Goal: Task Accomplishment & Management: Manage account settings

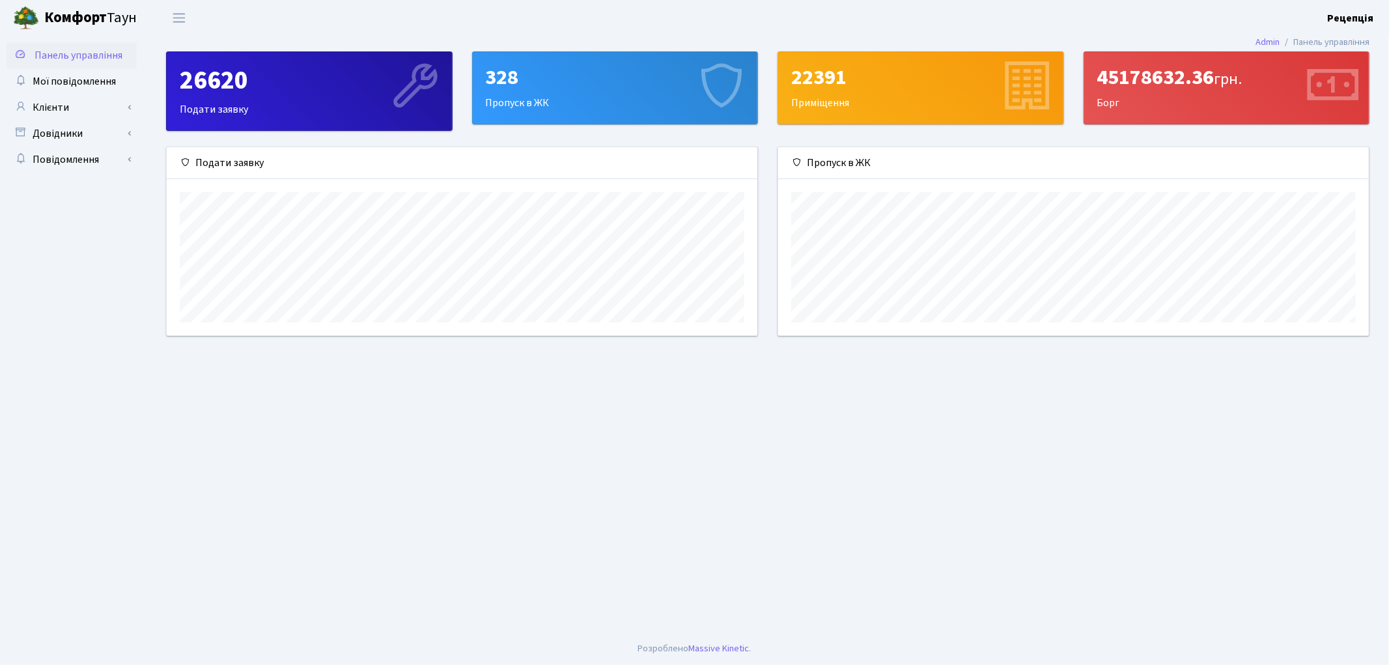
scroll to position [188, 591]
click at [68, 117] on link "Клієнти" at bounding box center [72, 107] width 130 height 26
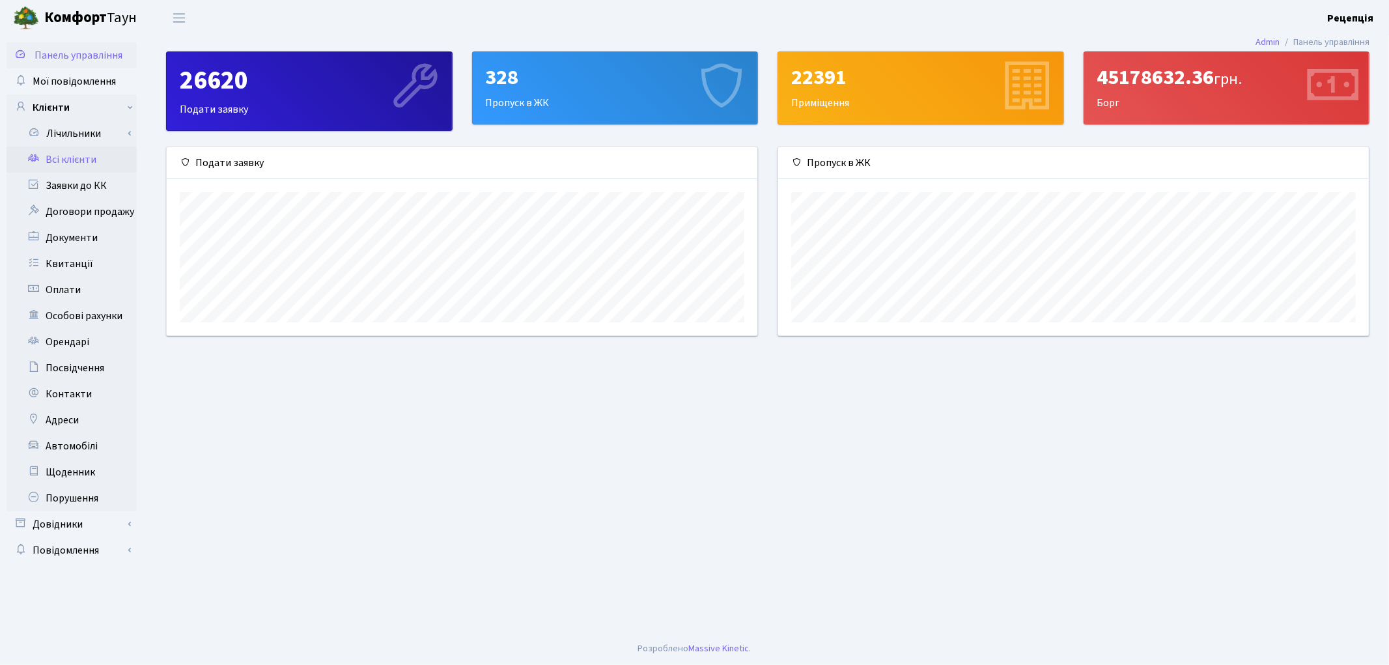
click at [74, 156] on link "Всі клієнти" at bounding box center [72, 160] width 130 height 26
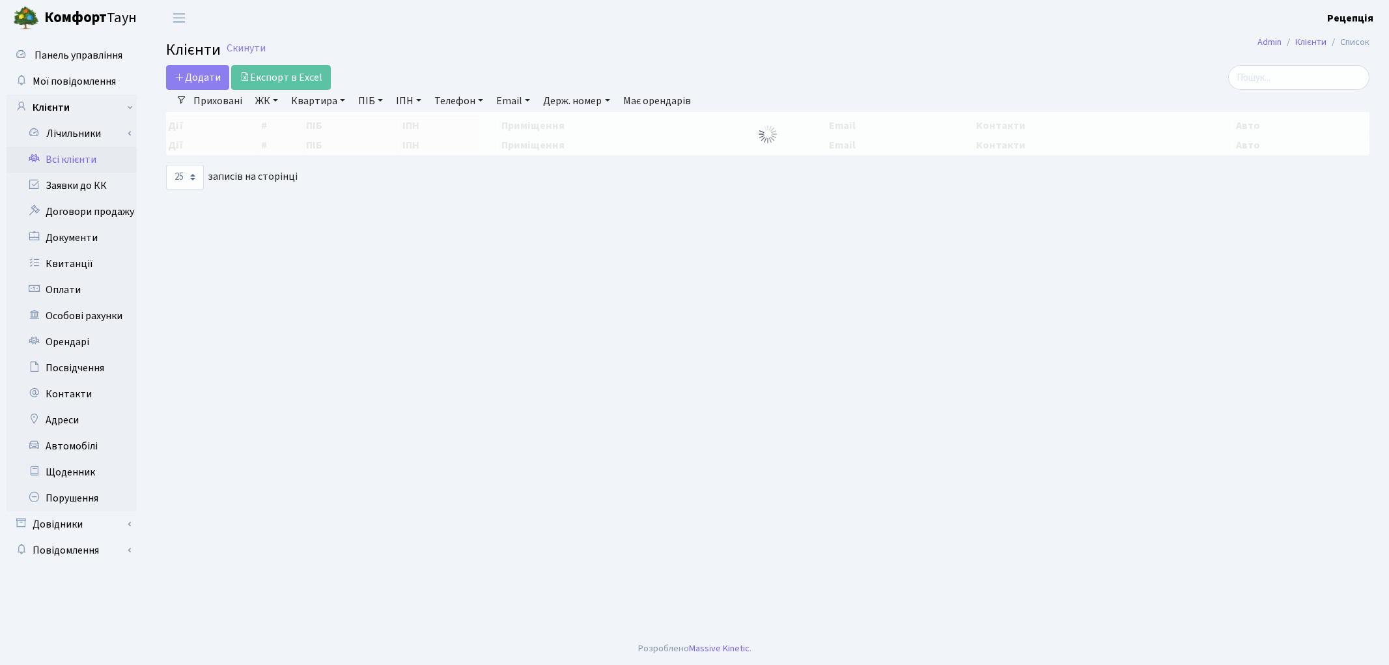
select select "25"
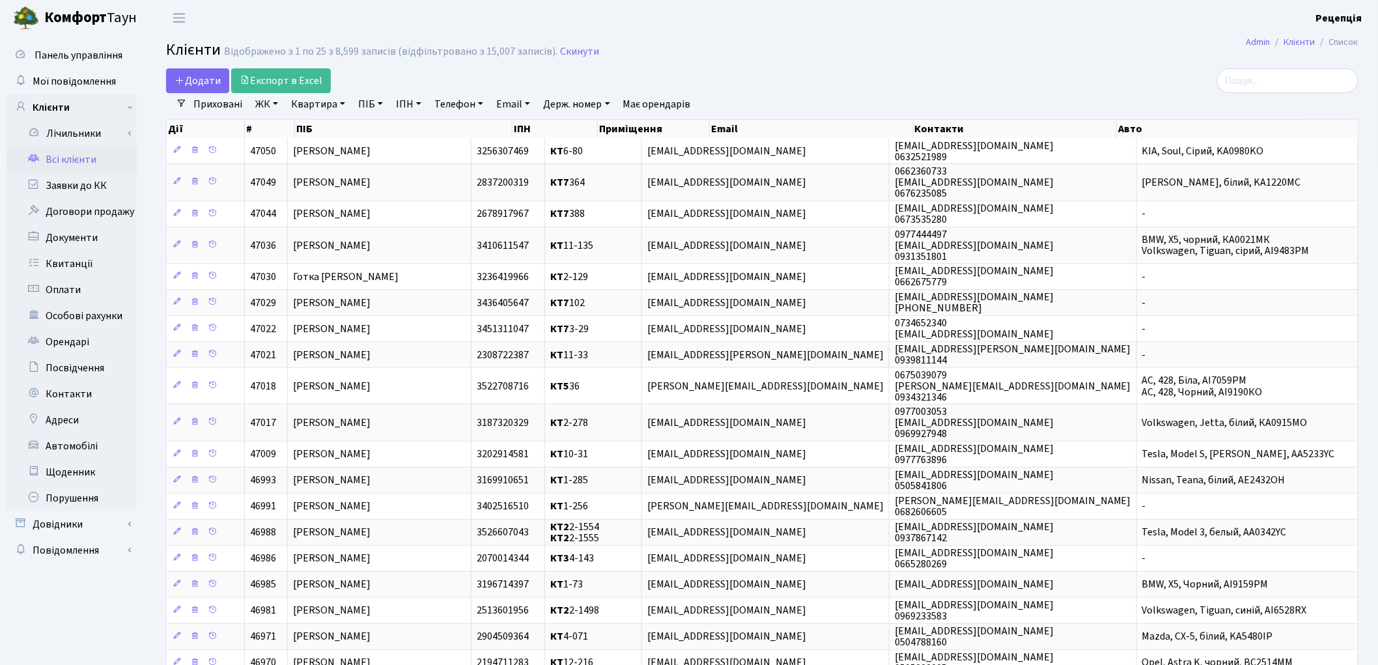
click at [264, 107] on link "ЖК" at bounding box center [266, 104] width 33 height 22
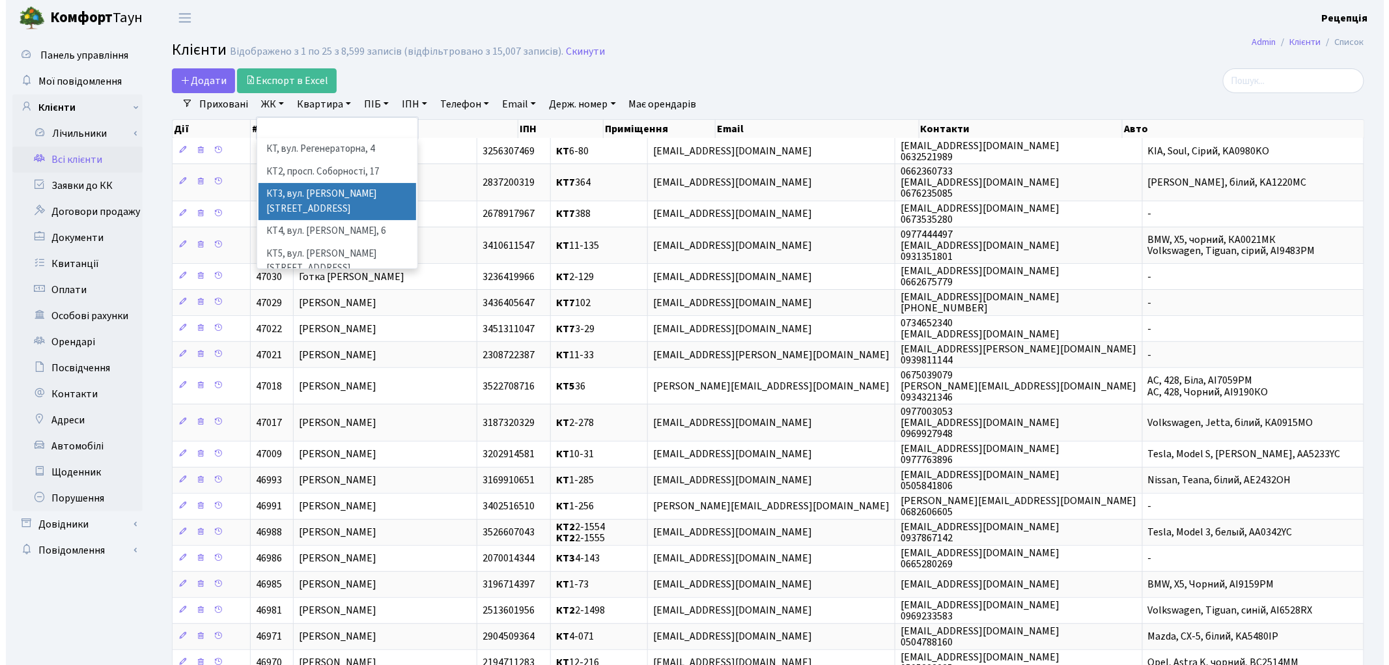
scroll to position [27, 0]
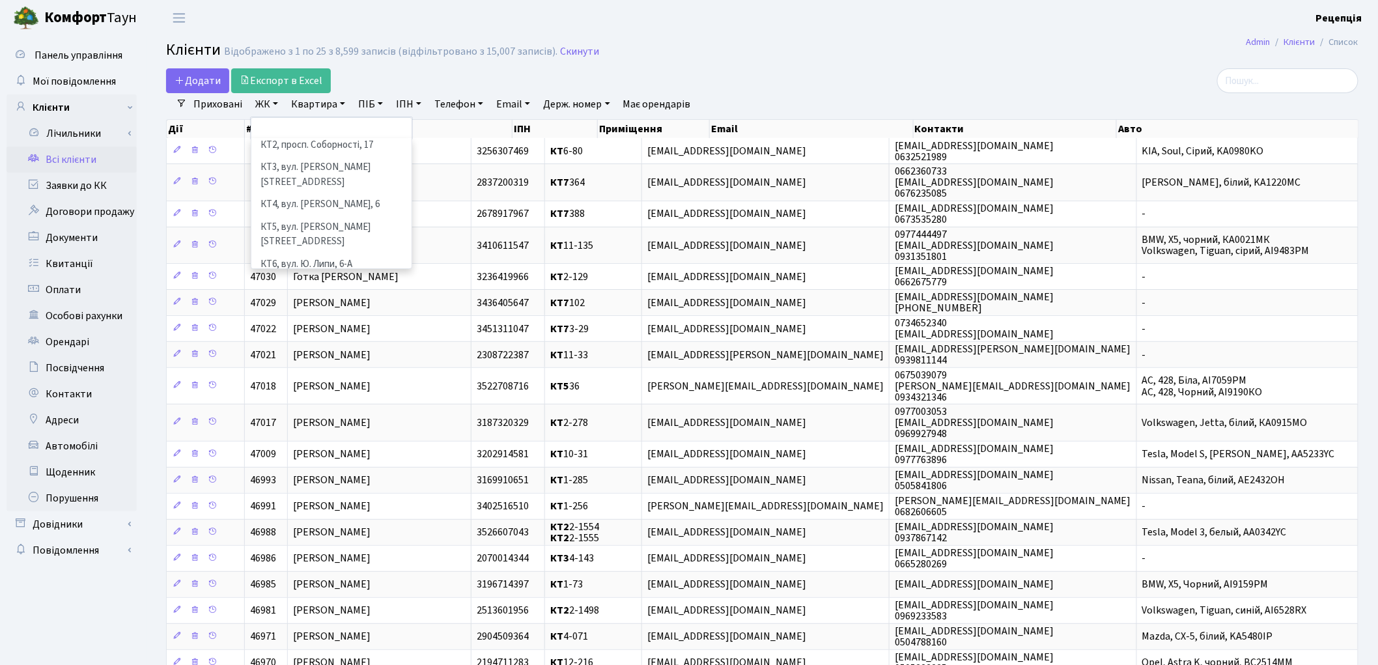
click at [348, 275] on li "КТ7, вул. [PERSON_NAME][STREET_ADDRESS]" at bounding box center [332, 293] width 158 height 37
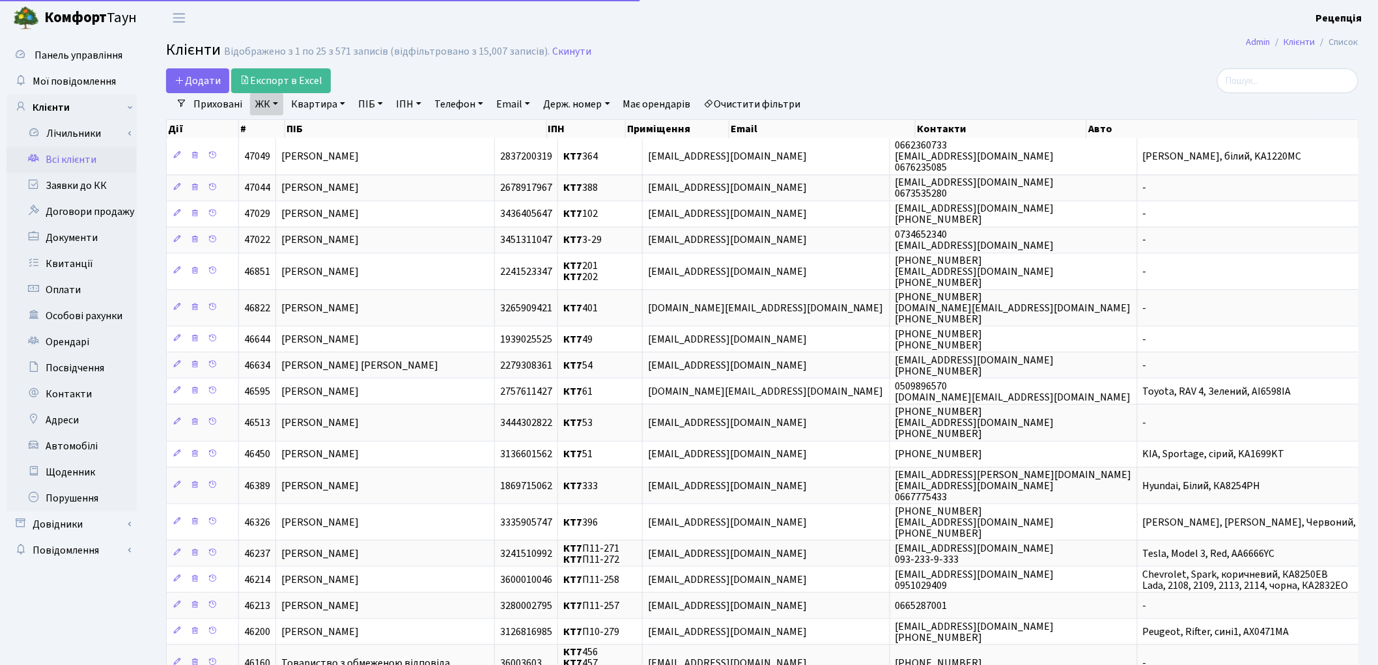
click at [320, 94] on link "Квартира" at bounding box center [318, 104] width 64 height 22
type input "426"
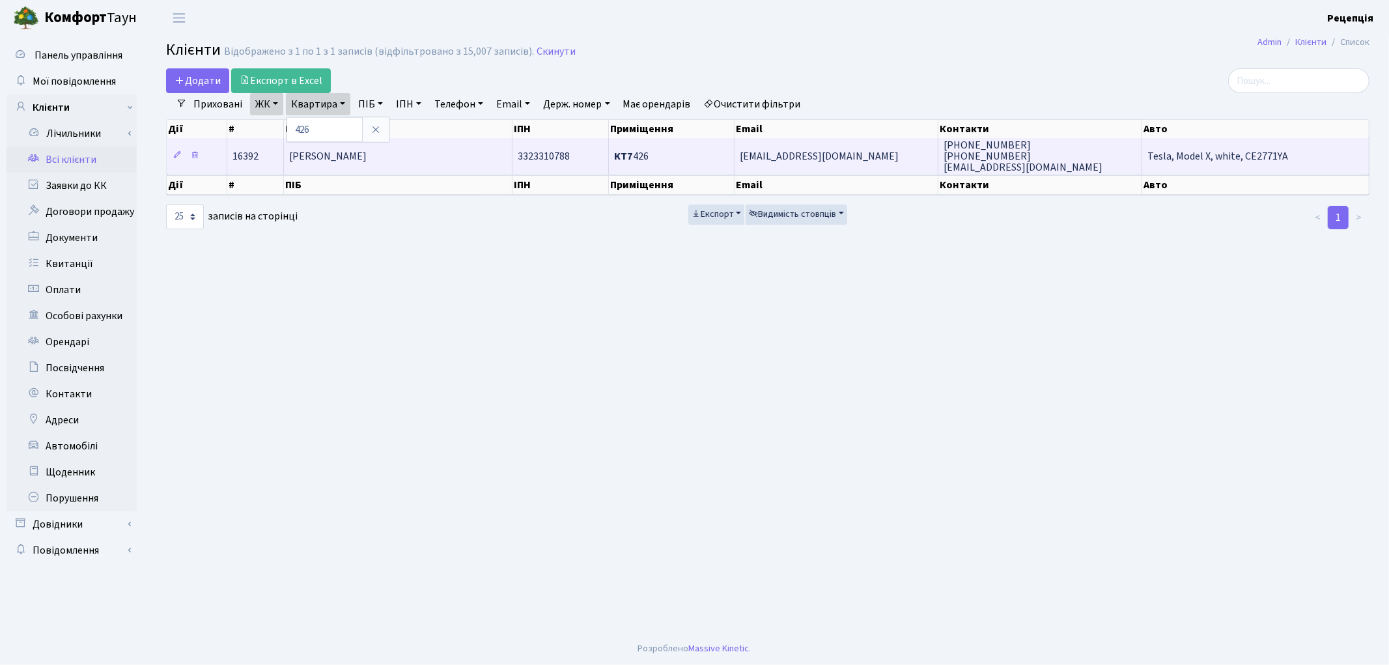
click at [337, 156] on span "Зазубек Анастасія Миколаївна" at bounding box center [327, 156] width 77 height 14
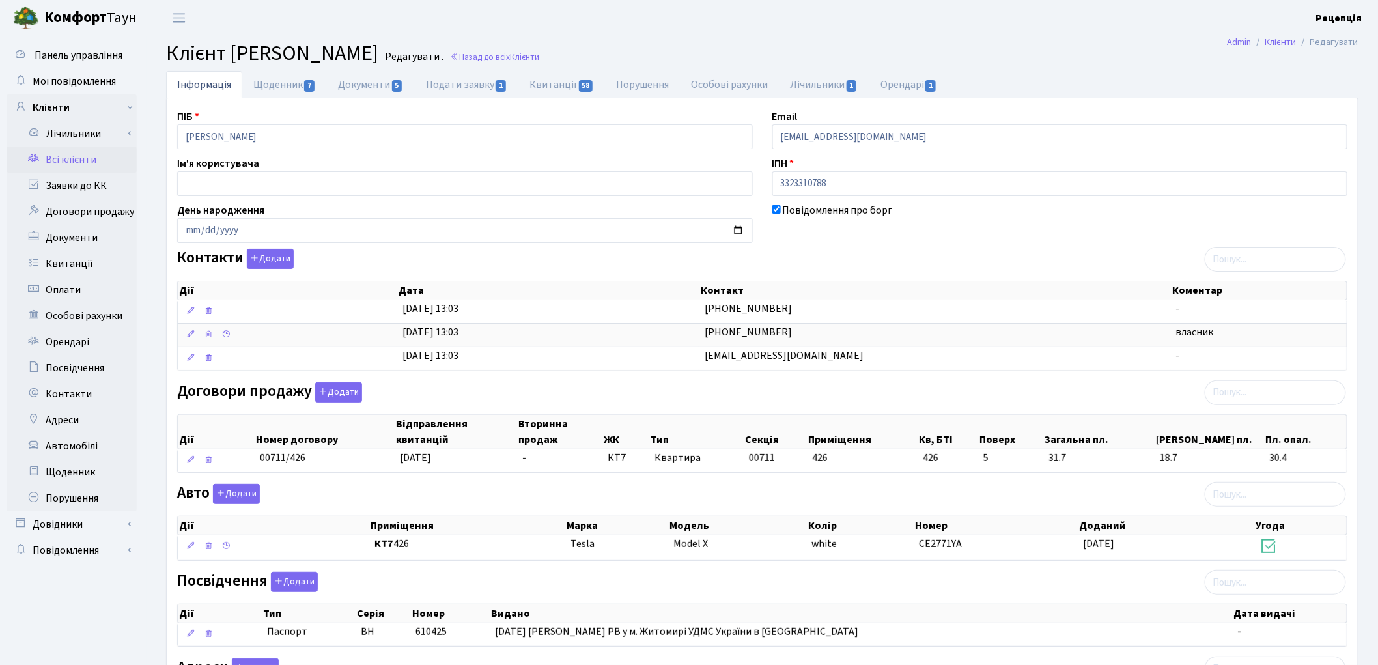
click at [102, 151] on link "Всі клієнти" at bounding box center [72, 160] width 130 height 26
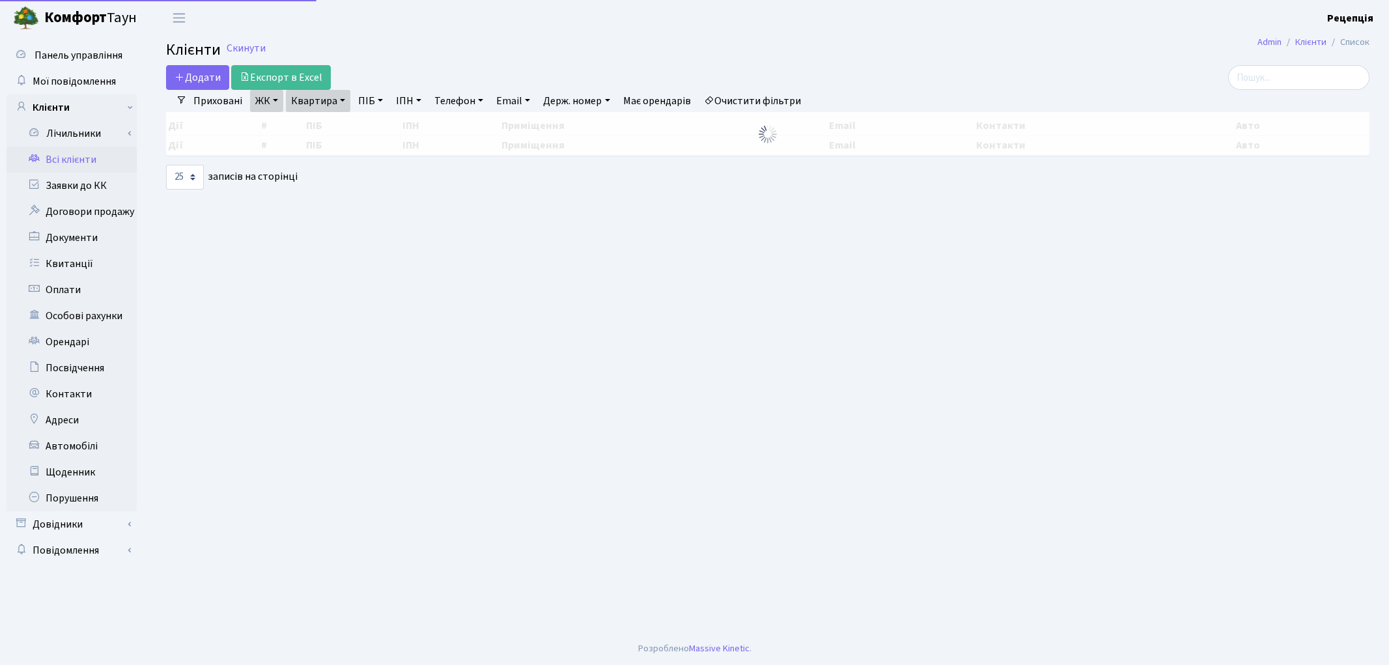
select select "25"
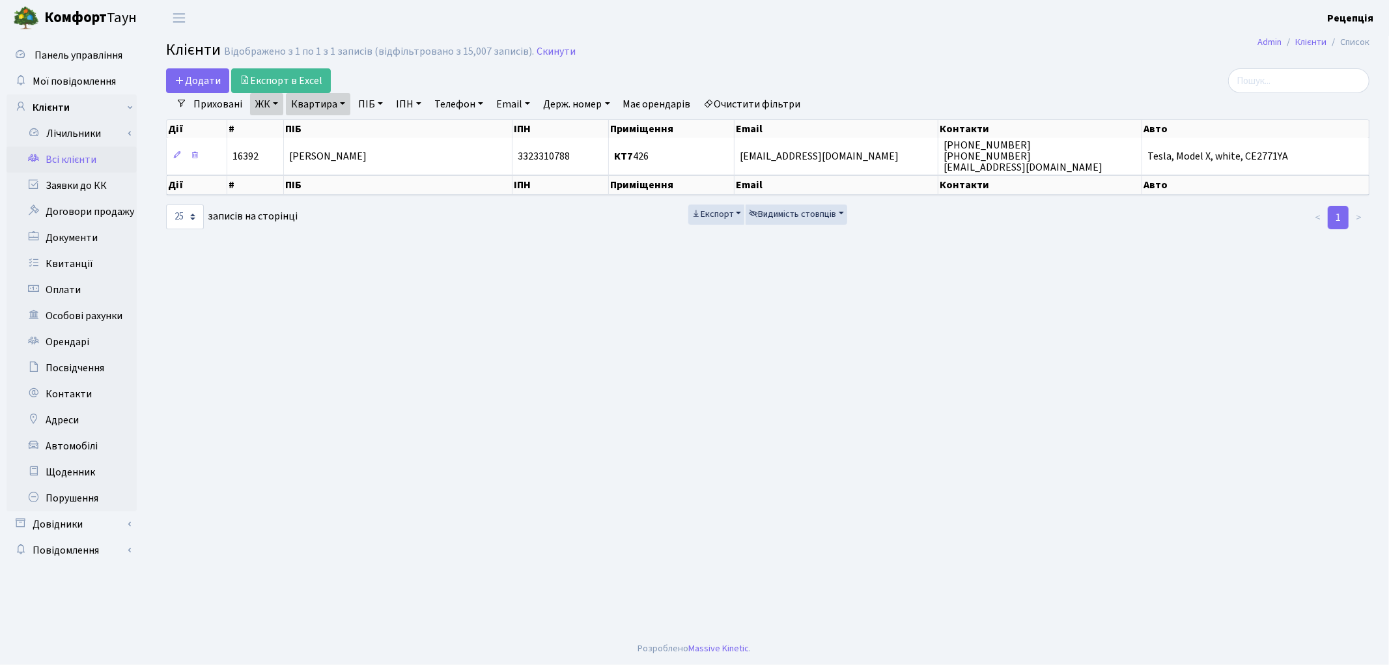
click at [316, 101] on link "Квартира" at bounding box center [318, 104] width 64 height 22
click at [318, 121] on input "426" at bounding box center [324, 129] width 76 height 25
type input "424"
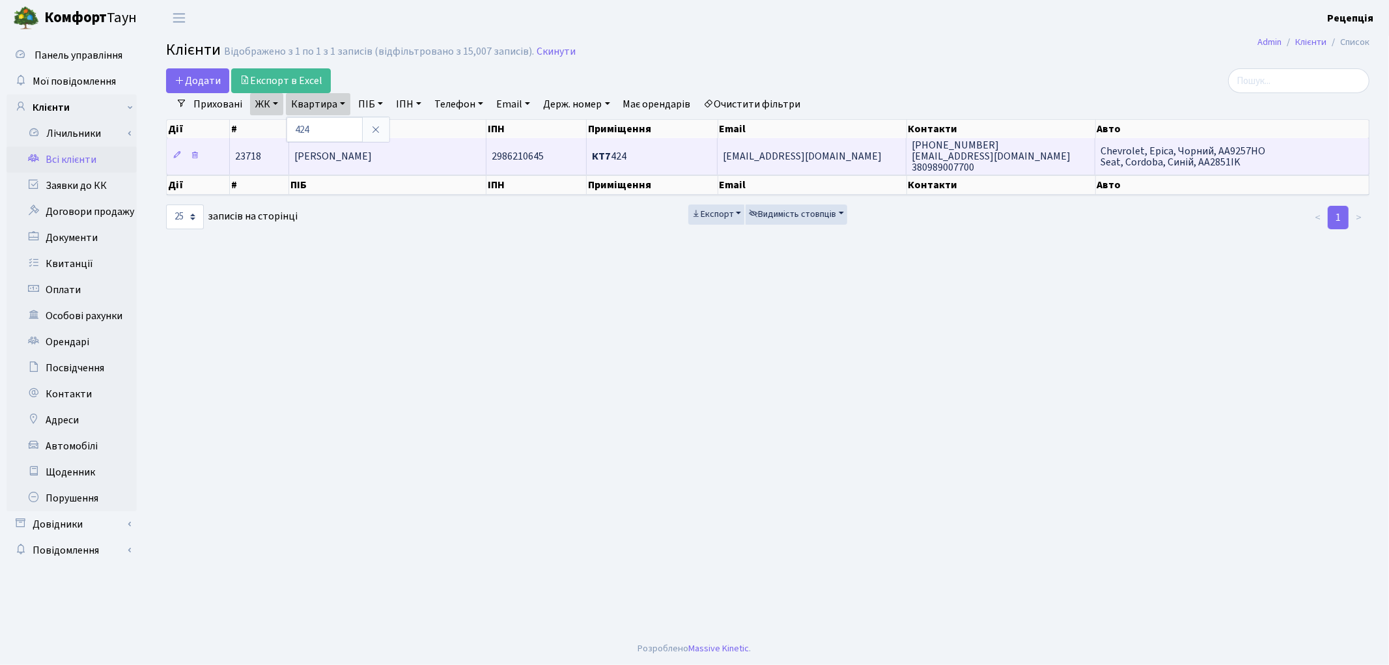
click at [353, 157] on span "Осипенко Алла Павлівна" at bounding box center [332, 156] width 77 height 14
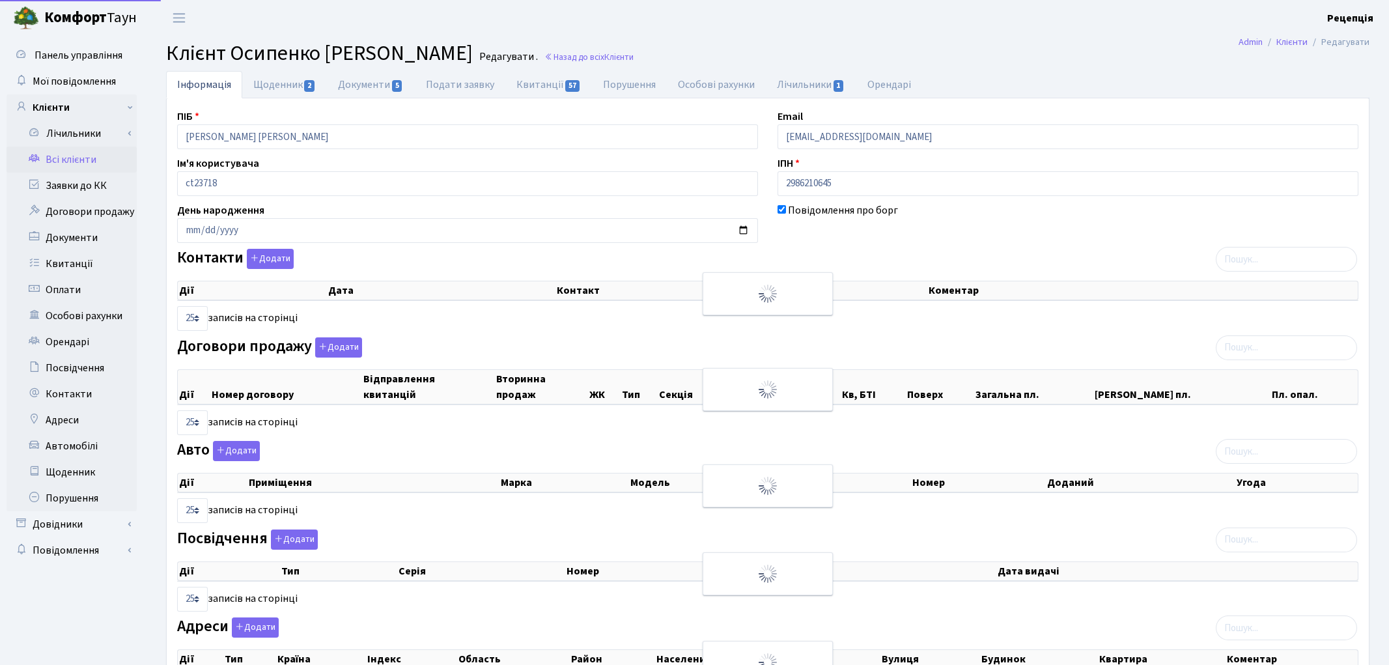
select select "25"
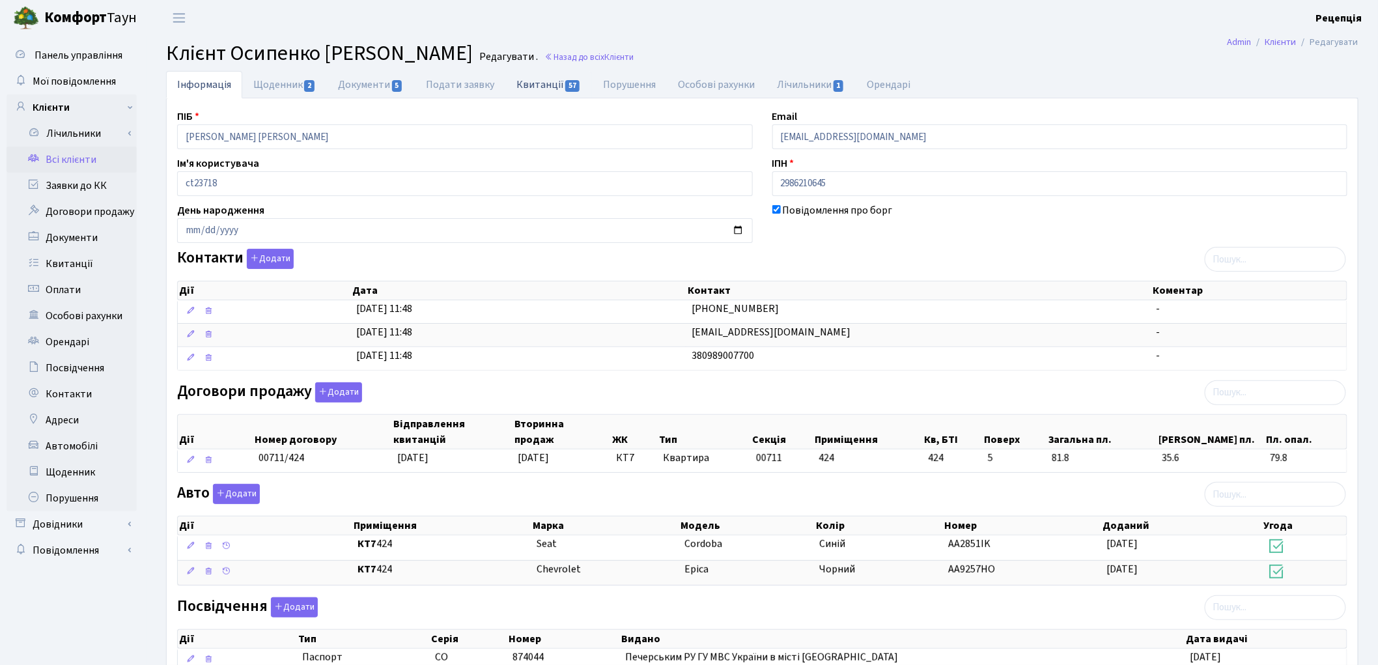
click at [554, 87] on link "Квитанції 57" at bounding box center [548, 84] width 87 height 27
select select "25"
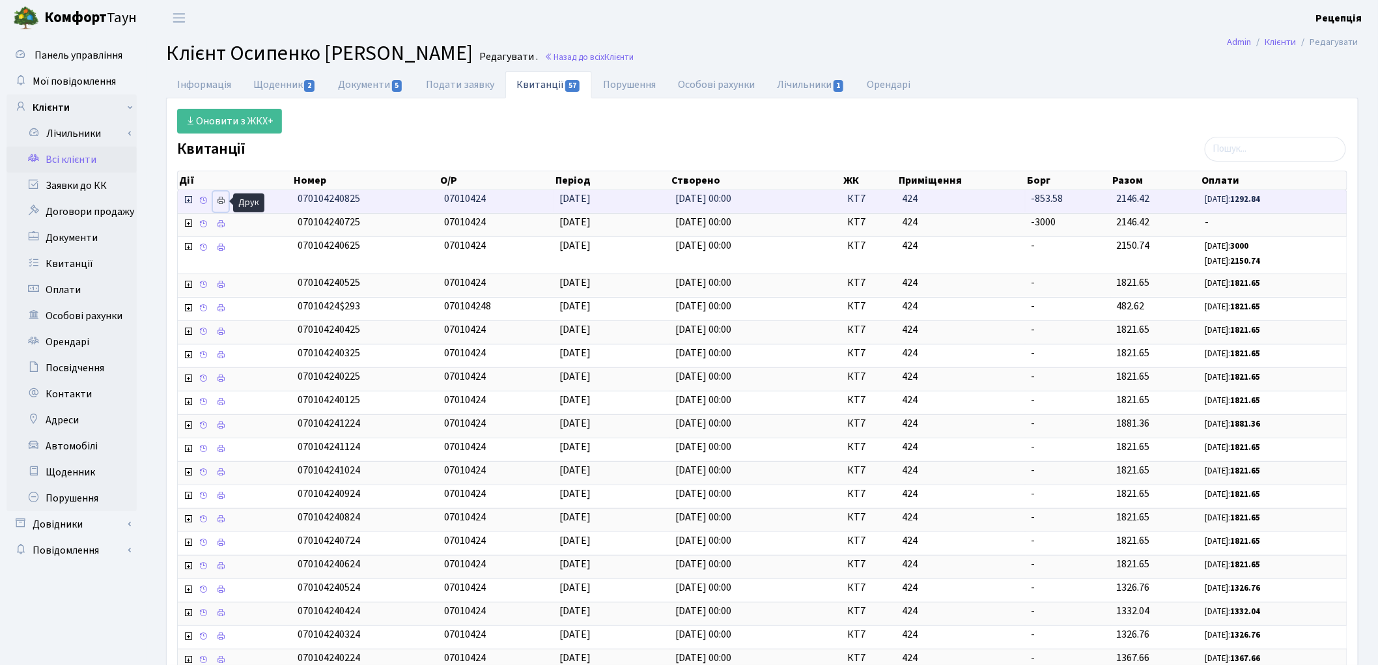
click at [216, 203] on link at bounding box center [221, 201] width 16 height 20
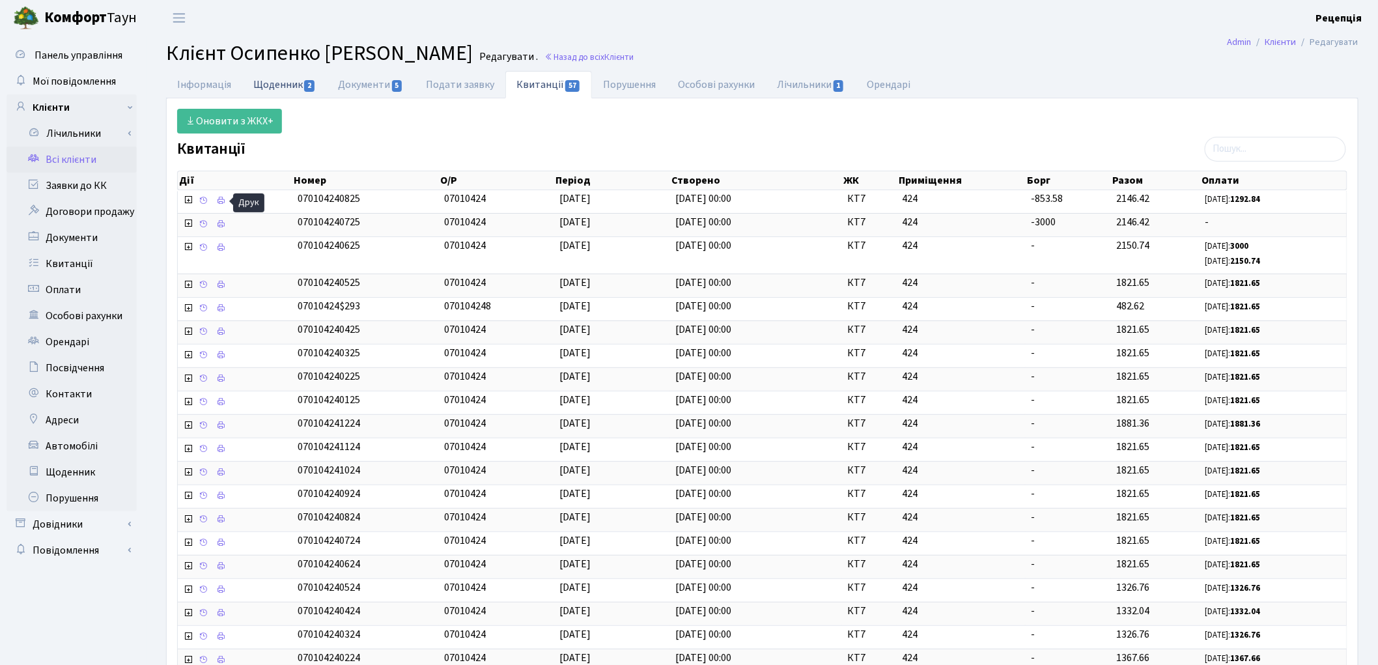
click at [297, 87] on link "Щоденник 2" at bounding box center [284, 84] width 85 height 27
select select "25"
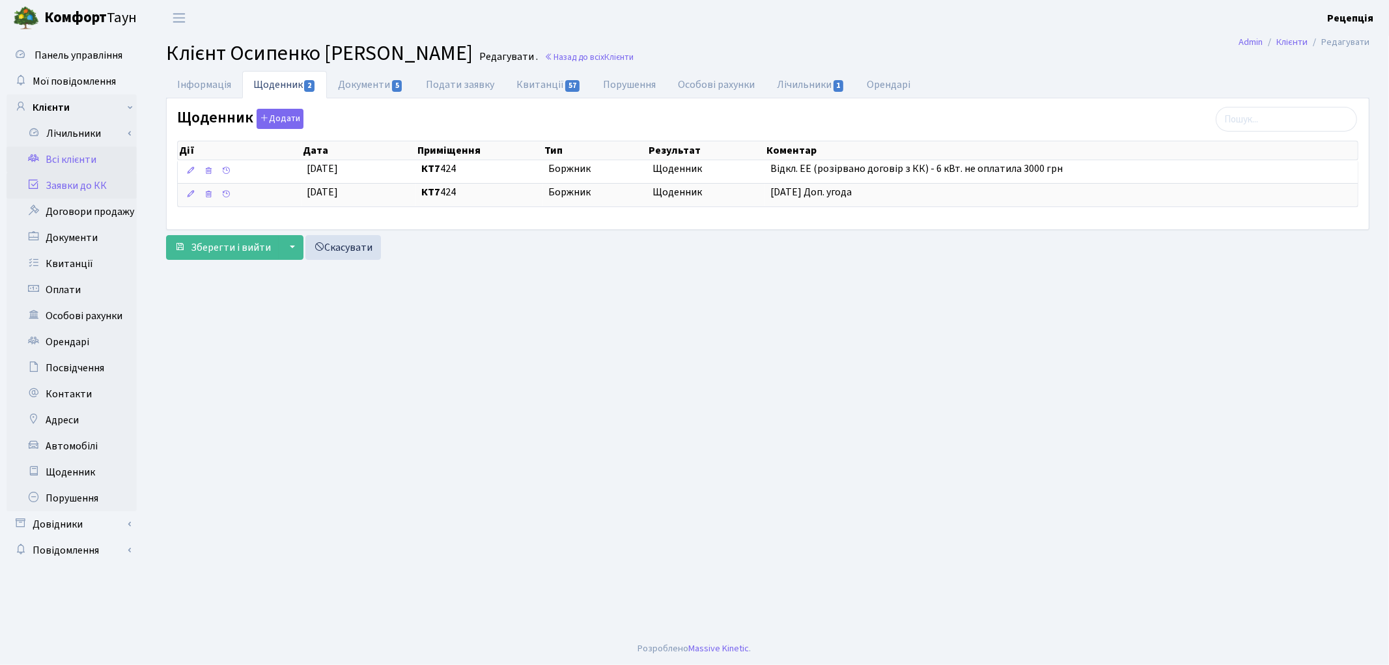
click at [92, 189] on link "Заявки до КК" at bounding box center [72, 186] width 130 height 26
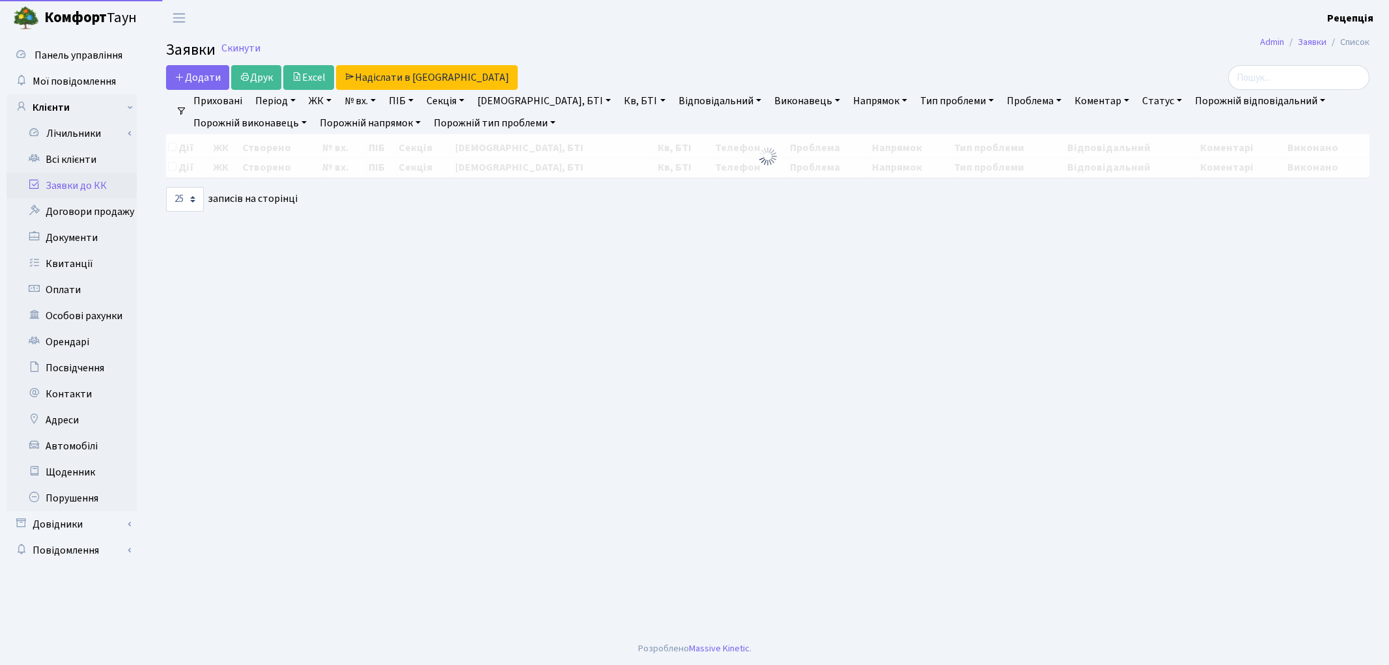
select select "25"
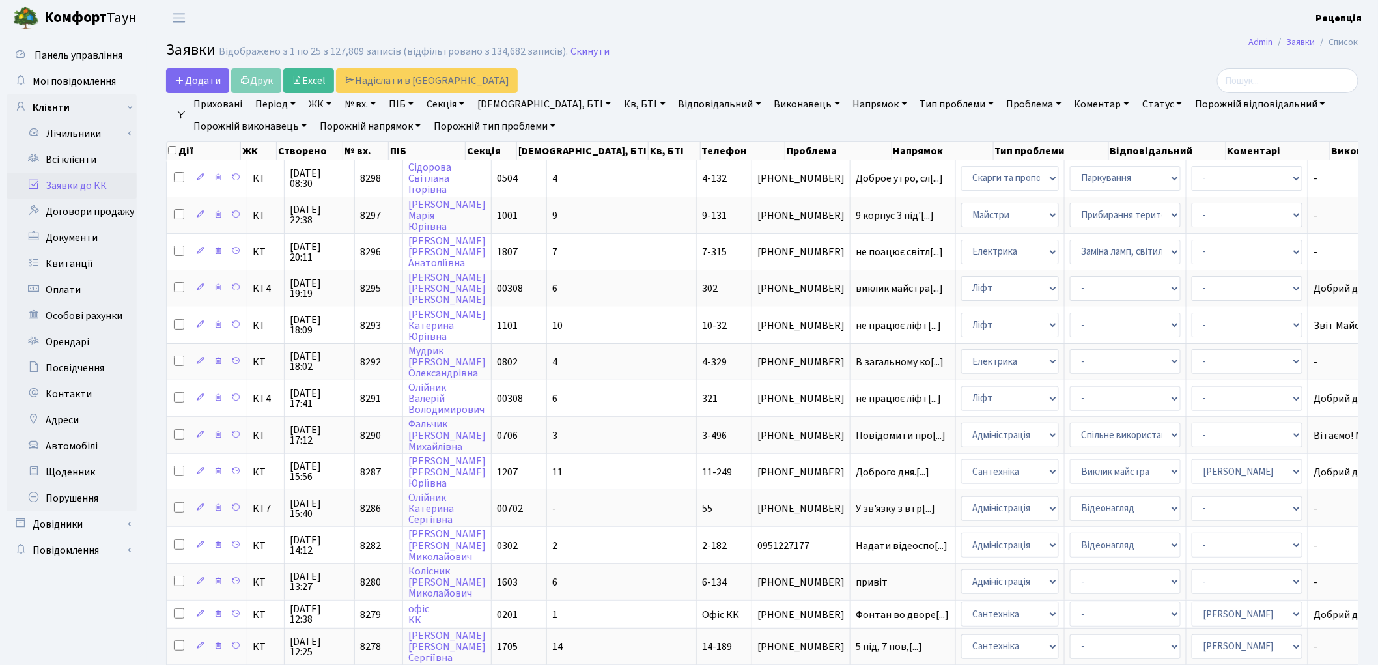
click at [332, 105] on link "ЖК" at bounding box center [319, 104] width 33 height 22
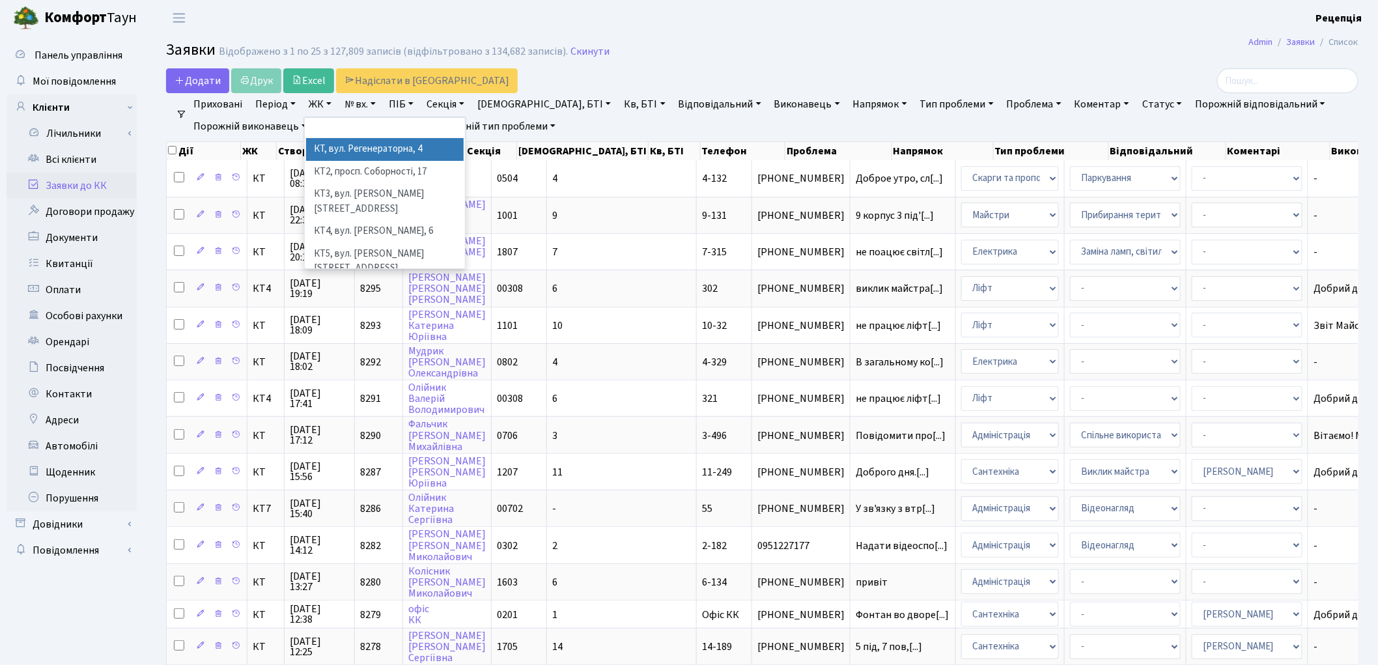
click at [354, 148] on li "КТ, вул. Регенераторна, 4" at bounding box center [385, 149] width 158 height 23
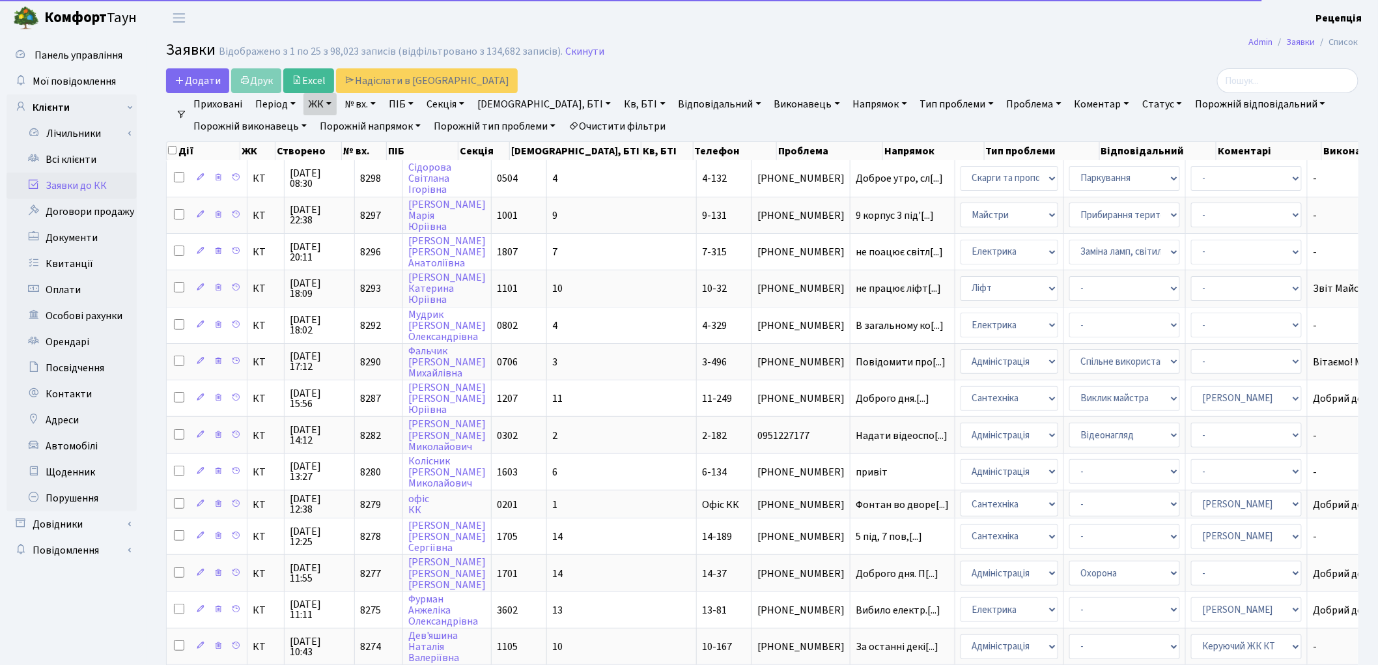
click at [619, 106] on link "Кв, БТІ" at bounding box center [644, 104] width 51 height 22
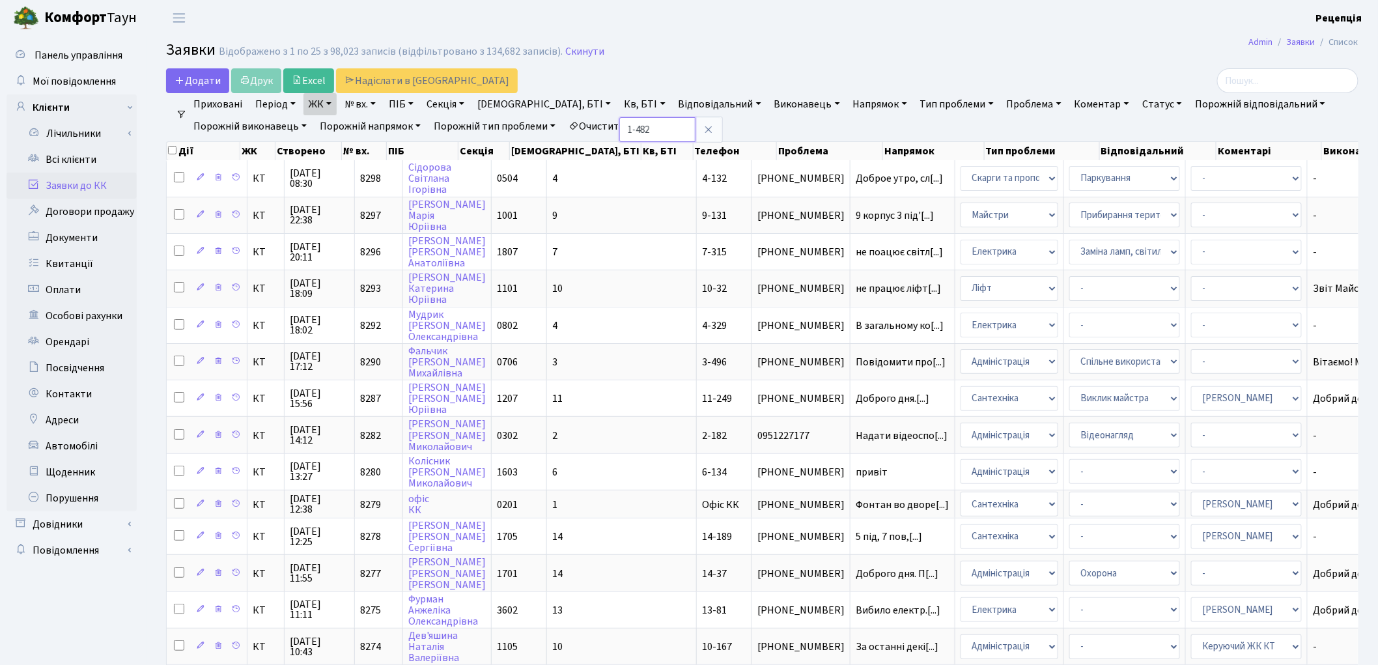
type input "1-482"
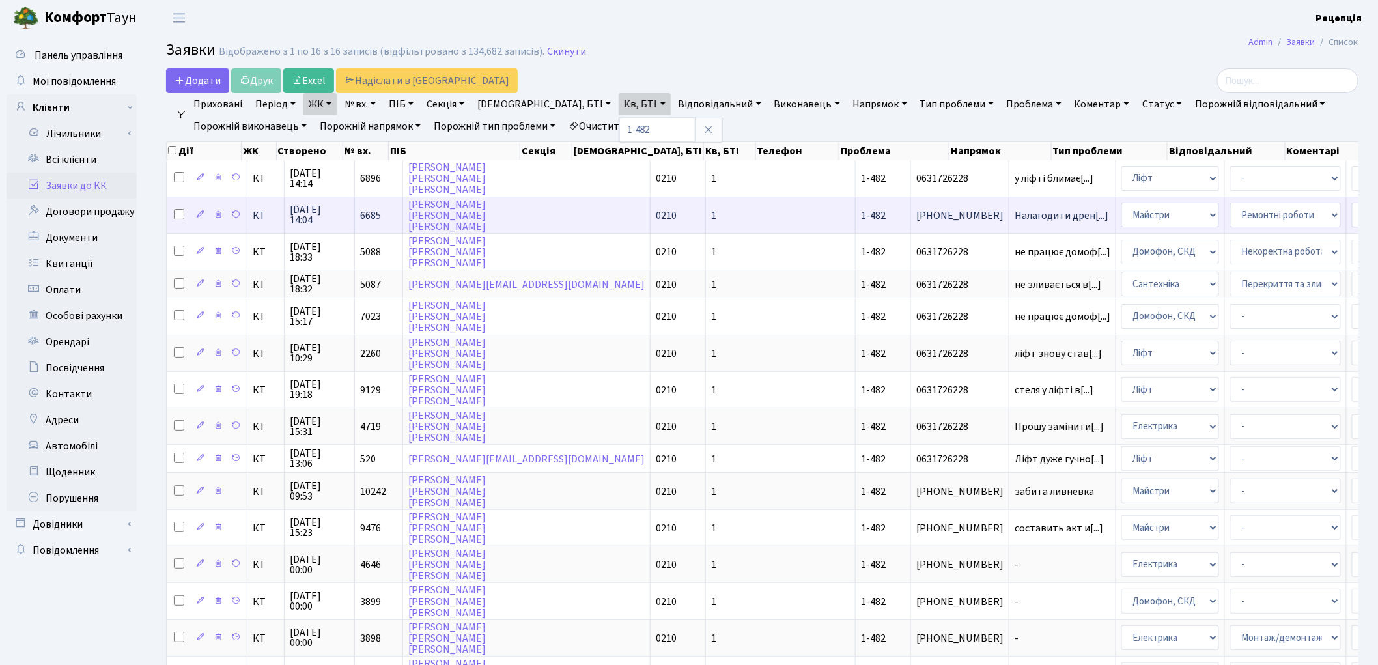
click at [856, 212] on td "1-482" at bounding box center [883, 215] width 55 height 36
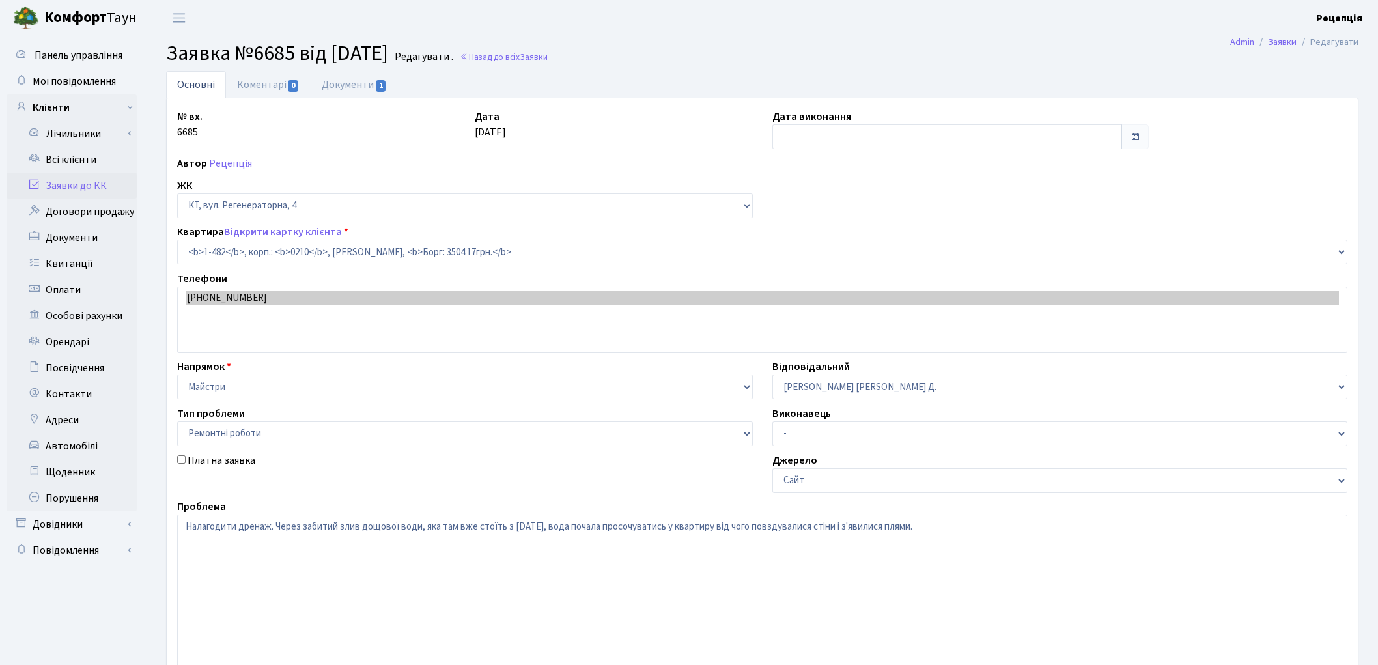
select select "400"
select select "62"
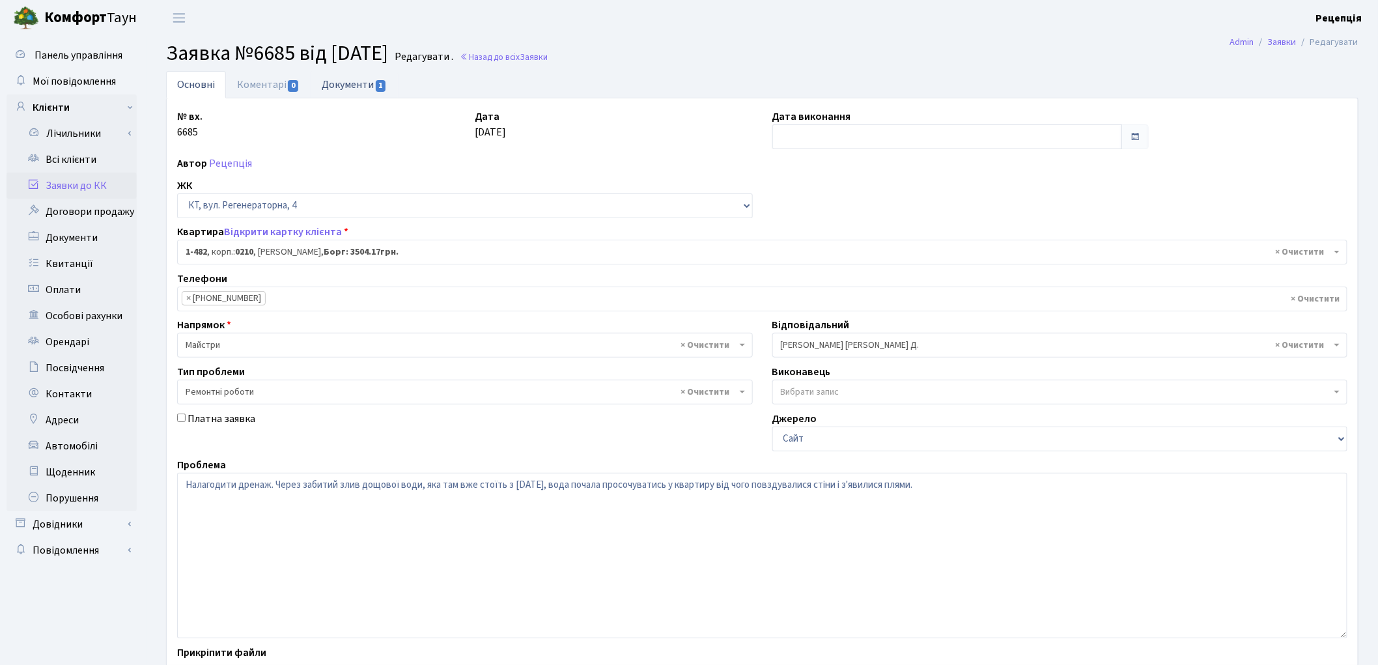
click at [374, 89] on link "Документи 1" at bounding box center [354, 84] width 87 height 27
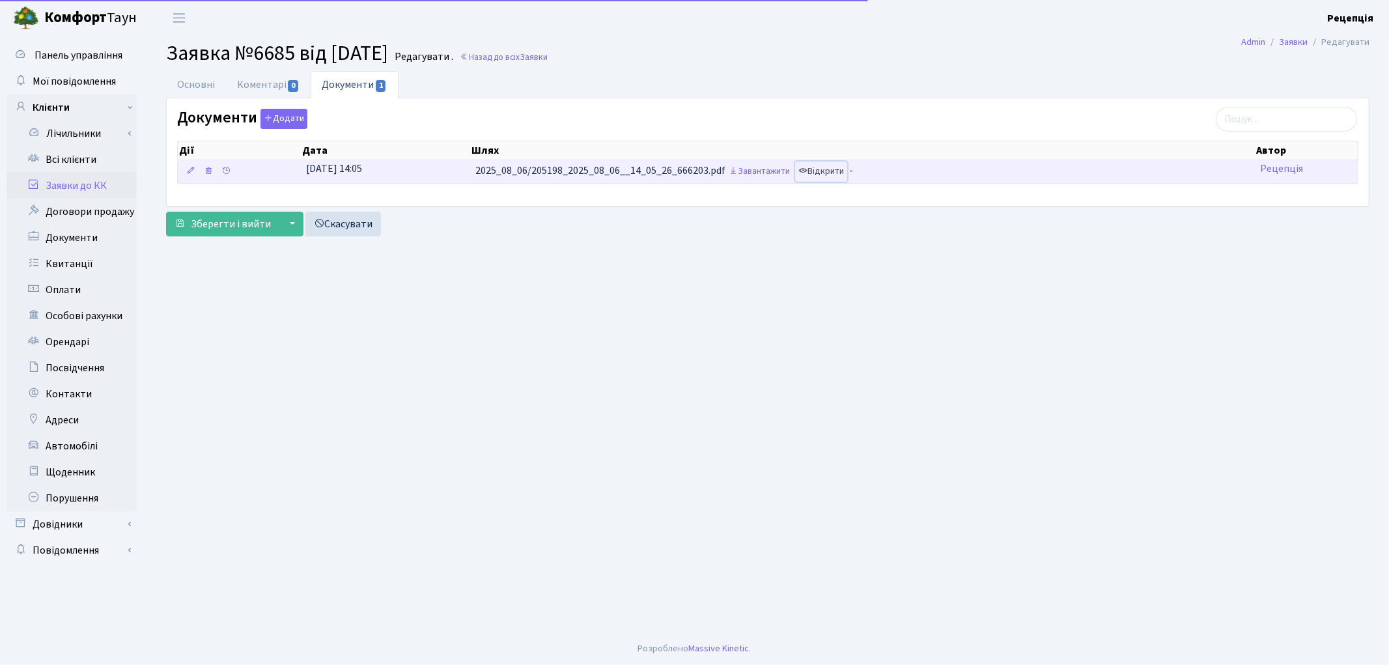
click at [838, 169] on link "Відкрити" at bounding box center [821, 171] width 52 height 20
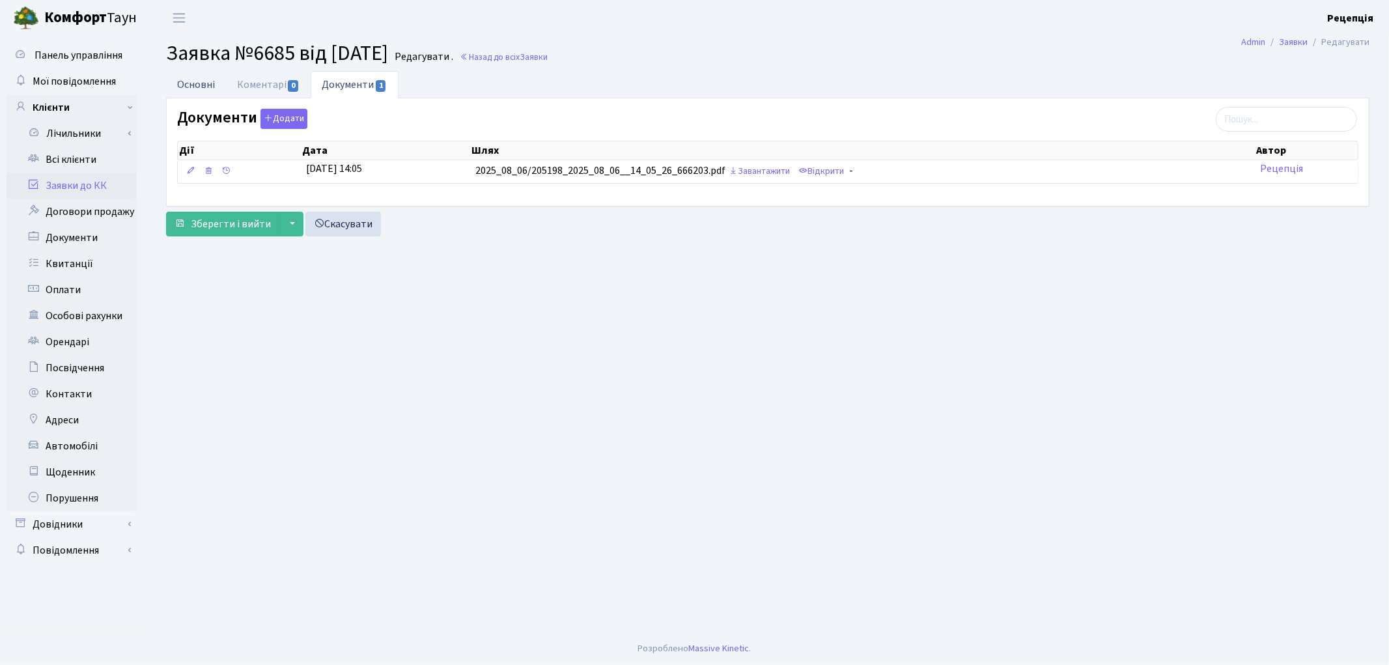
click at [197, 83] on link "Основні" at bounding box center [196, 84] width 60 height 27
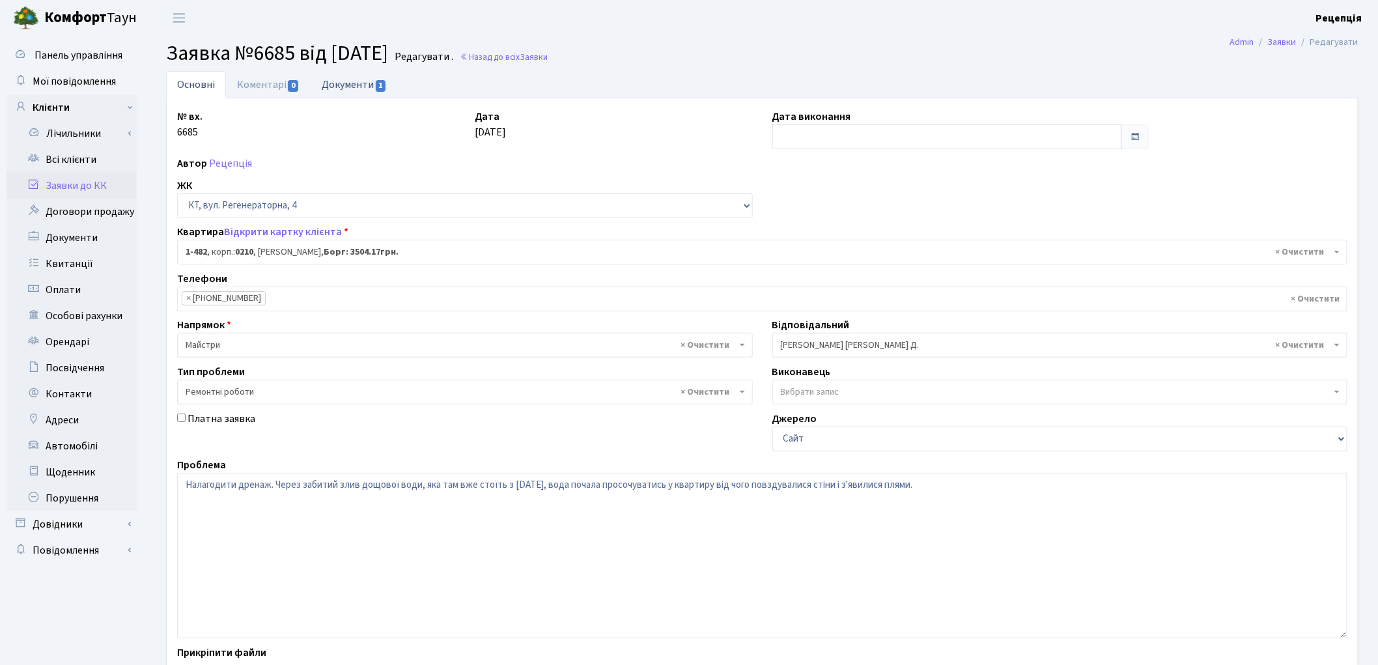
click at [342, 90] on link "Документи 1" at bounding box center [354, 84] width 87 height 27
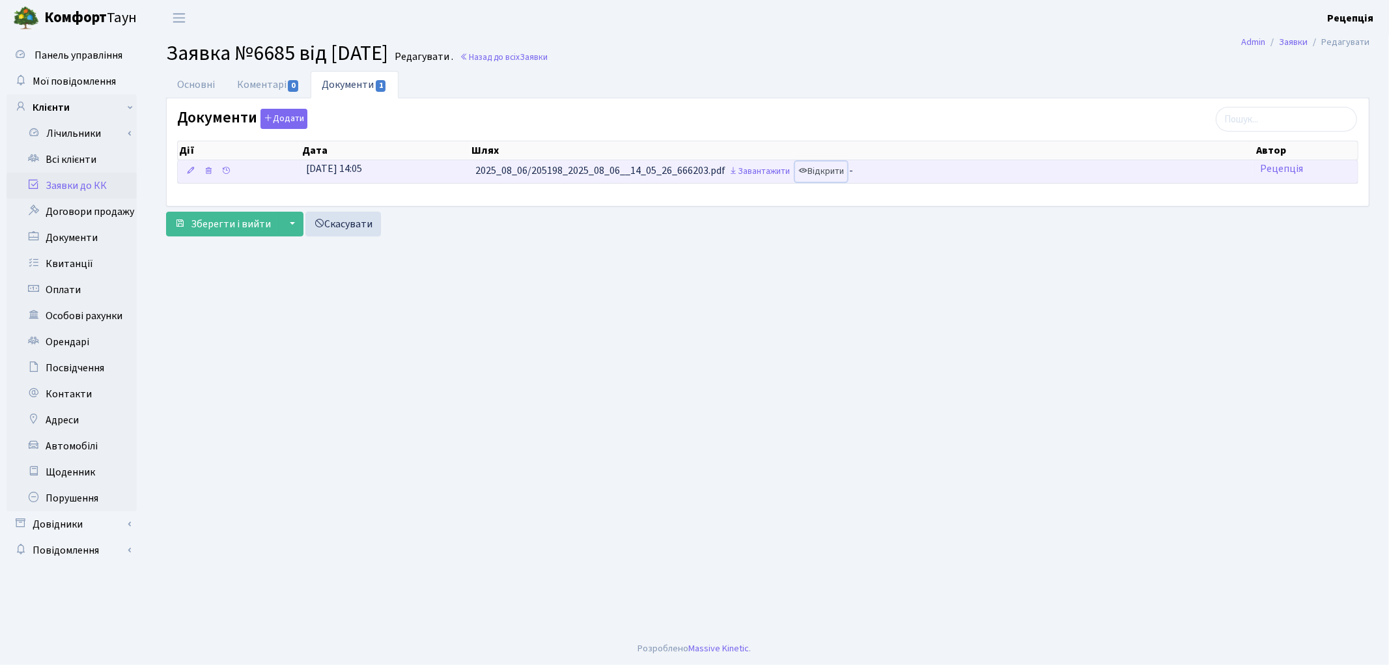
click at [817, 173] on link "Відкрити" at bounding box center [821, 171] width 52 height 20
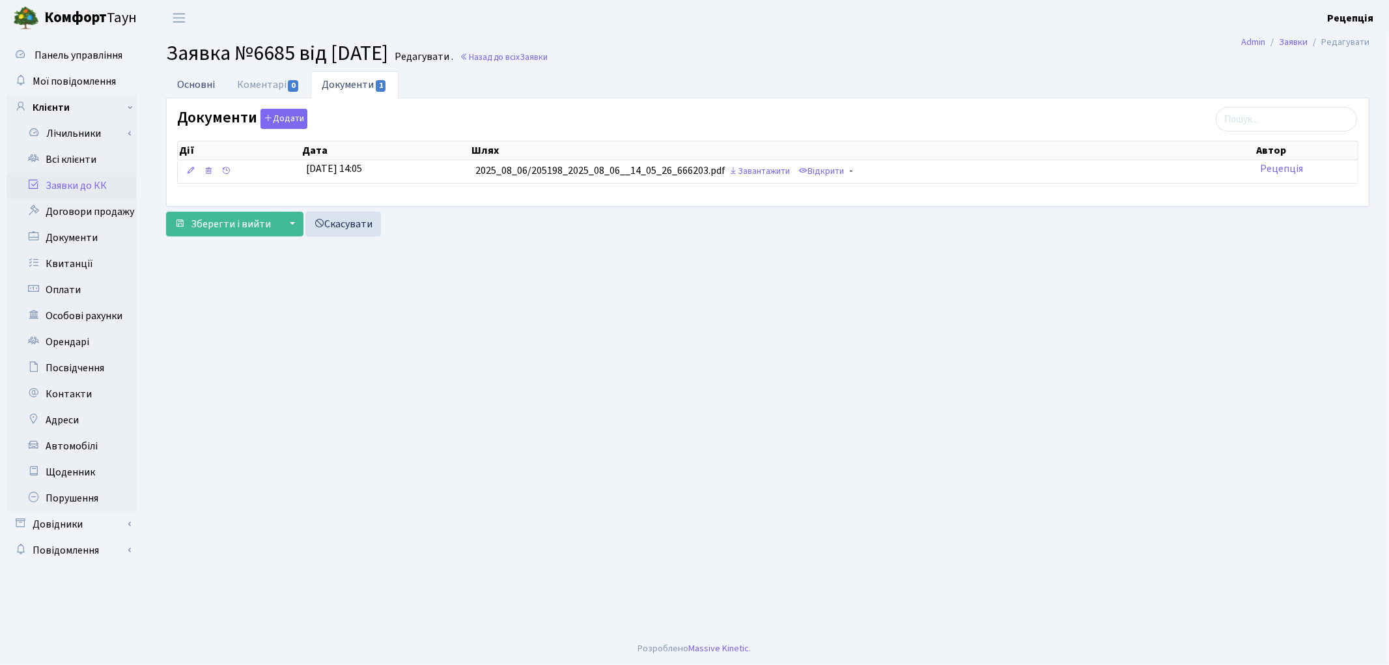
click at [216, 83] on link "Основні" at bounding box center [196, 84] width 60 height 27
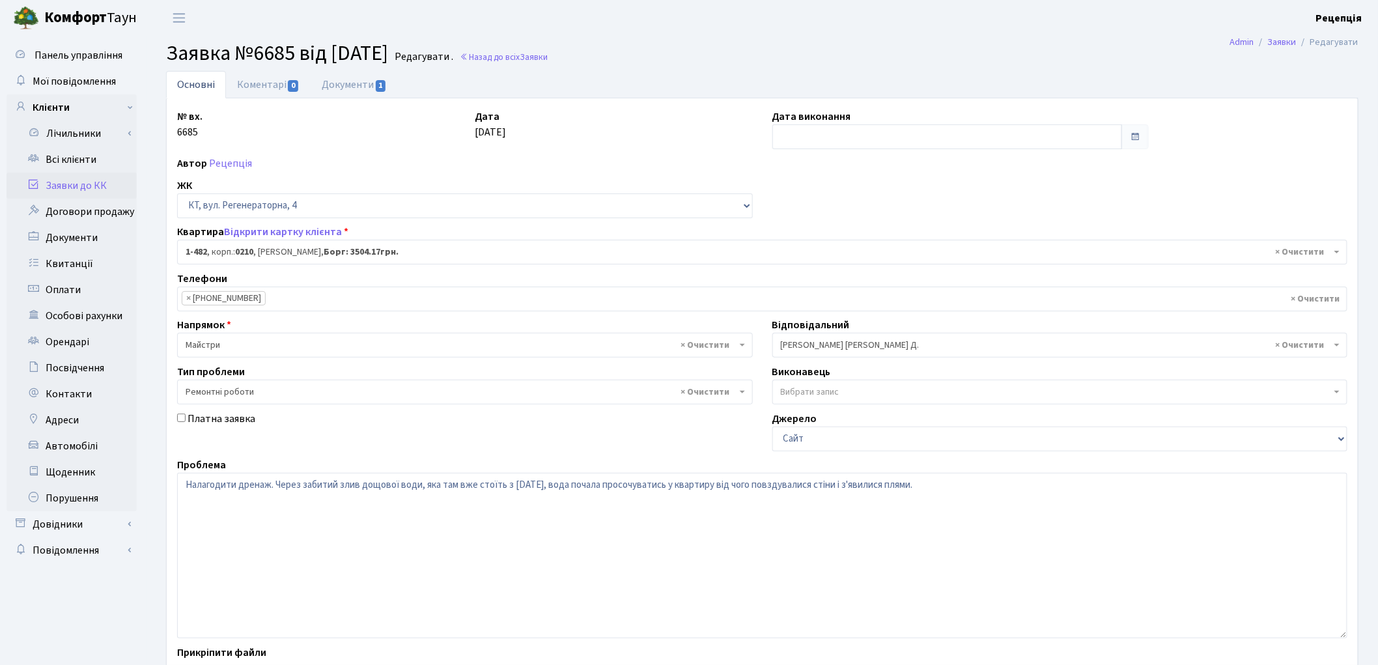
click at [81, 178] on link "Заявки до КК" at bounding box center [72, 186] width 130 height 26
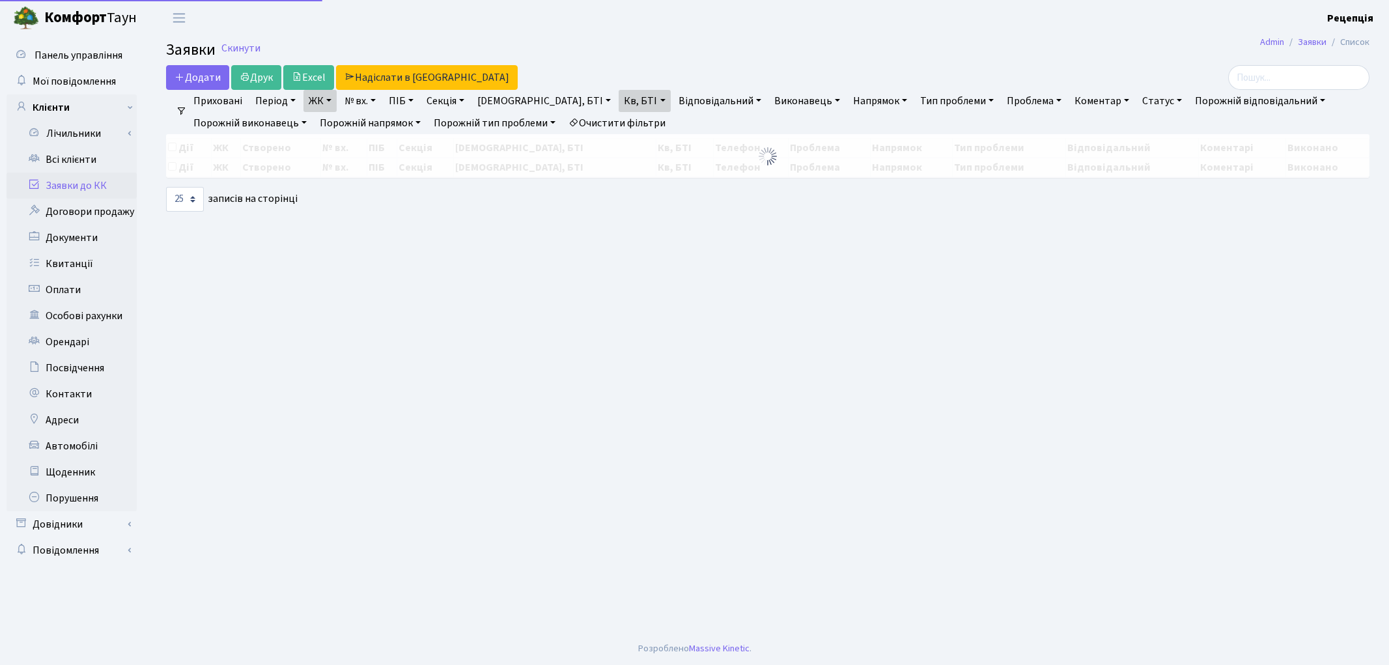
select select "25"
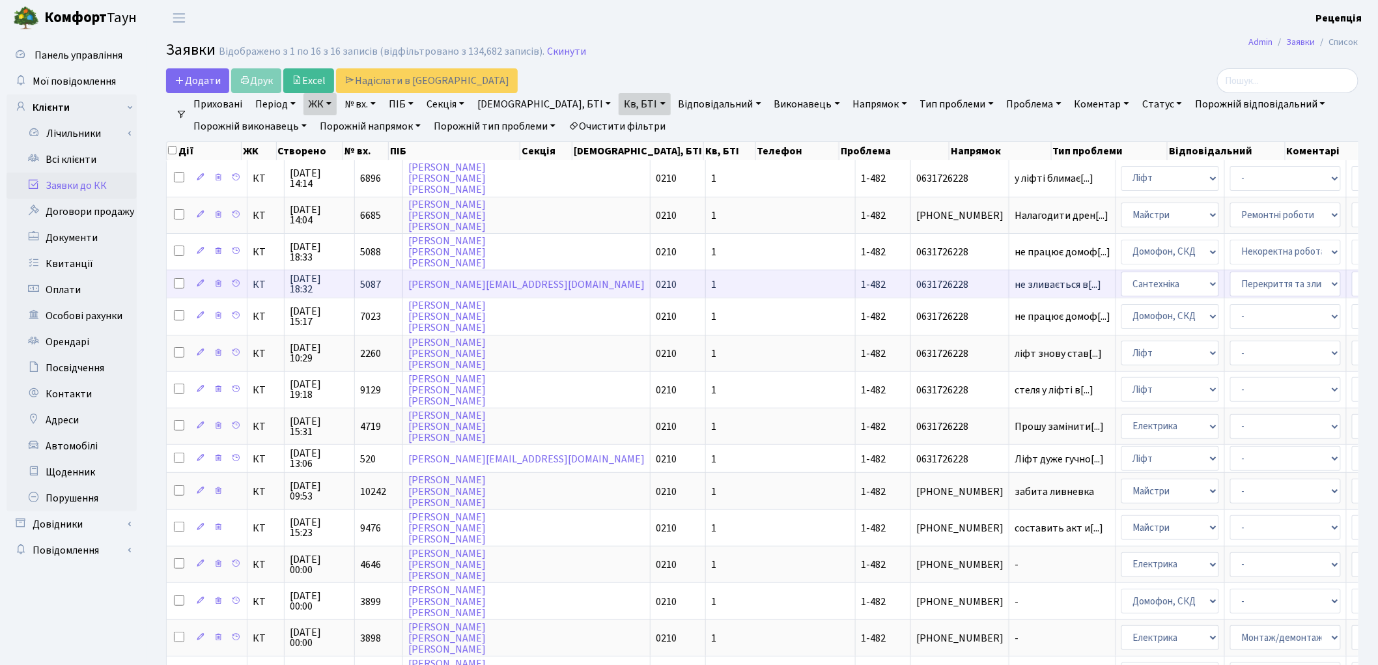
click at [706, 280] on td "1" at bounding box center [781, 284] width 150 height 28
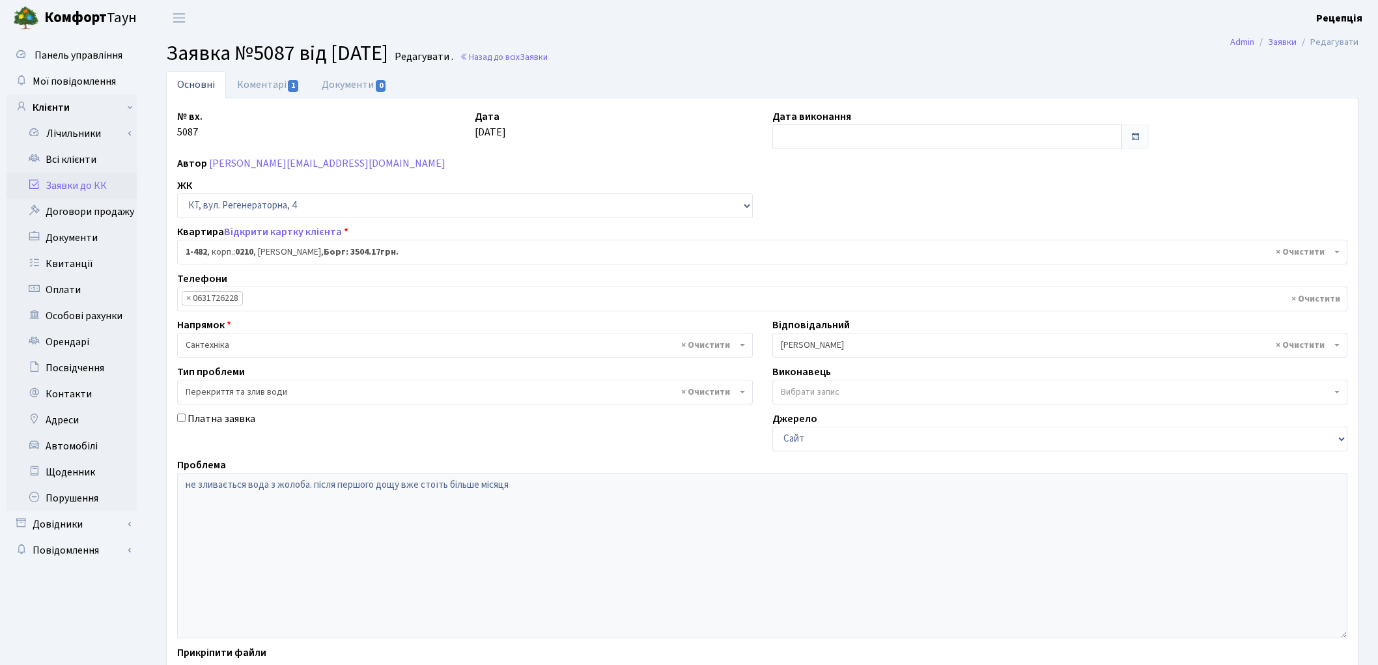
select select "400"
select select "32"
click at [254, 82] on link "Коментарі 1" at bounding box center [268, 84] width 85 height 27
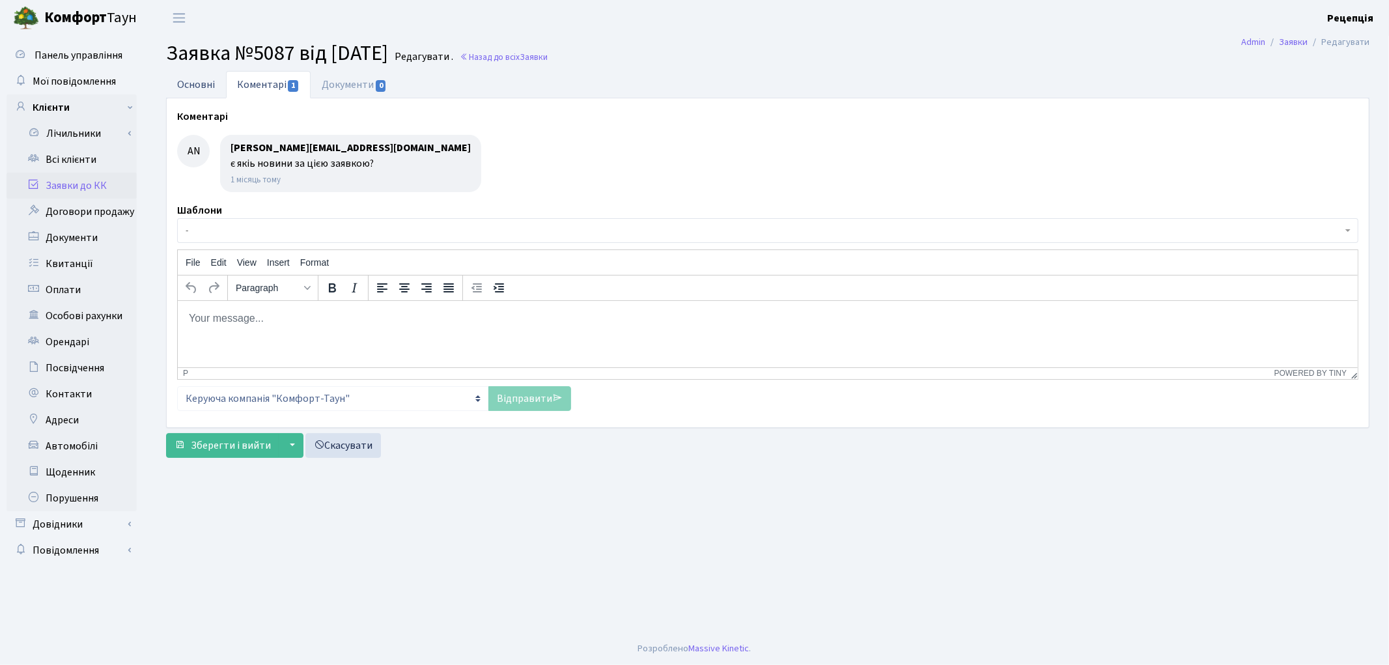
click at [214, 83] on link "Основні" at bounding box center [196, 84] width 60 height 27
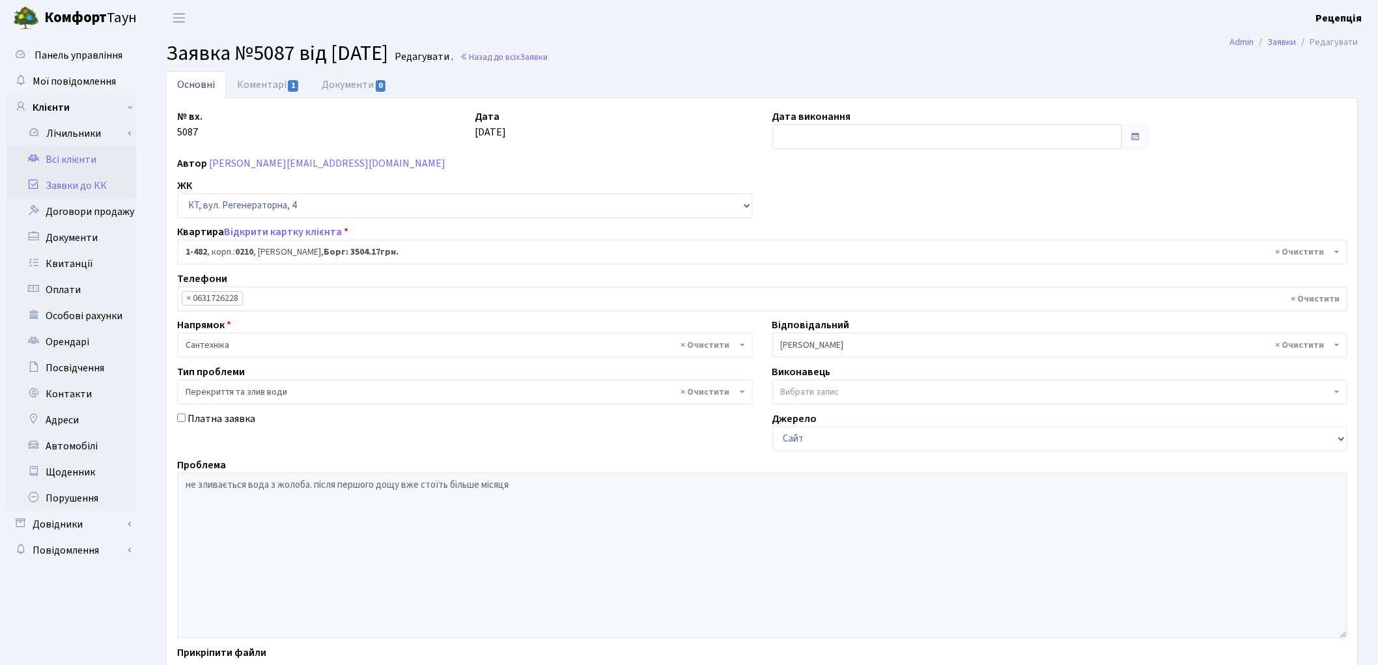
click at [89, 157] on link "Всі клієнти" at bounding box center [72, 160] width 130 height 26
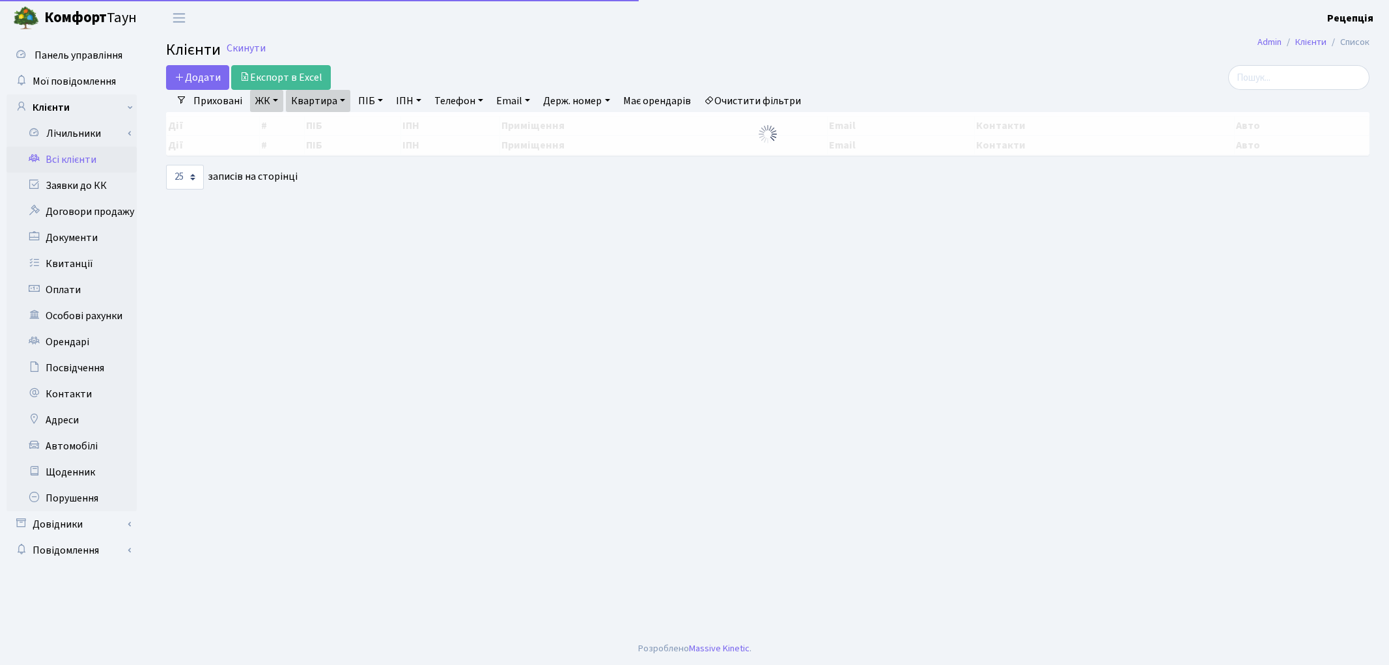
select select "25"
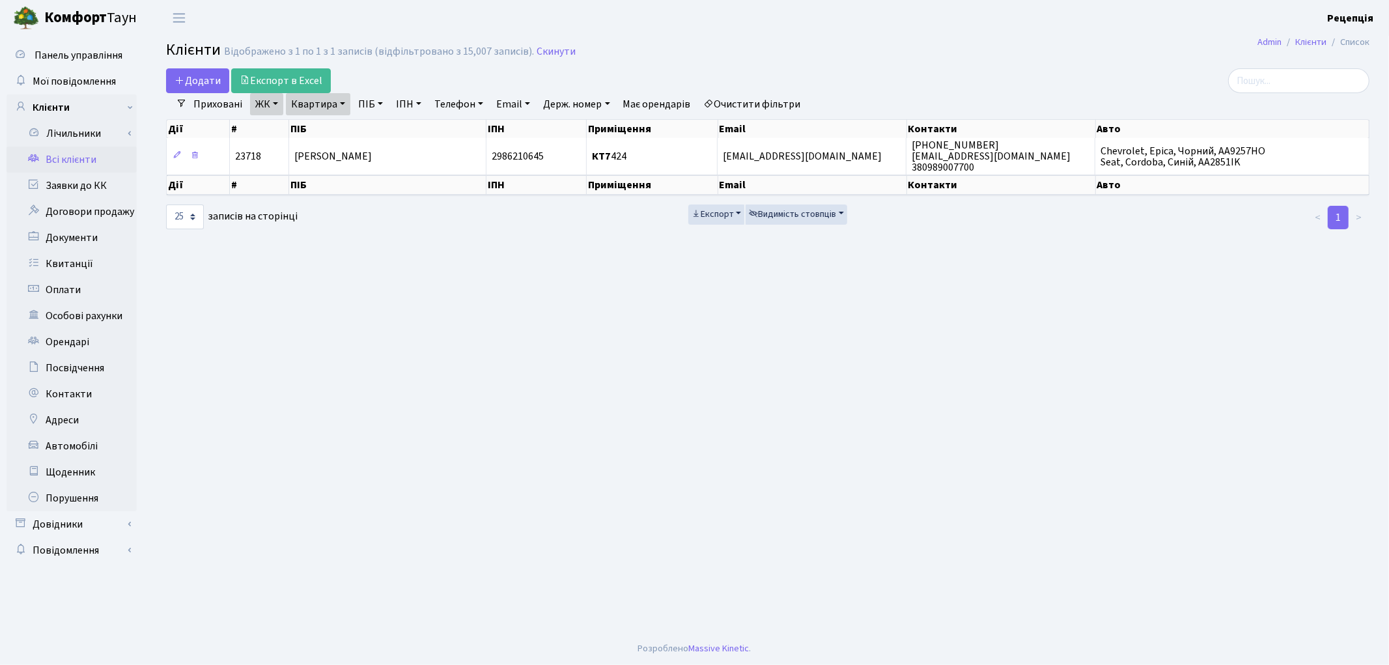
click at [762, 96] on link "Очистити фільтри" at bounding box center [752, 104] width 107 height 22
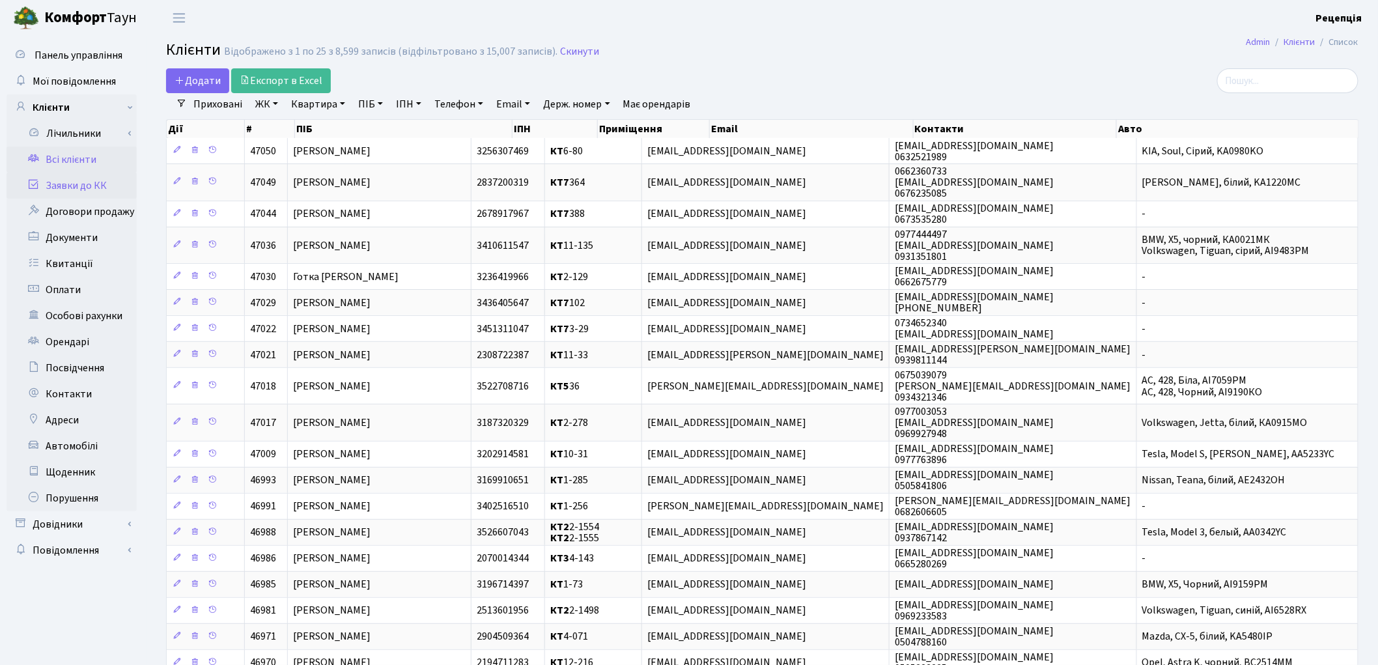
click at [74, 193] on link "Заявки до КК" at bounding box center [72, 186] width 130 height 26
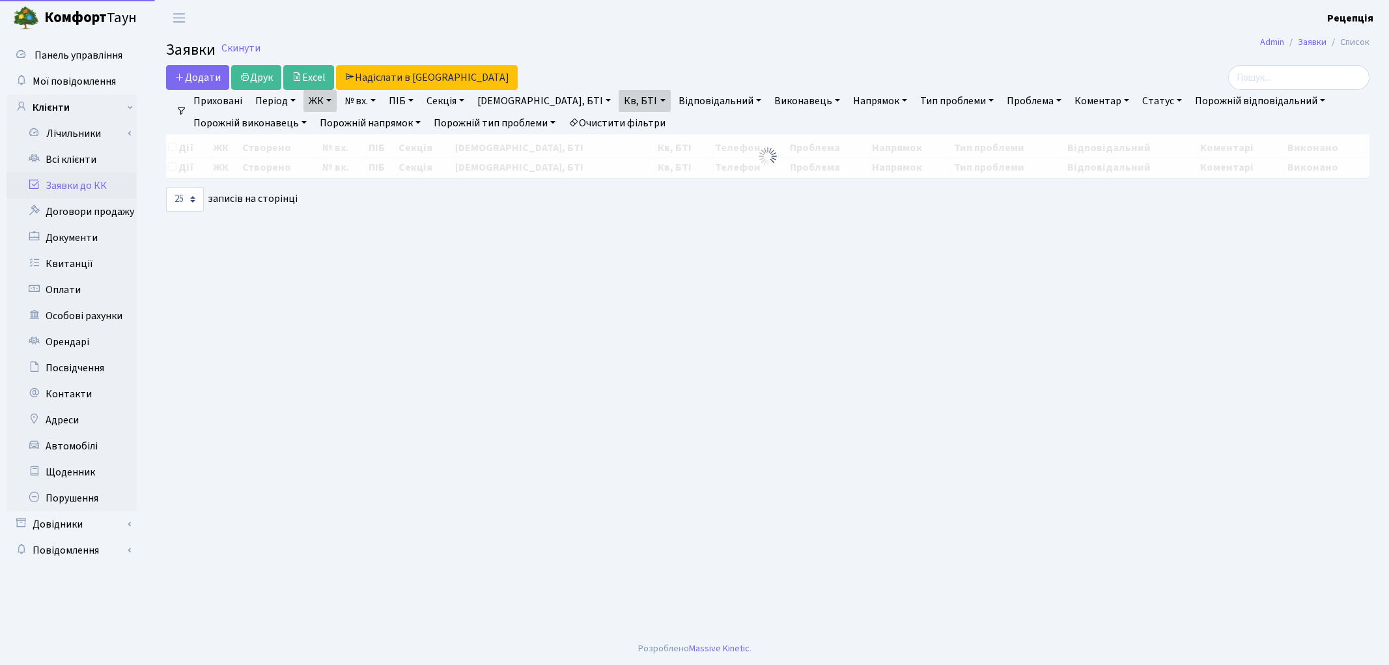
select select "25"
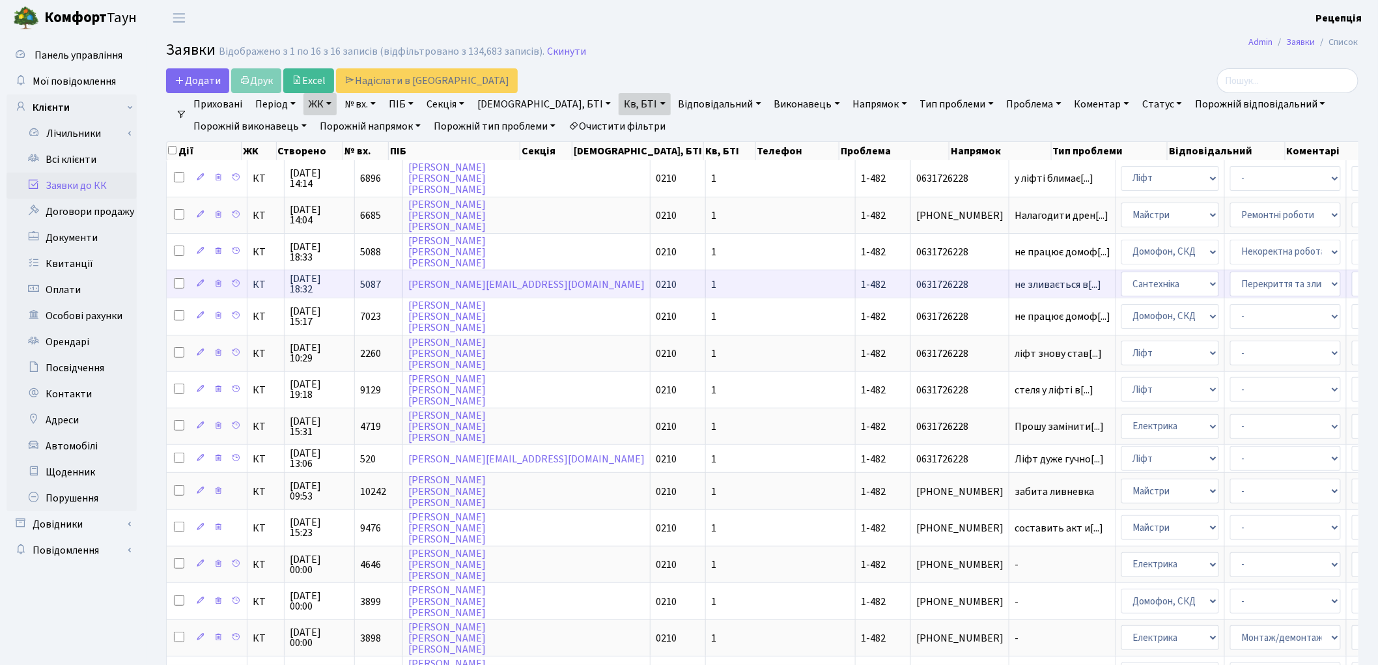
click at [706, 283] on td "1" at bounding box center [781, 284] width 150 height 28
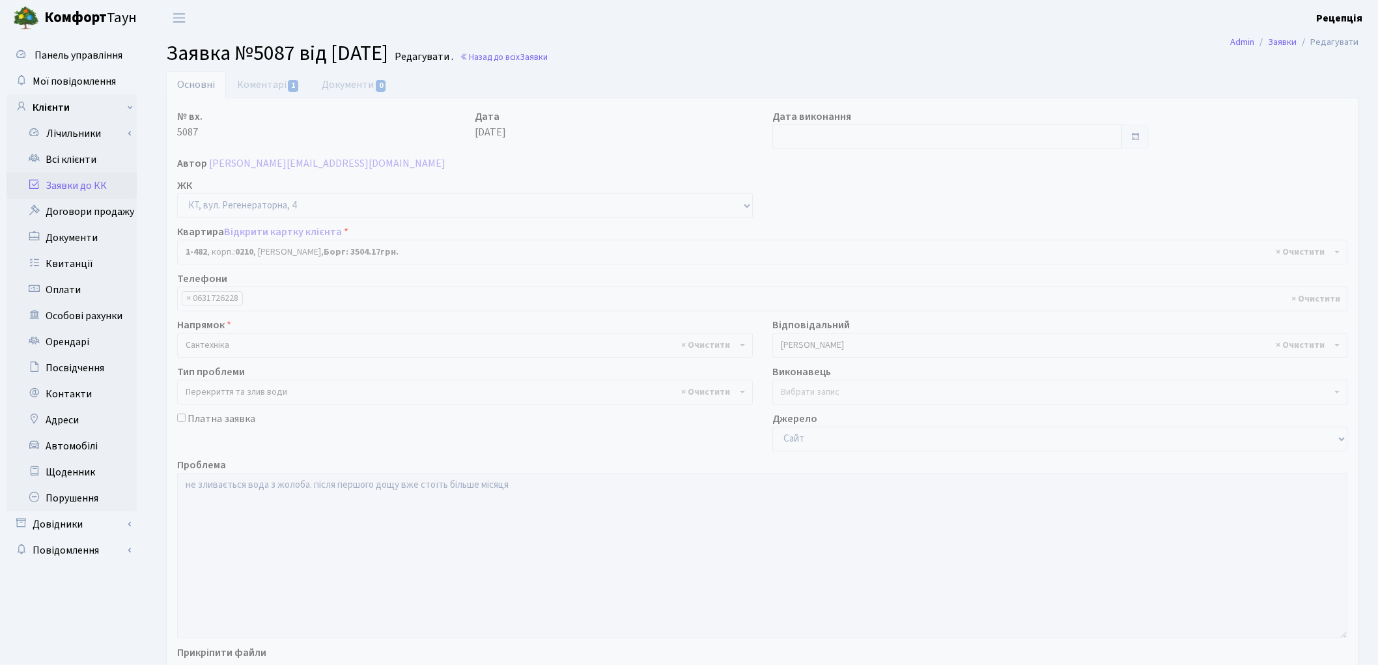
select select "400"
select select "32"
click at [264, 91] on link "Коментарі 1" at bounding box center [268, 84] width 85 height 27
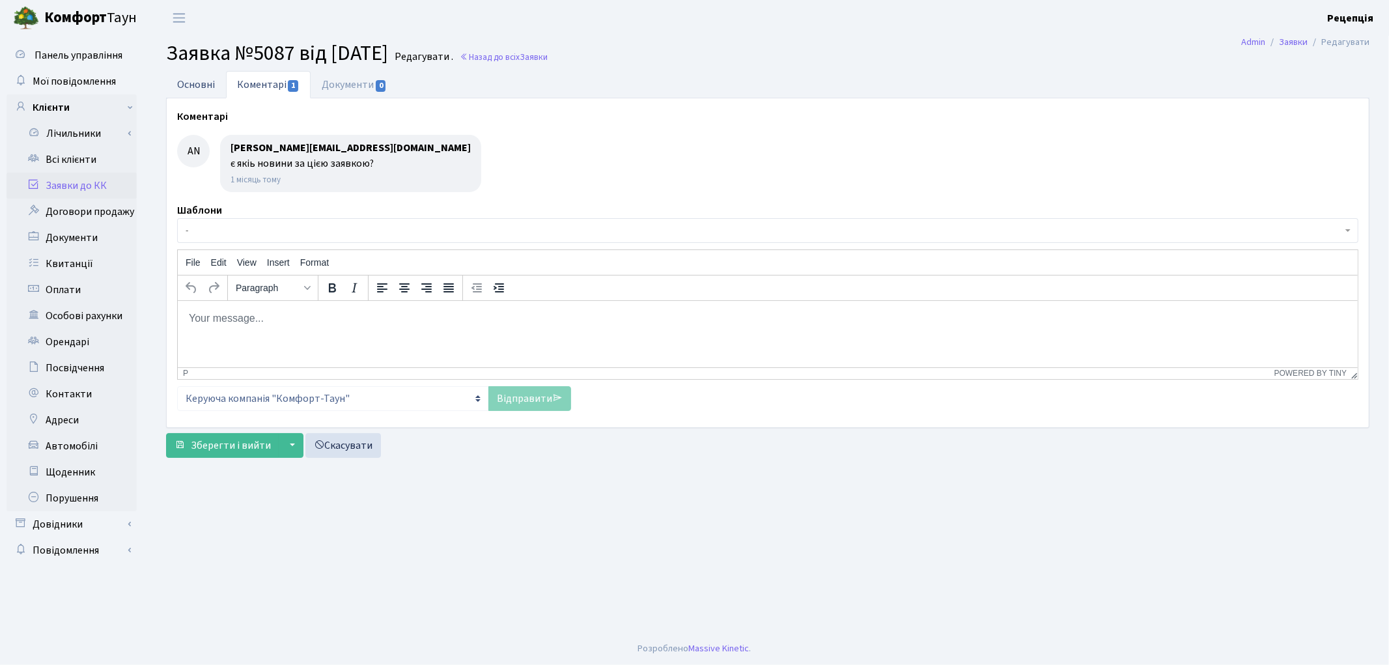
click at [214, 83] on link "Основні" at bounding box center [196, 84] width 60 height 27
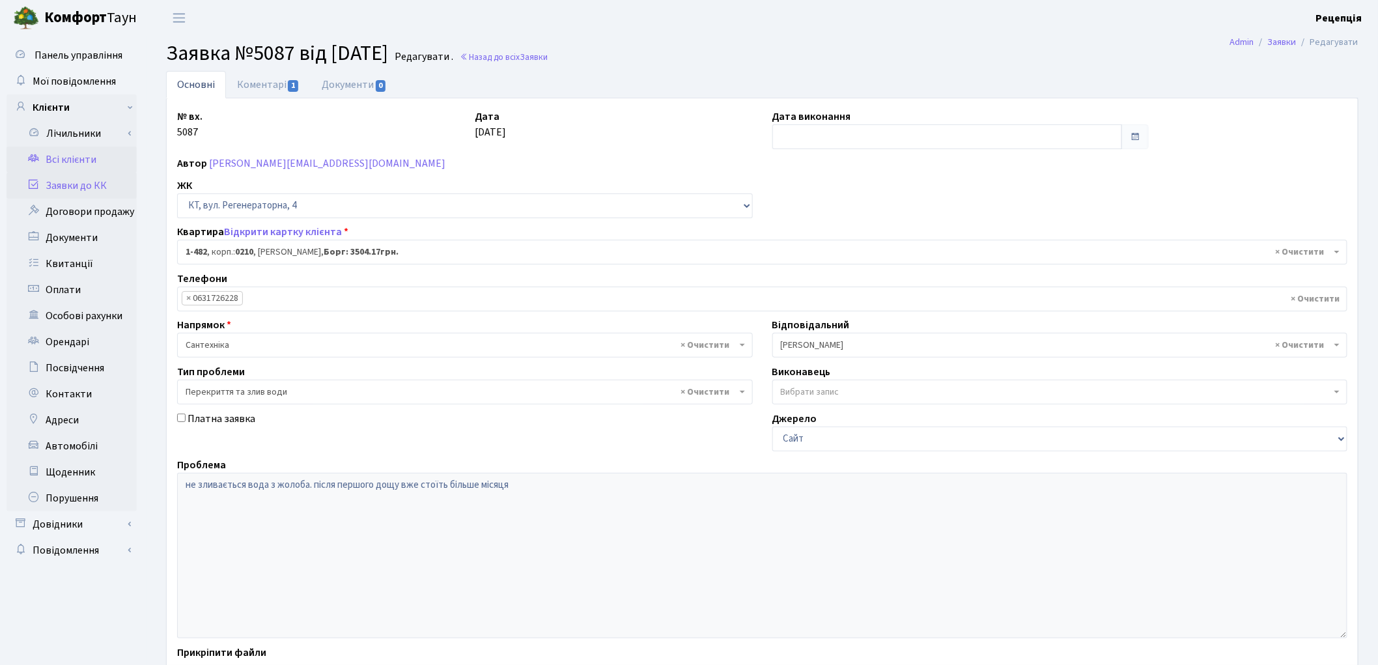
click at [93, 165] on link "Всі клієнти" at bounding box center [72, 160] width 130 height 26
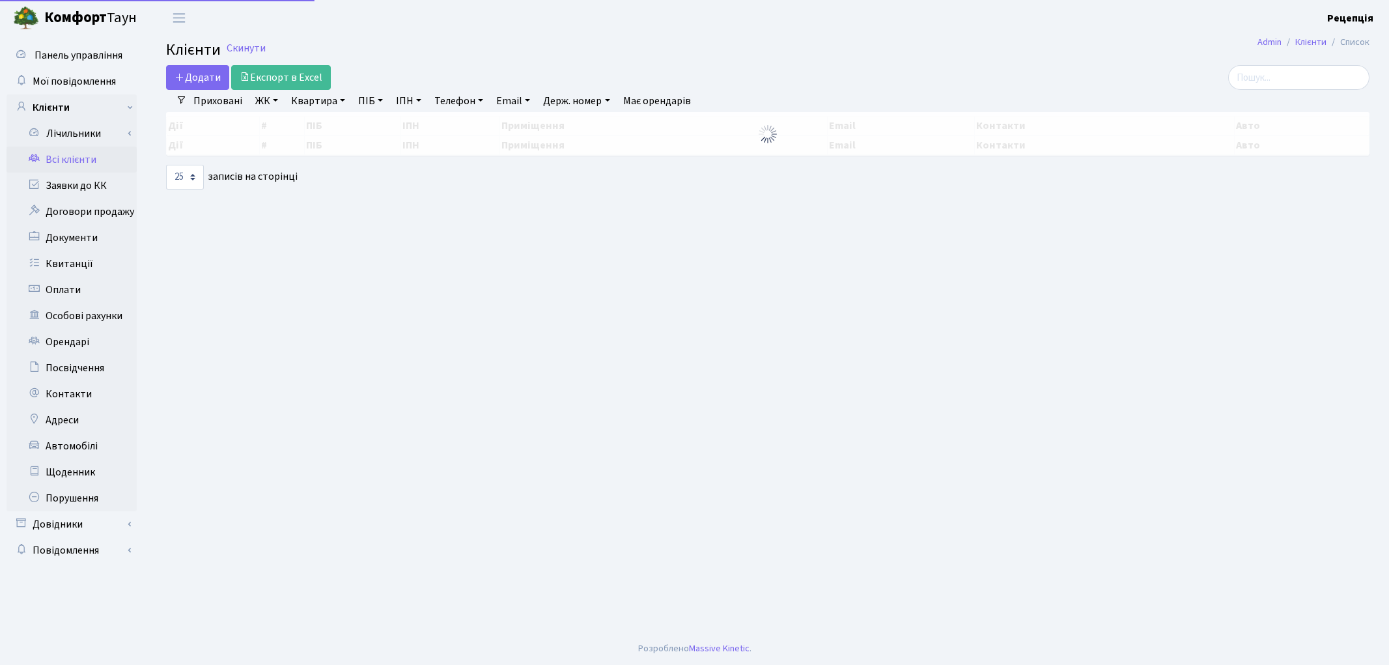
select select "25"
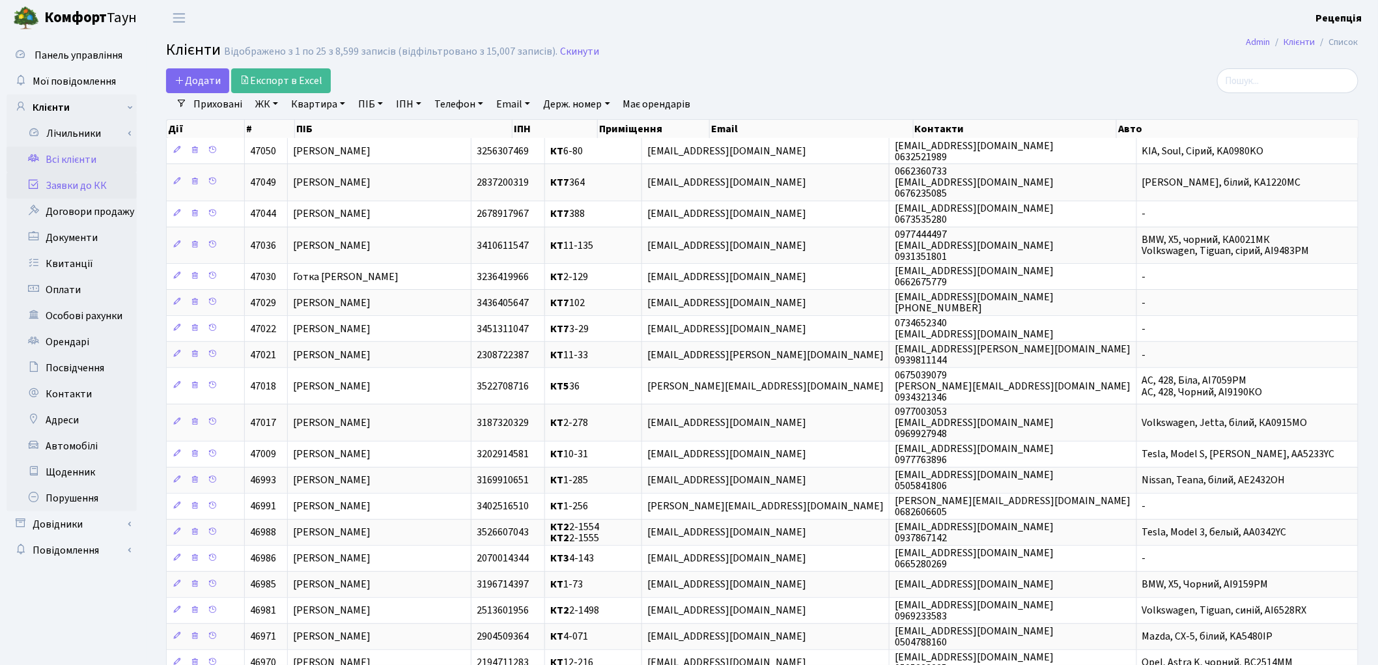
click at [73, 180] on link "Заявки до КК" at bounding box center [72, 186] width 130 height 26
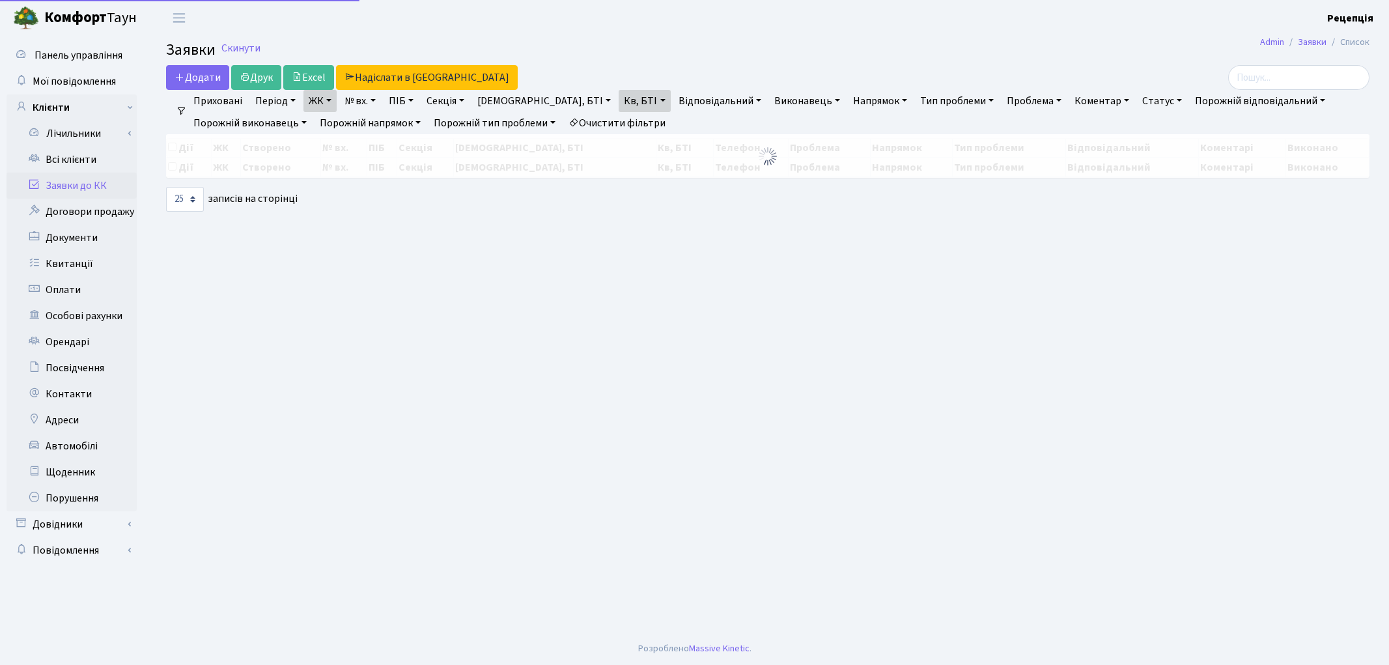
select select "25"
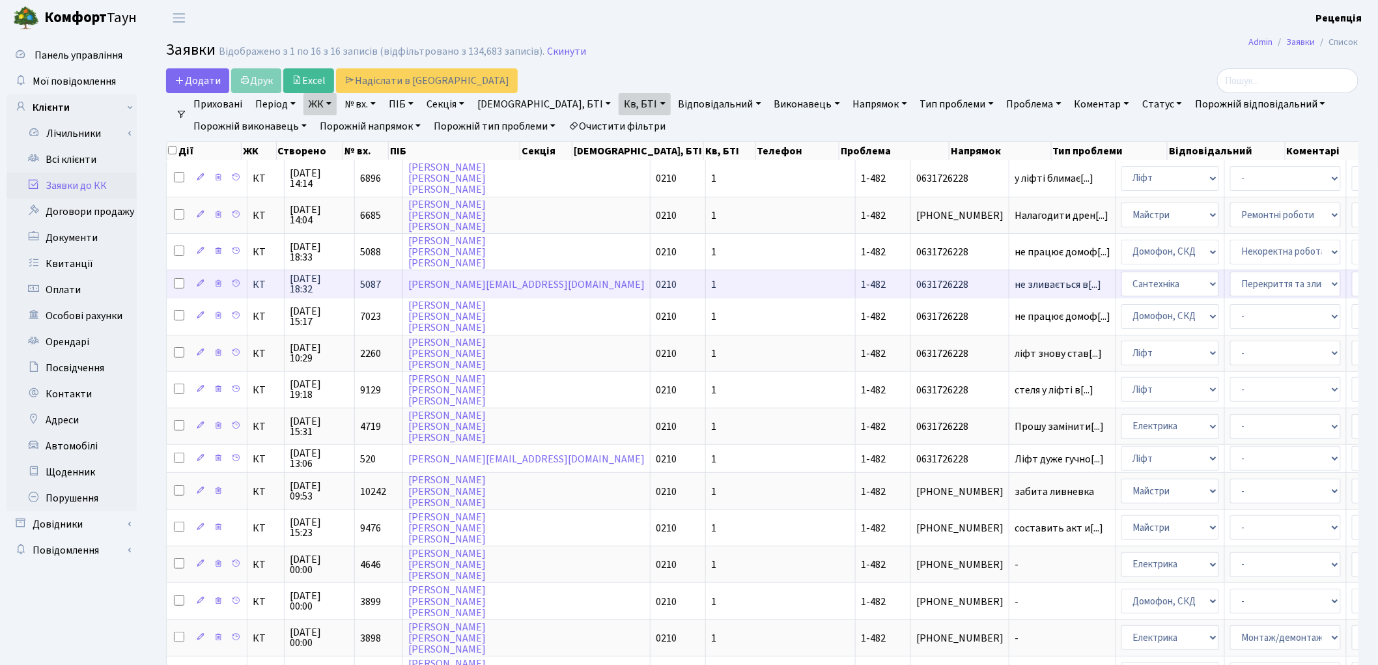
click at [706, 274] on td "1" at bounding box center [781, 284] width 150 height 28
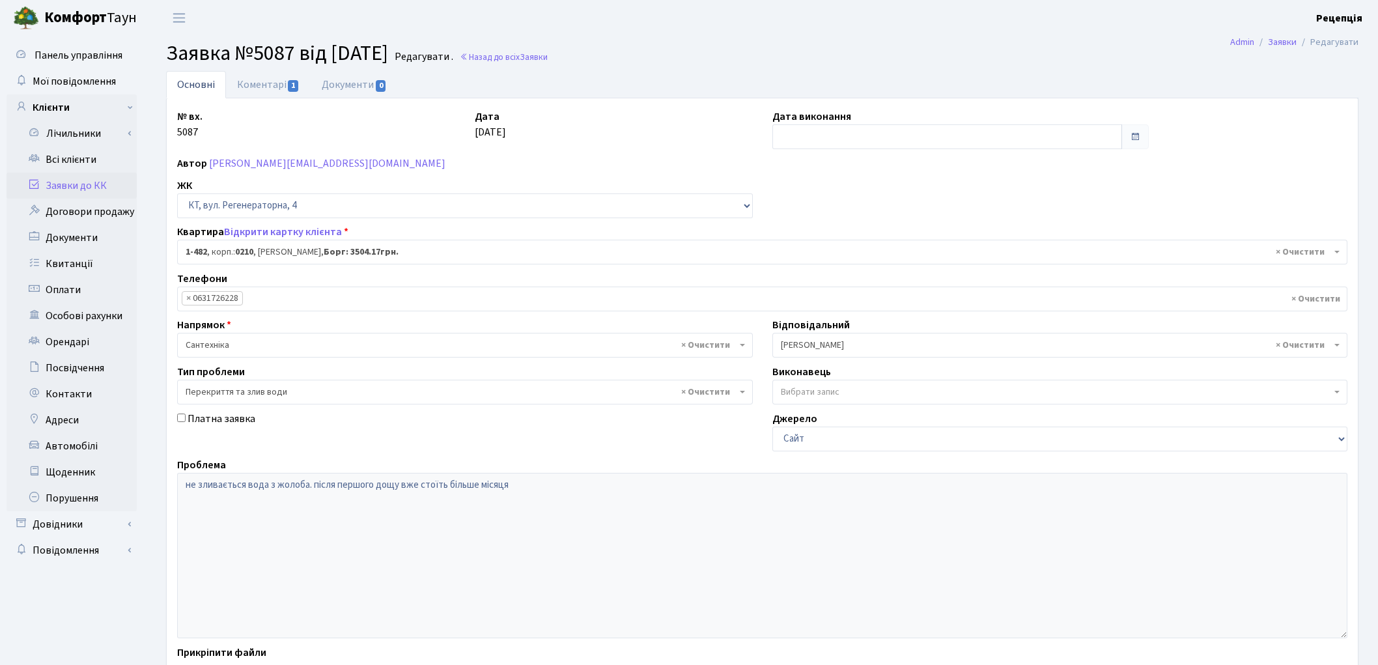
select select "400"
select select "32"
click at [82, 159] on link "Всі клієнти" at bounding box center [72, 160] width 130 height 26
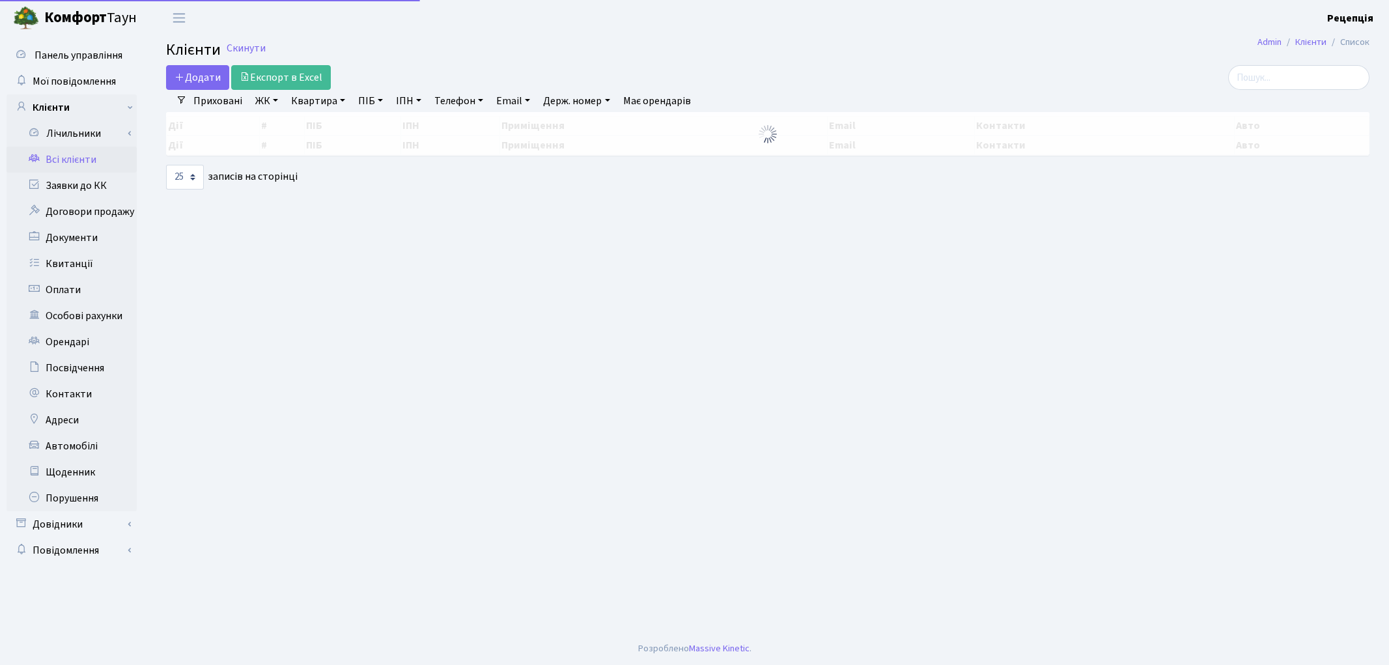
select select "25"
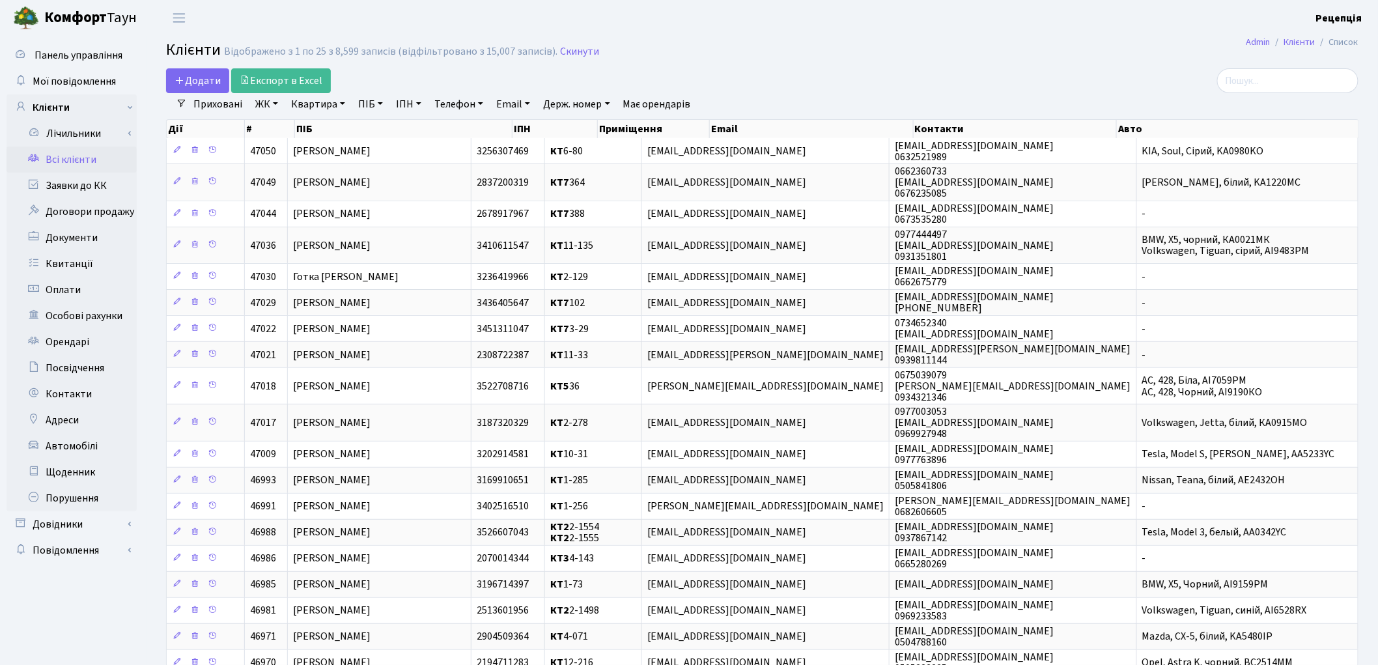
click at [258, 107] on link "ЖК" at bounding box center [266, 104] width 33 height 22
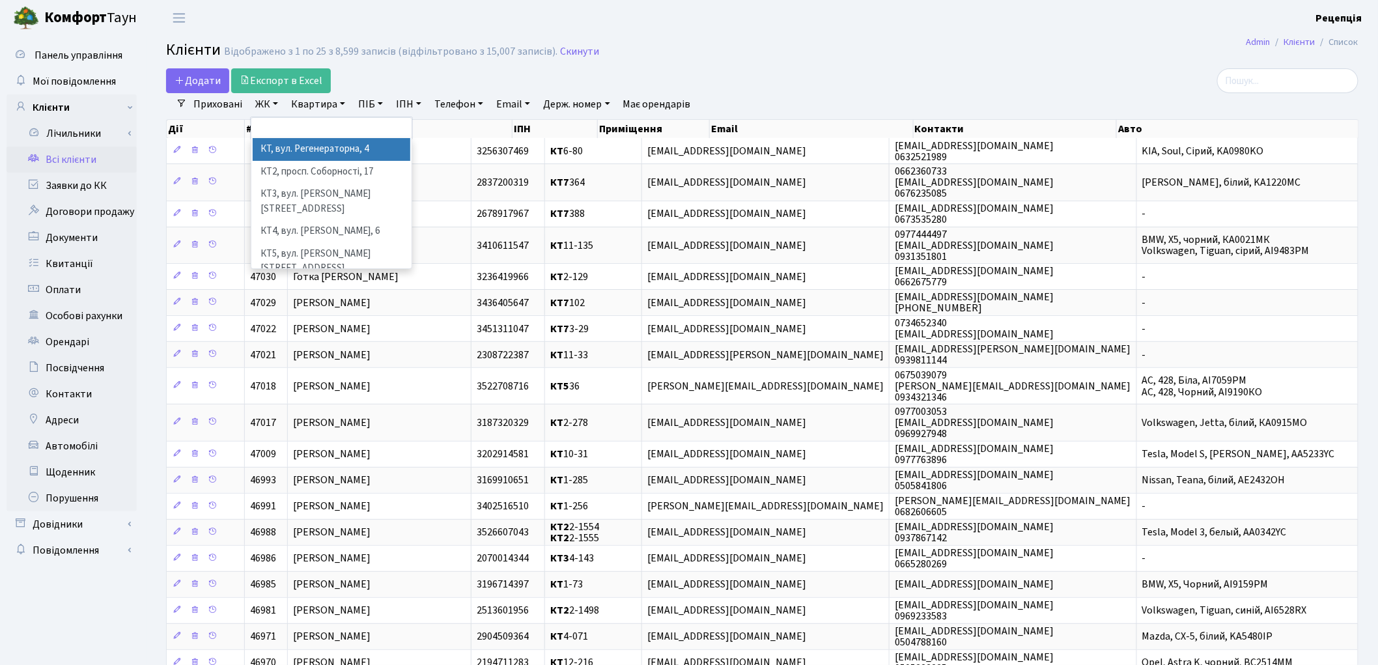
click at [284, 147] on li "КТ, вул. Регенераторна, 4" at bounding box center [332, 149] width 158 height 23
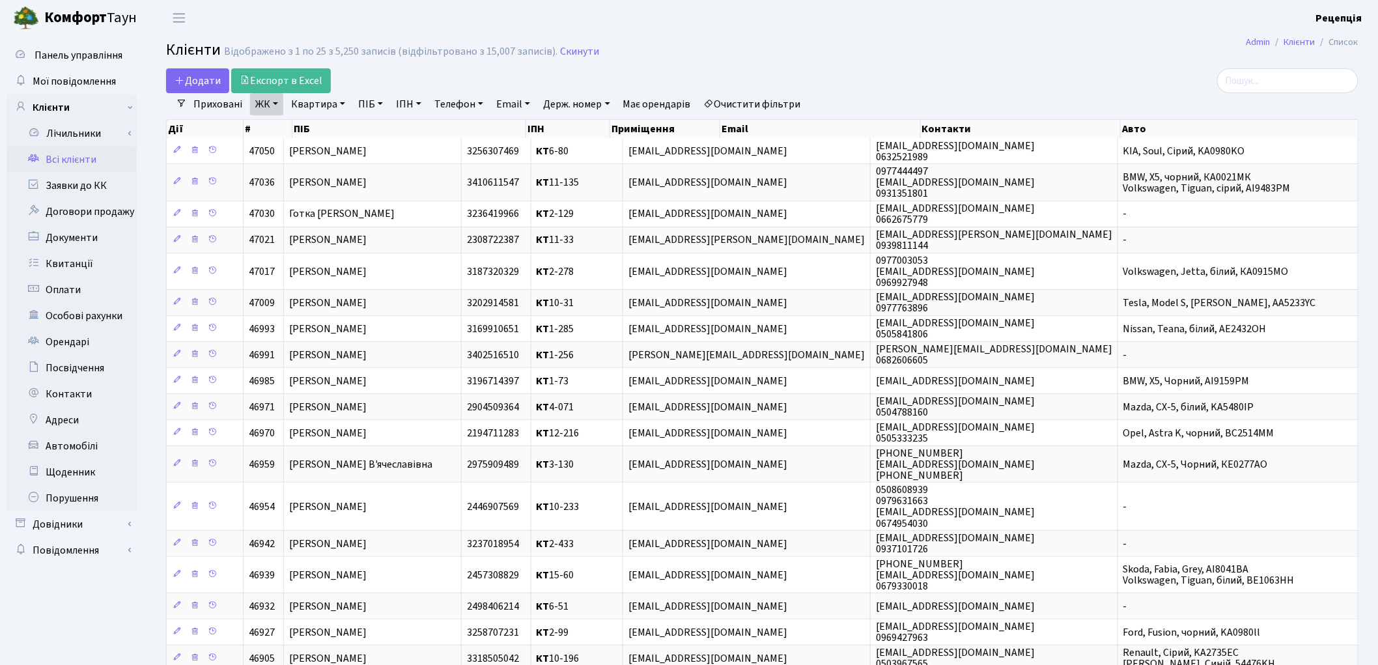
click at [320, 105] on link "Квартира" at bounding box center [318, 104] width 64 height 22
type input "12-128"
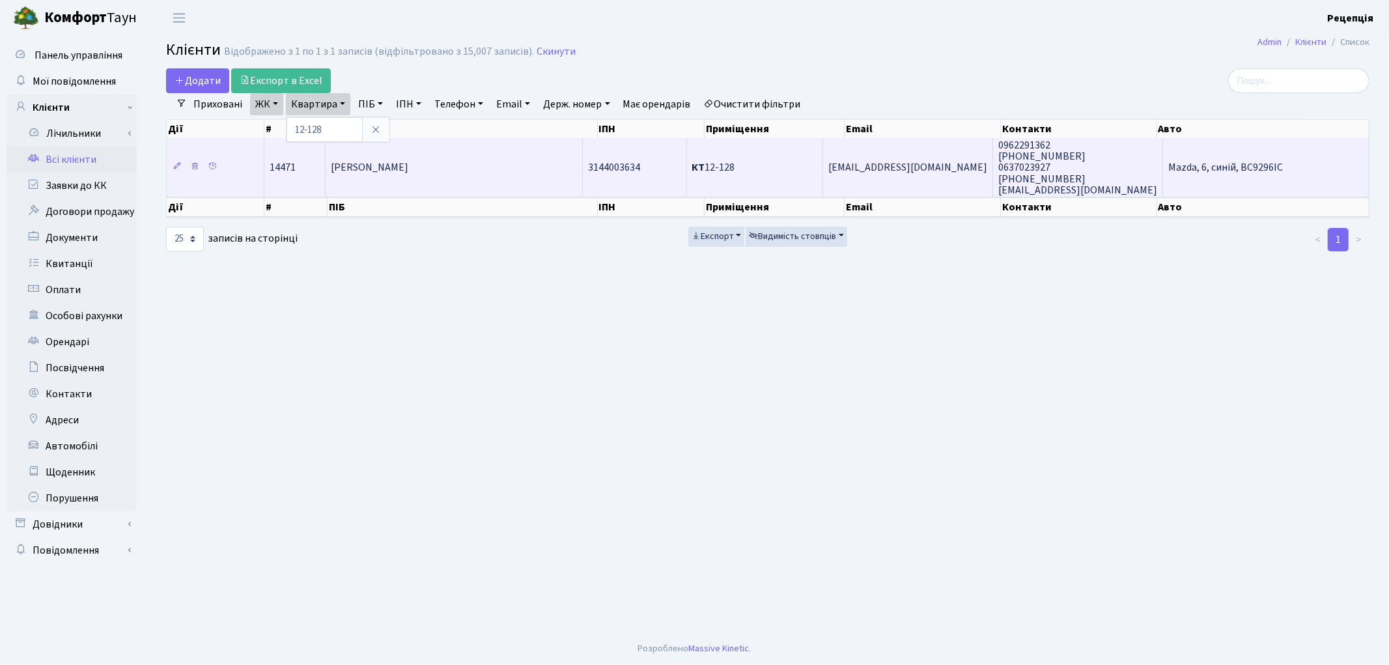
click at [464, 178] on td "Гайванович Василь Михайлович" at bounding box center [454, 167] width 257 height 59
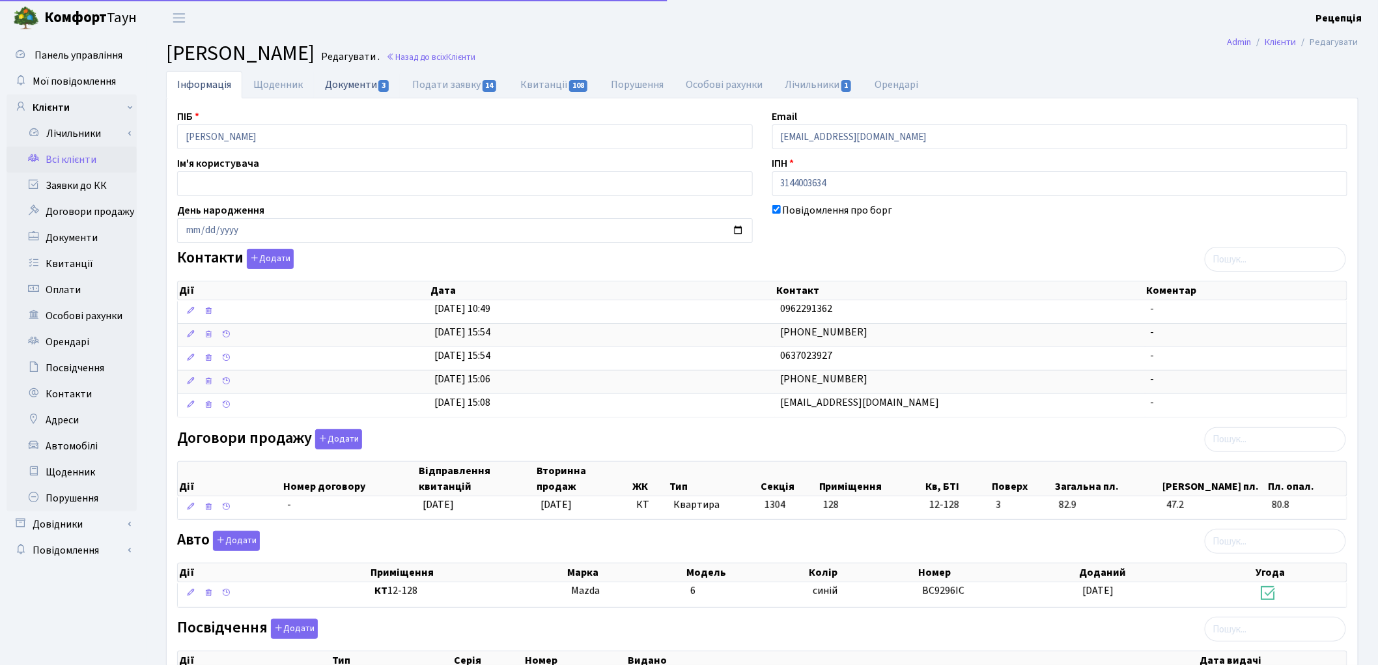
click at [350, 83] on link "Документи 3" at bounding box center [357, 84] width 87 height 27
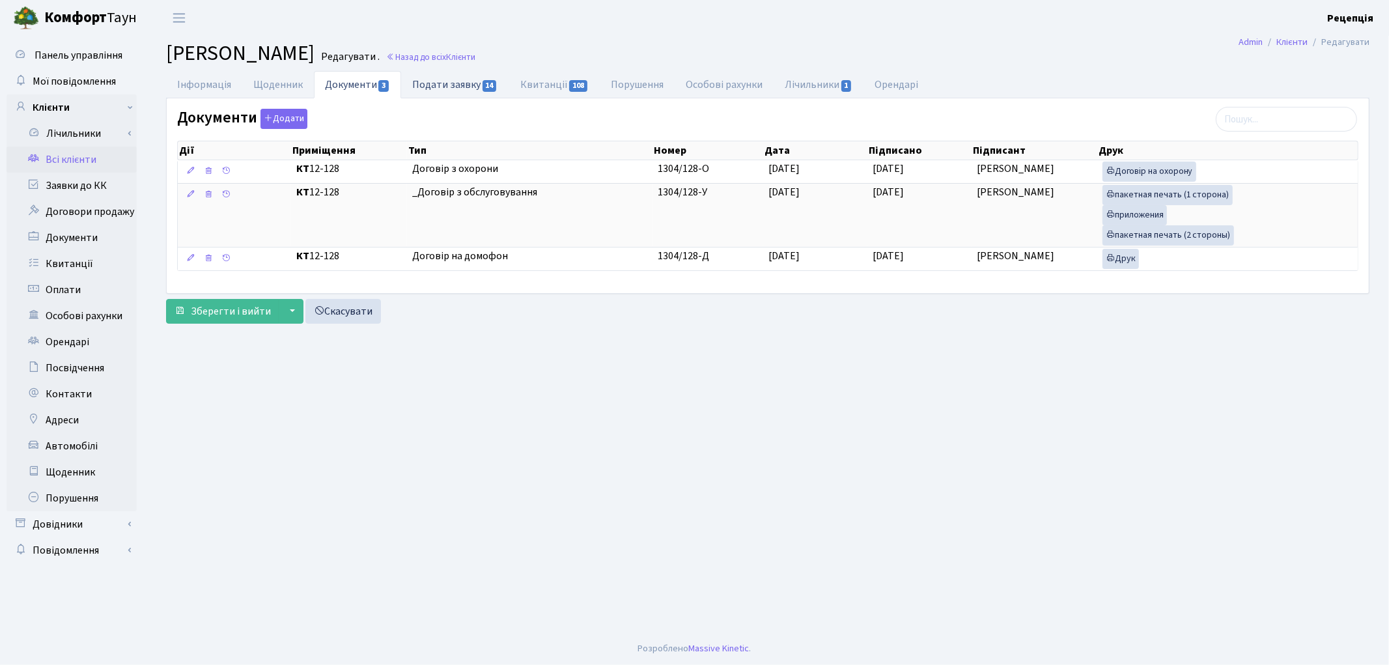
click at [439, 86] on link "Подати заявку 14" at bounding box center [454, 84] width 107 height 27
select select "25"
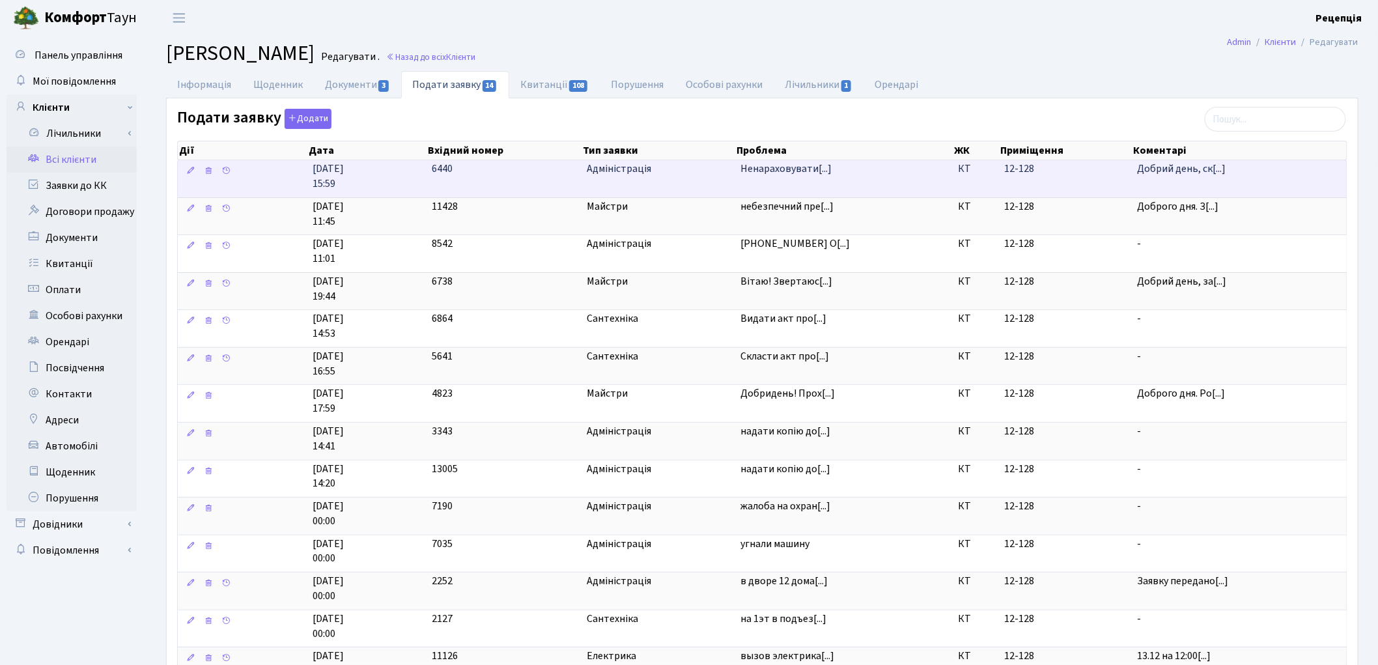
click at [796, 180] on td "Ненараховувати[...]" at bounding box center [843, 178] width 217 height 37
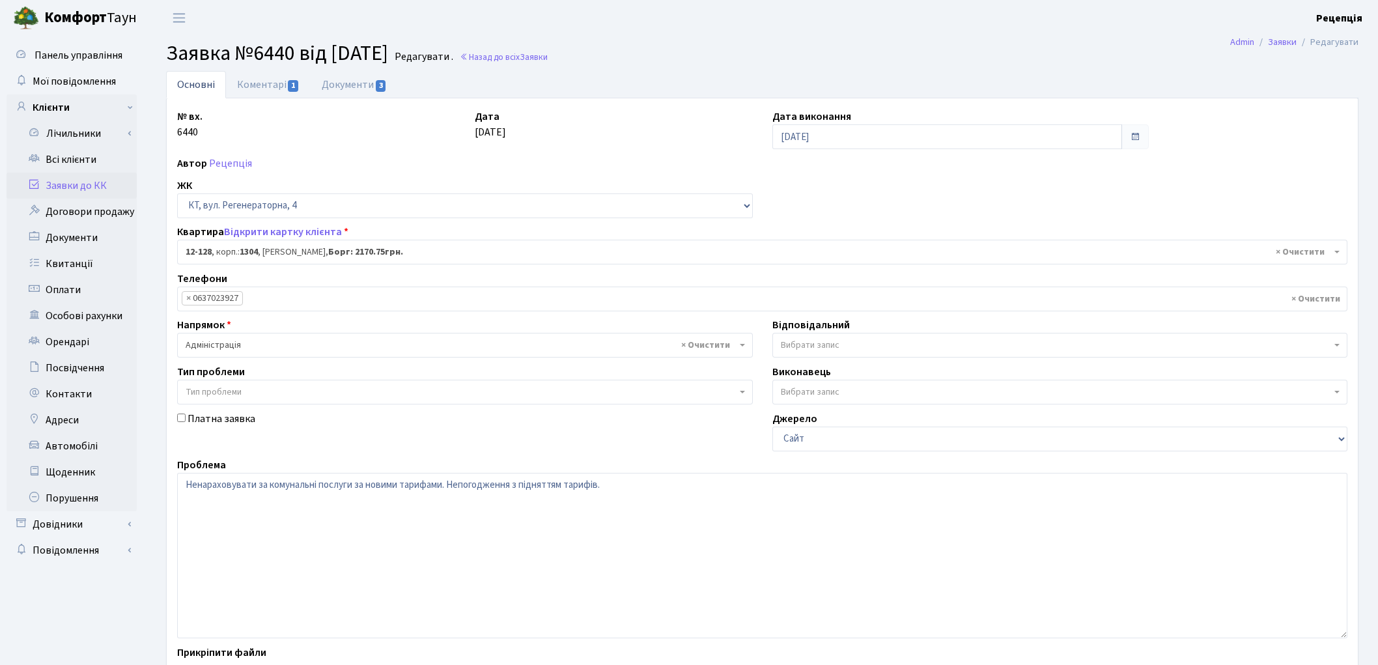
select select "7235"
click at [345, 91] on link "Документи 3" at bounding box center [354, 84] width 87 height 27
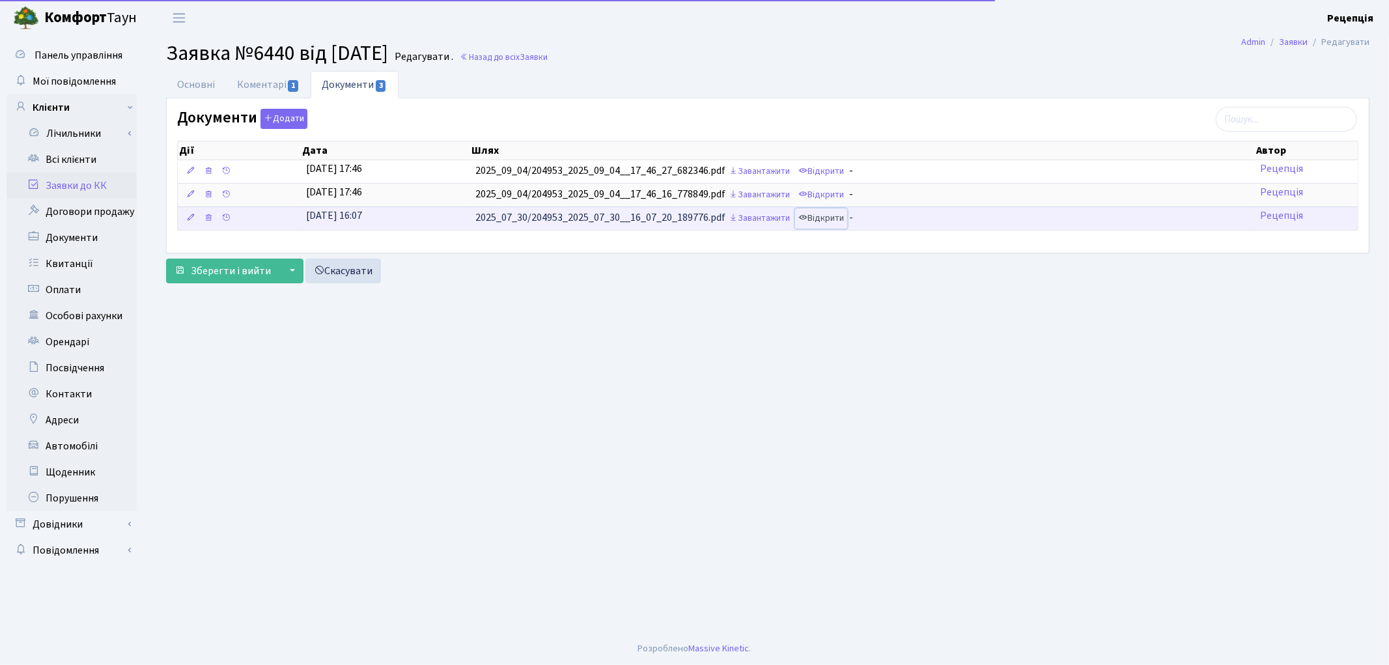
click at [830, 218] on link "Відкрити" at bounding box center [821, 218] width 52 height 20
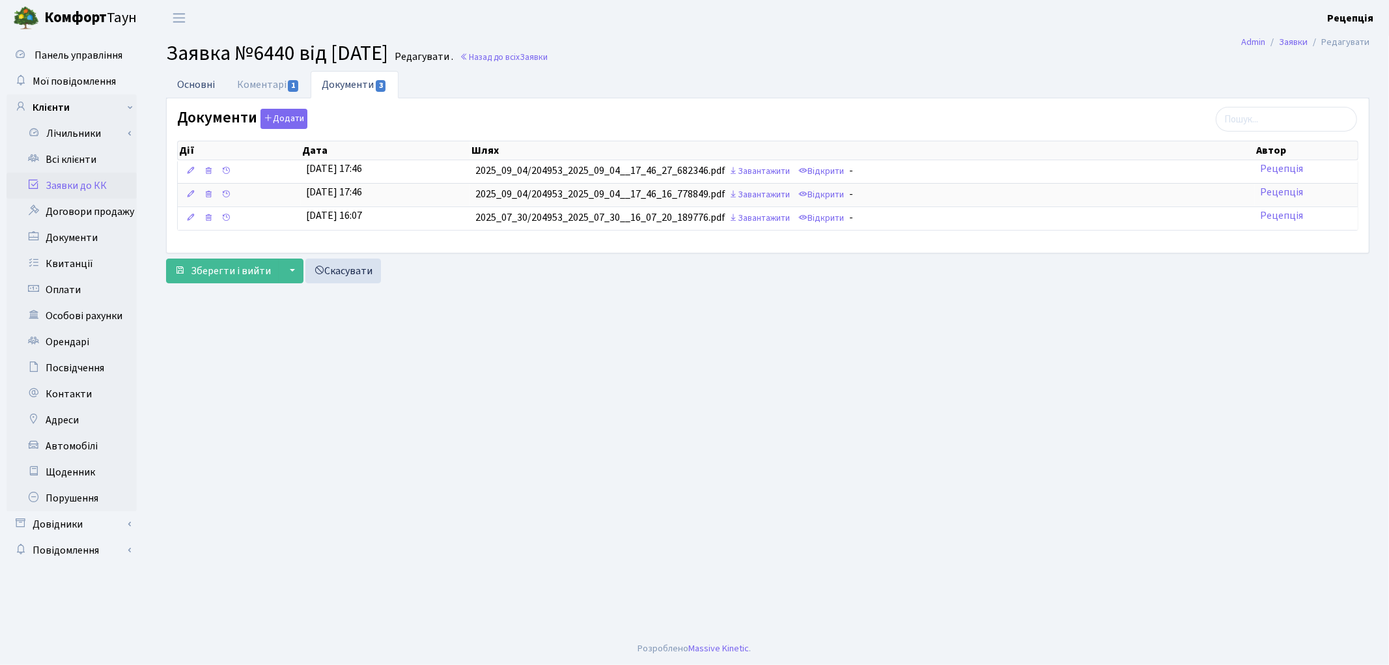
click at [210, 88] on link "Основні" at bounding box center [196, 84] width 60 height 27
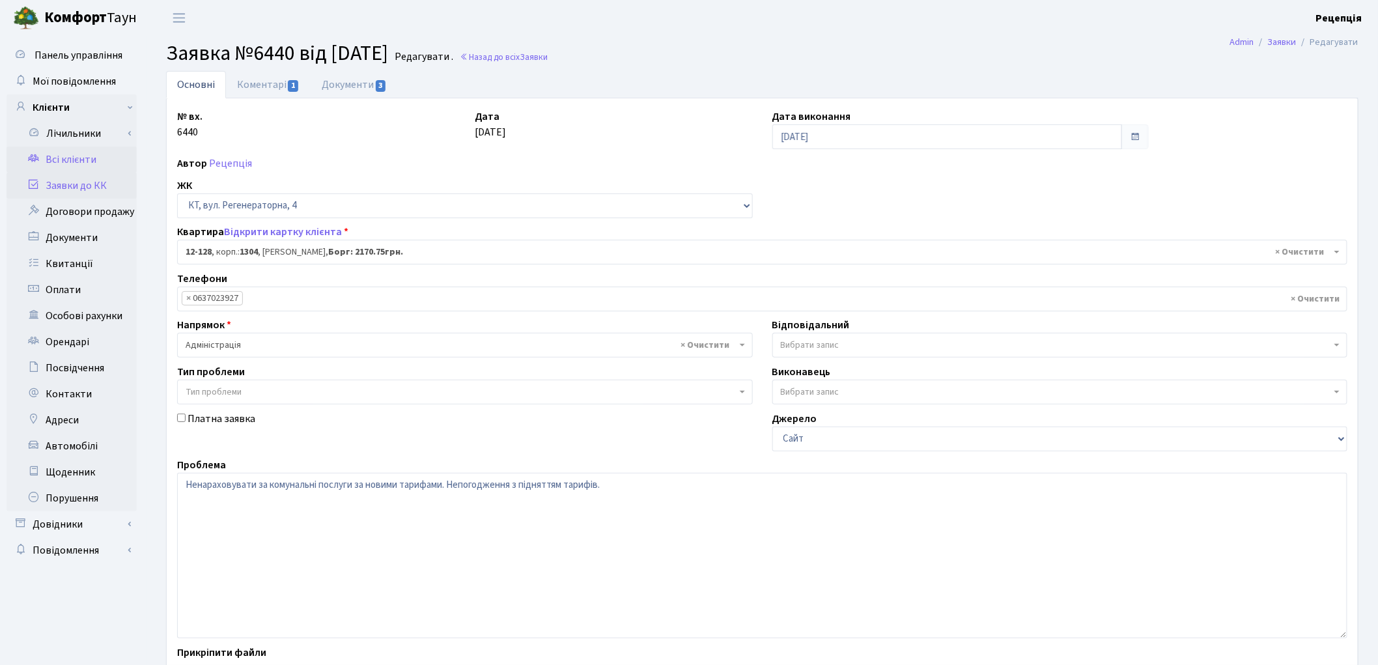
click at [92, 158] on link "Всі клієнти" at bounding box center [72, 160] width 130 height 26
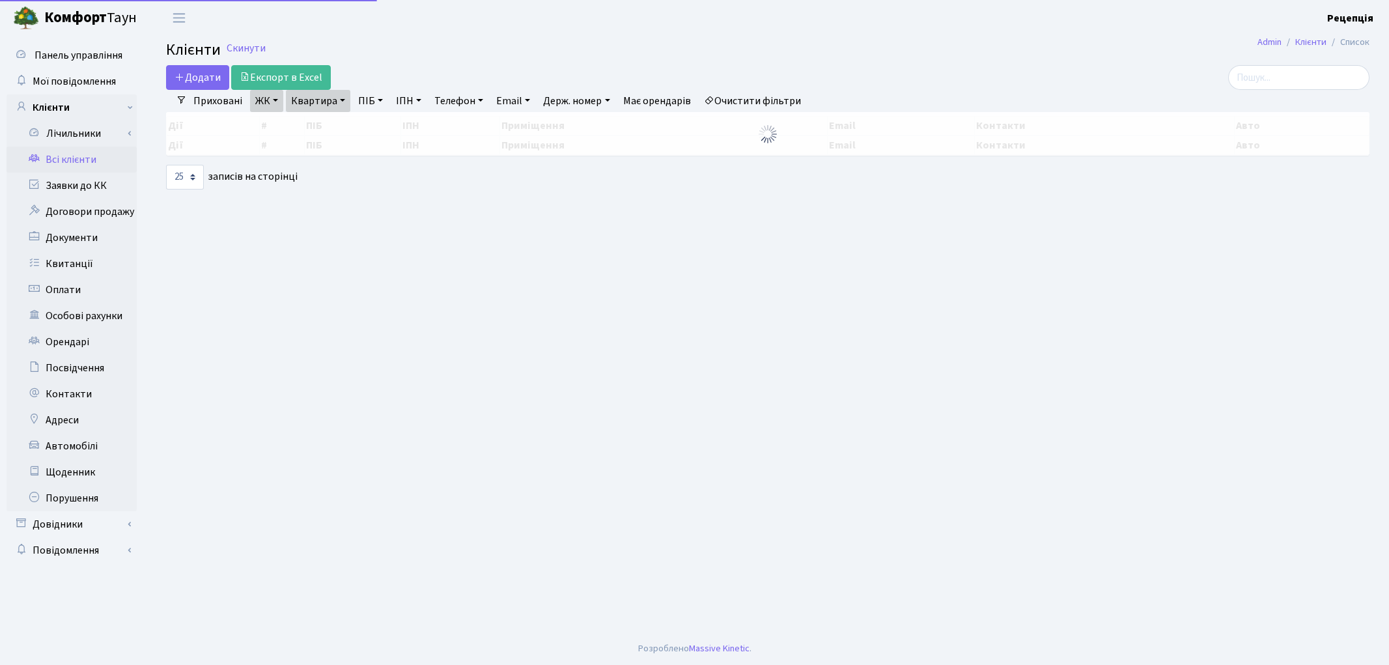
select select "25"
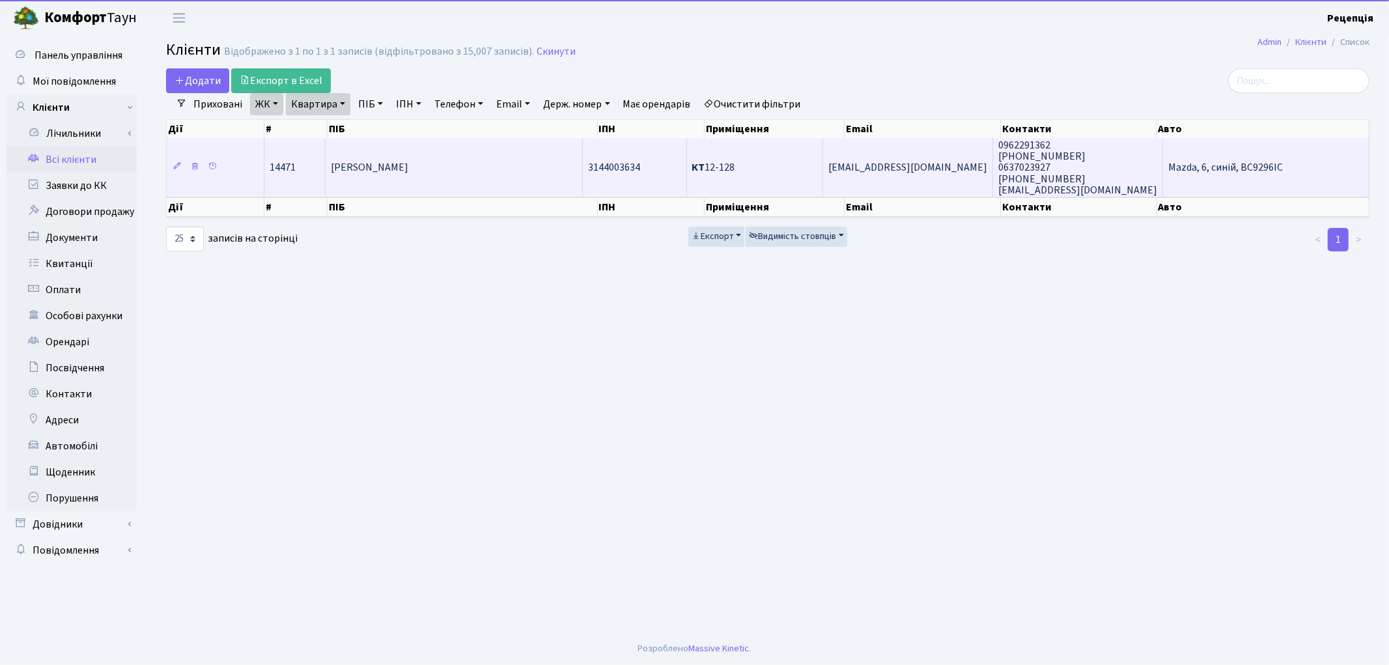
click at [365, 163] on span "[PERSON_NAME]" at bounding box center [369, 168] width 77 height 14
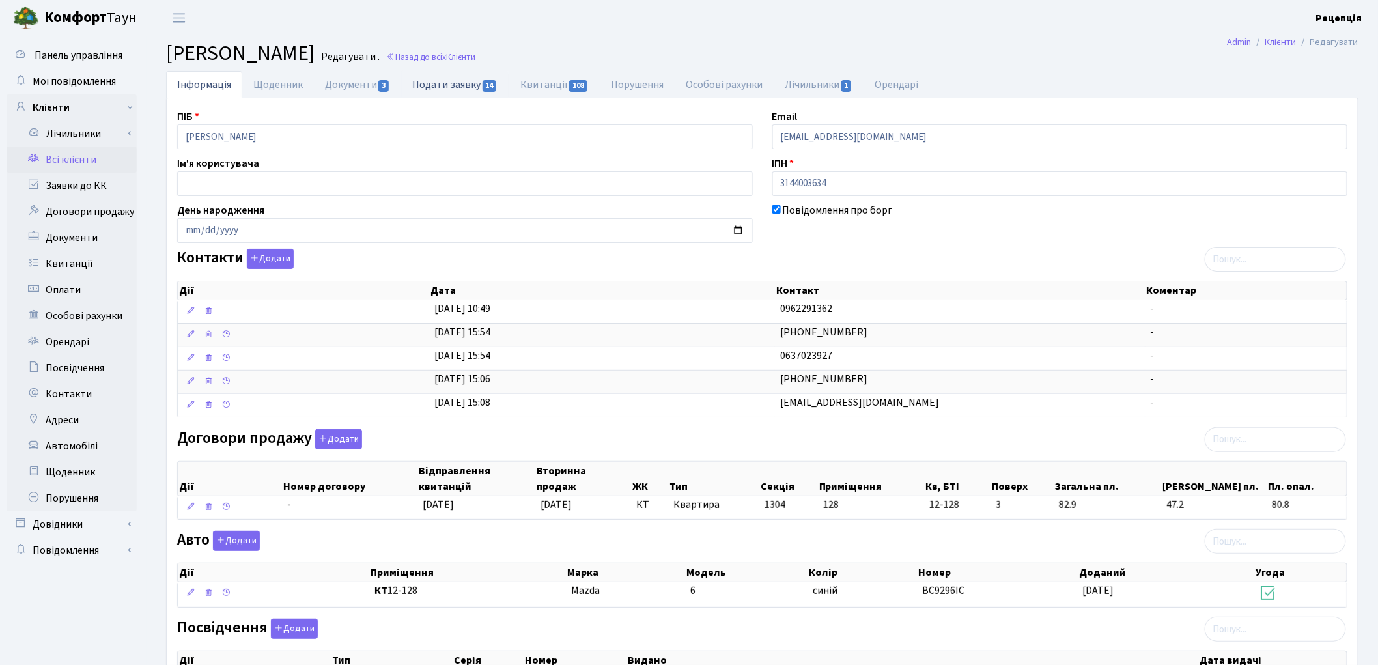
click at [443, 83] on link "Подати заявку 14" at bounding box center [454, 84] width 107 height 27
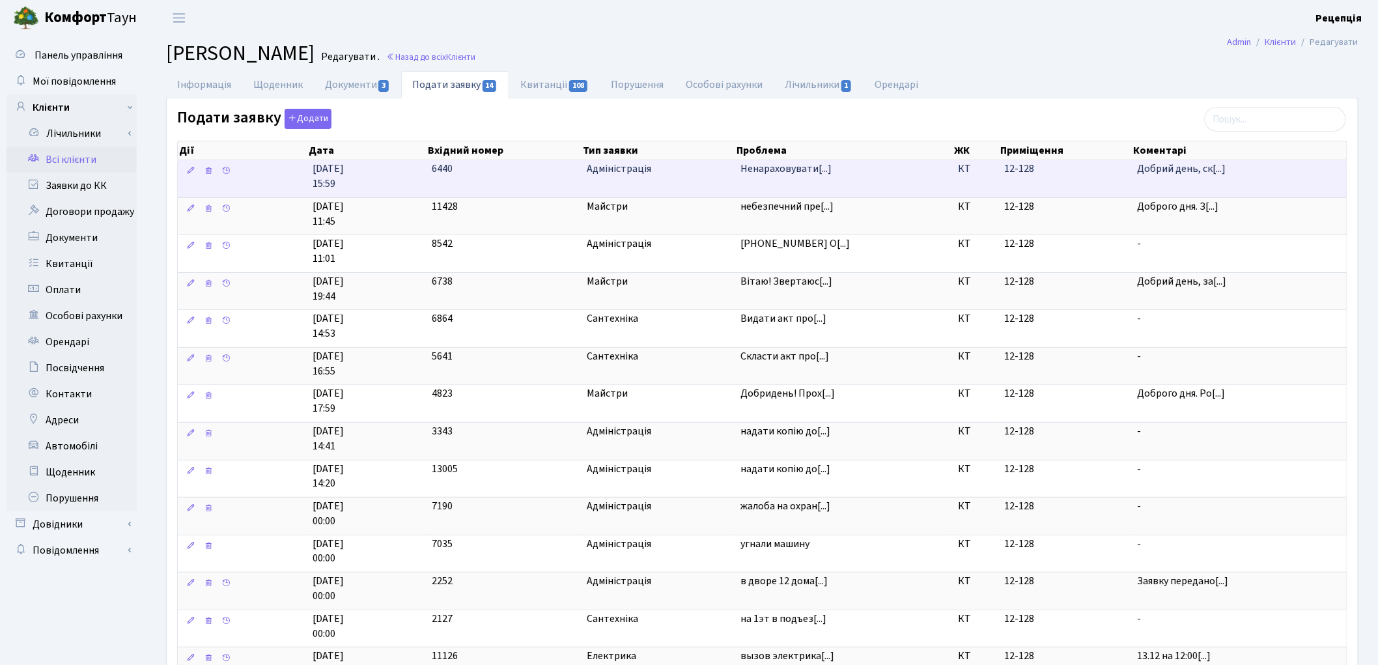
click at [766, 182] on td "Ненараховувати[...]" at bounding box center [843, 178] width 217 height 37
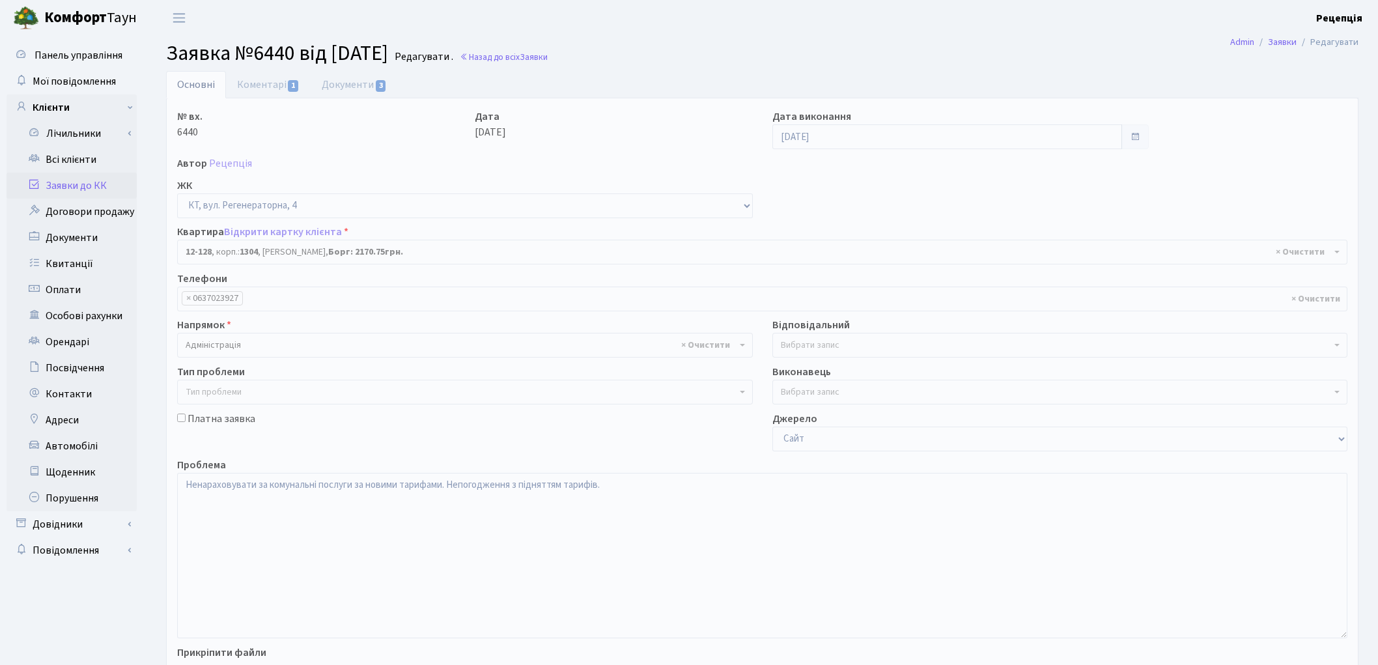
select select "7235"
click at [335, 74] on link "Документи 3" at bounding box center [354, 84] width 87 height 27
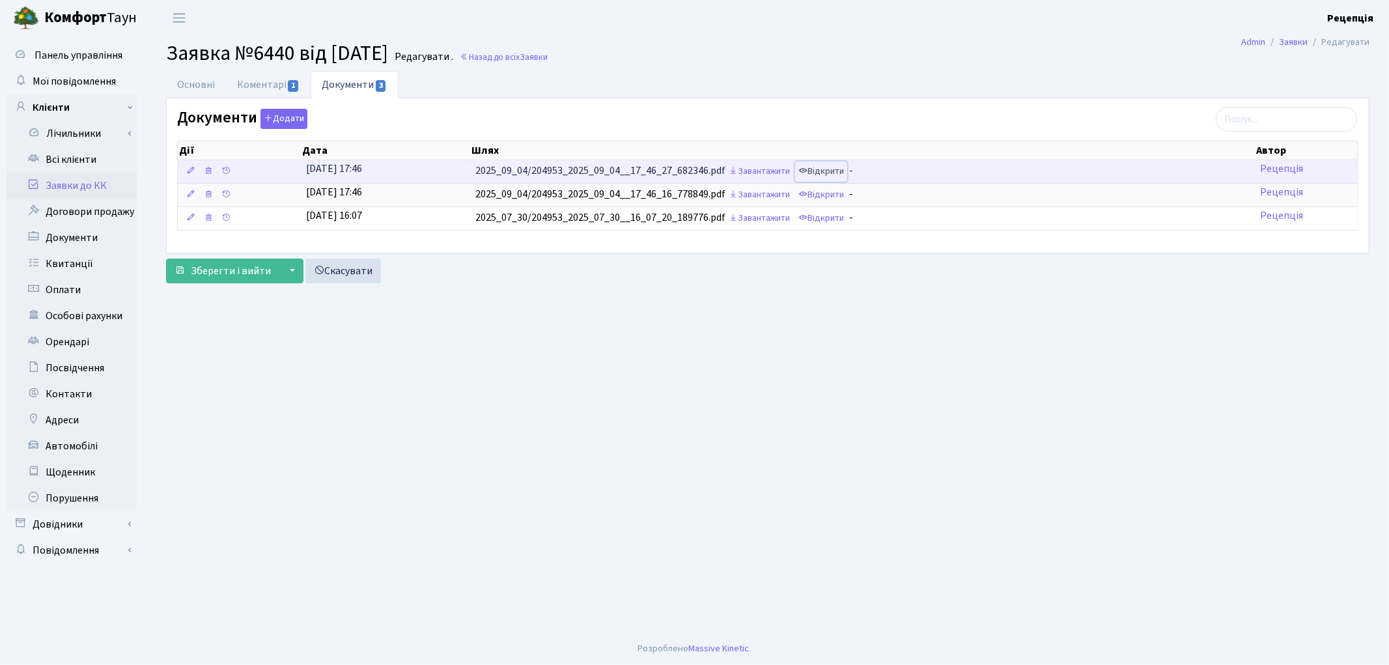
click at [816, 169] on link "Відкрити" at bounding box center [821, 171] width 52 height 20
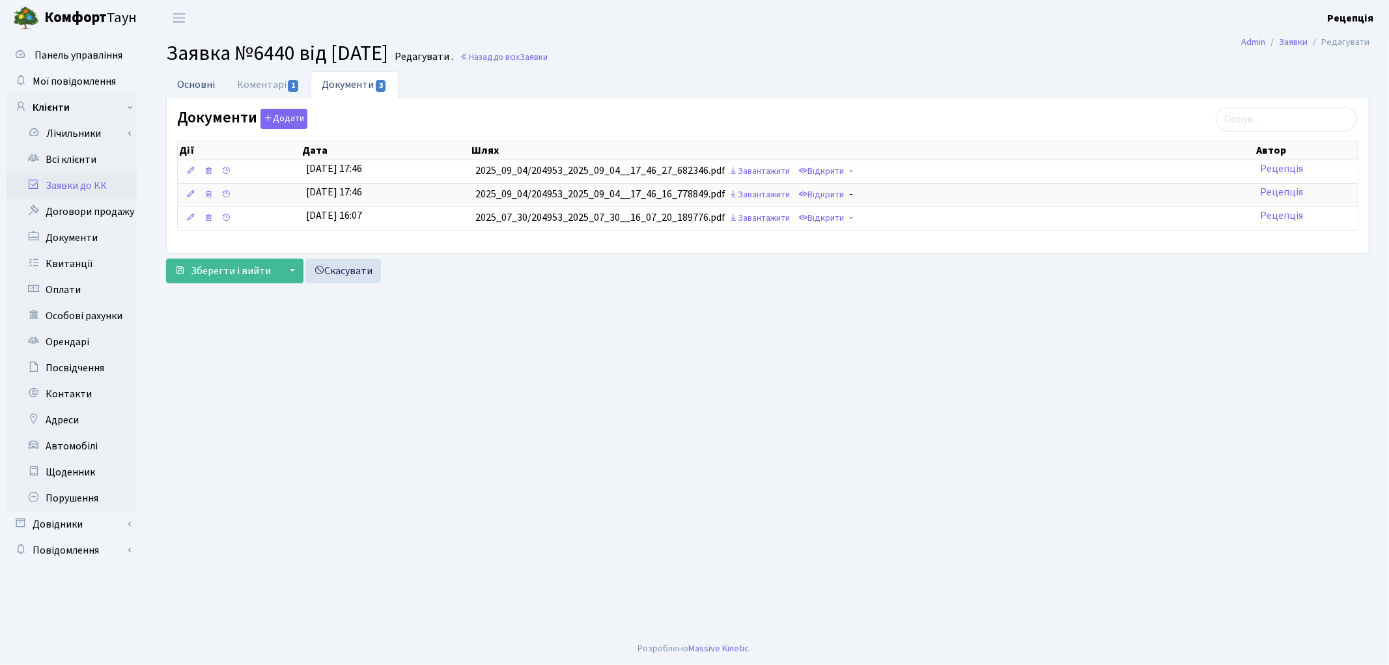
click at [206, 85] on link "Основні" at bounding box center [196, 84] width 60 height 27
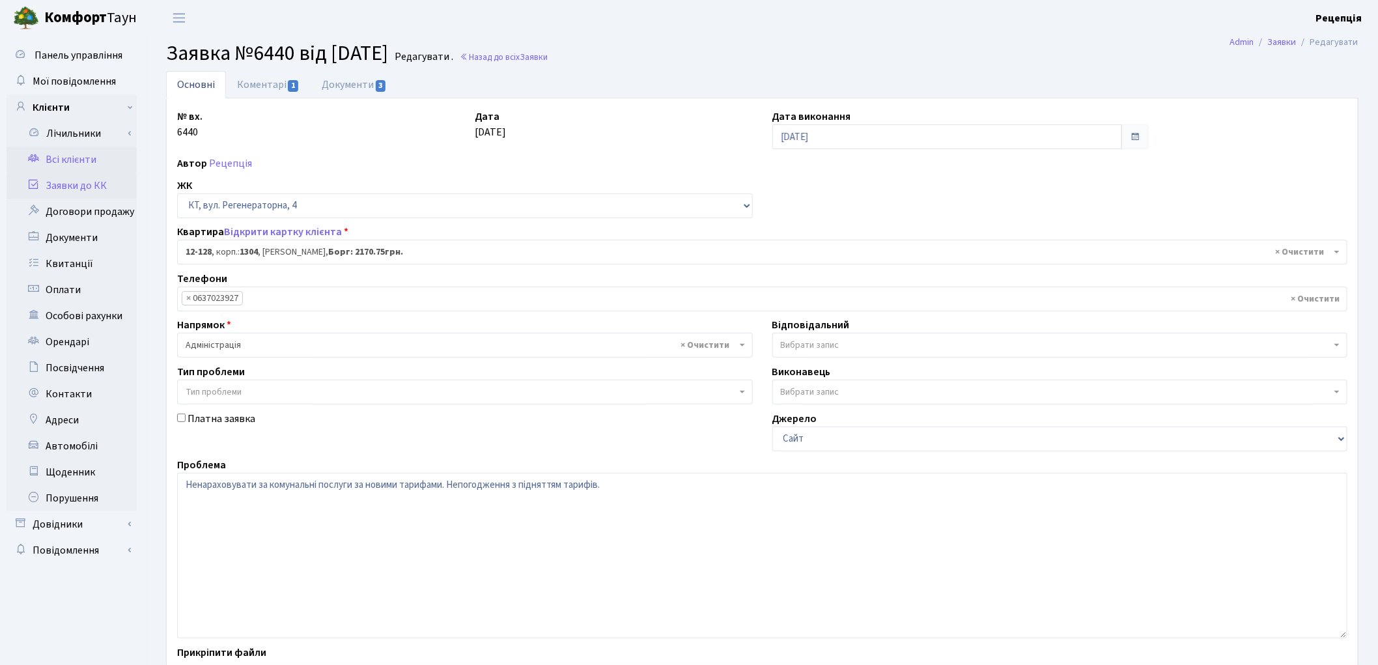
click at [83, 158] on link "Всі клієнти" at bounding box center [72, 160] width 130 height 26
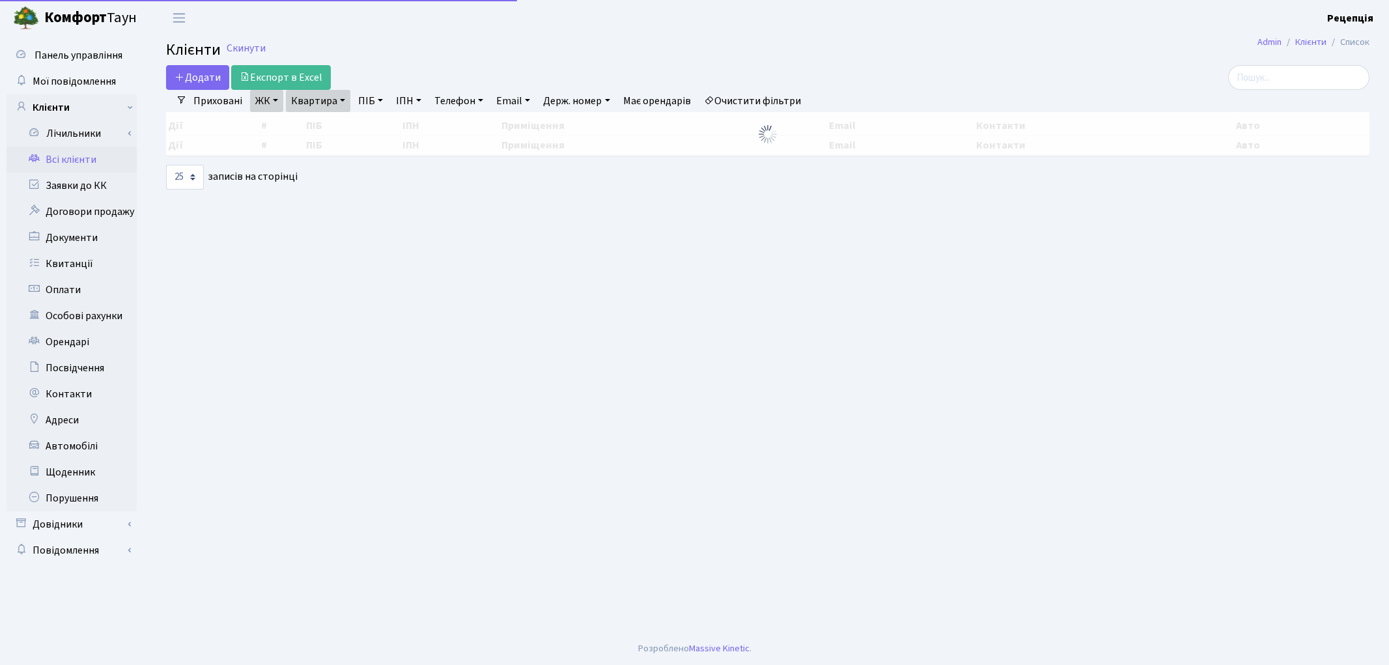
select select "25"
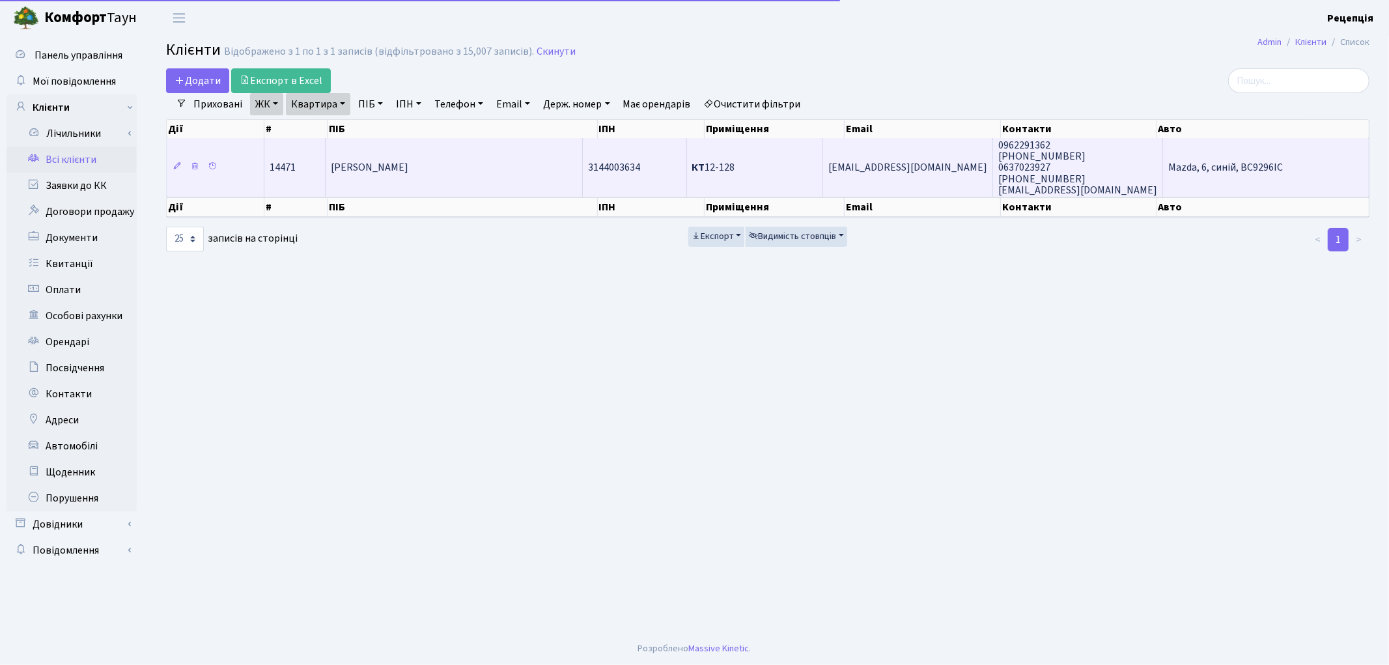
click at [494, 176] on td "[PERSON_NAME]" at bounding box center [454, 167] width 257 height 59
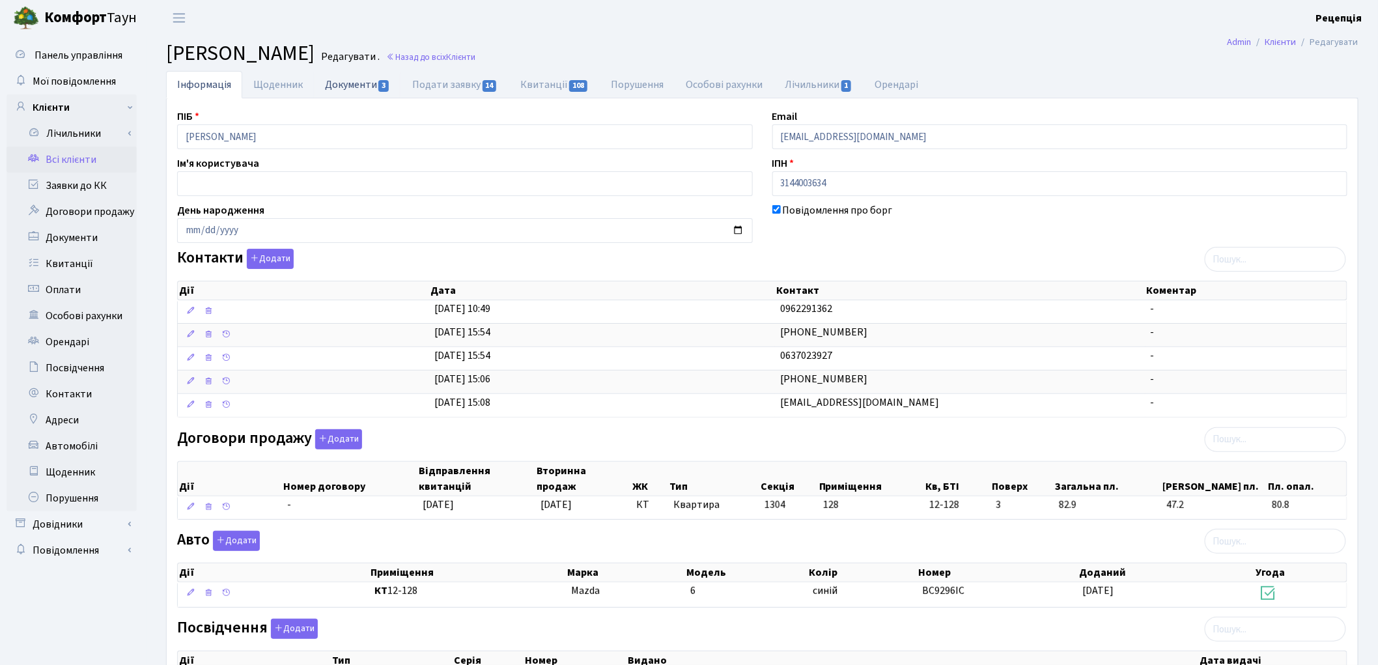
click at [363, 85] on link "Документи 3" at bounding box center [357, 84] width 87 height 27
select select "25"
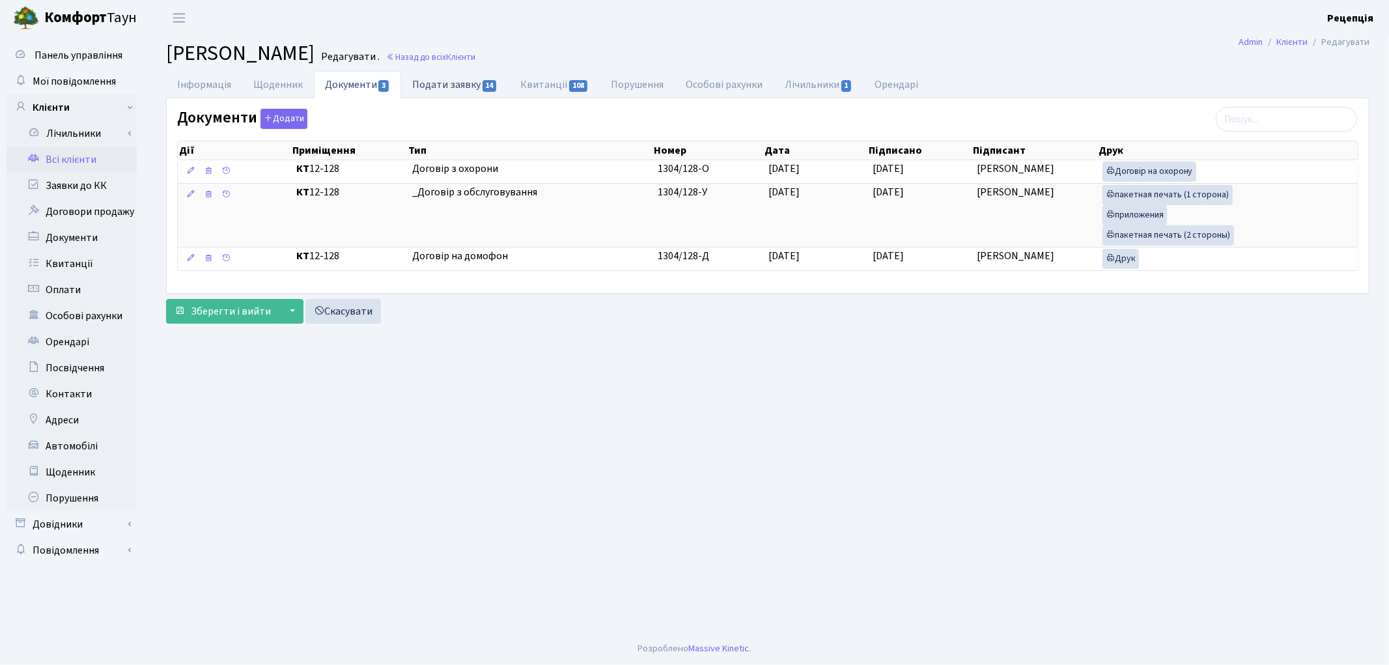
click at [432, 90] on link "Подати заявку 14" at bounding box center [454, 84] width 107 height 27
select select "25"
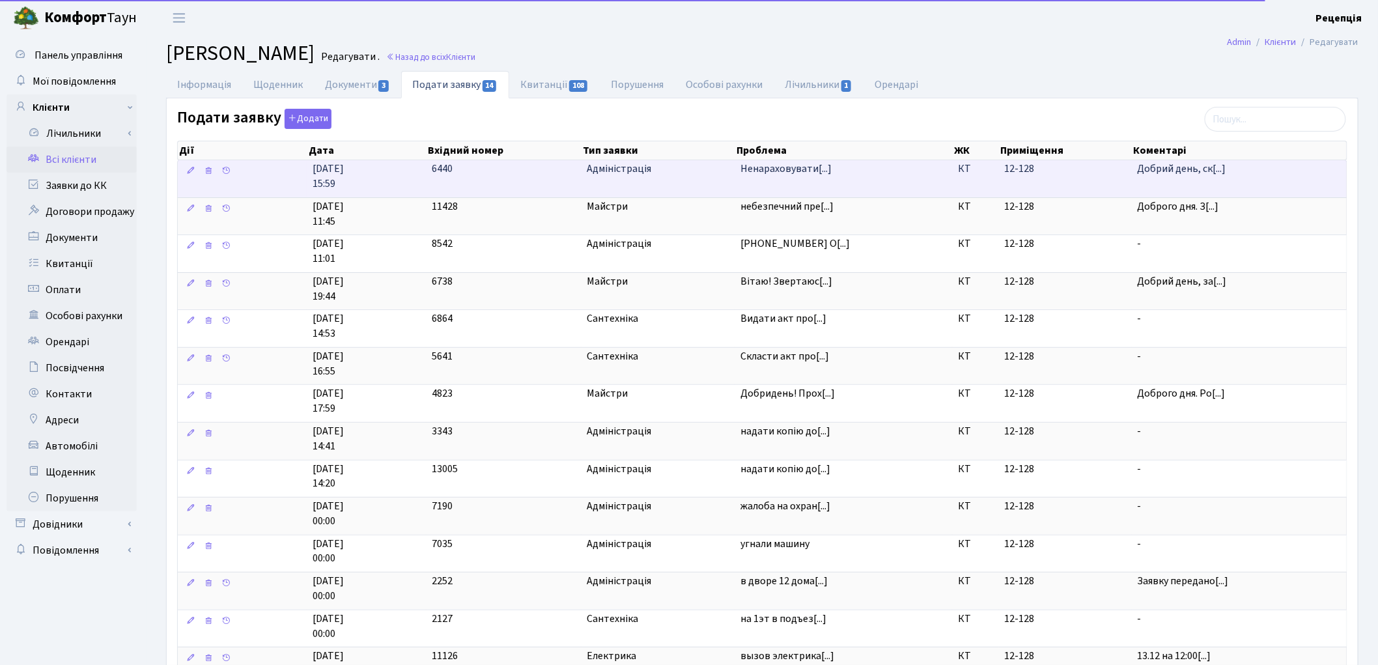
click at [516, 163] on td "6440" at bounding box center [503, 178] width 155 height 37
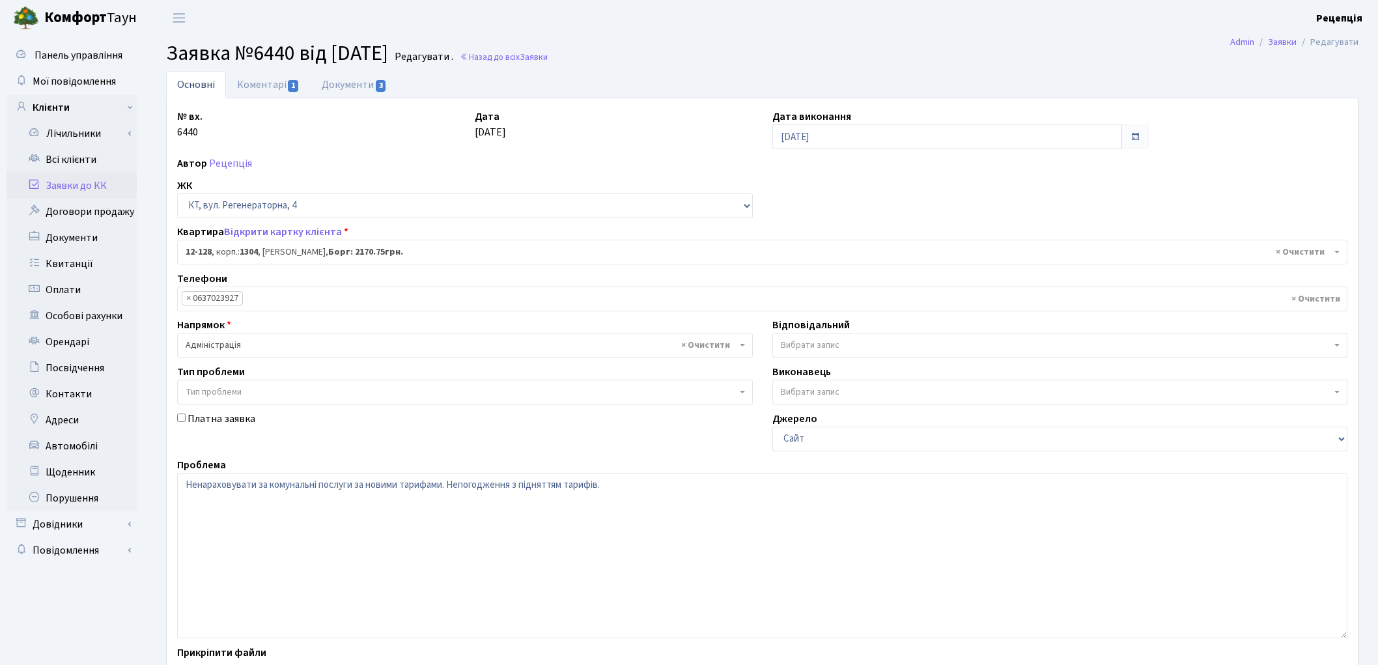
select select "7235"
click at [378, 76] on link "Документи 3" at bounding box center [354, 84] width 87 height 27
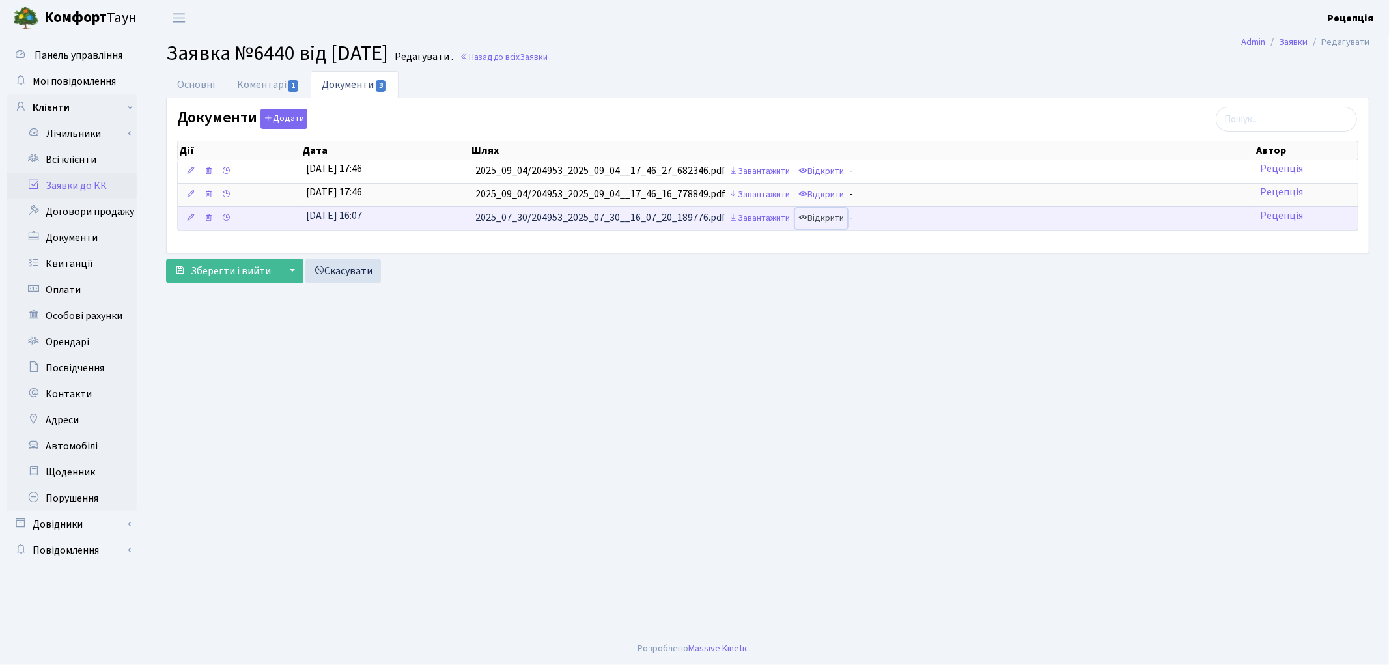
click at [831, 216] on link "Відкрити" at bounding box center [821, 218] width 52 height 20
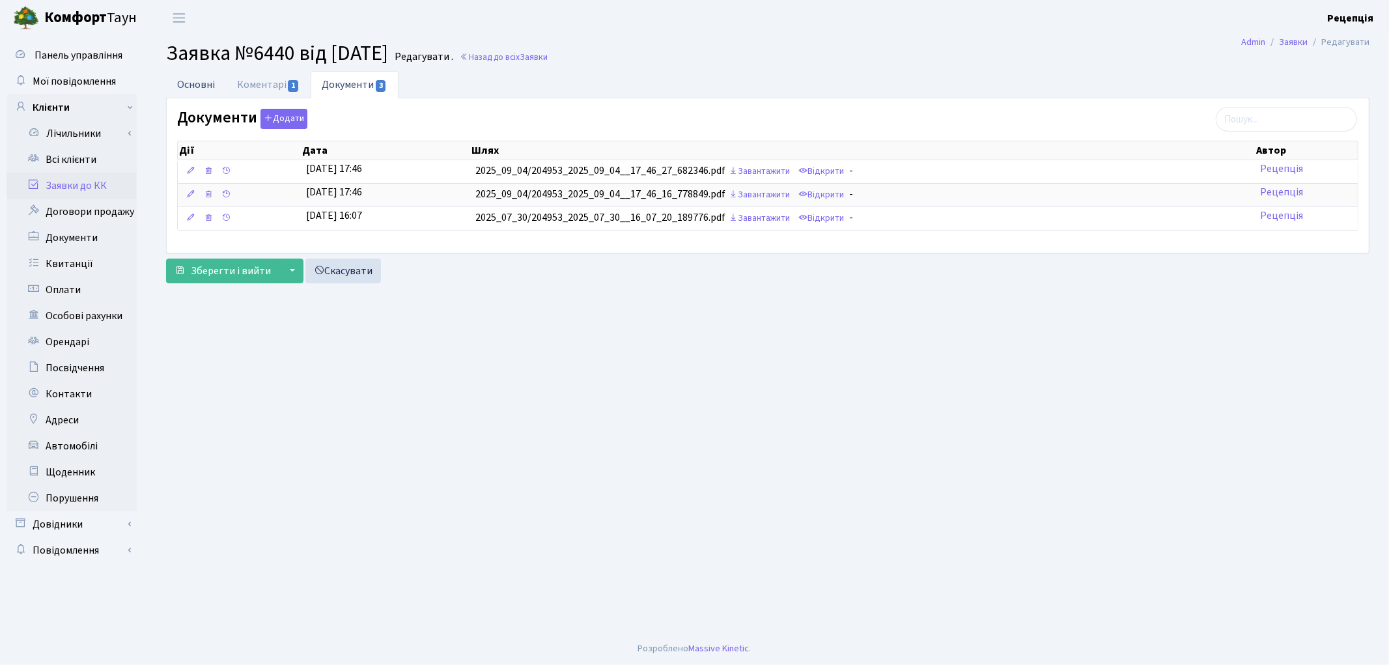
click at [219, 81] on link "Основні" at bounding box center [196, 84] width 60 height 27
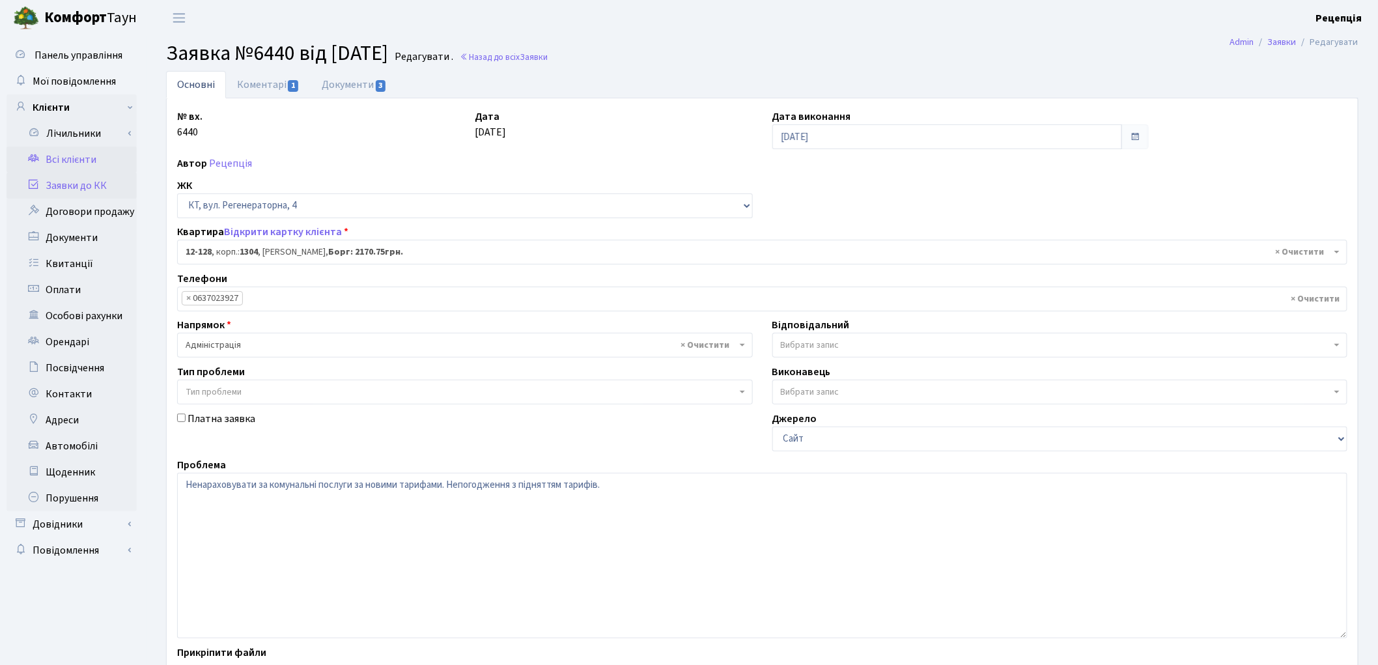
click at [102, 158] on link "Всі клієнти" at bounding box center [72, 160] width 130 height 26
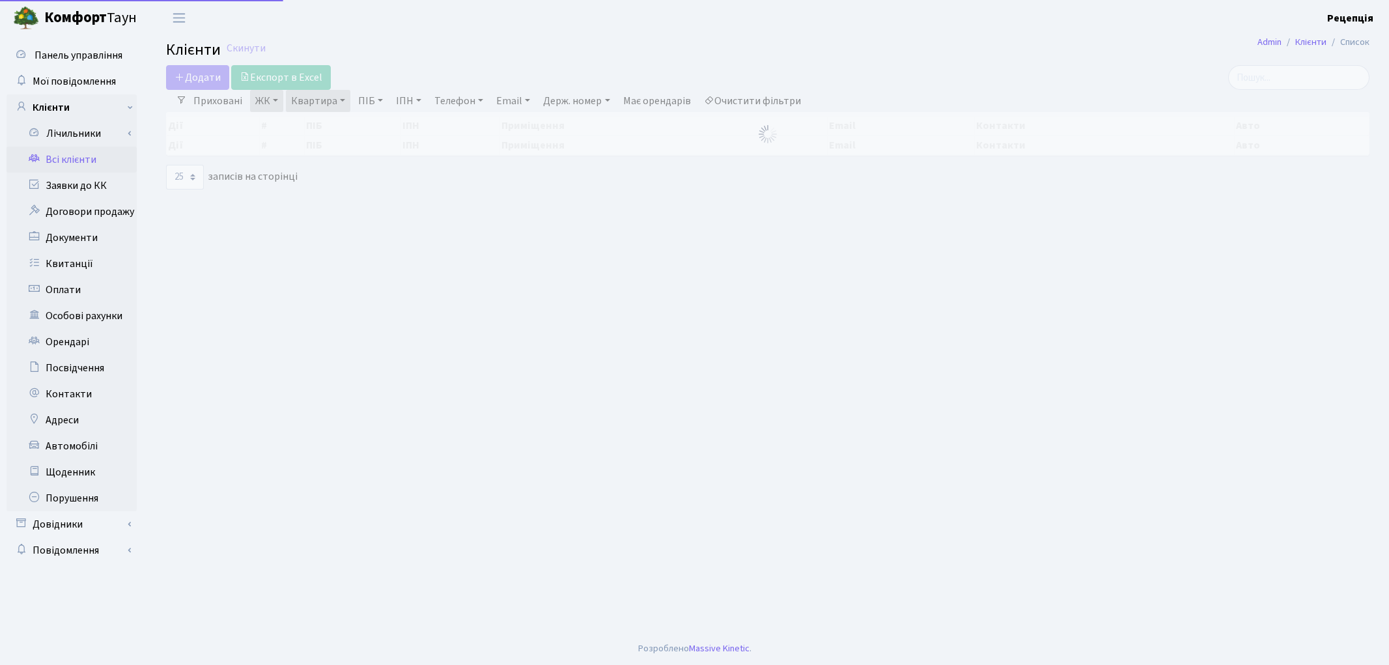
select select "25"
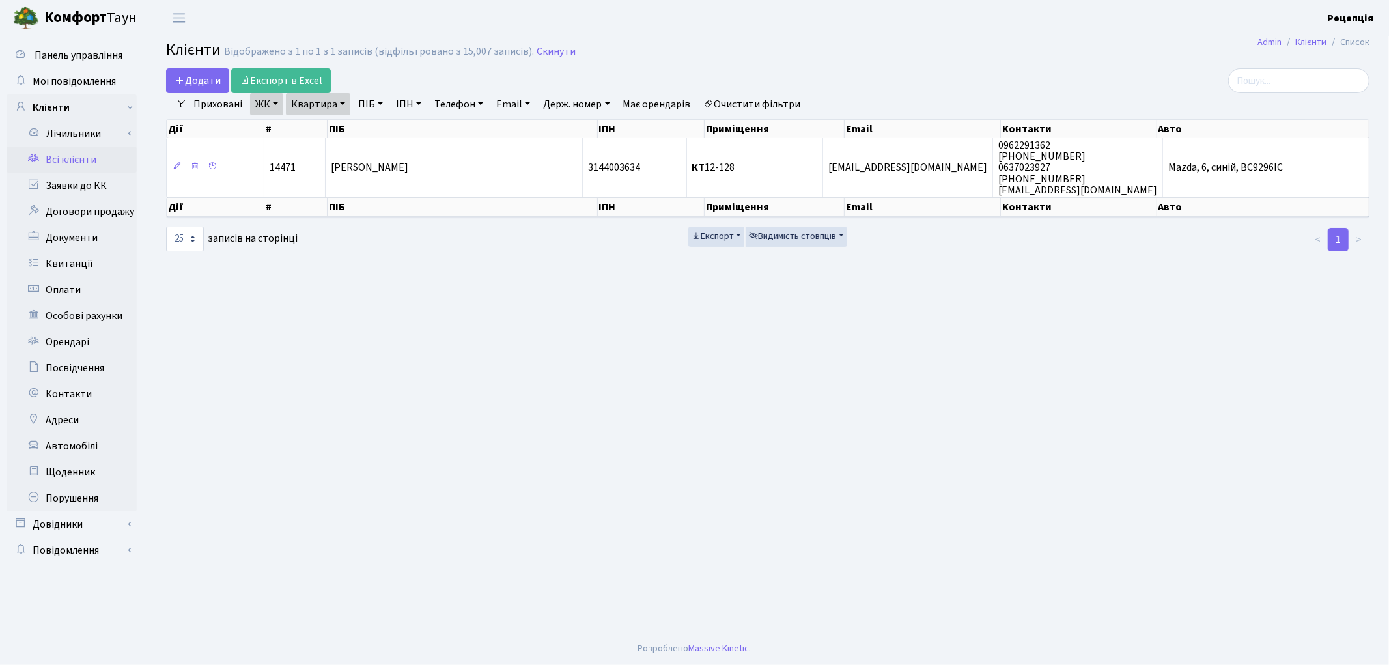
click at [772, 108] on link "Очистити фільтри" at bounding box center [752, 104] width 107 height 22
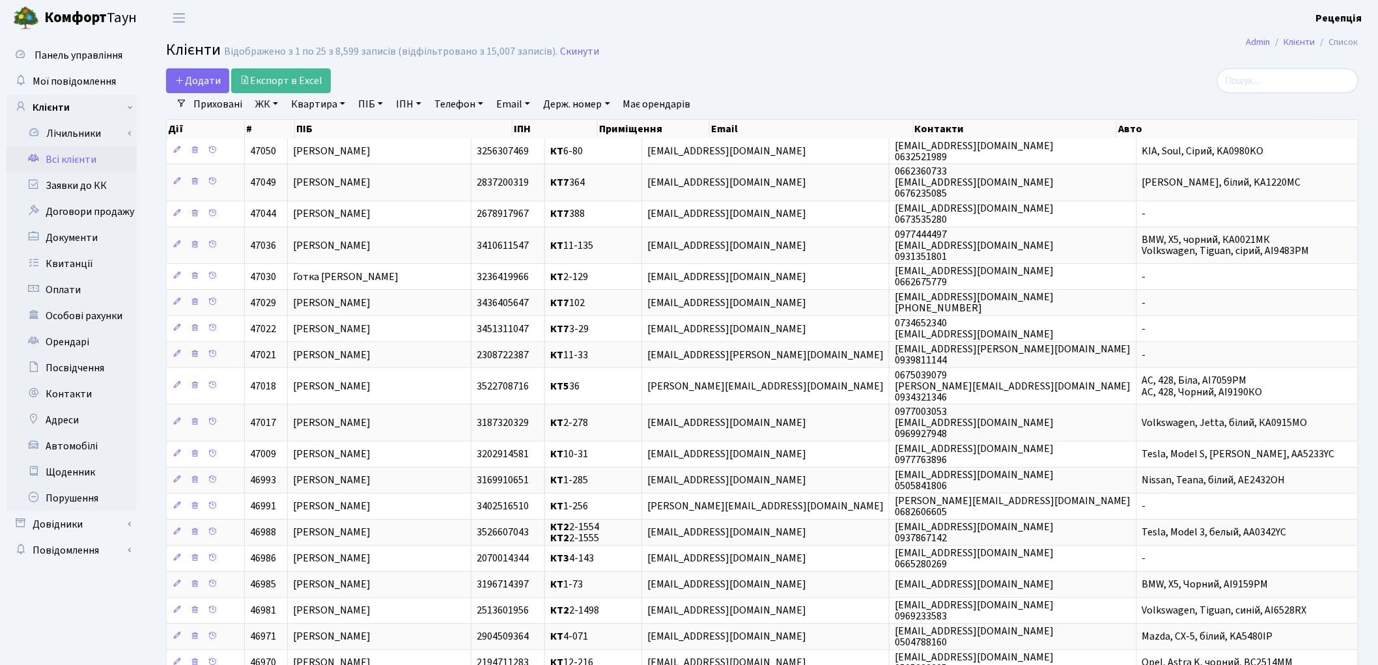
click at [375, 102] on link "ПІБ" at bounding box center [370, 104] width 35 height 22
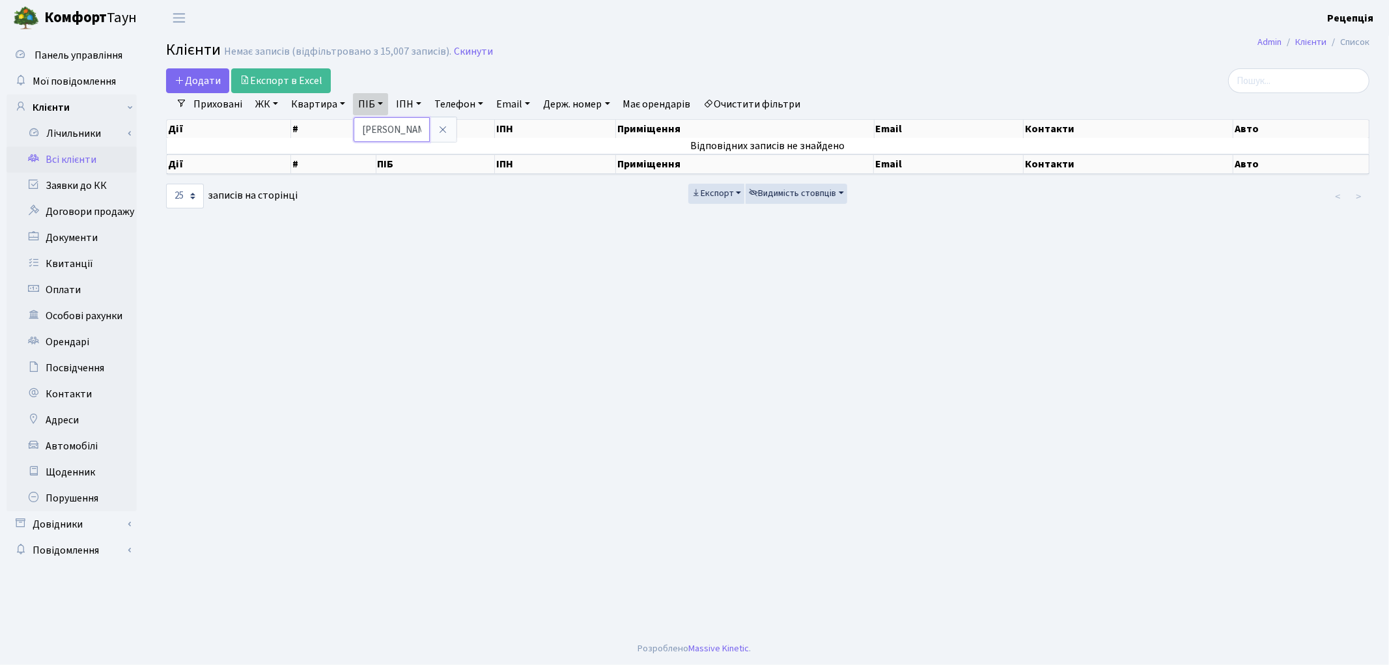
type input "поддубна"
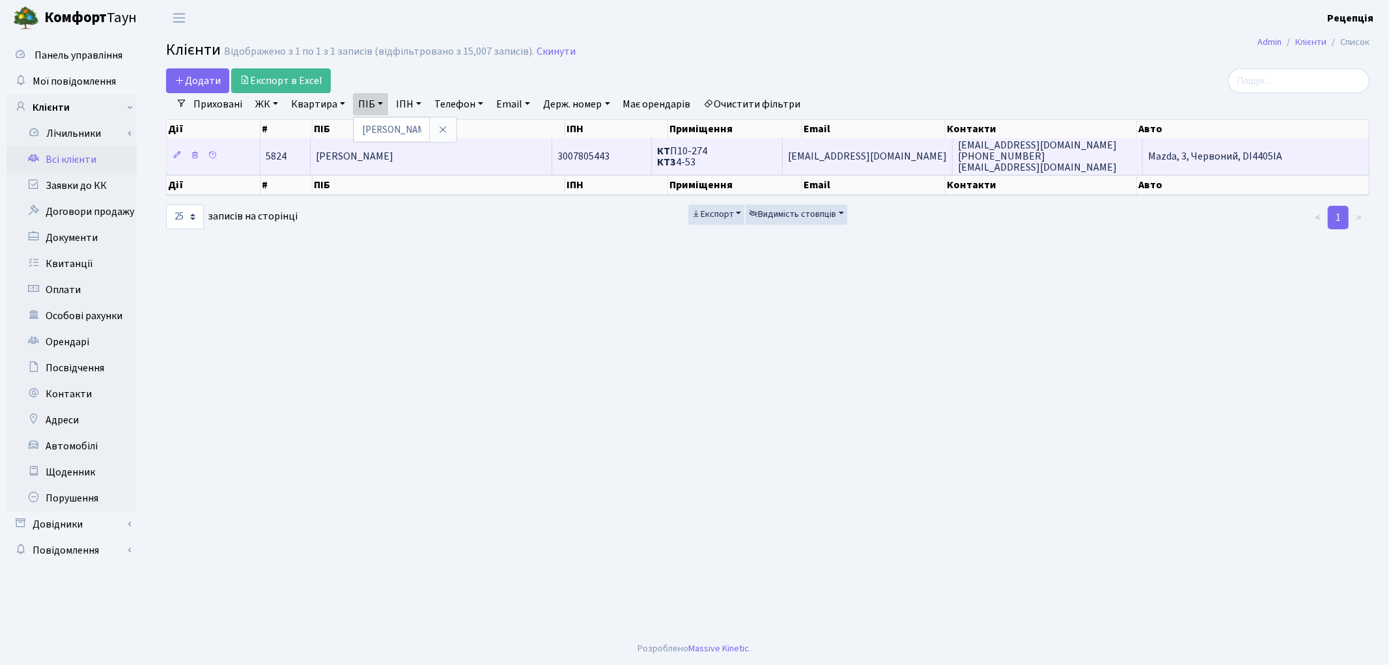
click at [393, 158] on span "Поддубна [PERSON_NAME]" at bounding box center [354, 156] width 77 height 14
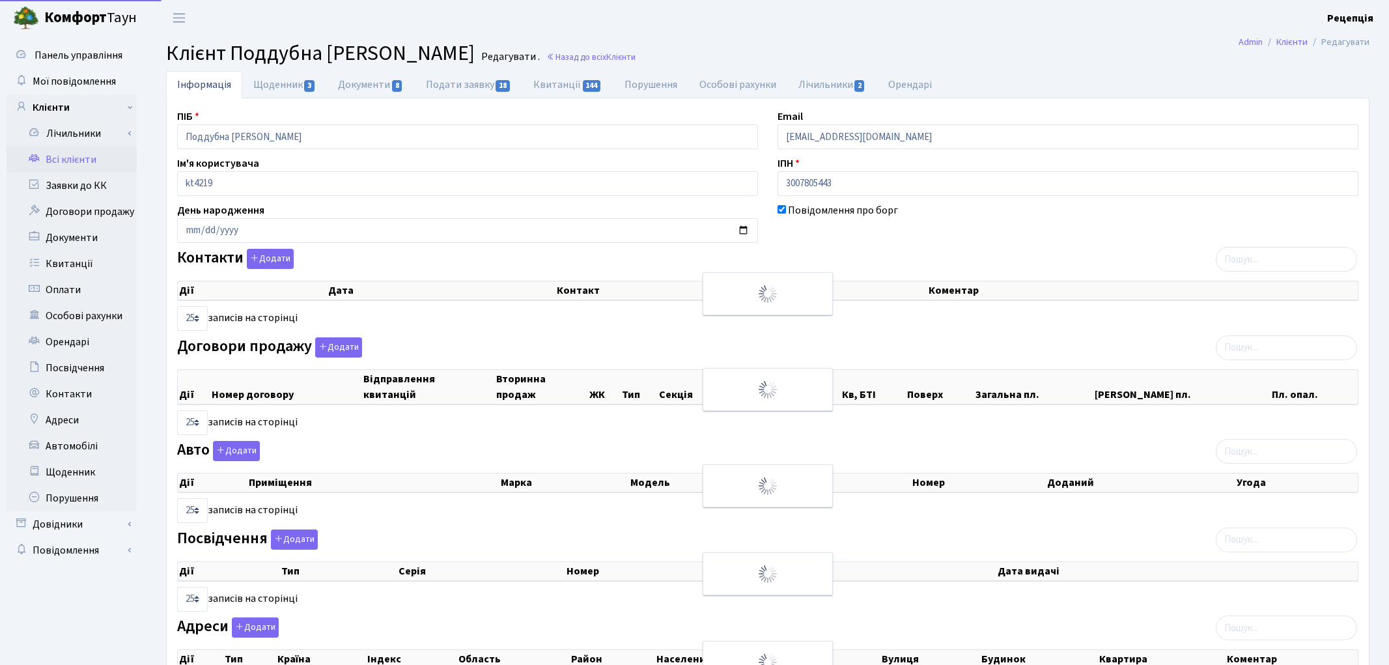
select select "25"
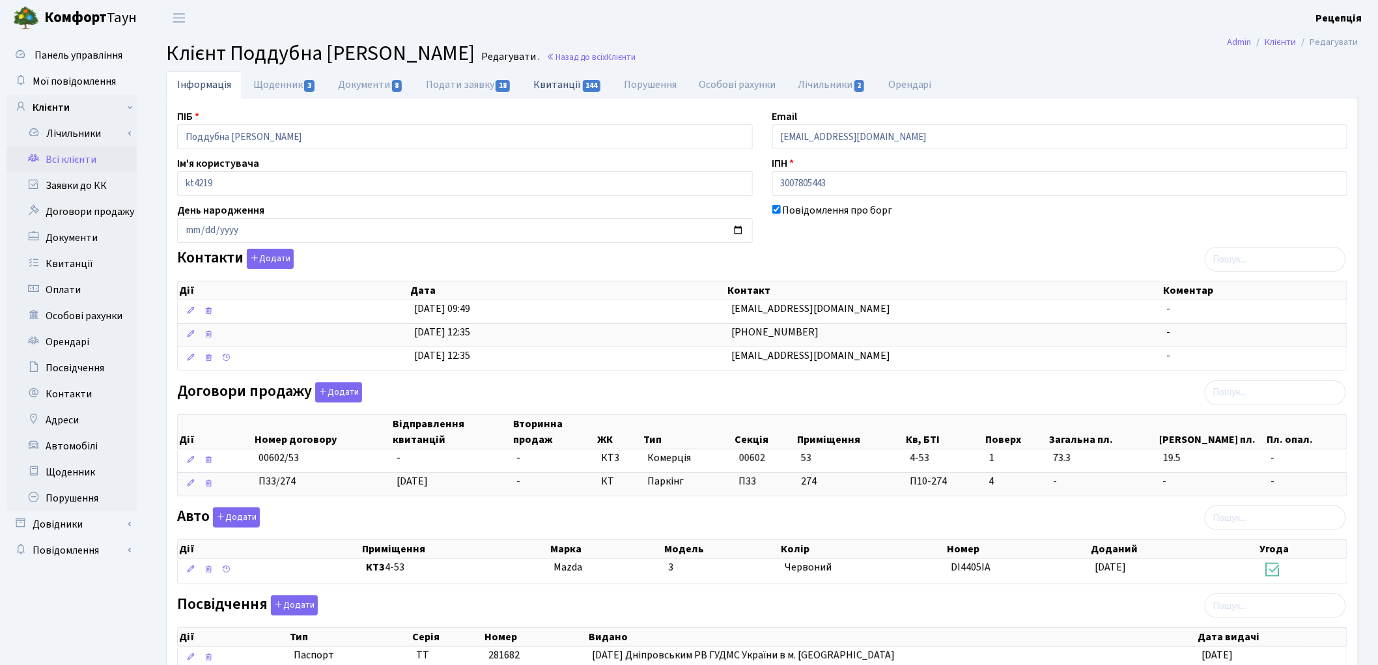
click at [558, 83] on link "Квитанції 144" at bounding box center [567, 84] width 91 height 27
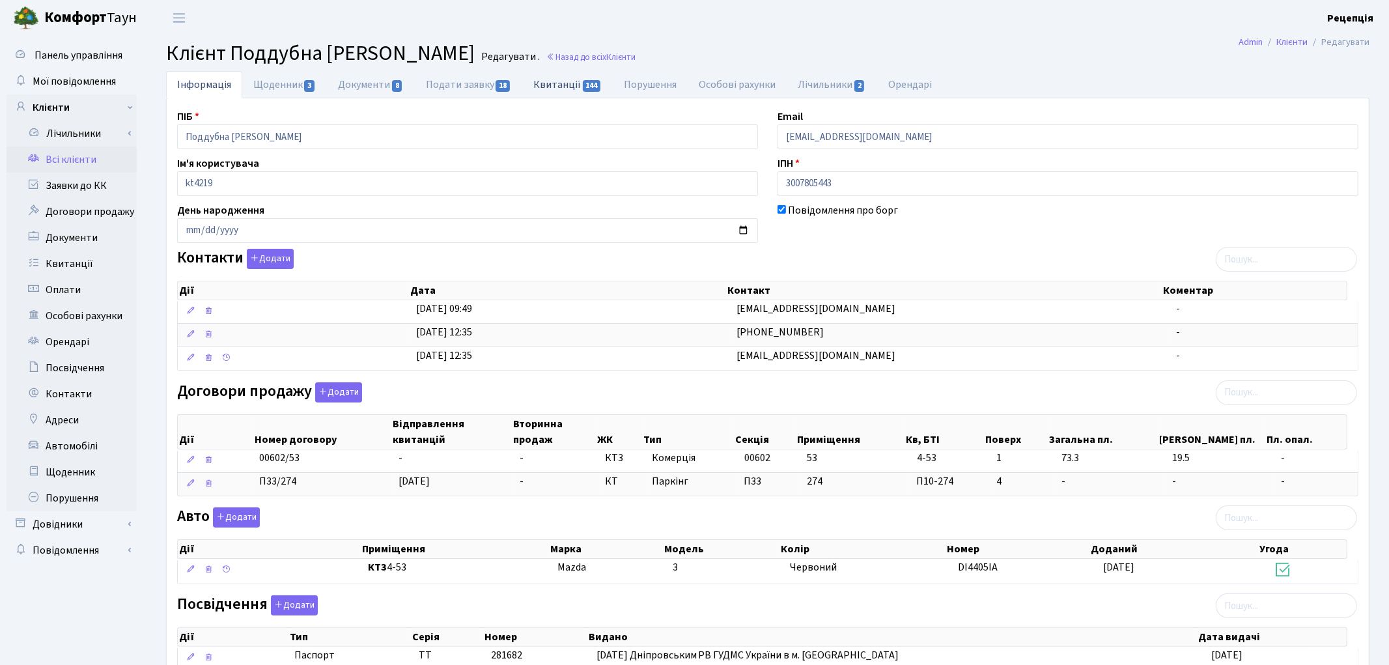
select select "25"
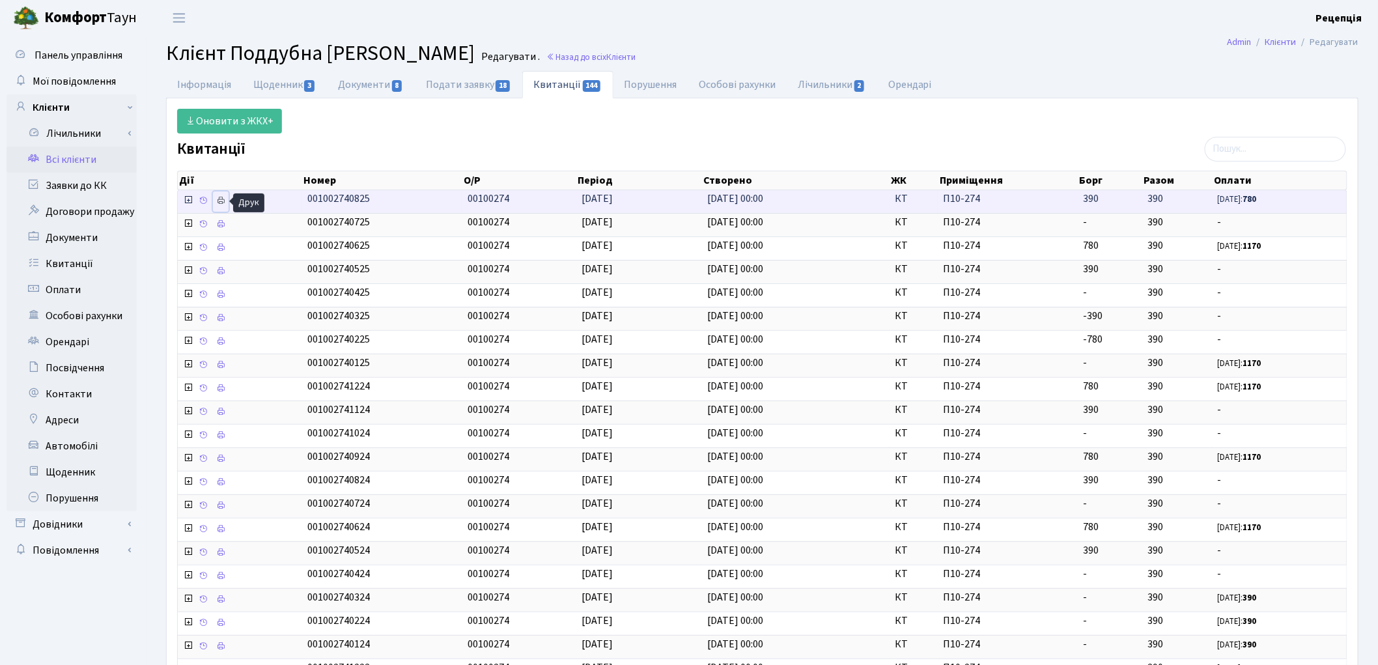
click at [222, 202] on icon at bounding box center [220, 200] width 9 height 9
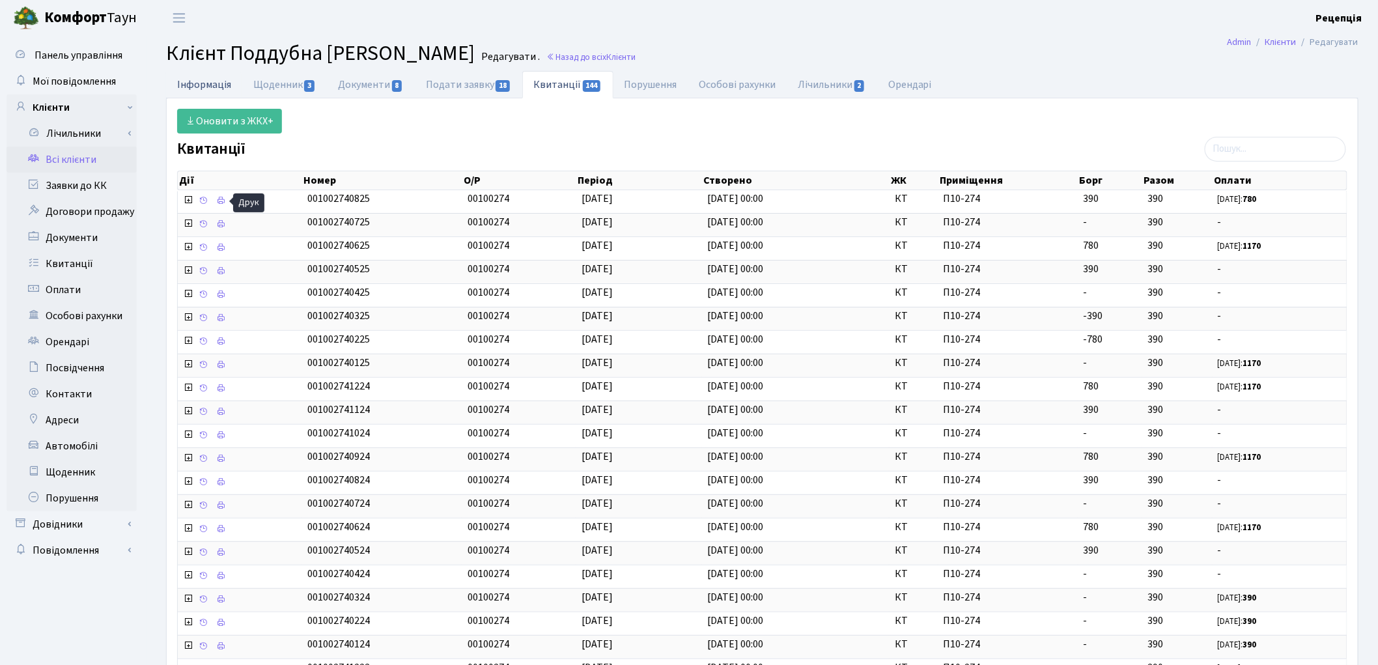
click at [219, 88] on link "Інформація" at bounding box center [204, 84] width 76 height 27
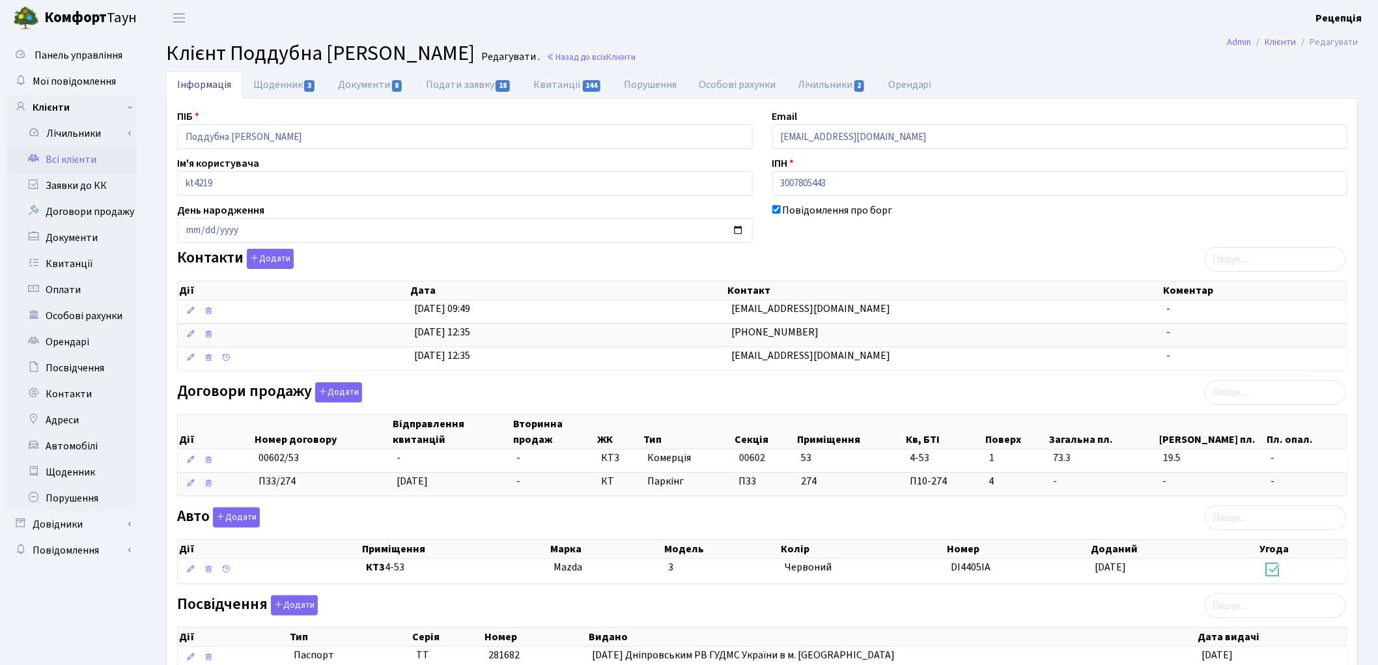
click at [88, 156] on link "Всі клієнти" at bounding box center [72, 160] width 130 height 26
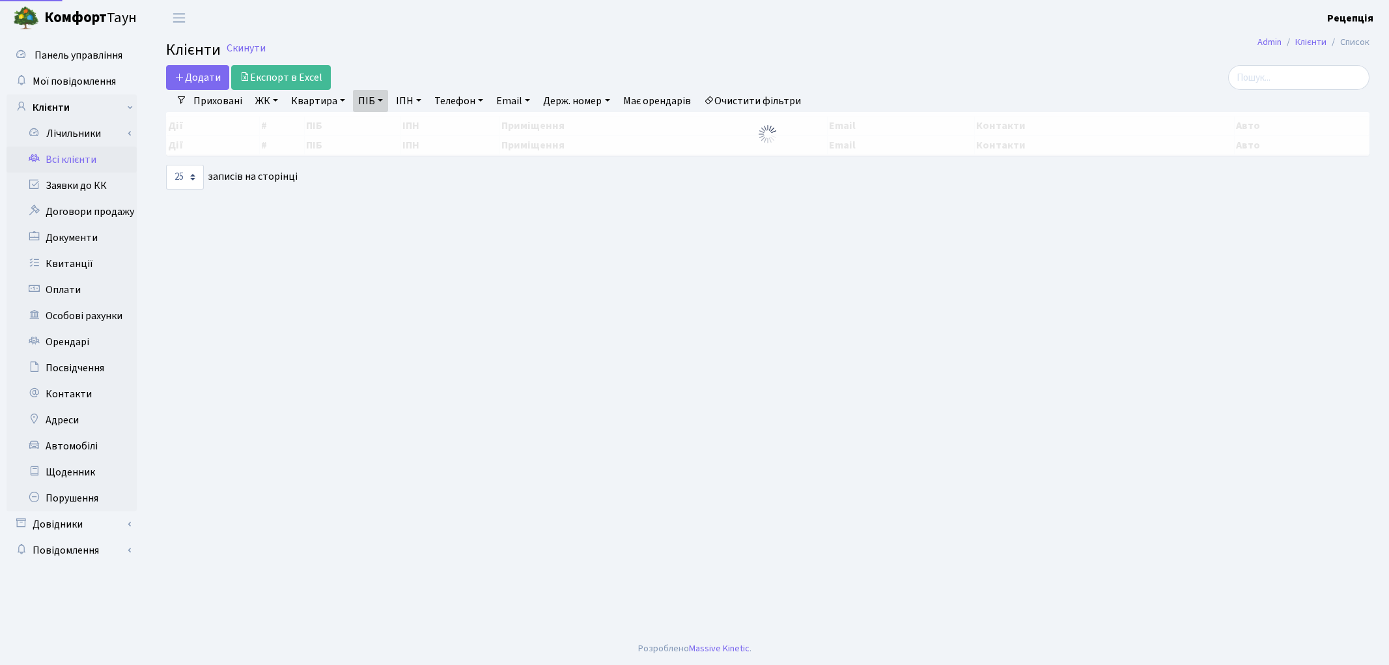
select select "25"
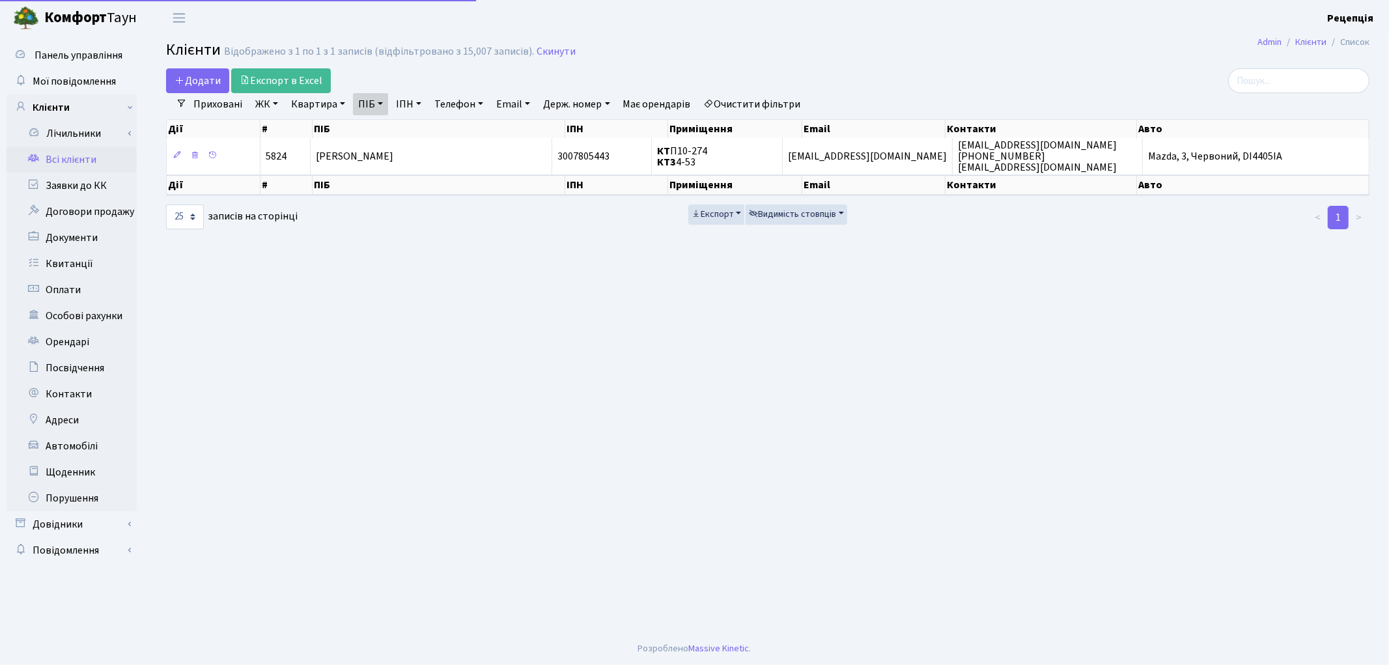
click at [737, 102] on link "Очистити фільтри" at bounding box center [752, 104] width 107 height 22
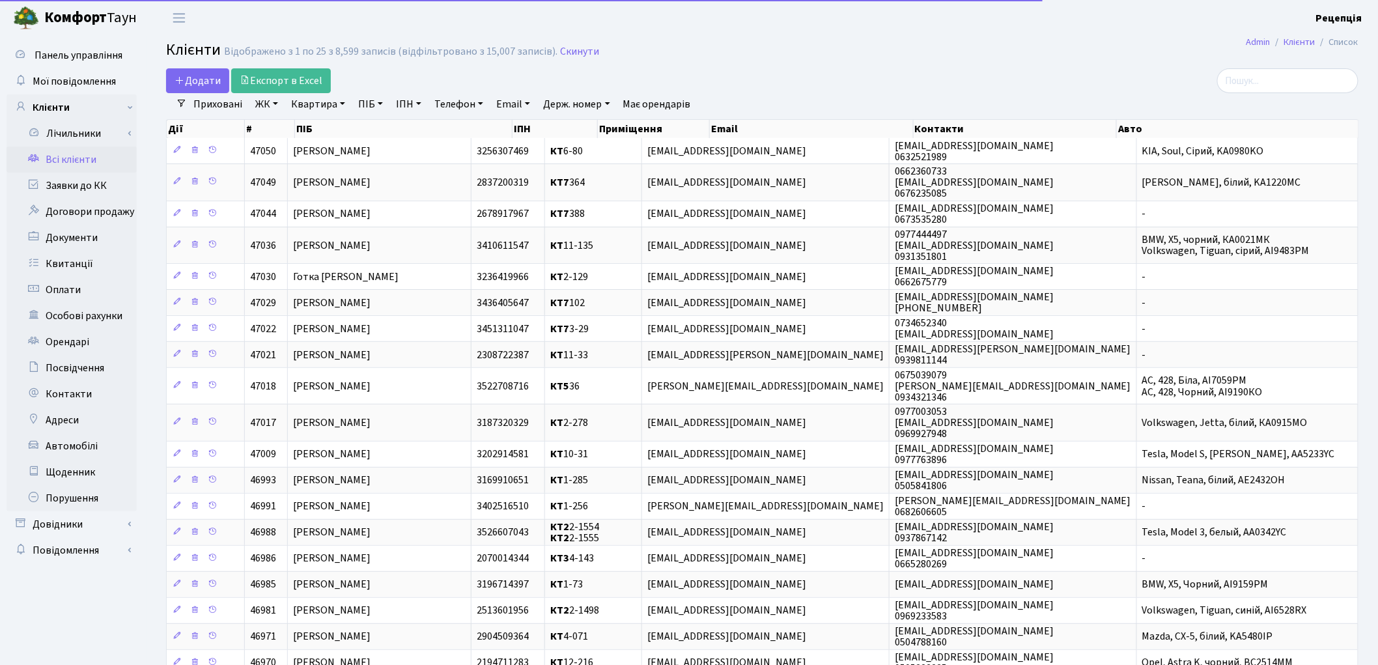
click at [270, 107] on link "ЖК" at bounding box center [266, 104] width 33 height 22
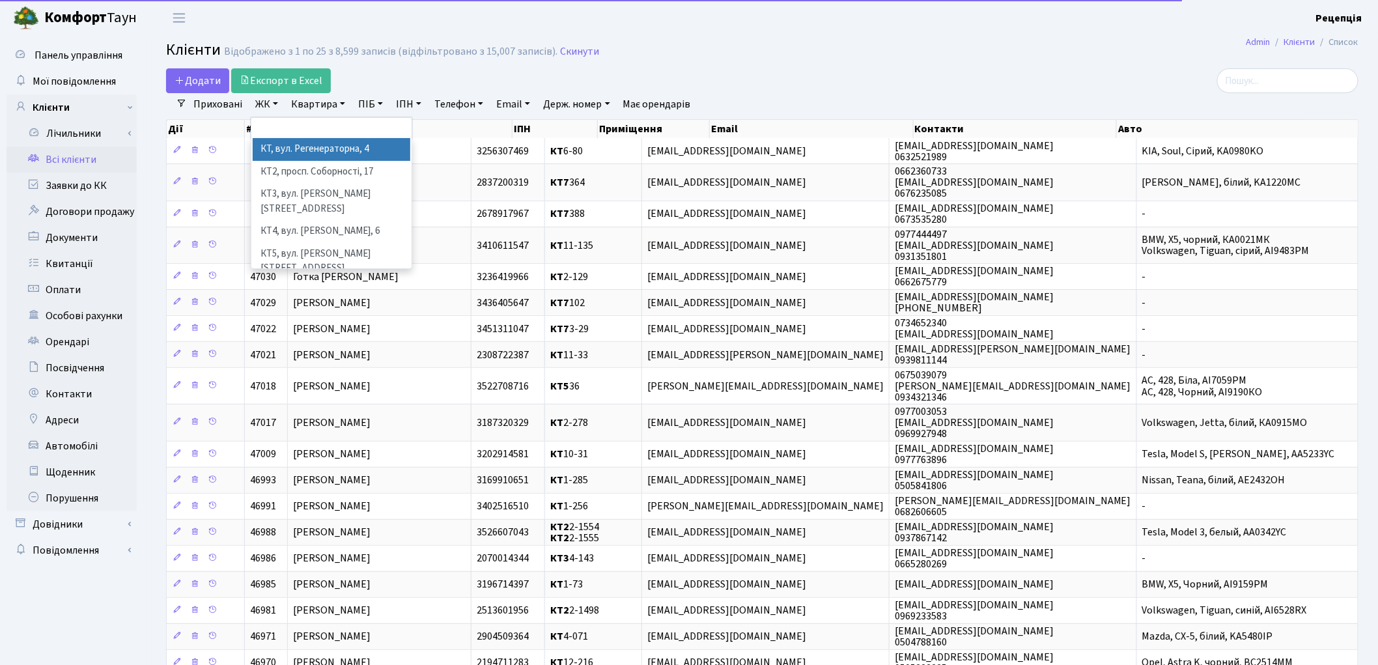
click at [294, 155] on li "КТ, вул. Регенераторна, 4" at bounding box center [332, 149] width 158 height 23
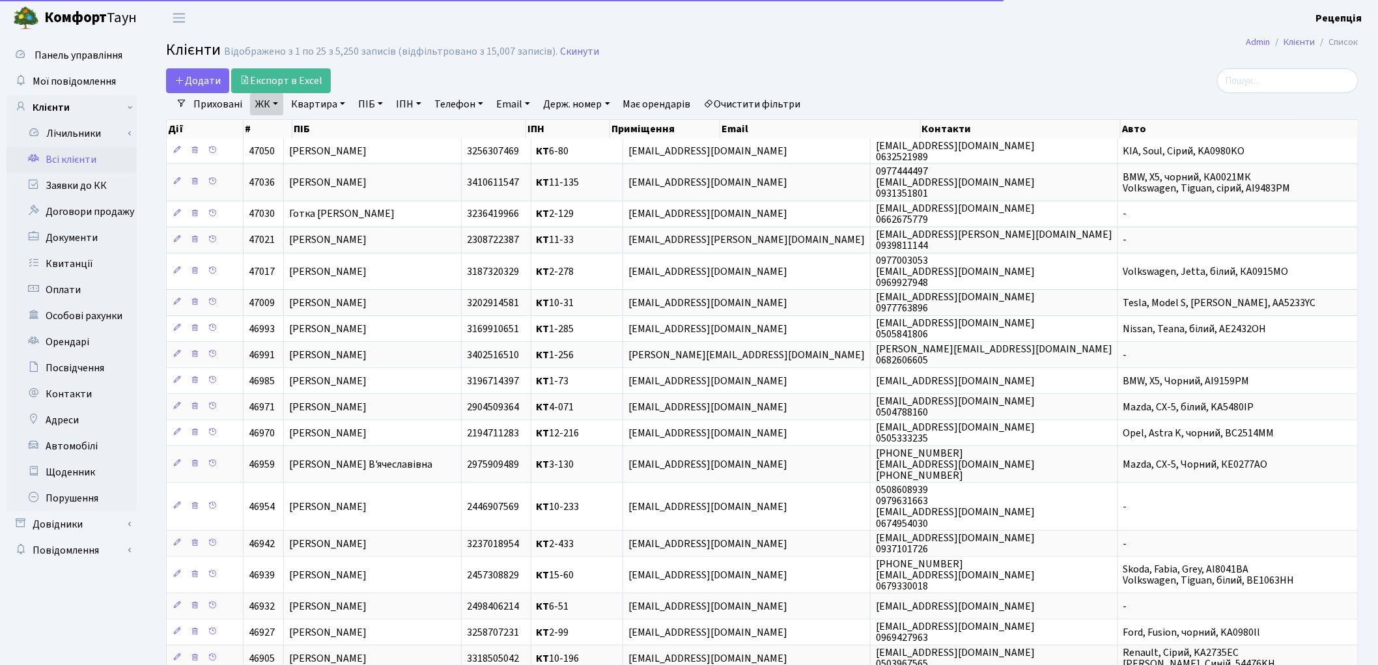
click at [326, 102] on link "Квартира" at bounding box center [318, 104] width 64 height 22
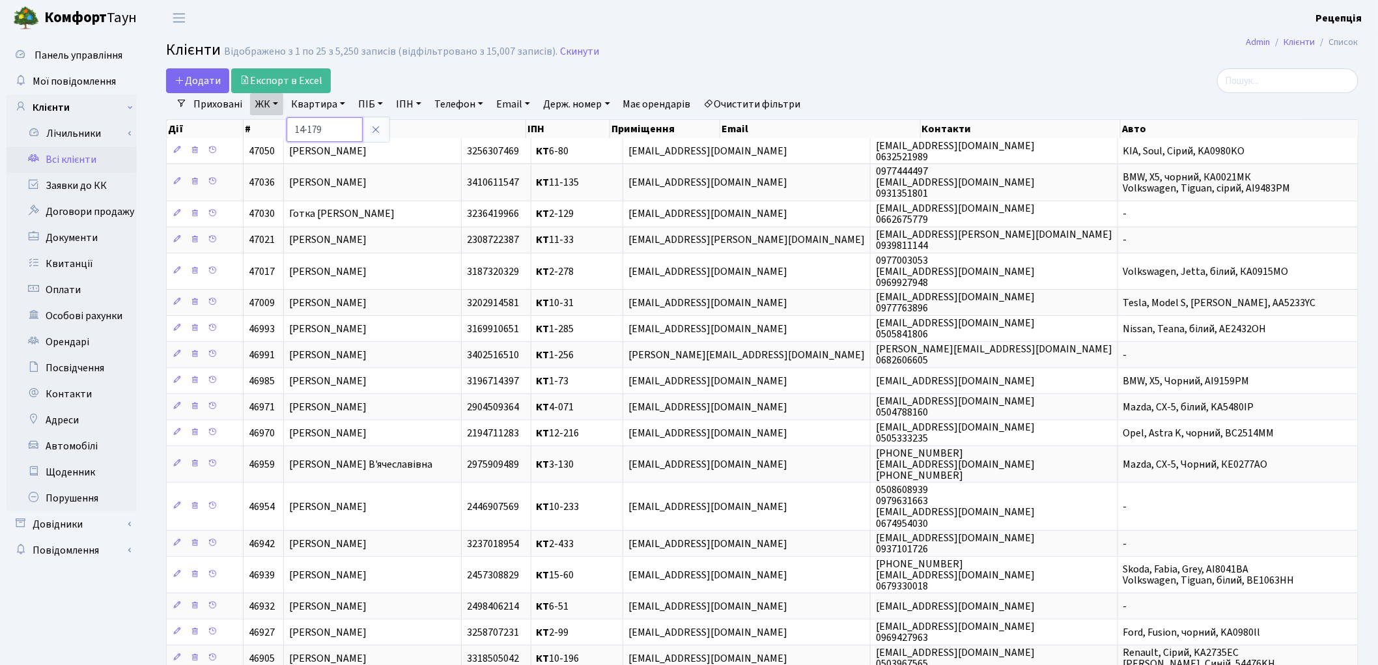
type input "14-179"
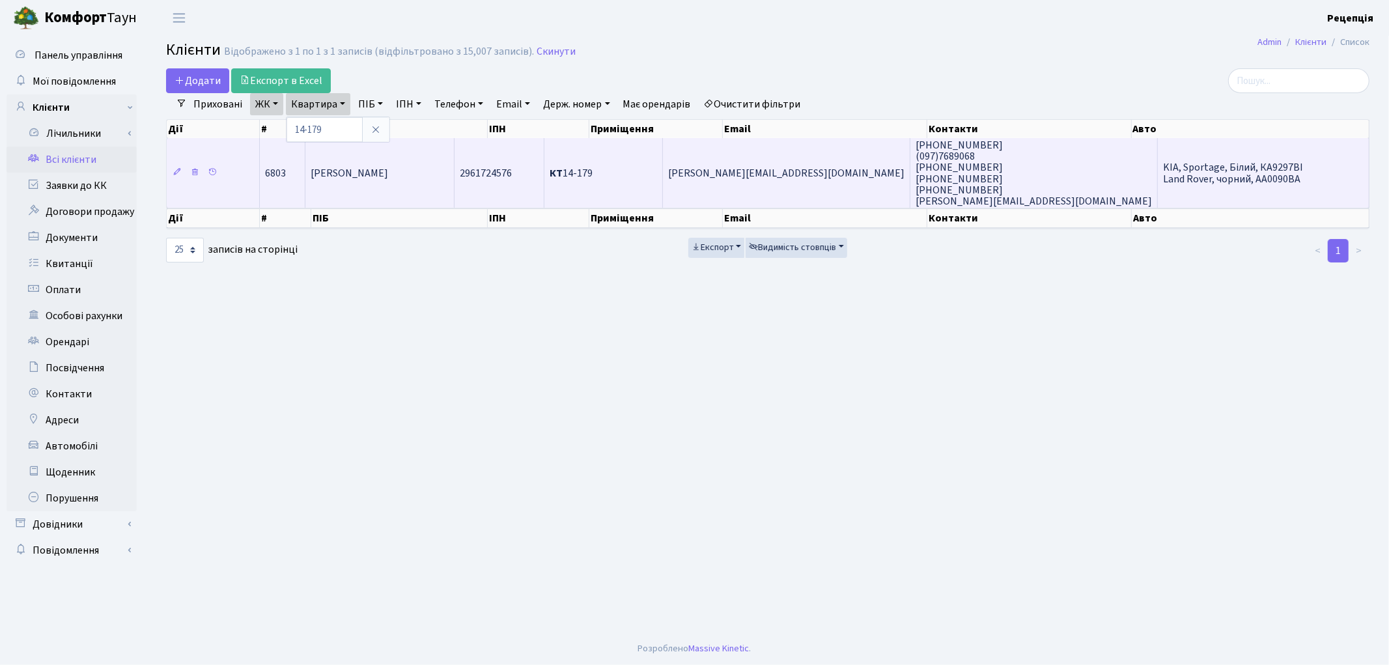
click at [363, 167] on span "Абдель Карім Монзер" at bounding box center [349, 173] width 77 height 14
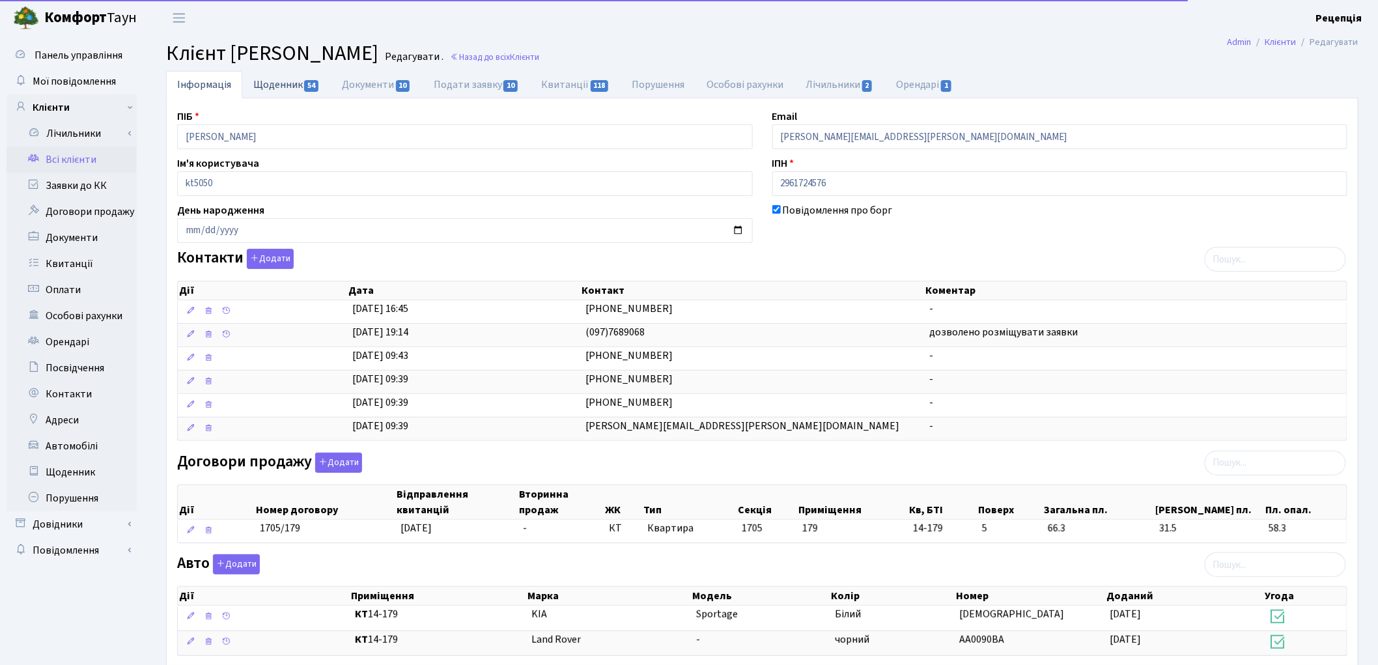
click at [268, 87] on link "Щоденник 54" at bounding box center [286, 84] width 89 height 27
select select "25"
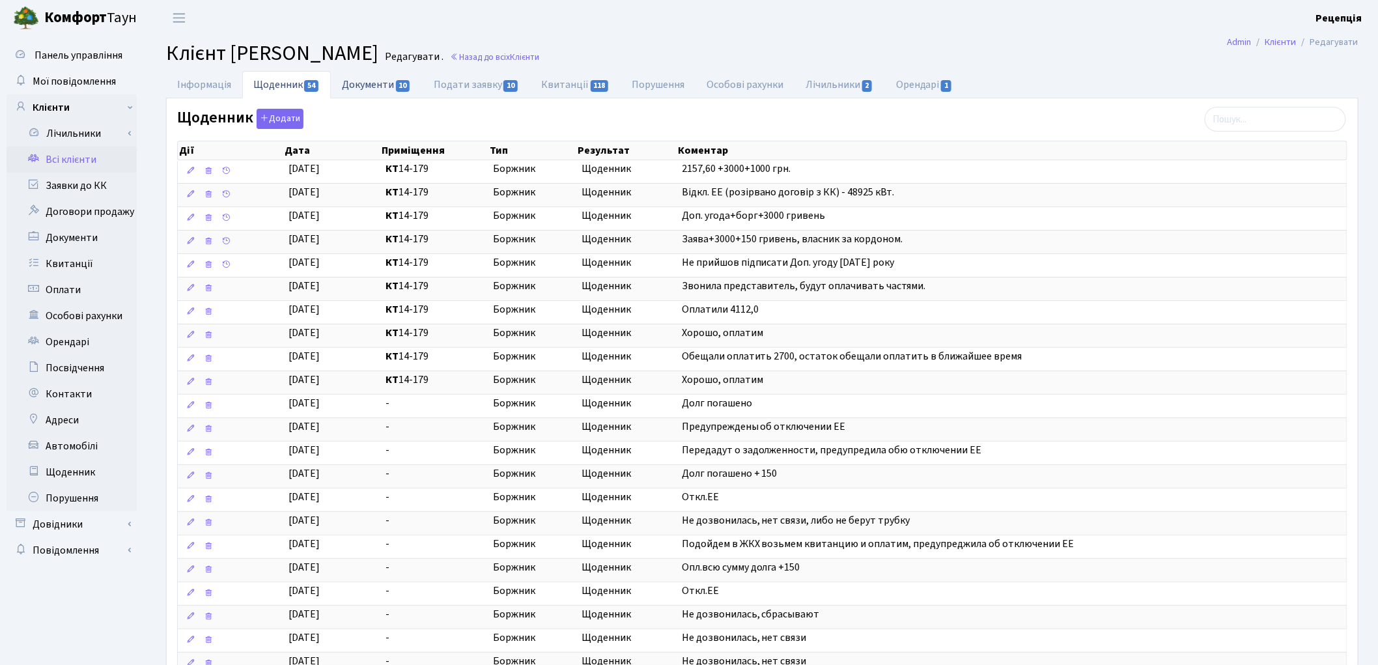
click at [382, 89] on link "Документи 10" at bounding box center [376, 84] width 91 height 27
select select "25"
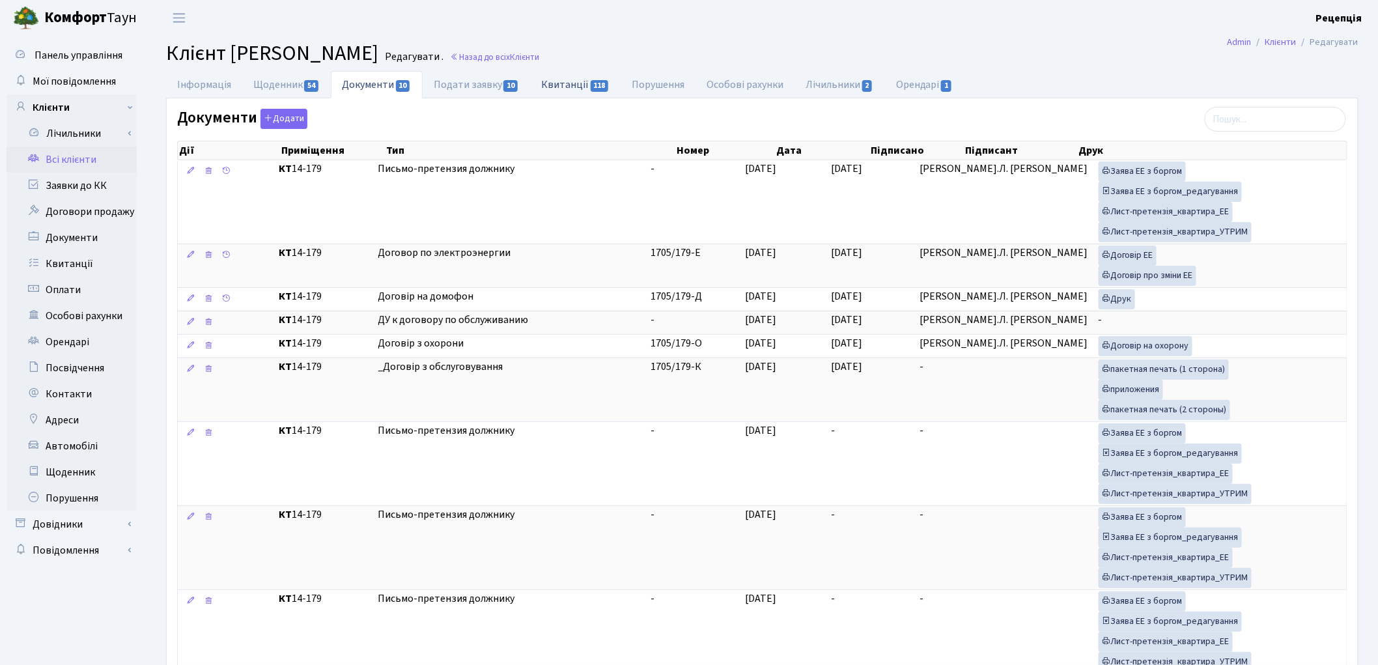
click at [559, 91] on link "Квитанції 118" at bounding box center [575, 84] width 91 height 27
select select "25"
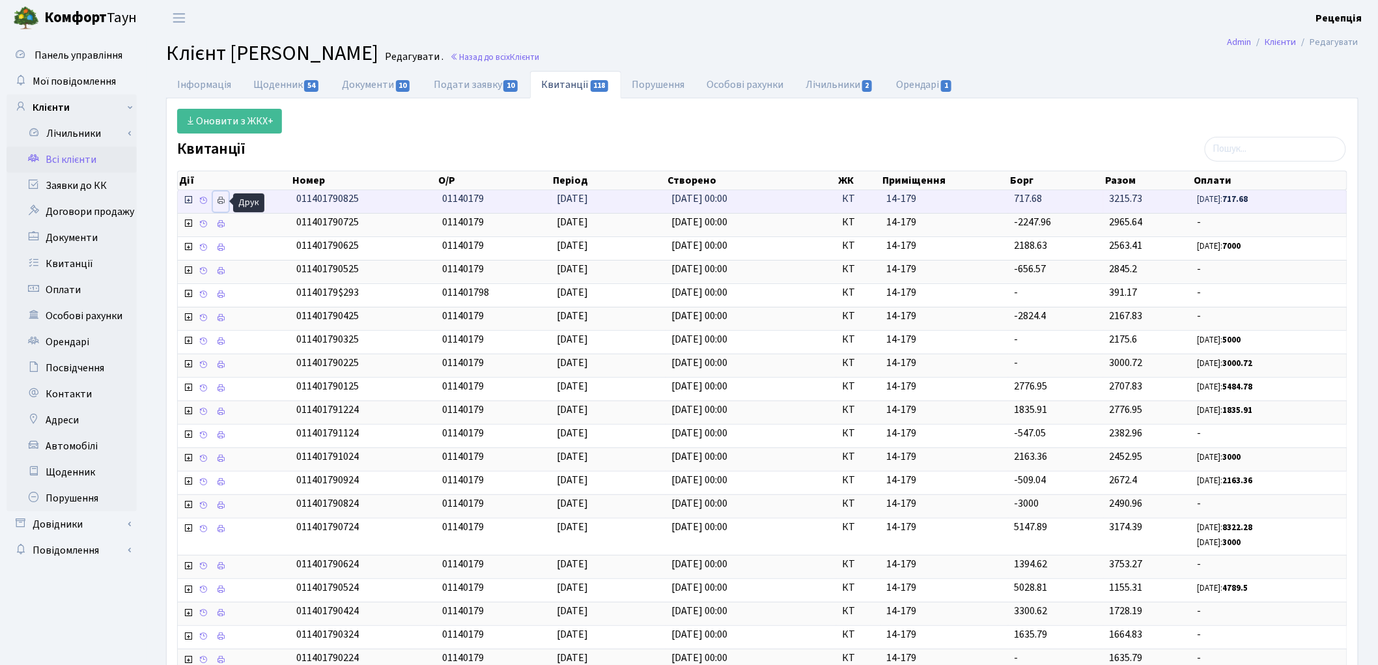
click at [223, 205] on icon at bounding box center [220, 200] width 9 height 9
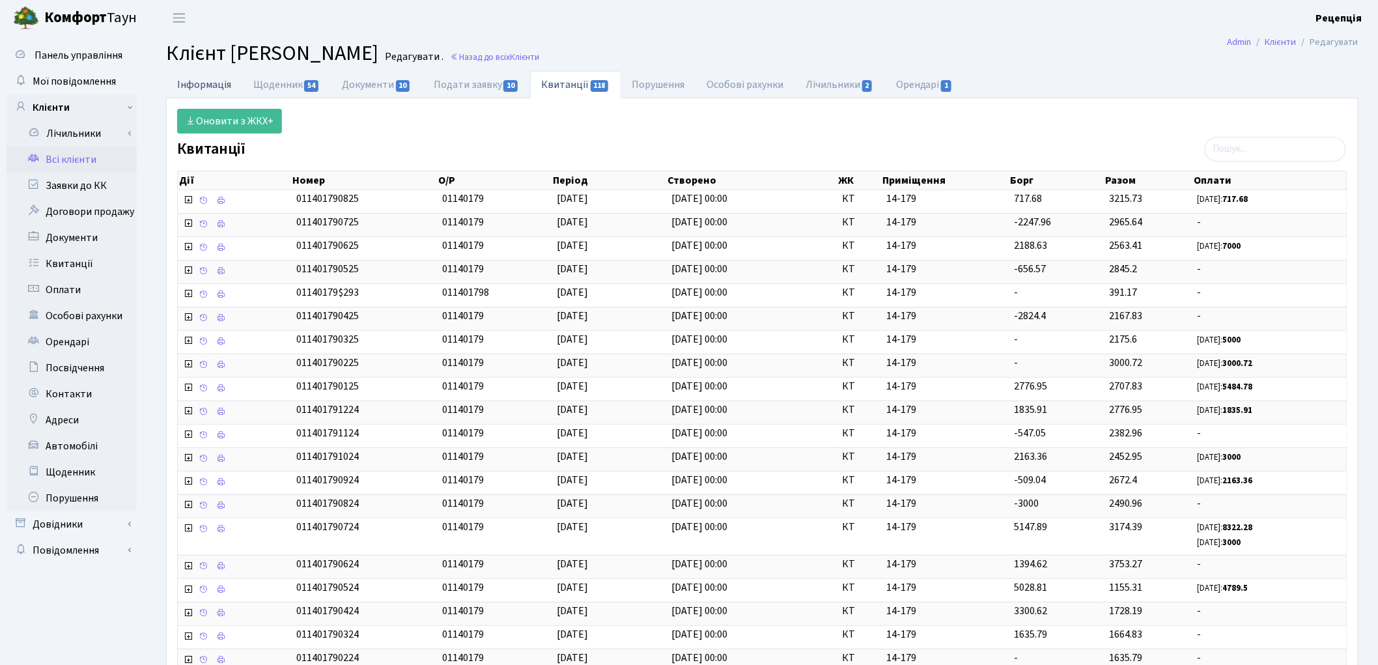
click at [187, 83] on link "Інформація" at bounding box center [204, 84] width 76 height 27
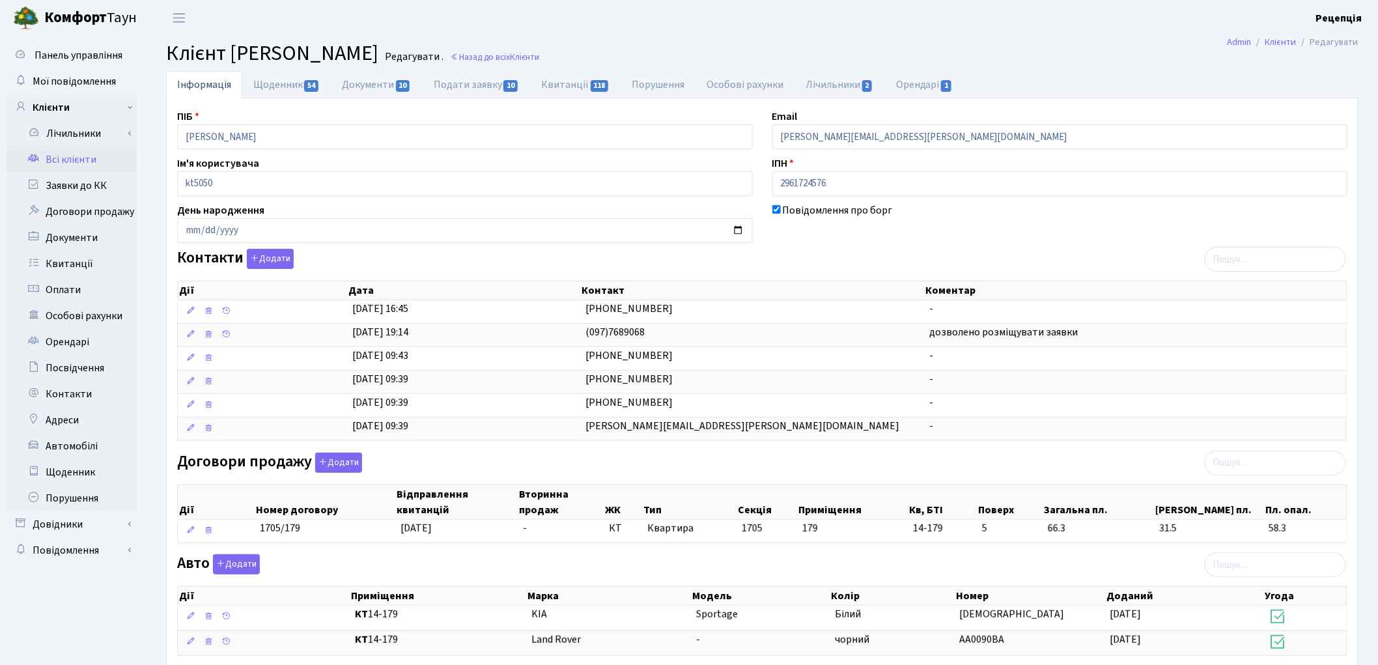
click at [81, 167] on link "Всі клієнти" at bounding box center [72, 160] width 130 height 26
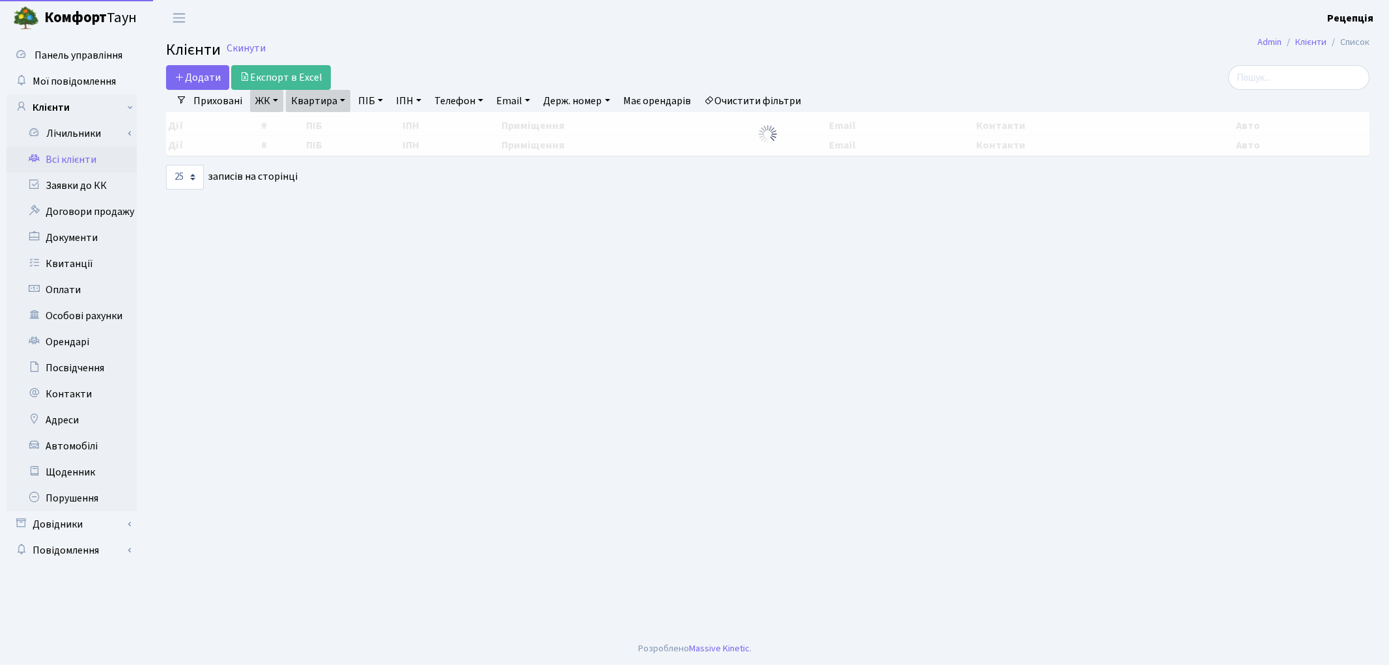
select select "25"
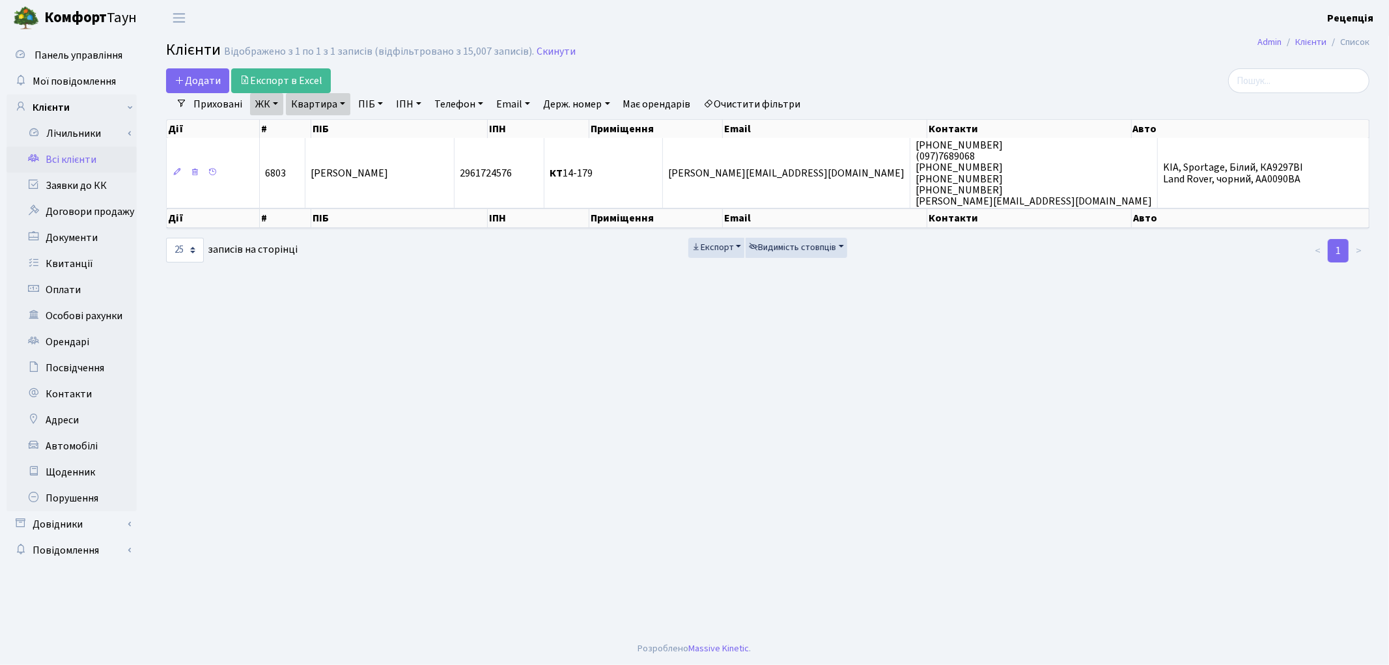
click at [798, 108] on link "Очистити фільтри" at bounding box center [752, 104] width 107 height 22
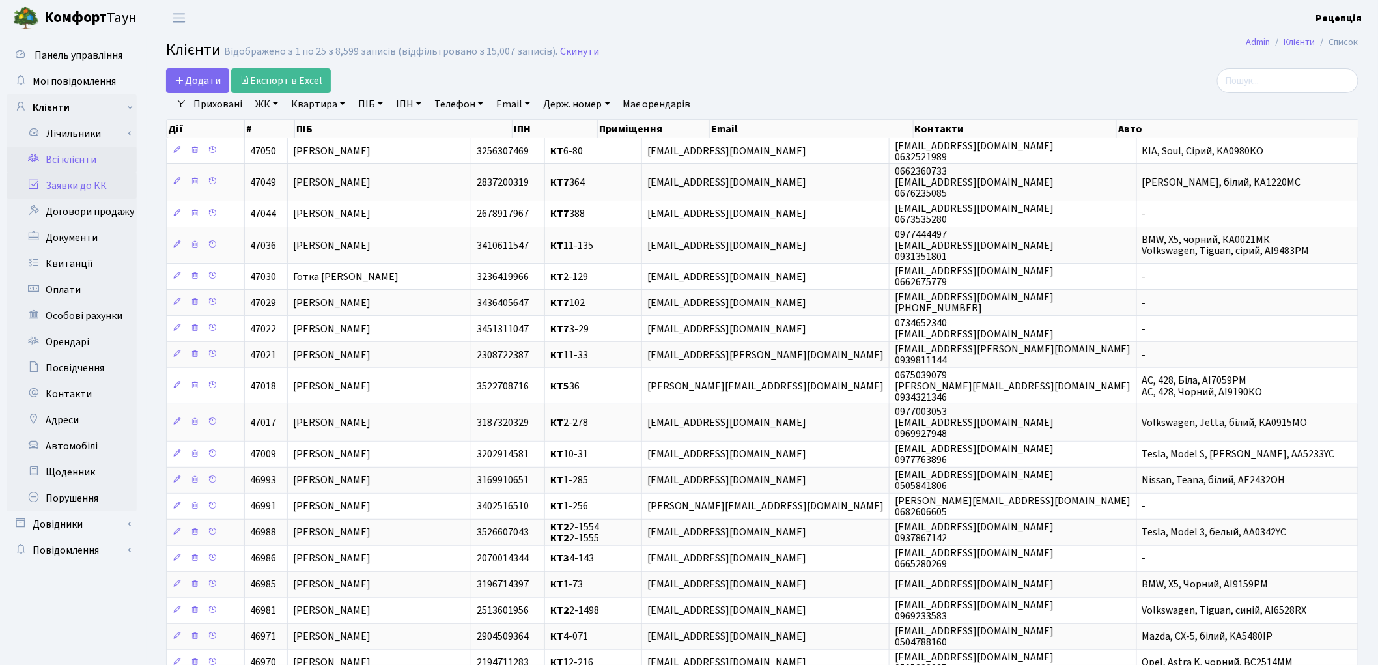
click at [86, 185] on link "Заявки до КК" at bounding box center [72, 186] width 130 height 26
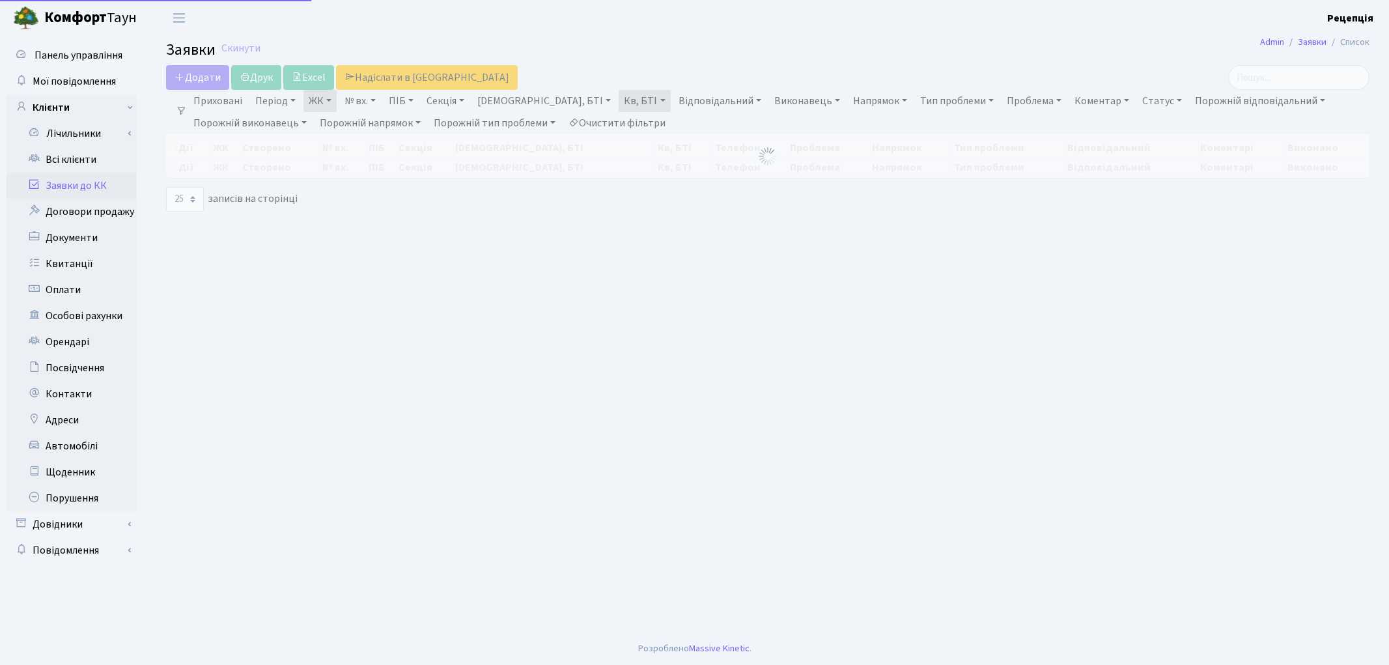
select select "25"
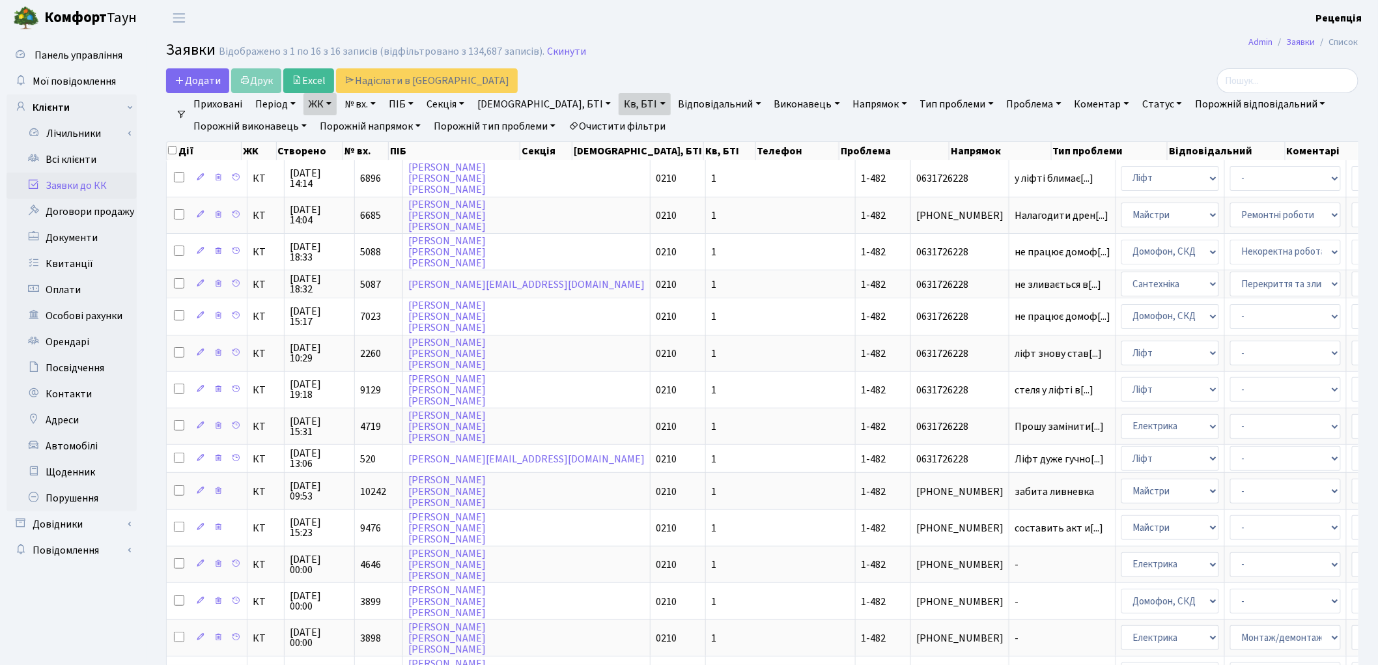
click at [652, 120] on link "Очистити фільтри" at bounding box center [616, 126] width 107 height 22
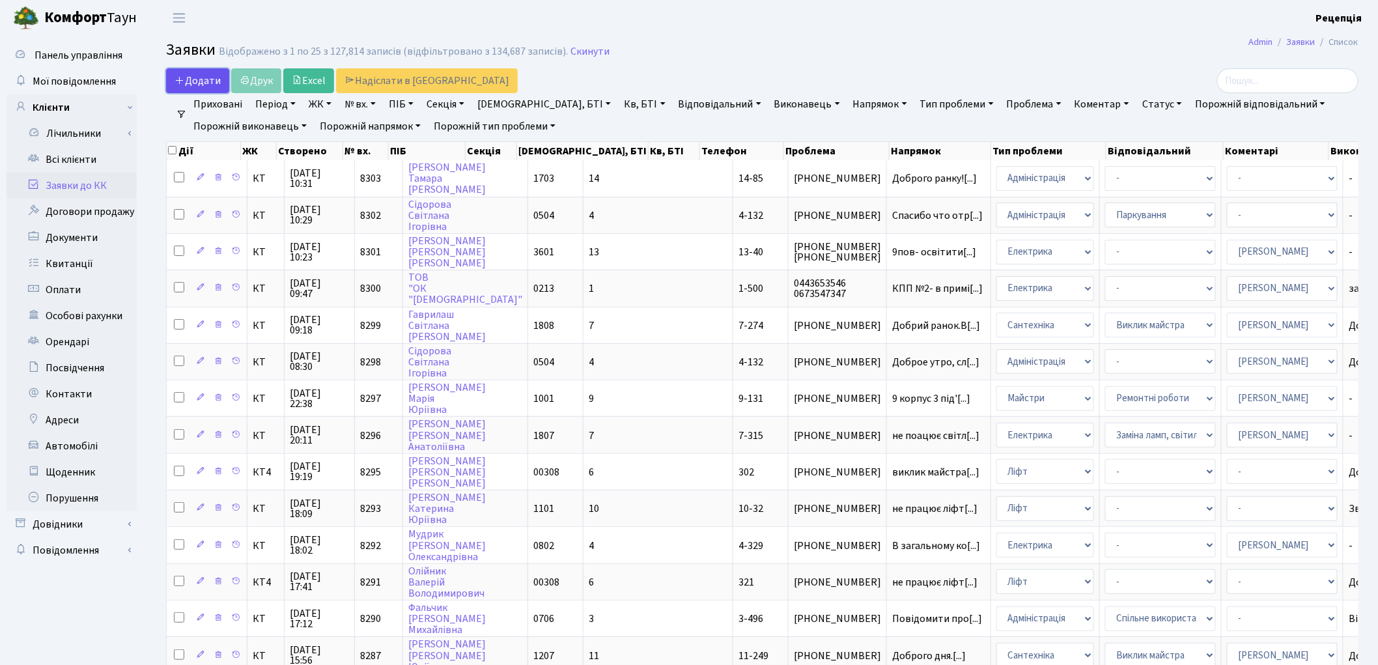
click at [184, 78] on icon at bounding box center [180, 80] width 10 height 10
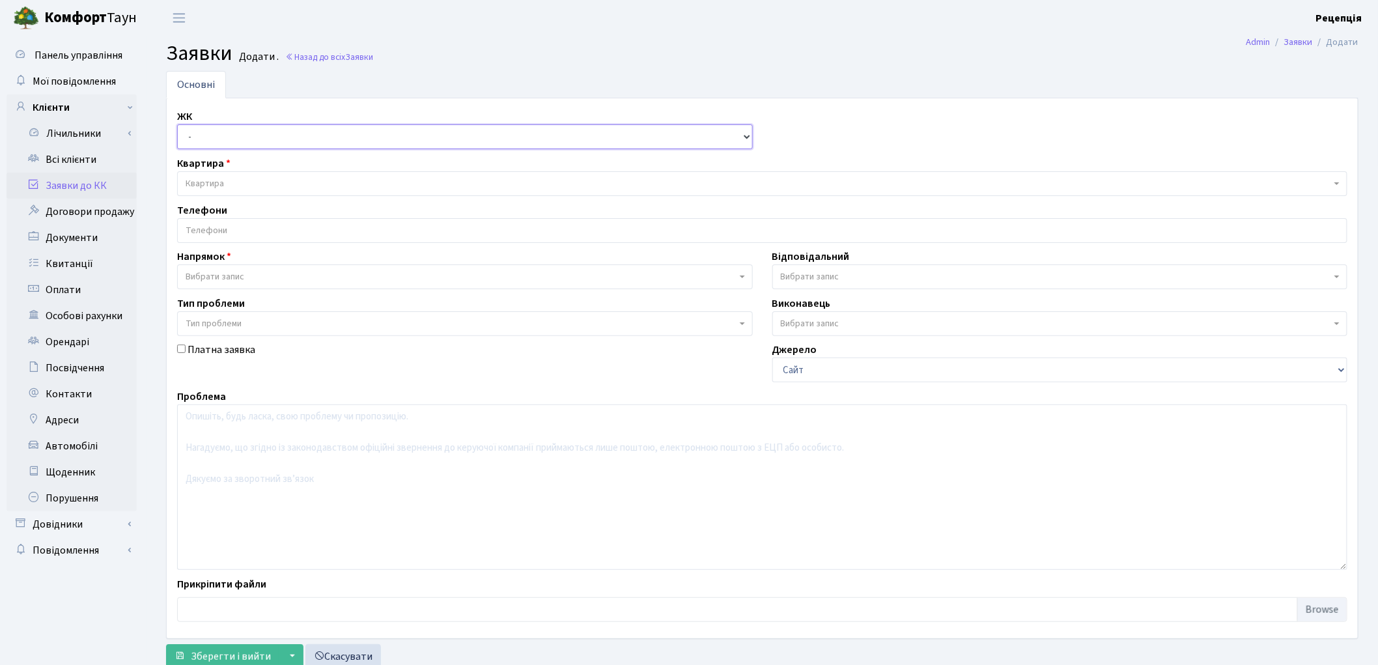
click at [235, 138] on select "- КТ, вул. Регенераторна, 4 КТ2, просп. Соборності, 17 КТ3, вул. Березнева, 16 …" at bounding box center [465, 136] width 576 height 25
select select "271"
click at [177, 124] on select "- КТ, вул. Регенераторна, 4 КТ2, просп. Соборності, 17 КТ3, вул. Березнева, 16 …" at bounding box center [465, 136] width 576 height 25
select select
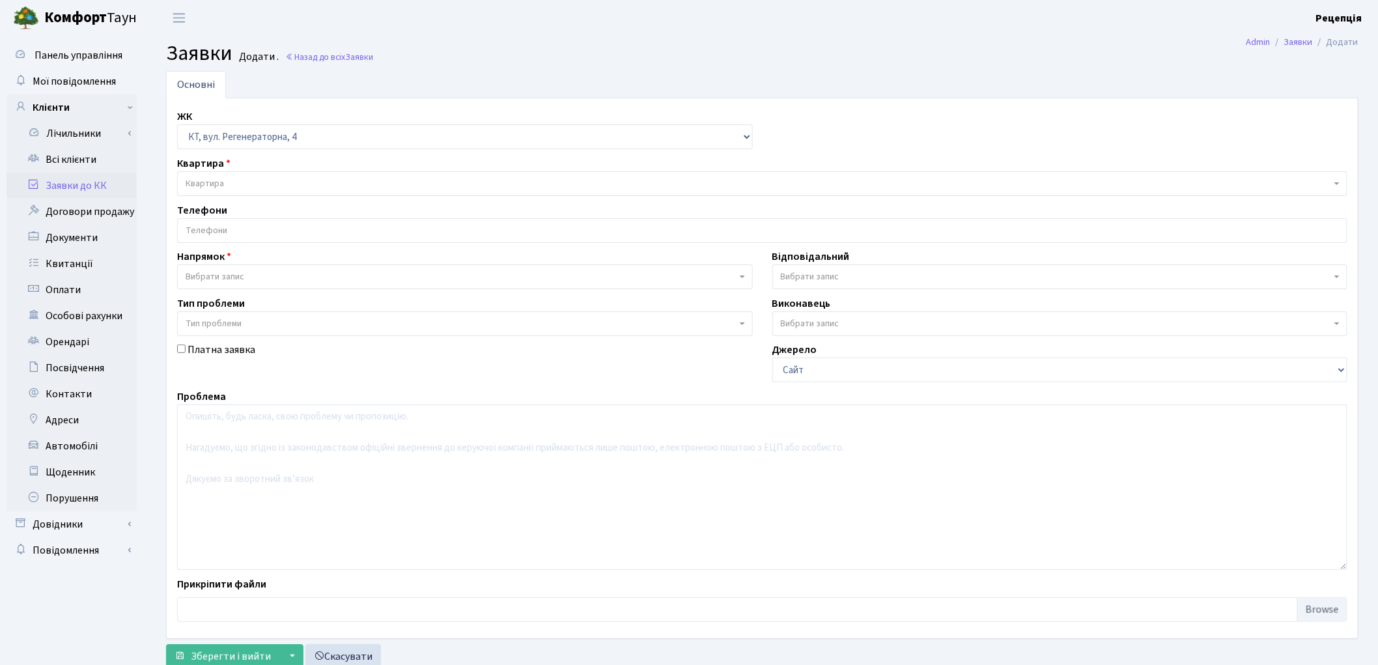
click at [264, 178] on span "Квартира" at bounding box center [758, 183] width 1145 height 13
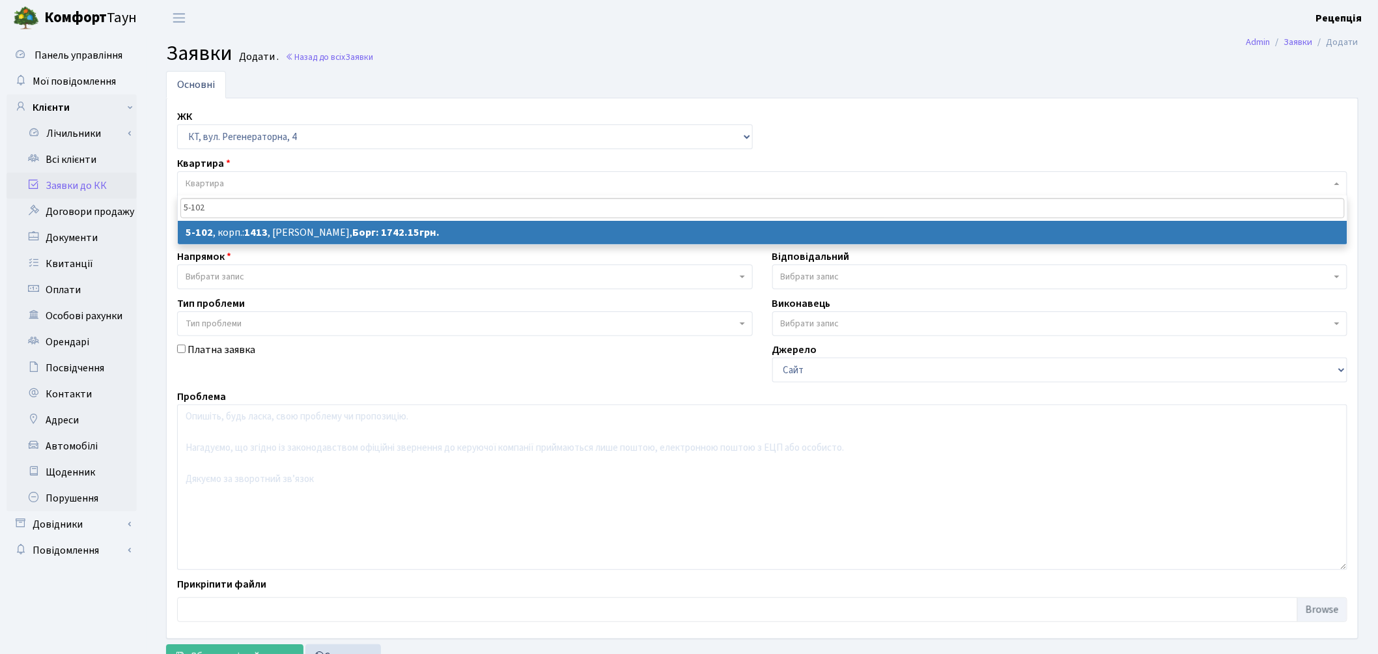
type input "5-102"
select select
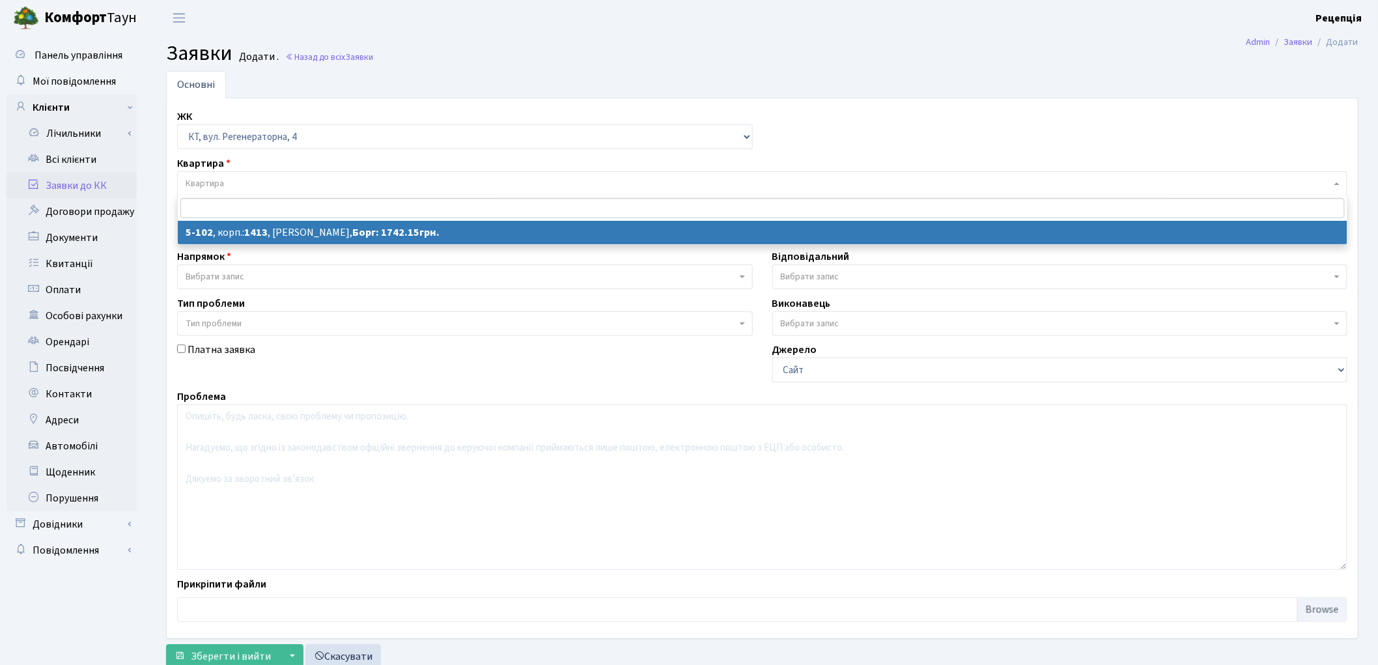
select select "2424"
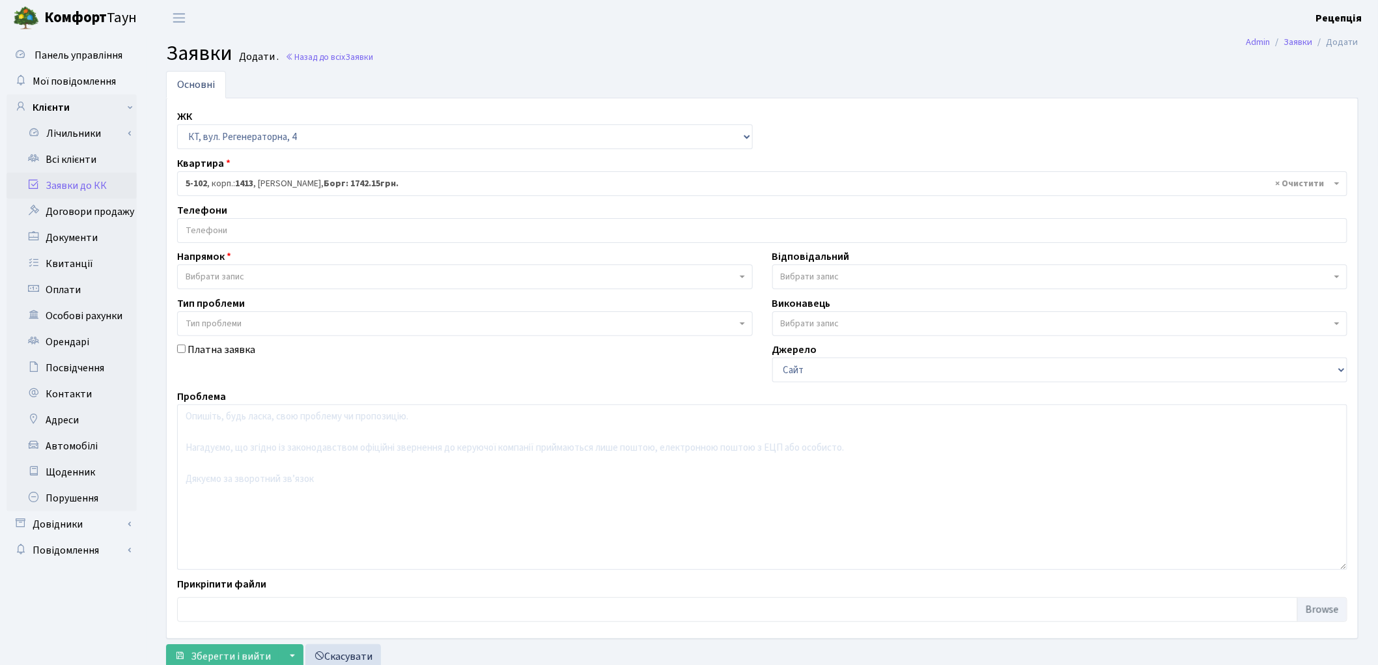
click at [286, 227] on input "search" at bounding box center [762, 230] width 1169 height 23
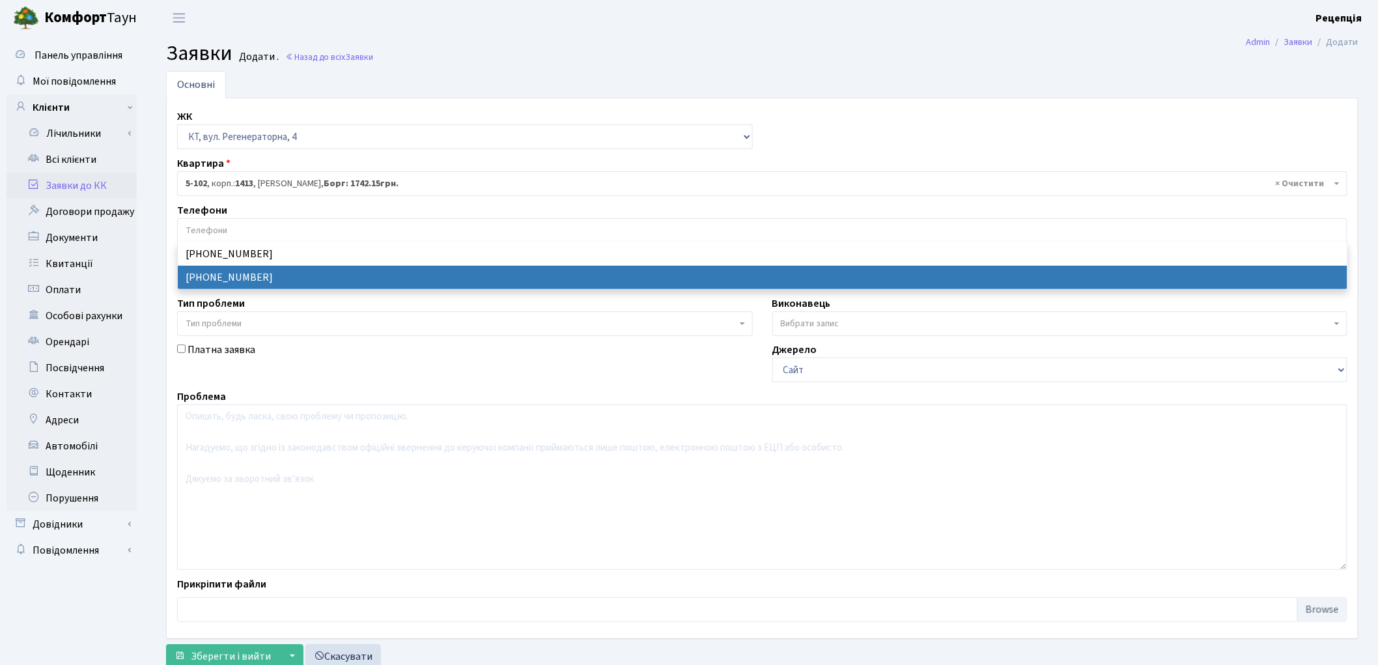
select select "15714"
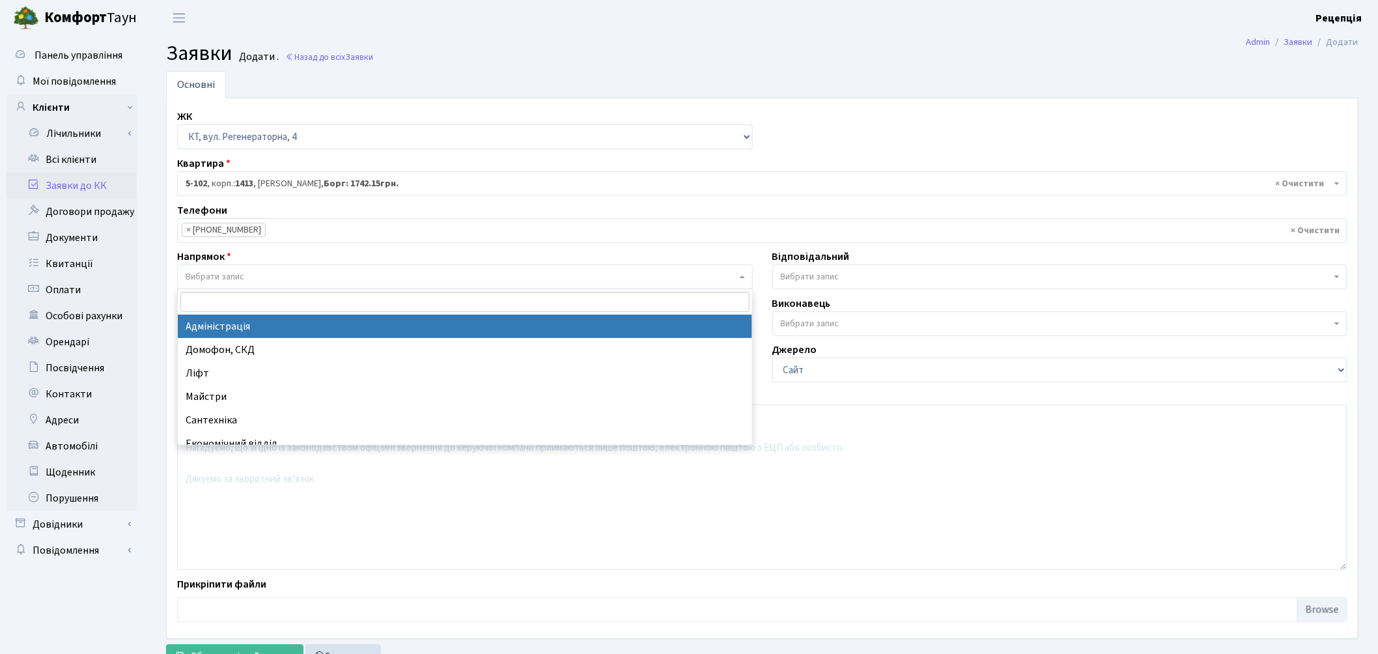
click at [257, 270] on span "Вибрати запис" at bounding box center [465, 276] width 576 height 25
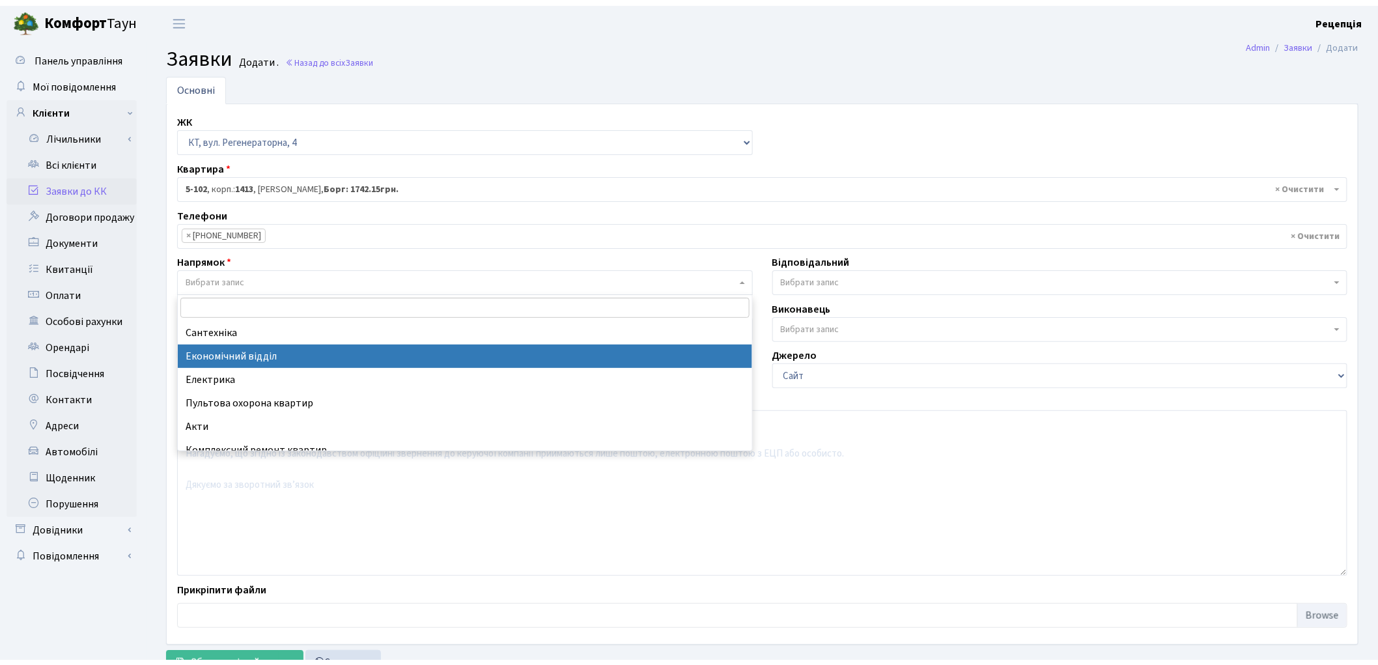
scroll to position [72, 0]
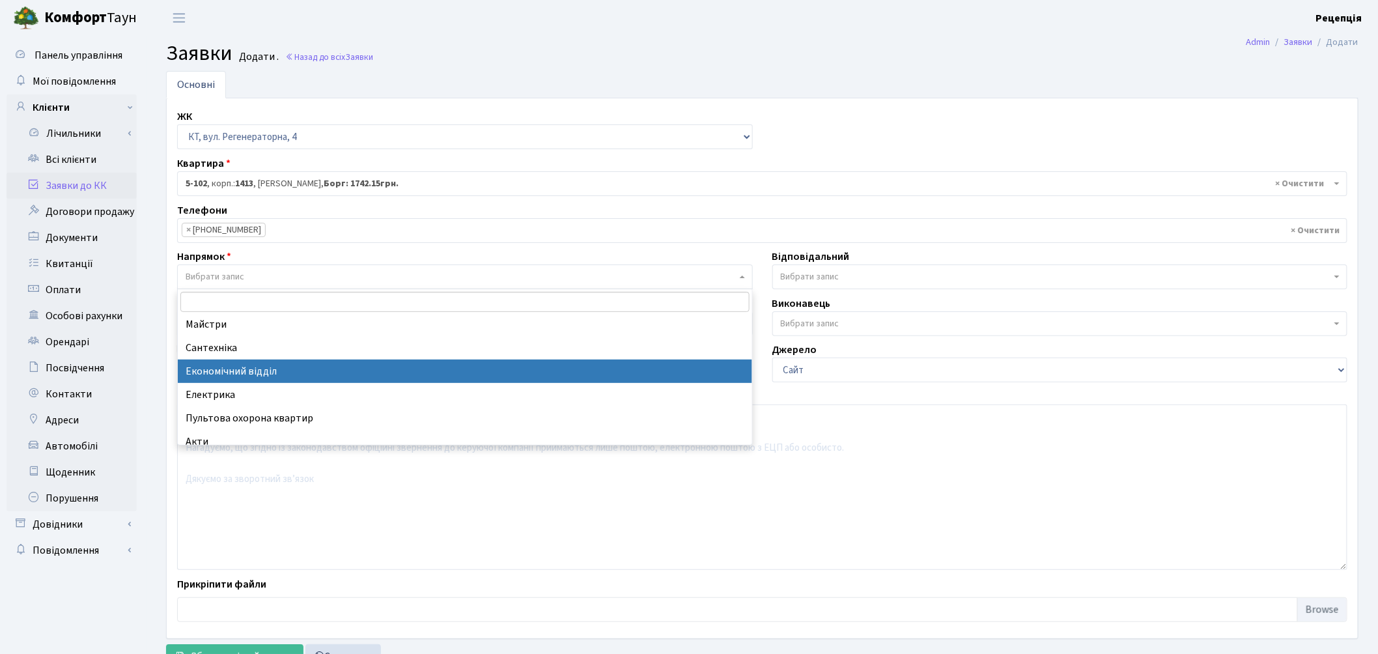
select select "9"
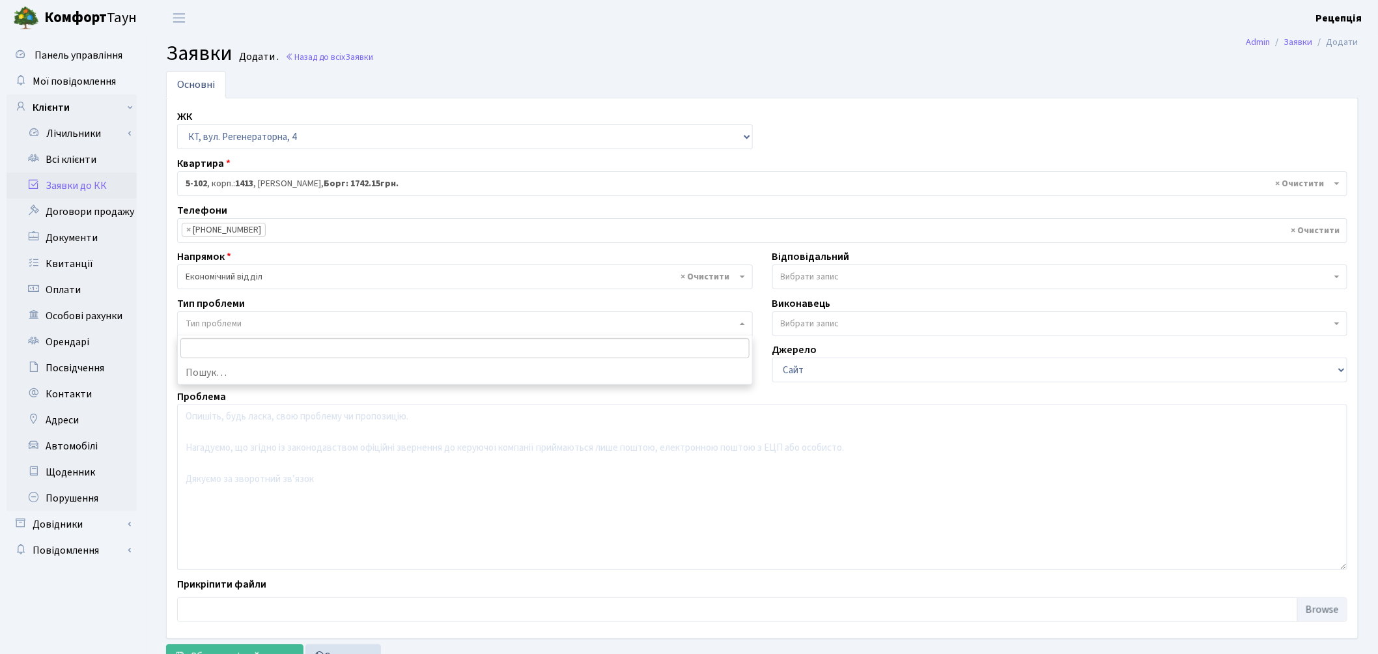
click at [257, 324] on span "Тип проблеми" at bounding box center [461, 323] width 551 height 13
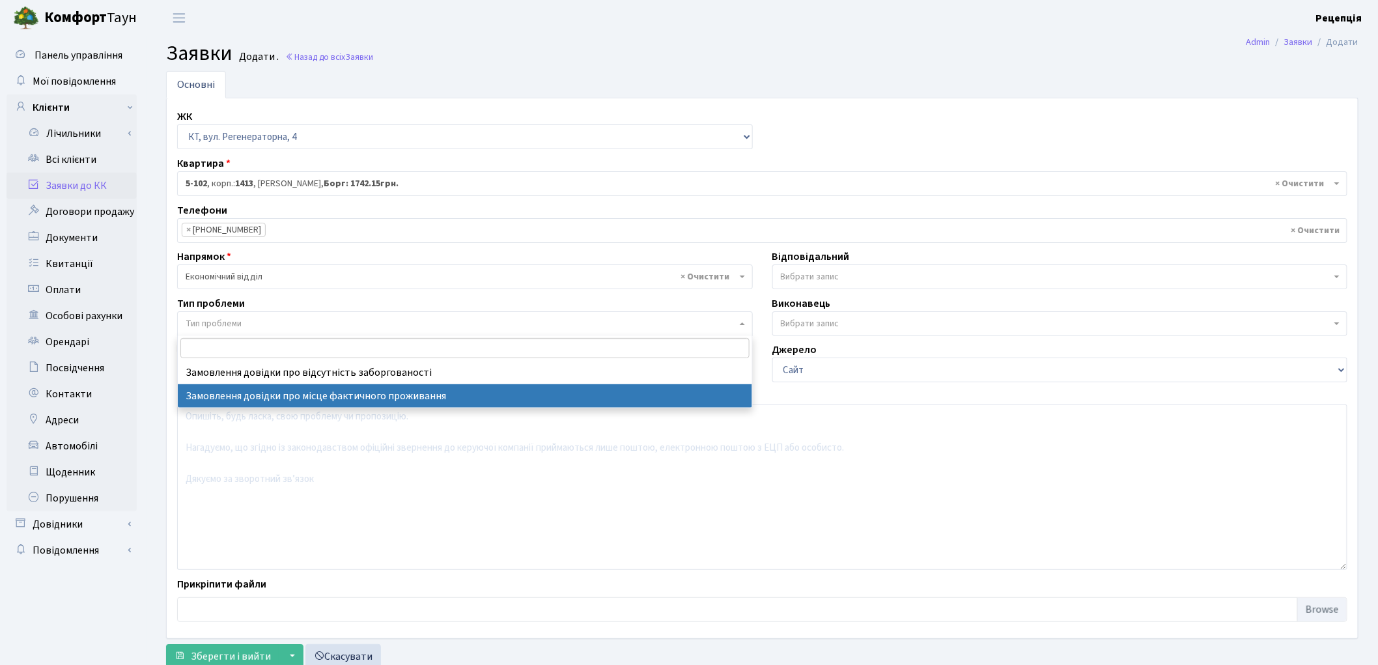
select select "8"
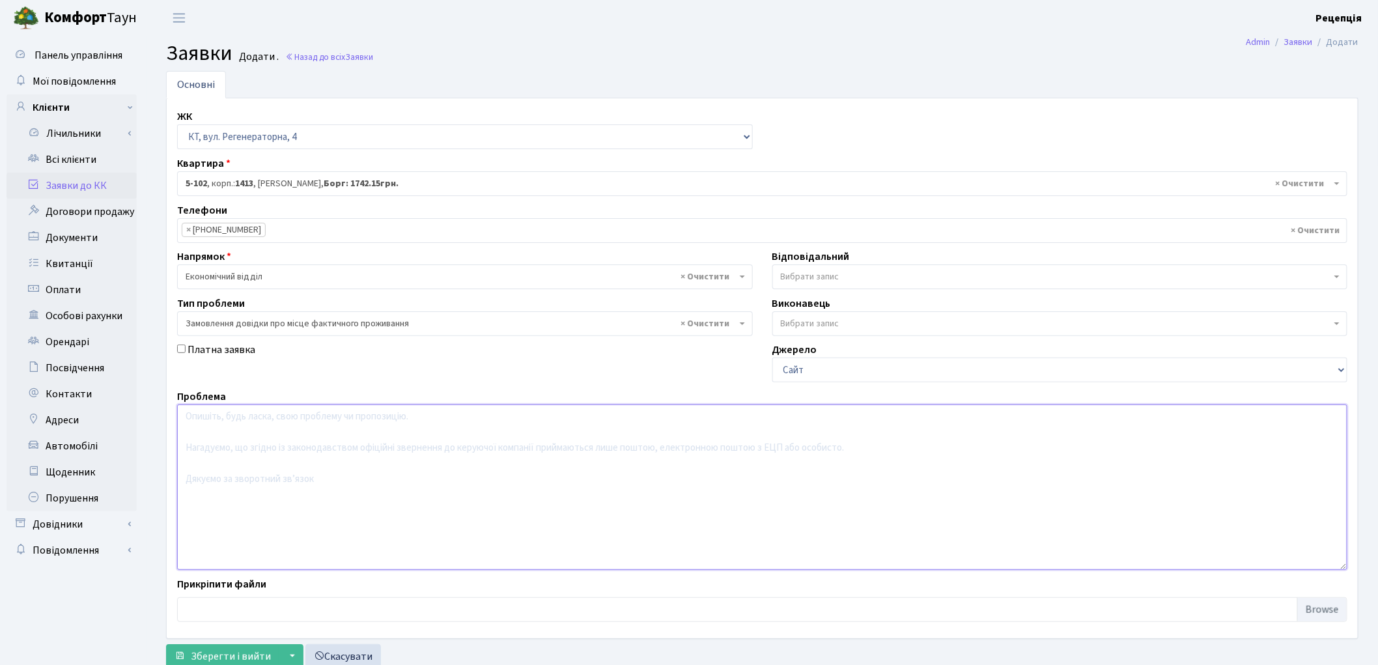
click at [290, 446] on textarea at bounding box center [762, 486] width 1170 height 165
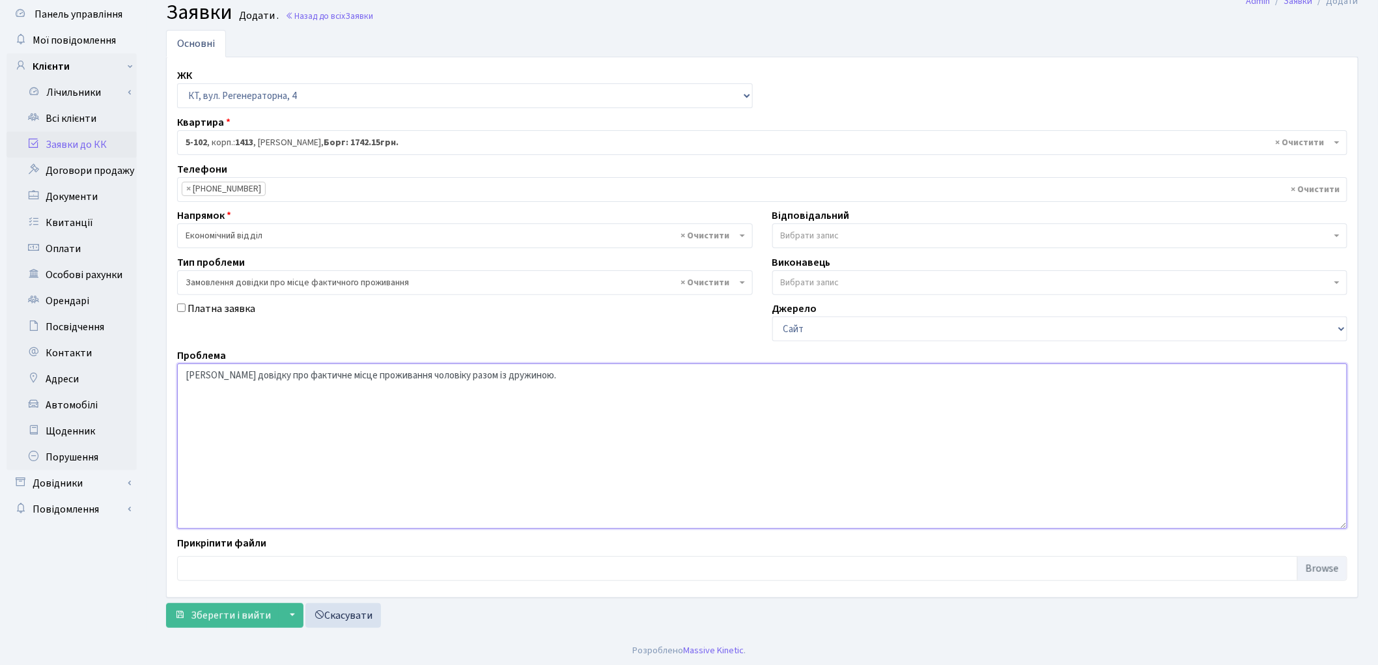
scroll to position [43, 0]
type textarea "Надати довідку про фактичне місце проживання чоловіку разом із дружиною."
click at [245, 611] on span "Зберегти і вийти" at bounding box center [231, 613] width 80 height 14
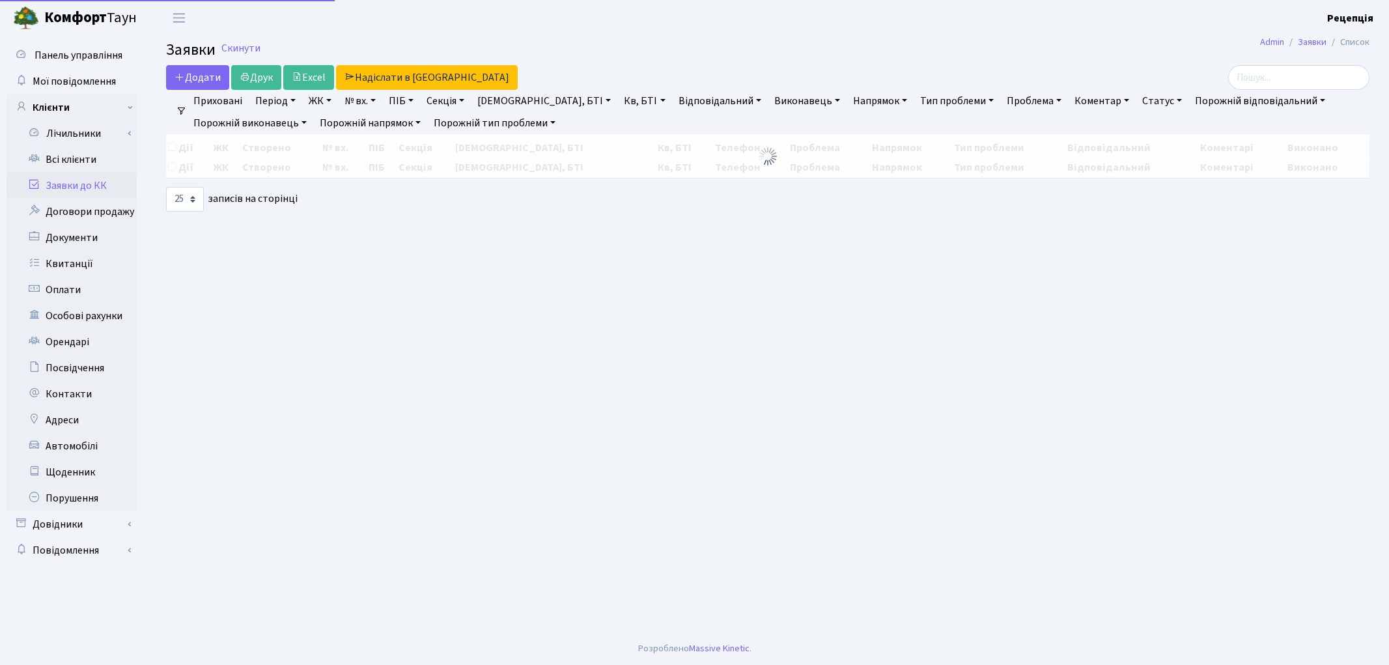
select select "25"
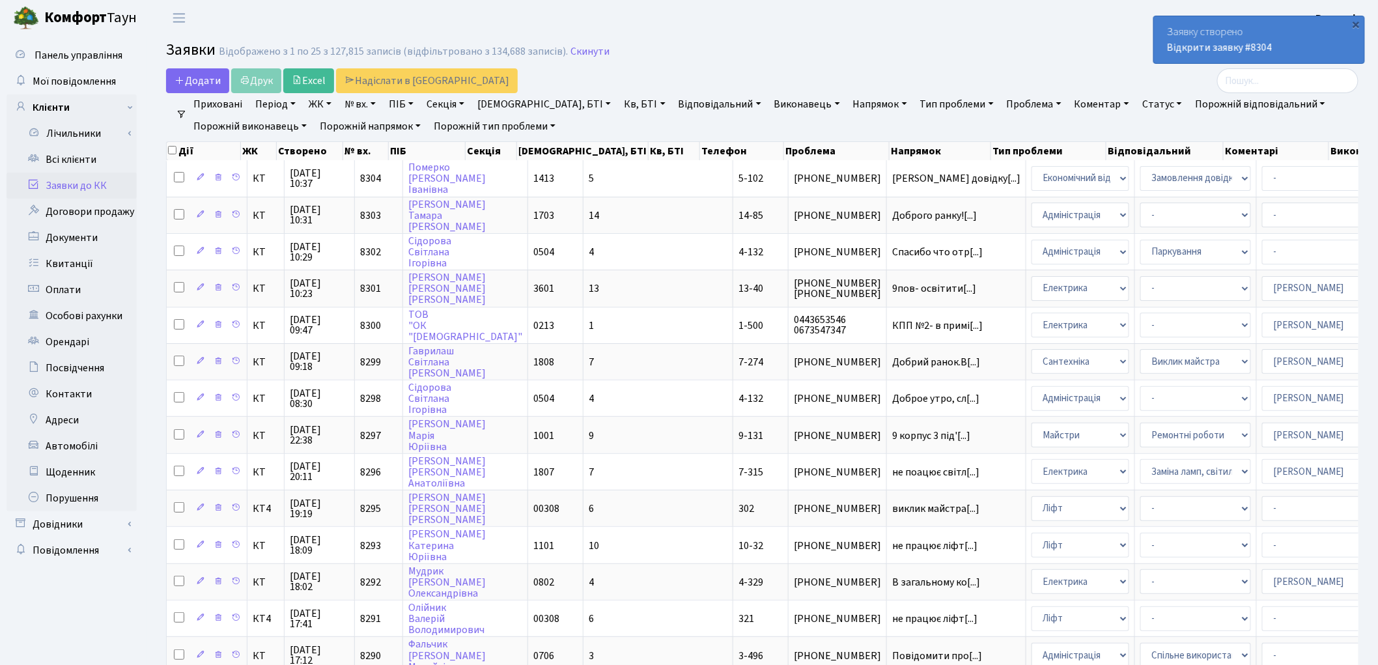
click at [79, 190] on link "Заявки до КК" at bounding box center [72, 186] width 130 height 26
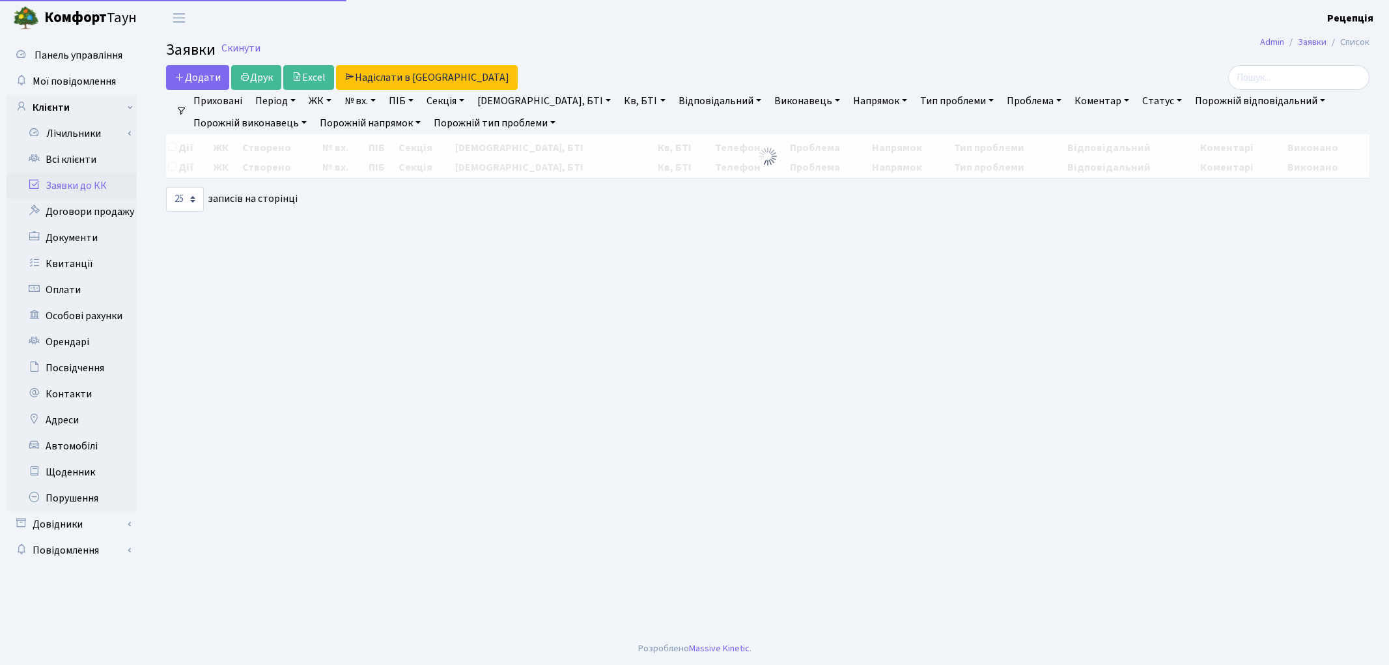
select select "25"
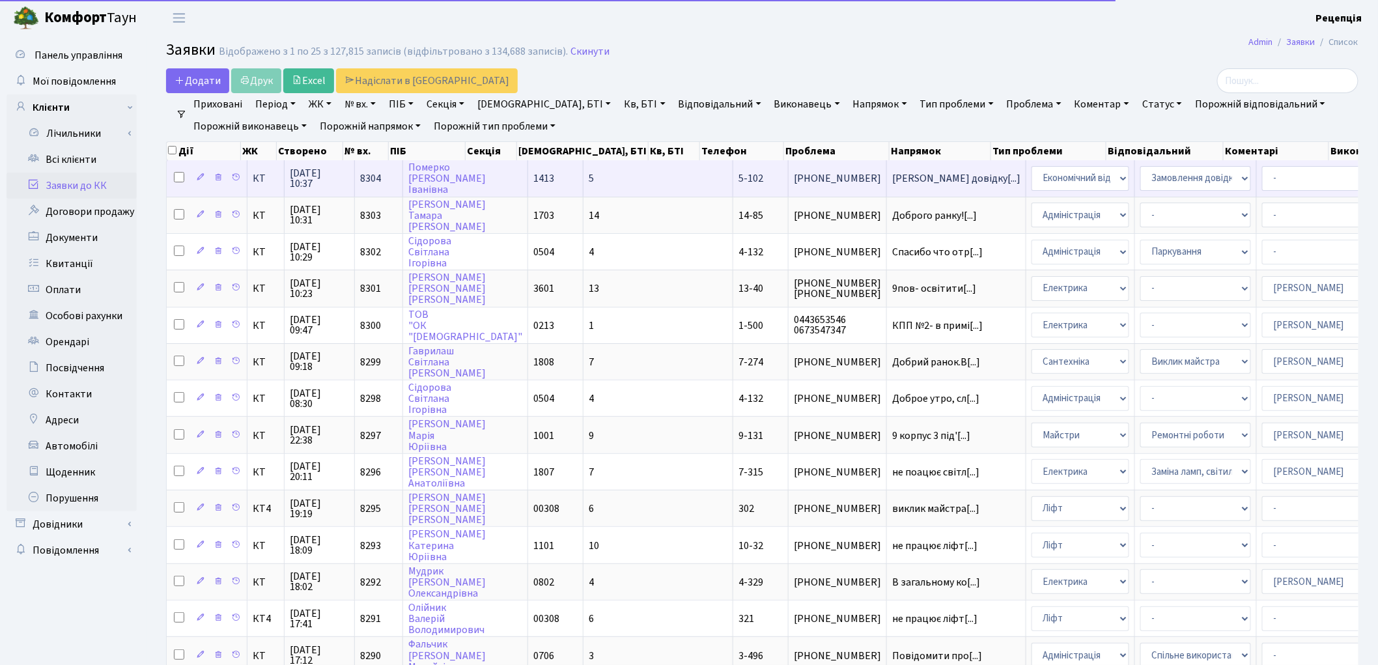
click at [528, 185] on td "1413" at bounding box center [555, 178] width 55 height 36
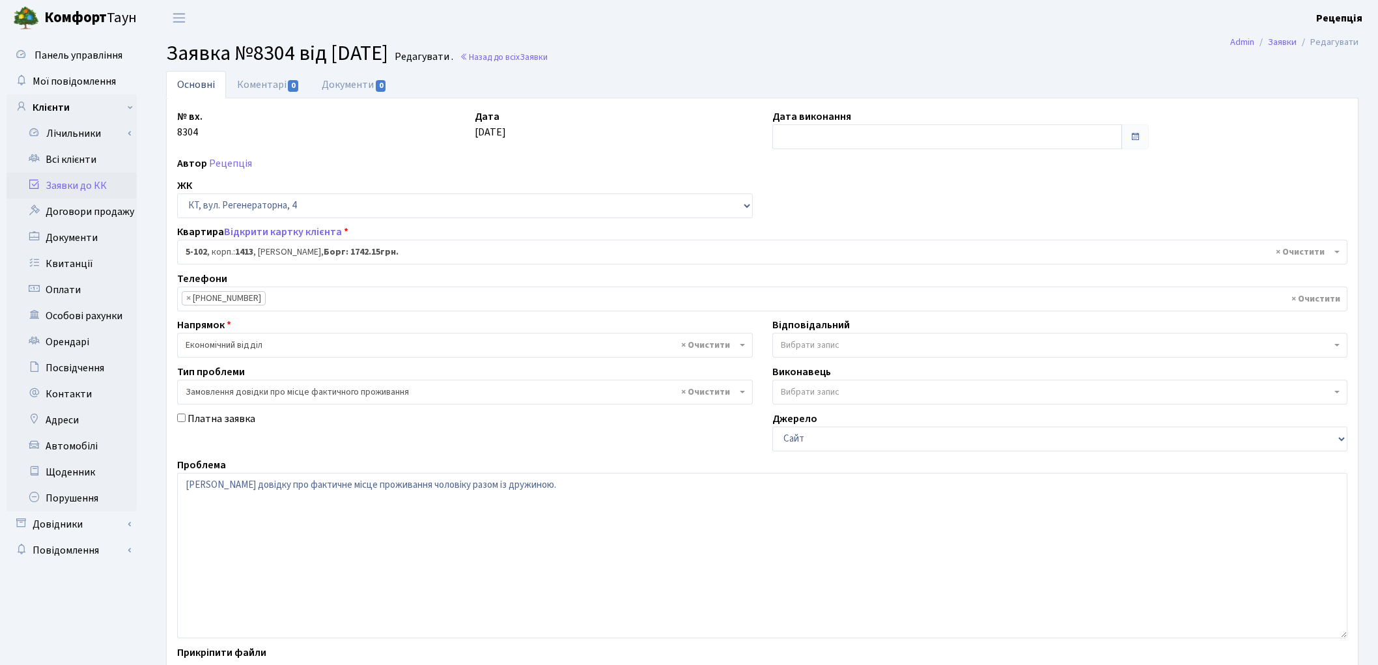
select select "2424"
select select "8"
click at [361, 81] on link "Документи 0" at bounding box center [354, 84] width 87 height 27
select select "25"
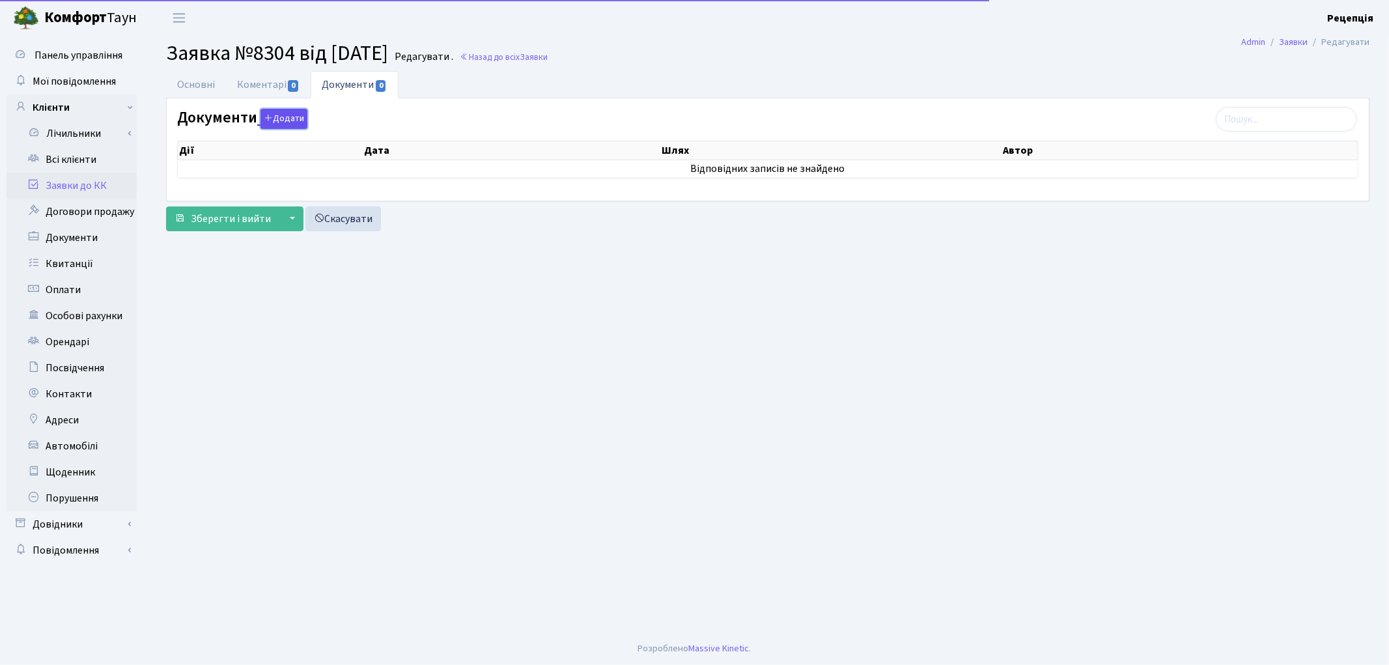
click at [286, 114] on button "Додати" at bounding box center [283, 119] width 47 height 20
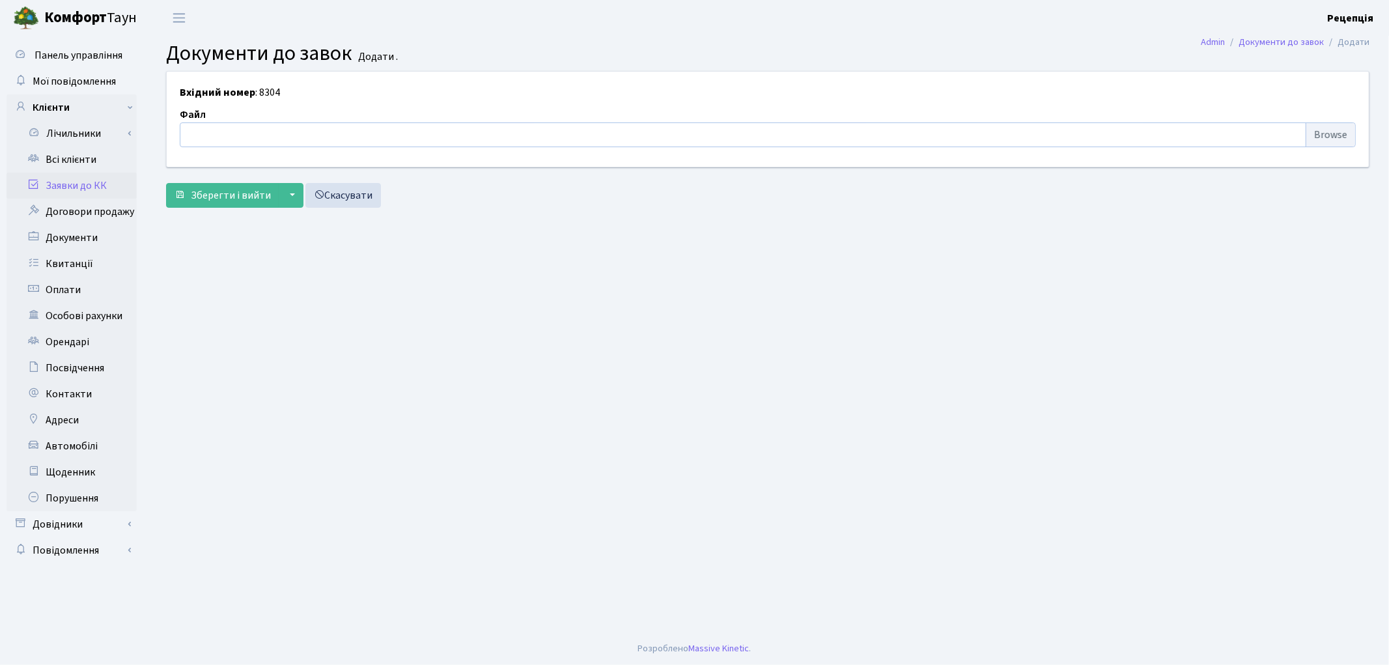
click at [1324, 135] on input "file" at bounding box center [768, 134] width 1176 height 25
type input "C:\fakepath\сканирование0692.pdf"
click at [238, 195] on span "Зберегти і вийти" at bounding box center [231, 195] width 80 height 14
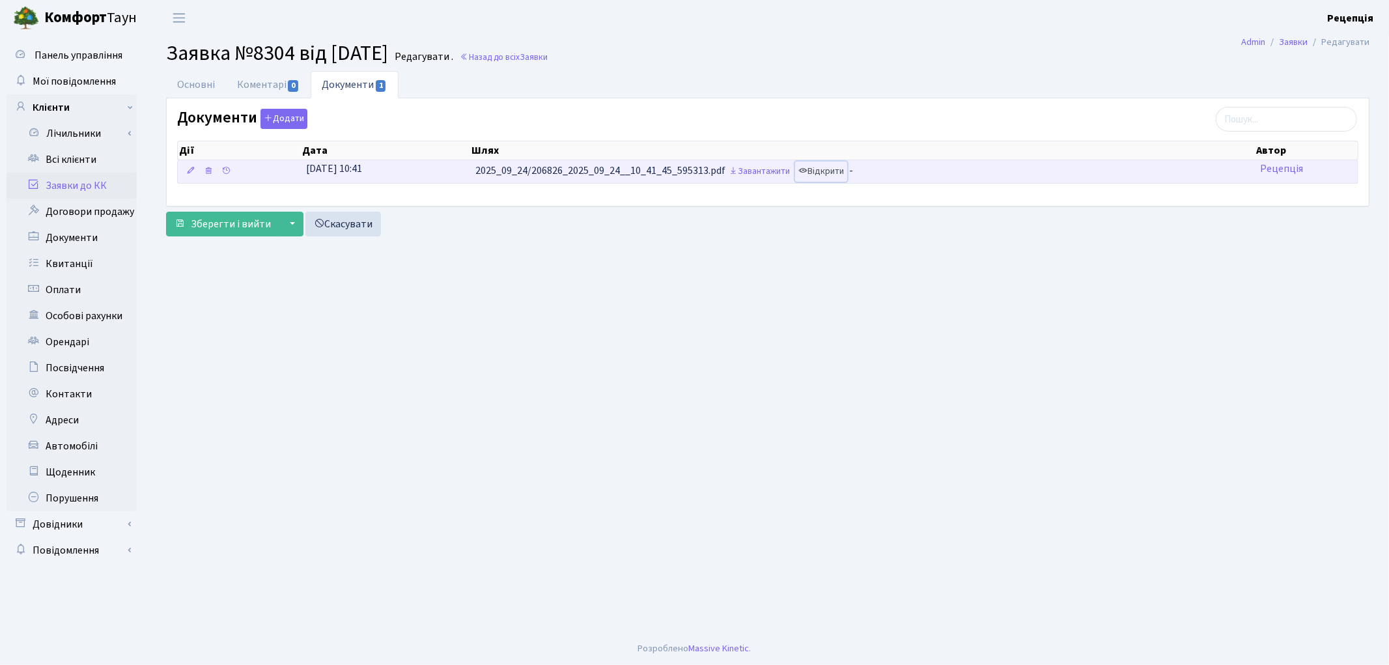
click at [841, 169] on link "Відкрити" at bounding box center [821, 171] width 52 height 20
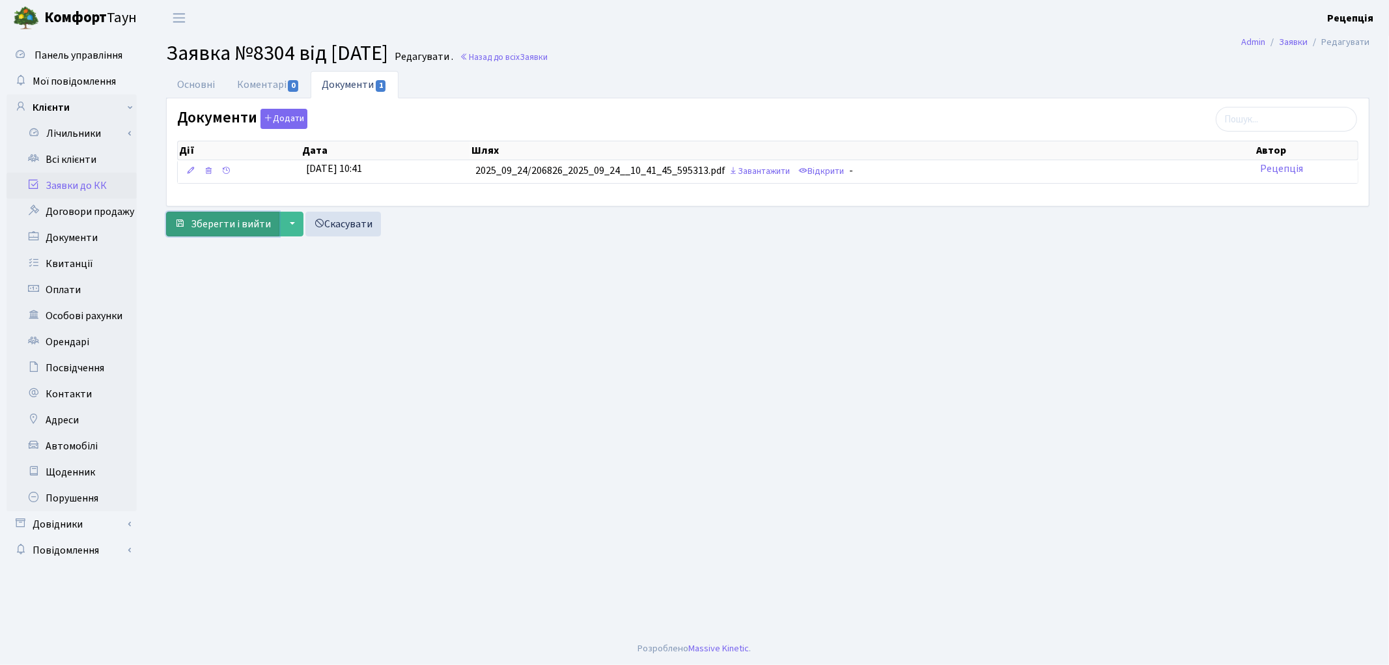
click at [241, 223] on span "Зберегти і вийти" at bounding box center [231, 224] width 80 height 14
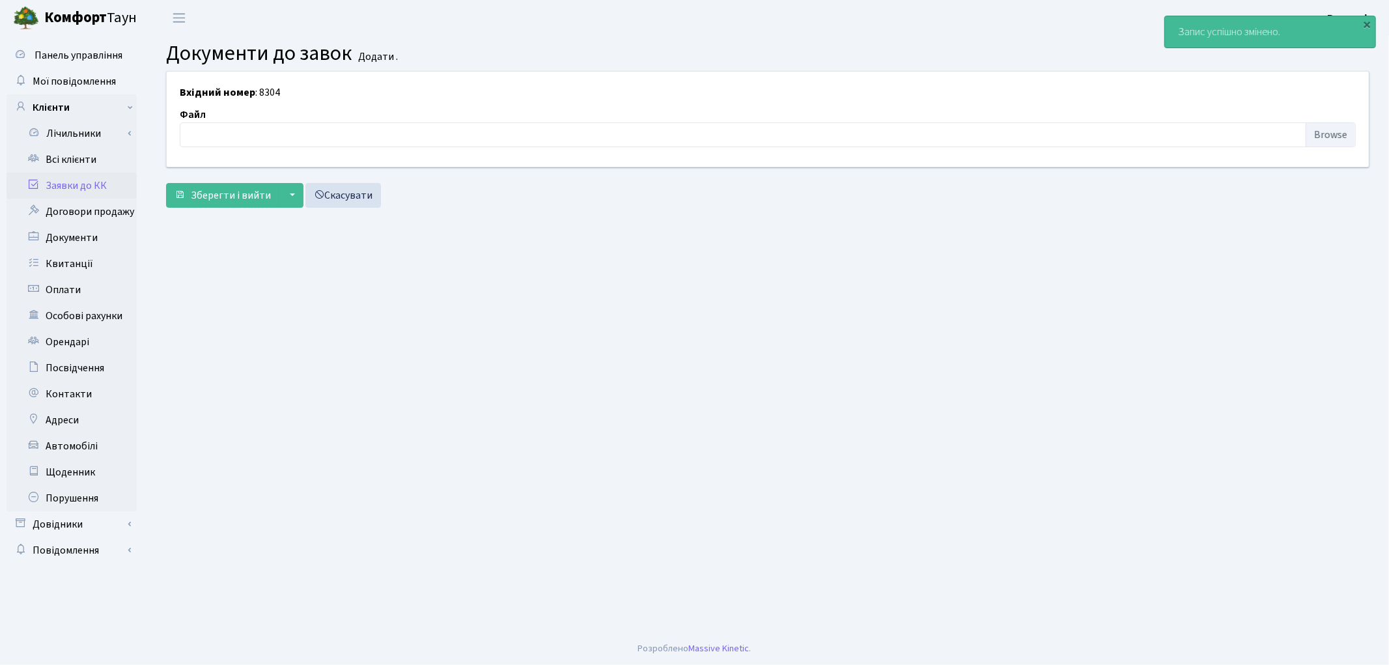
click at [106, 185] on link "Заявки до КК" at bounding box center [72, 186] width 130 height 26
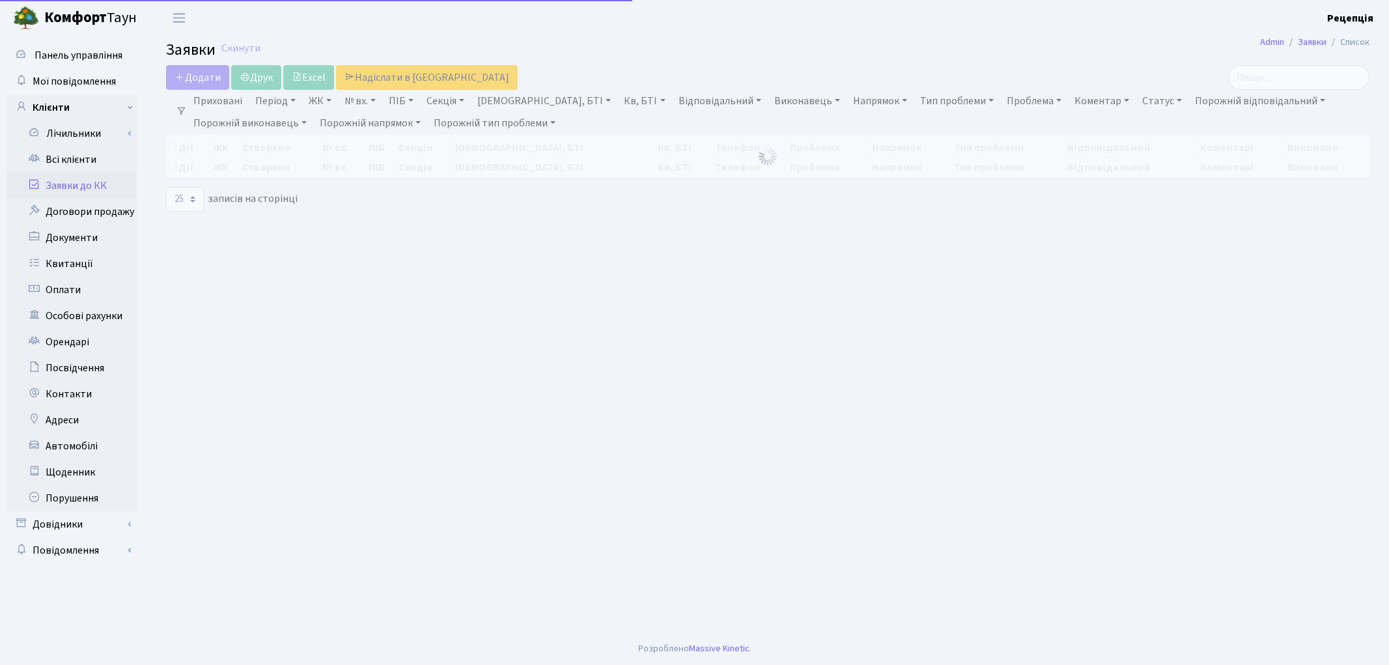
select select "25"
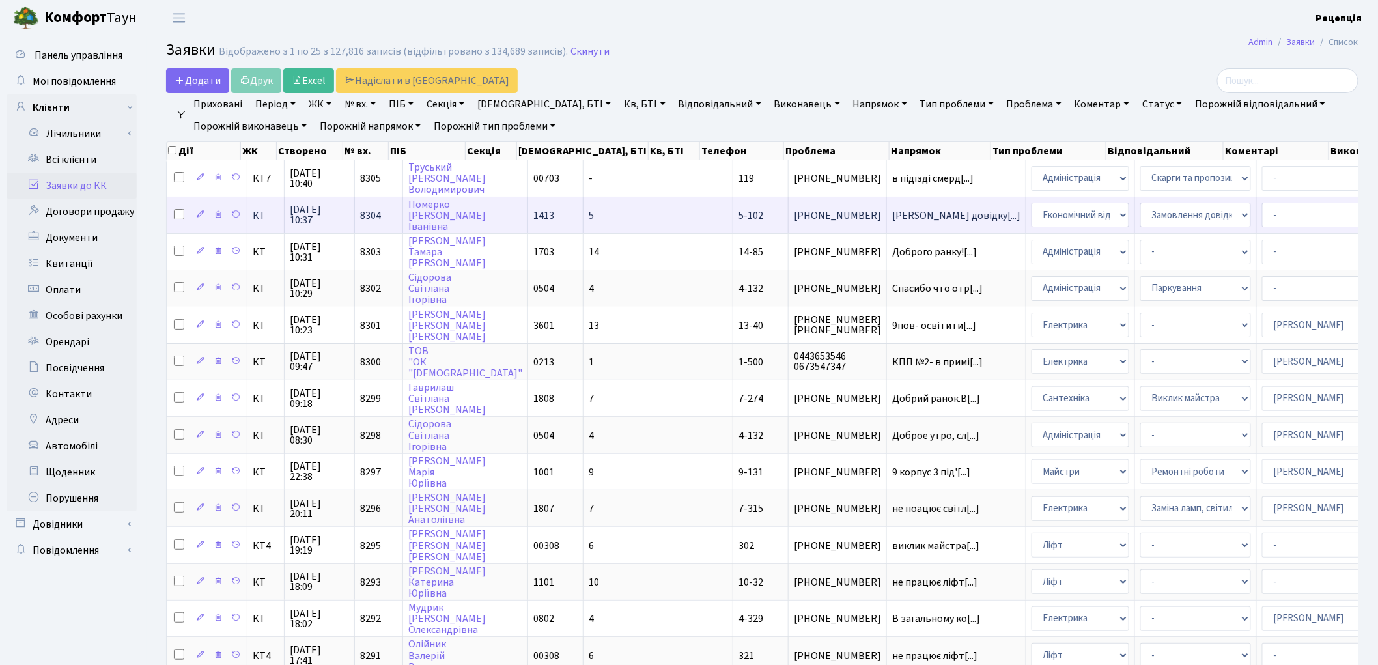
click at [583, 219] on td "5" at bounding box center [658, 215] width 150 height 36
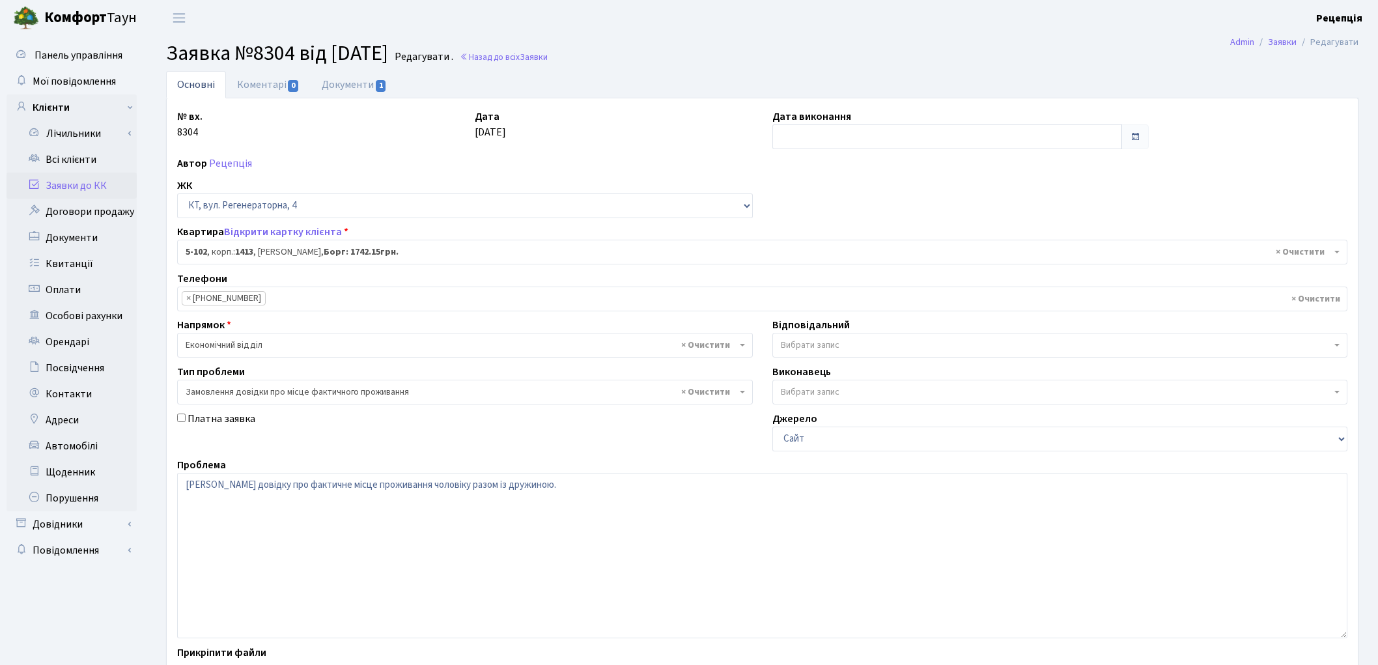
select select "2424"
select select "8"
click at [329, 93] on link "Документи 1" at bounding box center [354, 84] width 87 height 27
select select "25"
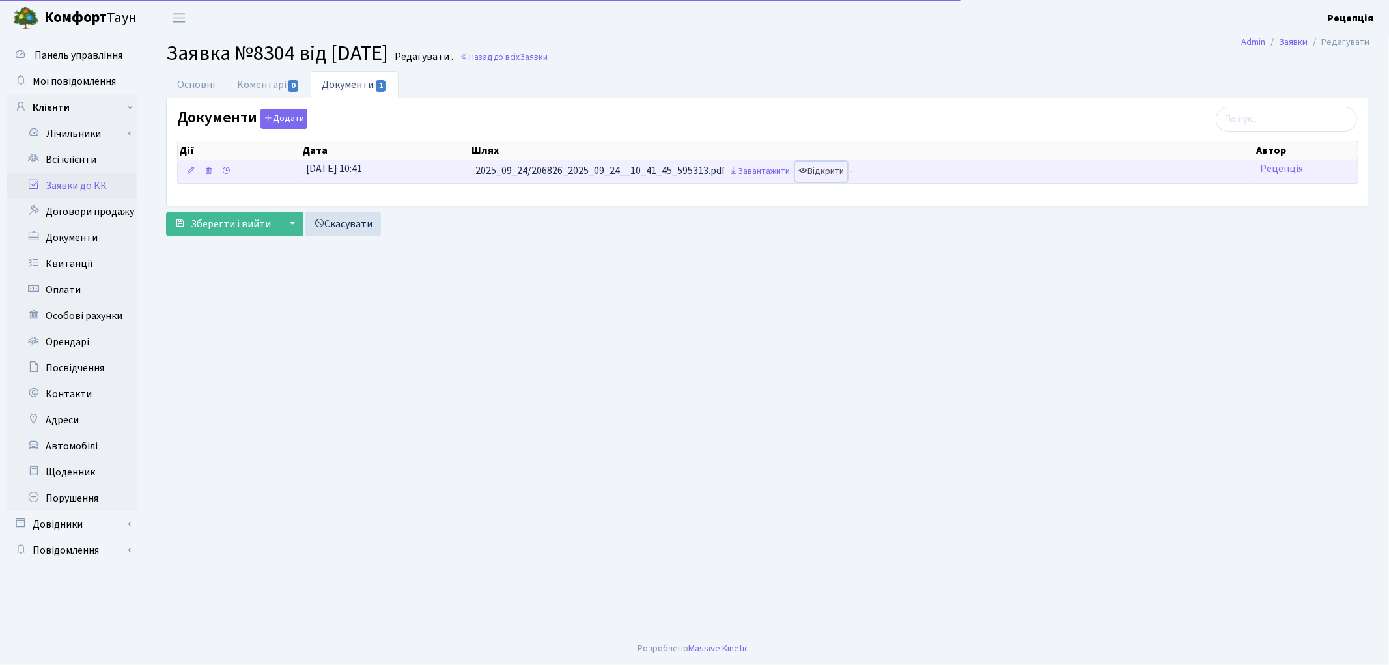
click at [836, 167] on link "Відкрити" at bounding box center [821, 171] width 52 height 20
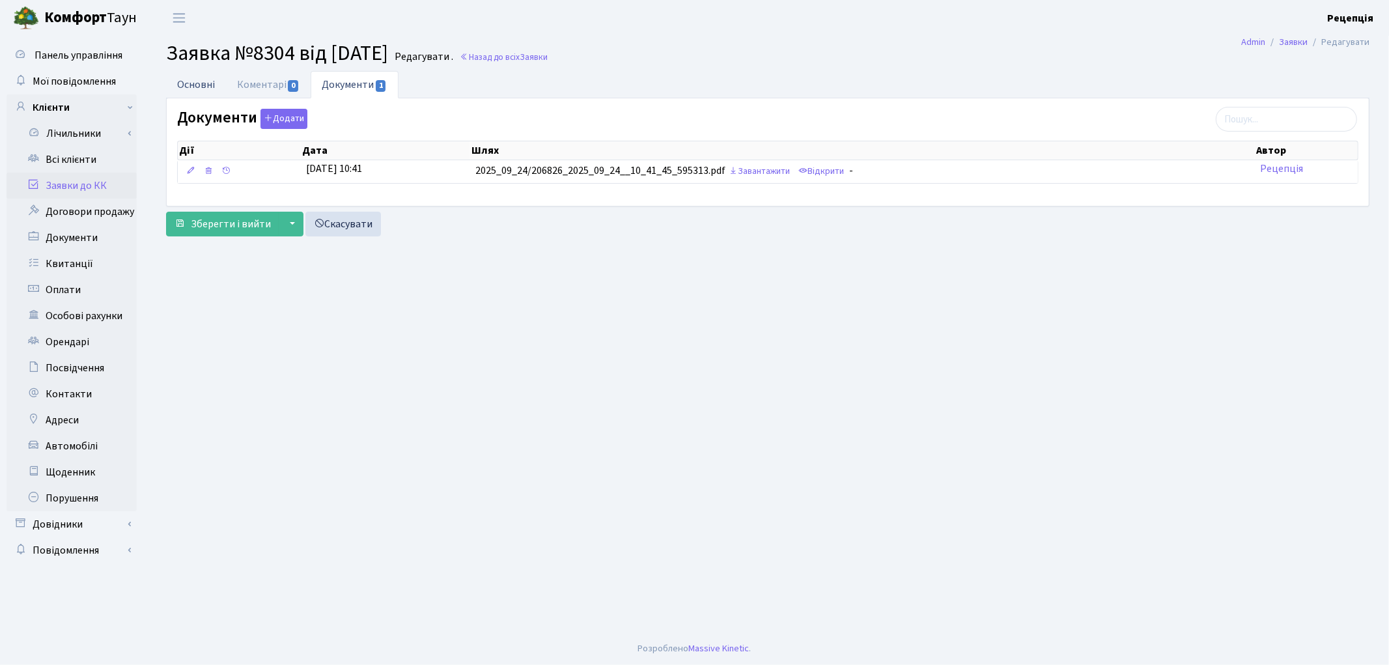
click at [192, 87] on link "Основні" at bounding box center [196, 84] width 60 height 27
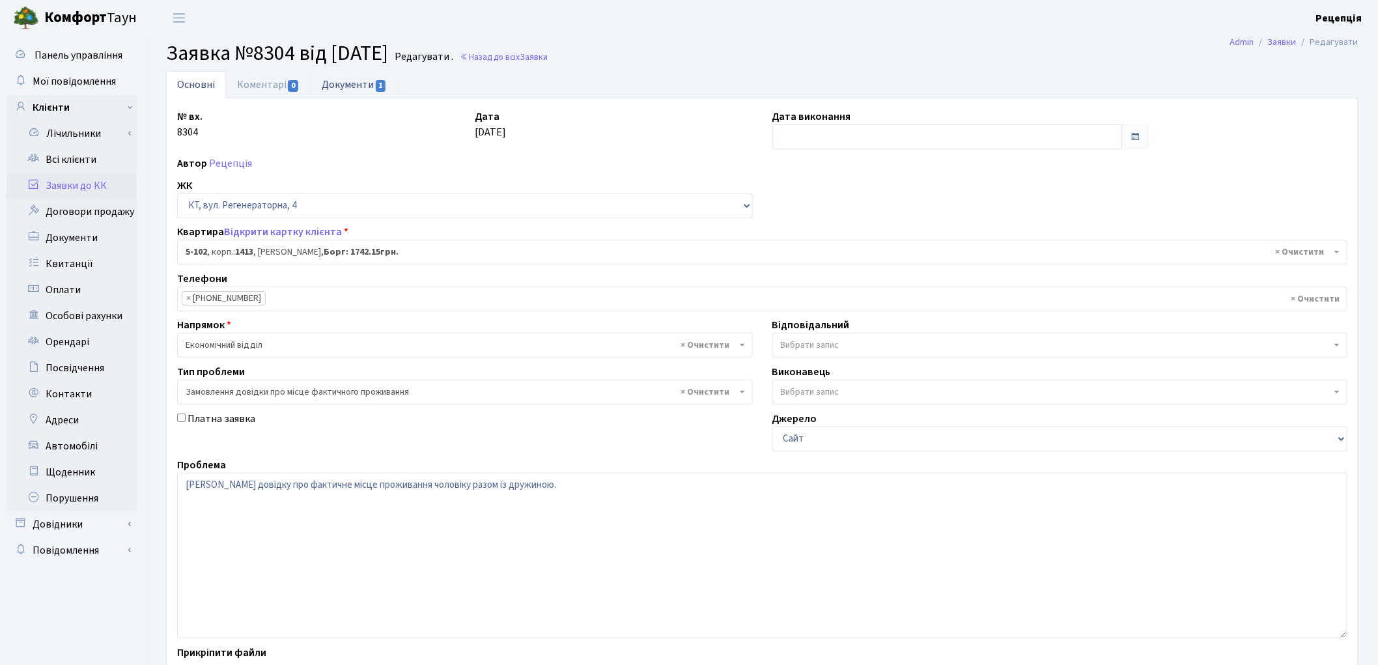
click at [358, 83] on link "Документи 1" at bounding box center [354, 84] width 87 height 27
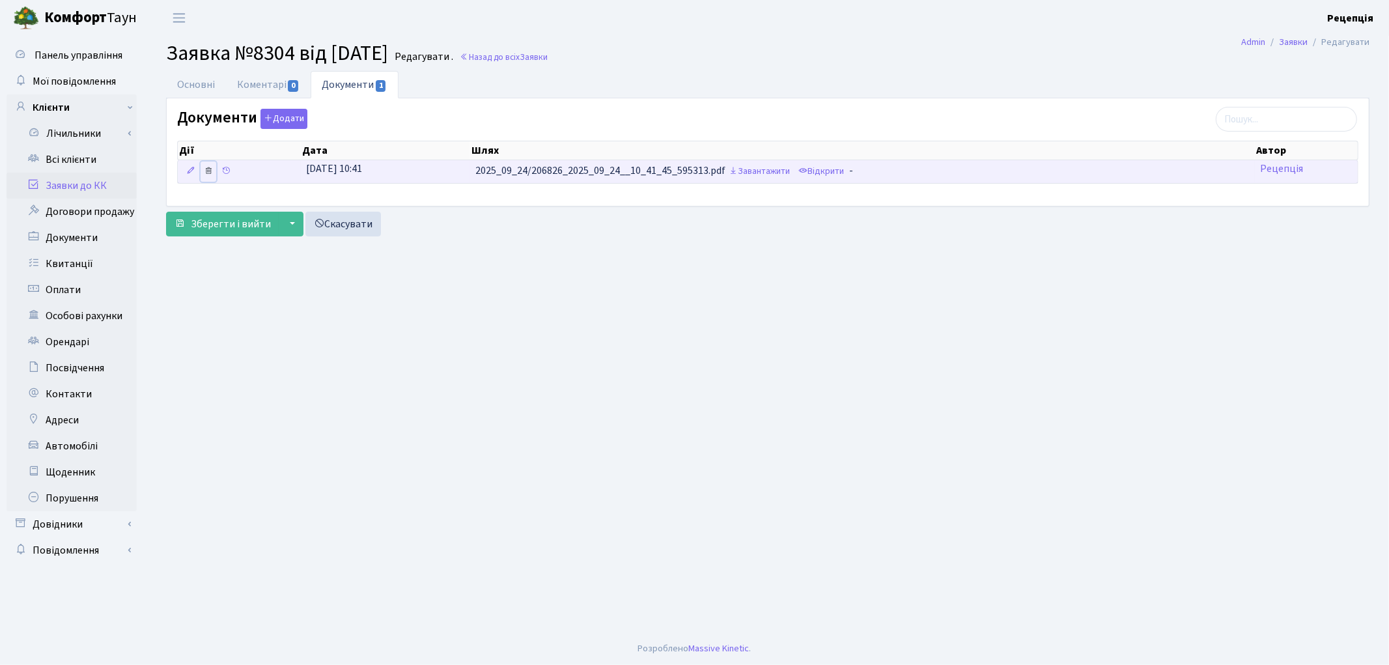
click at [207, 174] on icon at bounding box center [208, 170] width 9 height 9
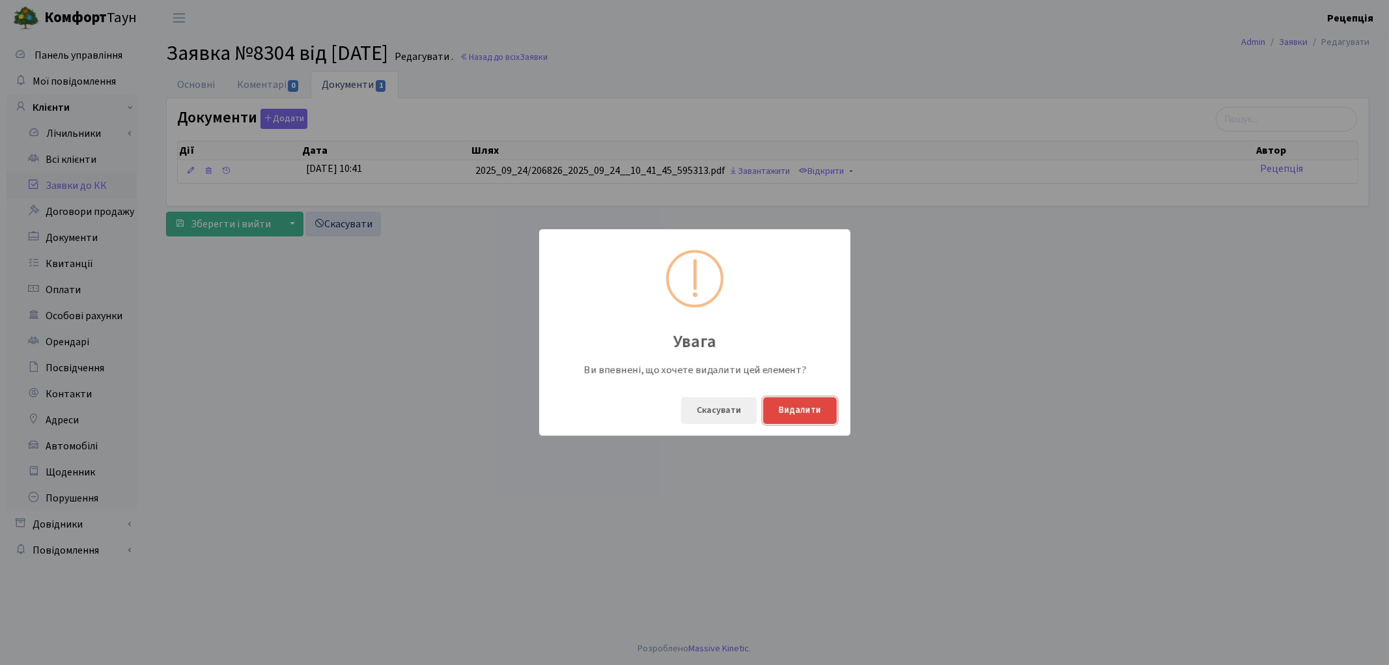
click at [791, 410] on button "Видалити" at bounding box center [800, 410] width 74 height 27
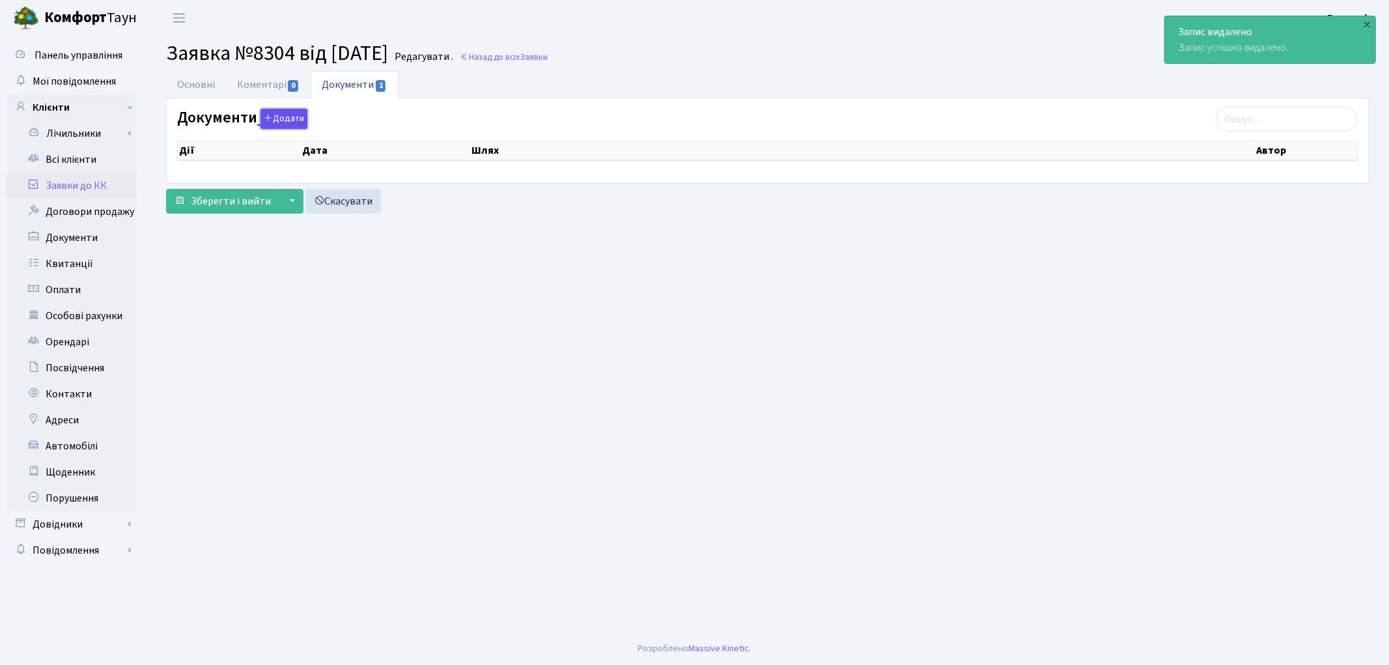
click at [272, 120] on button "Додати" at bounding box center [283, 119] width 47 height 20
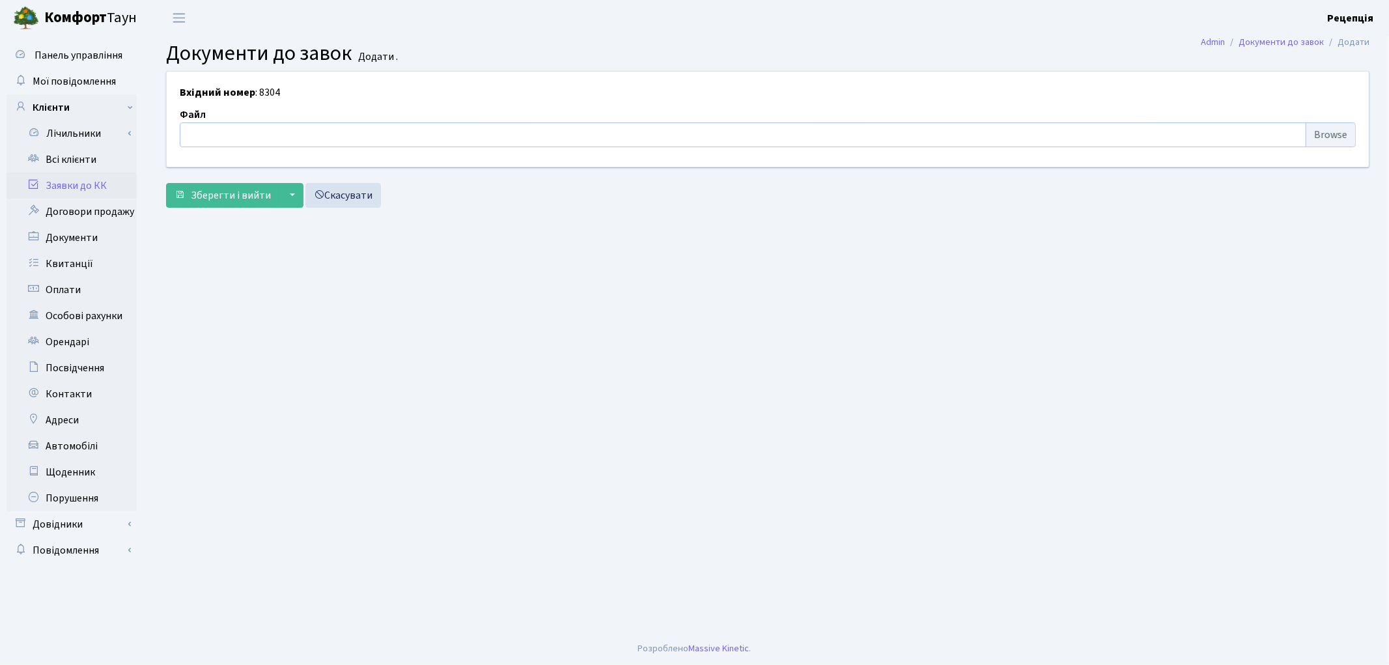
click at [1320, 133] on input "file" at bounding box center [768, 134] width 1176 height 25
type input "C:\fakepath\сканирование0693.pdf"
click at [229, 206] on button "Зберегти і вийти" at bounding box center [222, 195] width 113 height 25
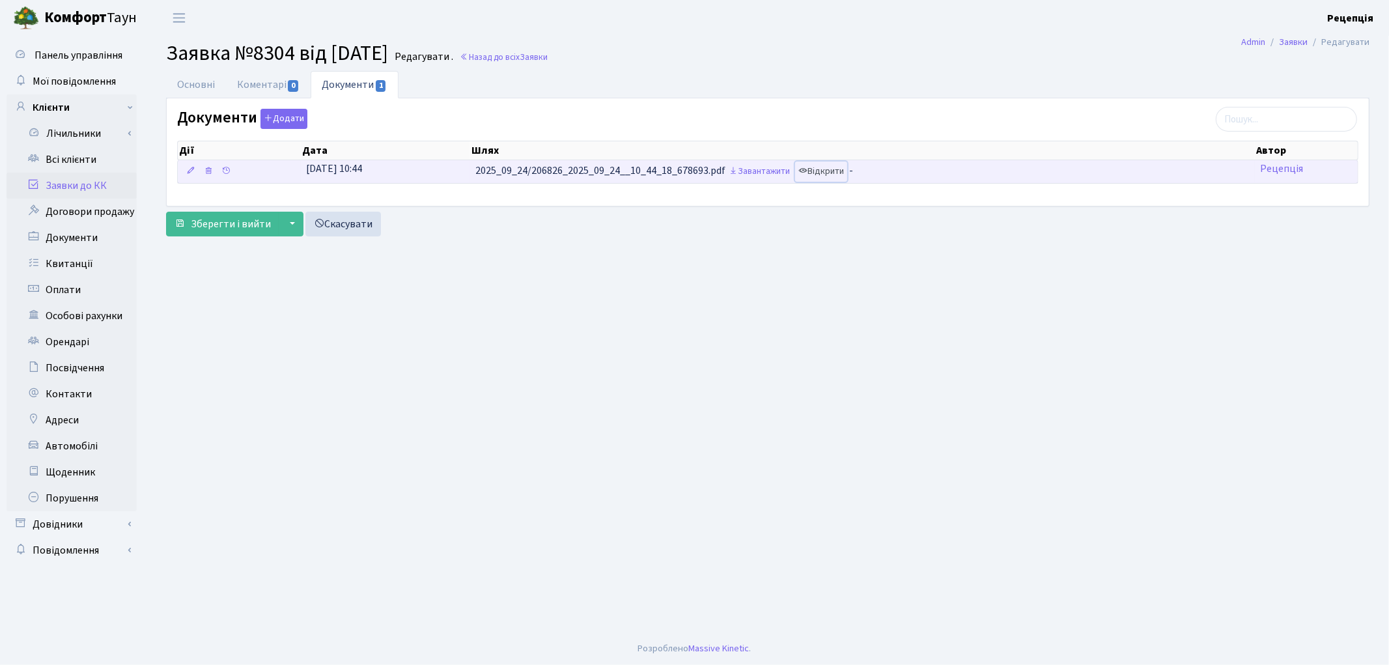
click at [839, 171] on link "Відкрити" at bounding box center [821, 171] width 52 height 20
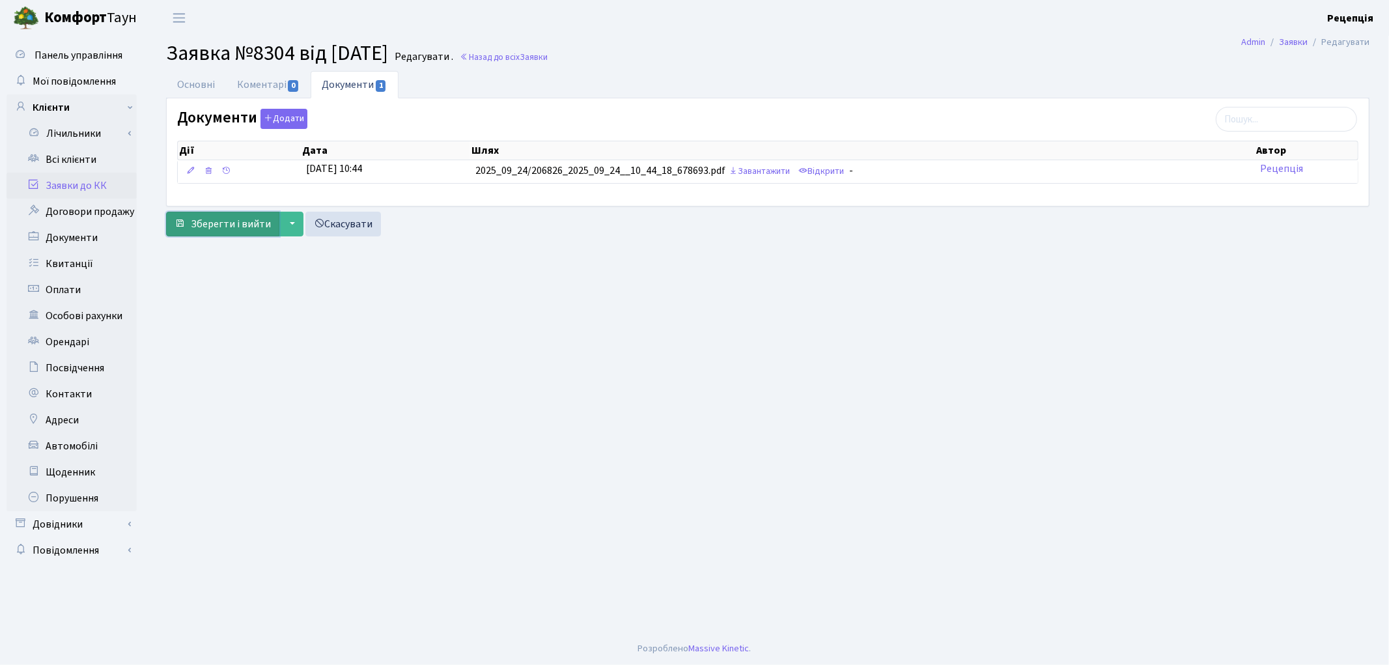
click at [196, 222] on span "Зберегти і вийти" at bounding box center [231, 224] width 80 height 14
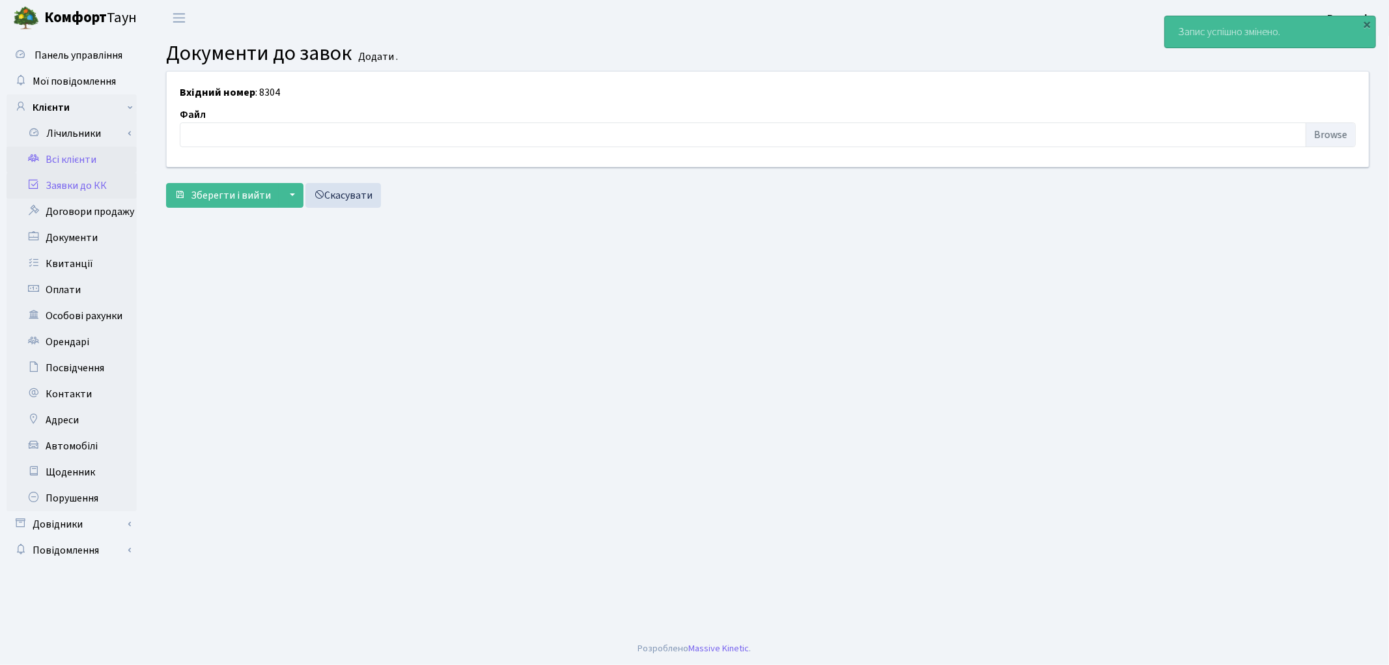
click at [55, 169] on link "Всі клієнти" at bounding box center [72, 160] width 130 height 26
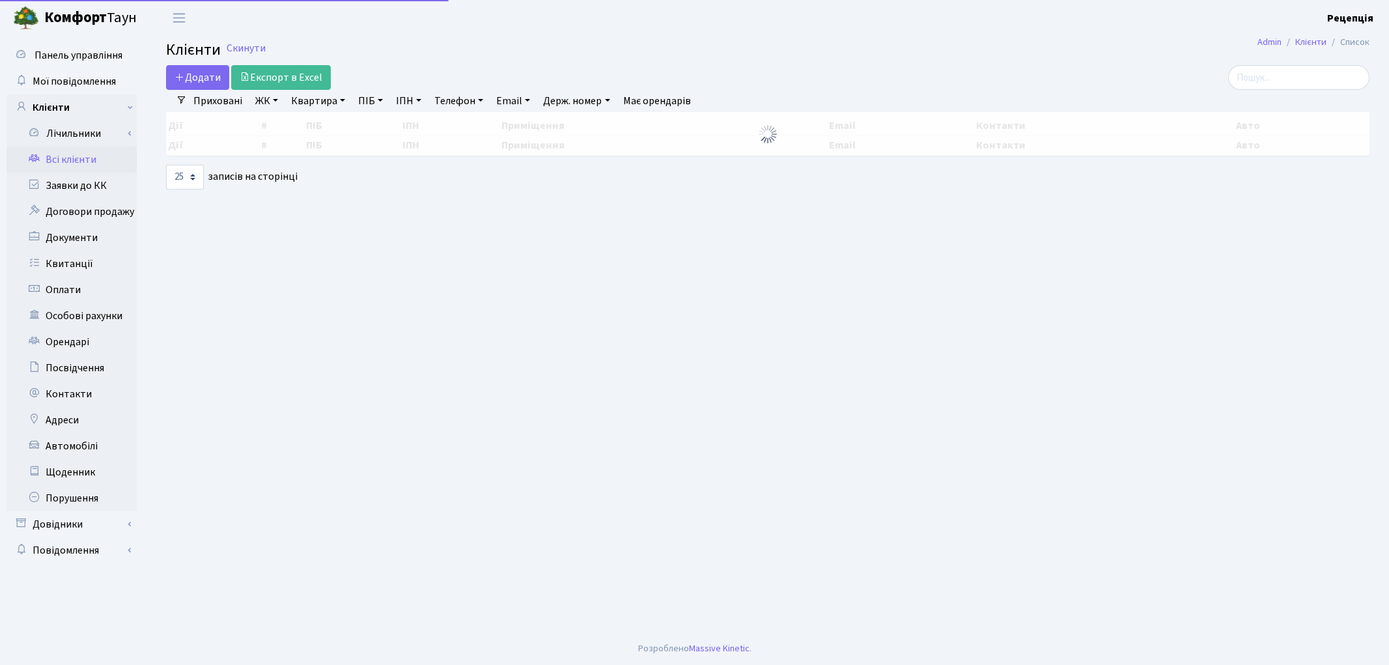
select select "25"
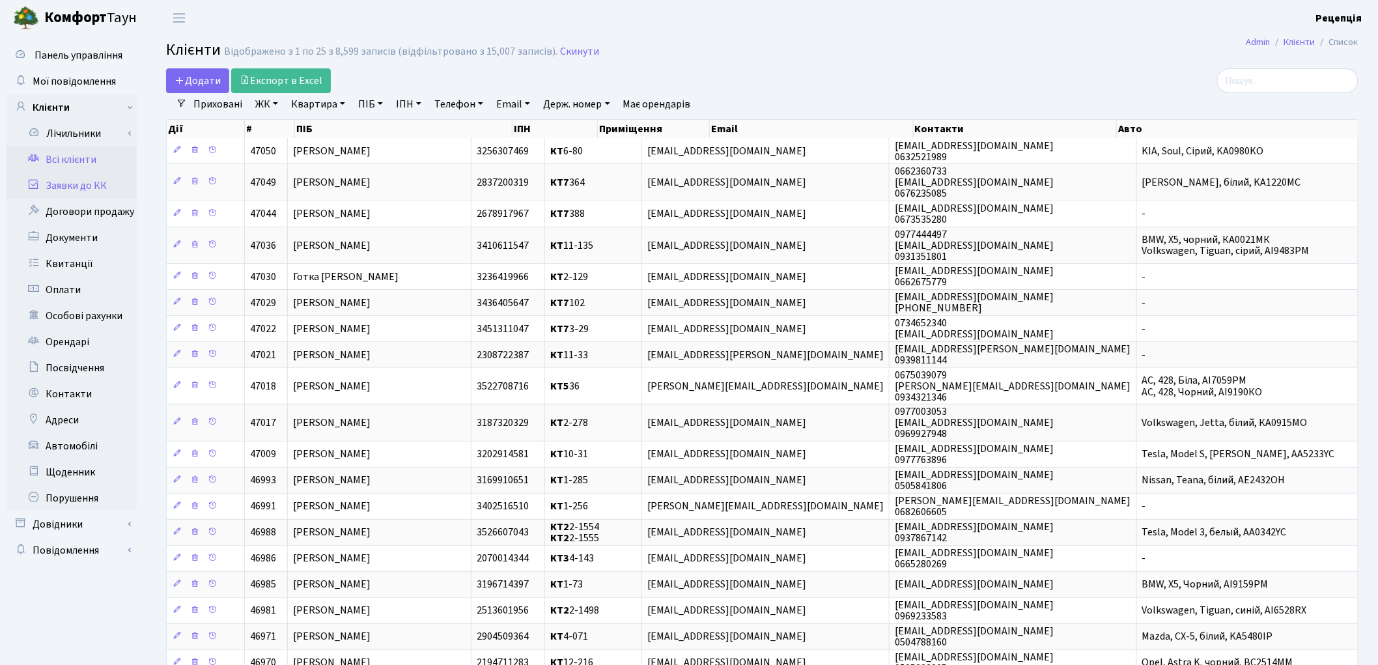
click at [96, 181] on link "Заявки до КК" at bounding box center [72, 186] width 130 height 26
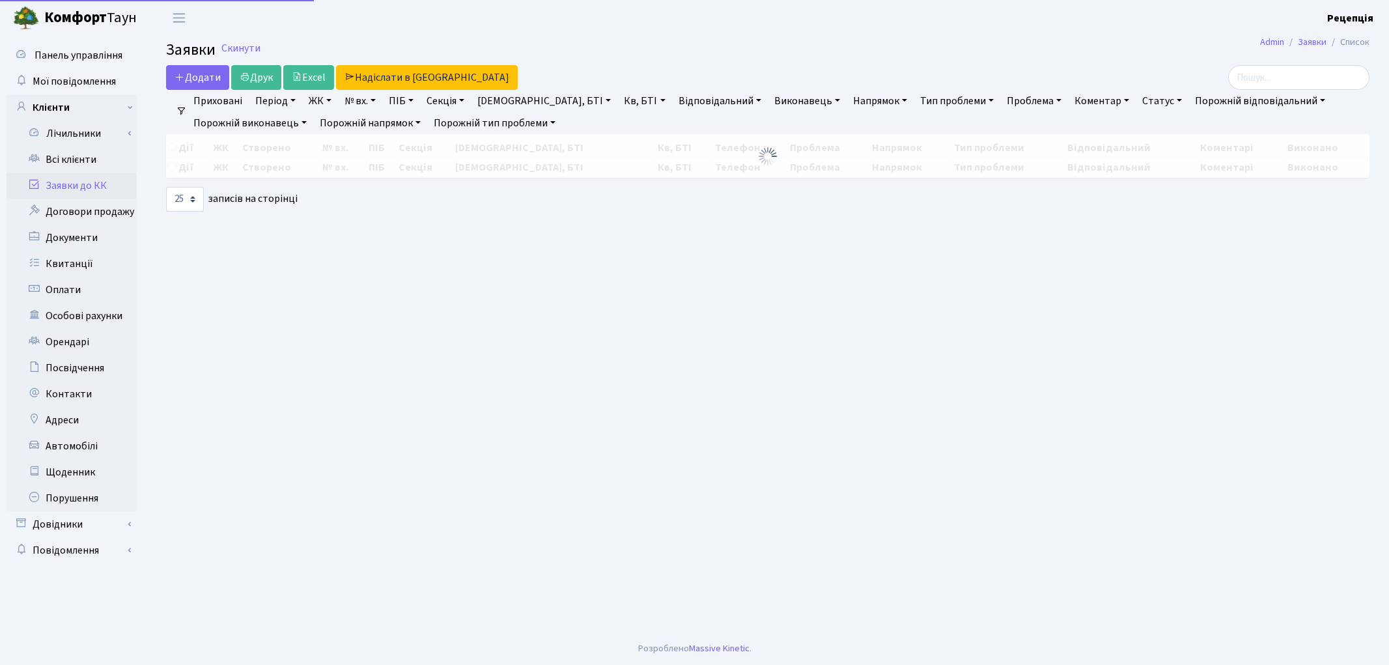
select select "25"
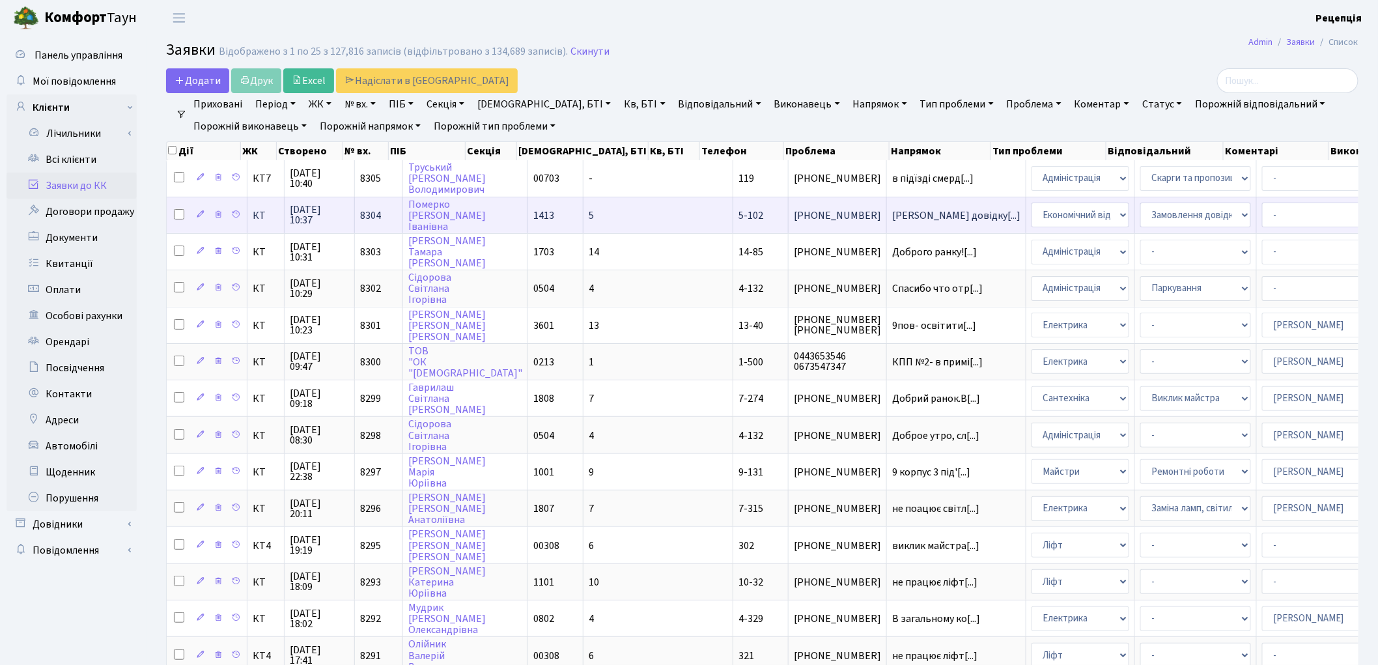
click at [584, 211] on td "5" at bounding box center [658, 215] width 150 height 36
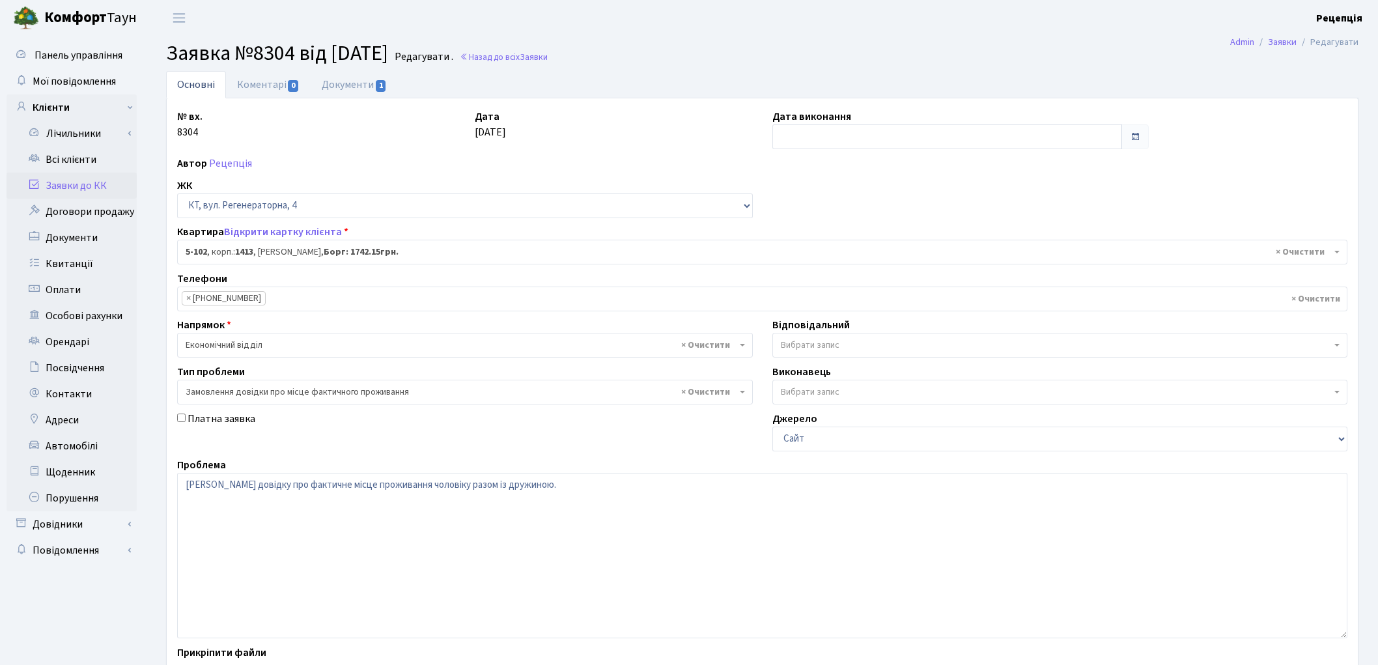
select select "2424"
select select "8"
click at [355, 96] on link "Документи 1" at bounding box center [354, 84] width 87 height 27
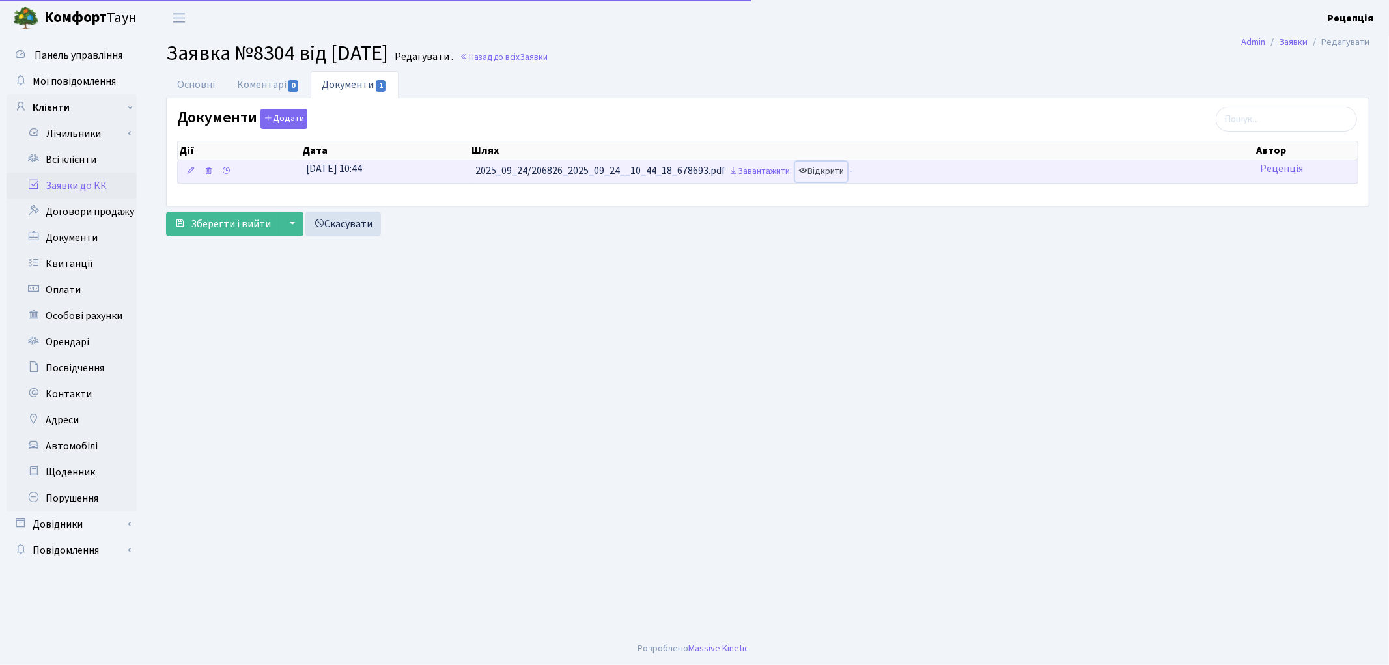
click at [832, 174] on link "Відкрити" at bounding box center [821, 171] width 52 height 20
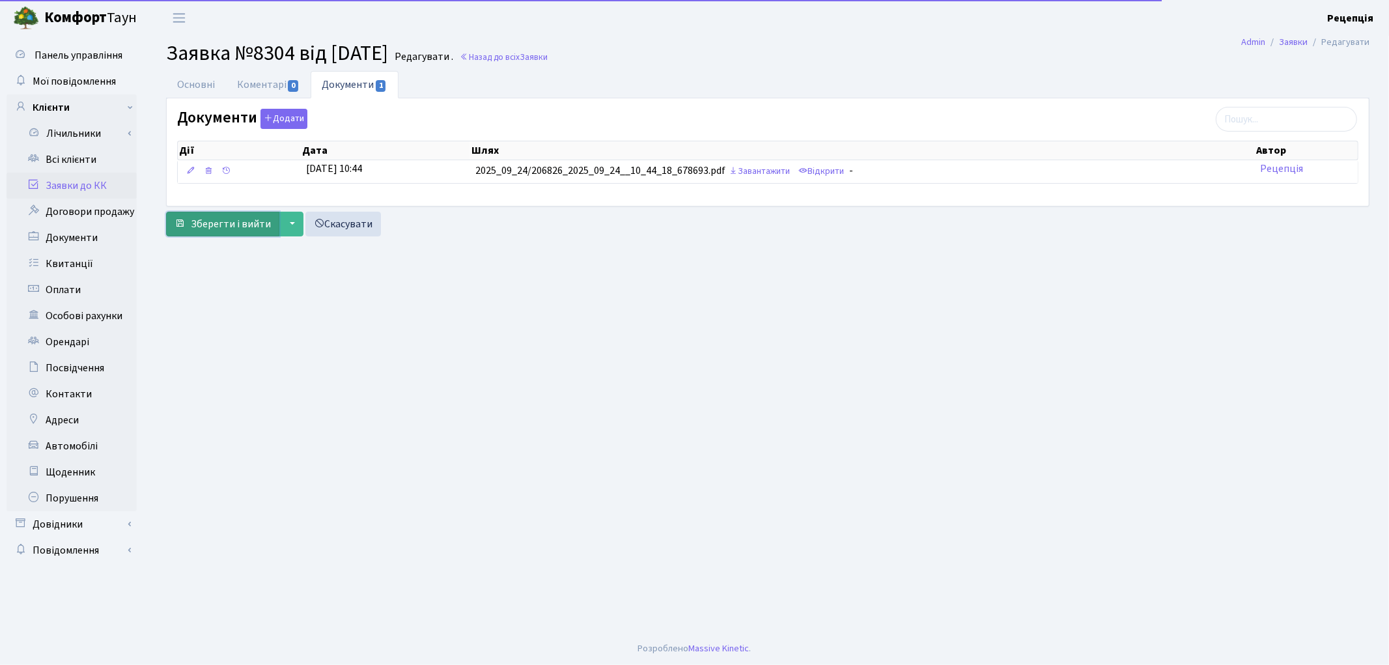
click at [232, 231] on span "Зберегти і вийти" at bounding box center [231, 224] width 80 height 14
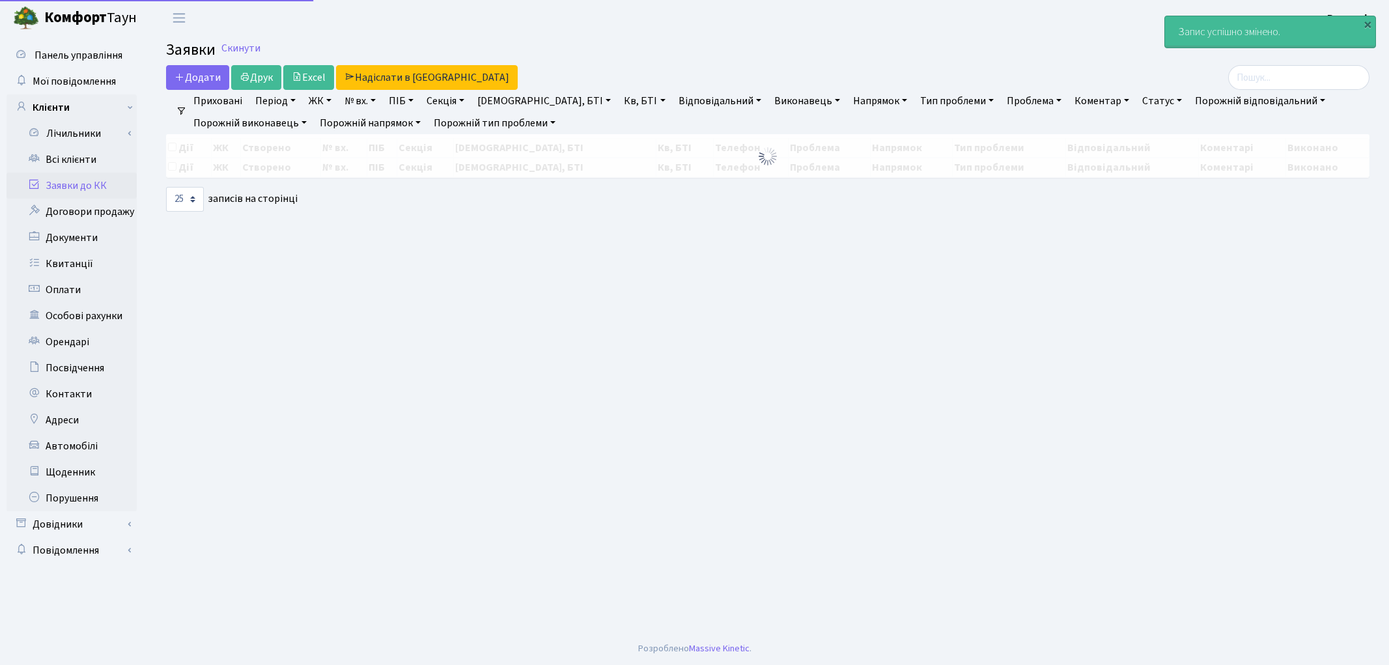
select select "25"
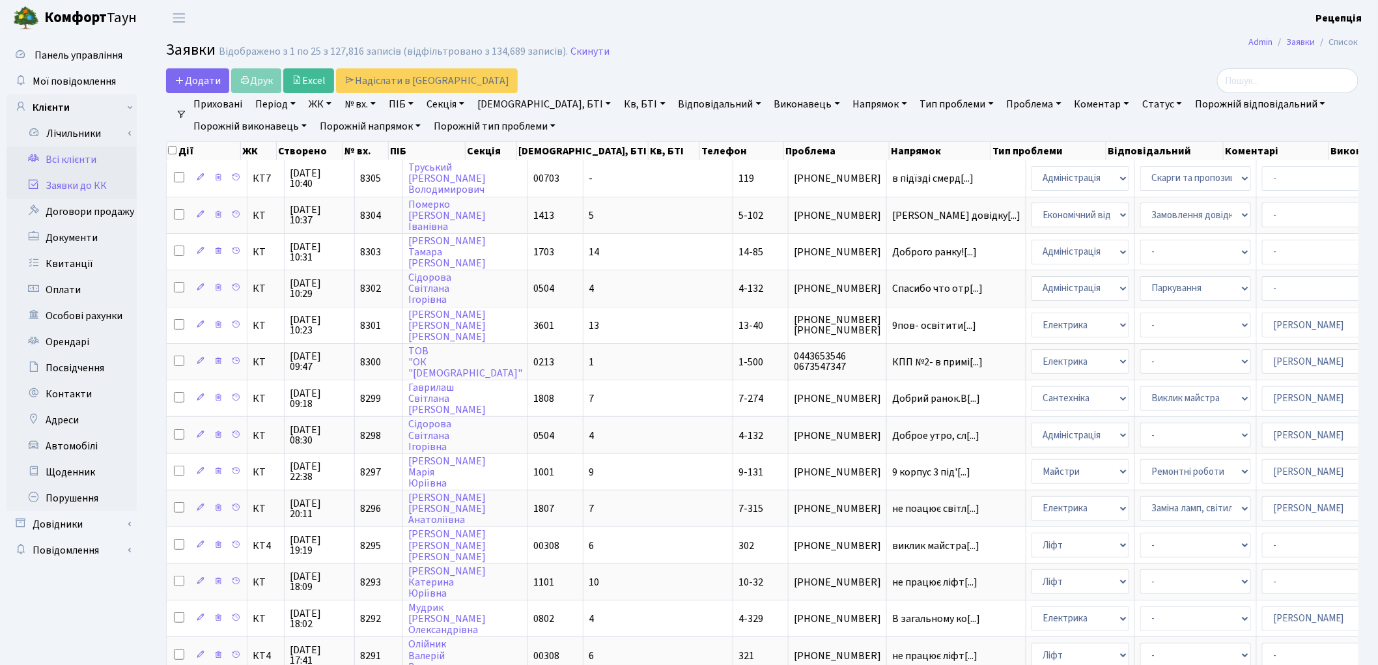
click at [70, 161] on link "Всі клієнти" at bounding box center [72, 160] width 130 height 26
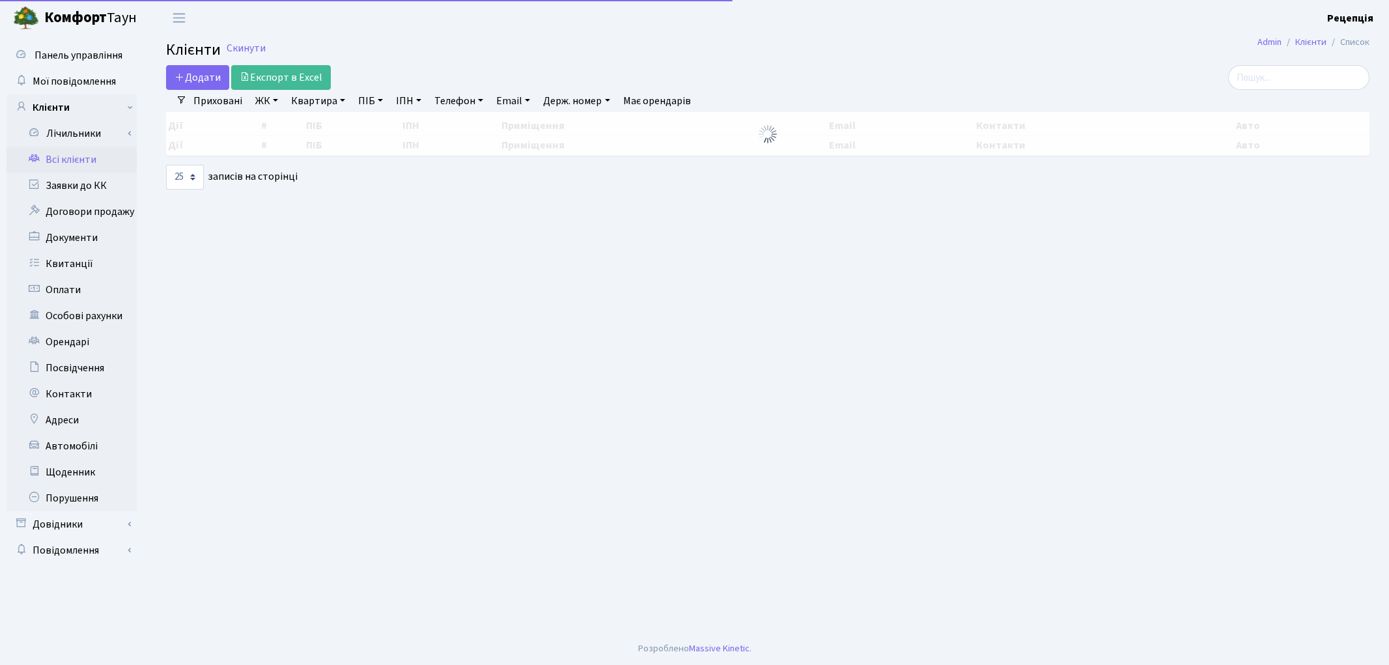
select select "25"
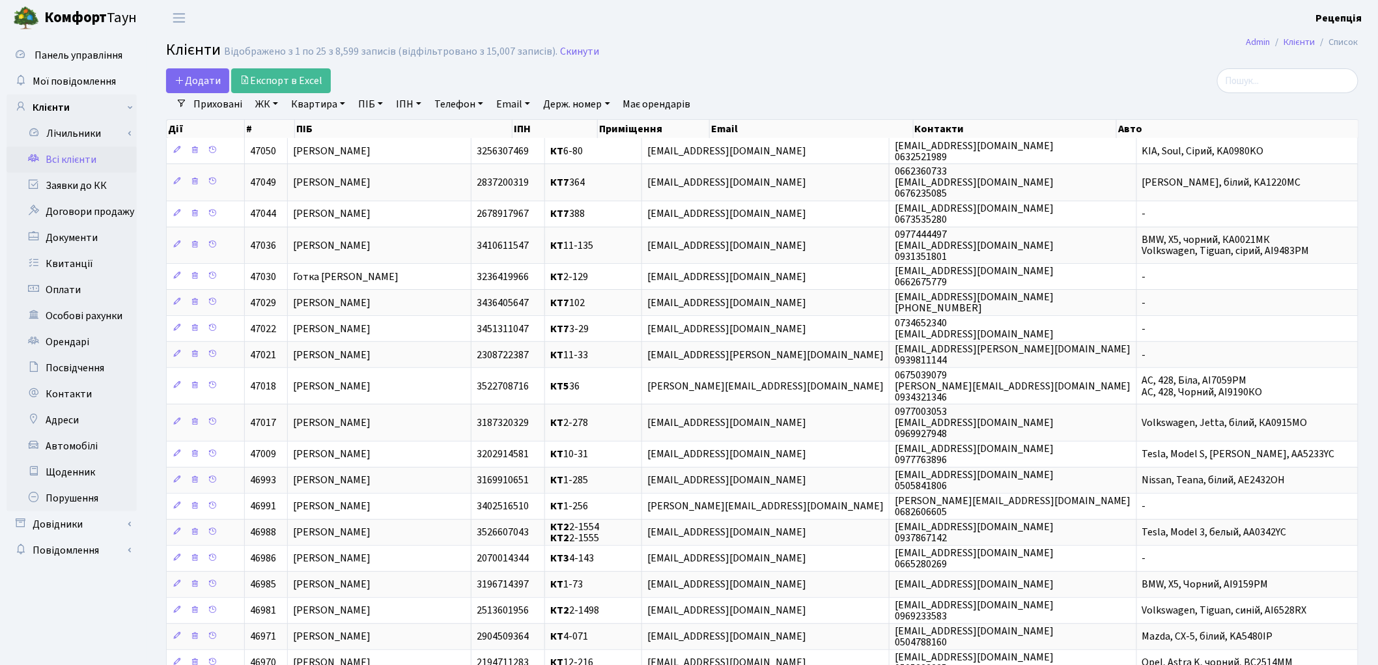
click at [258, 105] on link "ЖК" at bounding box center [266, 104] width 33 height 22
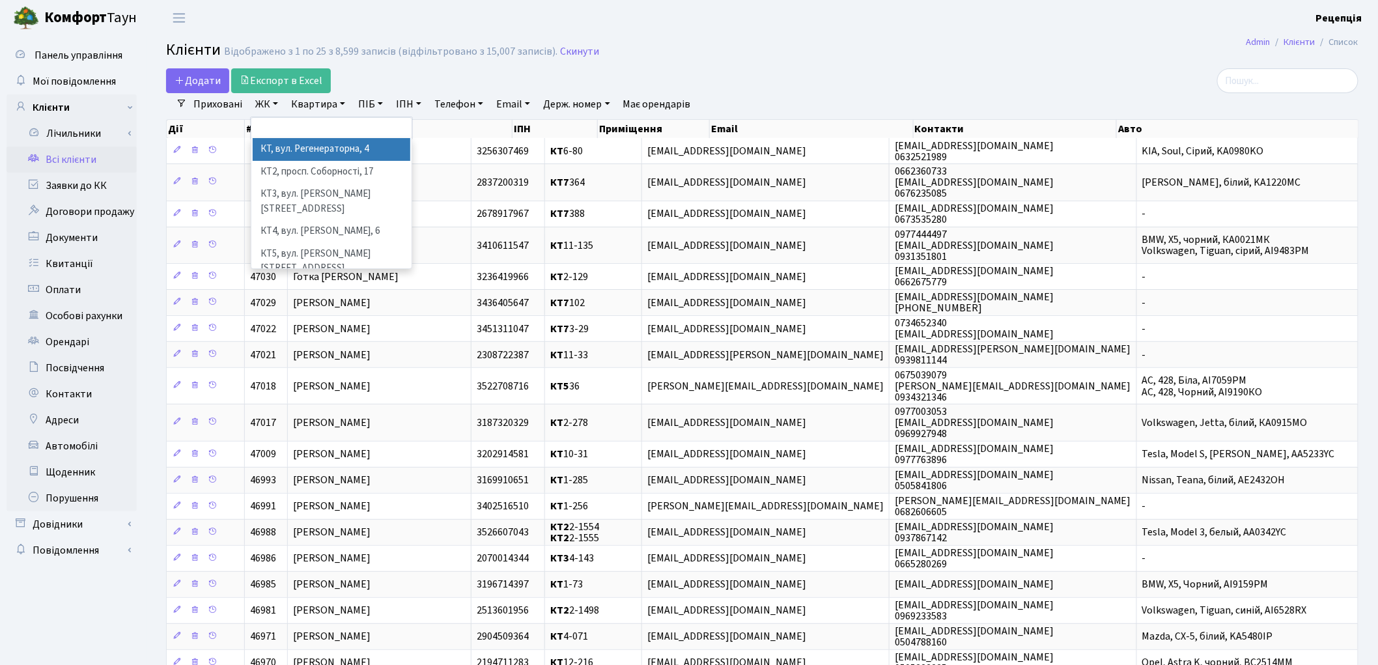
click at [285, 151] on li "КТ, вул. Регенераторна, 4" at bounding box center [332, 149] width 158 height 23
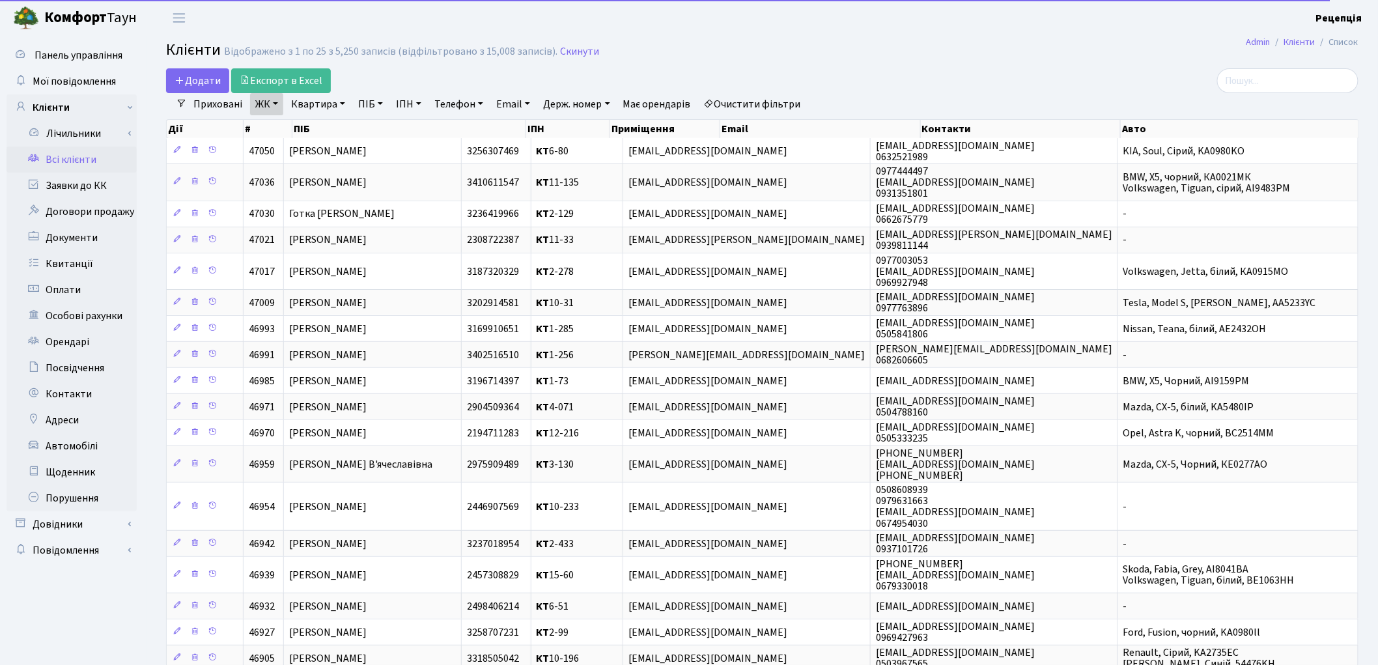
click at [326, 113] on link "Квартира" at bounding box center [318, 104] width 64 height 22
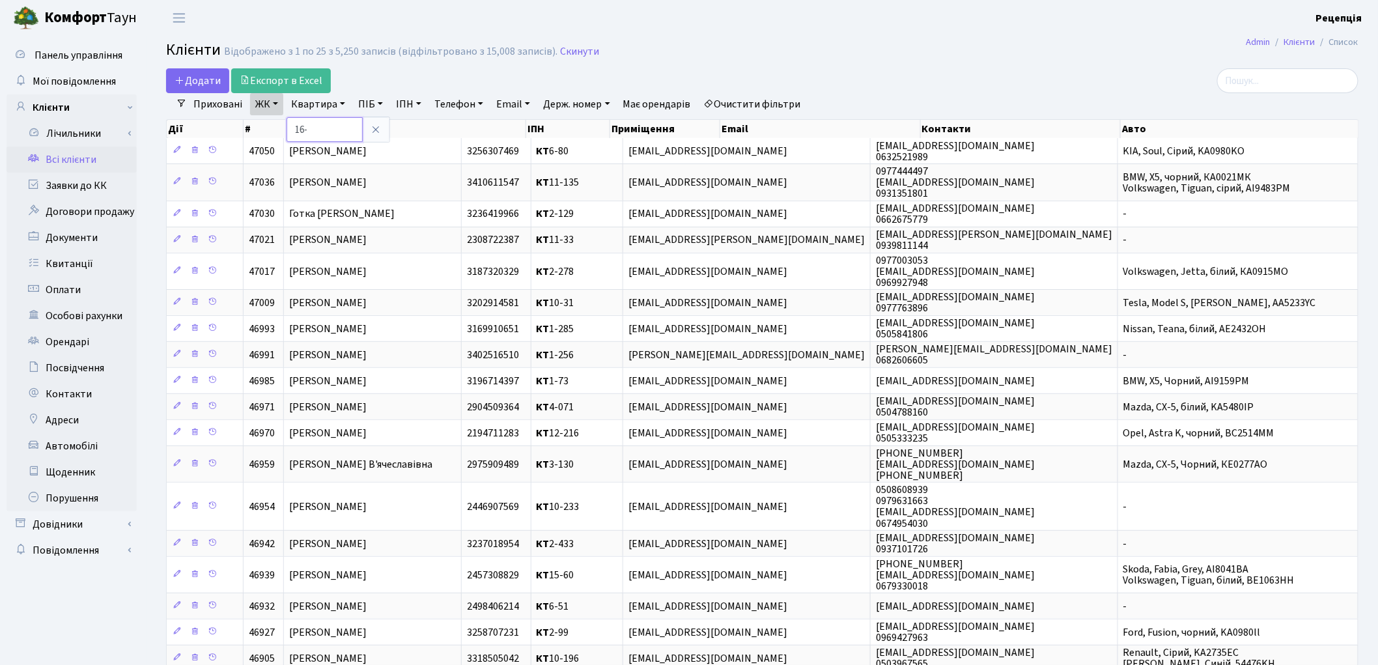
type input "16-"
click at [385, 126] on link at bounding box center [375, 129] width 27 height 25
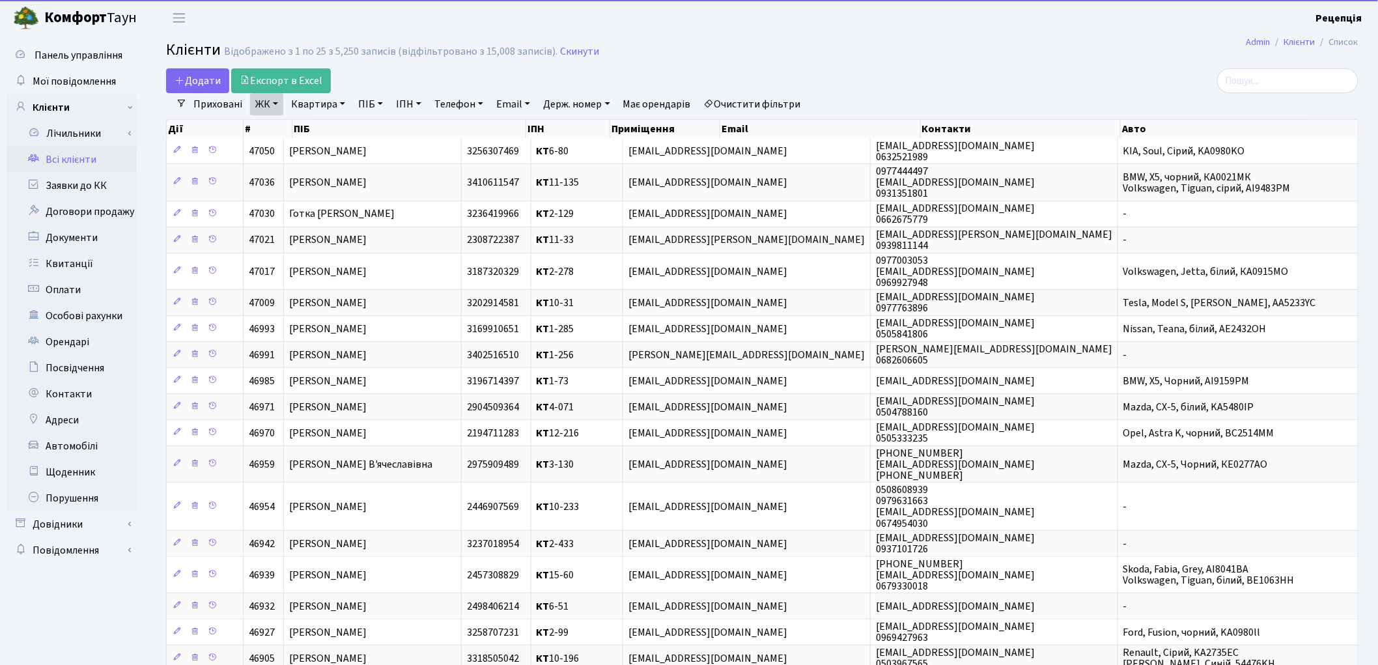
click at [774, 96] on link "Очистити фільтри" at bounding box center [752, 104] width 107 height 22
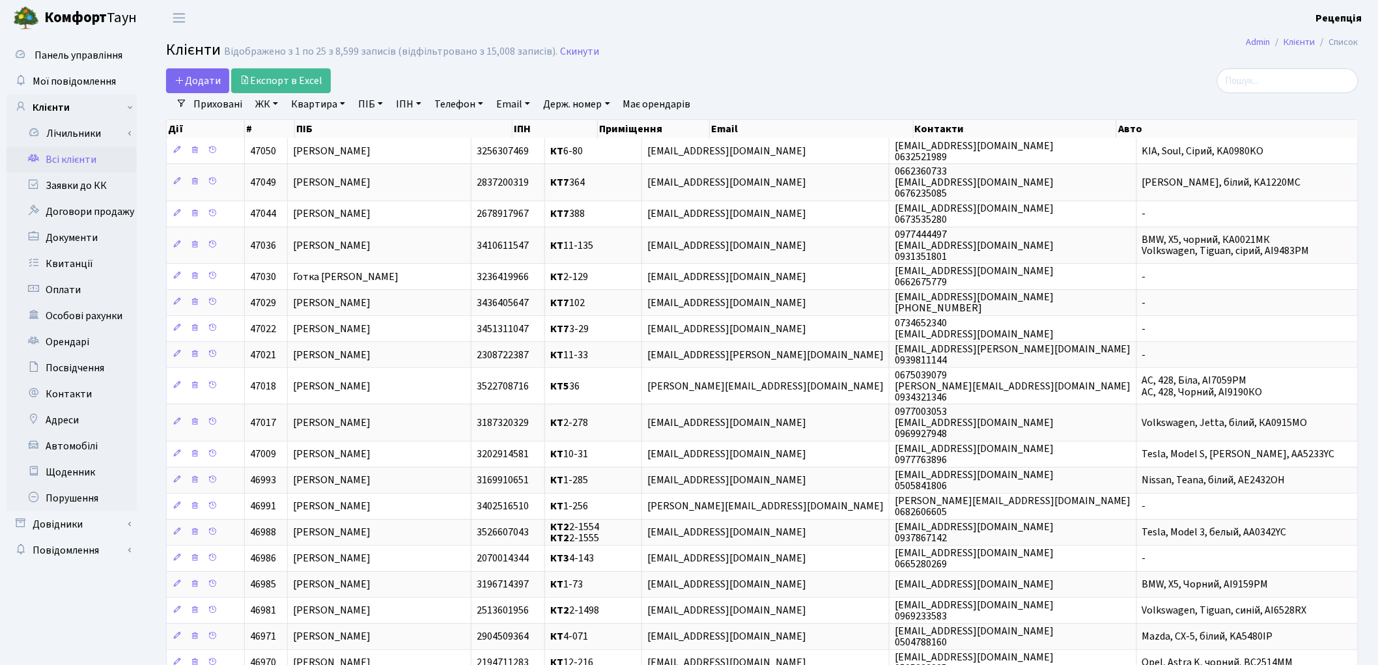
click at [369, 101] on link "ПІБ" at bounding box center [370, 104] width 35 height 22
type input "[PERSON_NAME]"
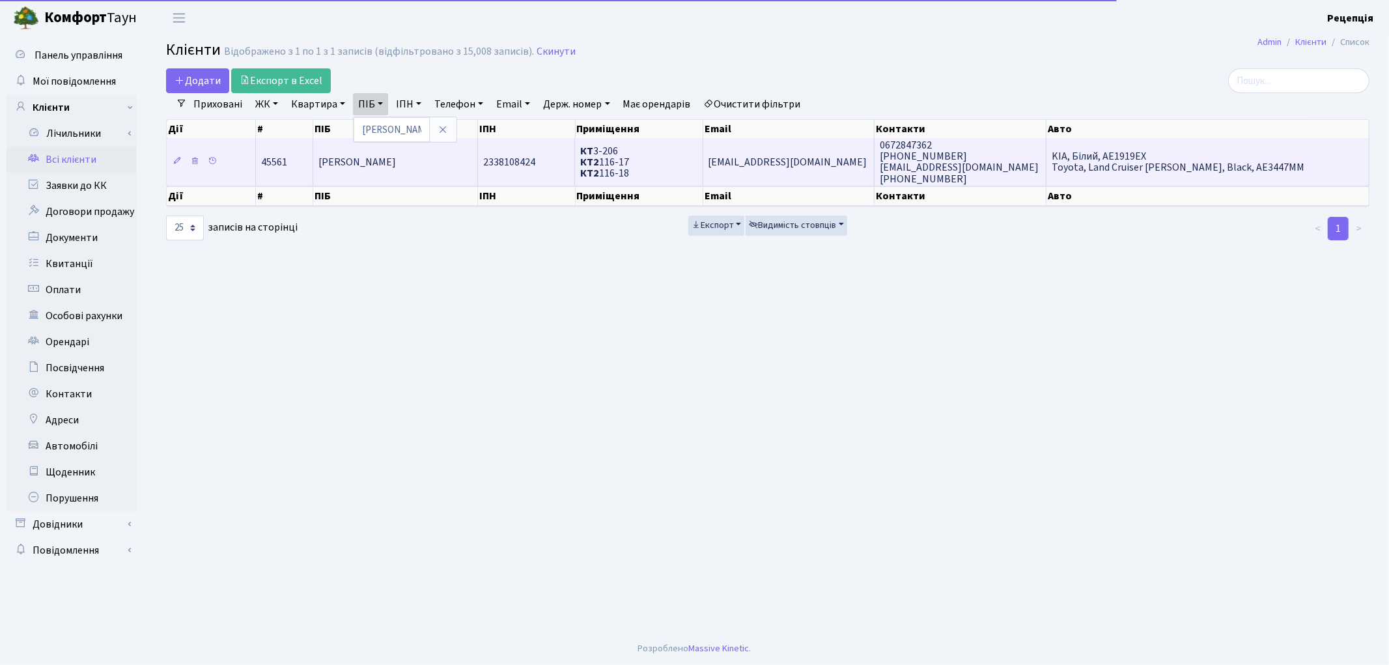
click at [396, 161] on span "[PERSON_NAME]" at bounding box center [356, 162] width 77 height 14
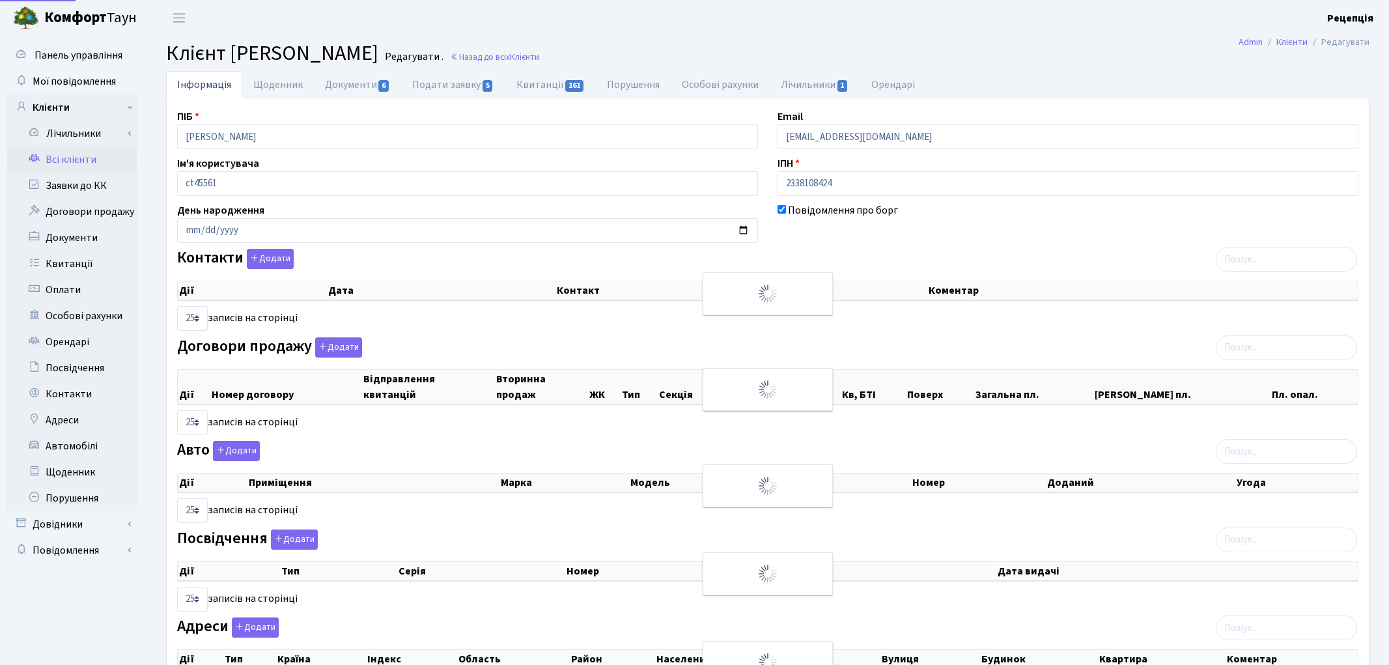
select select "25"
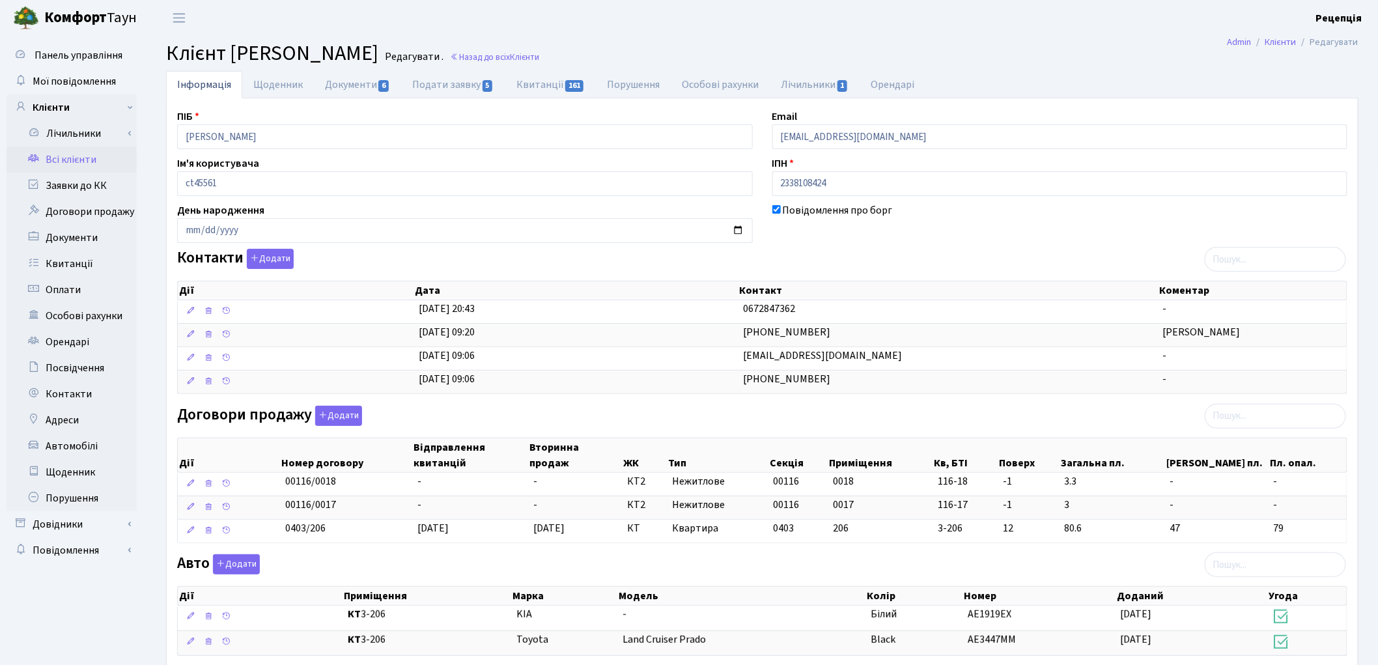
click at [63, 153] on link "Всі клієнти" at bounding box center [72, 160] width 130 height 26
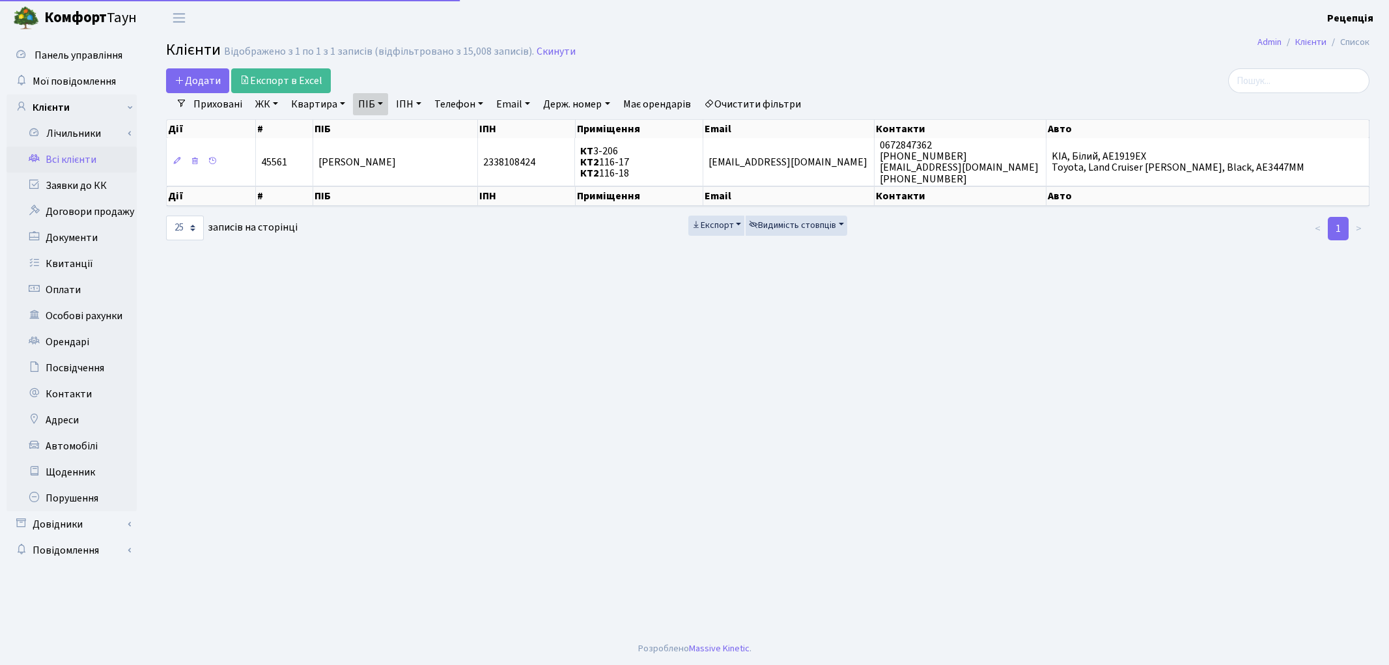
select select "25"
click at [774, 108] on link "Очистити фільтри" at bounding box center [752, 104] width 107 height 22
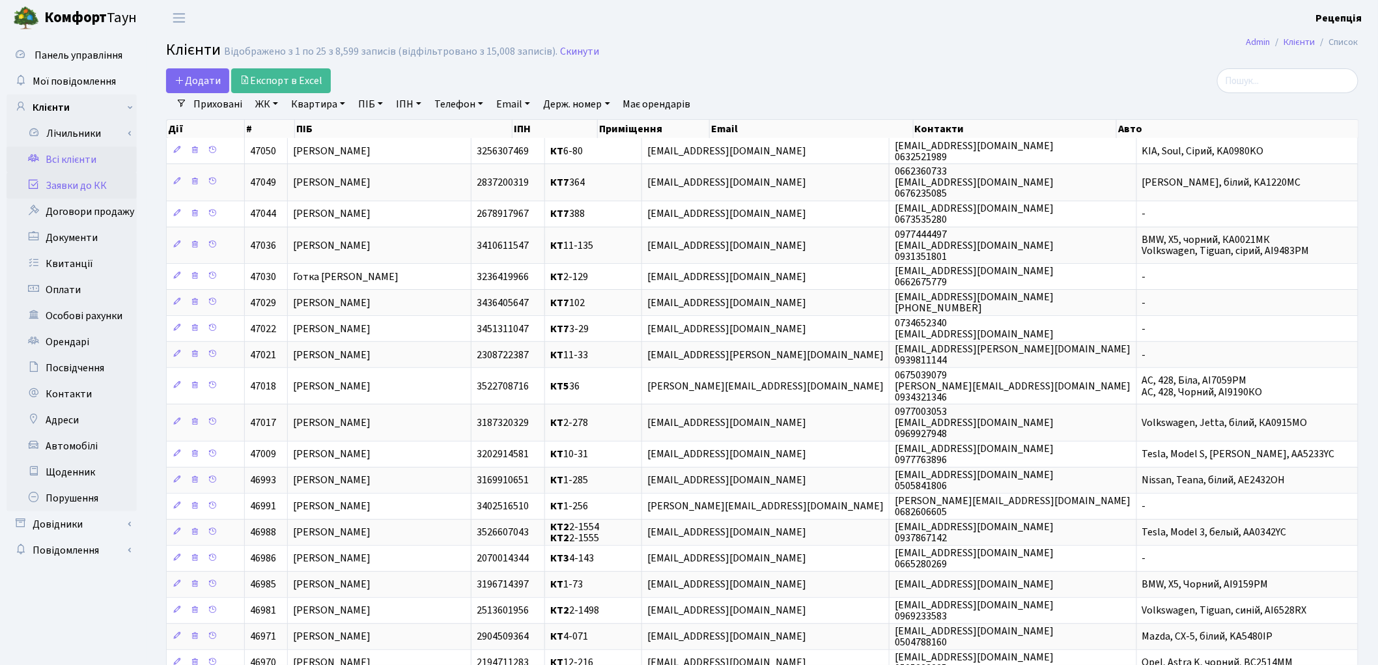
click at [49, 186] on link "Заявки до КК" at bounding box center [72, 186] width 130 height 26
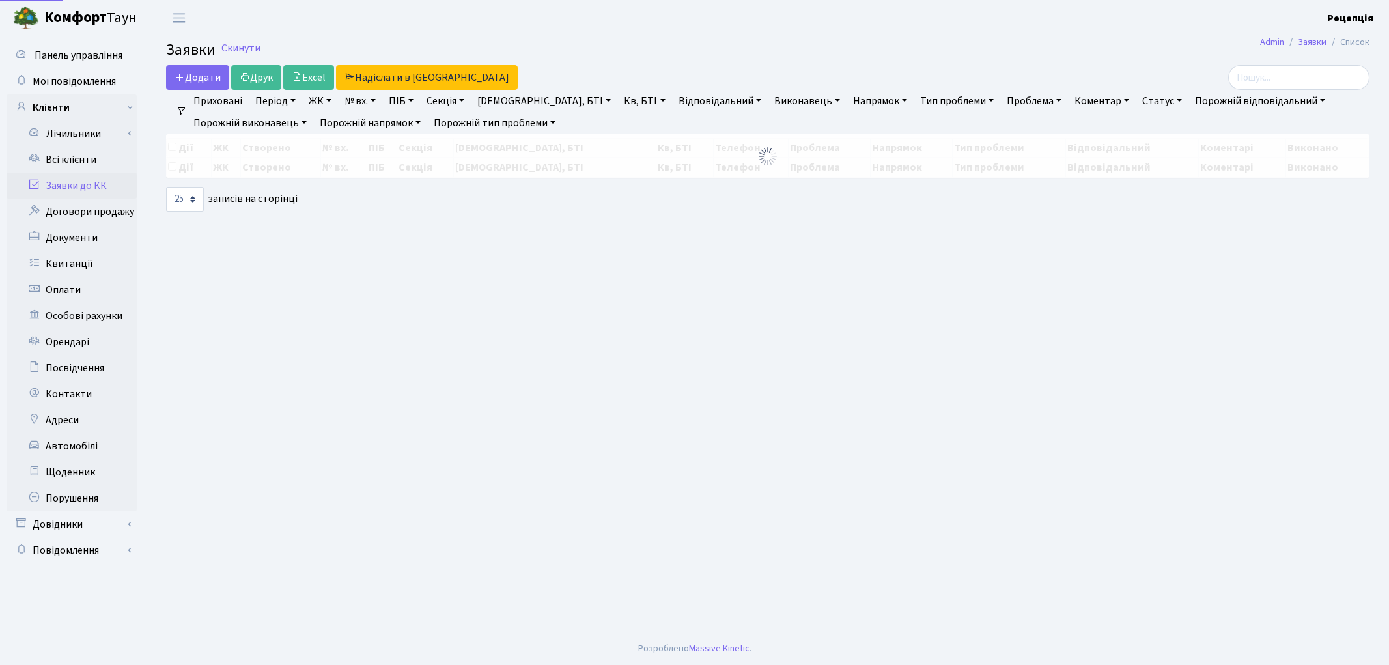
select select "25"
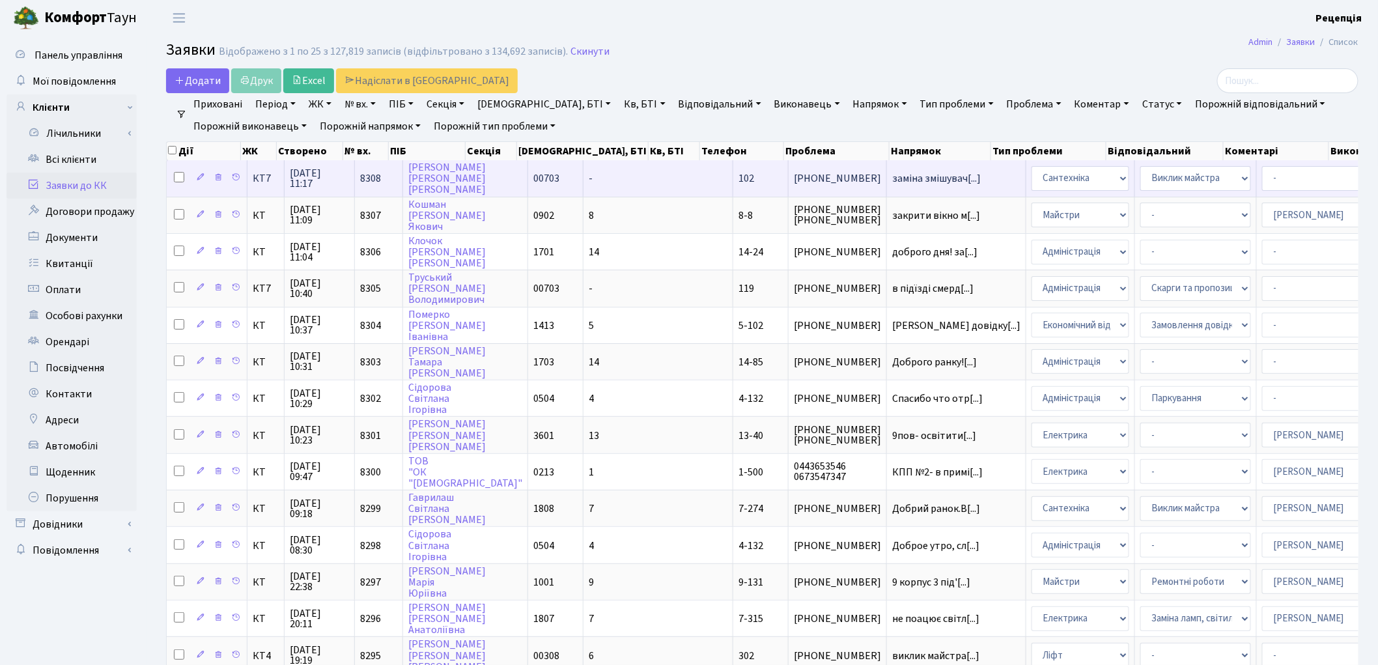
click at [583, 185] on td "-" at bounding box center [658, 178] width 150 height 36
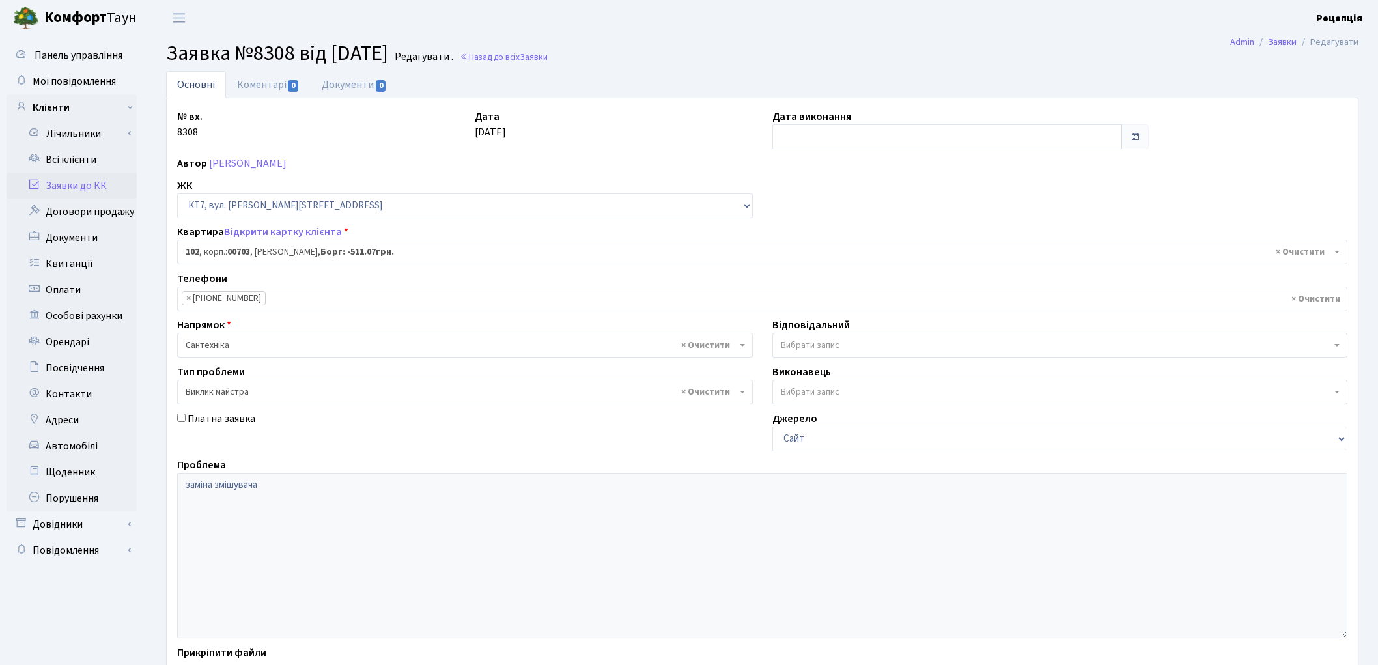
select select "18502"
select select "29"
click at [64, 160] on link "Всі клієнти" at bounding box center [72, 160] width 130 height 26
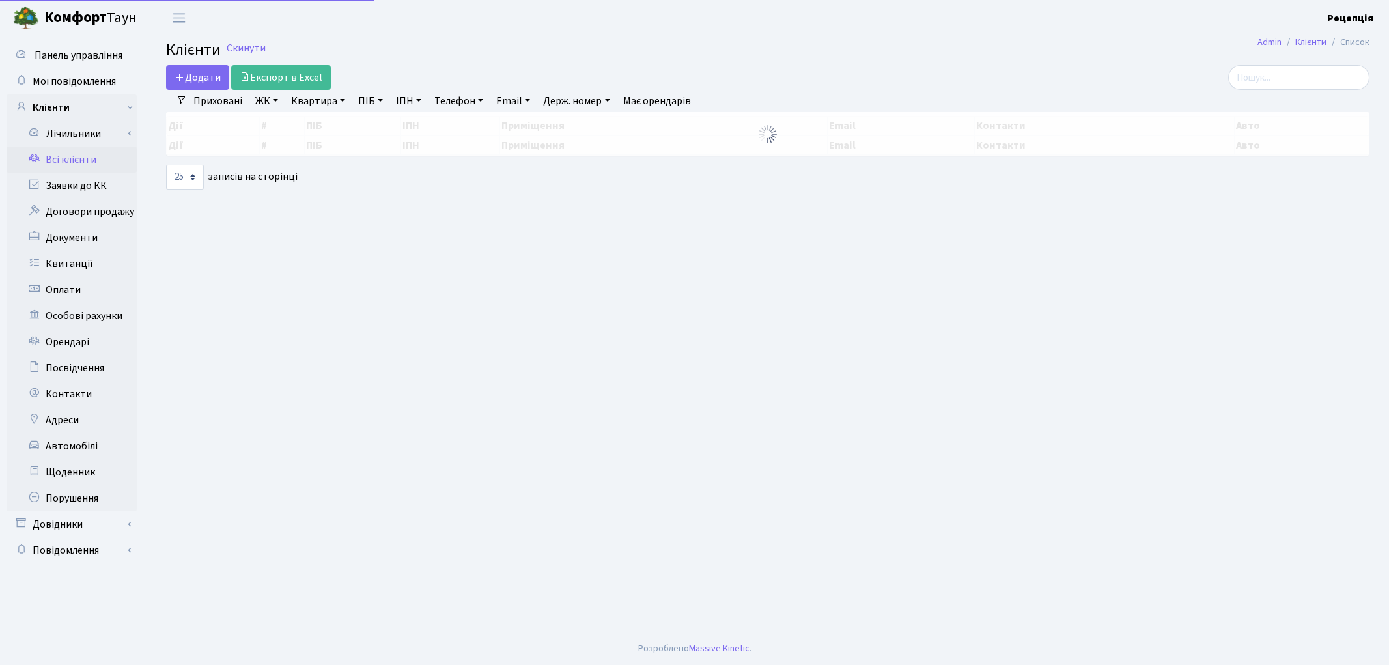
select select
select select "25"
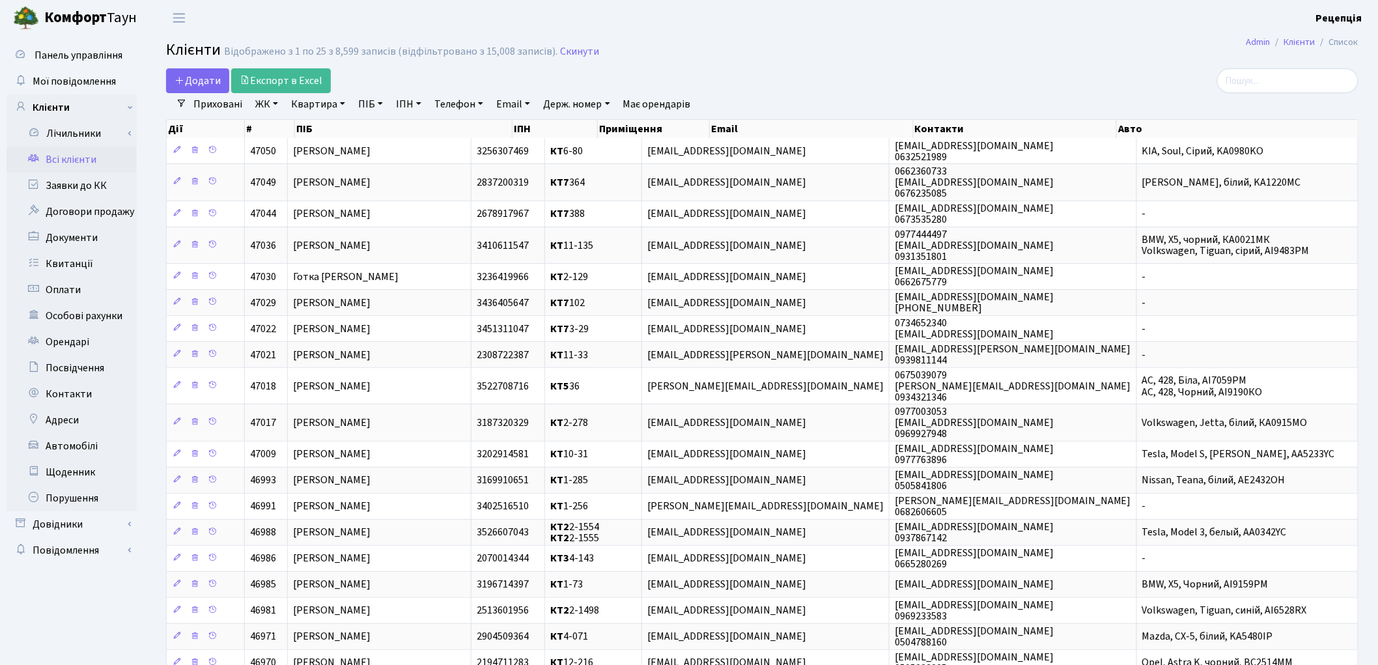
click at [270, 108] on link "ЖК" at bounding box center [266, 104] width 33 height 22
click at [358, 275] on li "КТ7, вул. [PERSON_NAME][STREET_ADDRESS]" at bounding box center [332, 293] width 158 height 37
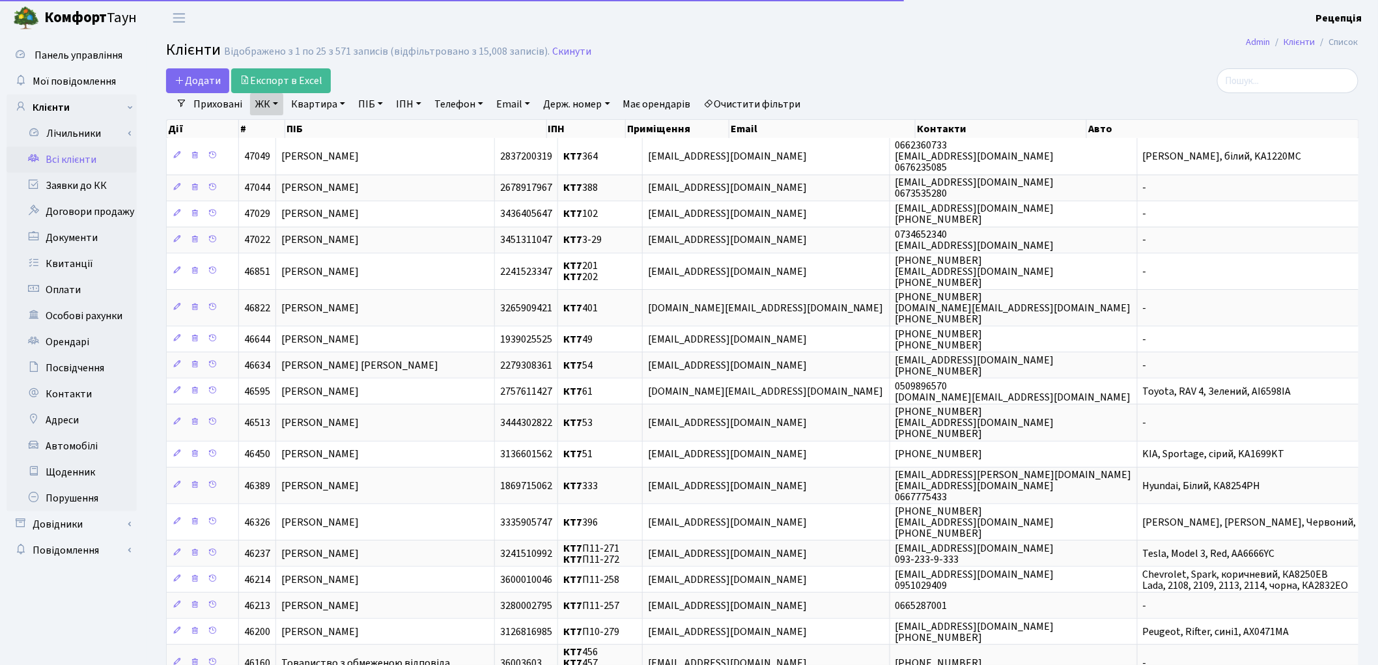
click at [331, 100] on link "Квартира" at bounding box center [318, 104] width 64 height 22
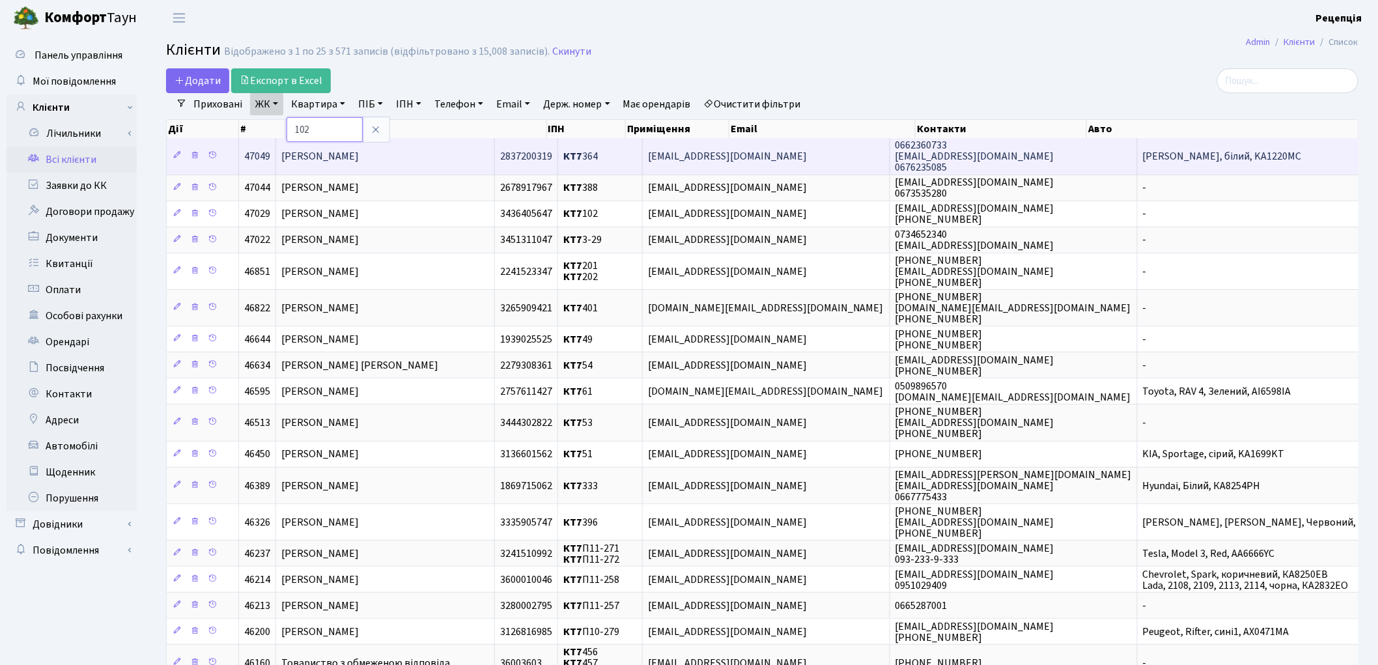
type input "102"
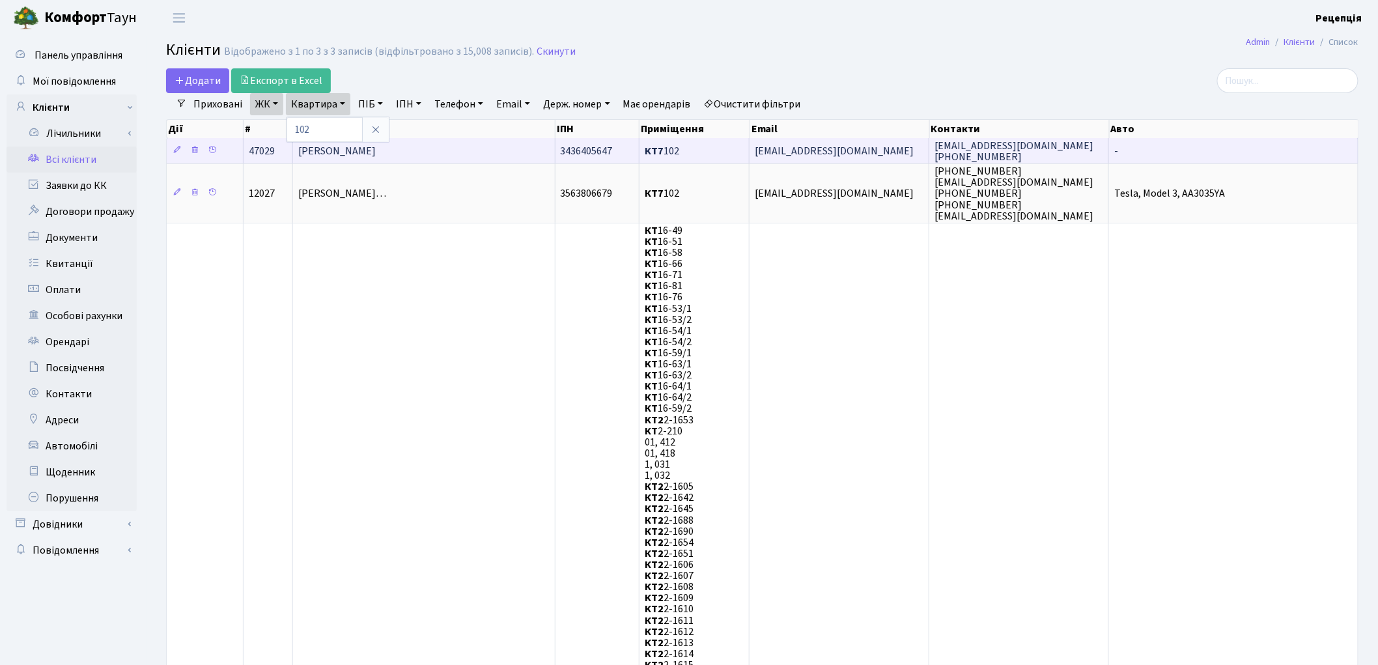
click at [354, 150] on span "[PERSON_NAME]" at bounding box center [336, 151] width 77 height 14
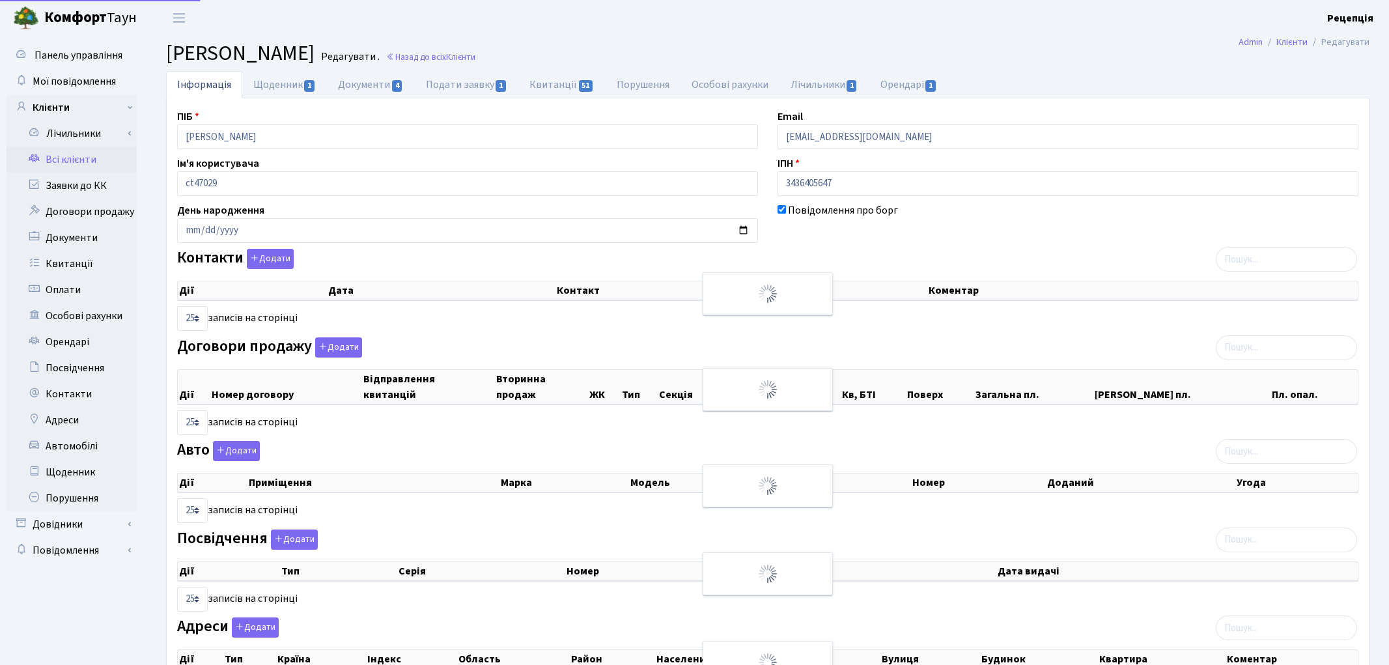
select select "25"
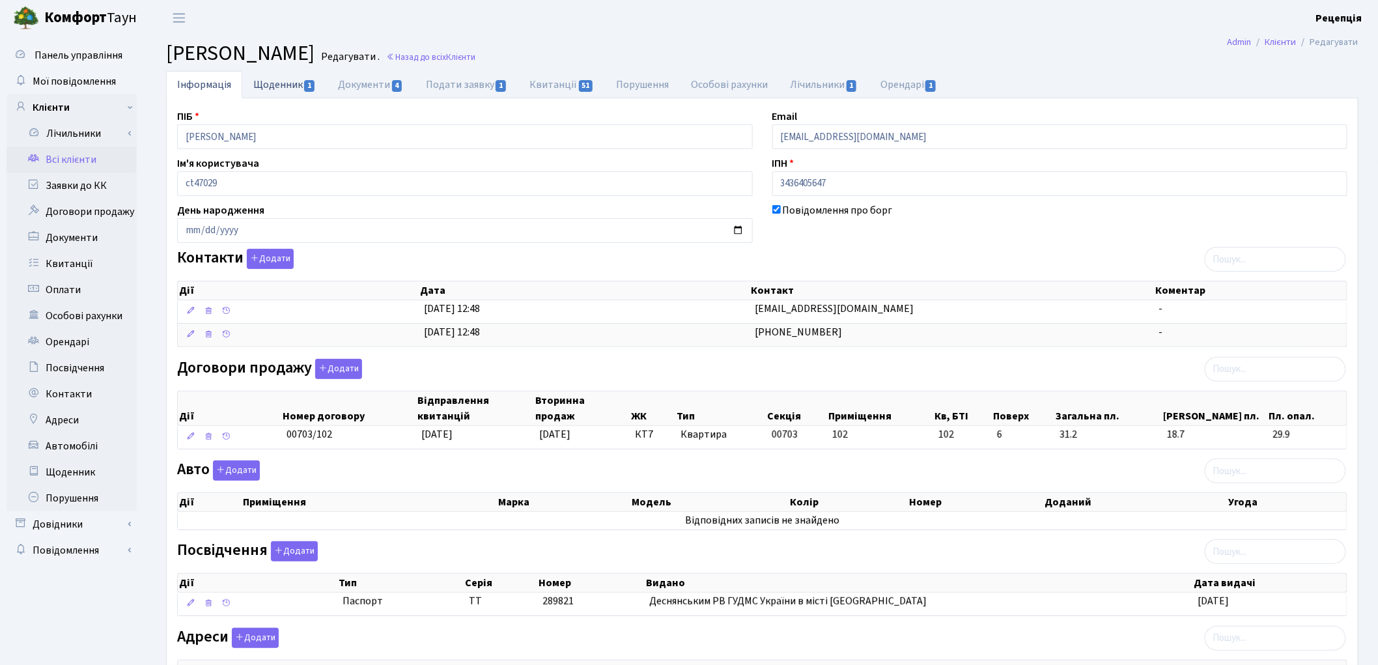
click at [266, 93] on link "Щоденник 1" at bounding box center [284, 84] width 85 height 27
select select "25"
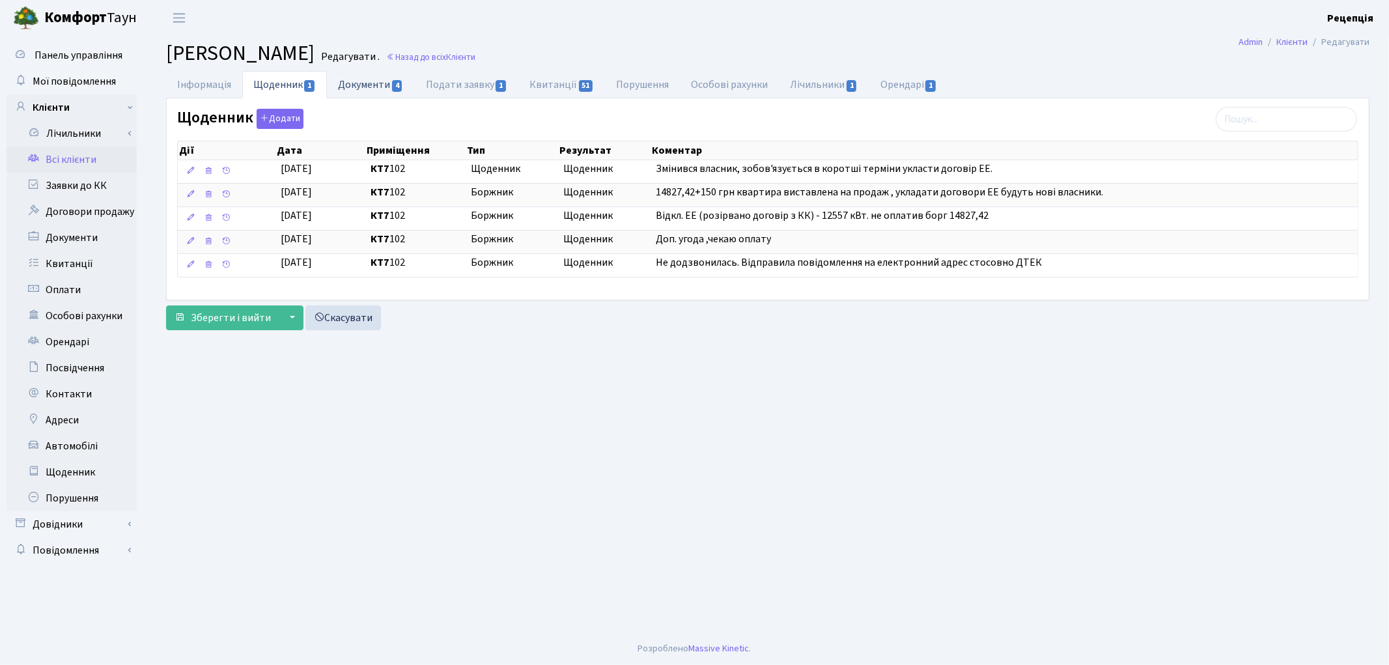
click at [346, 83] on link "Документи 4" at bounding box center [370, 84] width 87 height 27
select select "25"
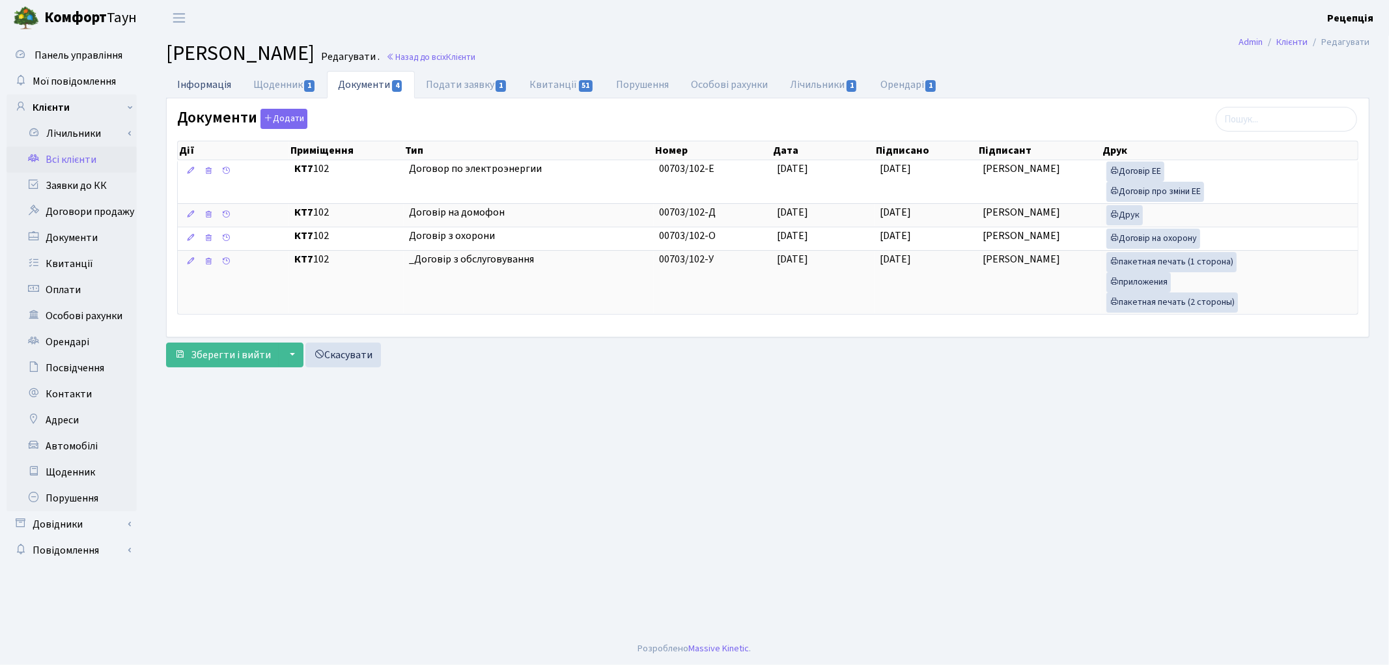
click at [216, 88] on link "Інформація" at bounding box center [204, 84] width 76 height 27
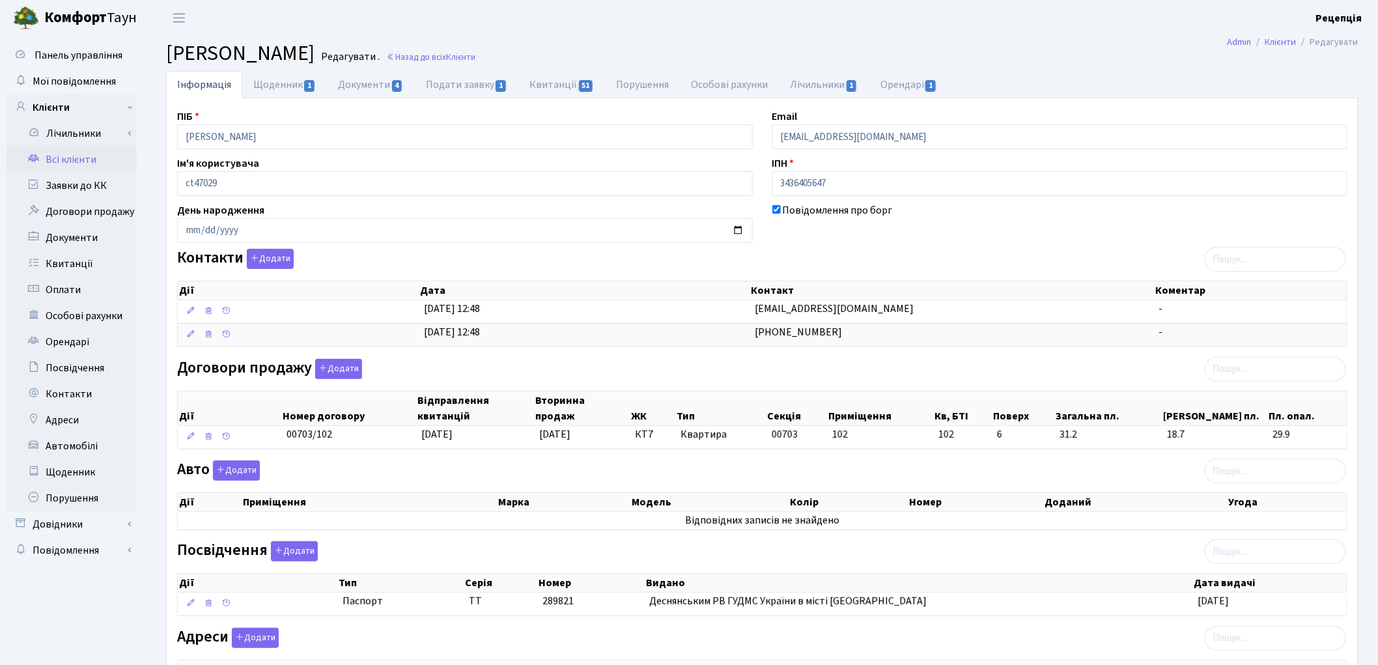
click at [78, 160] on link "Всі клієнти" at bounding box center [72, 160] width 130 height 26
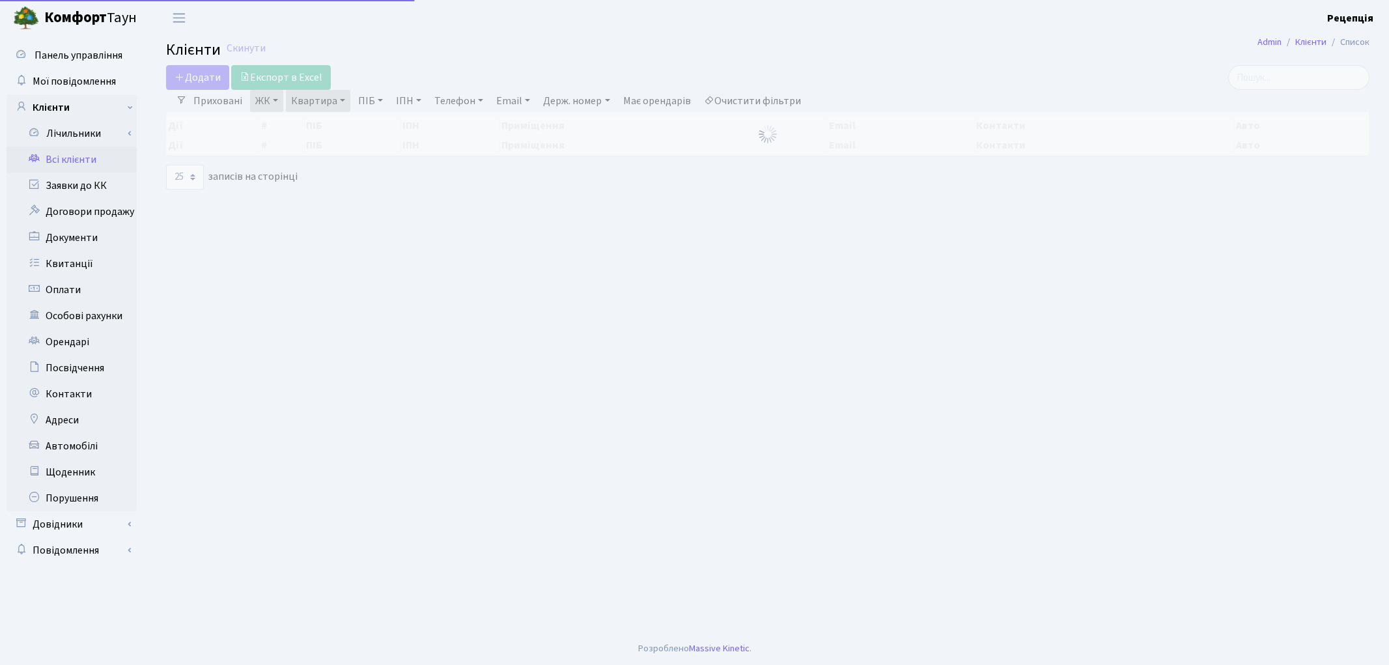
select select "25"
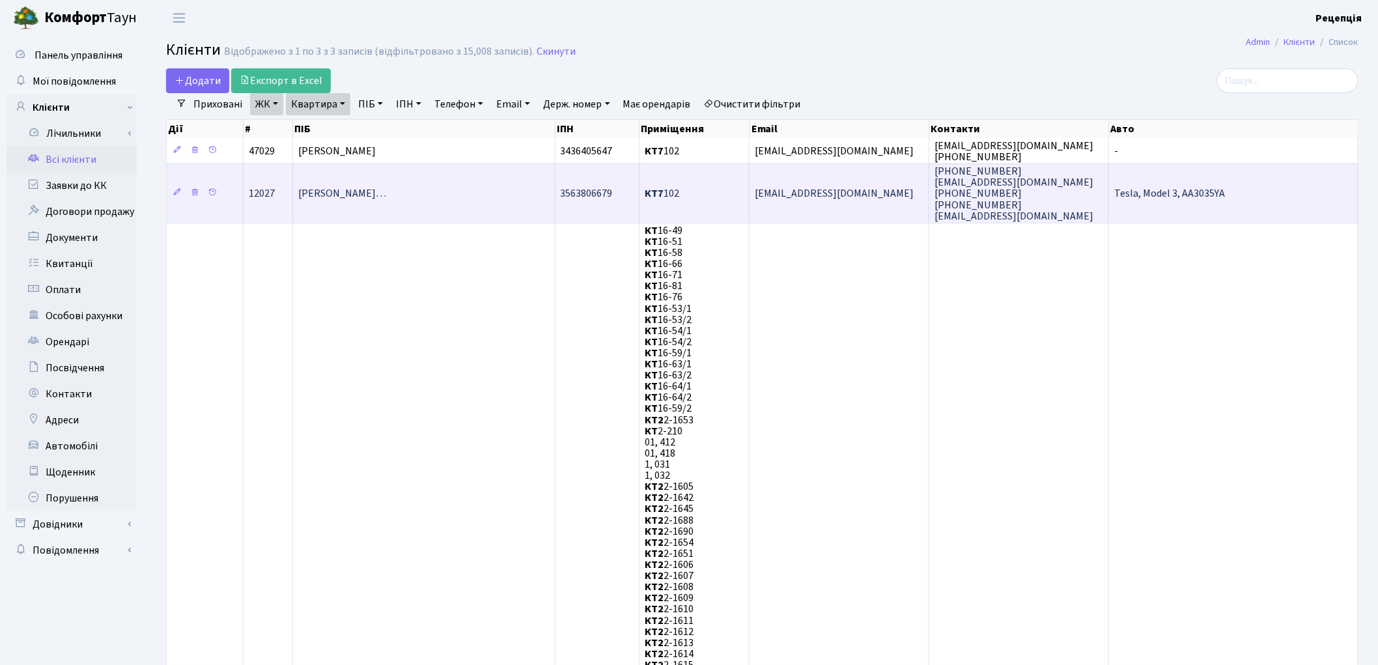
click at [399, 200] on td "Молоканов Володимир Олександрови…" at bounding box center [424, 192] width 262 height 59
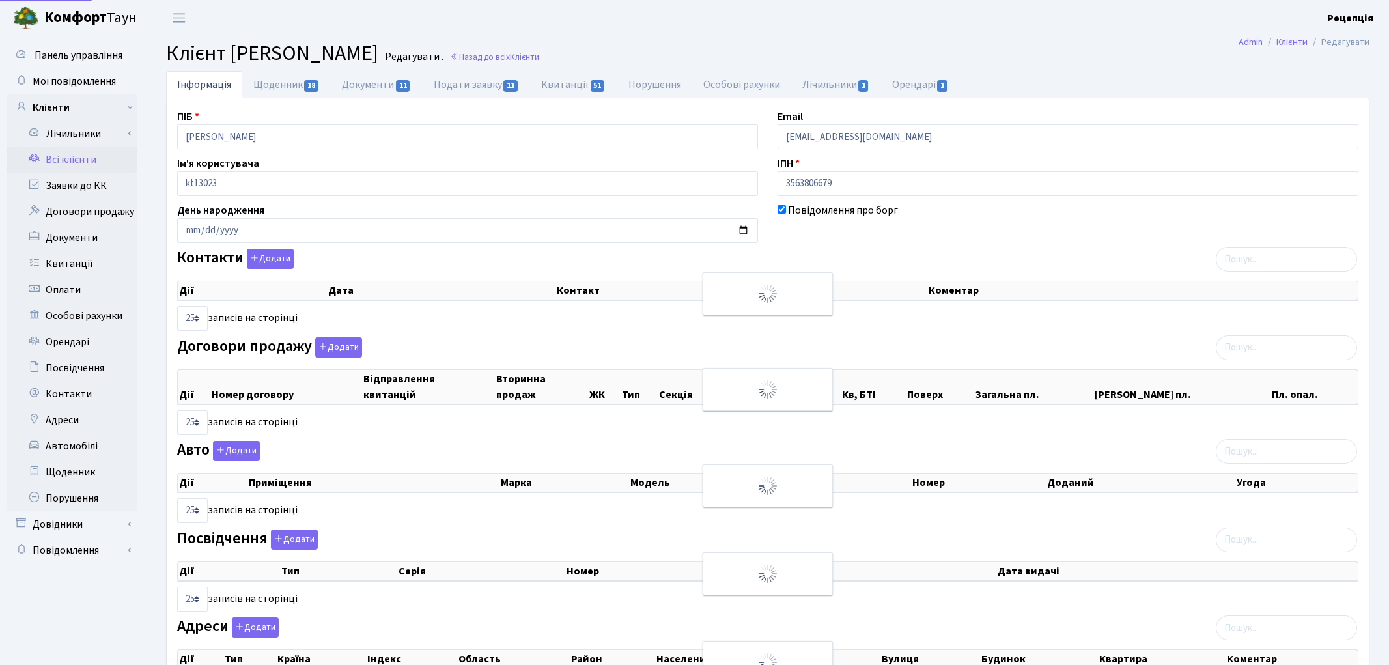
select select "25"
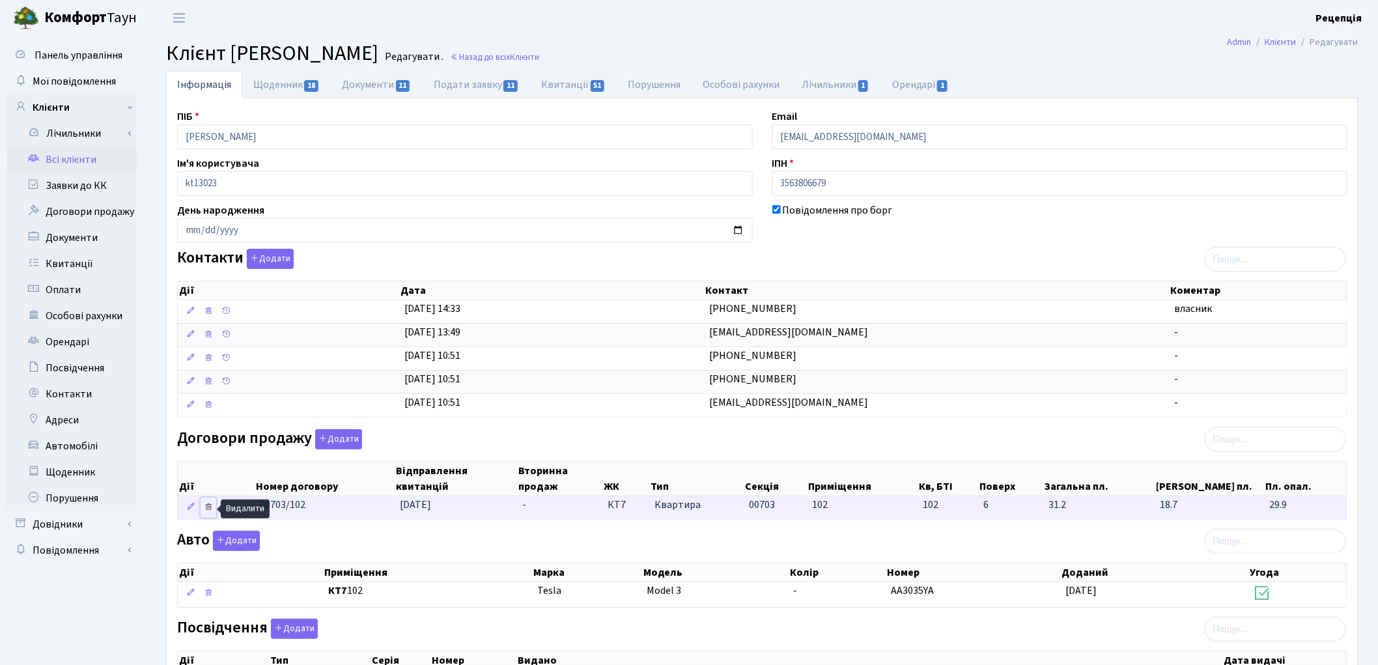
click at [210, 507] on icon at bounding box center [208, 506] width 9 height 9
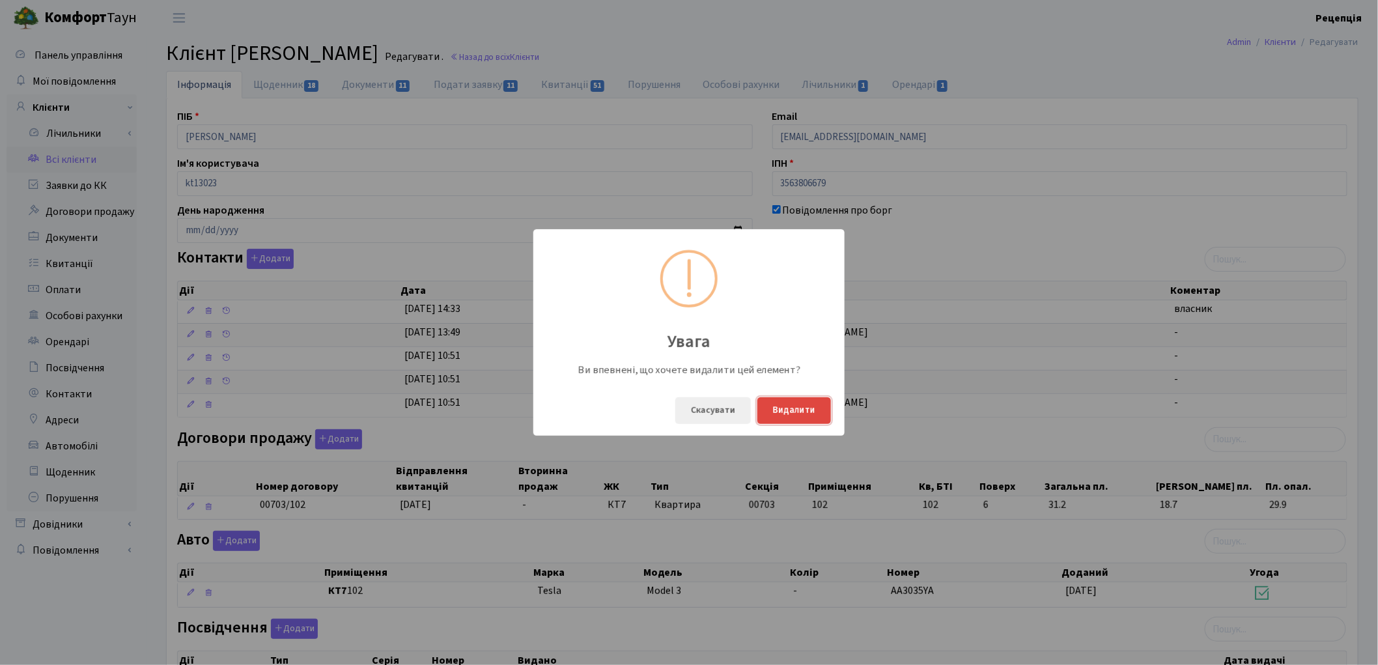
click at [795, 413] on button "Видалити" at bounding box center [794, 410] width 74 height 27
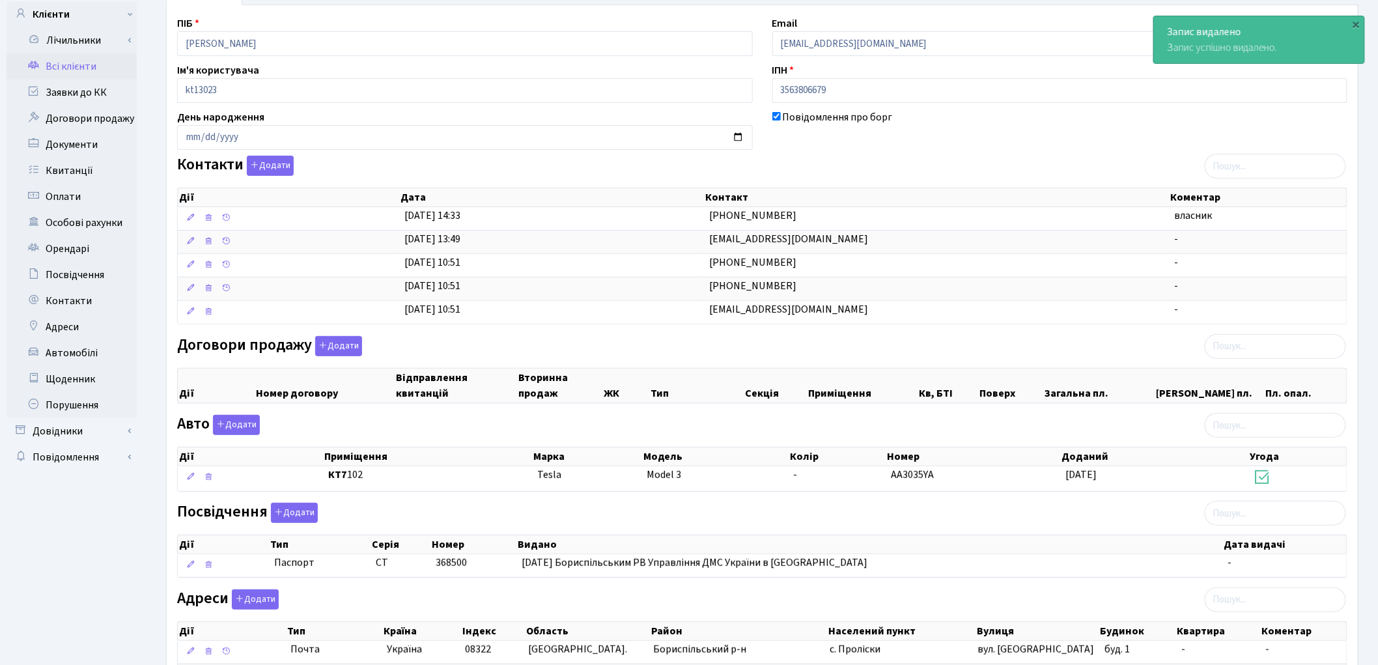
scroll to position [210, 0]
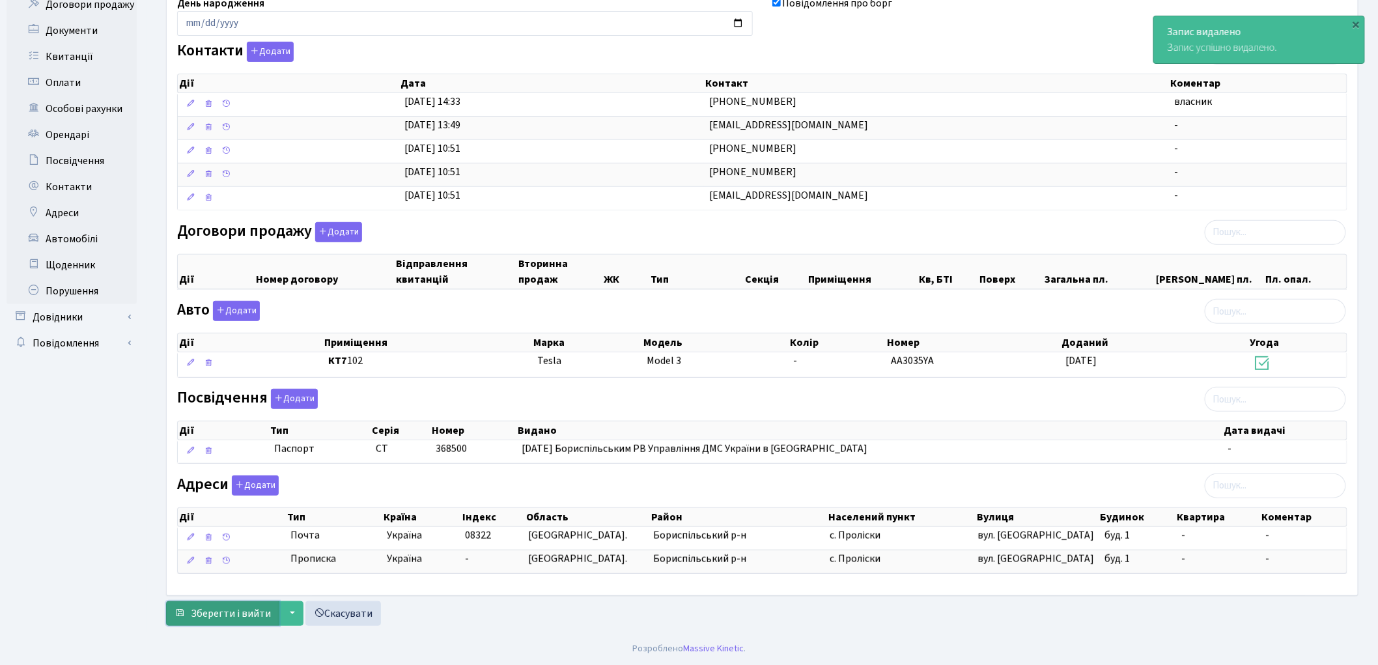
click at [225, 608] on span "Зберегти і вийти" at bounding box center [231, 613] width 80 height 14
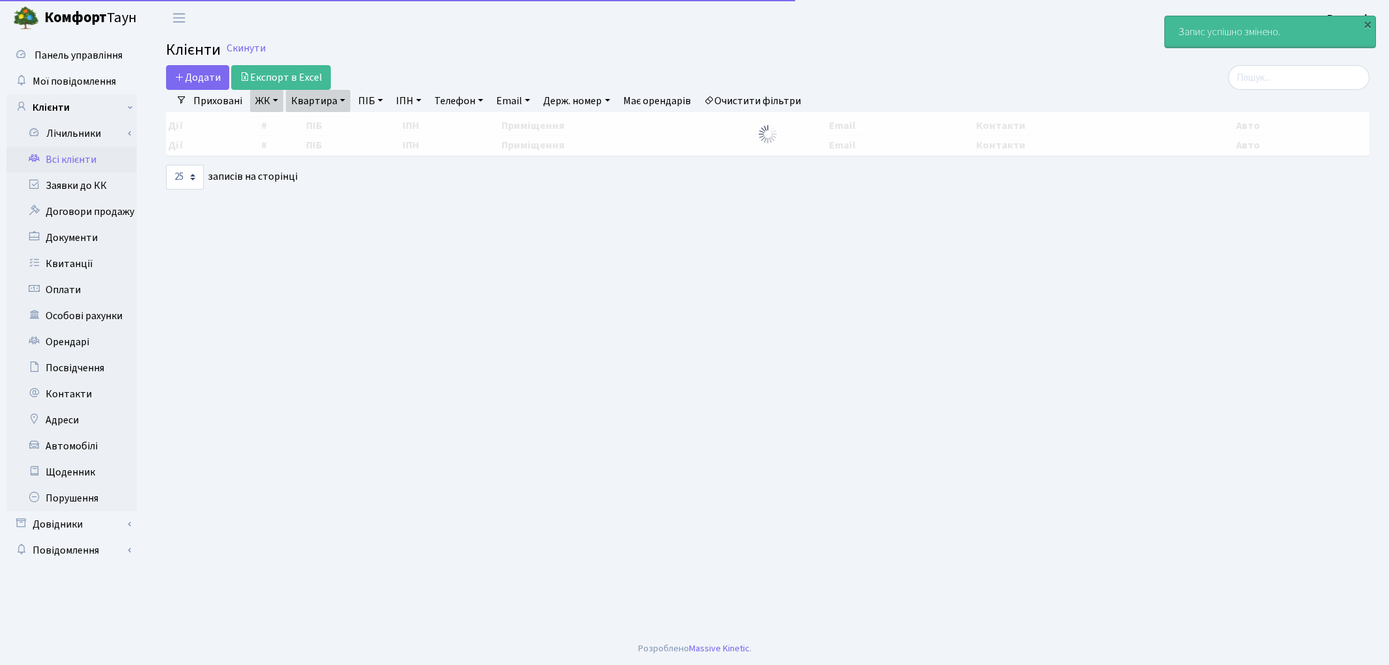
select select "25"
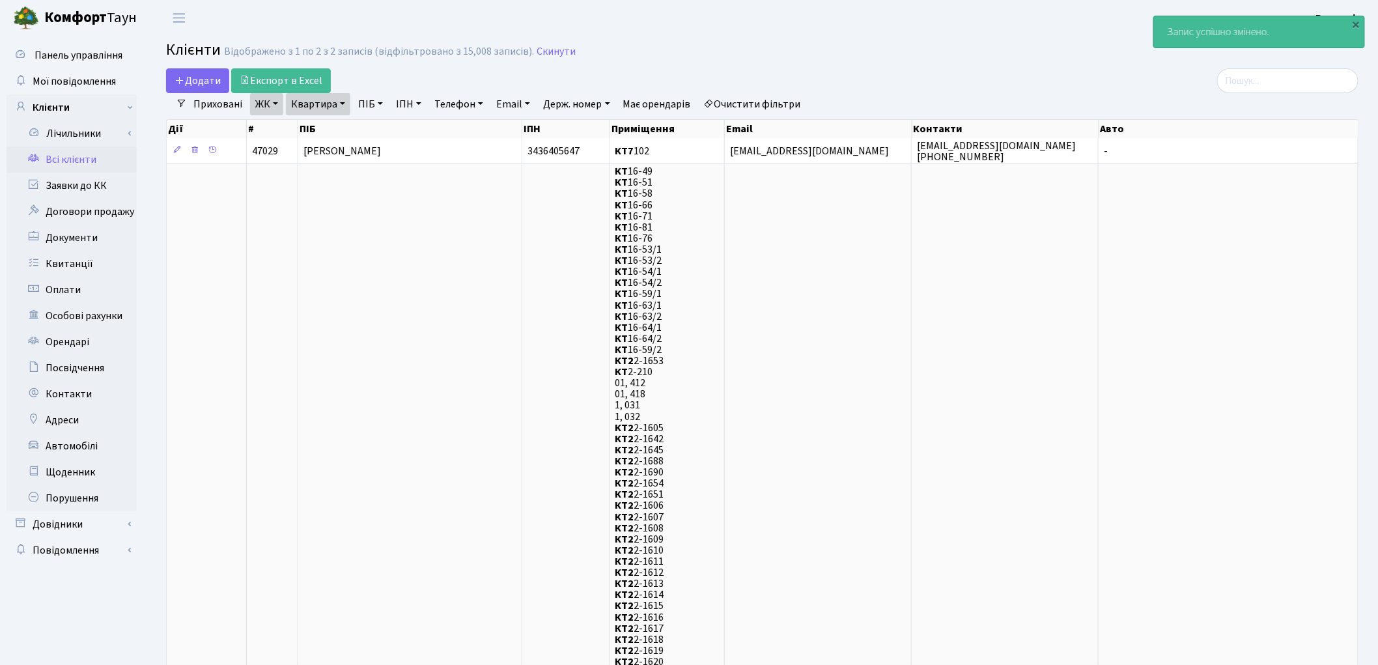
click at [759, 102] on link "Очистити фільтри" at bounding box center [752, 104] width 107 height 22
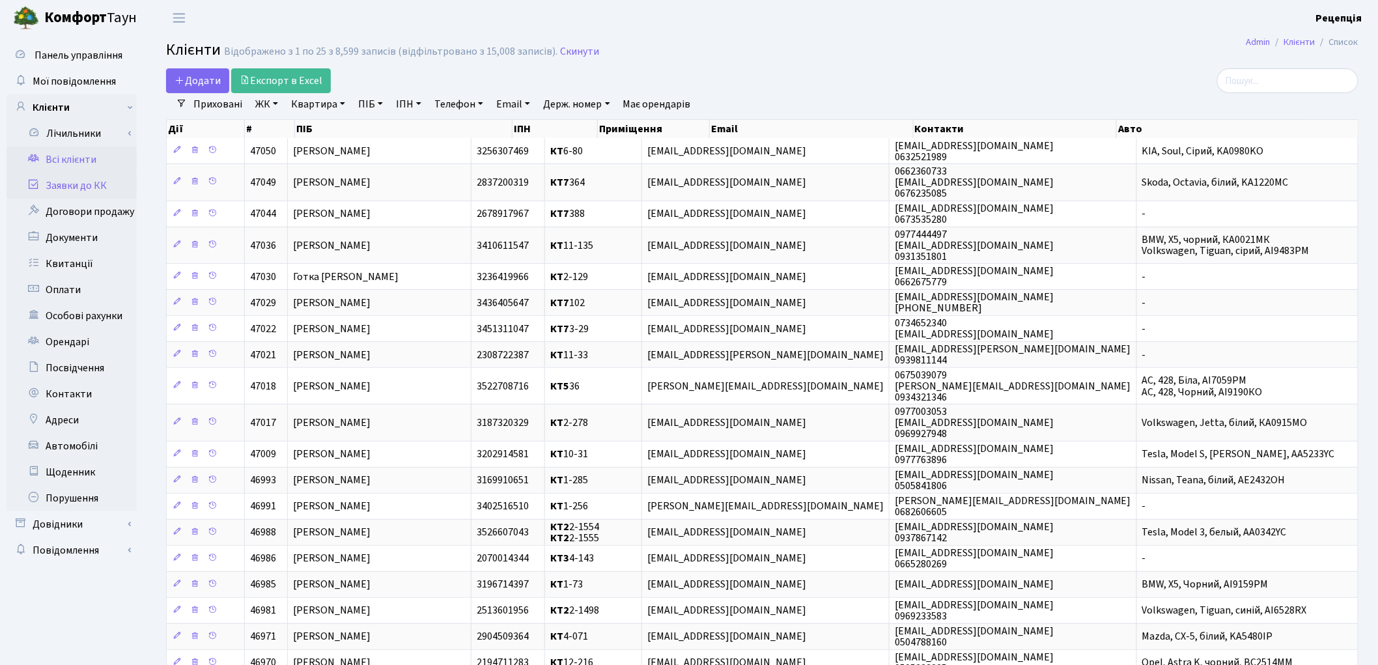
click at [81, 185] on link "Заявки до КК" at bounding box center [72, 186] width 130 height 26
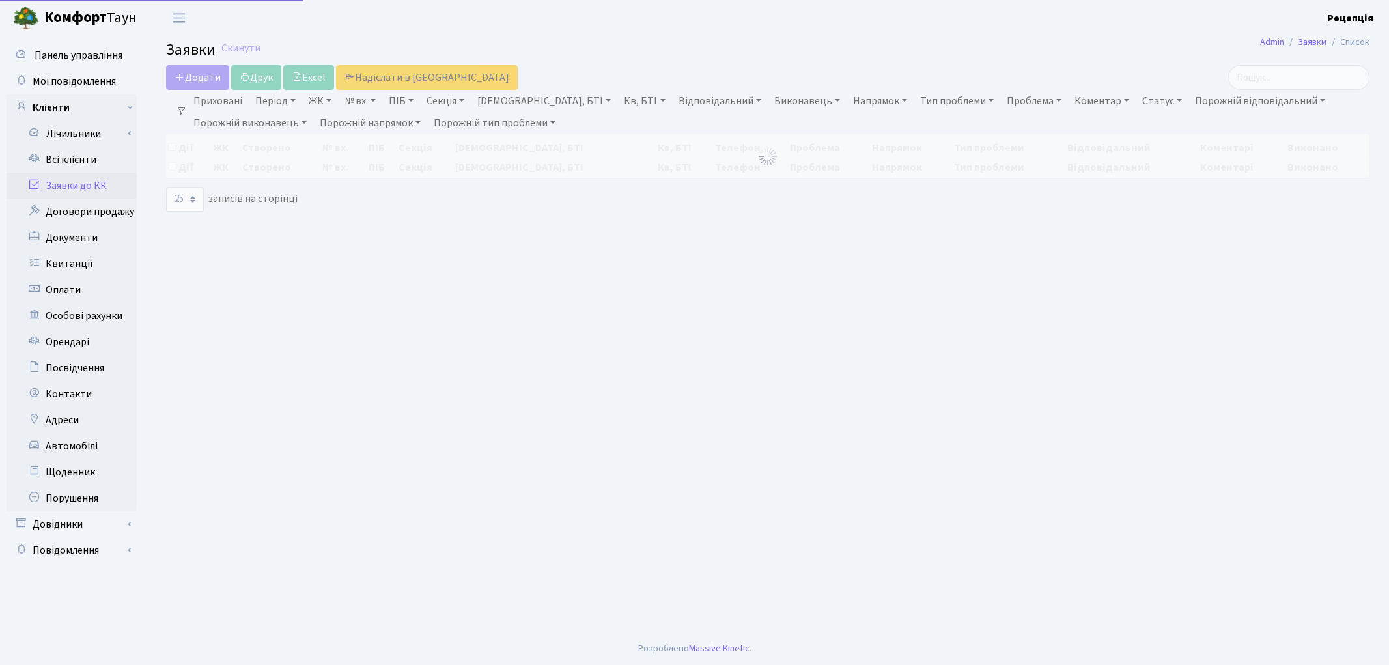
select select "25"
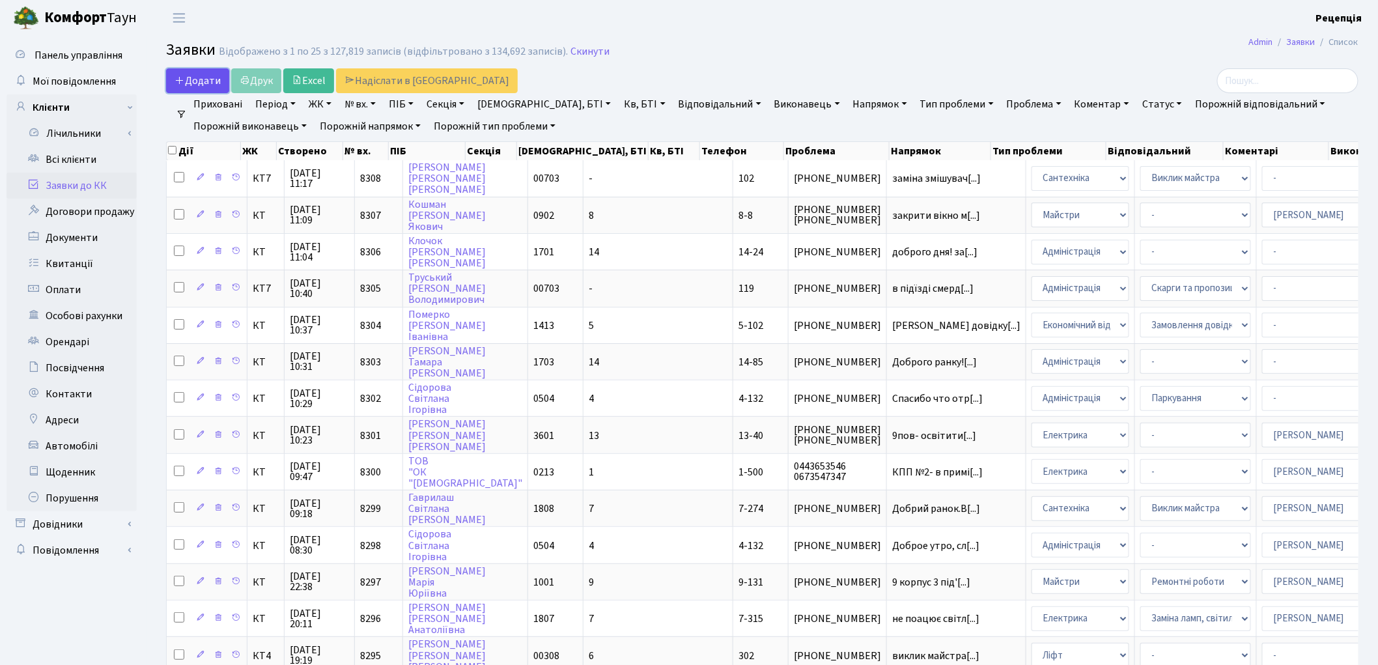
click at [191, 74] on span "Додати" at bounding box center [198, 81] width 46 height 14
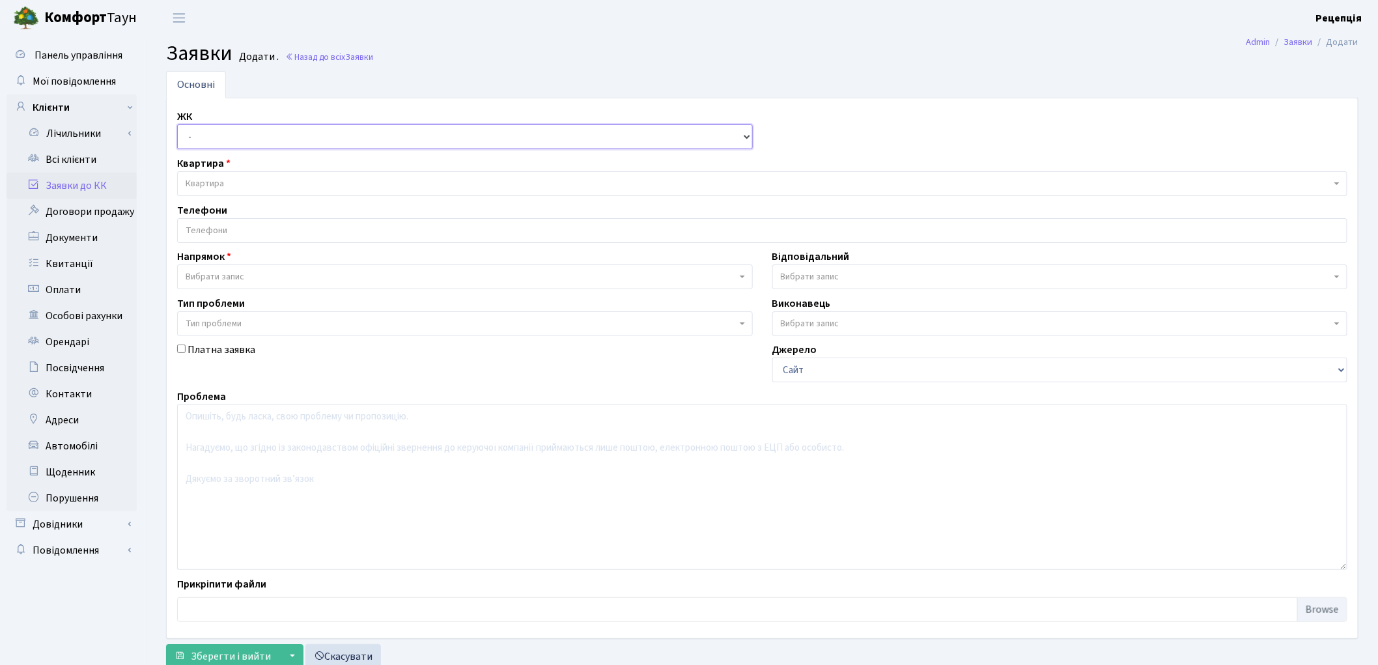
click at [217, 134] on select "- КТ, вул. Регенераторна, 4 КТ2, просп. [STREET_ADDRESS] [STREET_ADDRESS] [PERS…" at bounding box center [465, 136] width 576 height 25
select select "271"
click at [177, 124] on select "- КТ, вул. Регенераторна, 4 КТ2, просп. [STREET_ADDRESS] [STREET_ADDRESS] [PERS…" at bounding box center [465, 136] width 576 height 25
select select
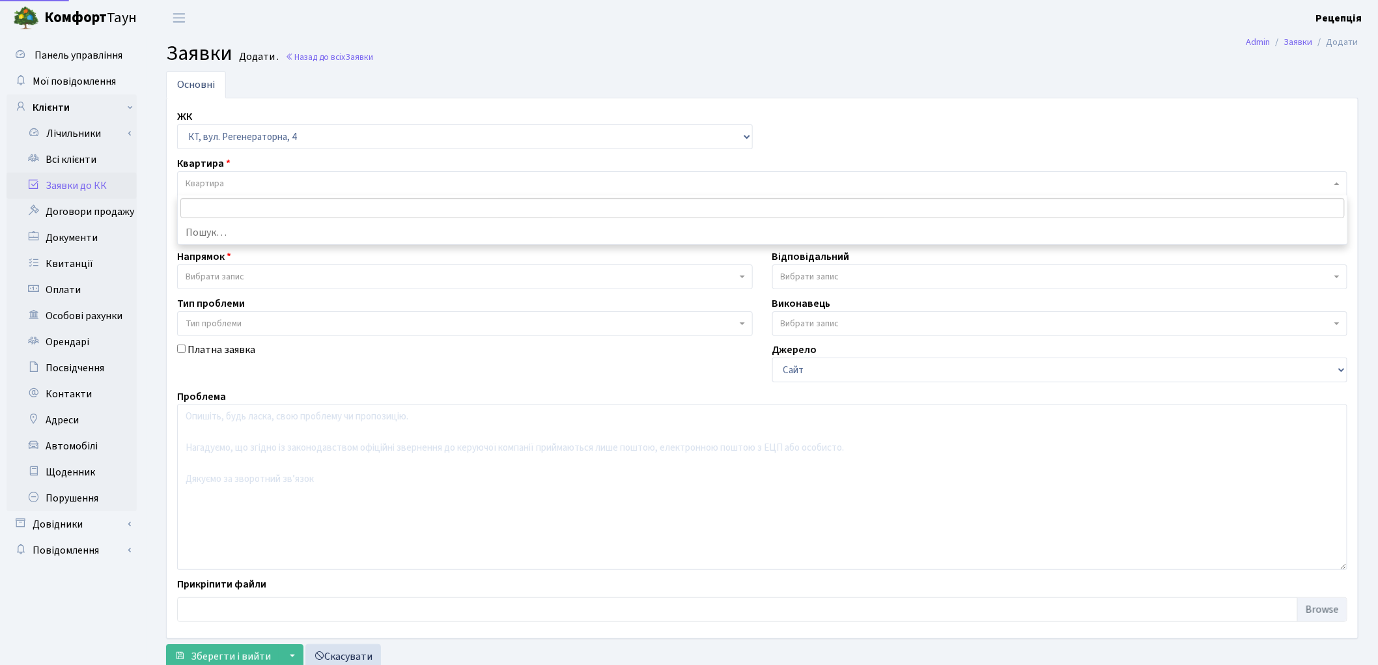
click at [238, 184] on span "Квартира" at bounding box center [758, 183] width 1145 height 13
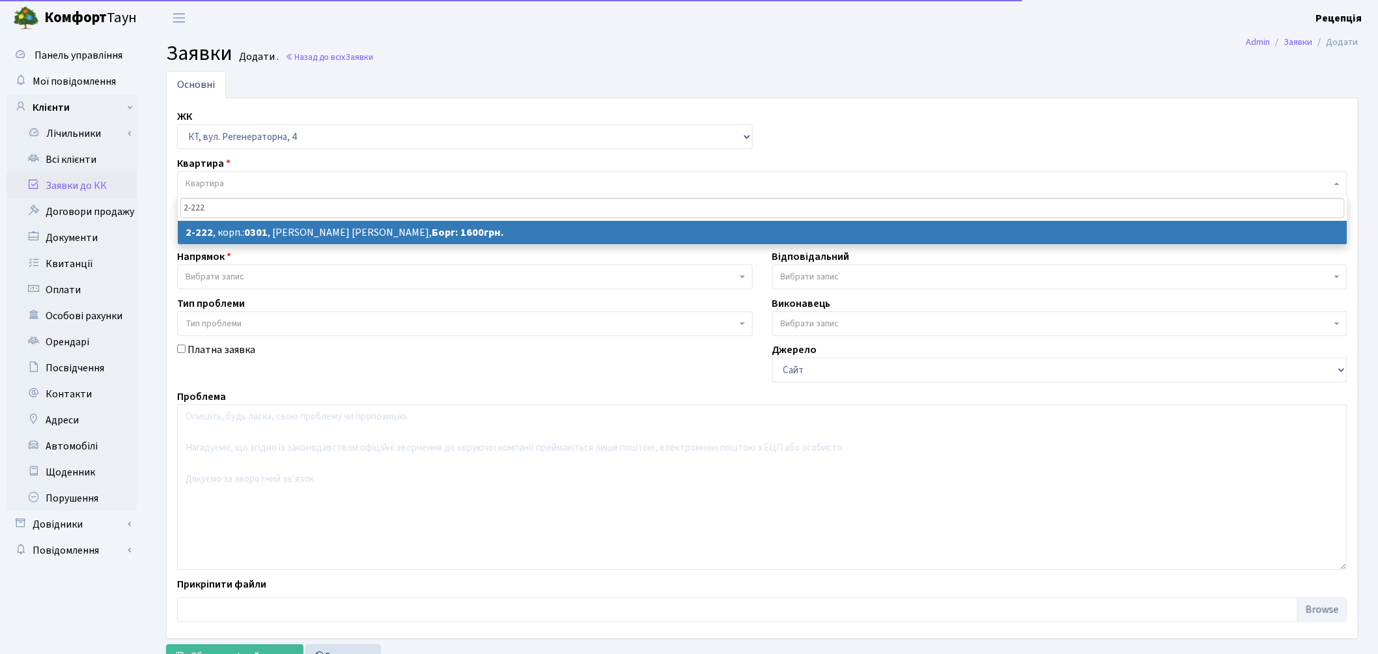
type input "2-222"
select select
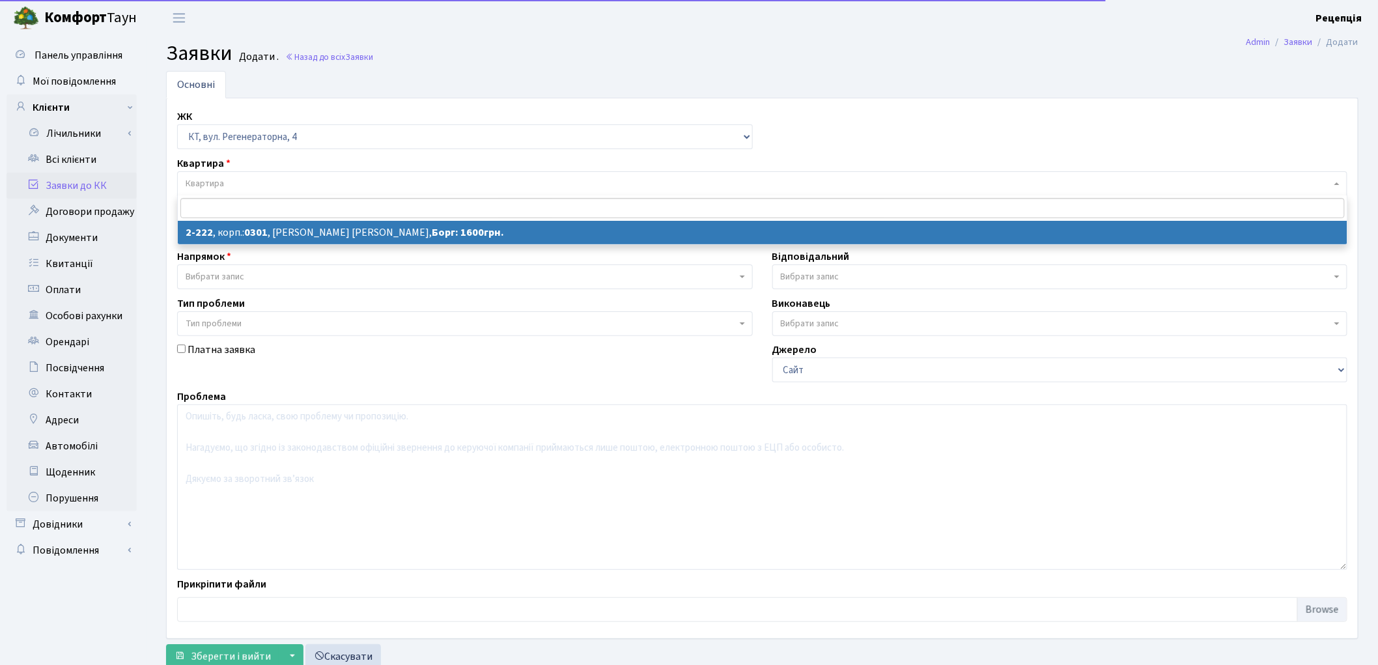
select select "487"
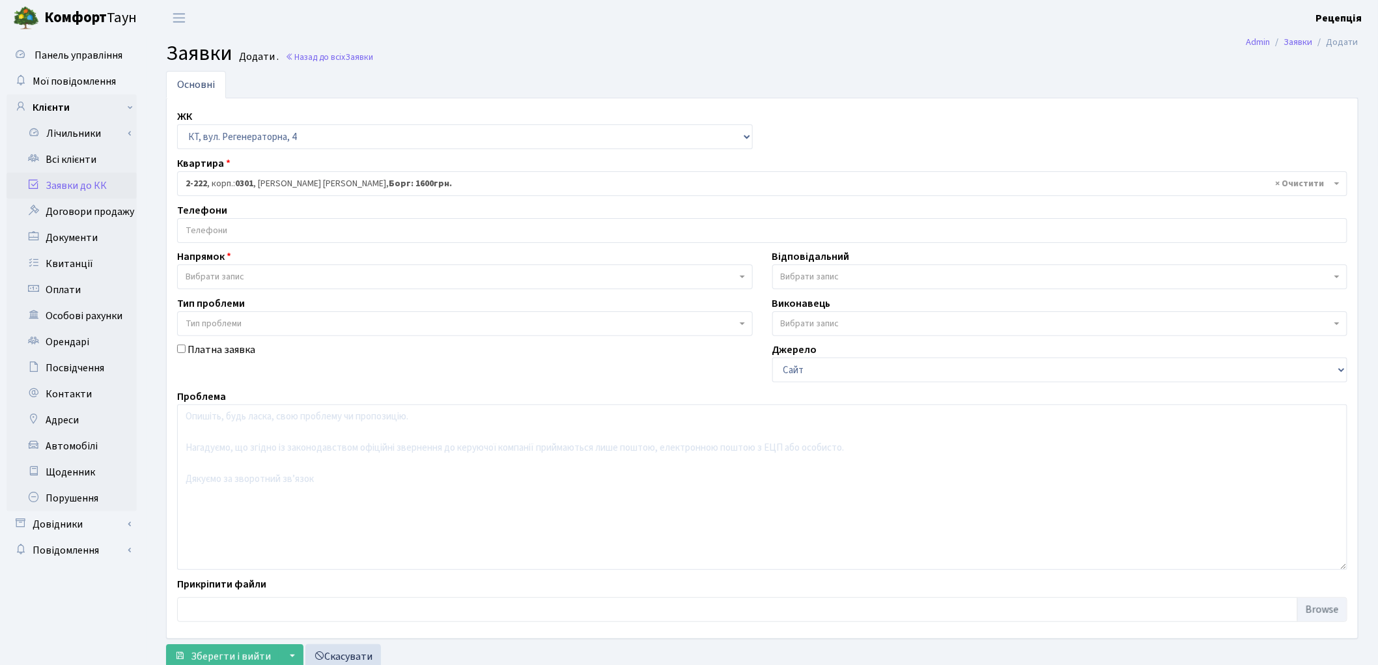
click at [232, 230] on input "search" at bounding box center [762, 230] width 1169 height 23
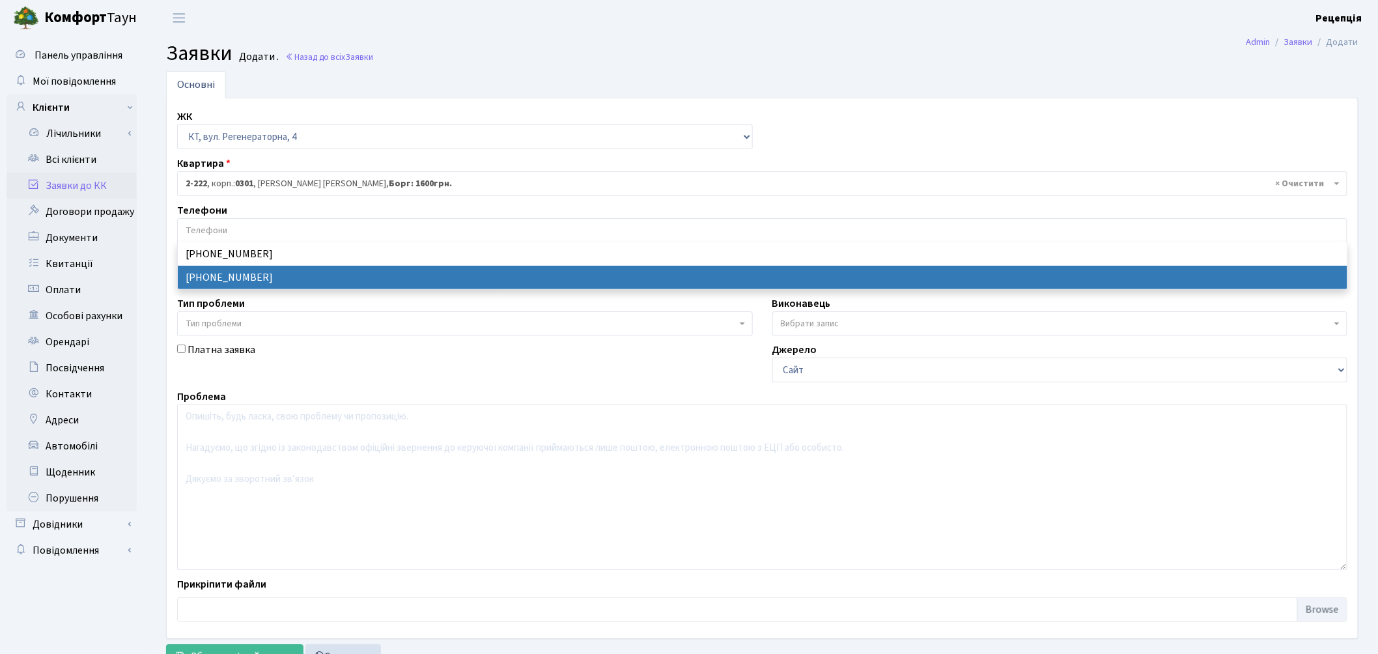
select select "14881"
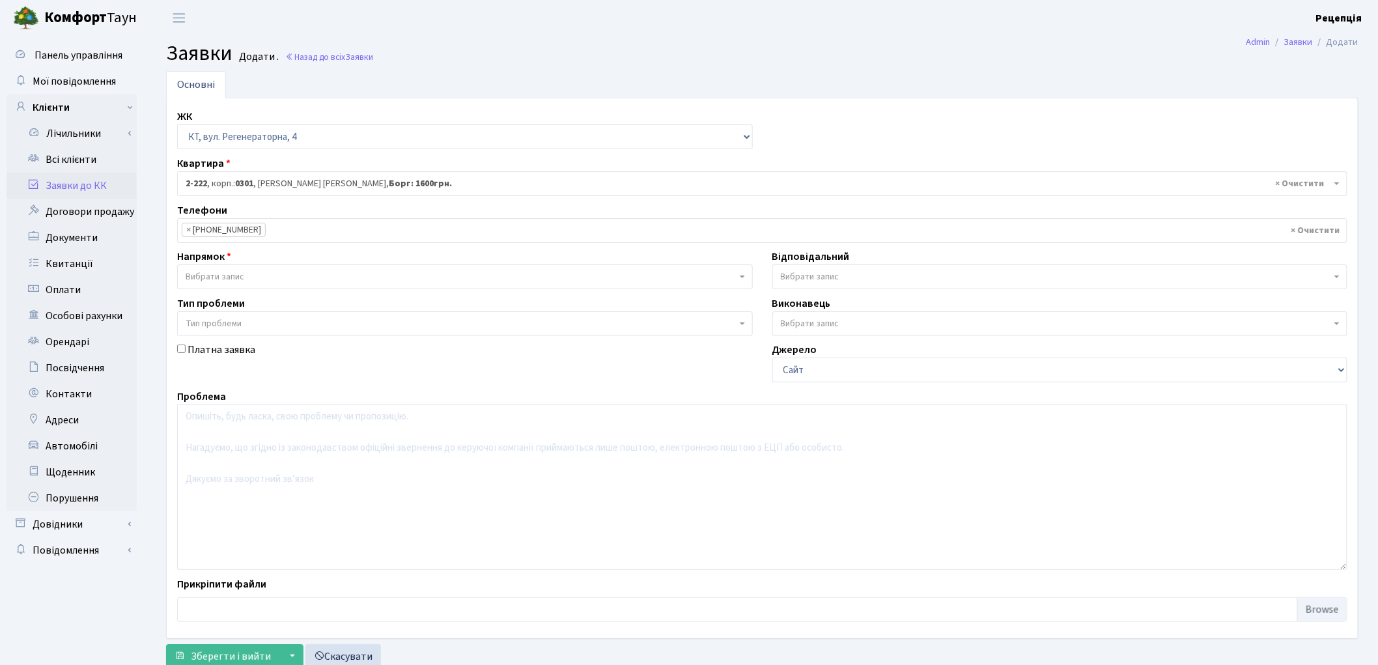
click at [232, 274] on span "Вибрати запис" at bounding box center [215, 276] width 59 height 13
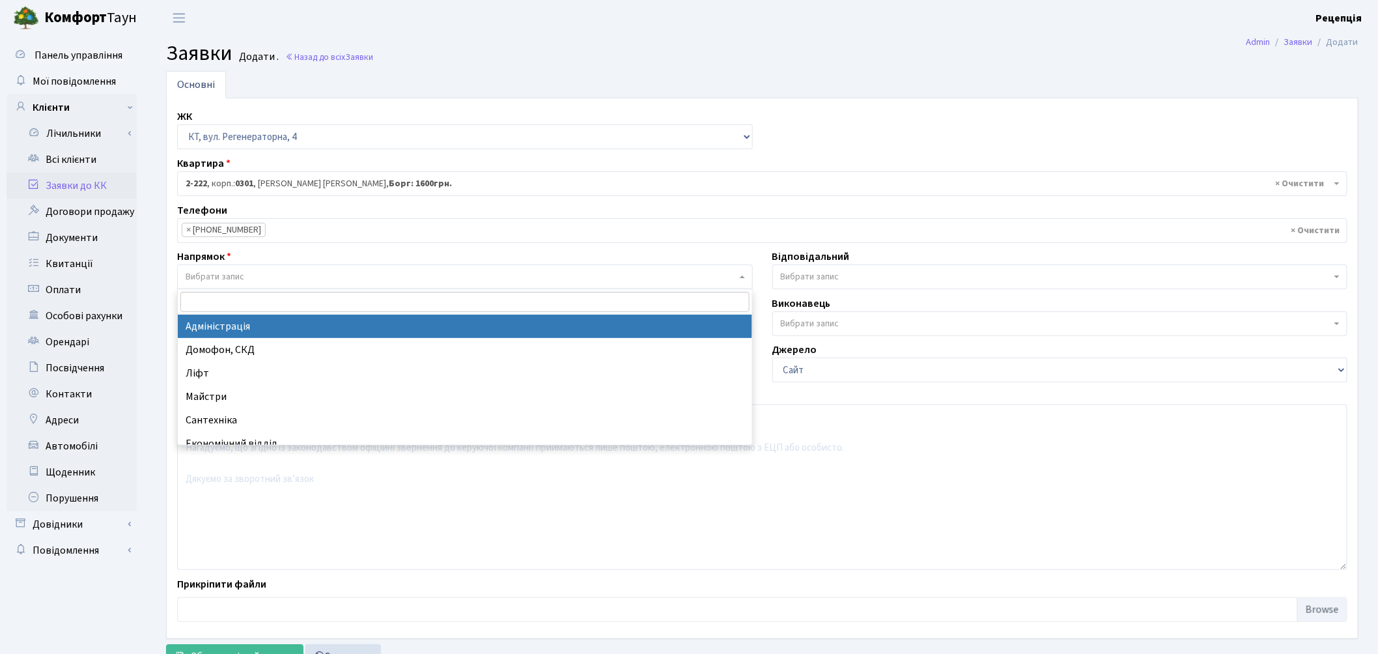
select select "5"
select select
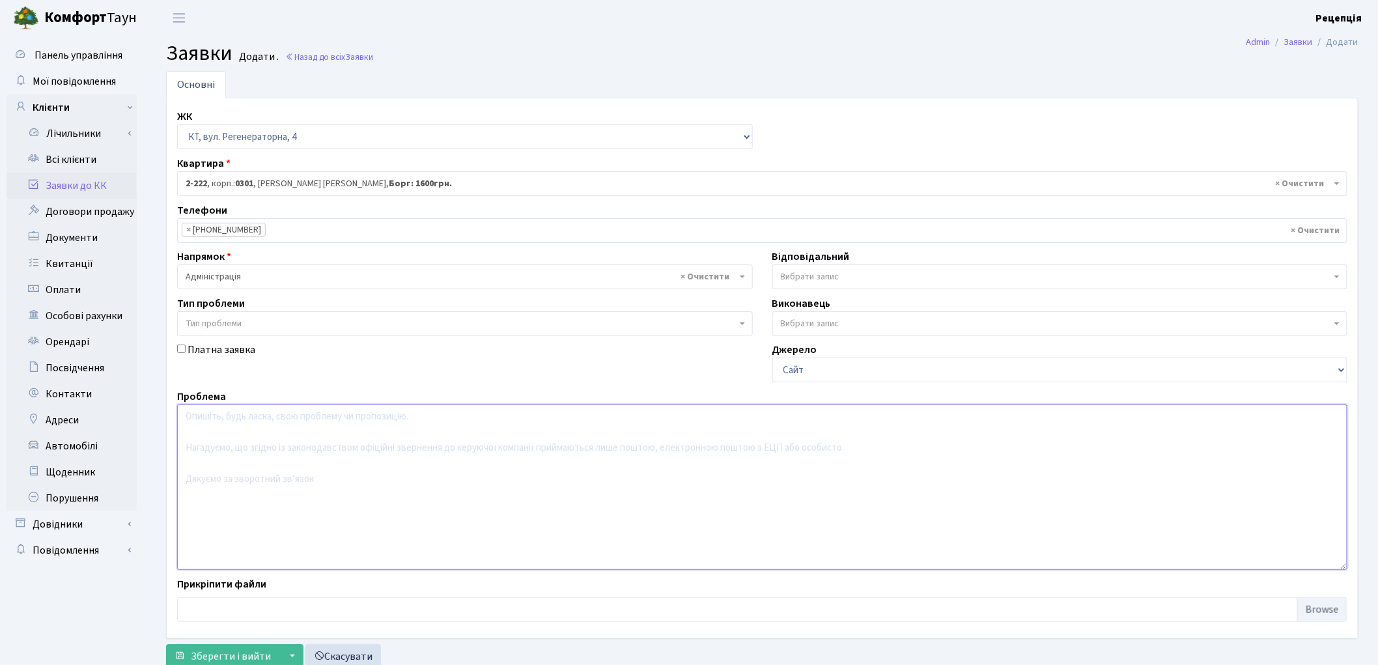
click at [238, 441] on textarea at bounding box center [762, 486] width 1170 height 165
type textarea "Р"
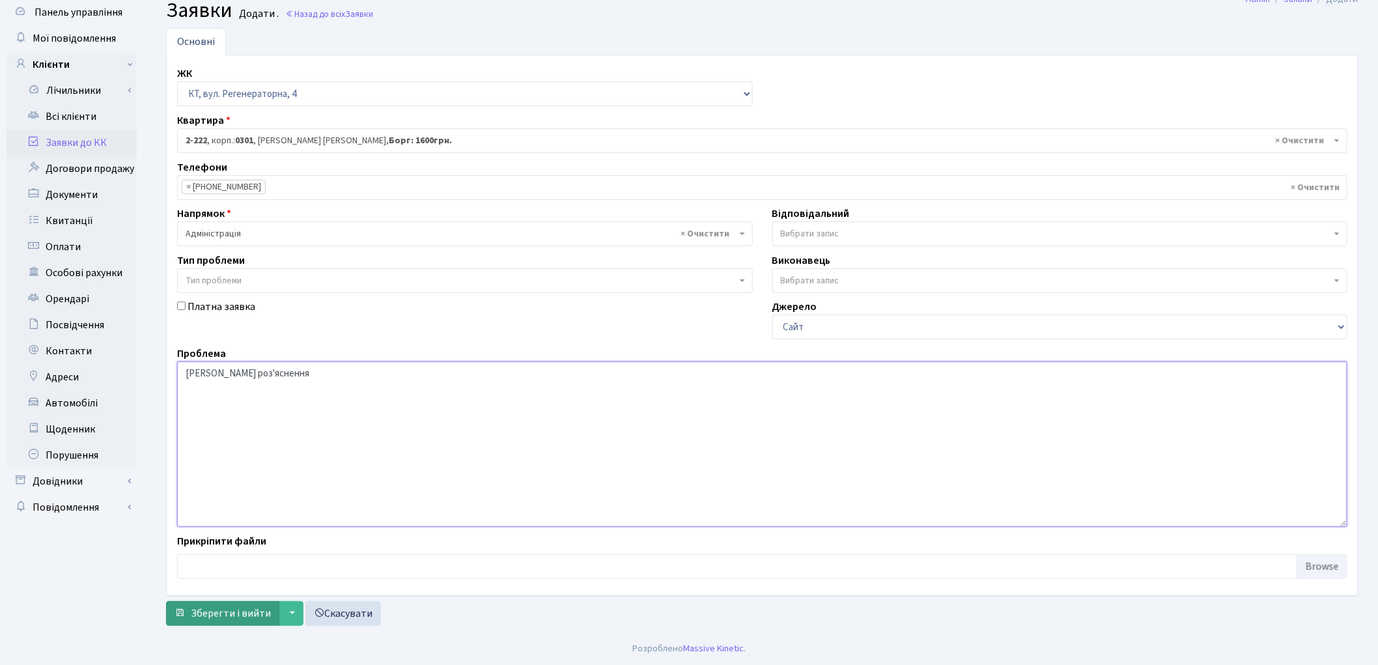
type textarea "Надати роз'яснення"
click at [253, 613] on span "Зберегти і вийти" at bounding box center [231, 613] width 80 height 14
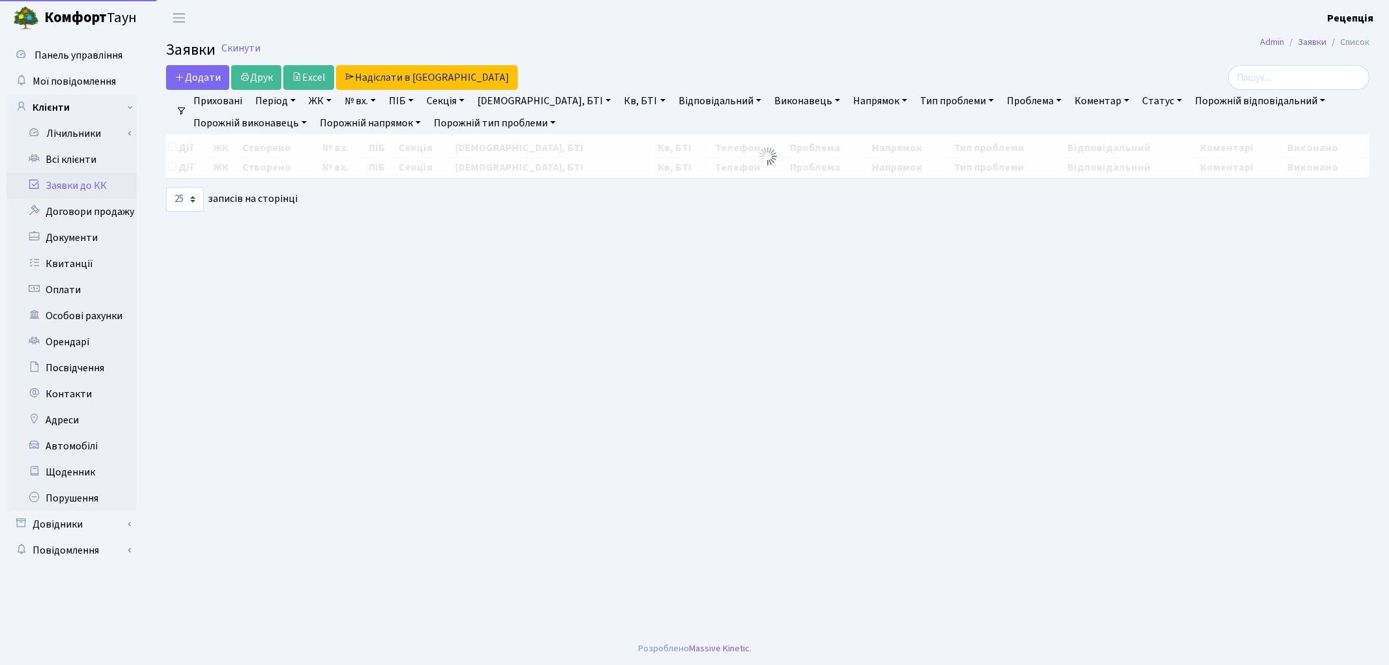
select select "25"
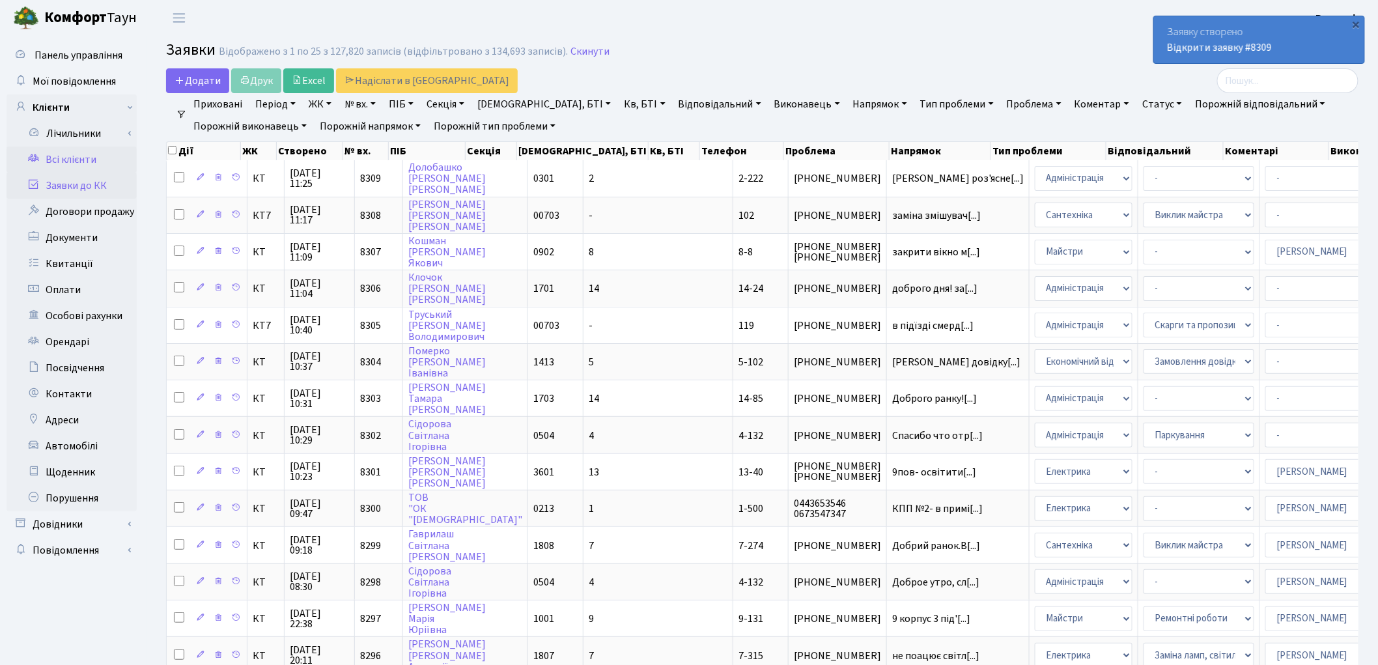
click at [61, 161] on link "Всі клієнти" at bounding box center [72, 160] width 130 height 26
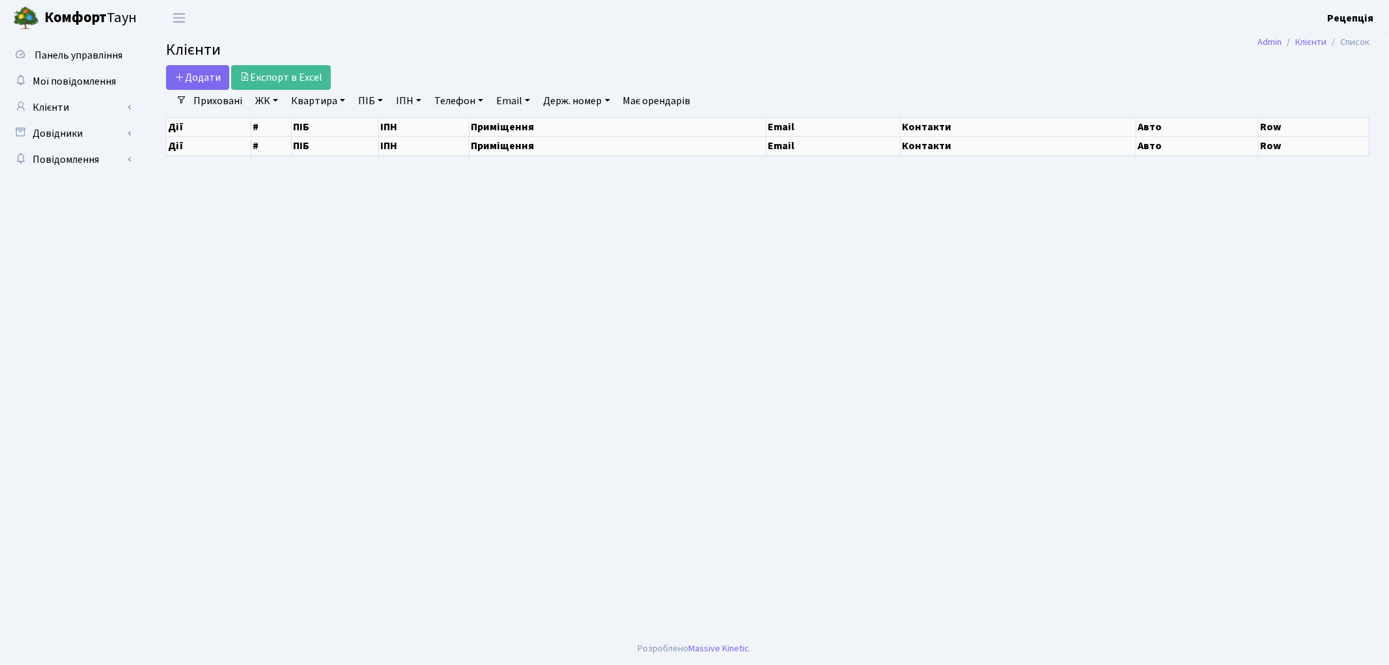
select select "25"
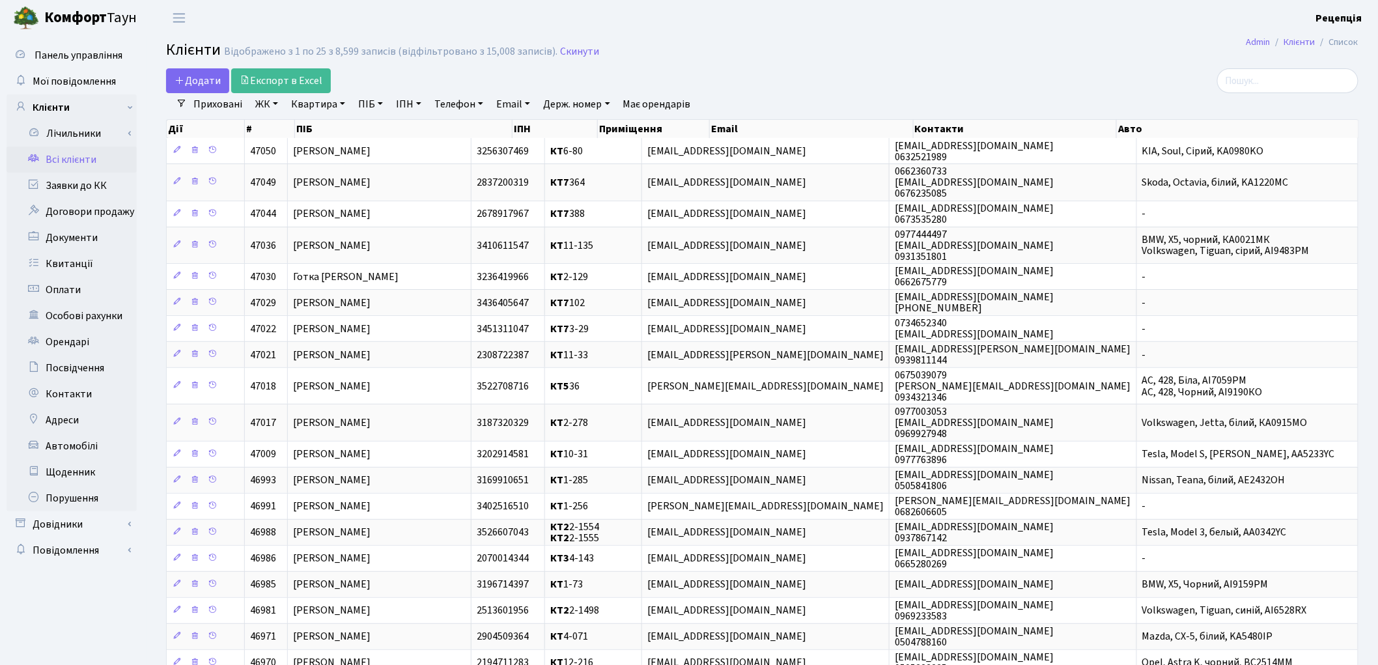
click at [273, 102] on link "ЖК" at bounding box center [266, 104] width 33 height 22
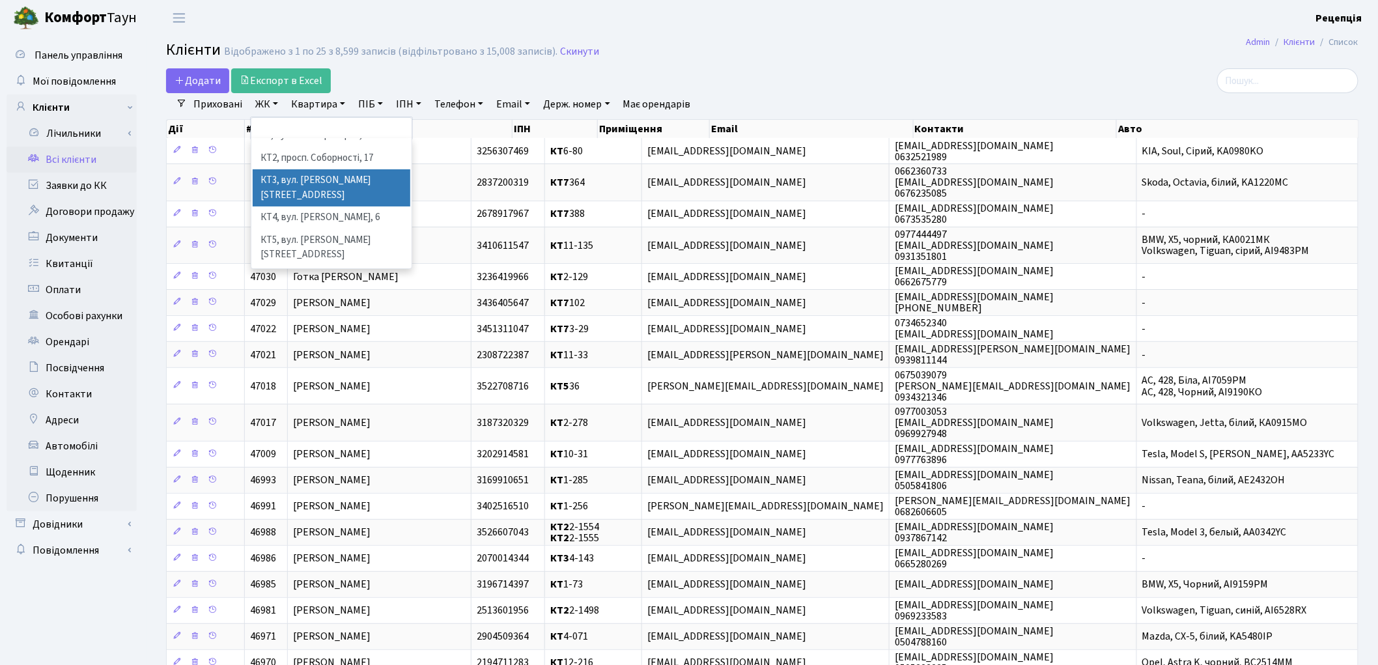
scroll to position [27, 0]
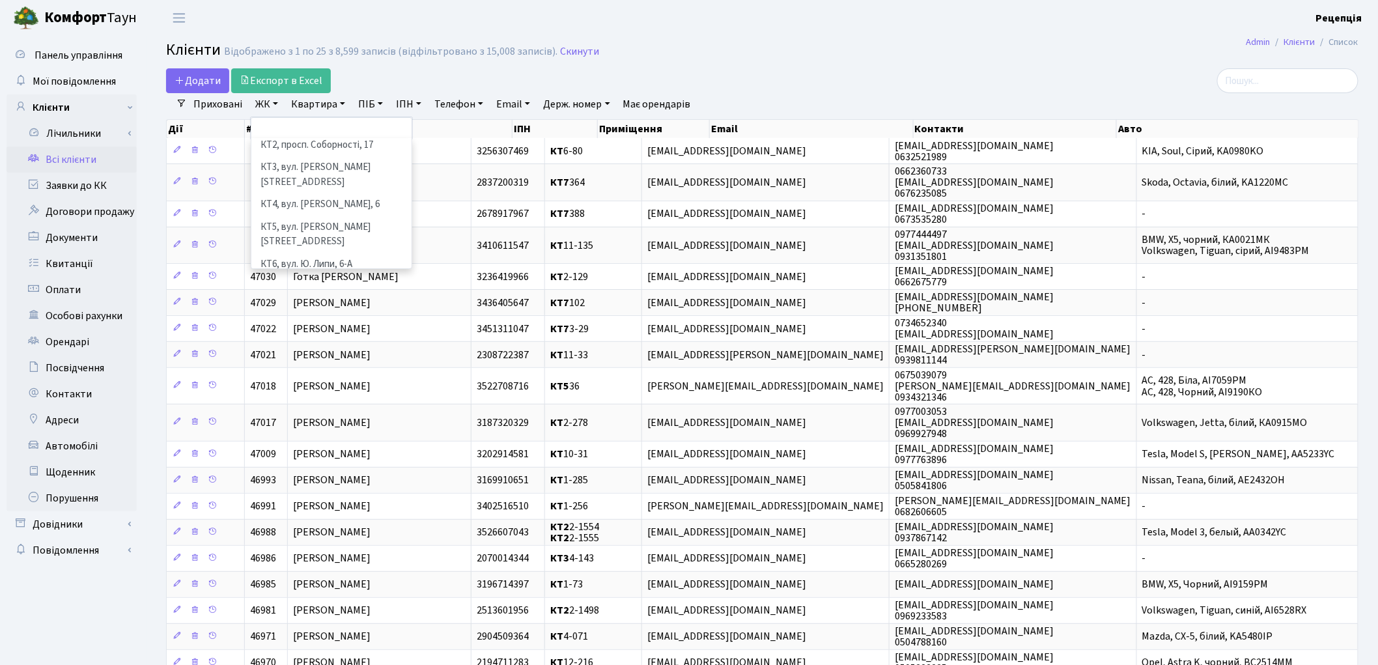
click at [342, 275] on li "КТ7, вул. [PERSON_NAME][STREET_ADDRESS]" at bounding box center [332, 293] width 158 height 37
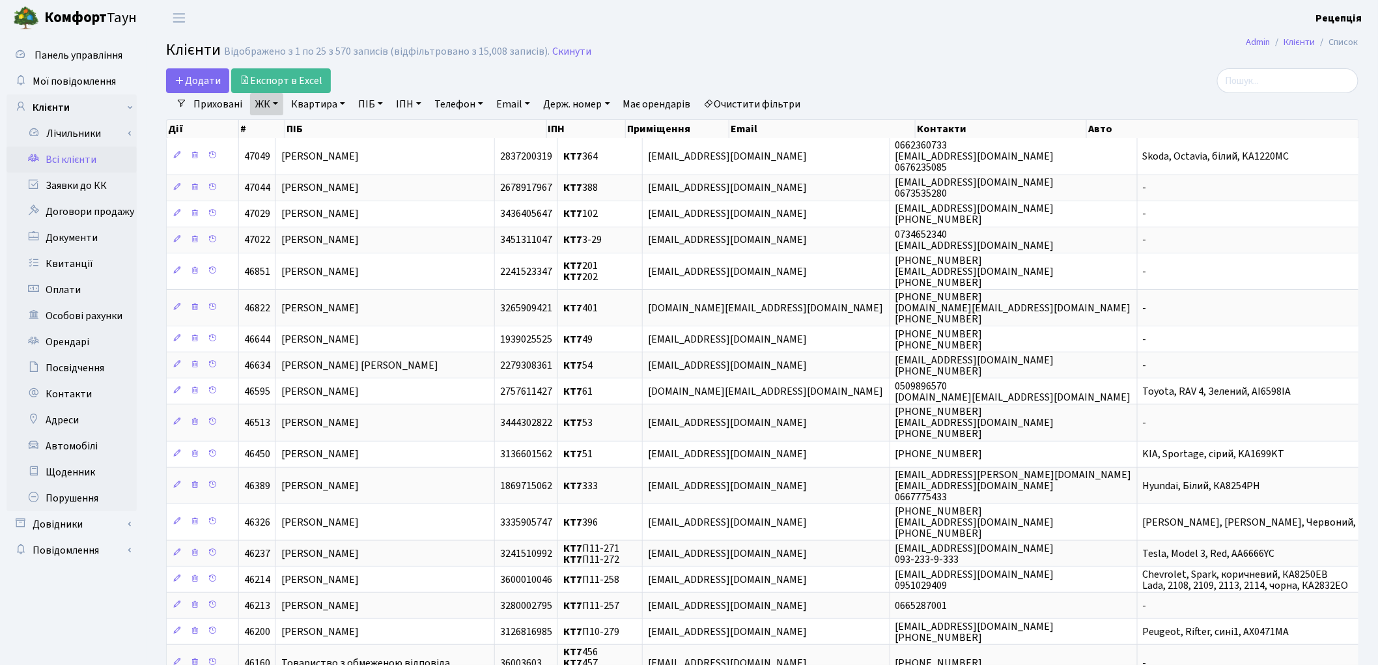
click at [327, 104] on link "Квартира" at bounding box center [318, 104] width 64 height 22
type input "102"
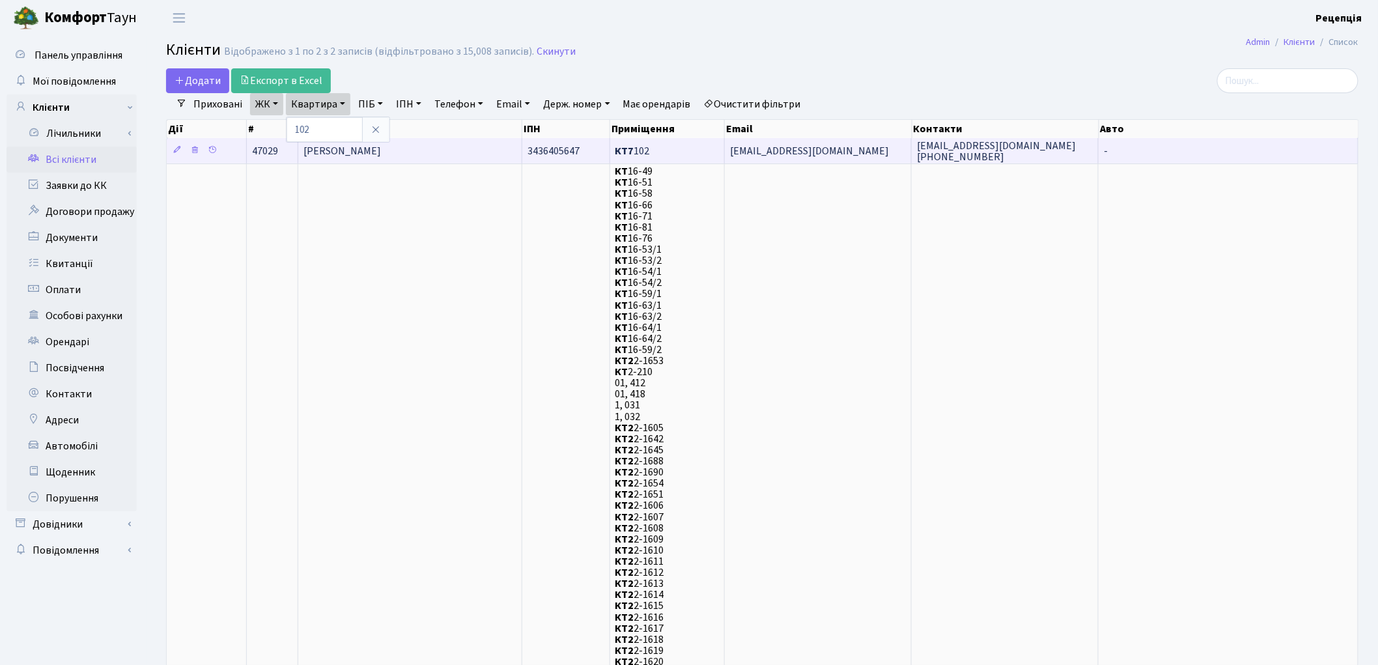
click at [362, 156] on span "[PERSON_NAME]" at bounding box center [341, 151] width 77 height 14
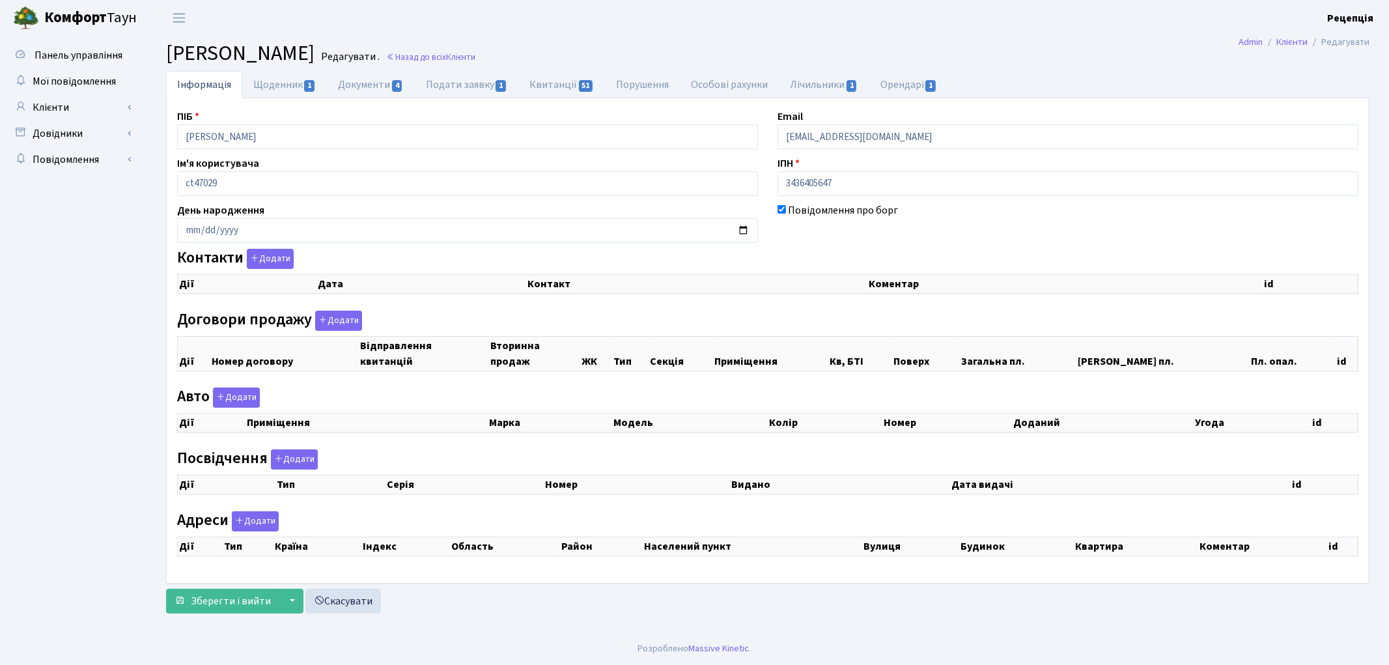
select select "25"
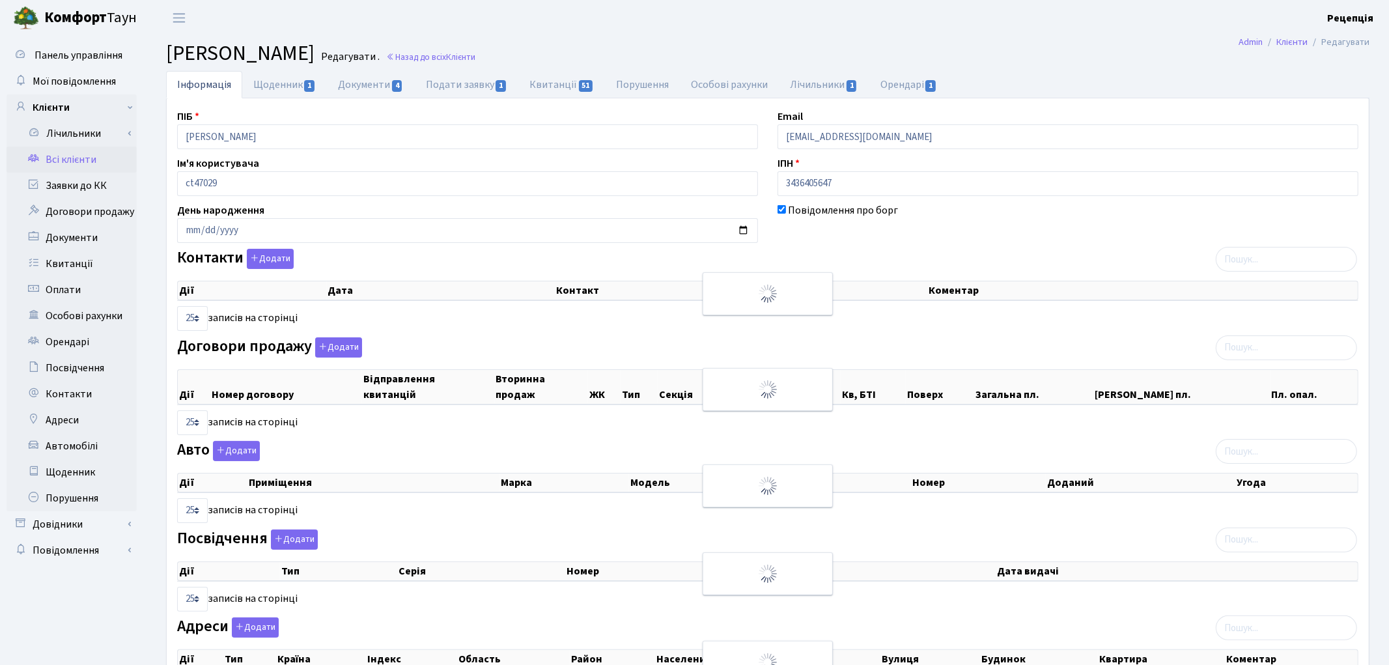
checkbox input "true"
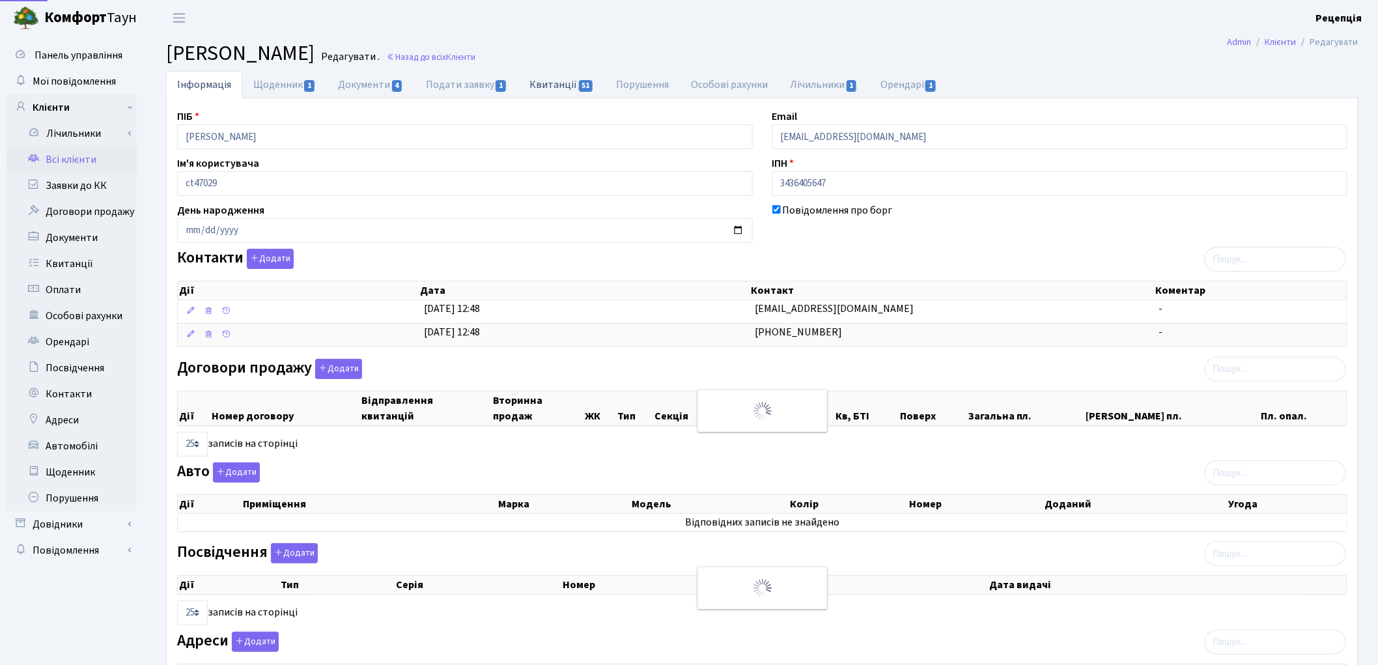
click at [555, 83] on link "Квитанції 51" at bounding box center [561, 84] width 87 height 27
select select "25"
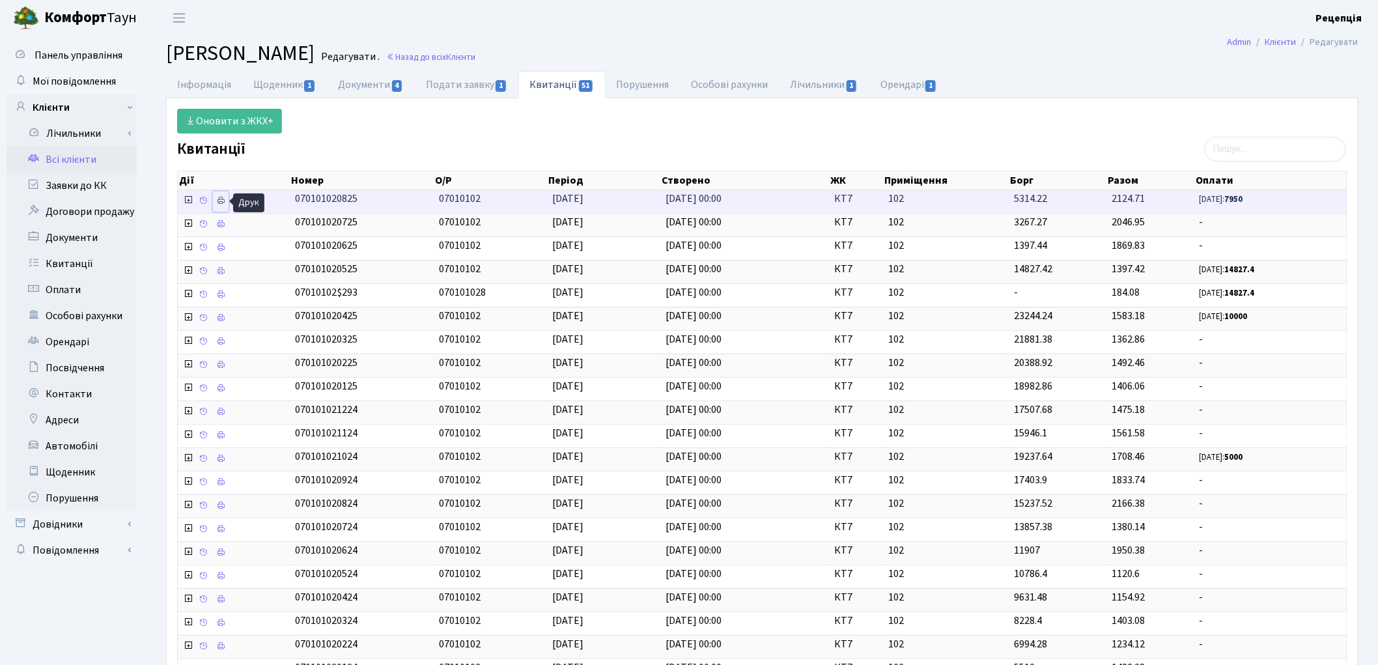
click at [221, 204] on icon at bounding box center [220, 200] width 9 height 9
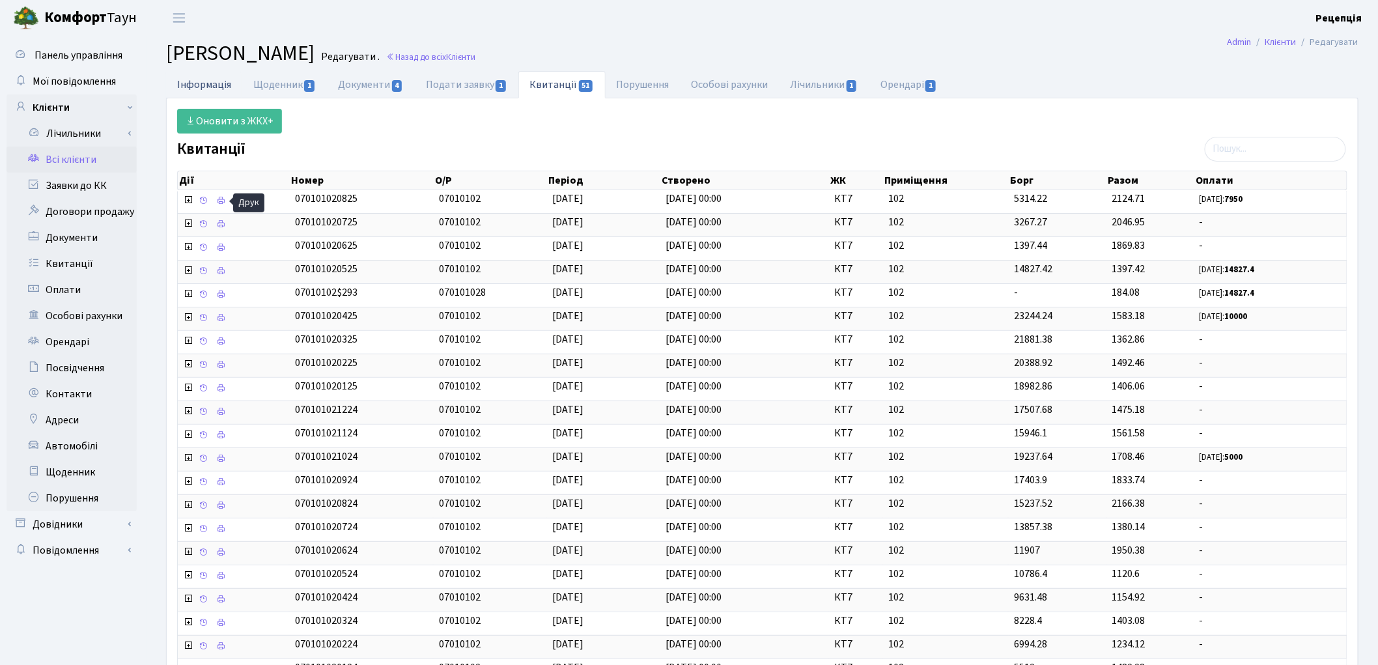
click at [215, 87] on link "Інформація" at bounding box center [204, 84] width 76 height 27
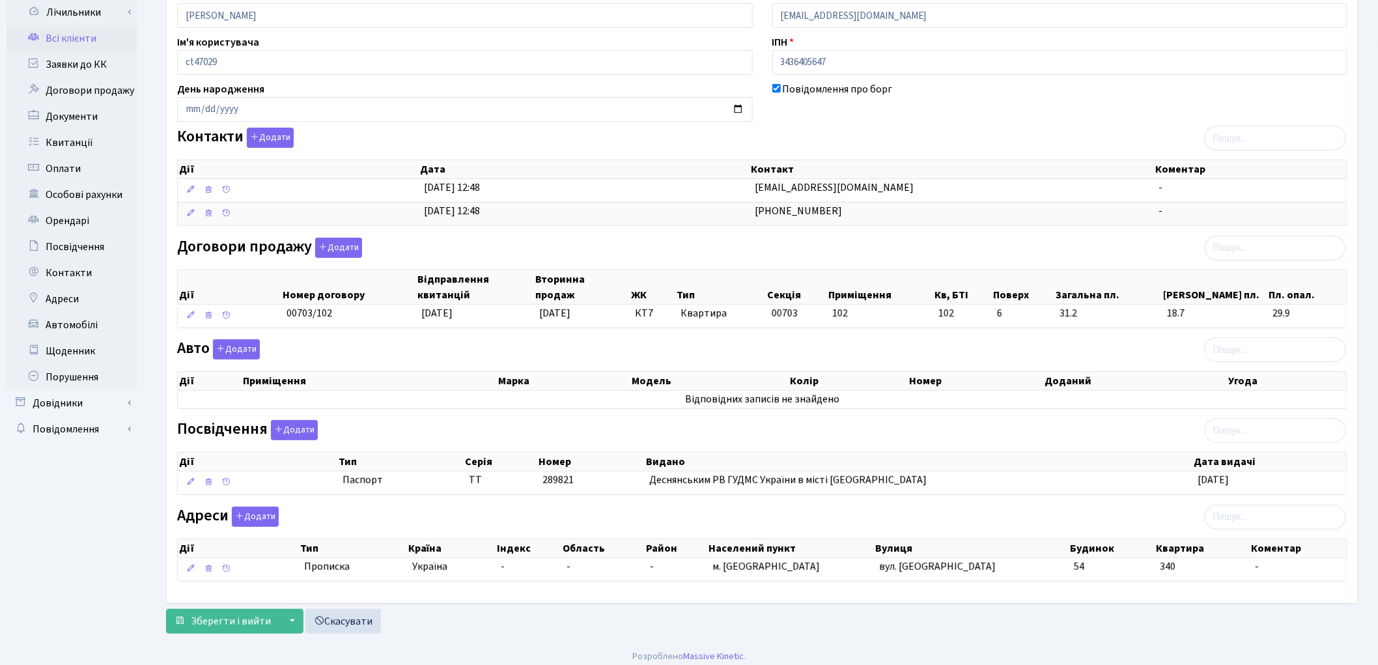
scroll to position [132, 0]
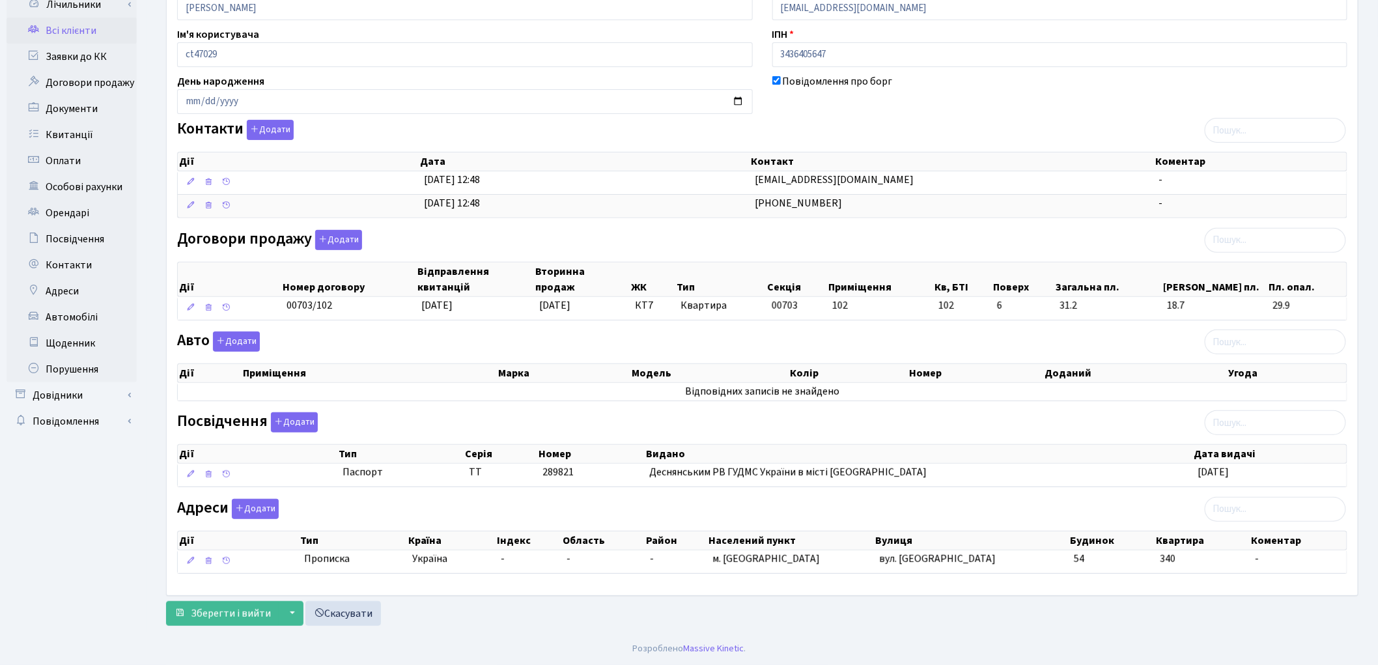
click at [74, 28] on link "Всі клієнти" at bounding box center [72, 31] width 130 height 26
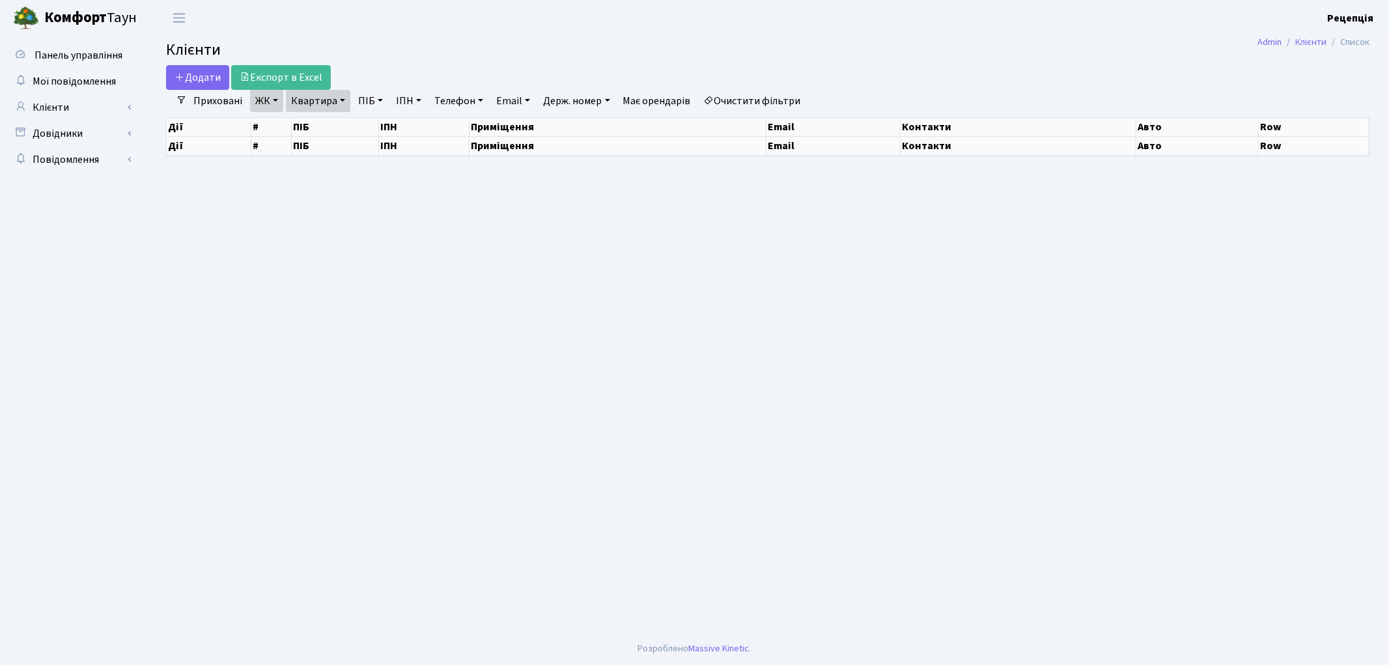
select select "25"
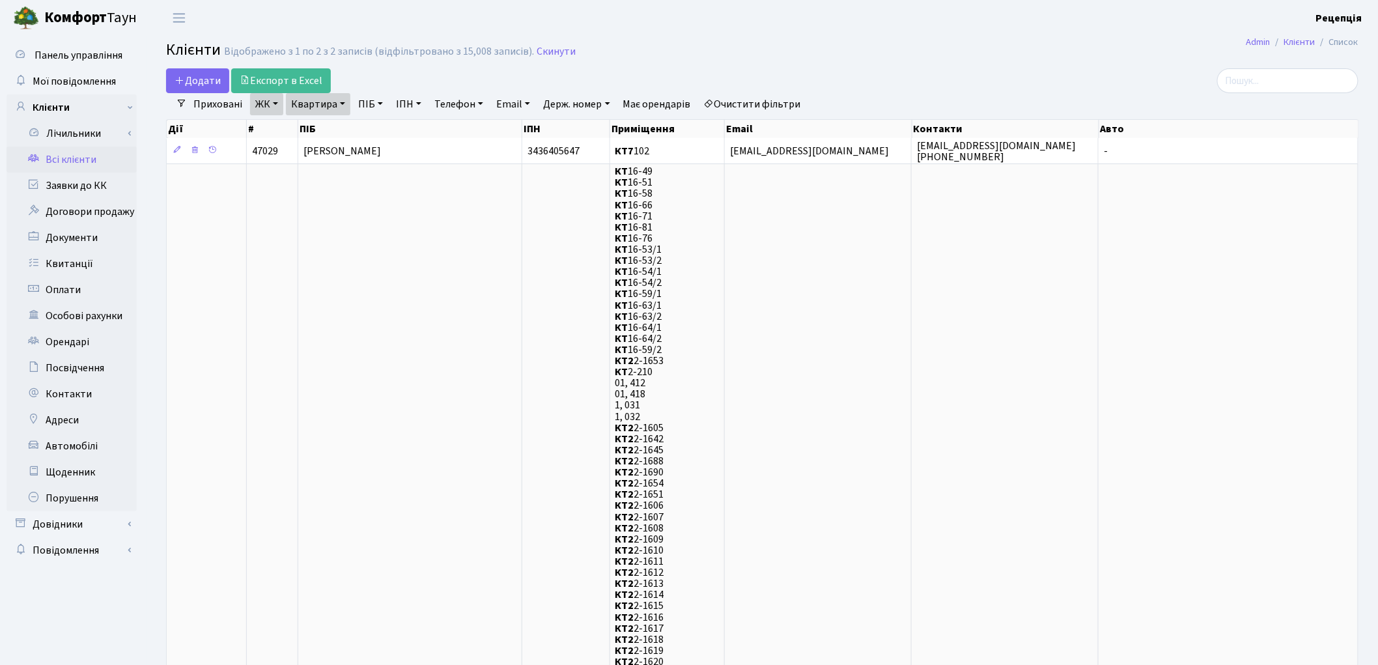
click at [750, 100] on link "Очистити фільтри" at bounding box center [752, 104] width 107 height 22
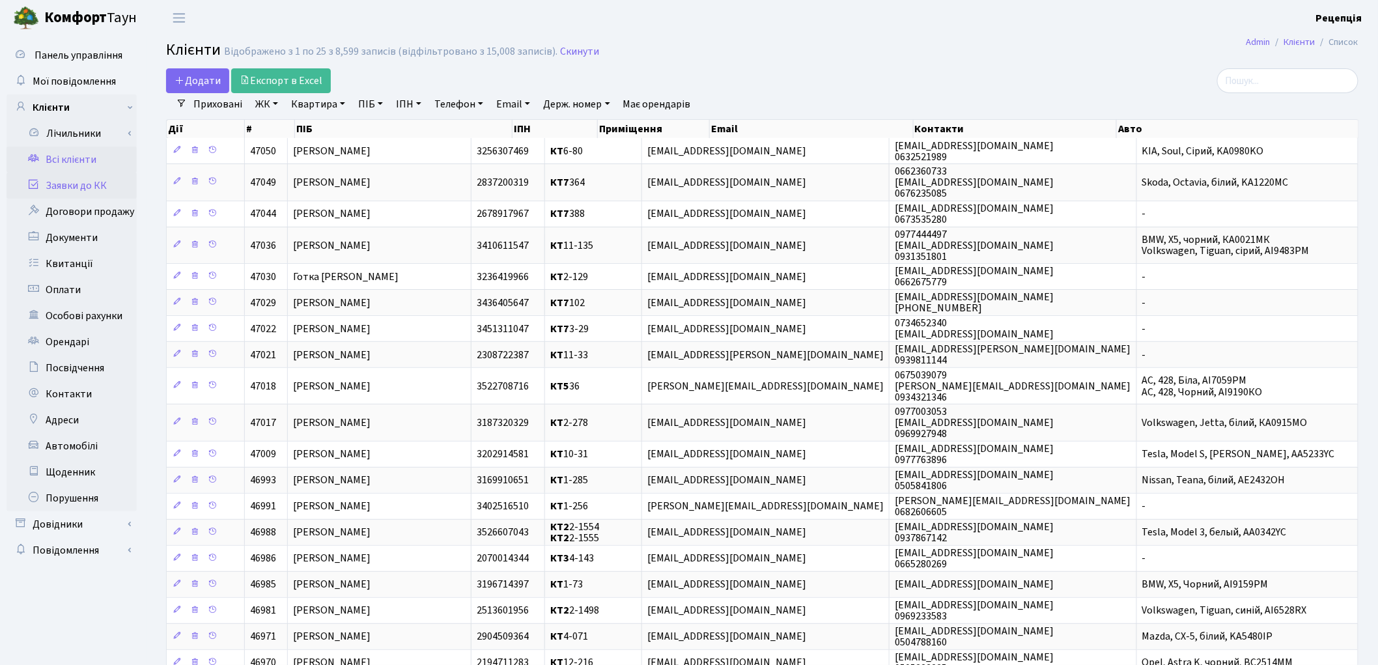
click at [99, 176] on link "Заявки до КК" at bounding box center [72, 186] width 130 height 26
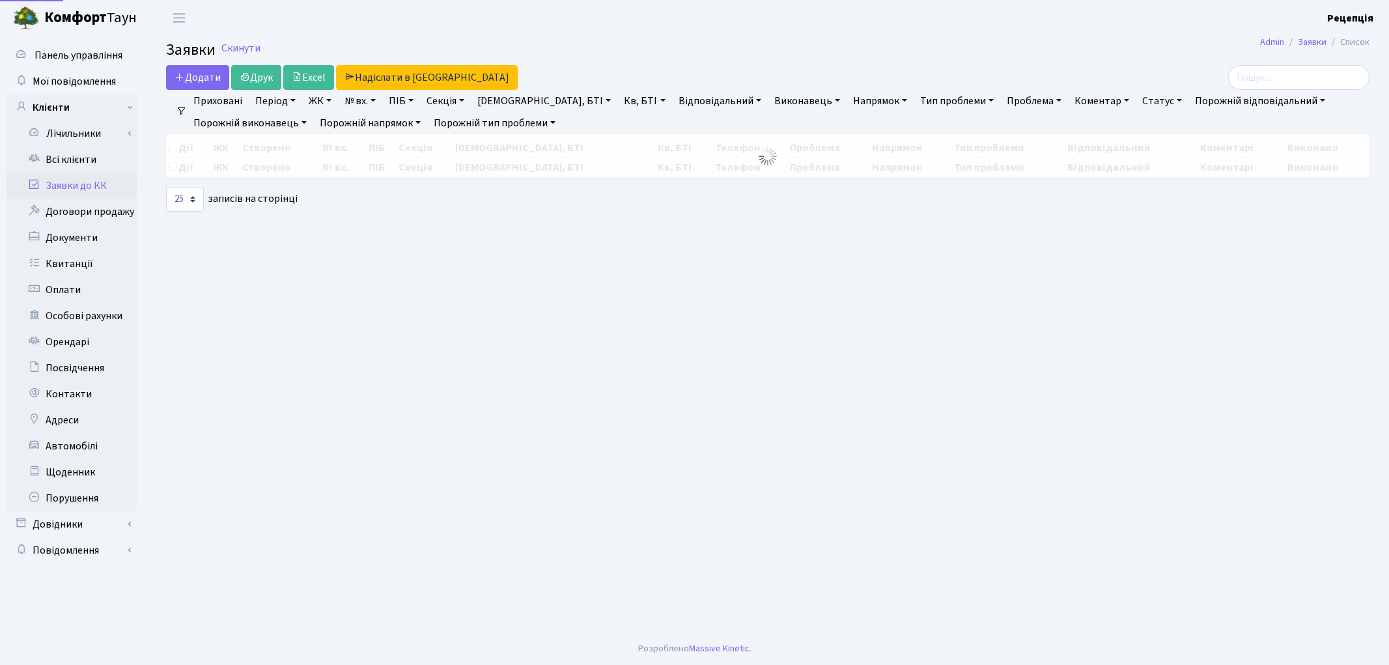
select select "25"
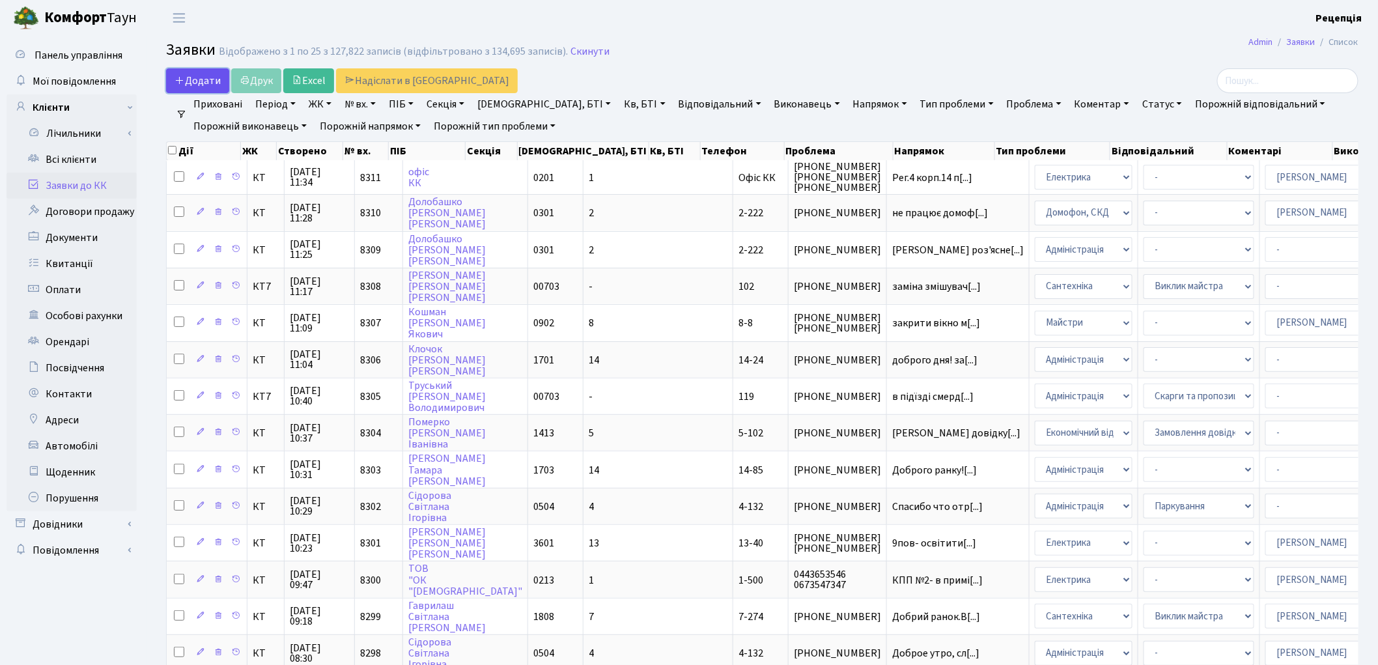
click at [207, 82] on span "Додати" at bounding box center [198, 81] width 46 height 14
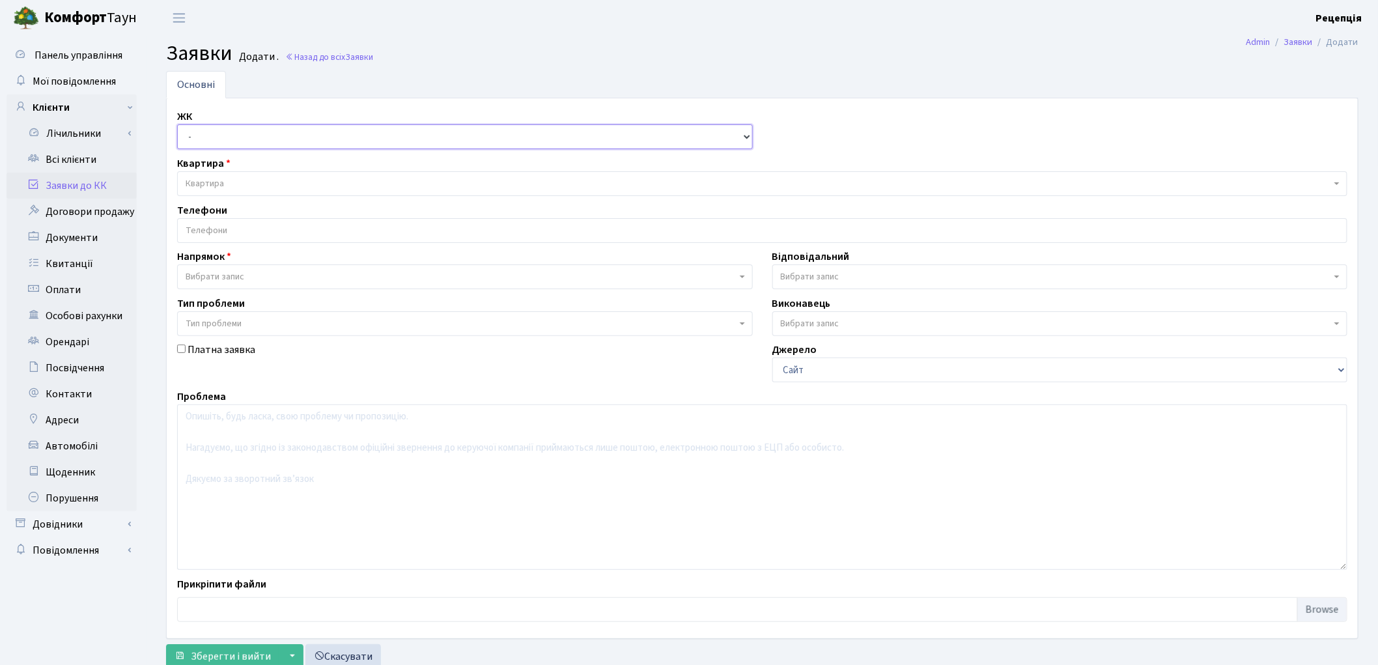
click at [210, 145] on select "- КТ, вул. Регенераторна, 4 КТ2, просп. Соборності, 17 КТ3, вул. Березнева, 16 …" at bounding box center [465, 136] width 576 height 25
select select "271"
click at [177, 124] on select "- КТ, вул. Регенераторна, 4 КТ2, просп. Соборності, 17 КТ3, вул. Березнева, 16 …" at bounding box center [465, 136] width 576 height 25
select select
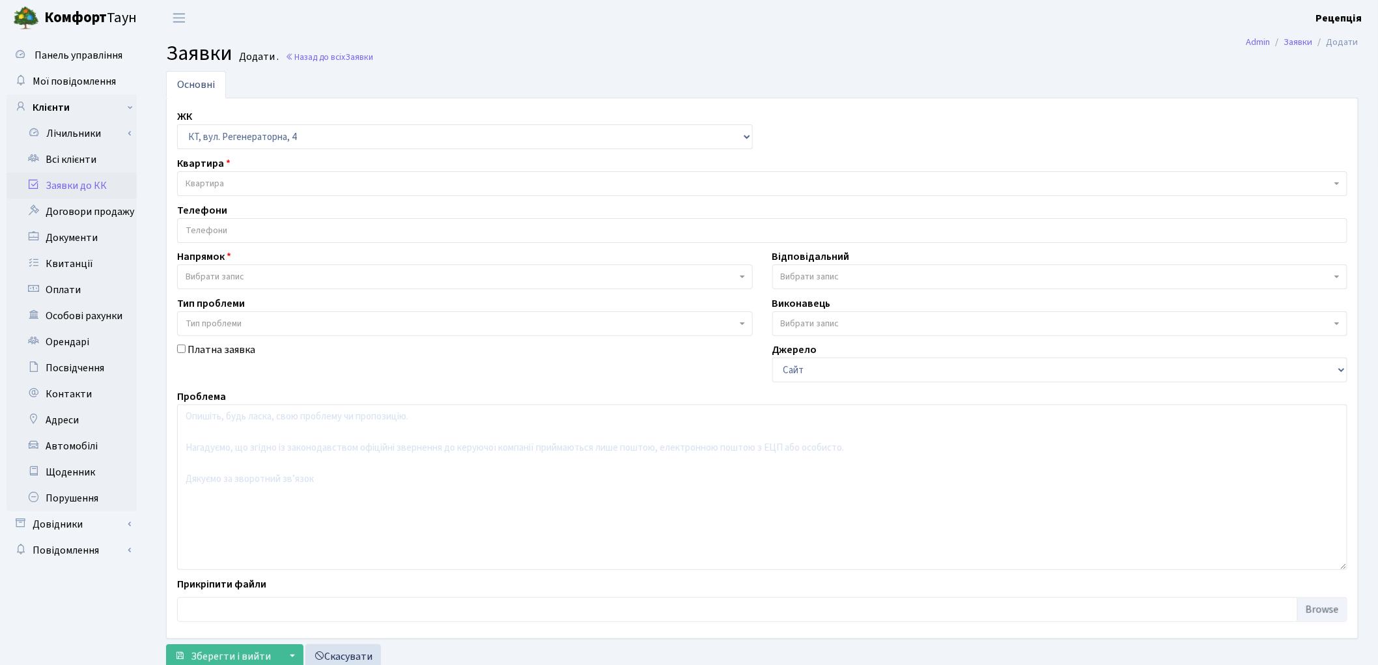
click at [226, 179] on span "Квартира" at bounding box center [758, 183] width 1145 height 13
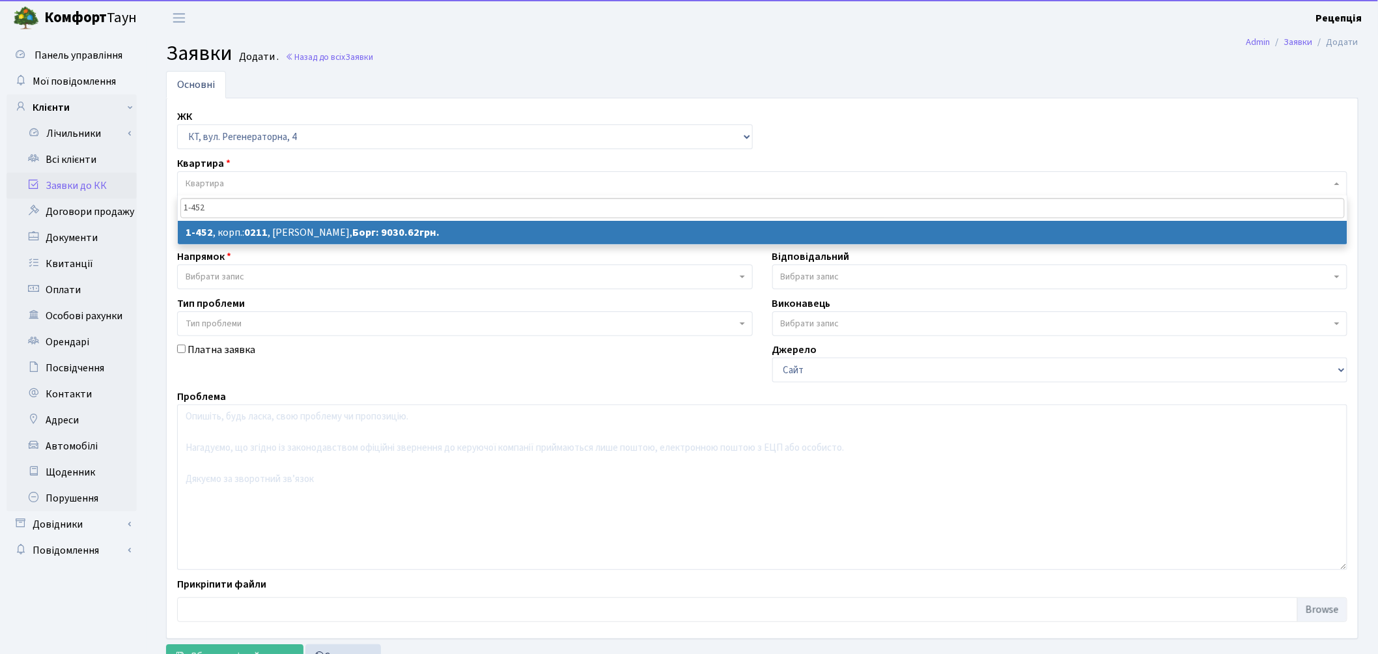
type input "1-452"
select select
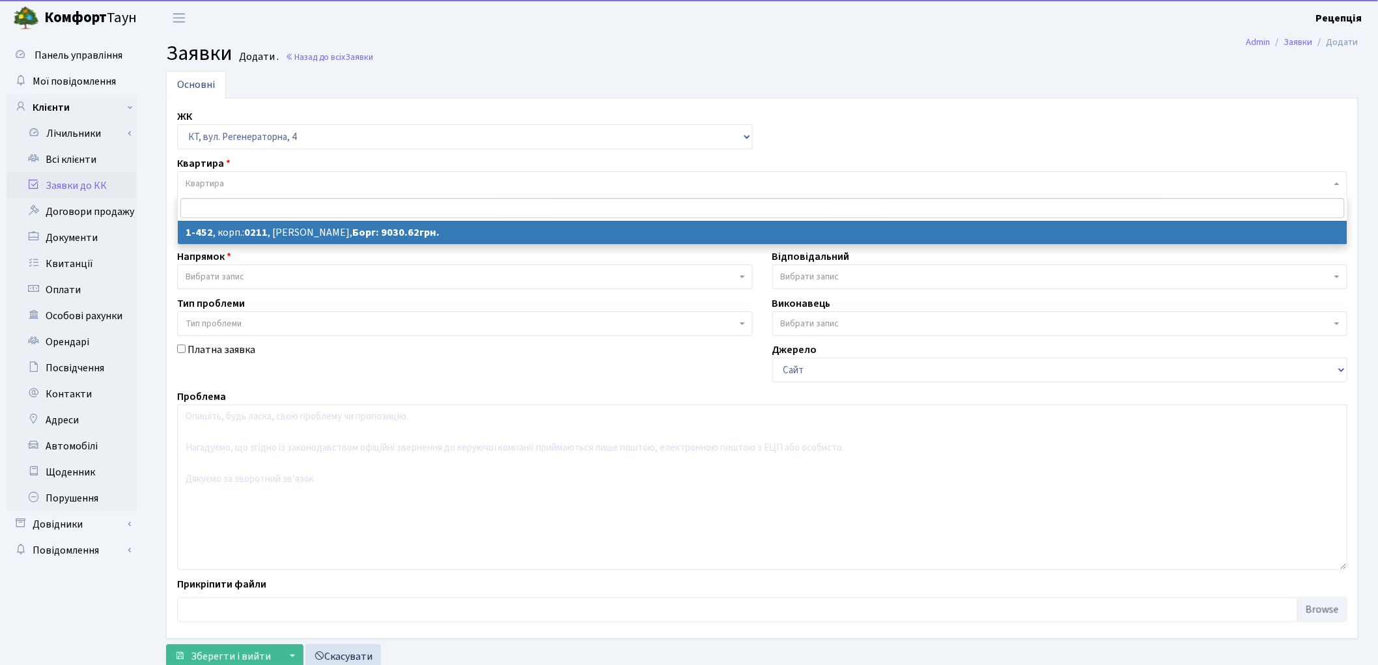
select select "423"
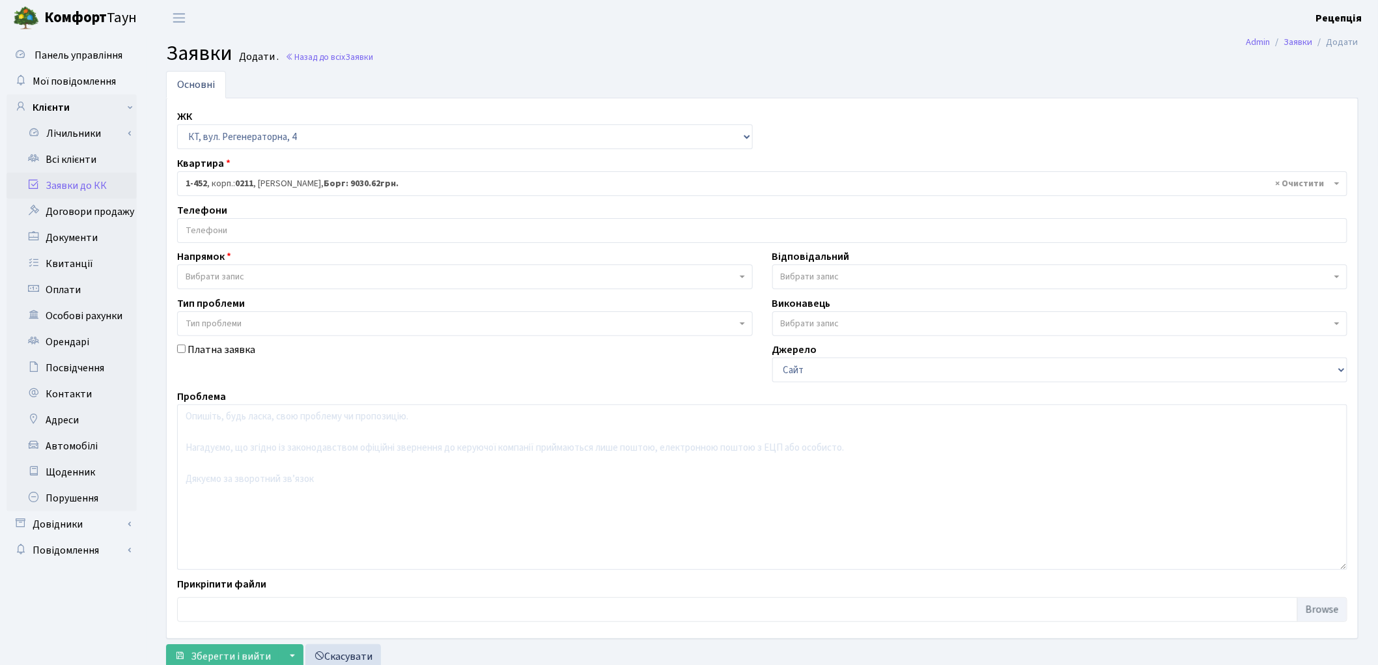
click at [227, 233] on input "search" at bounding box center [762, 230] width 1169 height 23
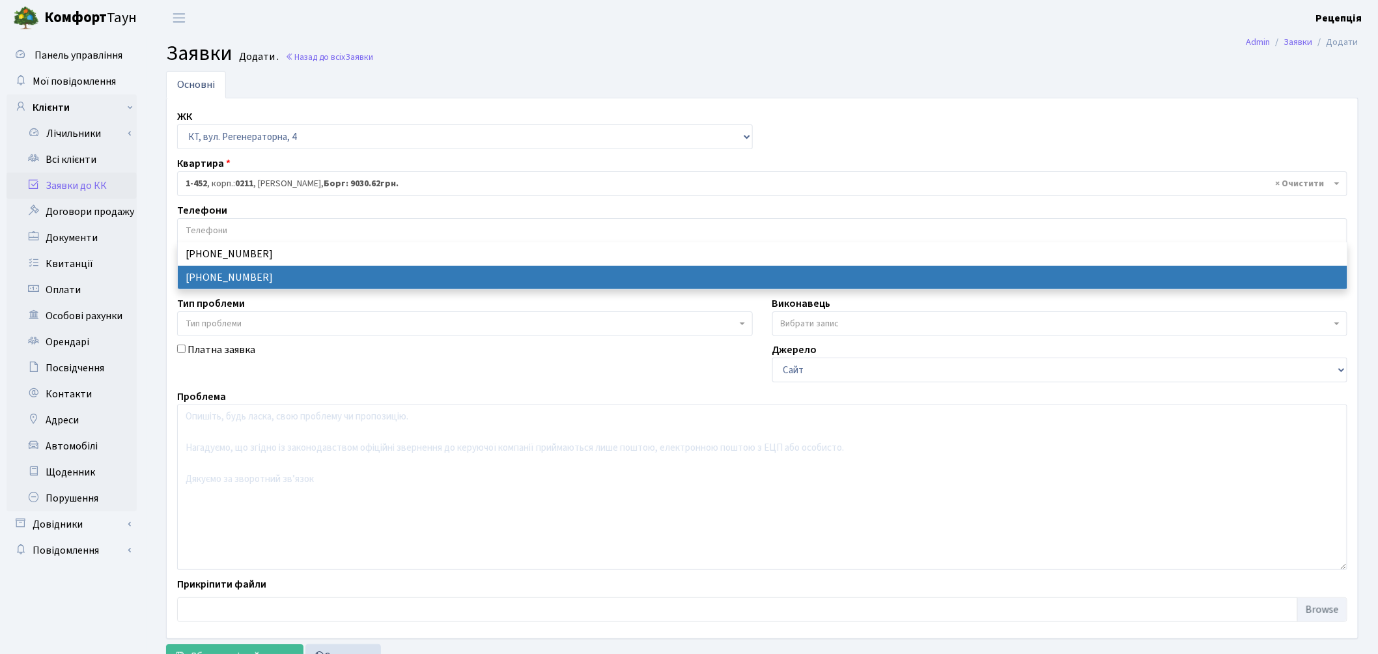
select select "11885"
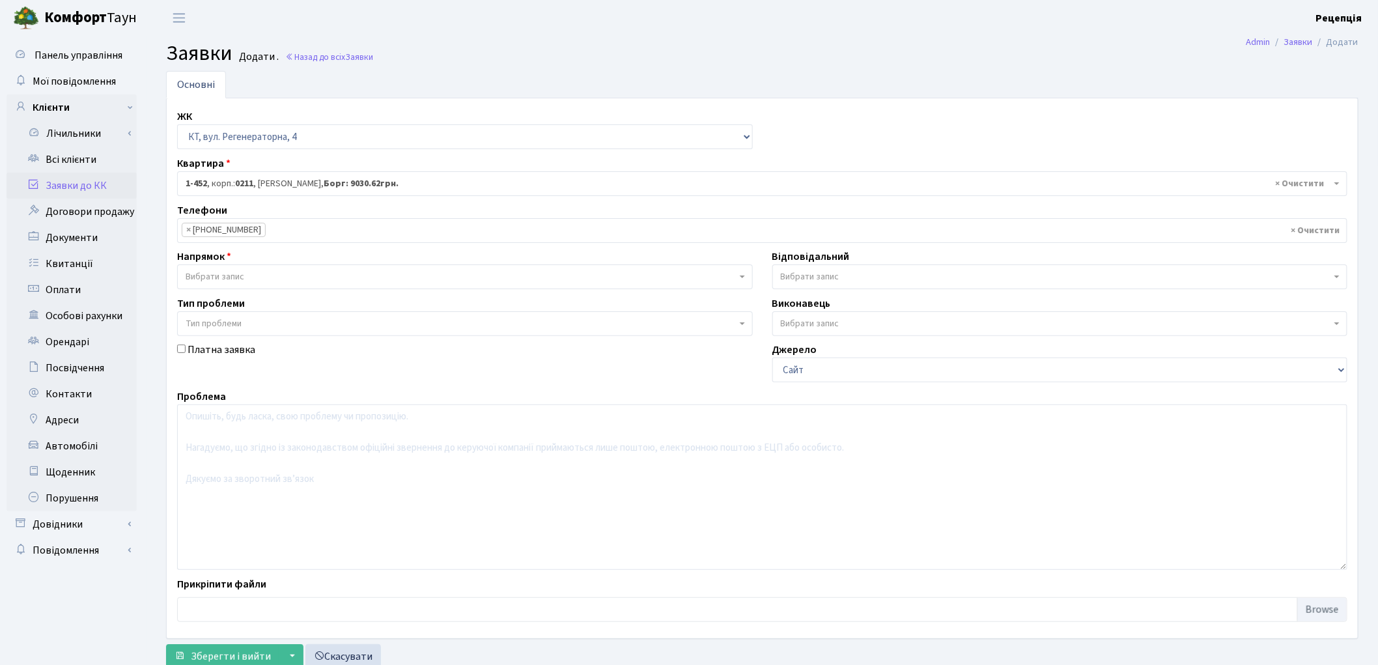
click at [251, 270] on span "Вибрати запис" at bounding box center [461, 276] width 551 height 13
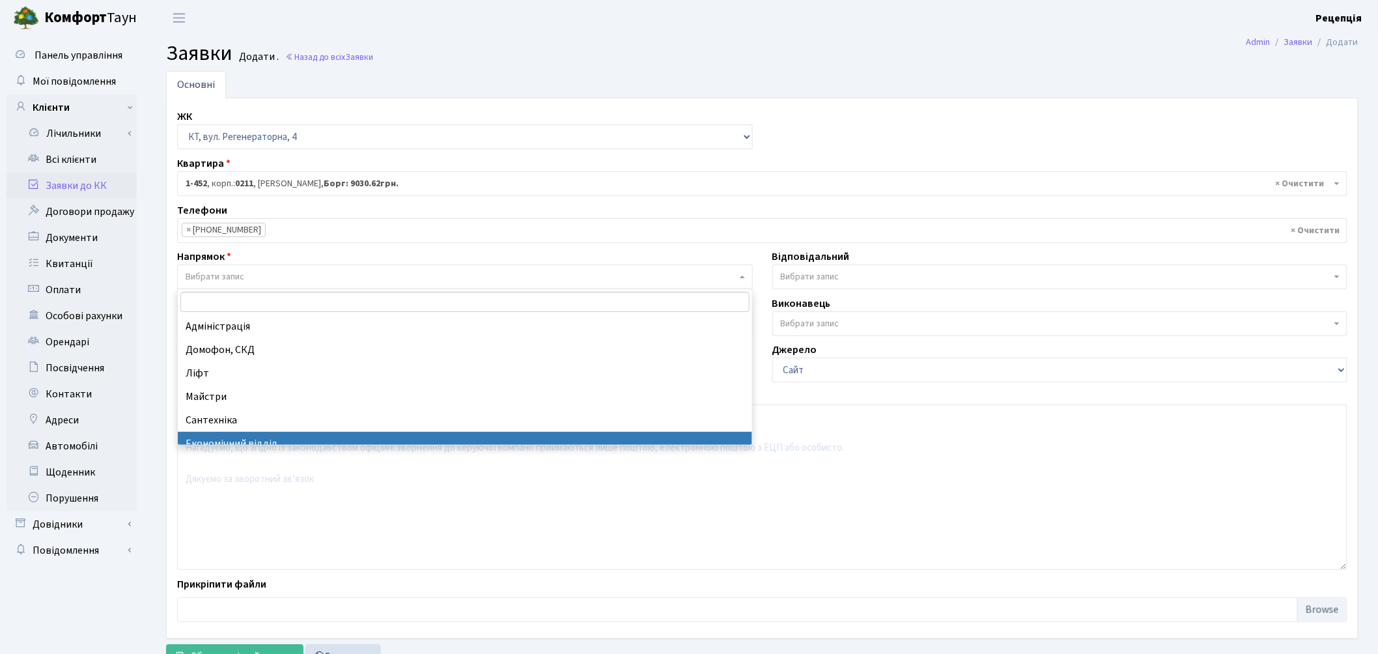
select select "9"
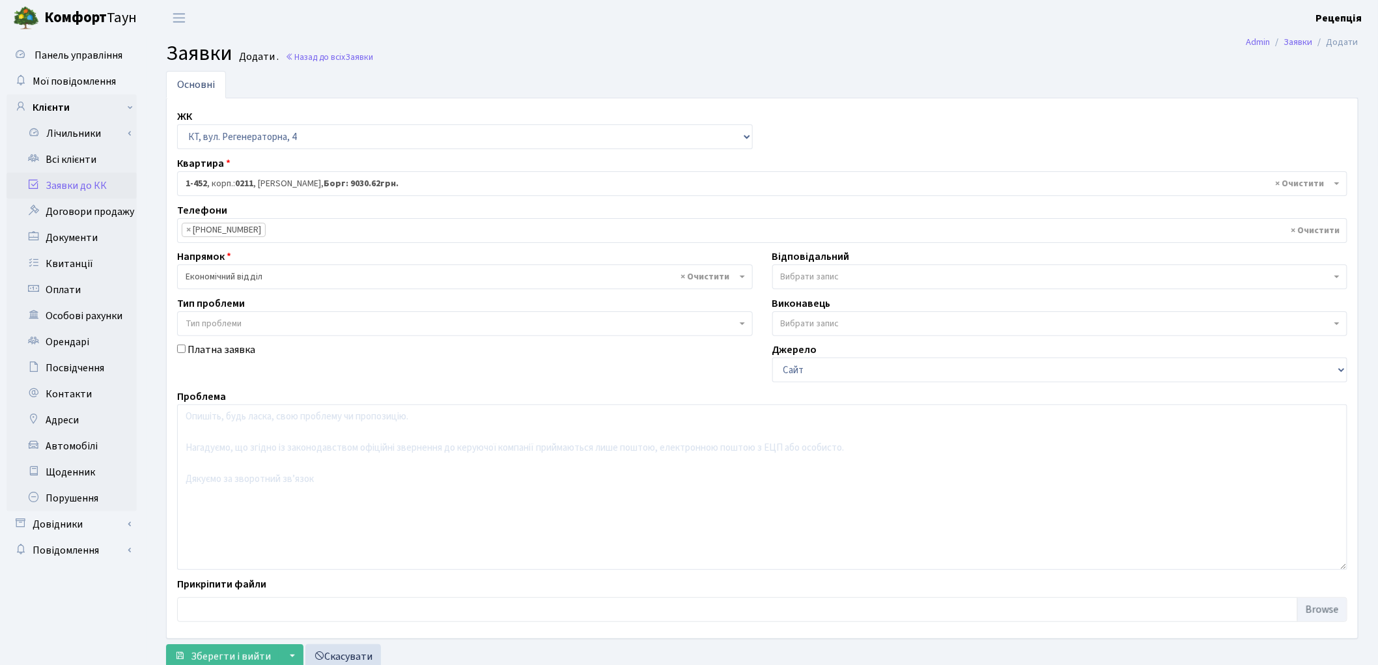
click at [228, 323] on span "Тип проблеми" at bounding box center [214, 323] width 56 height 13
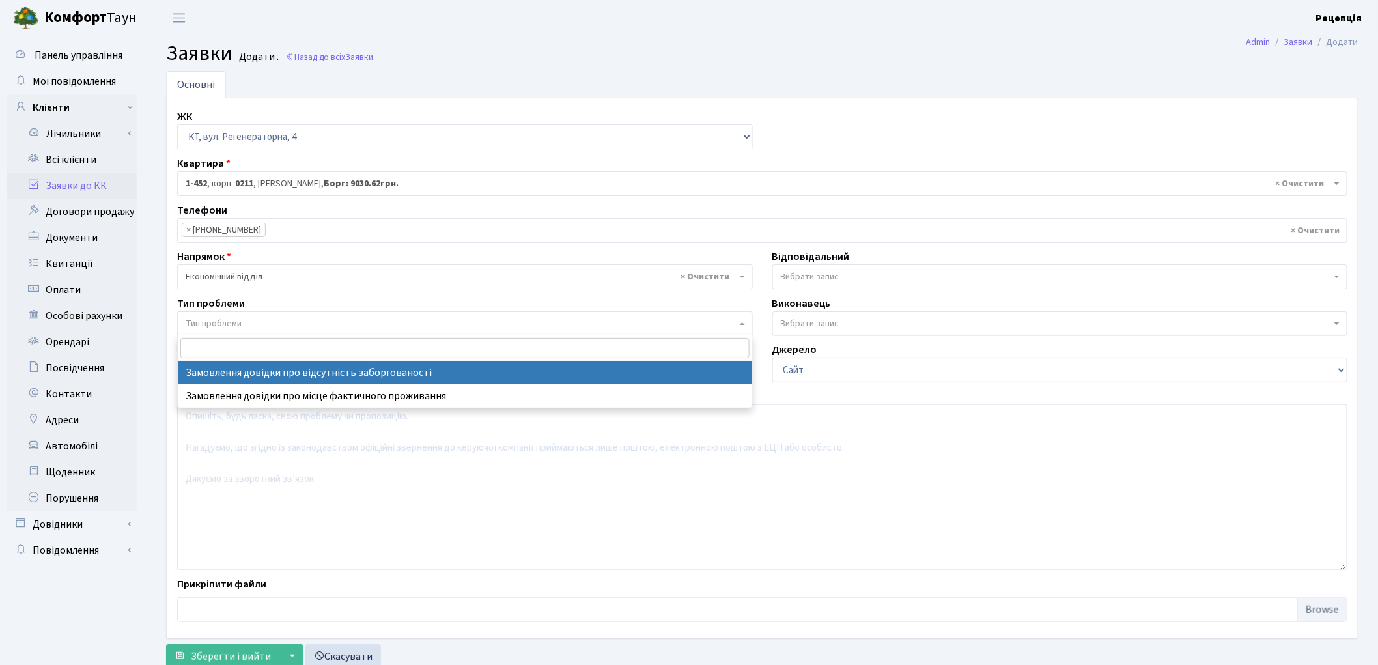
select select "35"
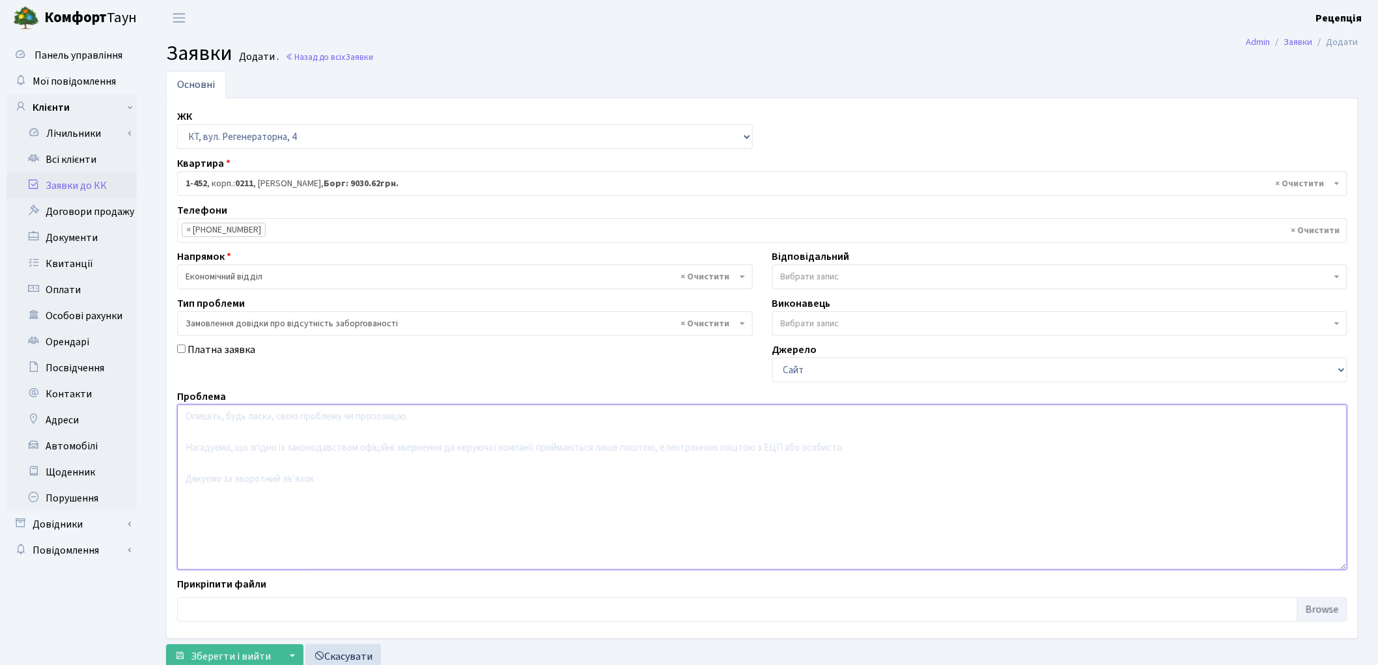
click at [250, 417] on textarea at bounding box center [762, 486] width 1170 height 165
type textarea "Надати довідку про відсутність заборгованості у зв'язку з продажем квартири."
click at [250, 651] on span "Зберегти і вийти" at bounding box center [231, 656] width 80 height 14
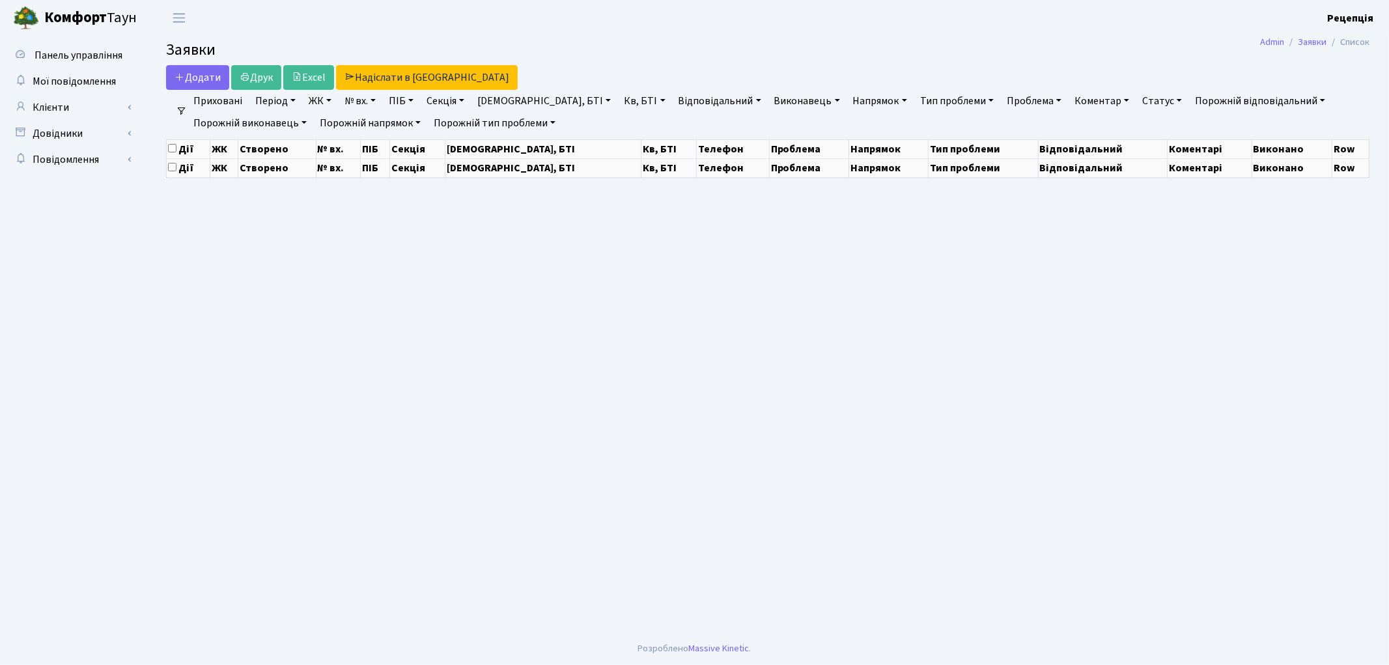
select select "25"
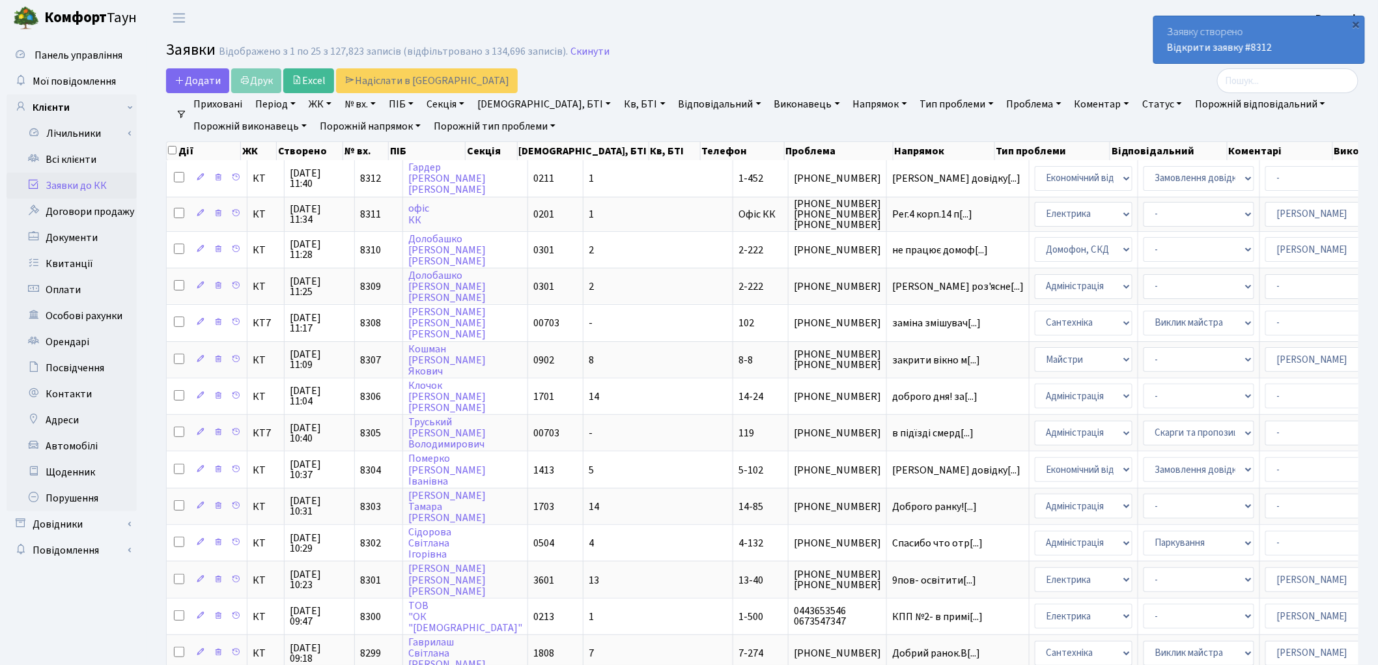
click at [89, 186] on link "Заявки до КК" at bounding box center [72, 186] width 130 height 26
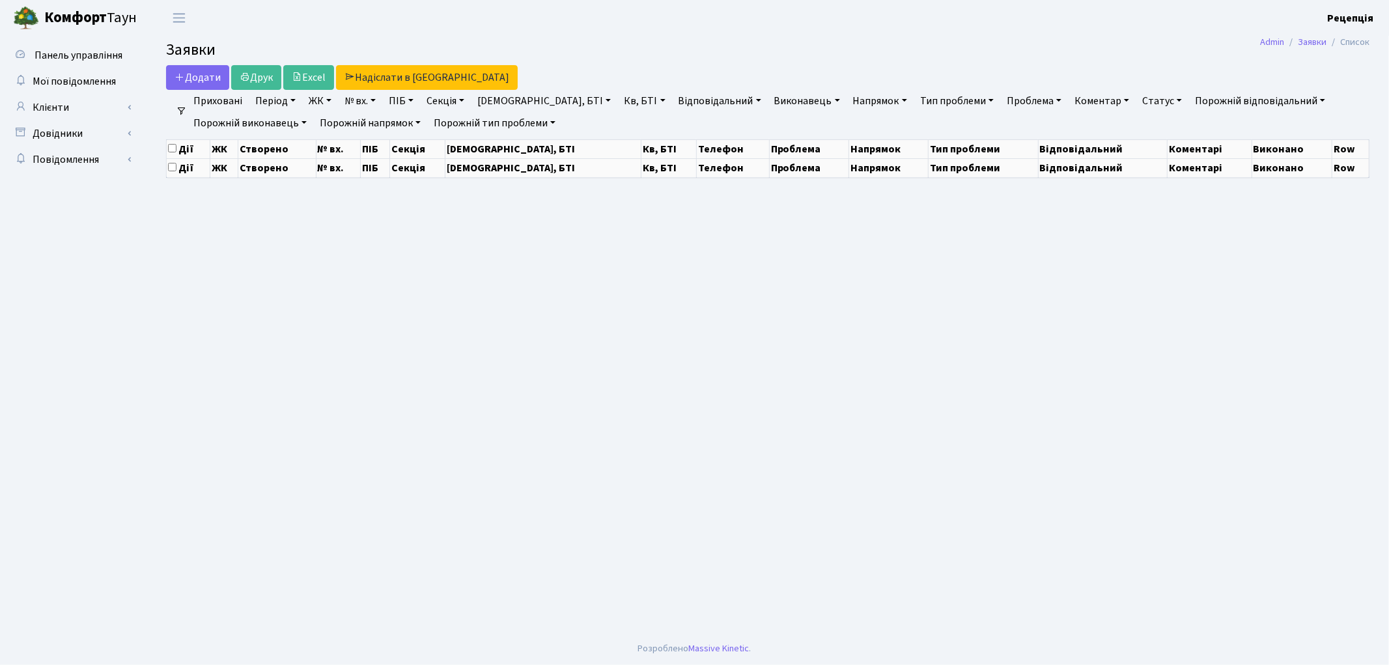
select select "25"
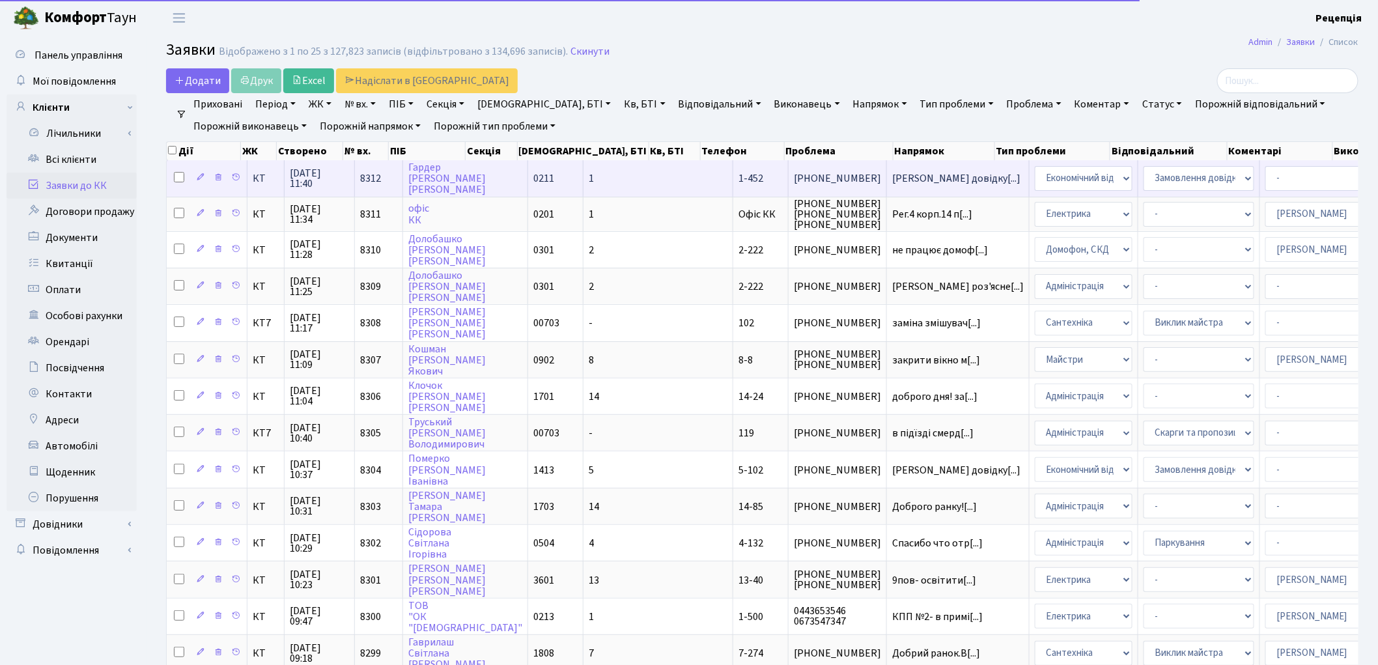
click at [583, 176] on td "1" at bounding box center [658, 178] width 150 height 36
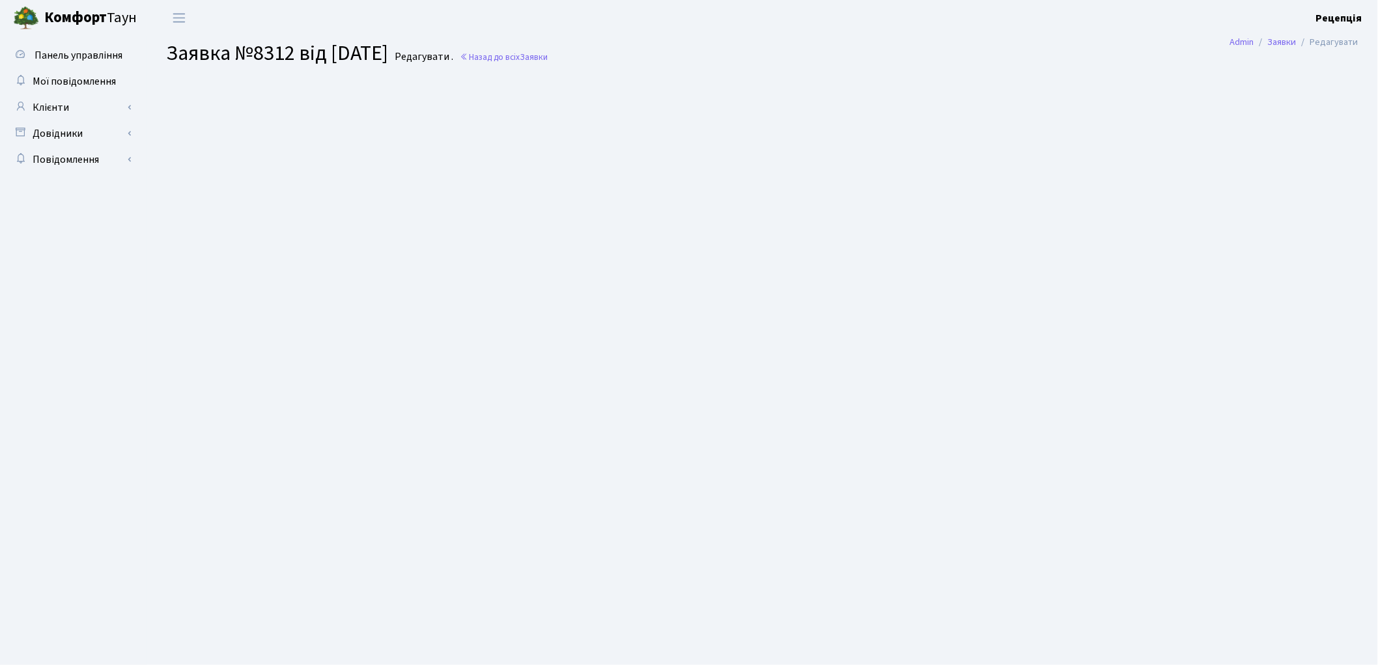
select select "423"
select select "35"
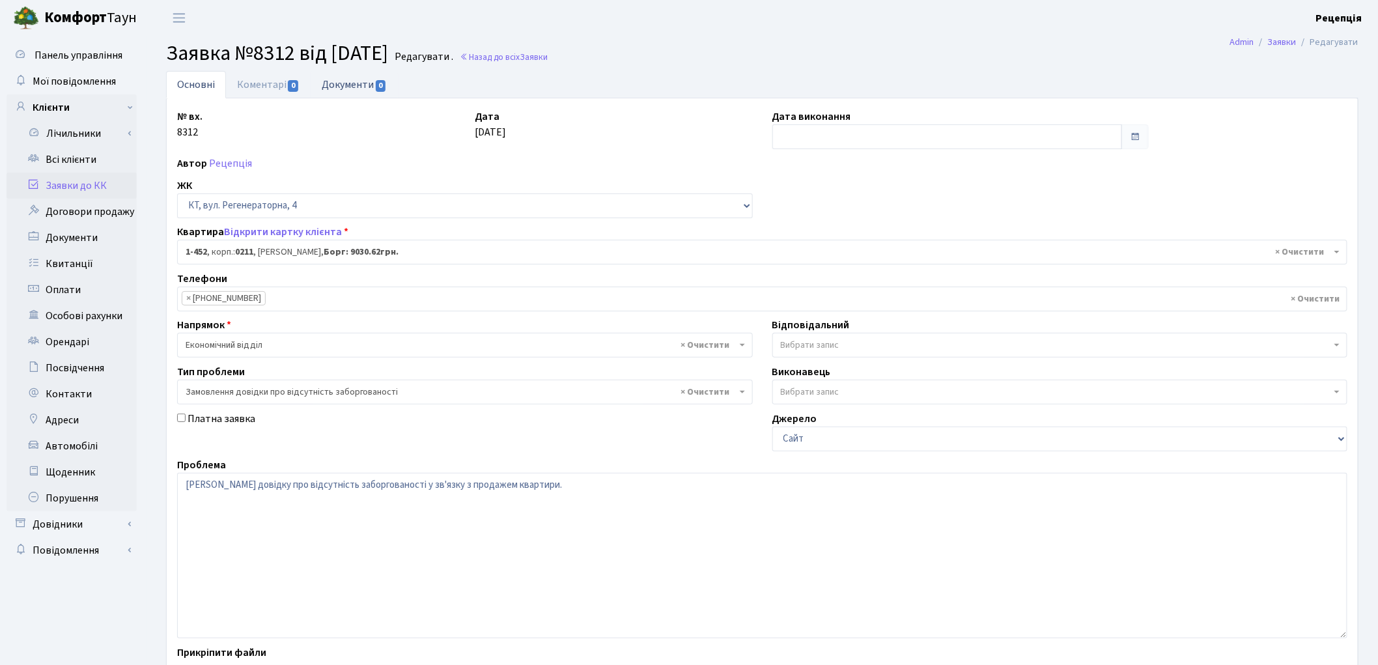
click at [371, 91] on link "Документи 0" at bounding box center [354, 84] width 87 height 27
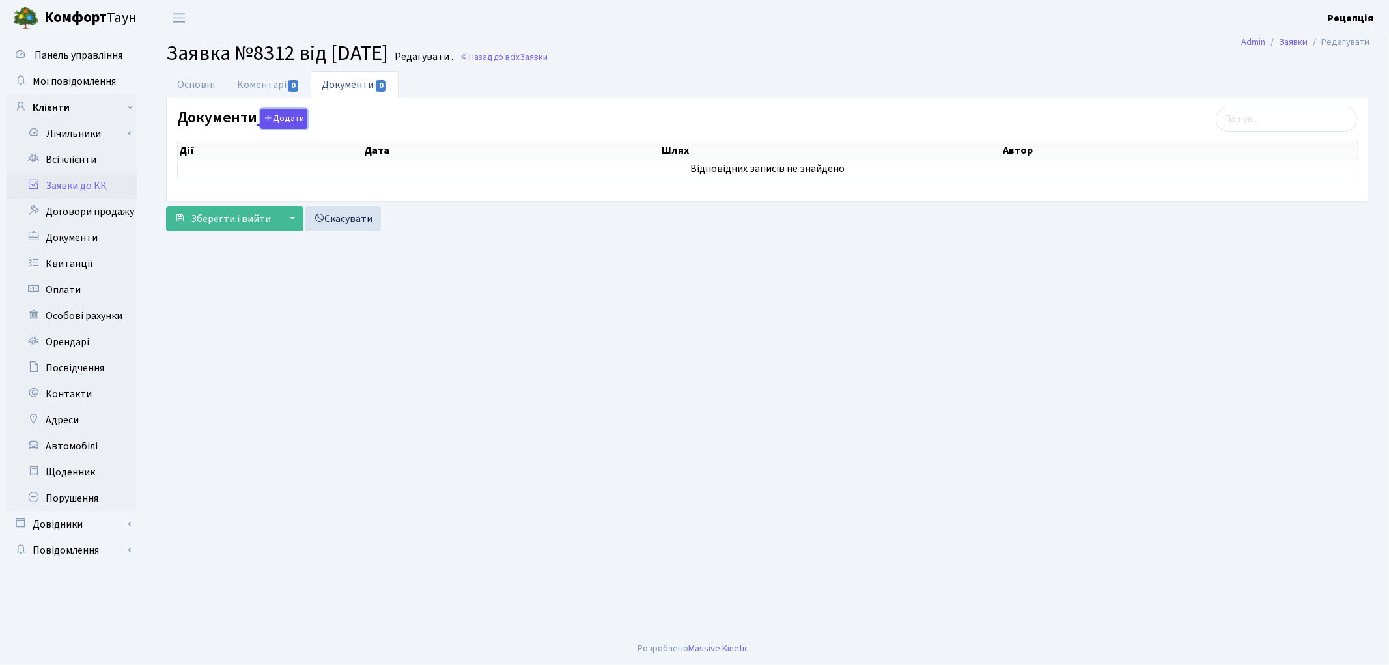
click at [283, 121] on button "Додати" at bounding box center [283, 119] width 47 height 20
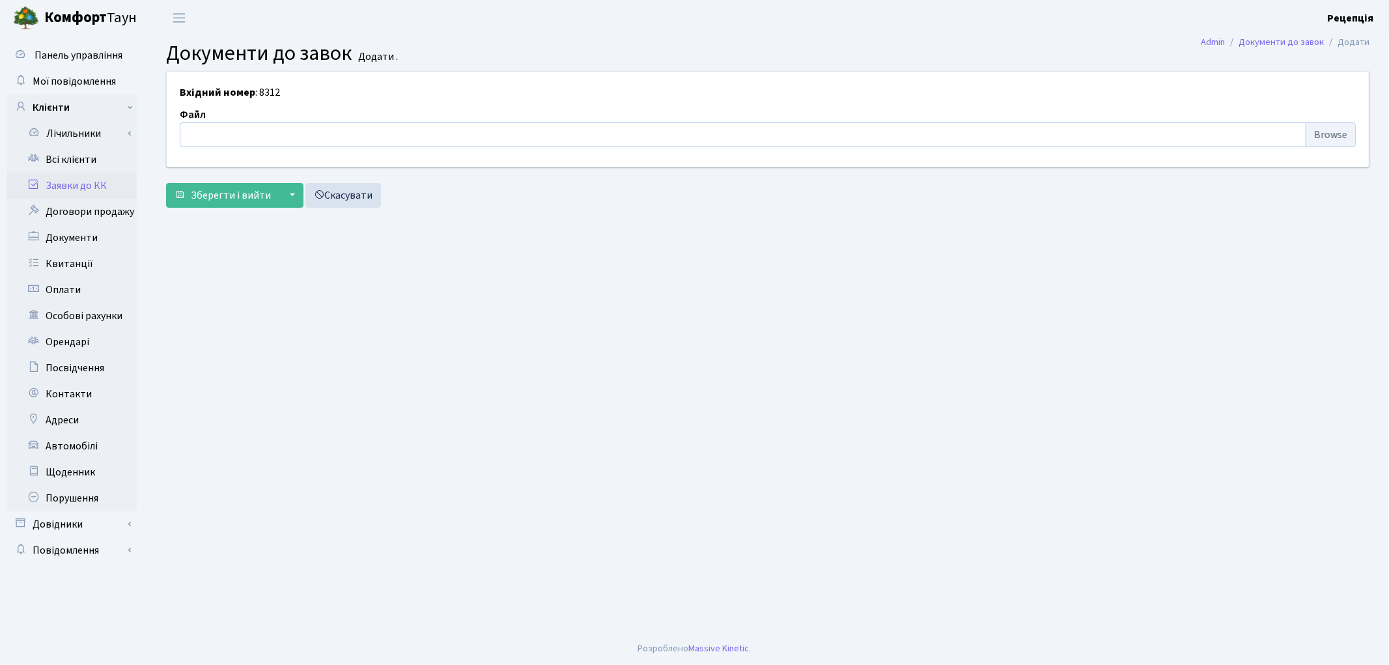
click at [1345, 132] on input "file" at bounding box center [768, 134] width 1176 height 25
type input "C:\fakepath\сканирование0695.pdf"
click at [225, 190] on span "Зберегти і вийти" at bounding box center [231, 195] width 80 height 14
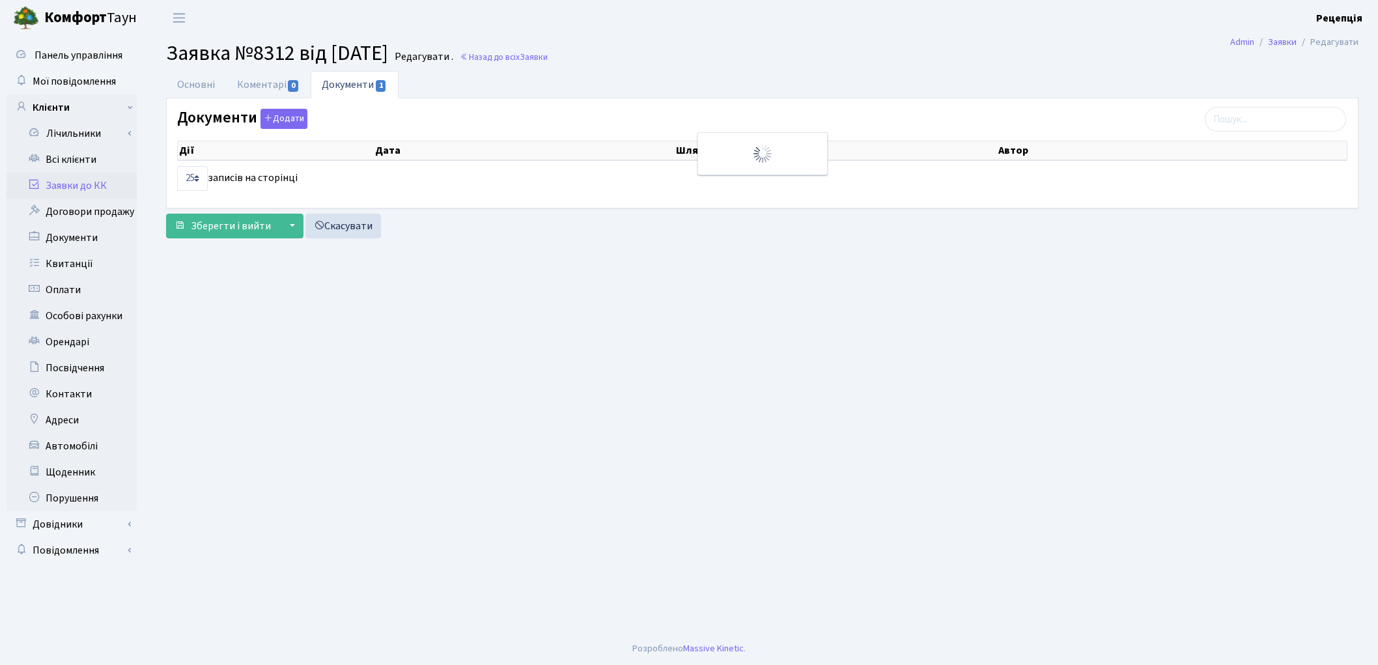
select select "25"
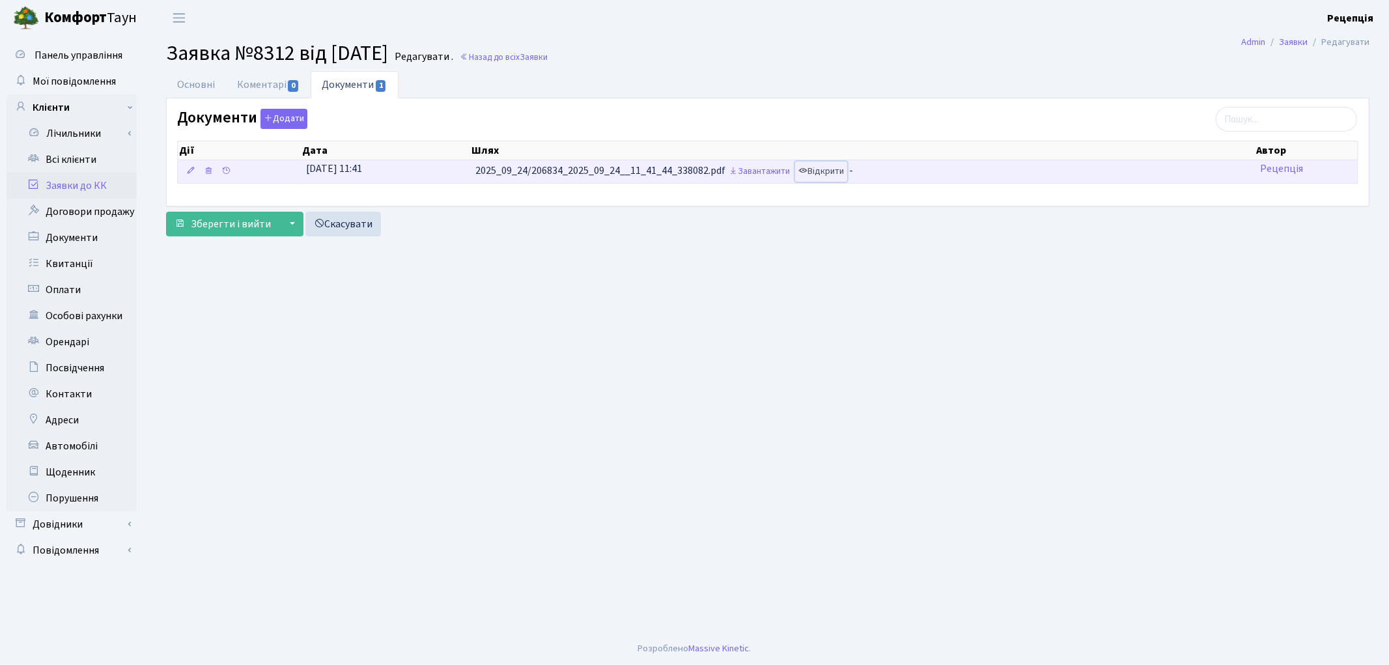
click at [828, 170] on link "Відкрити" at bounding box center [821, 171] width 52 height 20
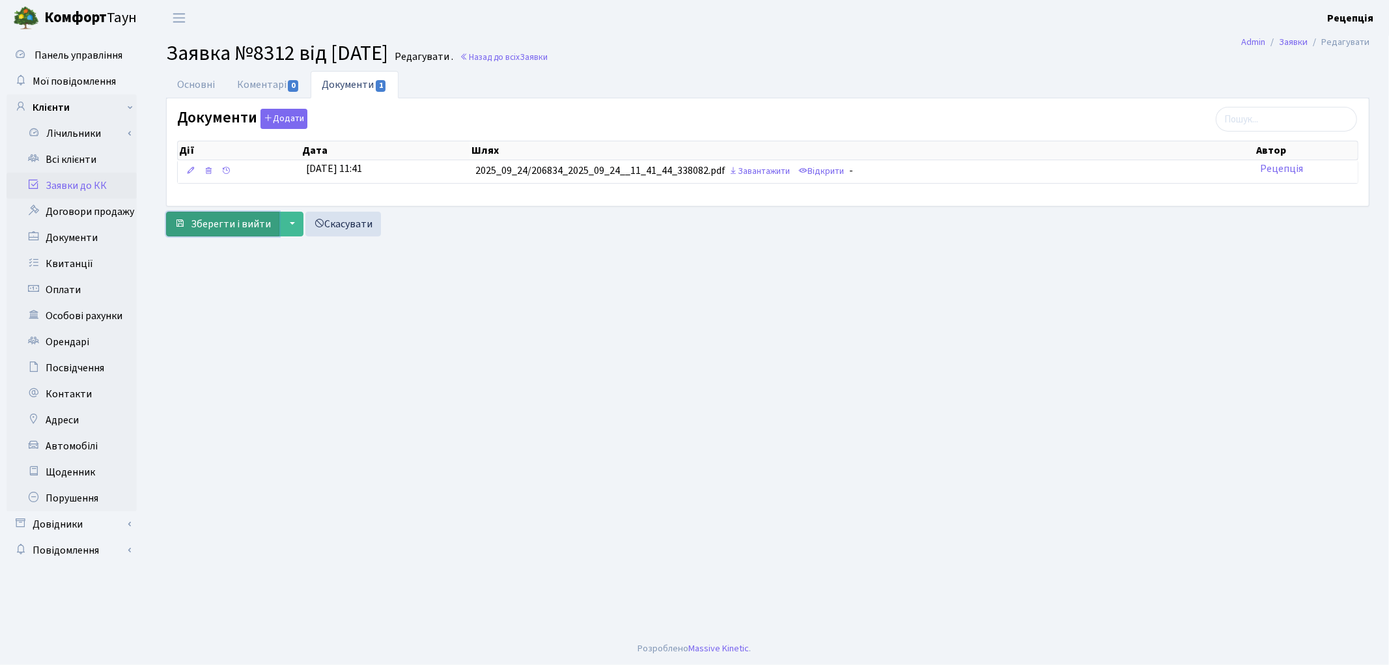
click at [229, 224] on span "Зберегти і вийти" at bounding box center [231, 224] width 80 height 14
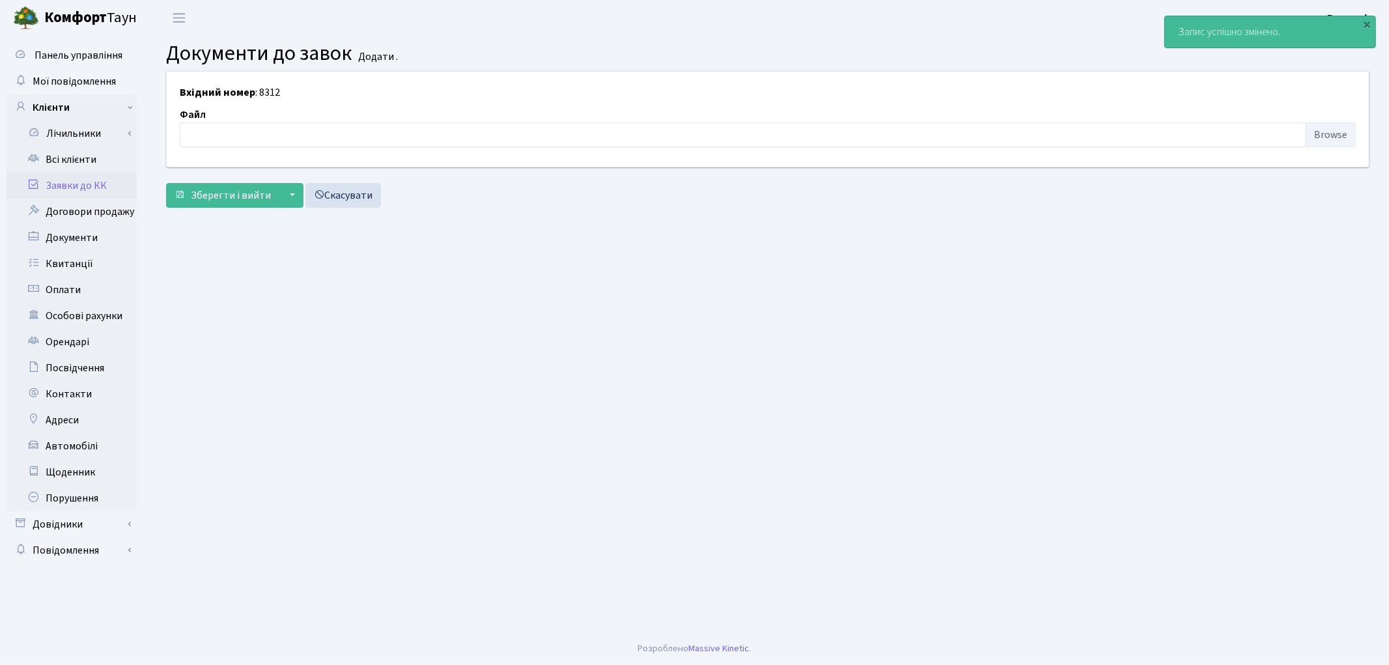
click at [113, 181] on link "Заявки до КК" at bounding box center [72, 186] width 130 height 26
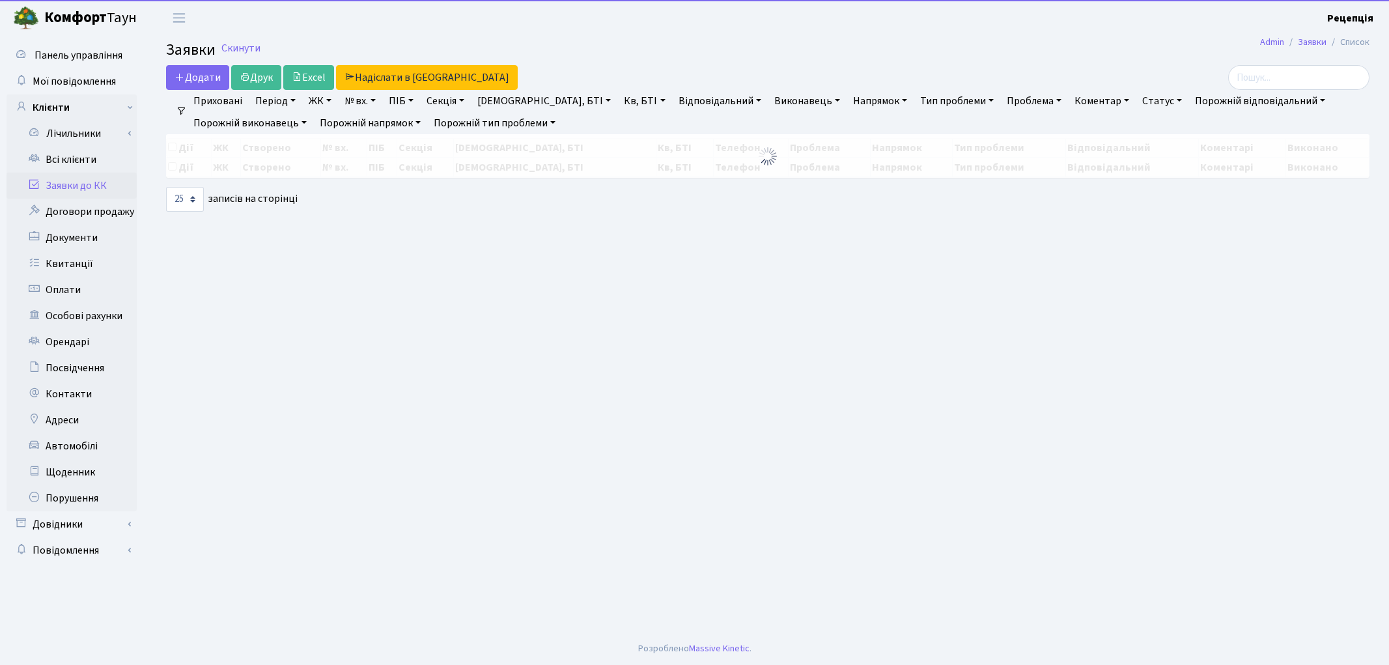
select select "25"
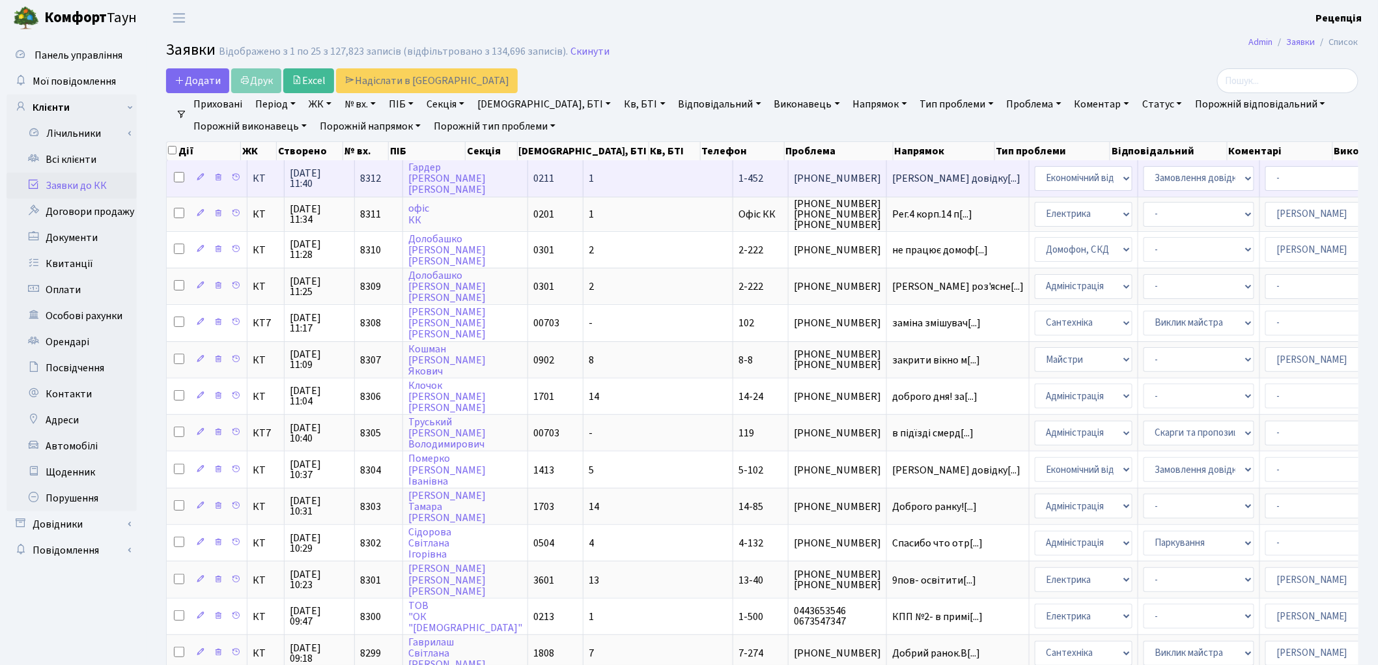
click at [528, 177] on td "0211" at bounding box center [555, 178] width 55 height 36
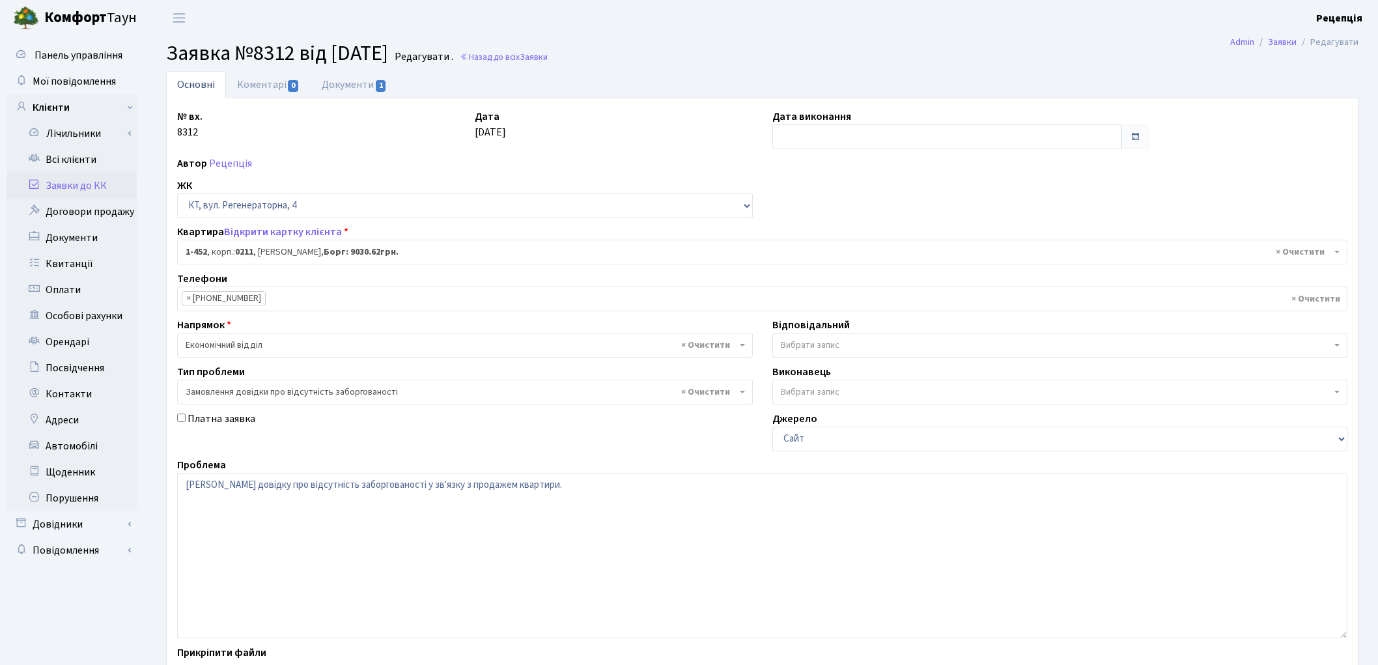
select select "423"
select select "35"
click at [522, 486] on textarea "Надати довідку про відсутність заборгованості у зв'язку з продажем квартири." at bounding box center [762, 555] width 1170 height 165
click at [552, 486] on textarea "Надати довідку про відсутність заборгованості у зв'язку з продажем квартири." at bounding box center [762, 555] width 1170 height 165
click at [557, 487] on textarea "Надати довідку про відсутність заборгованості у зв'язку з продажем квартири." at bounding box center [762, 555] width 1170 height 165
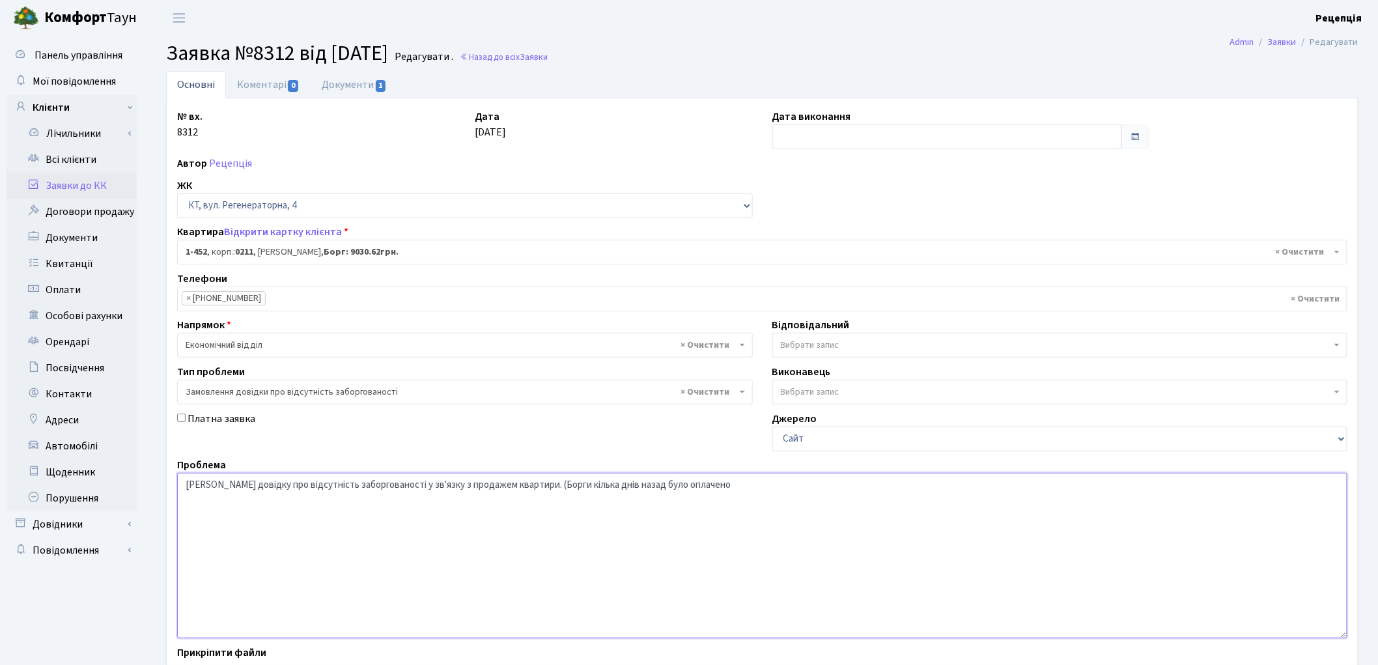
click at [697, 485] on textarea "Надати довідку про відсутність заборгованості у зв'язку з продажем квартири." at bounding box center [762, 555] width 1170 height 165
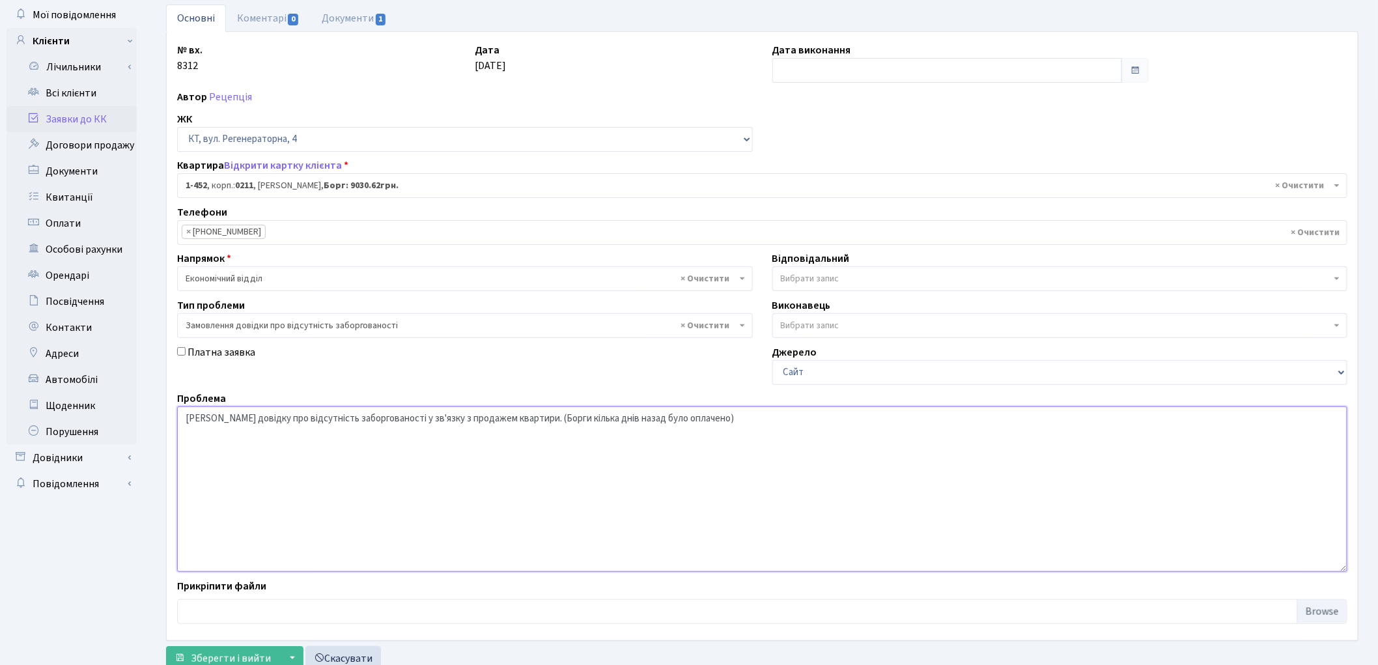
scroll to position [112, 0]
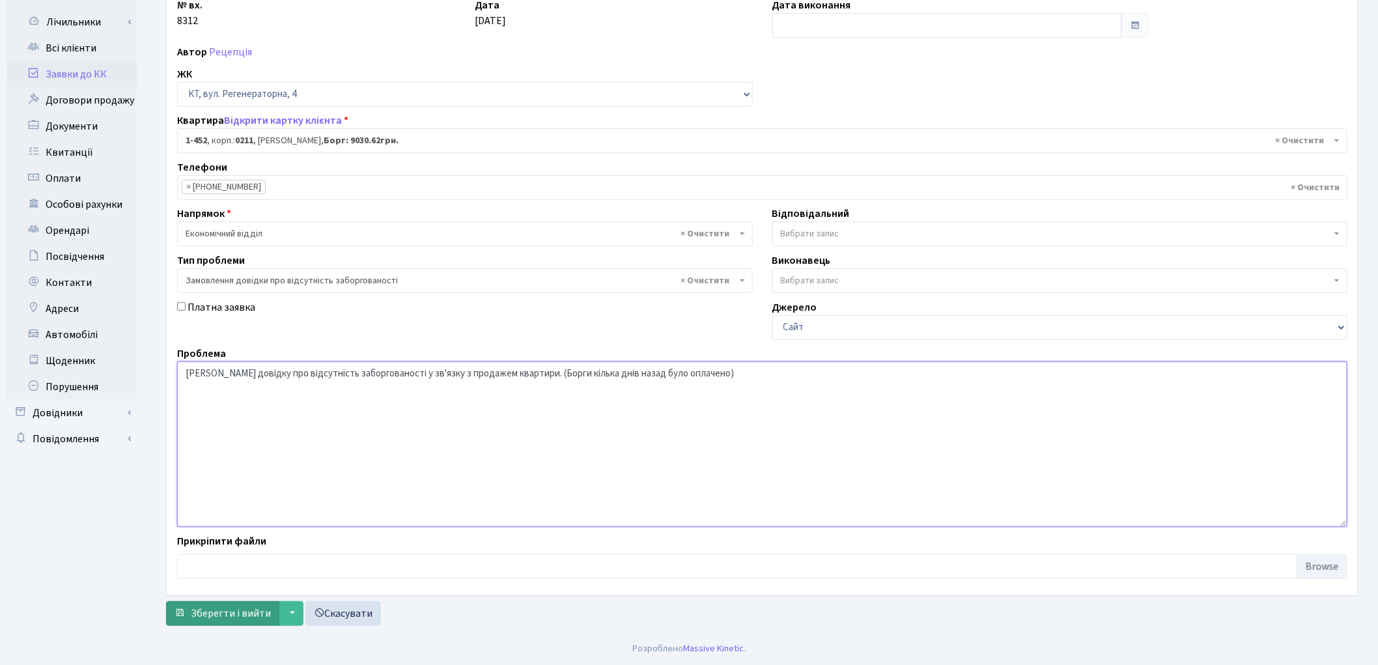
type textarea "Надати довідку про відсутність заборгованості у зв'язку з продажем квартири. (Б…"
click at [249, 619] on span "Зберегти і вийти" at bounding box center [231, 613] width 80 height 14
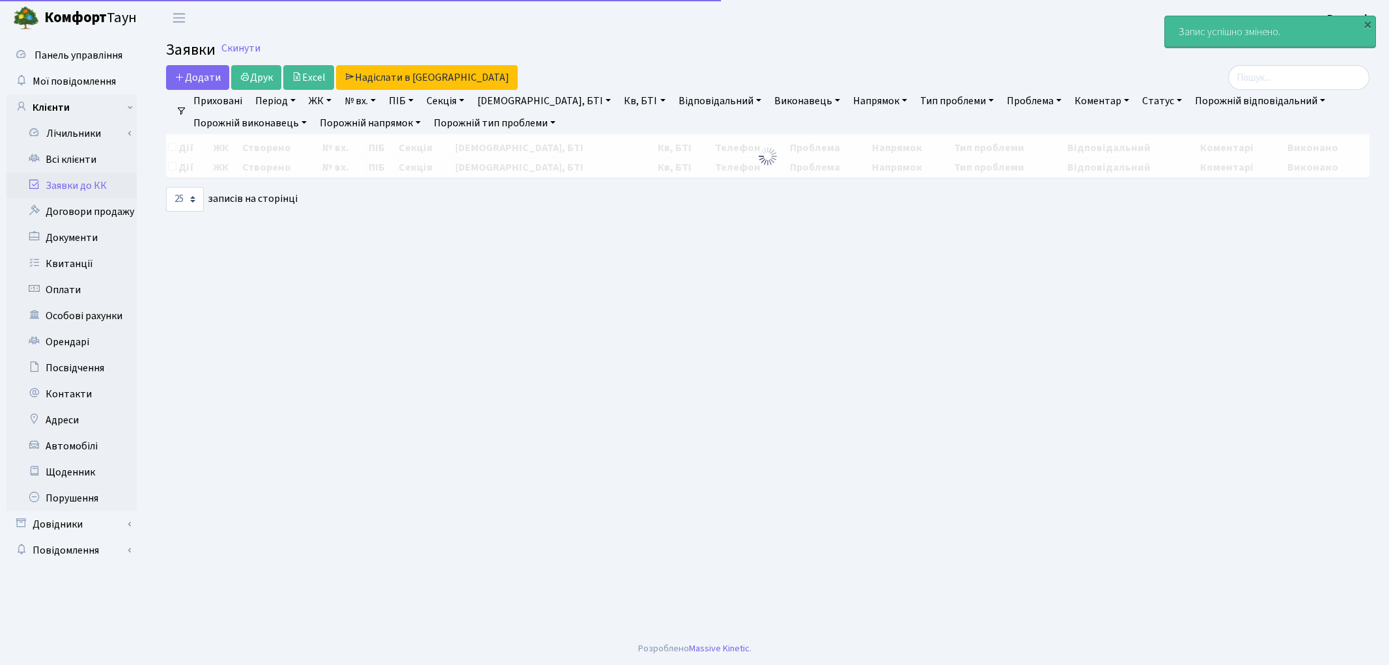
select select "25"
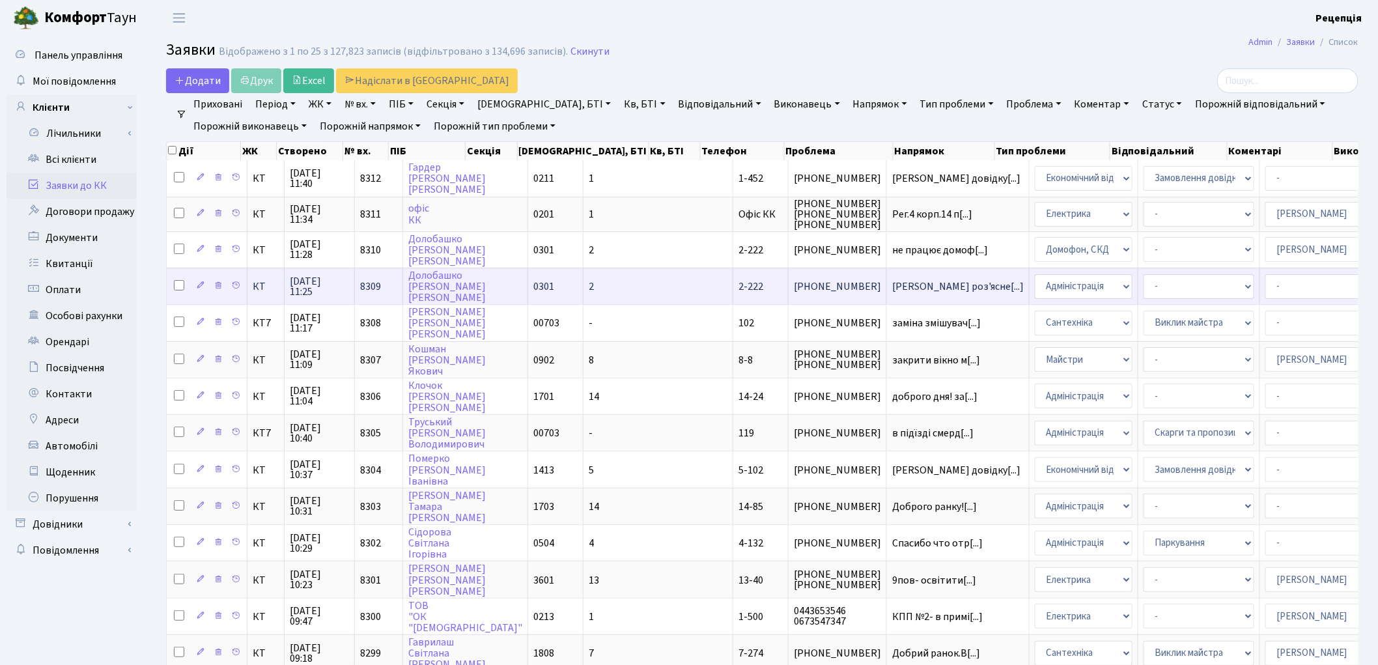
click at [589, 281] on td "2" at bounding box center [658, 286] width 150 height 36
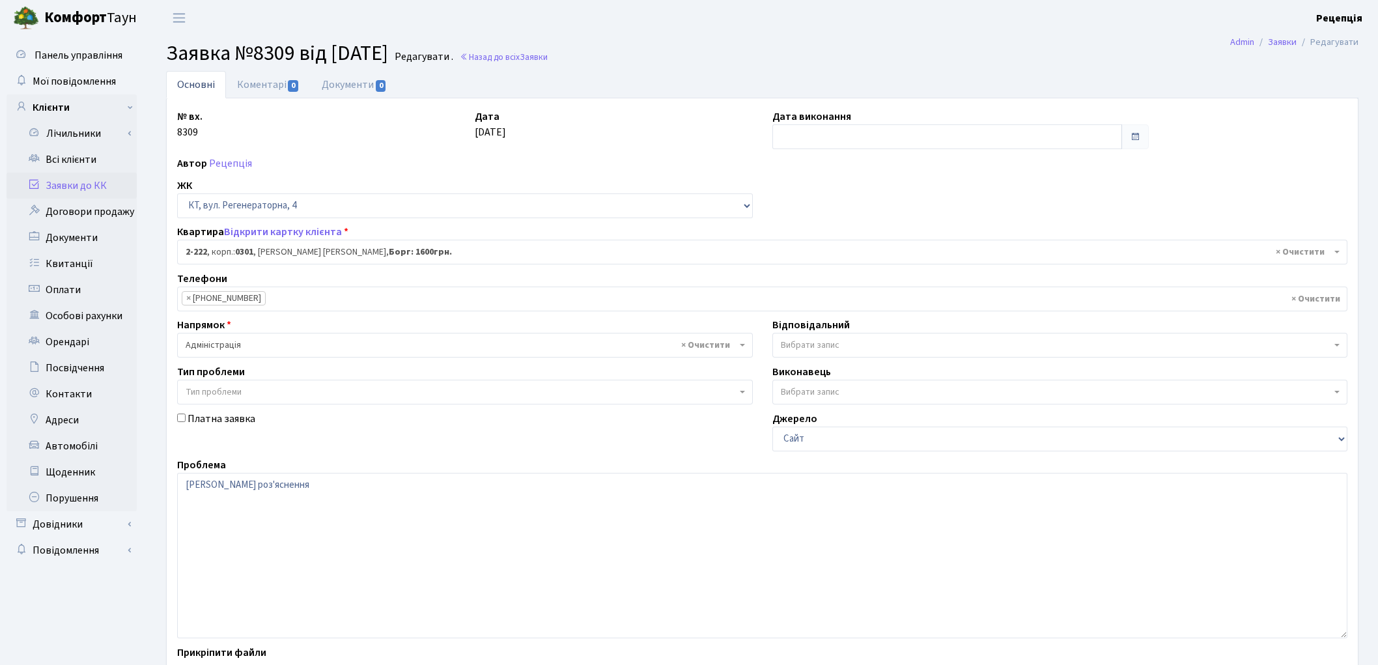
select select "487"
click at [320, 510] on textarea "[PERSON_NAME] роз'яснення" at bounding box center [762, 555] width 1170 height 165
click at [272, 487] on textarea "[PERSON_NAME] роз'яснення" at bounding box center [762, 555] width 1170 height 165
click at [281, 486] on textarea "Надати роз'яснення" at bounding box center [762, 555] width 1170 height 165
click at [212, 502] on textarea "Надати роз'яснення" at bounding box center [762, 555] width 1170 height 165
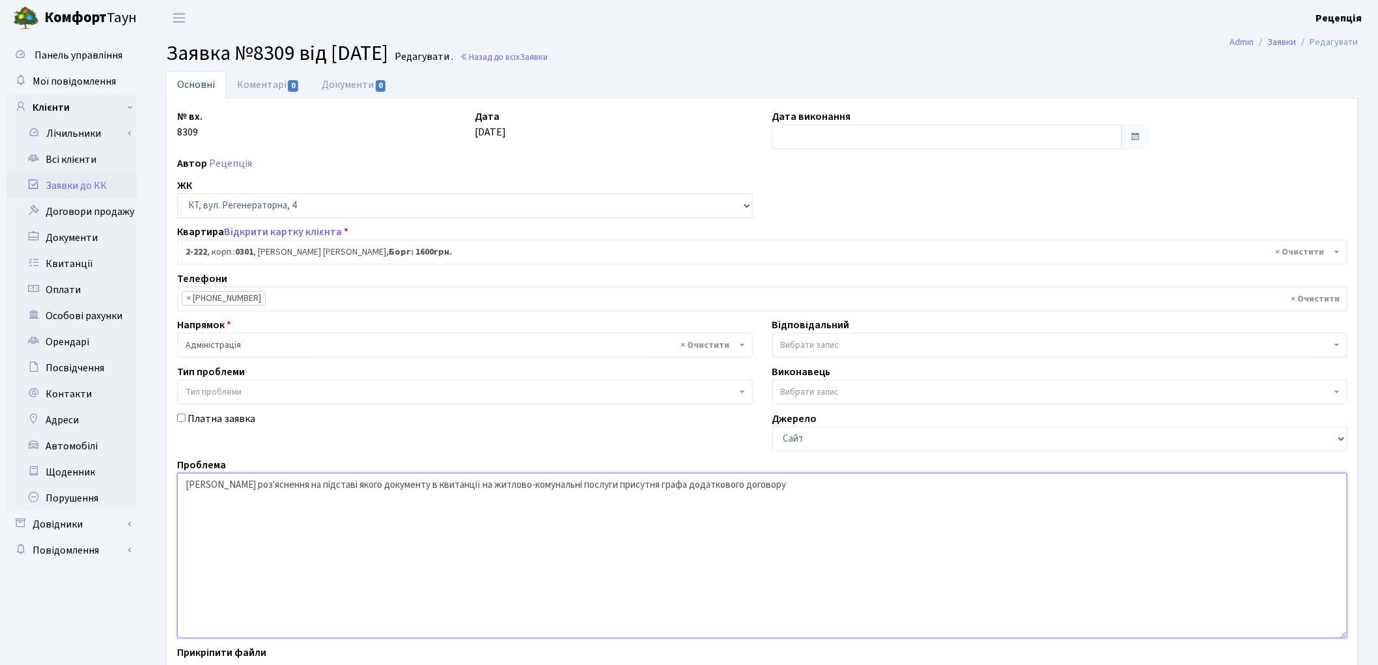
click at [706, 486] on textarea "Надати роз'яснення" at bounding box center [762, 555] width 1170 height 165
click at [747, 487] on textarea "Надати роз'яснення" at bounding box center [762, 555] width 1170 height 165
click at [738, 486] on textarea "Надати роз'яснення" at bounding box center [762, 555] width 1170 height 165
click at [906, 492] on textarea "Надати роз'яснення" at bounding box center [762, 555] width 1170 height 165
click at [184, 485] on textarea "Надати роз'яснення" at bounding box center [762, 555] width 1170 height 165
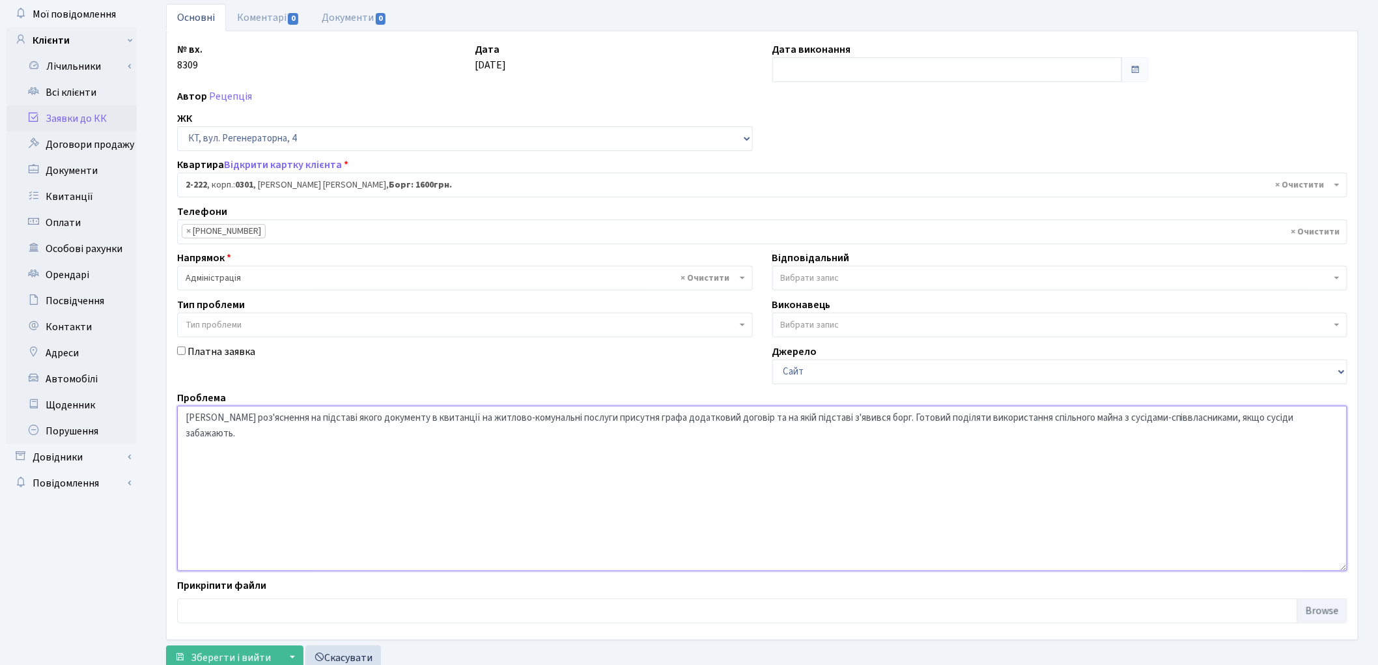
scroll to position [70, 0]
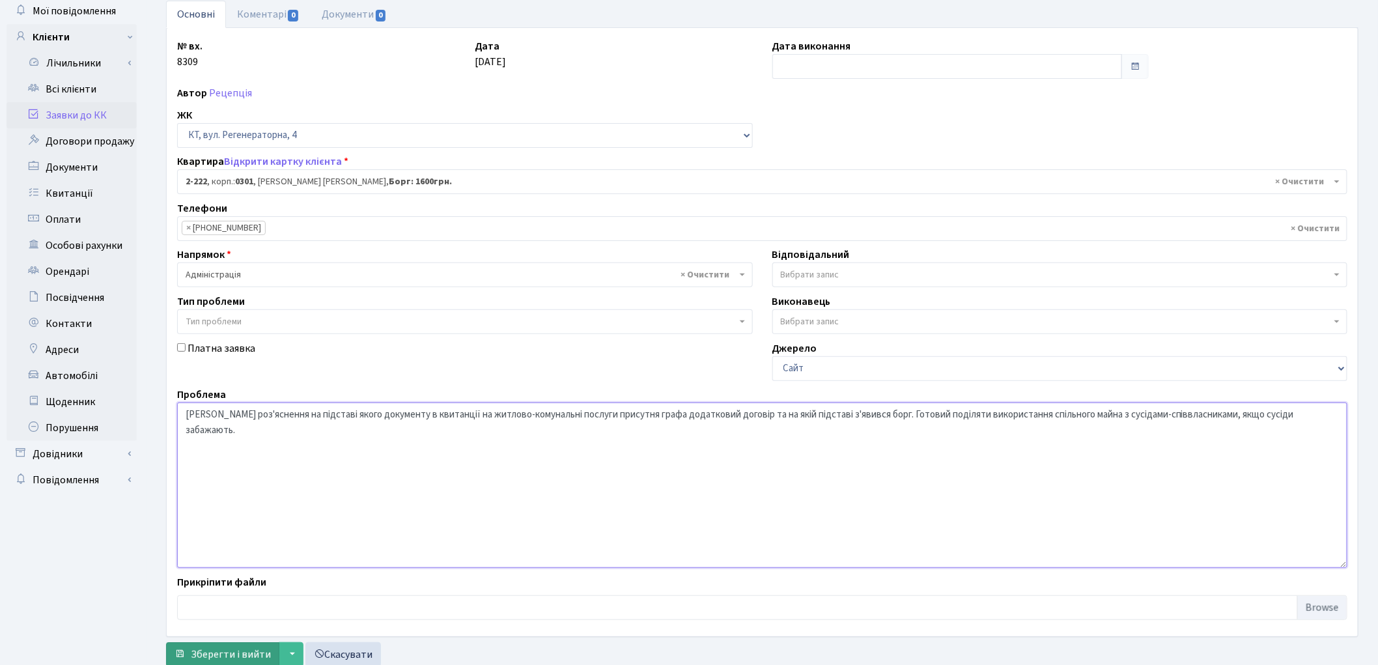
type textarea "Надати роз'яснення на підставі якого документу в квитанції на житлово-комунальн…"
click at [247, 652] on span "Зберегти і вийти" at bounding box center [231, 654] width 80 height 14
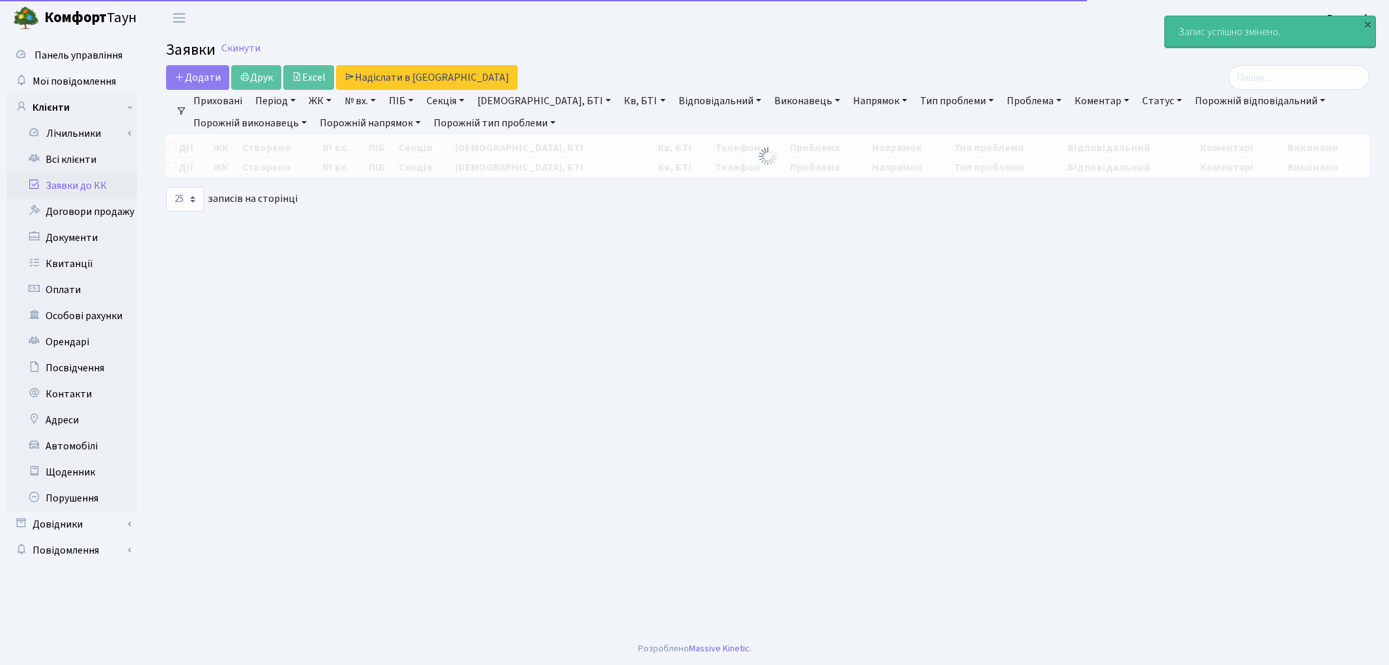
select select "25"
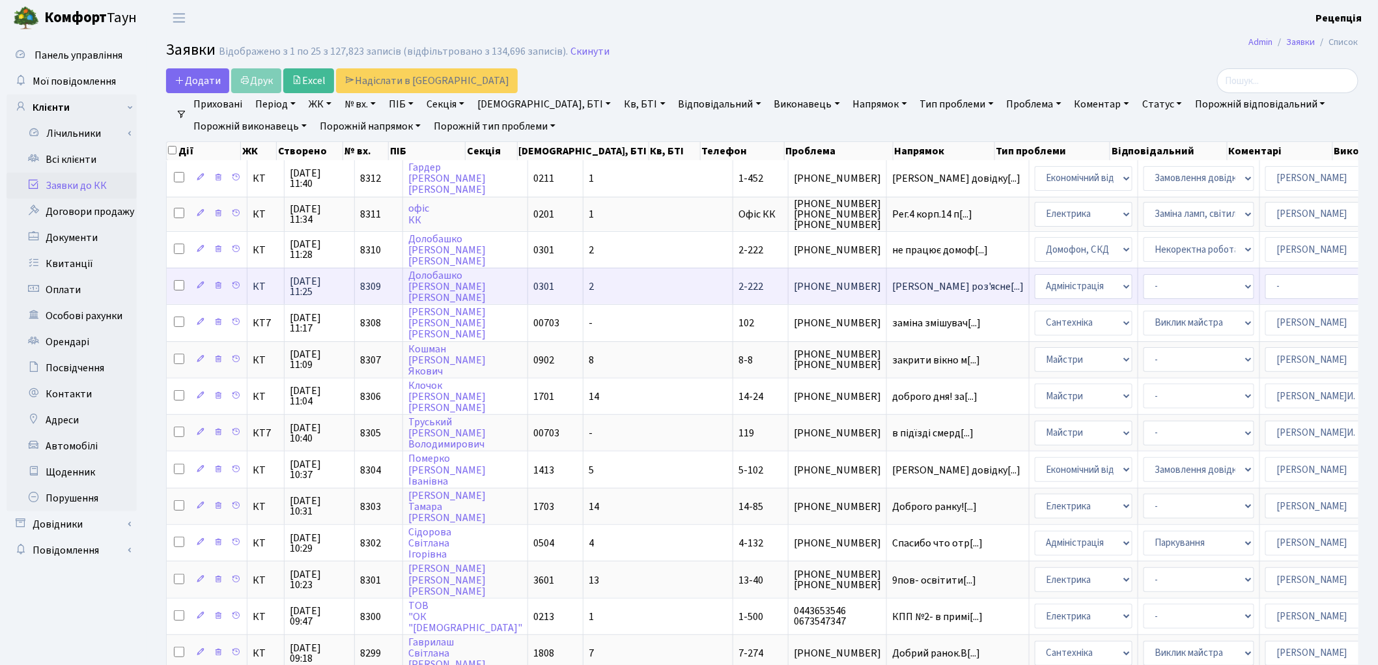
click at [794, 285] on span "[PHONE_NUMBER]" at bounding box center [837, 286] width 87 height 10
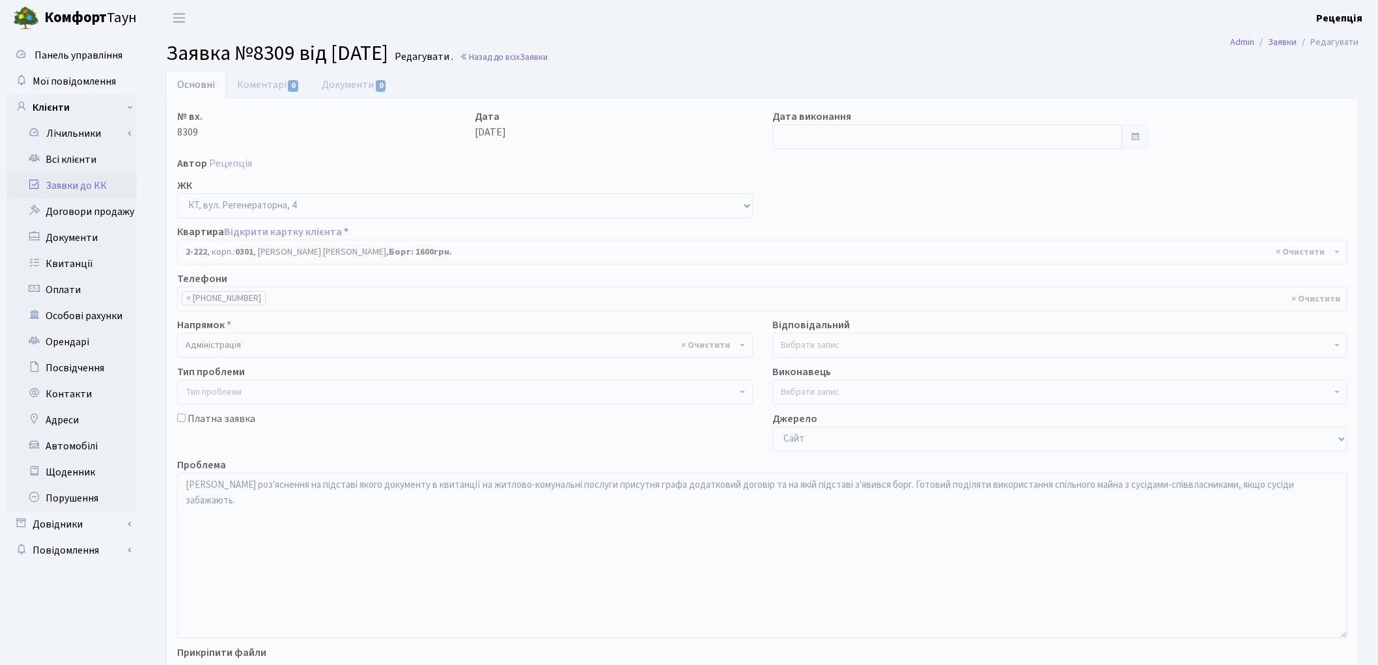
select select "487"
click at [356, 79] on link "Документи 0" at bounding box center [354, 84] width 87 height 27
select select "25"
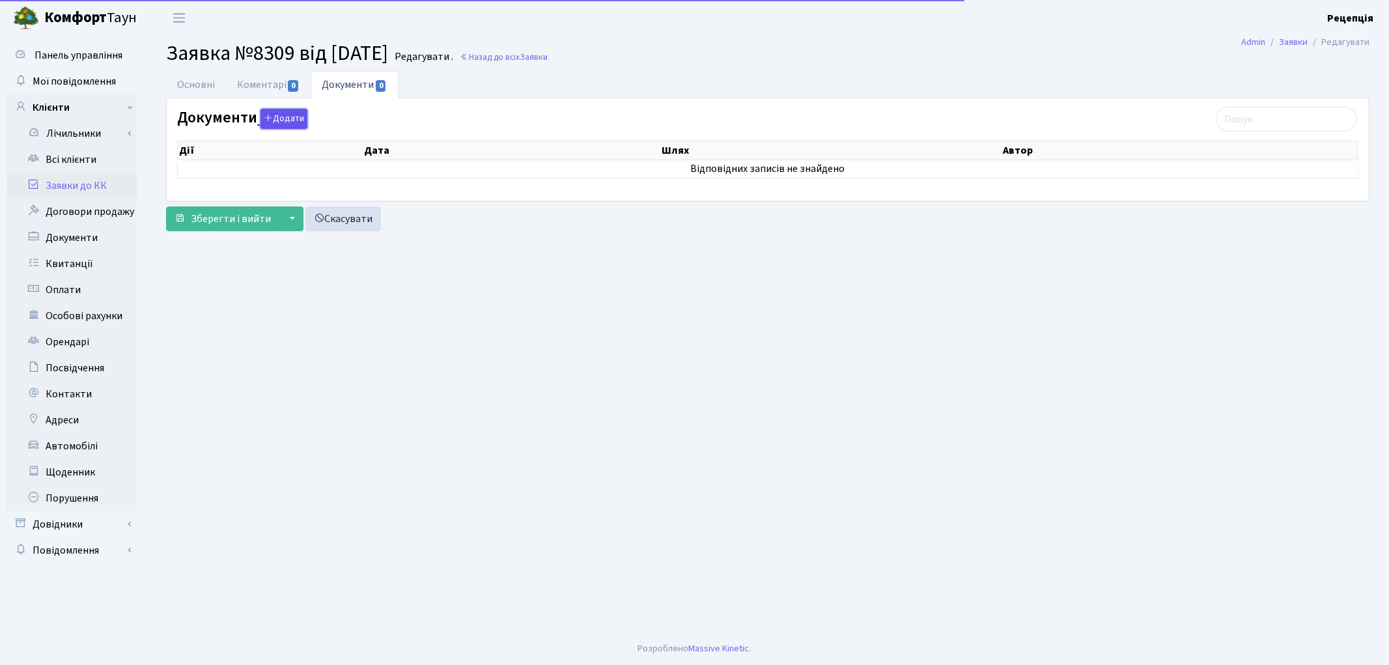
click at [279, 119] on button "Додати" at bounding box center [283, 119] width 47 height 20
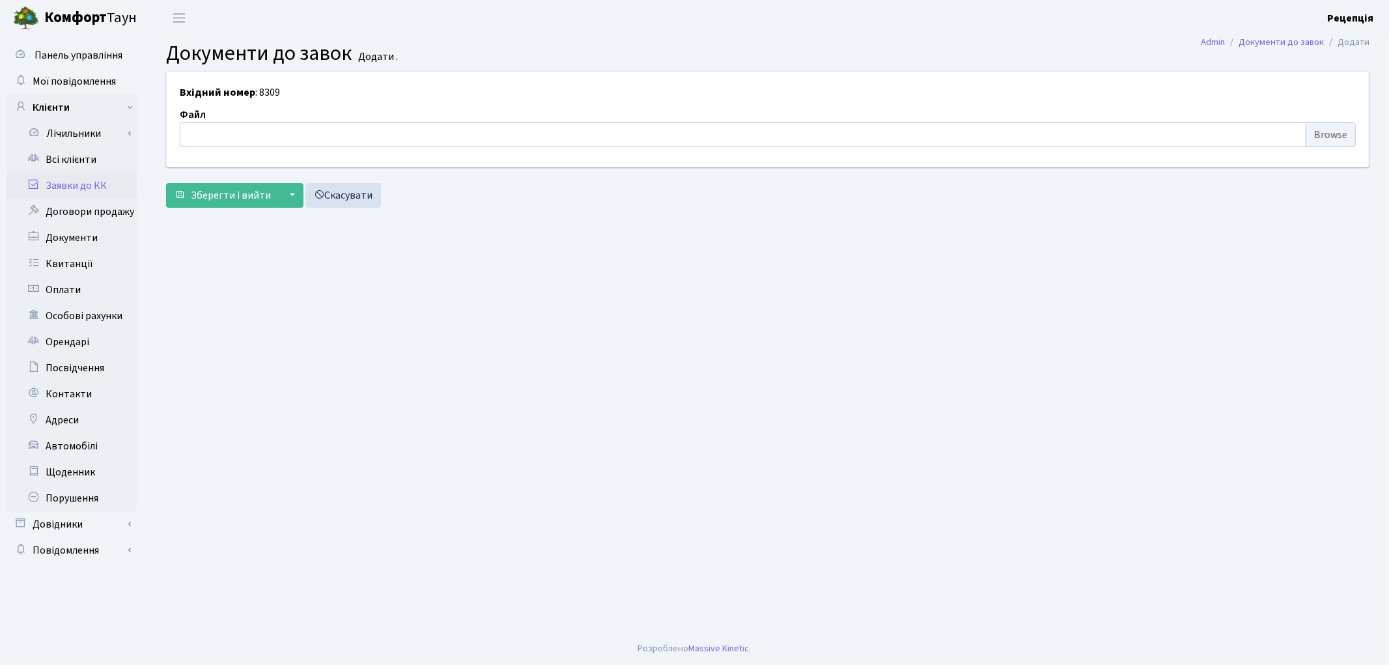
click at [1313, 135] on input "file" at bounding box center [768, 134] width 1176 height 25
type input "C:\fakepath\сканирование0694.pdf"
click at [225, 191] on span "Зберегти і вийти" at bounding box center [231, 195] width 80 height 14
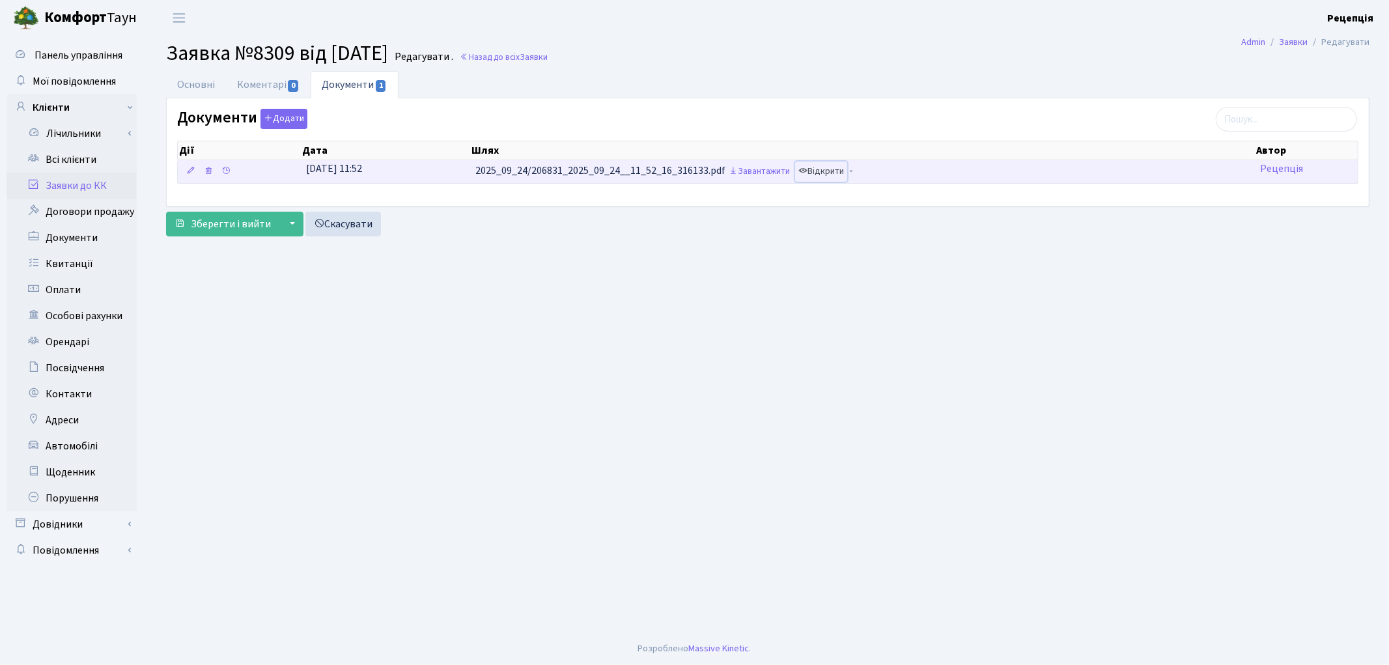
click at [826, 170] on link "Відкрити" at bounding box center [821, 171] width 52 height 20
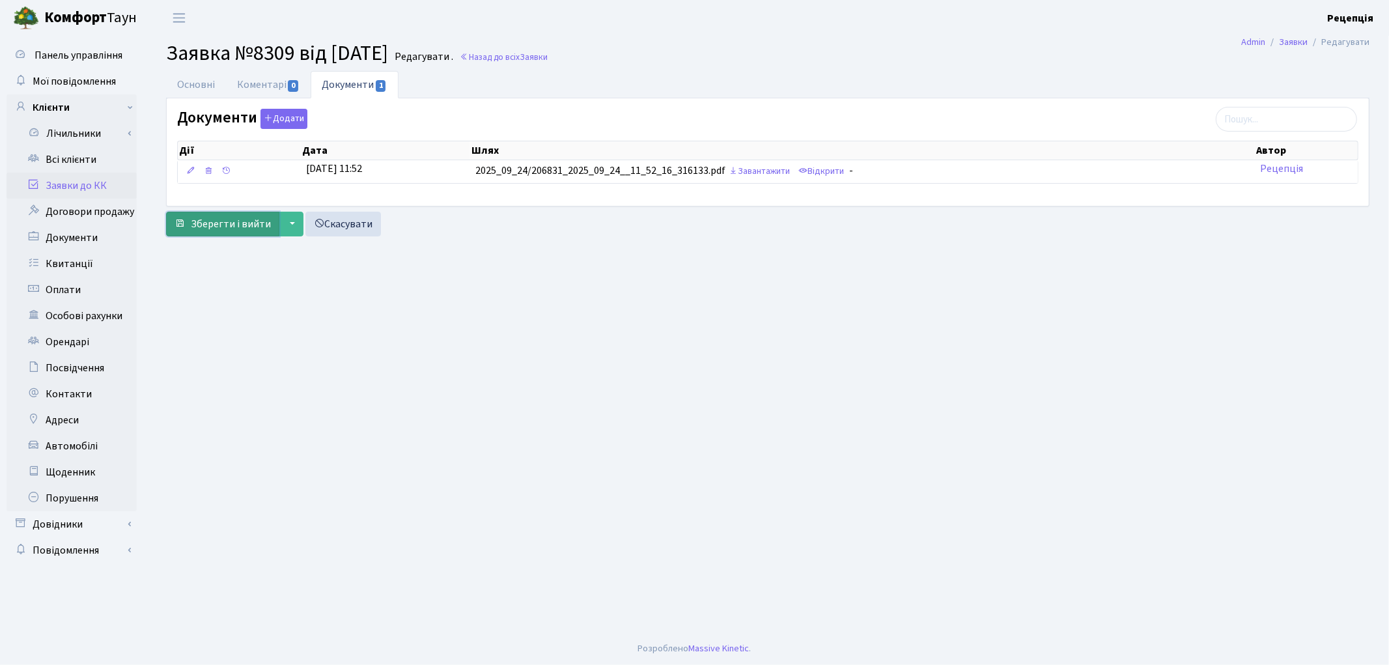
click at [245, 223] on span "Зберегти і вийти" at bounding box center [231, 224] width 80 height 14
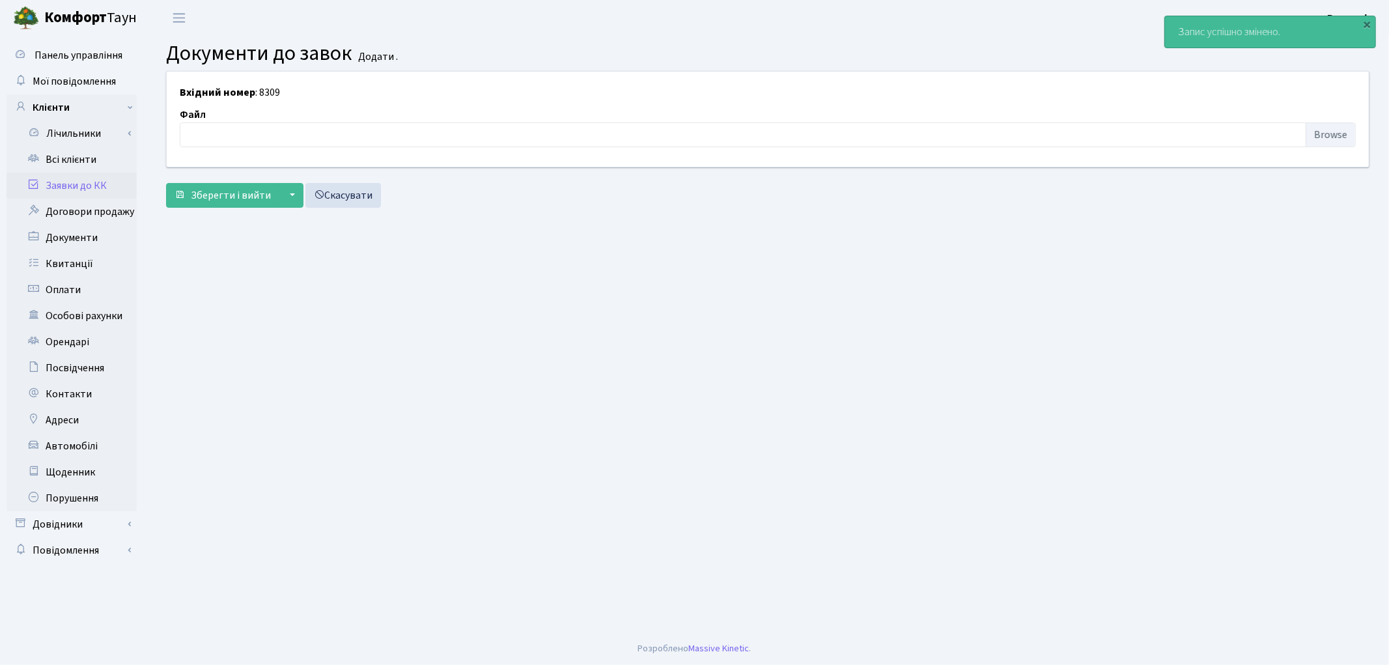
click at [75, 187] on link "Заявки до КК" at bounding box center [72, 186] width 130 height 26
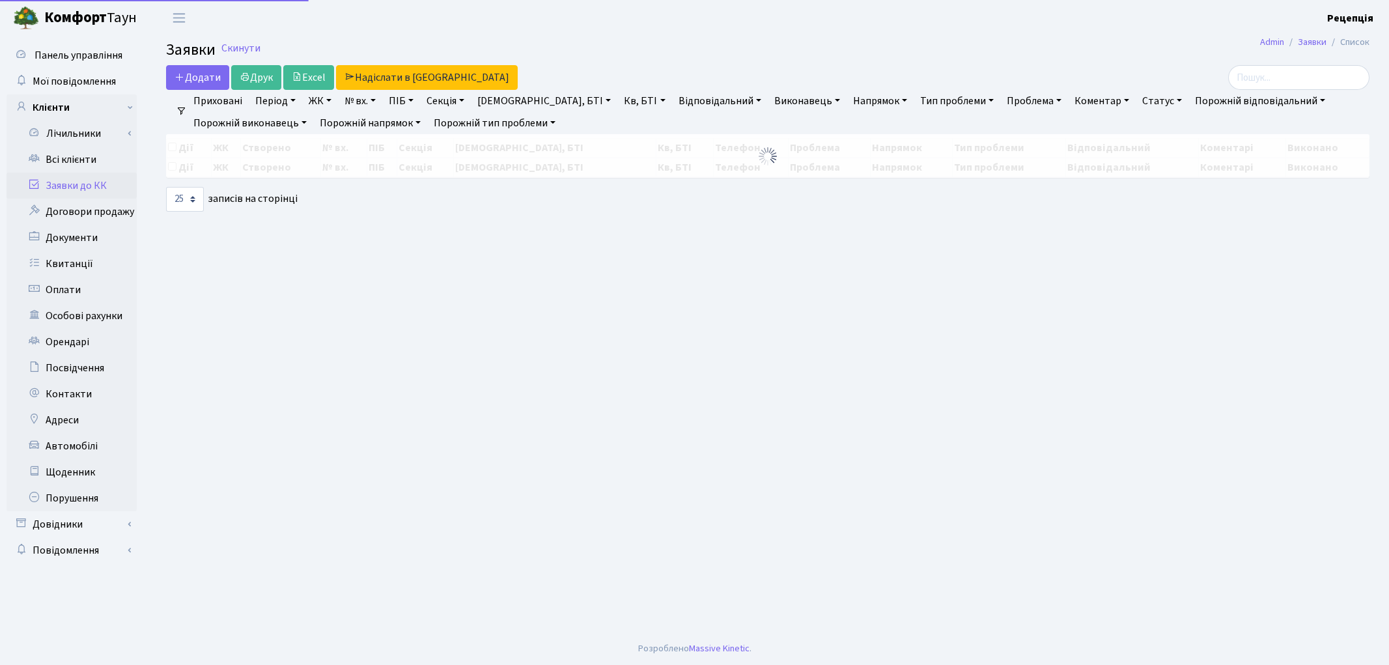
select select "25"
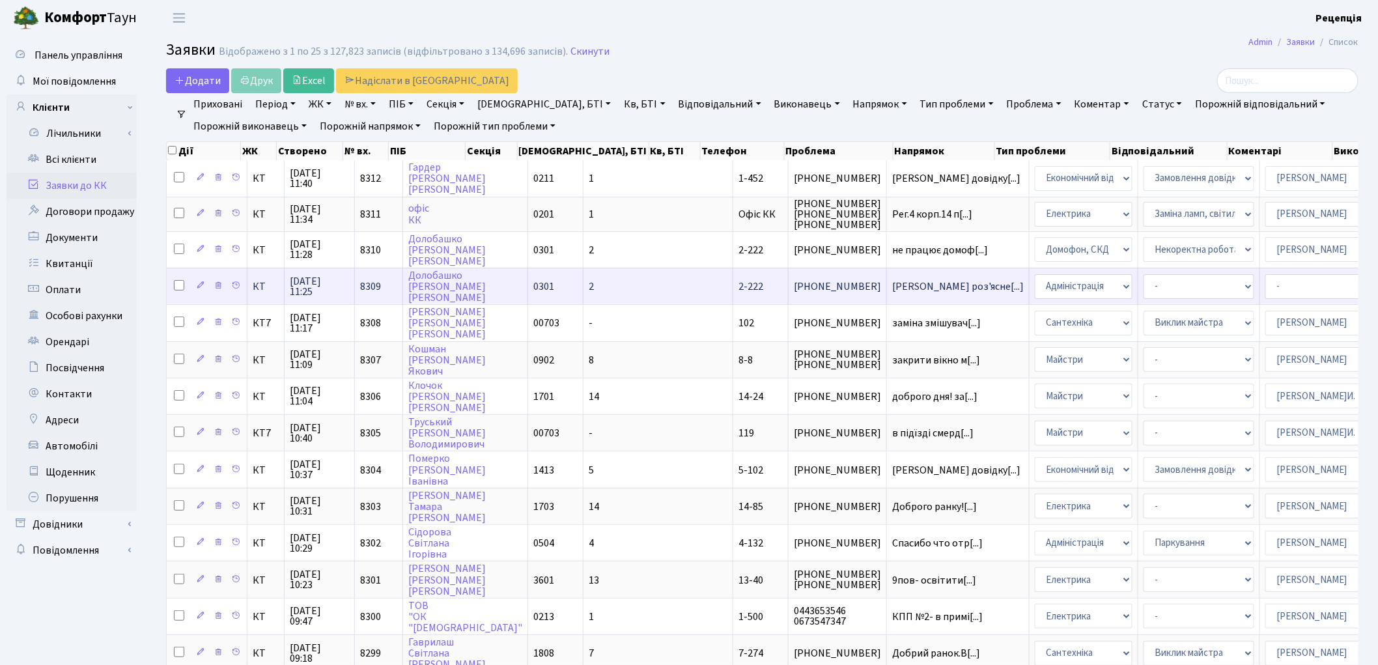
click at [738, 288] on span "2-222" at bounding box center [750, 286] width 25 height 14
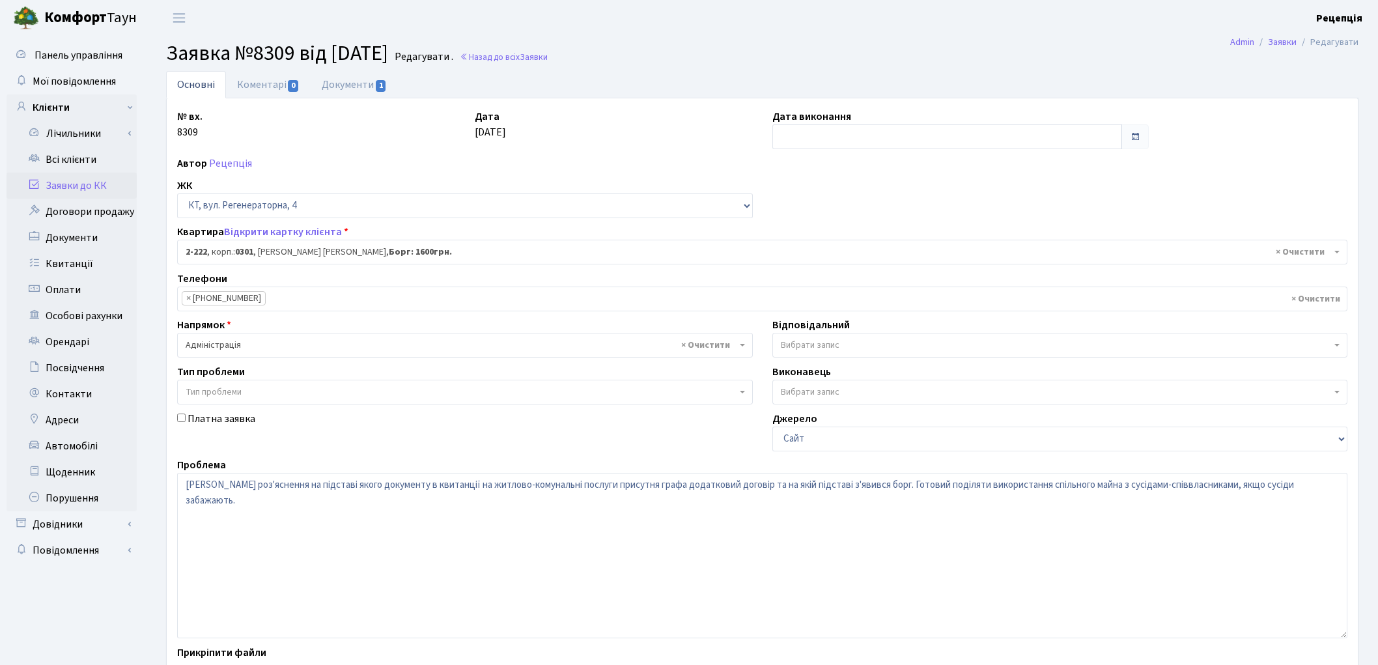
select select "487"
click at [288, 484] on textarea "[PERSON_NAME] роз'яснення на підставі якого документу в квитанції на житлово-ко…" at bounding box center [762, 555] width 1170 height 165
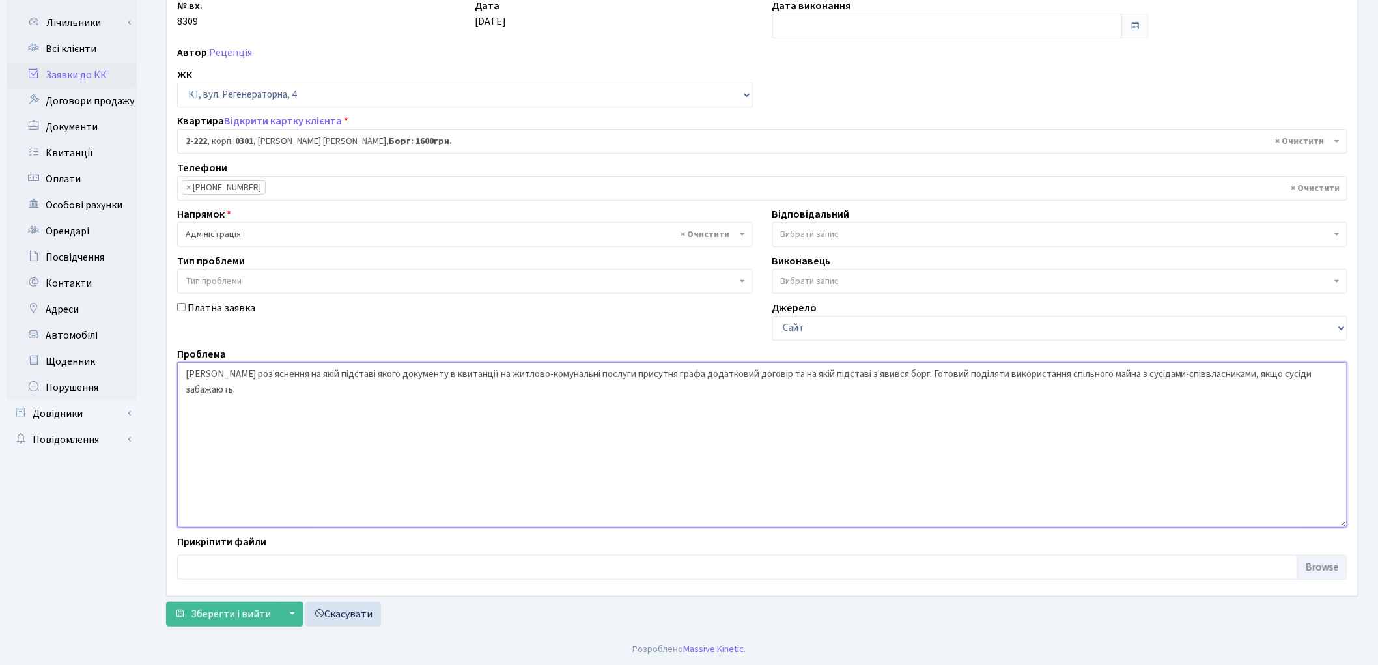
scroll to position [112, 0]
type textarea "[PERSON_NAME] роз'яснення на якій підставі якого документу в квитанції на житло…"
click at [222, 611] on span "Зберегти і вийти" at bounding box center [231, 613] width 80 height 14
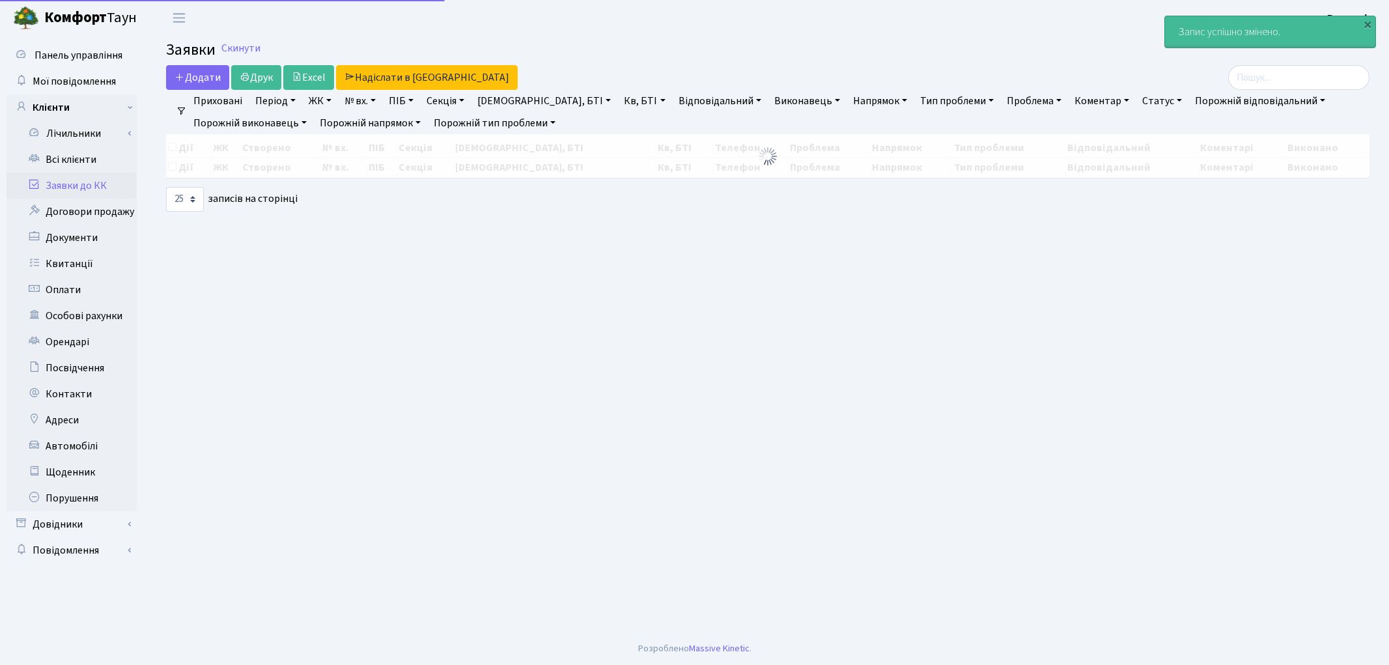
select select "25"
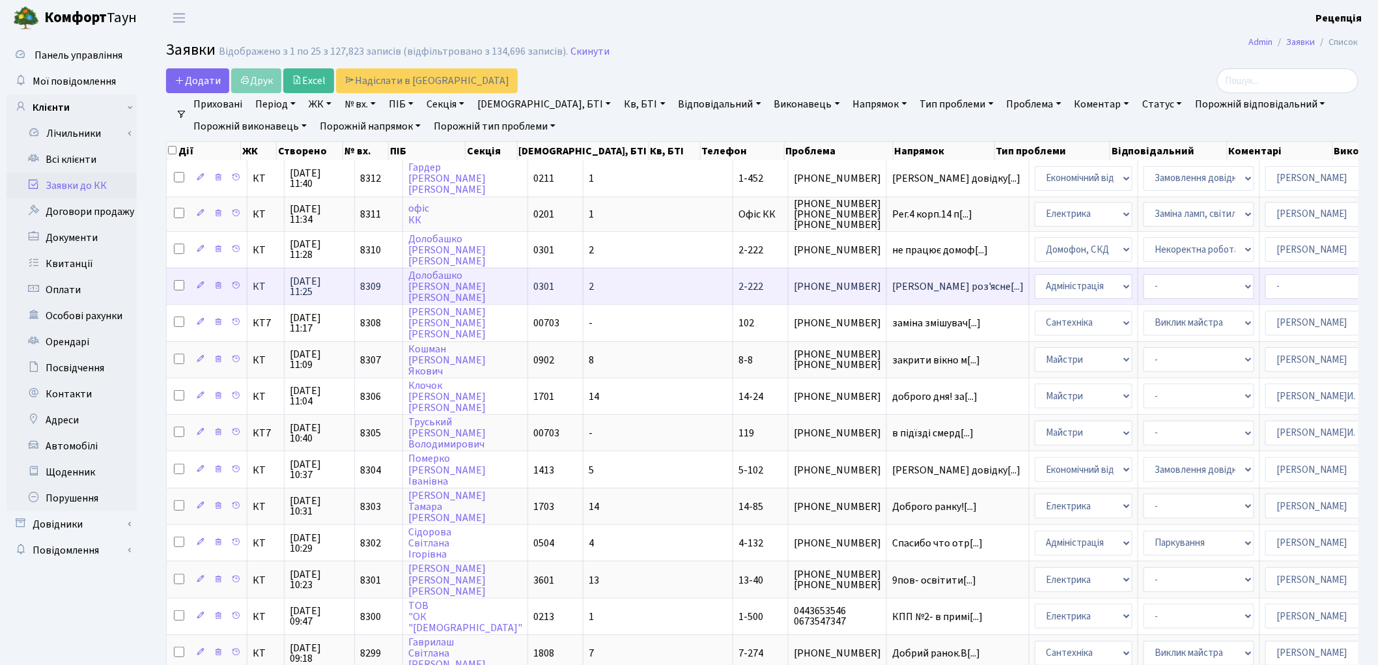
click at [733, 295] on td "2-222" at bounding box center [760, 286] width 55 height 36
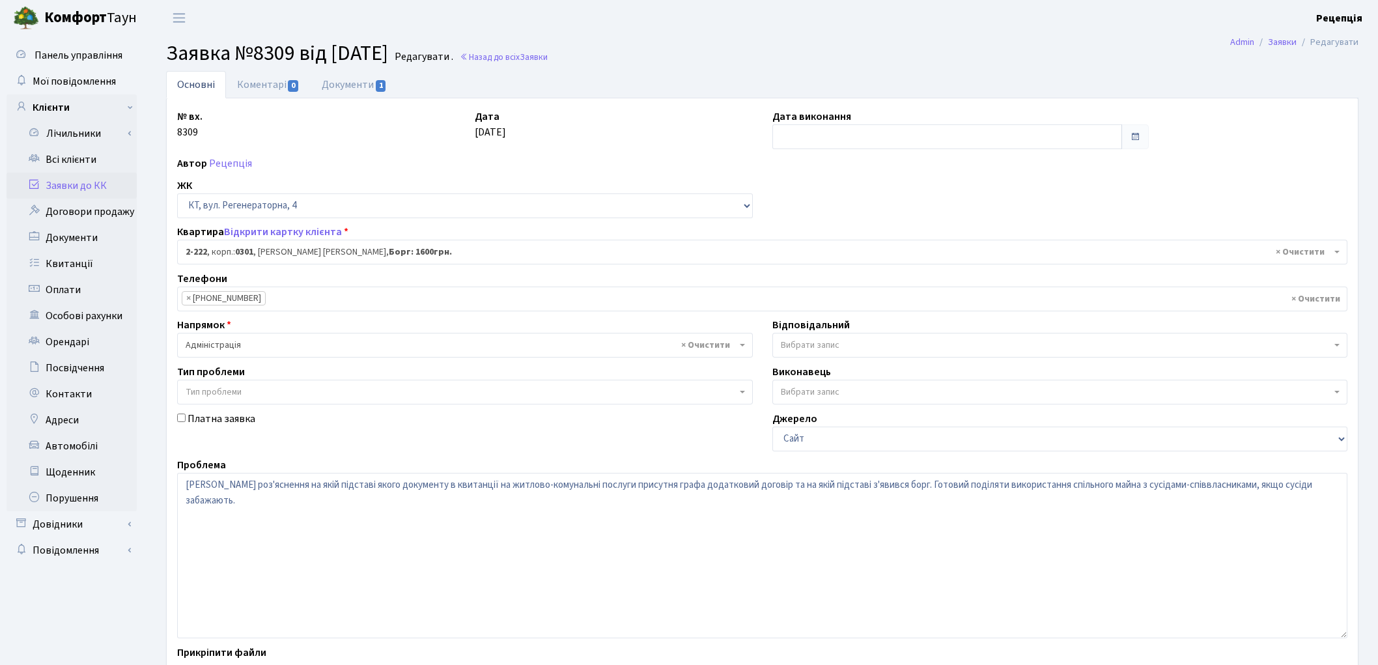
select select "487"
drag, startPoint x: 285, startPoint y: 486, endPoint x: 306, endPoint y: 490, distance: 21.8
click at [306, 490] on textarea "[PERSON_NAME] роз'яснення на якій підставі якого документу в квитанції на житло…" at bounding box center [762, 555] width 1170 height 165
click at [306, 490] on textarea "Надати роз'яснення на якій підставі якого документу в квитанції на житлово-кому…" at bounding box center [762, 555] width 1170 height 165
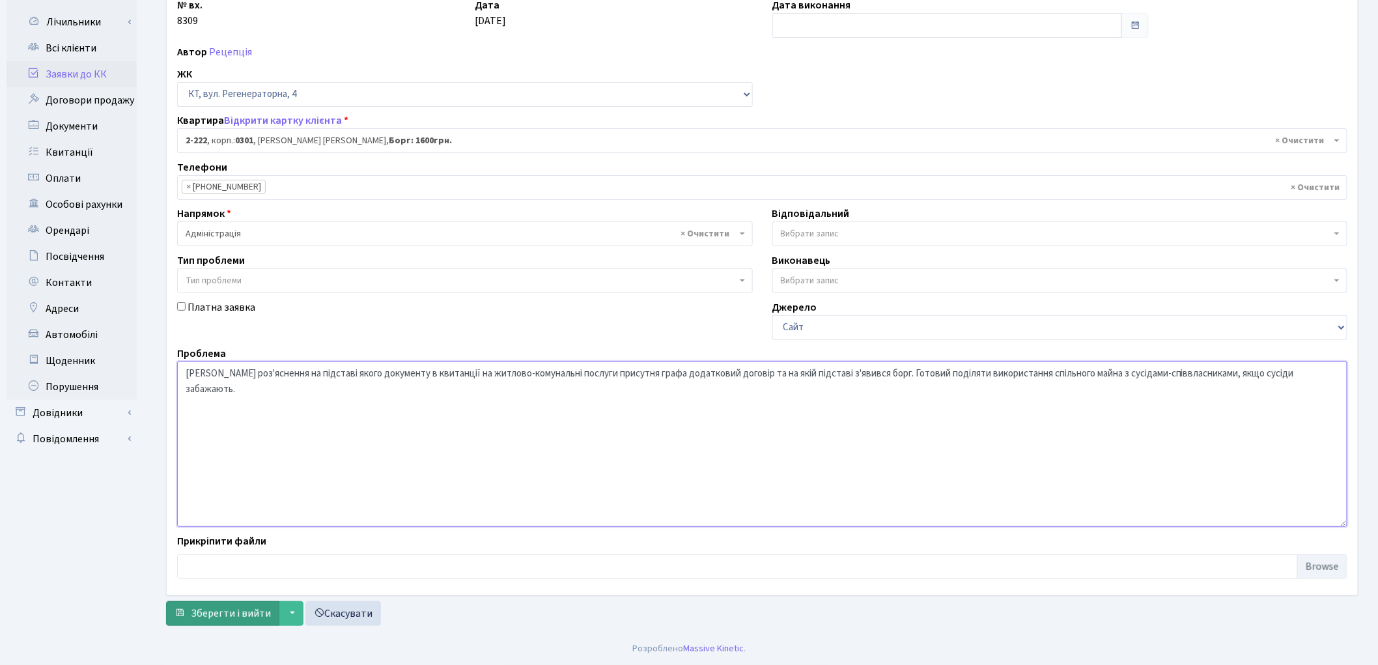
type textarea "Надати роз'яснення на підставі якого документу в квитанції на житлово-комунальн…"
click at [232, 615] on span "Зберегти і вийти" at bounding box center [231, 613] width 80 height 14
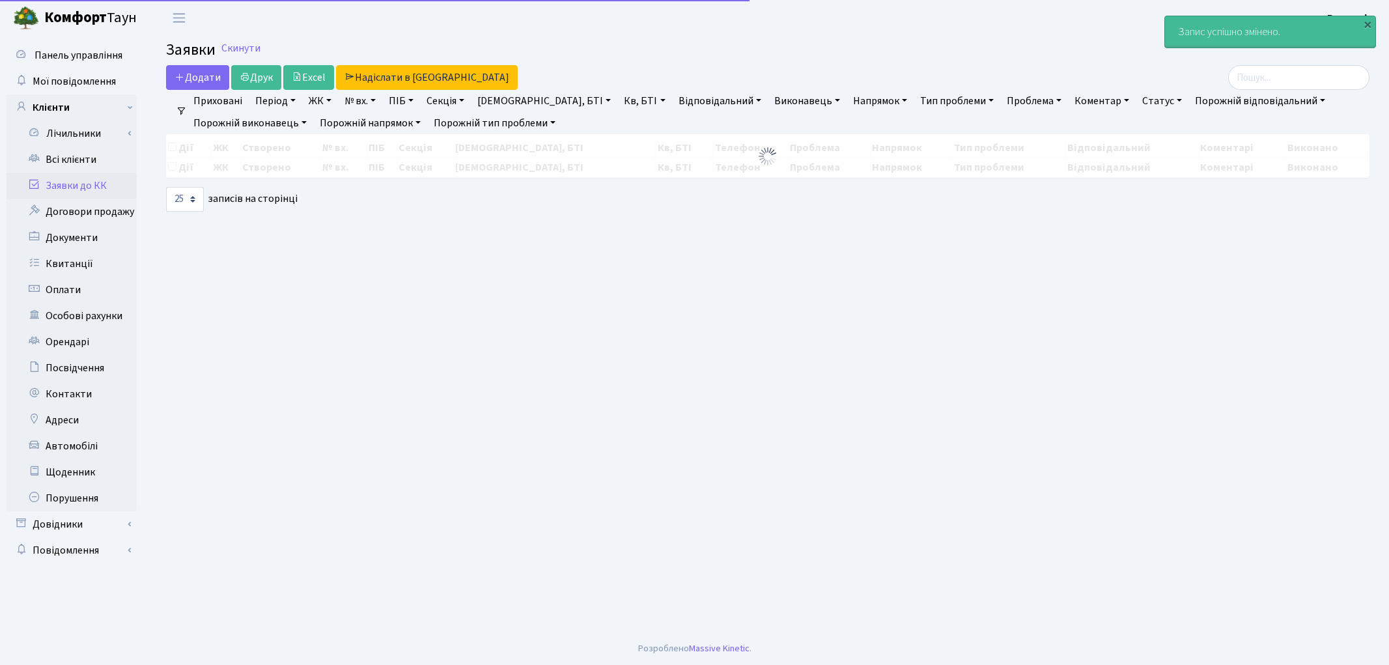
select select "25"
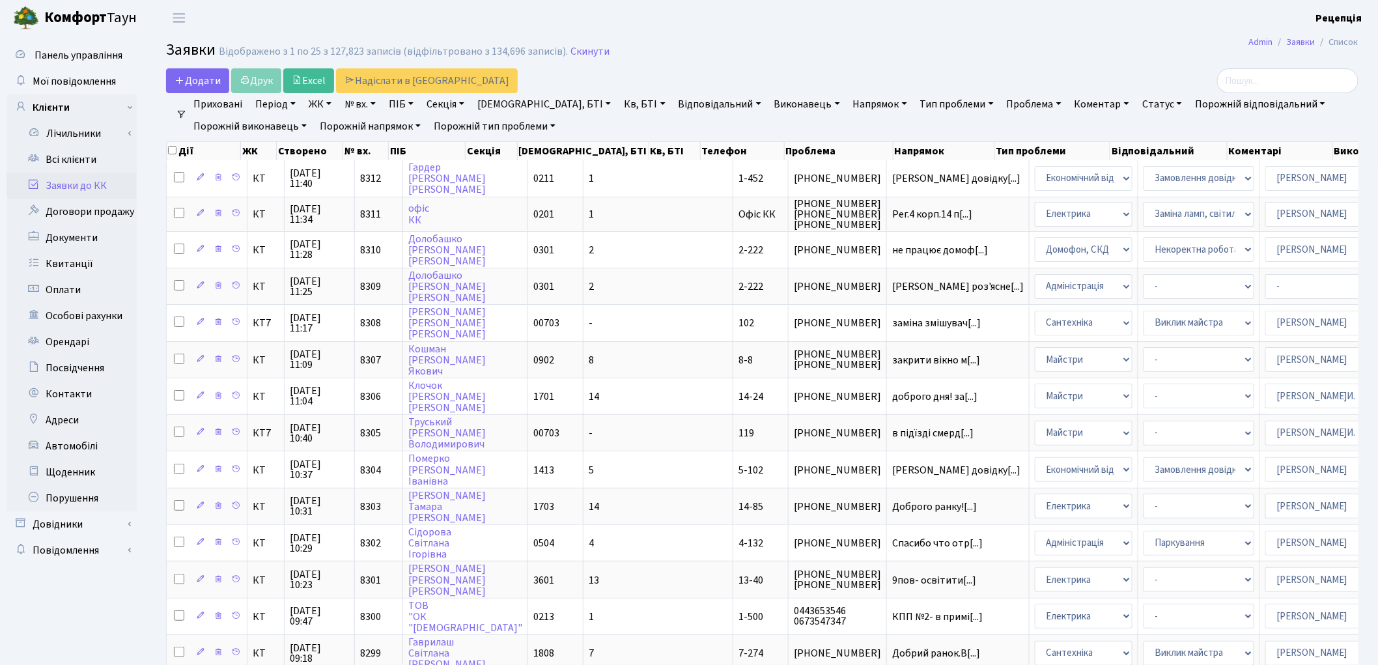
click at [619, 100] on link "Кв, БТІ" at bounding box center [644, 104] width 51 height 22
type input "долобашко"
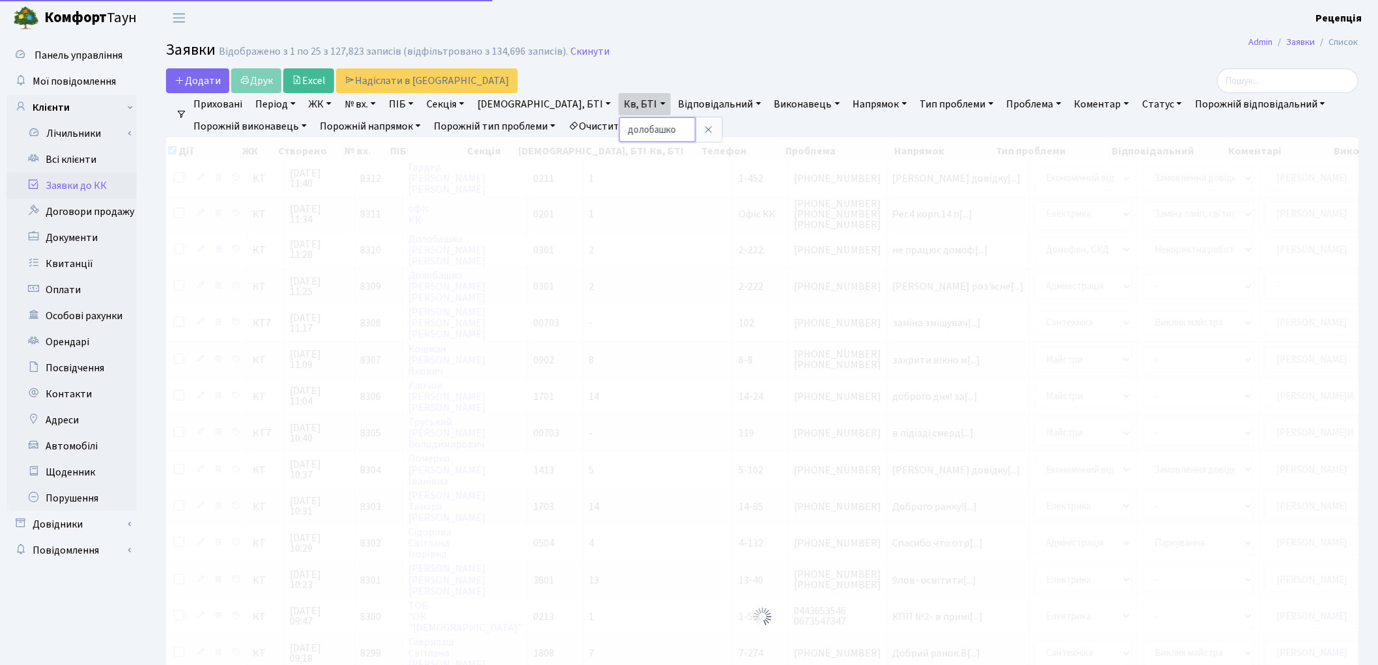
checkbox input "true"
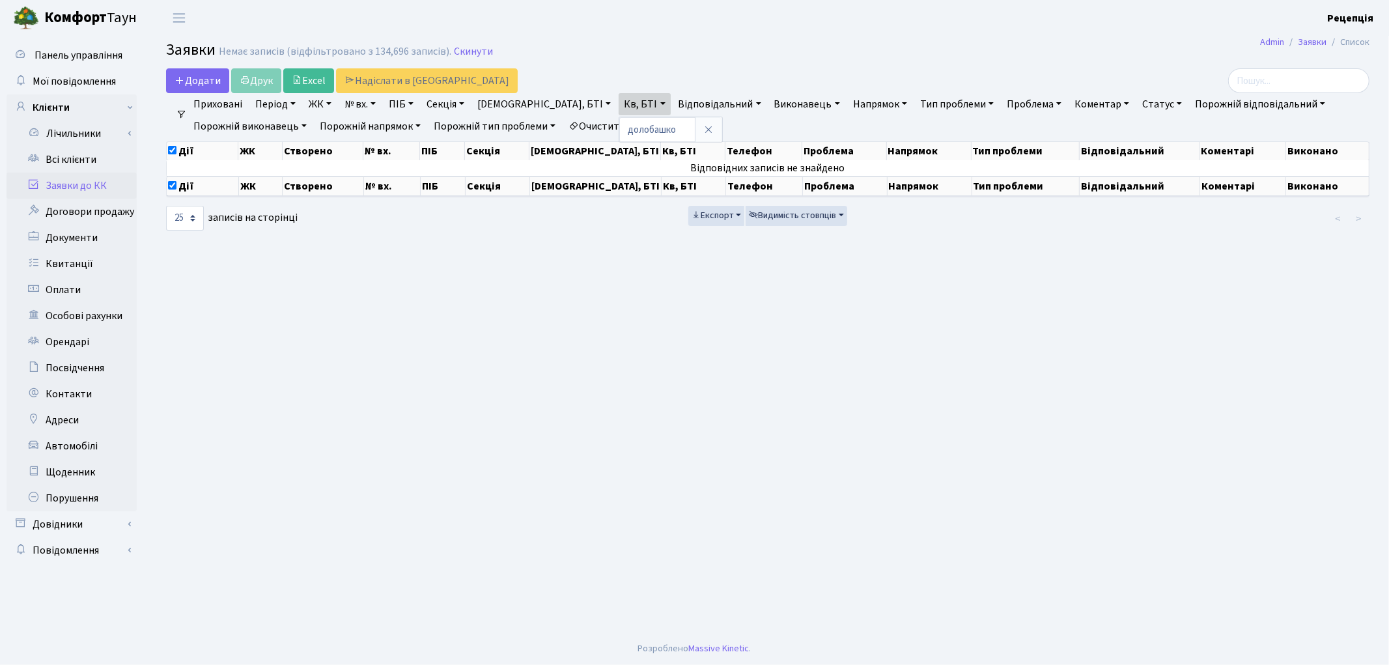
click at [660, 125] on link "Очистити фільтри" at bounding box center [616, 126] width 107 height 22
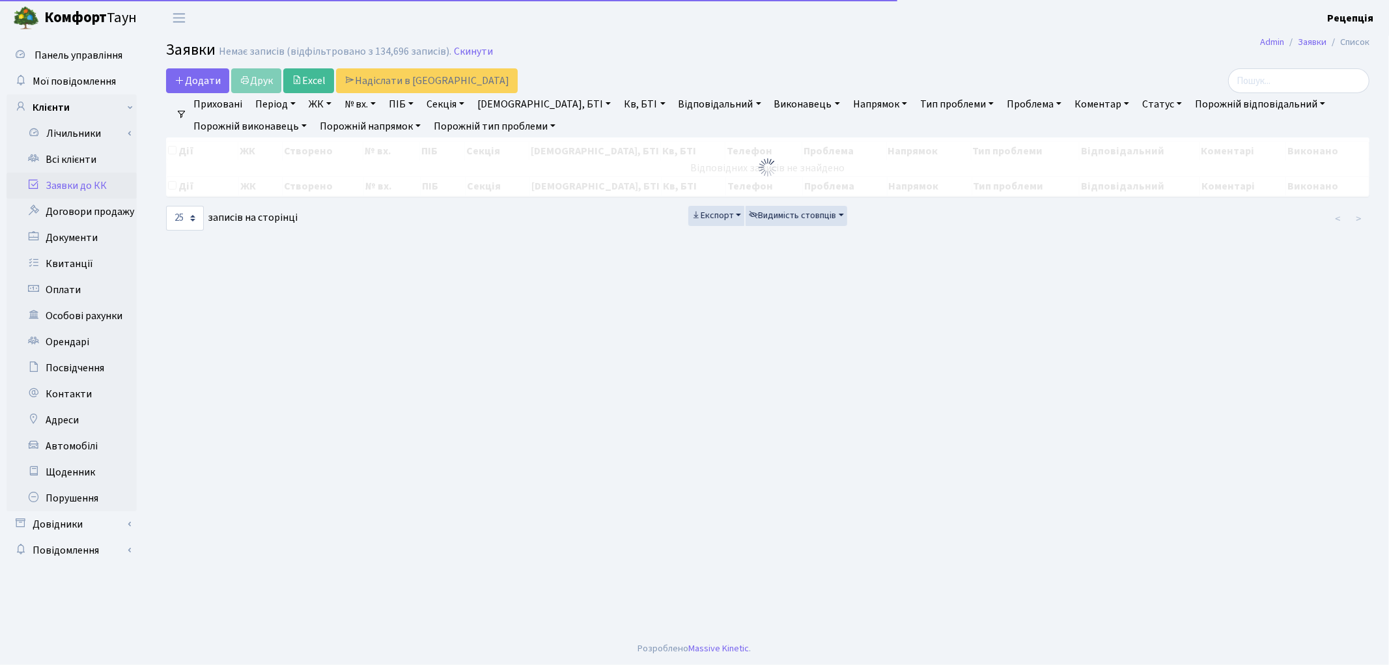
checkbox input "false"
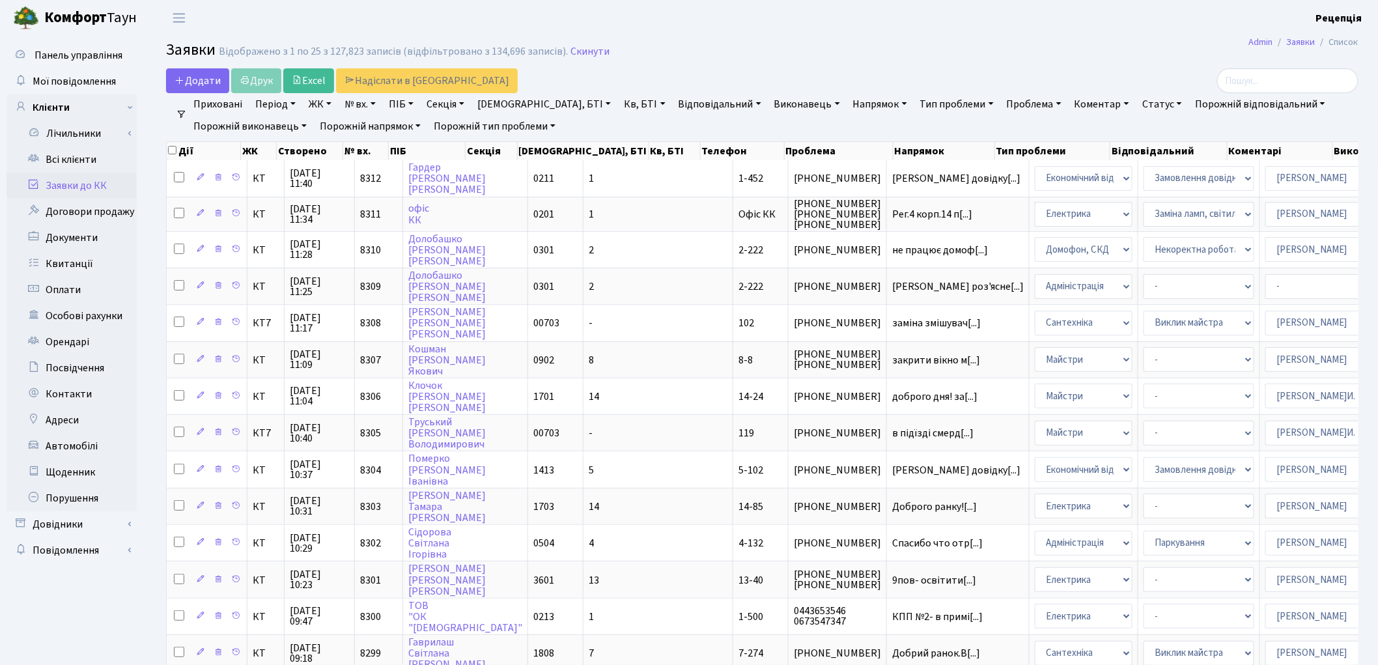
click at [330, 107] on link "ЖК" at bounding box center [319, 104] width 33 height 22
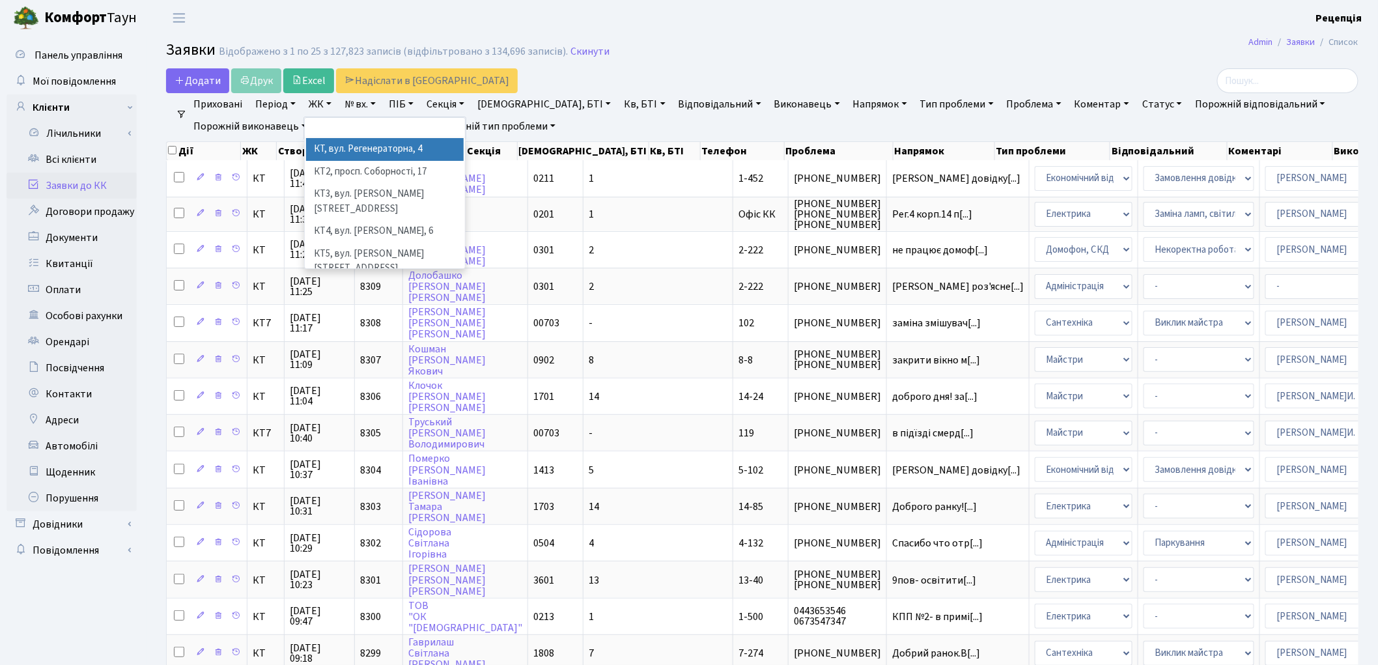
click at [346, 143] on li "КТ, вул. Регенераторна, 4" at bounding box center [385, 149] width 158 height 23
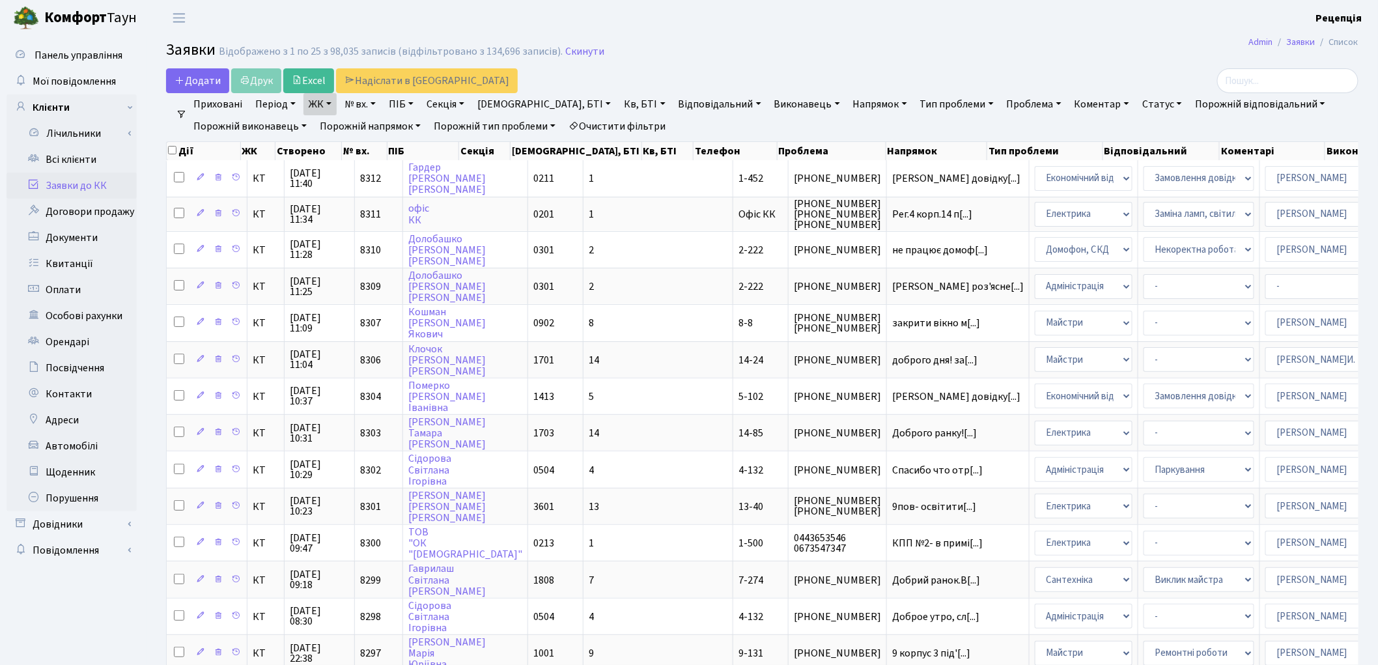
click at [619, 105] on link "Кв, БТІ" at bounding box center [644, 104] width 51 height 22
type input "2-222"
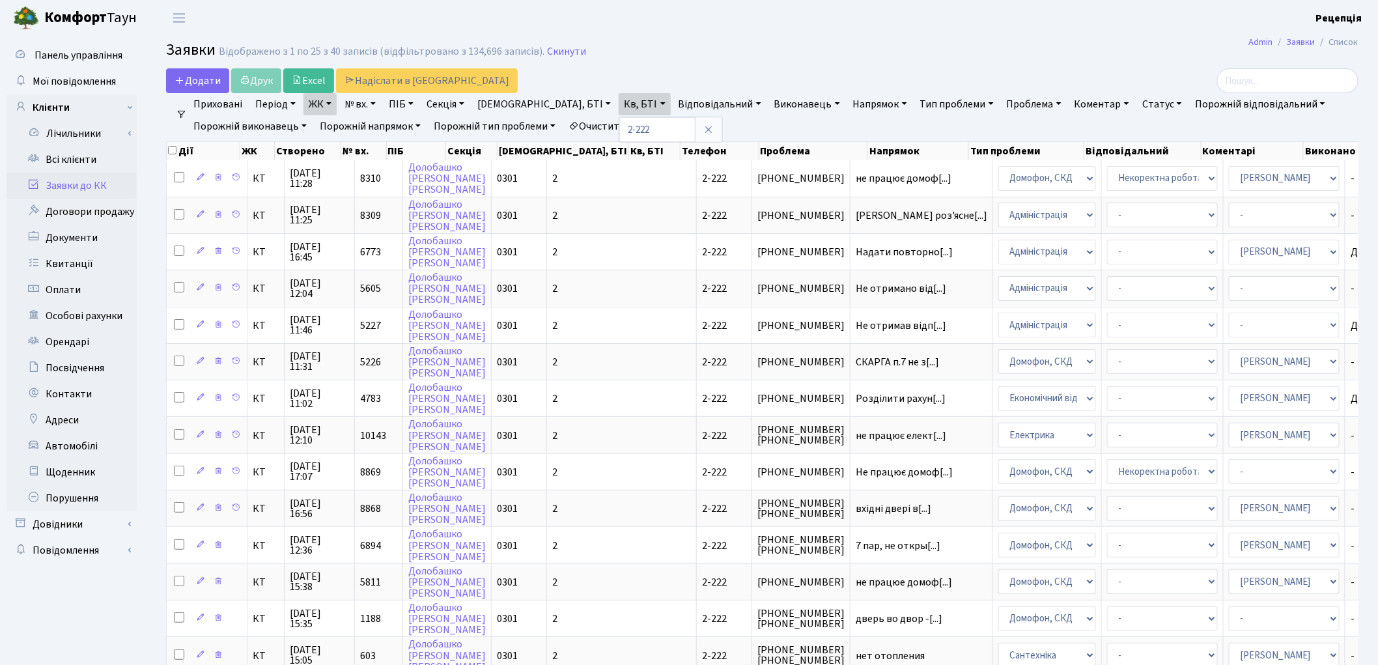
click at [658, 130] on link "Очистити фільтри" at bounding box center [616, 126] width 107 height 22
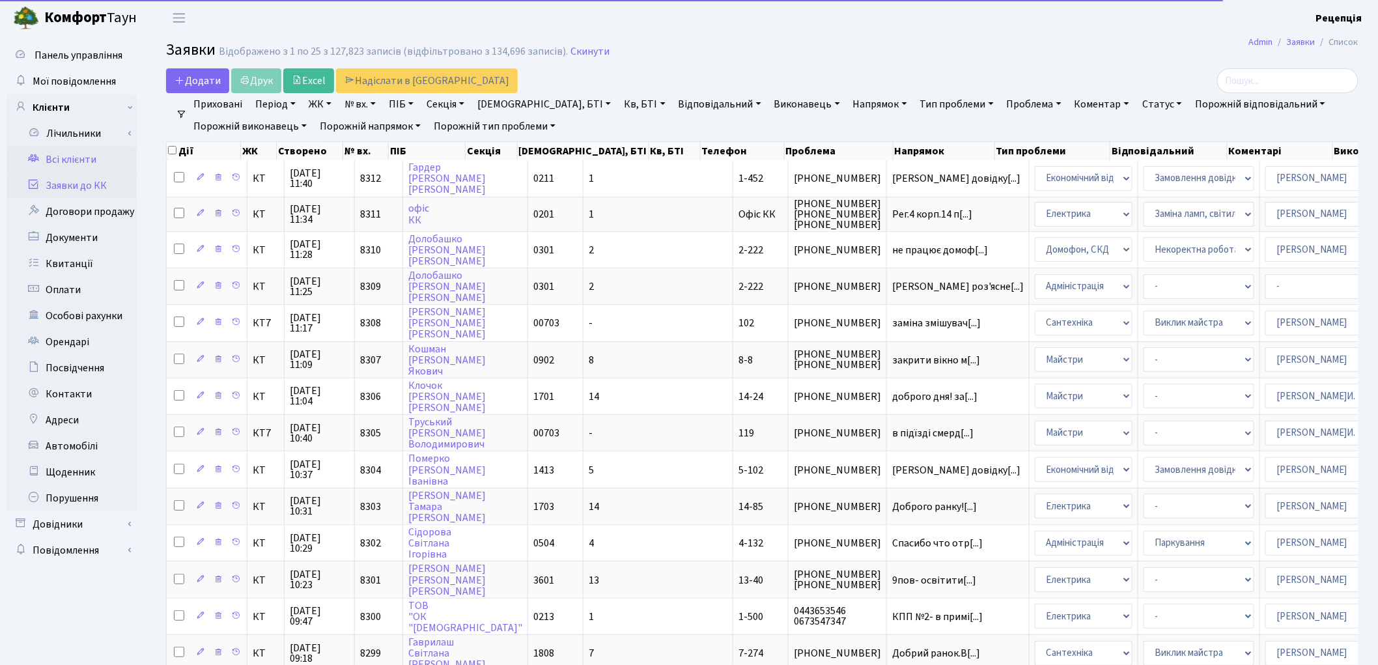
click at [96, 159] on link "Всі клієнти" at bounding box center [72, 160] width 130 height 26
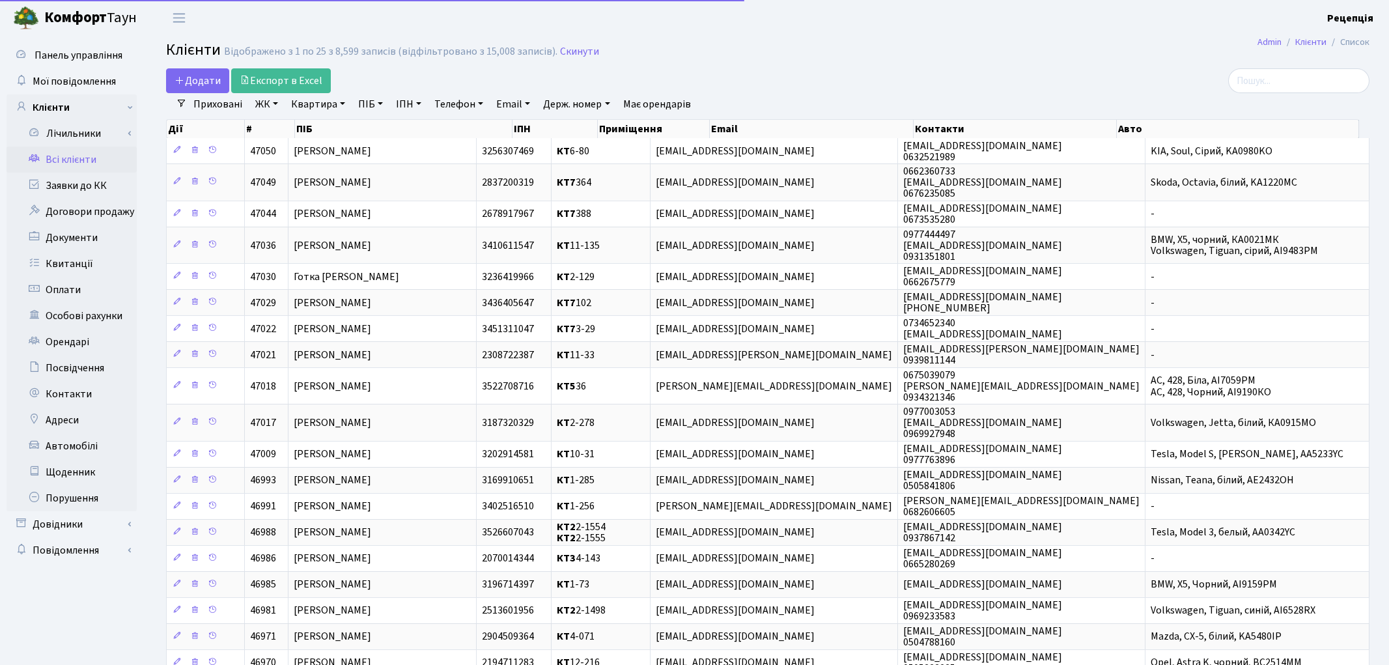
select select "25"
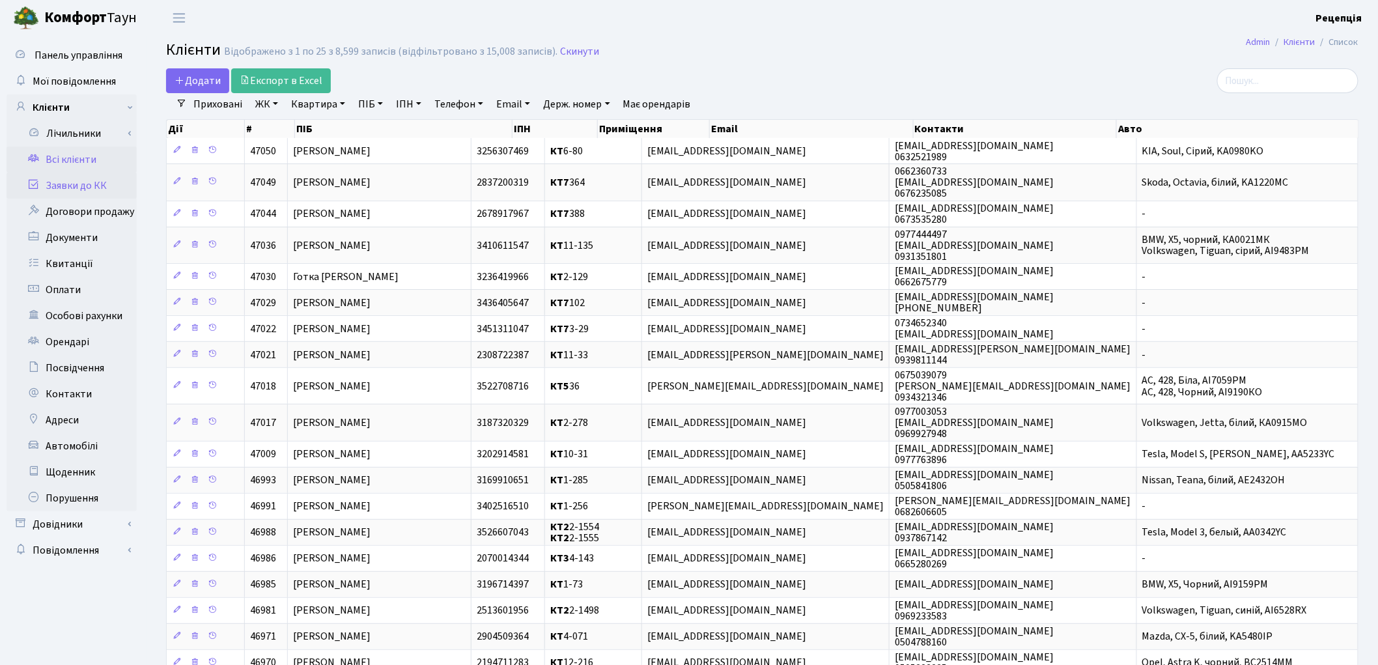
click at [101, 189] on link "Заявки до КК" at bounding box center [72, 186] width 130 height 26
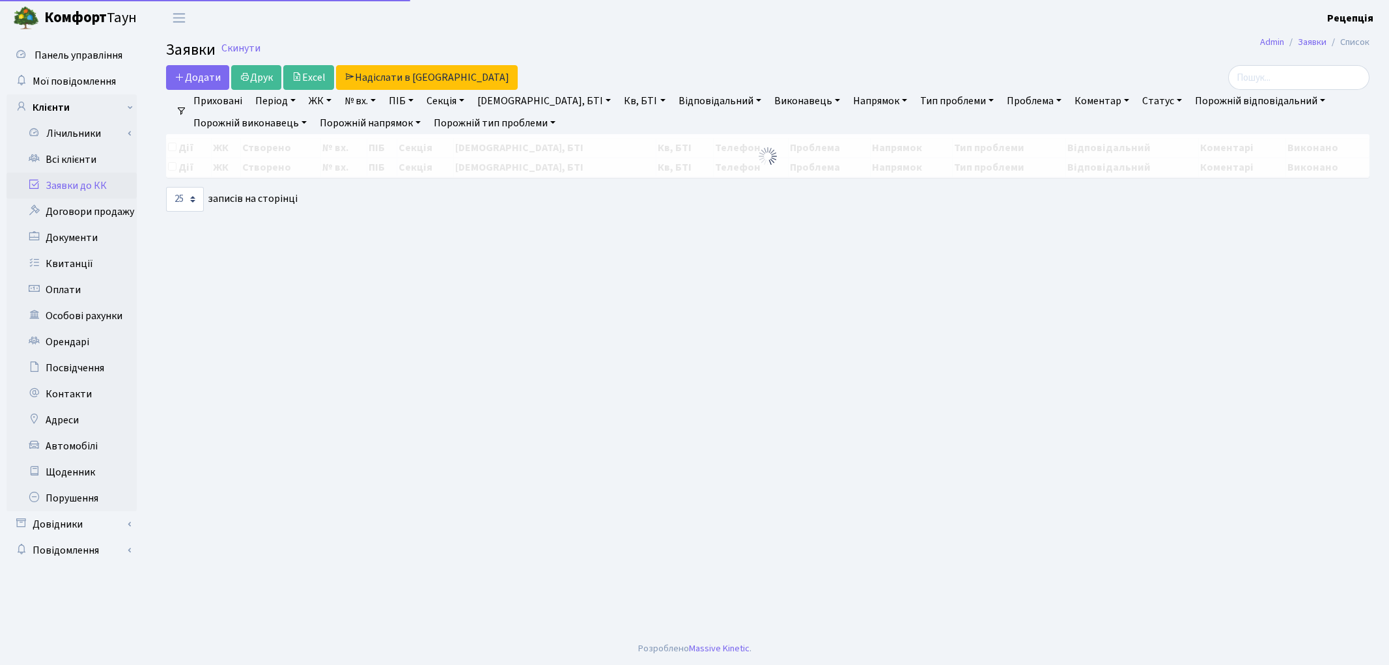
select select "25"
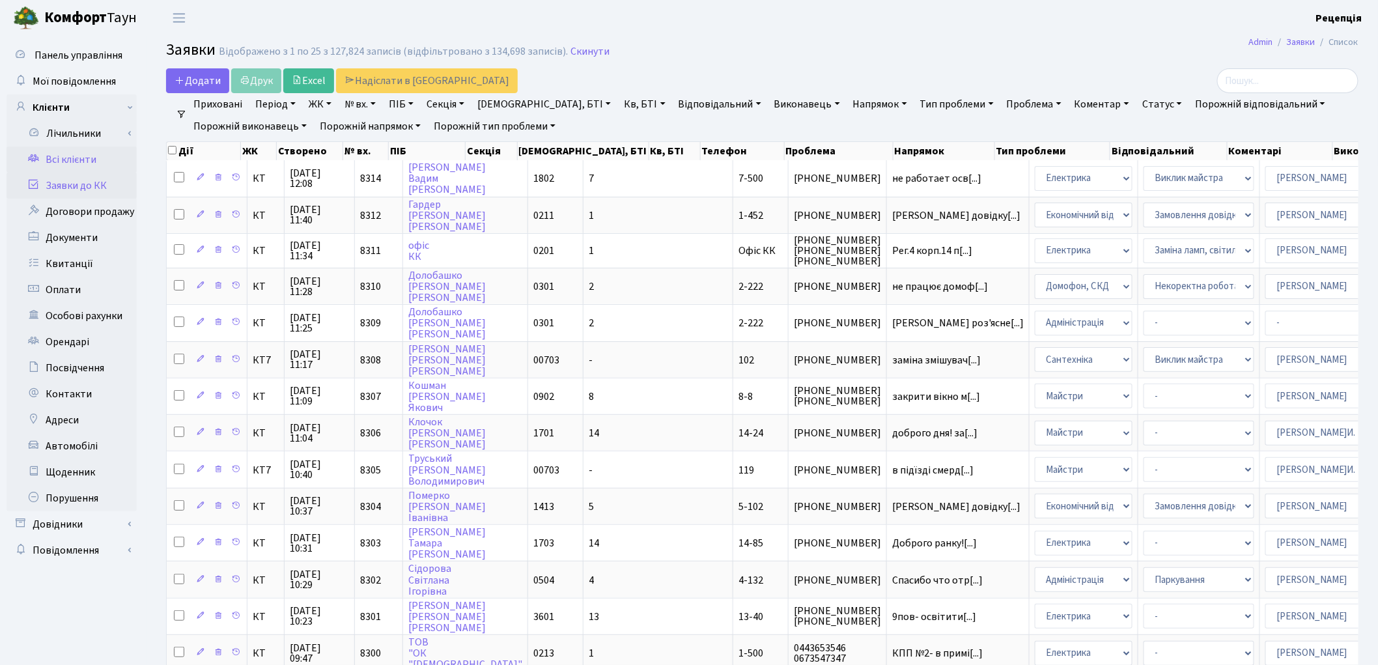
click at [85, 163] on link "Всі клієнти" at bounding box center [72, 160] width 130 height 26
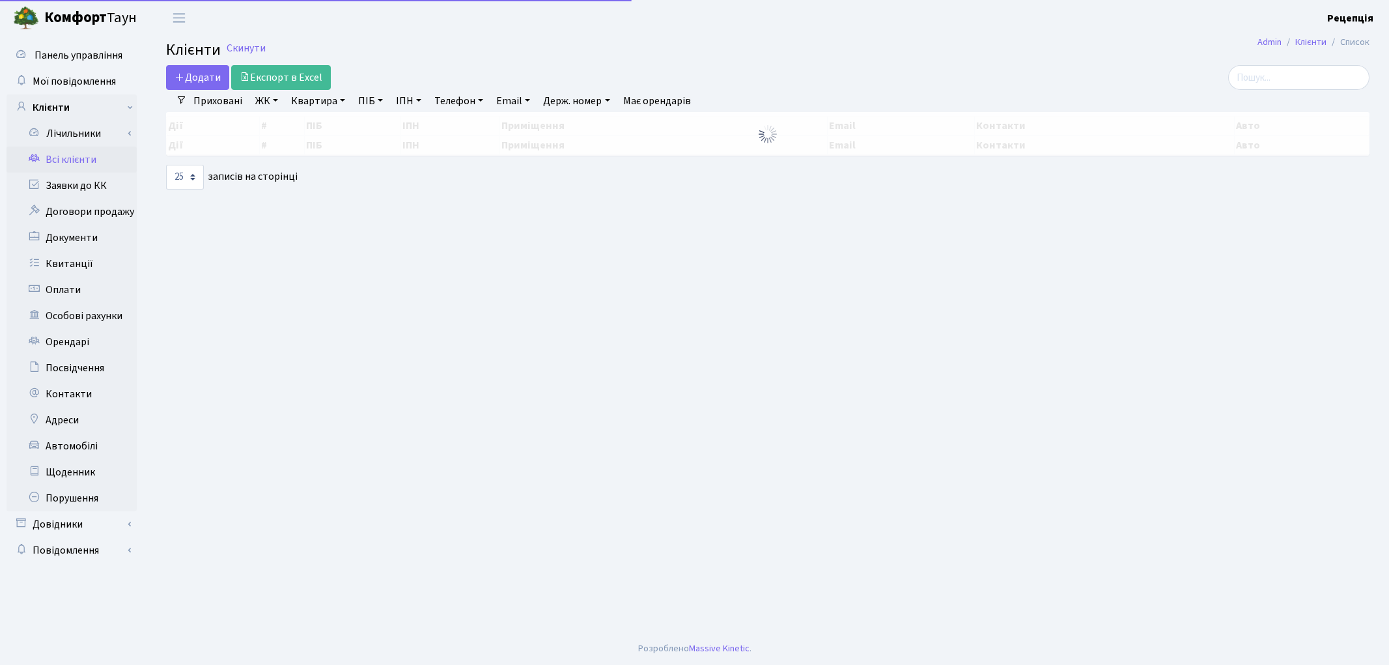
select select "25"
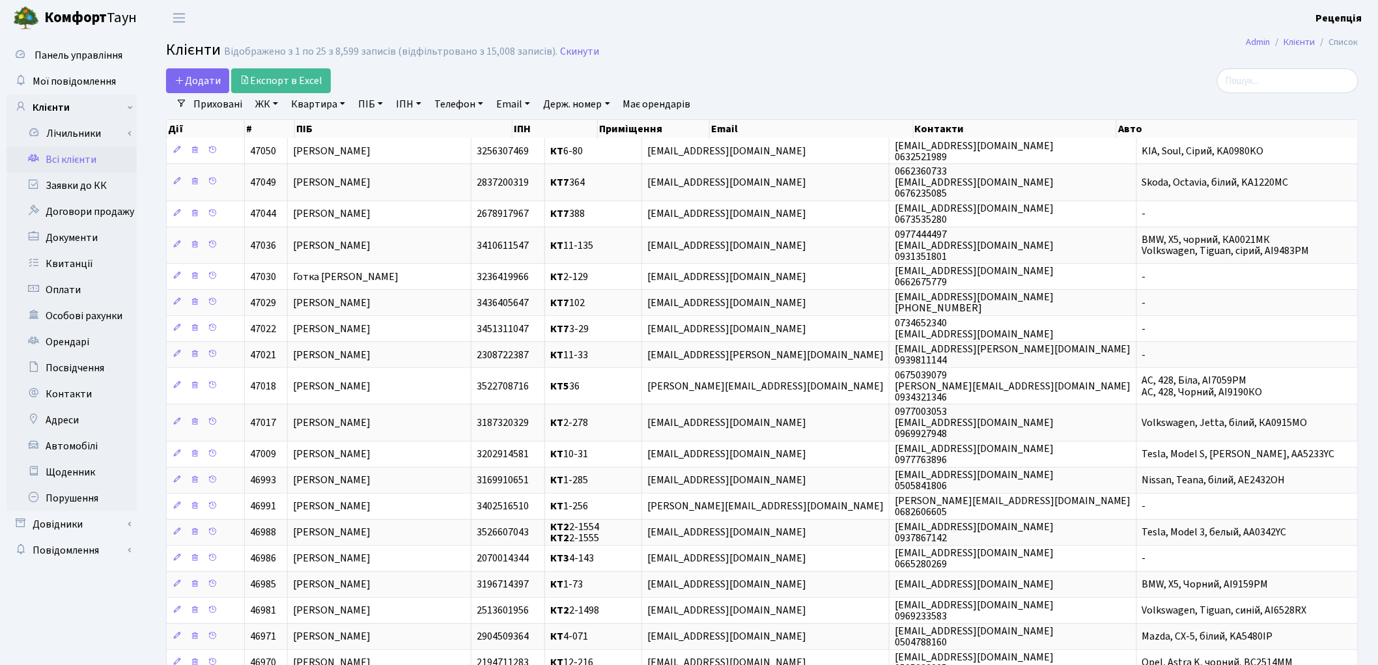
click at [270, 109] on link "ЖК" at bounding box center [266, 104] width 33 height 22
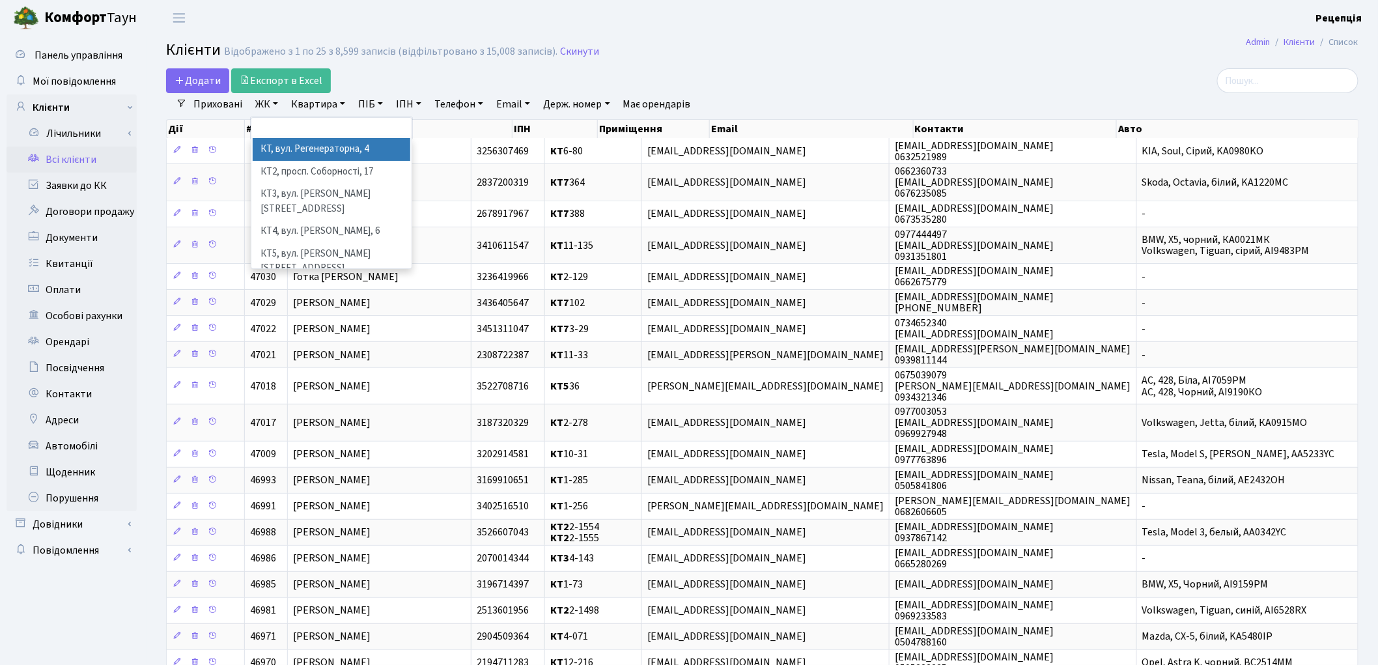
click at [298, 147] on li "КТ, вул. Регенераторна, 4" at bounding box center [332, 149] width 158 height 23
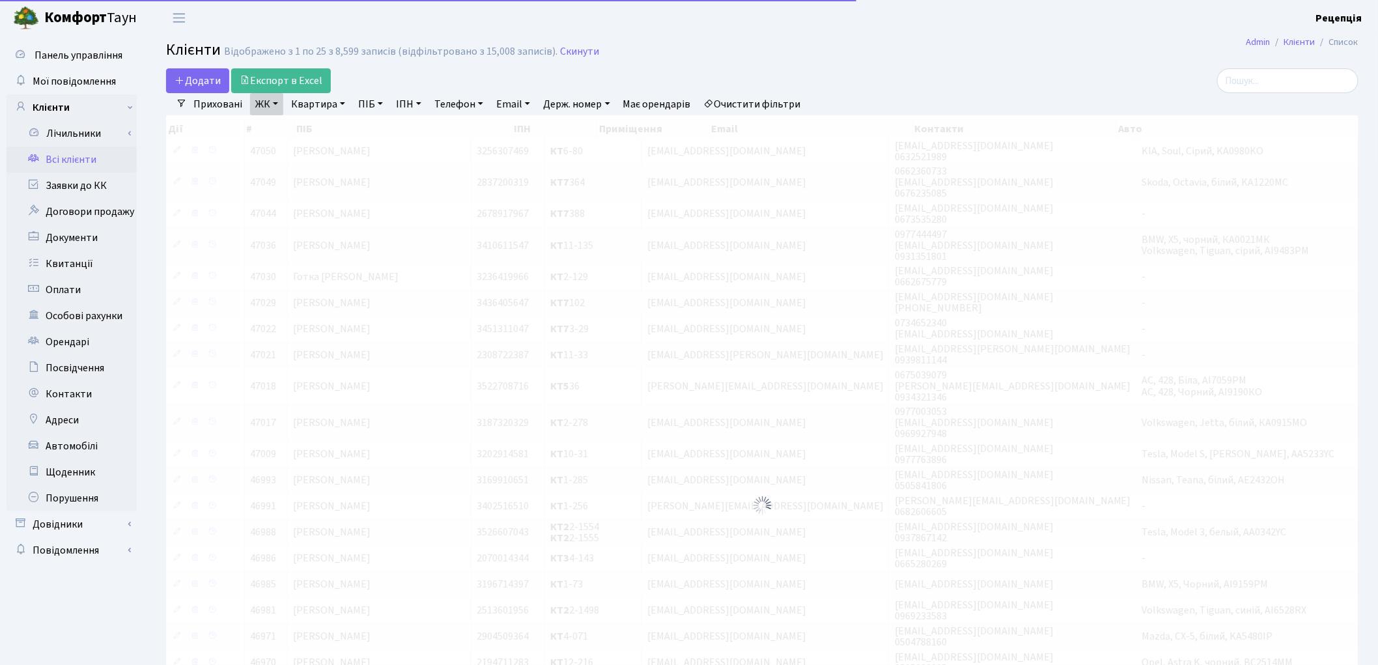
click at [326, 107] on link "Квартира" at bounding box center [318, 104] width 64 height 22
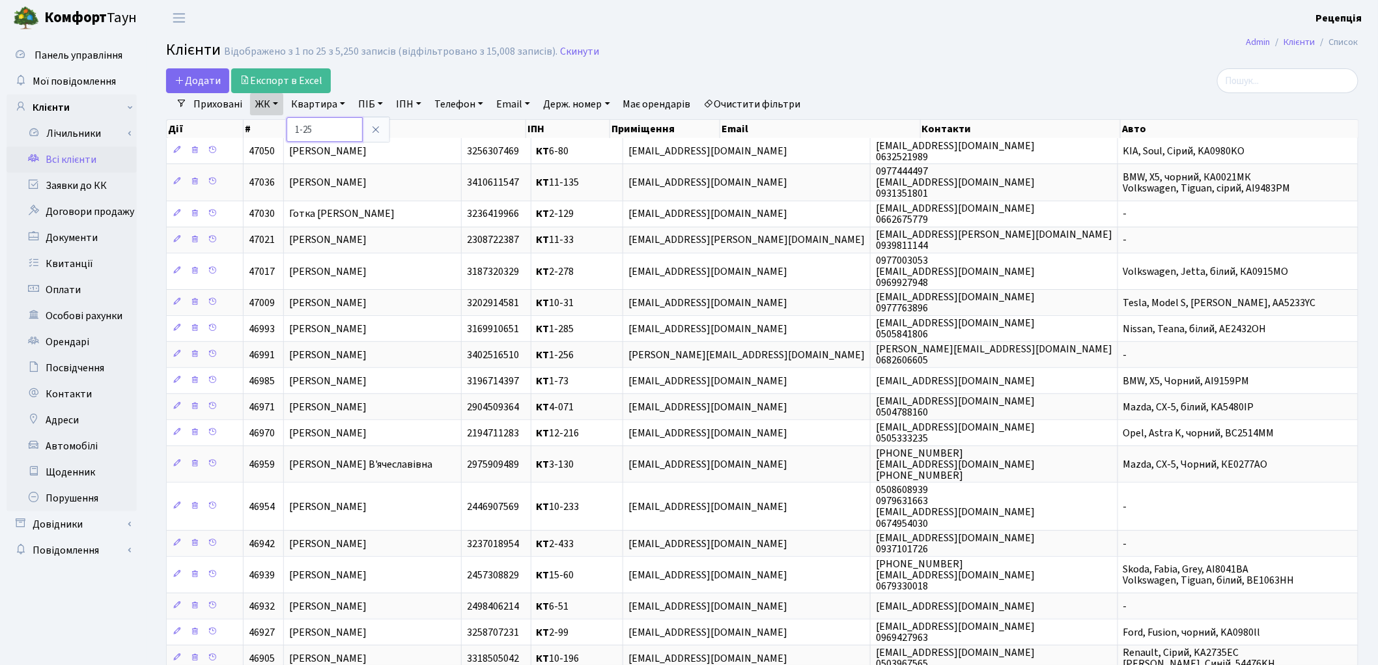
type input "1-25"
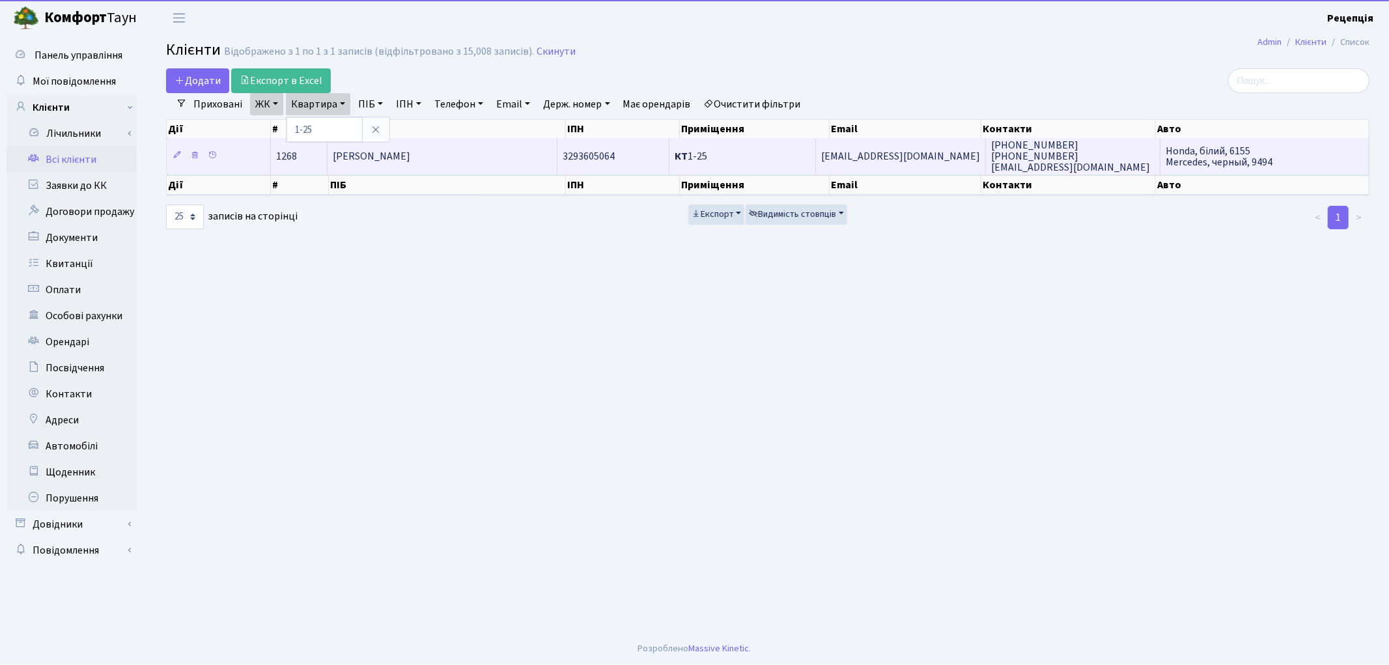
click at [406, 169] on td "[PERSON_NAME]" at bounding box center [443, 156] width 231 height 36
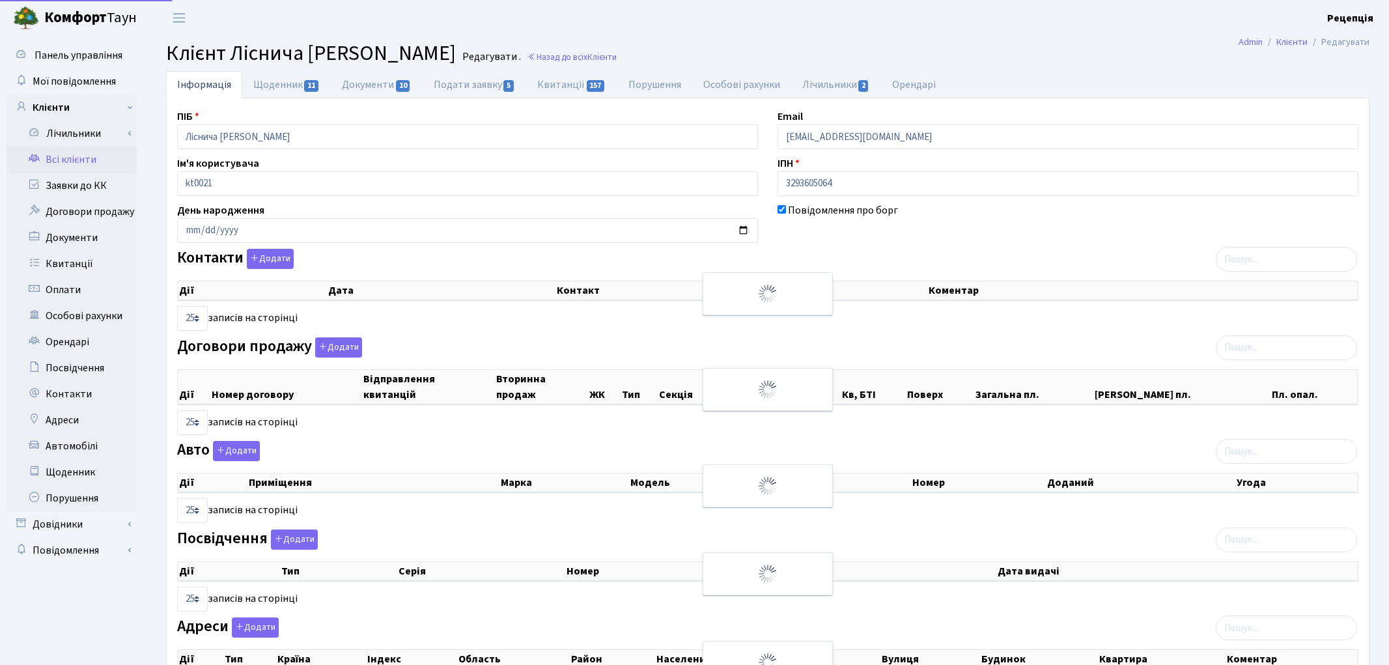
select select "25"
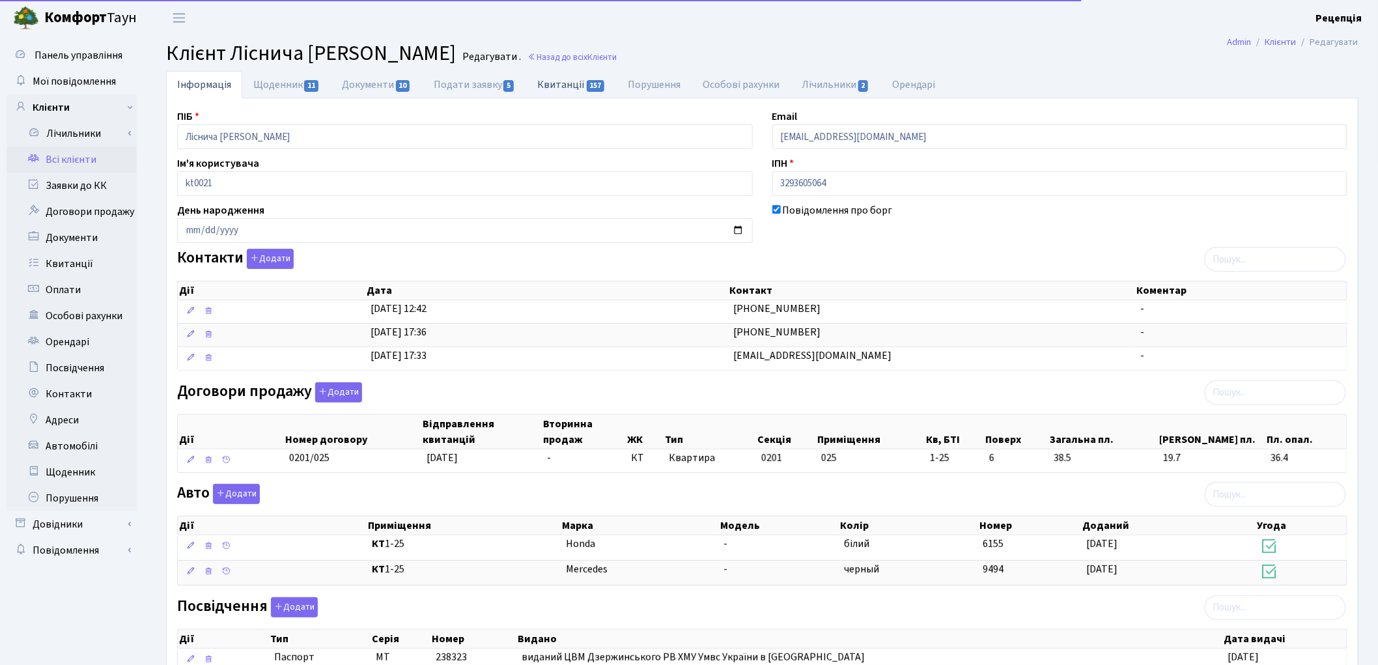
click at [565, 92] on link "Квитанції 157" at bounding box center [571, 84] width 91 height 27
select select "25"
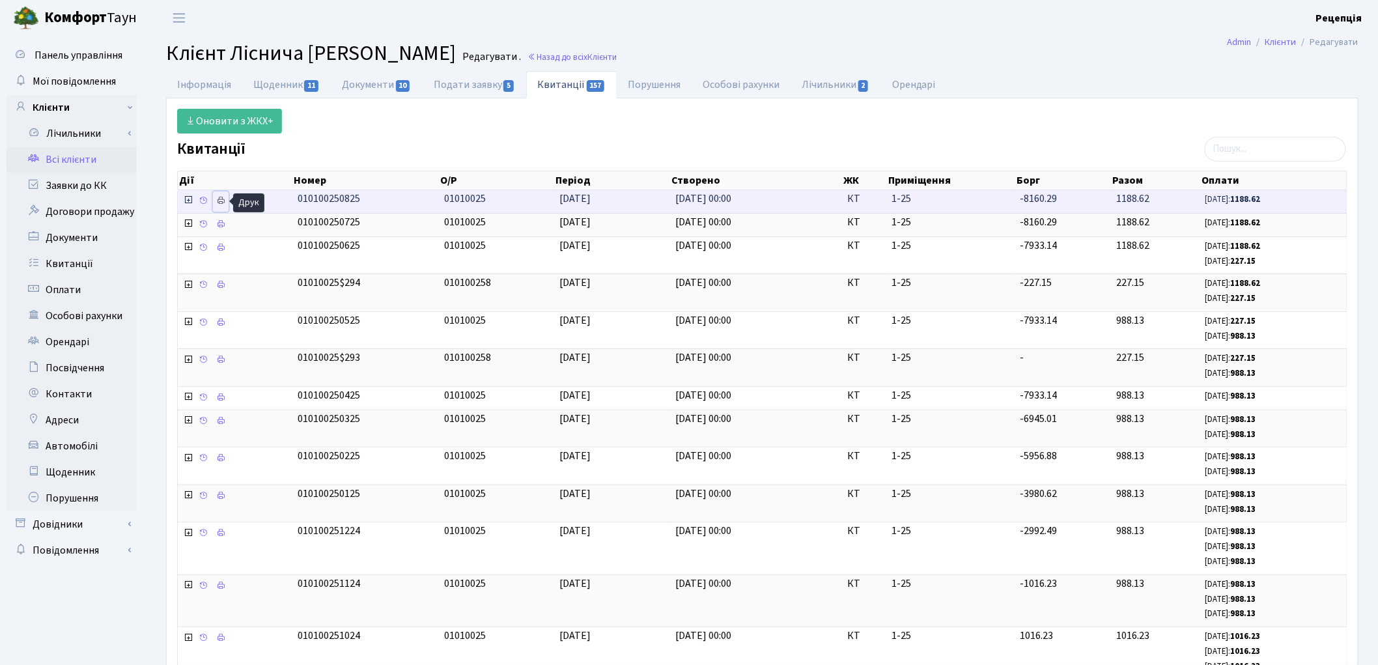
click at [223, 201] on icon at bounding box center [220, 200] width 9 height 9
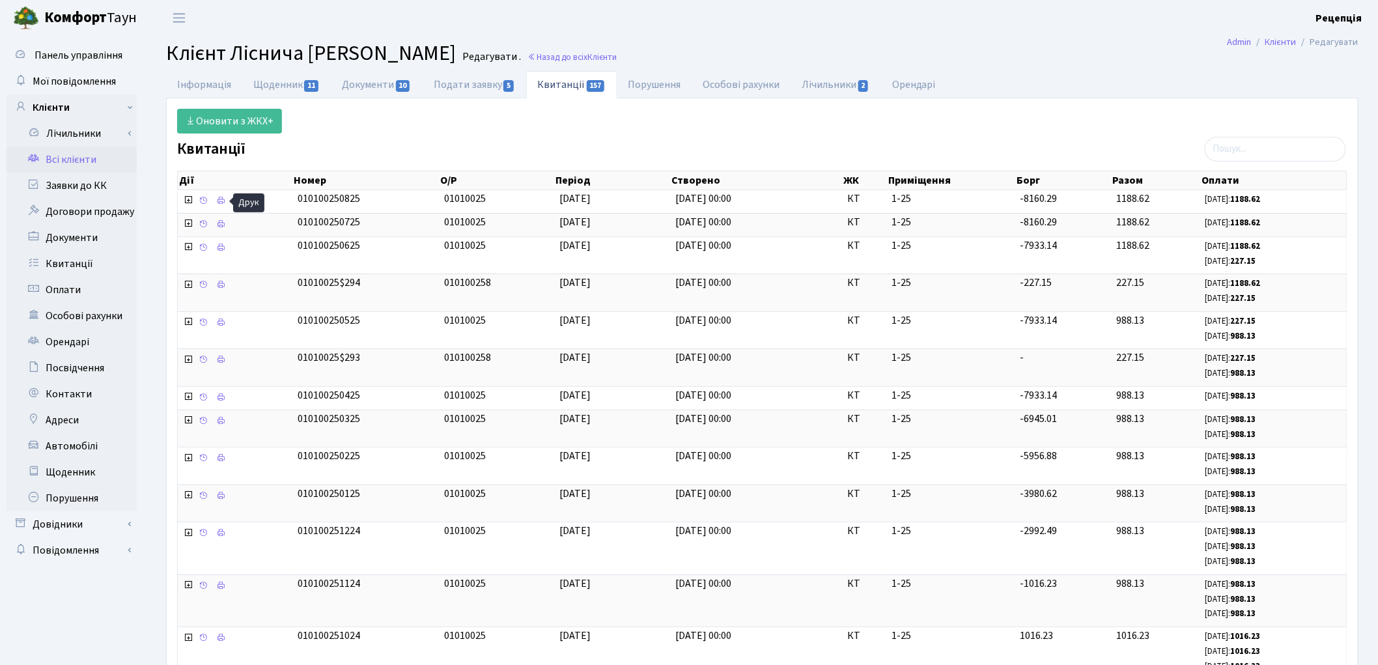
click at [72, 159] on link "Всі клієнти" at bounding box center [72, 160] width 130 height 26
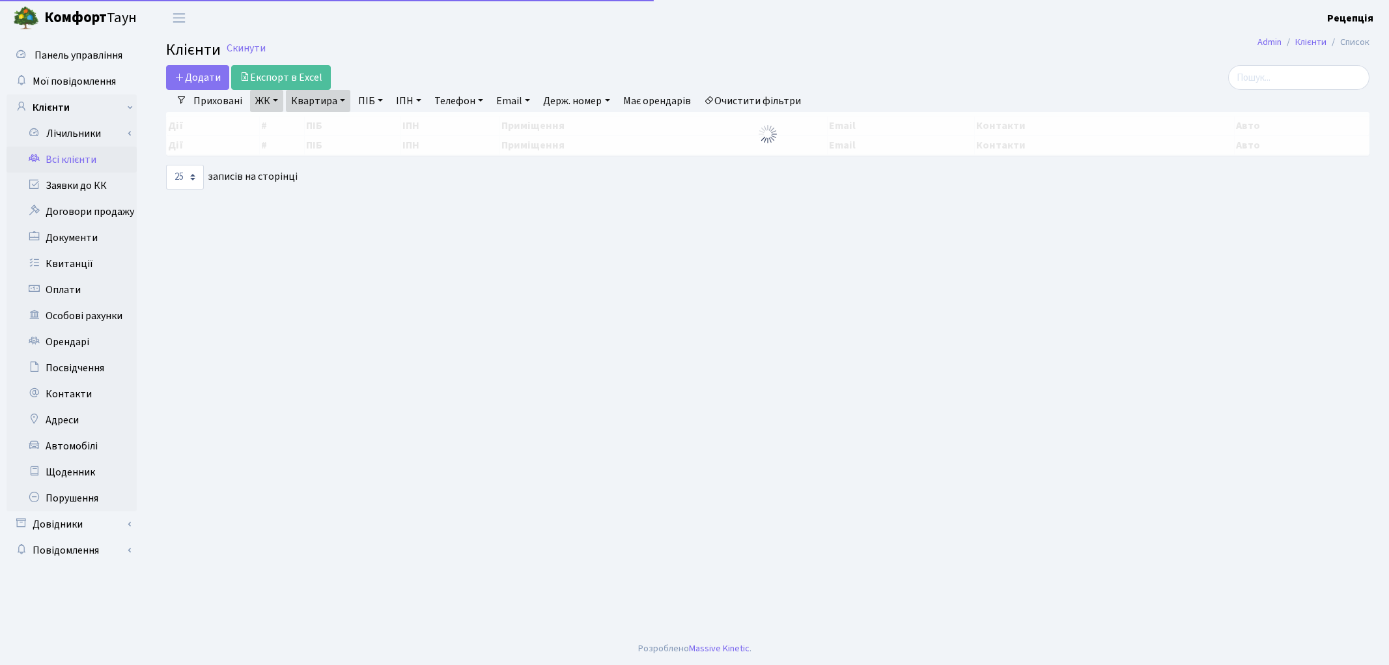
select select "25"
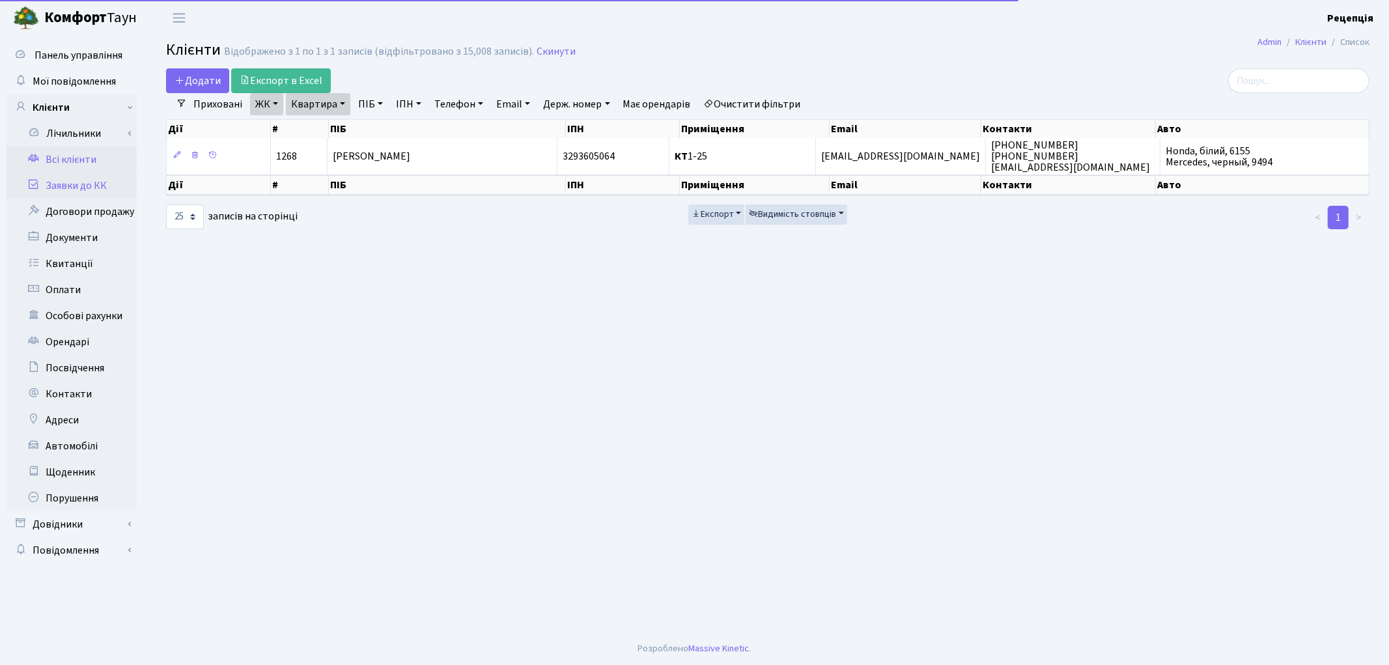
click at [86, 190] on link "Заявки до КК" at bounding box center [72, 186] width 130 height 26
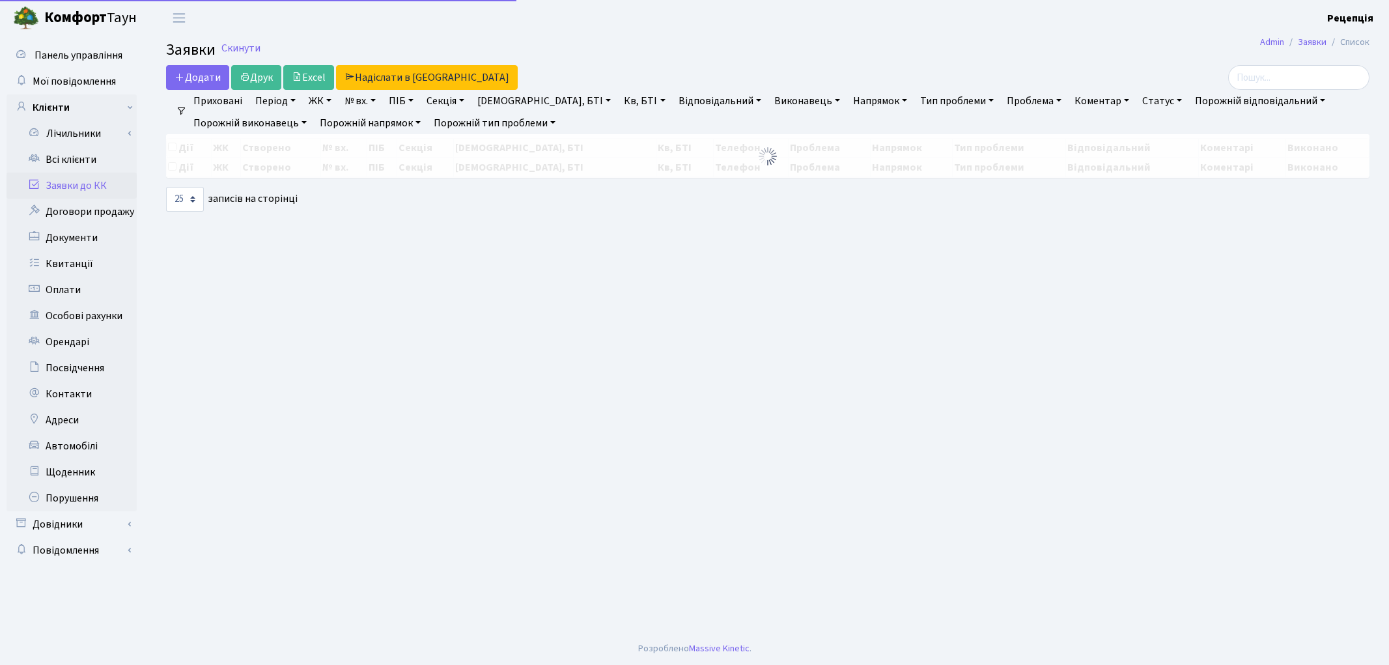
select select "25"
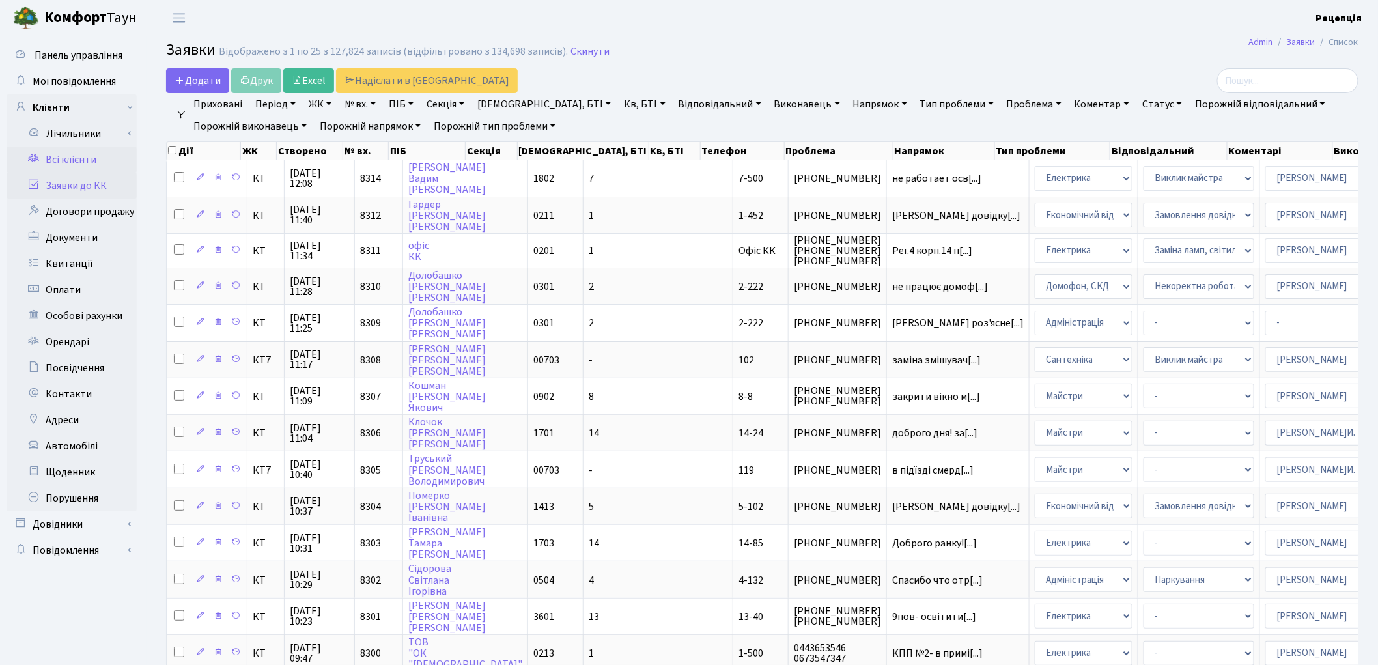
click at [96, 158] on link "Всі клієнти" at bounding box center [72, 160] width 130 height 26
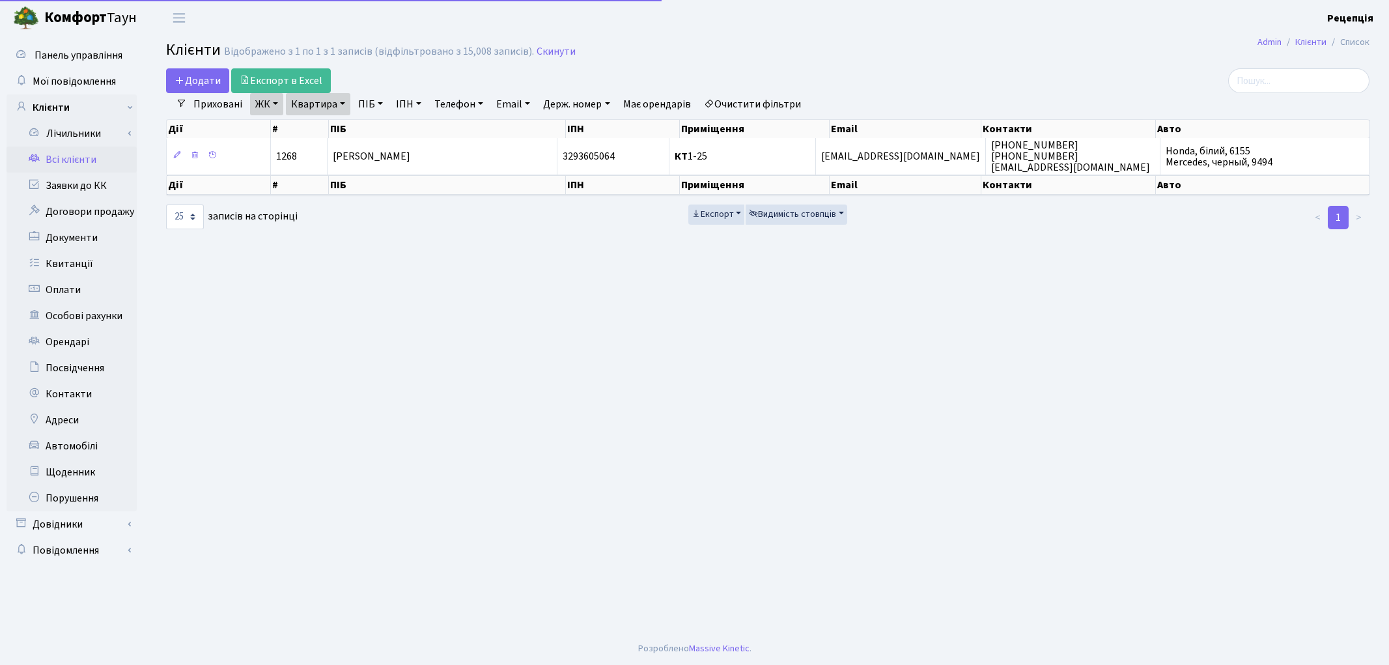
select select "25"
click at [776, 107] on link "Очистити фільтри" at bounding box center [752, 104] width 107 height 22
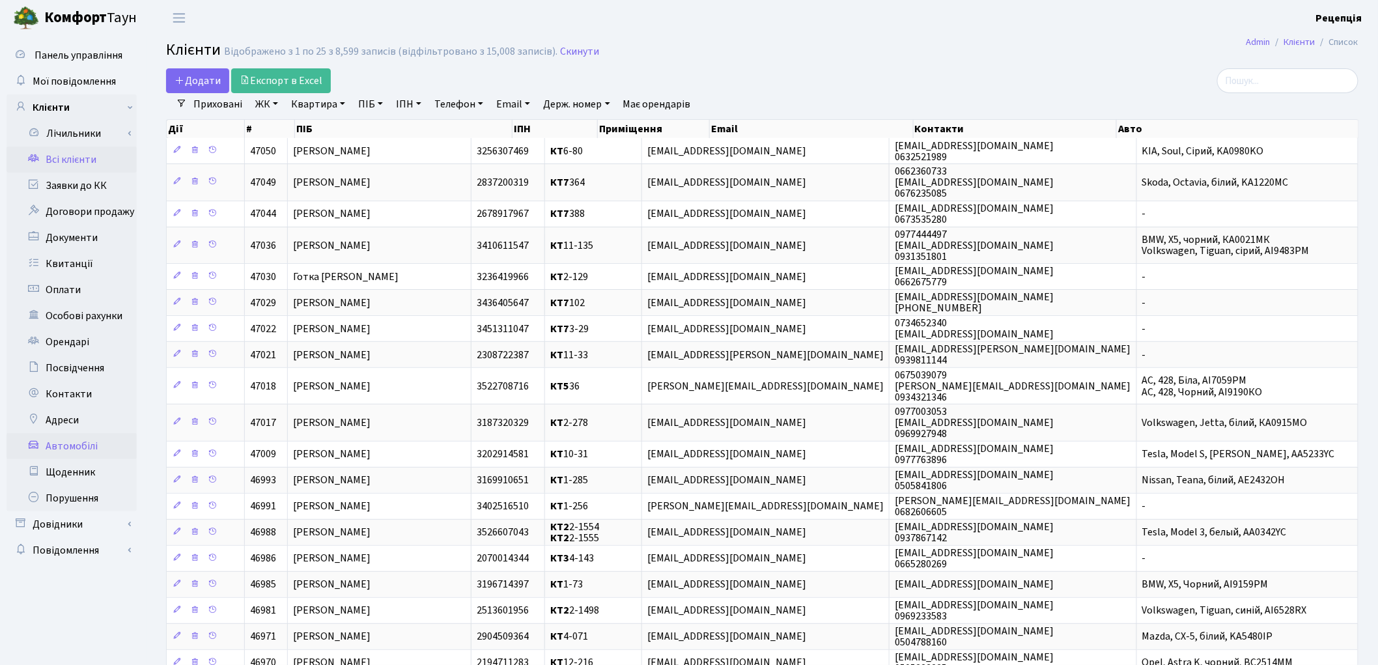
click at [85, 447] on link "Автомобілі" at bounding box center [72, 446] width 130 height 26
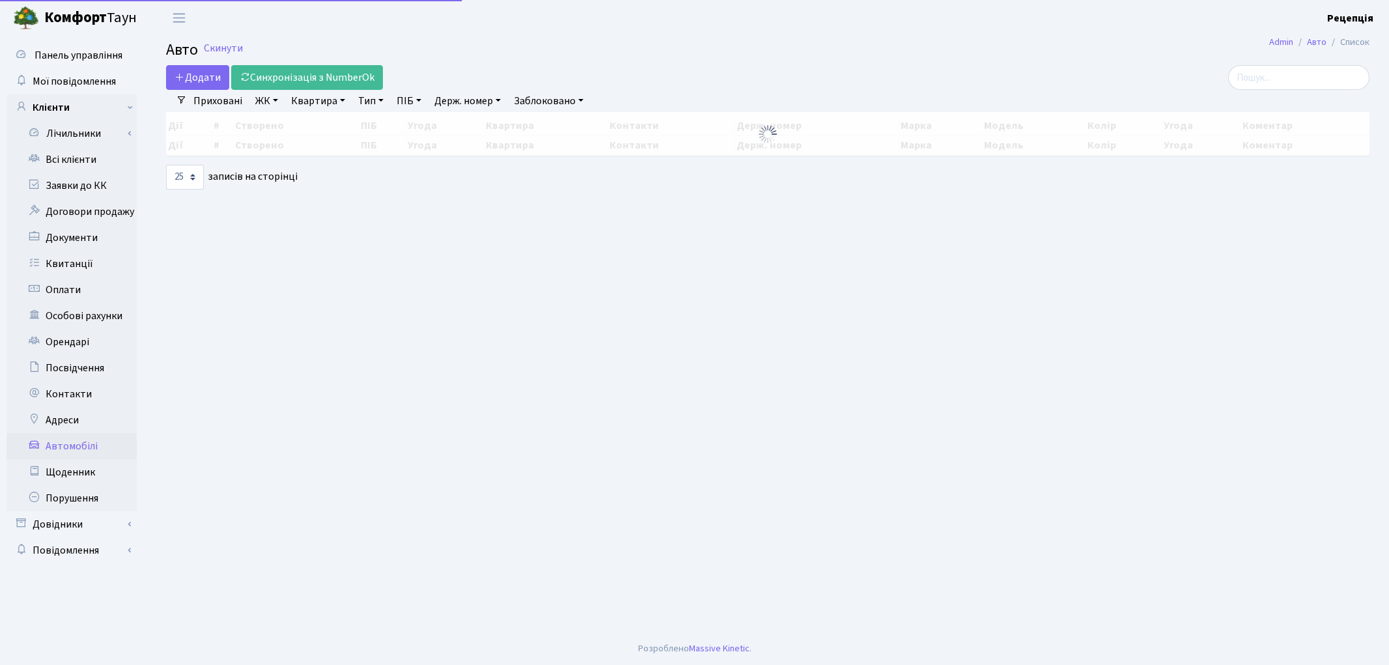
select select "25"
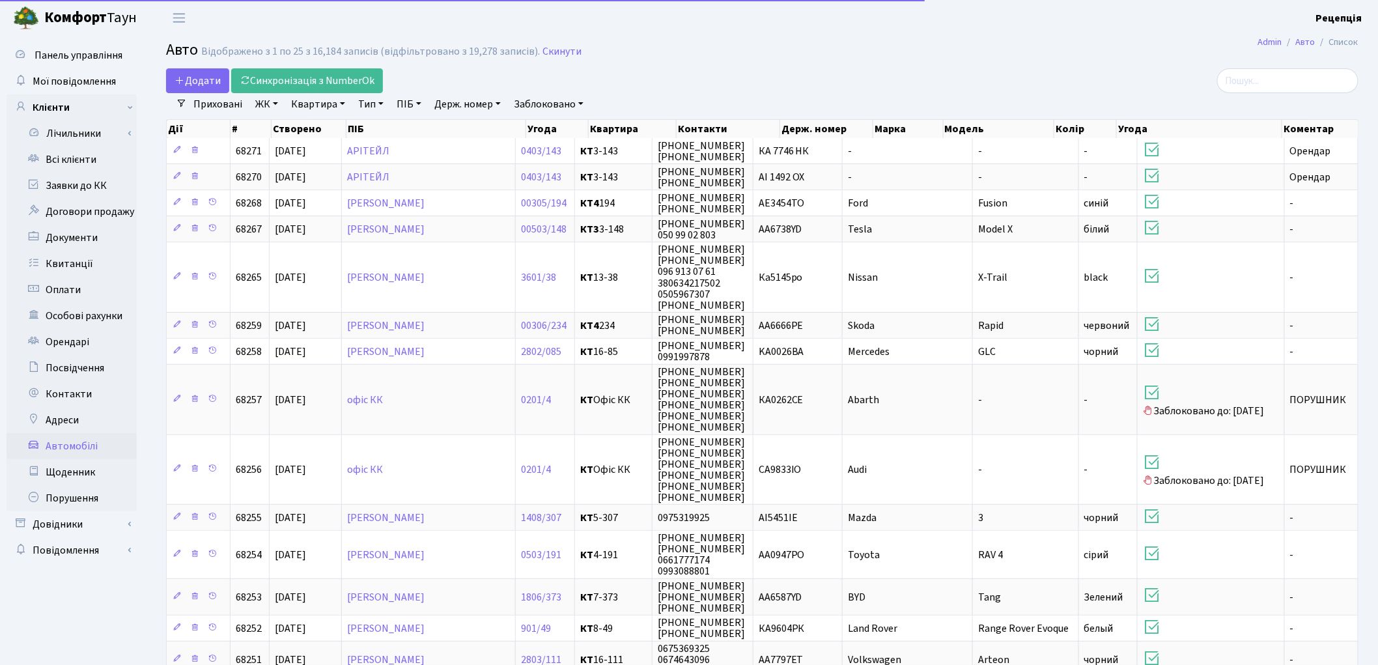
click at [482, 103] on link "Держ. номер" at bounding box center [467, 104] width 77 height 22
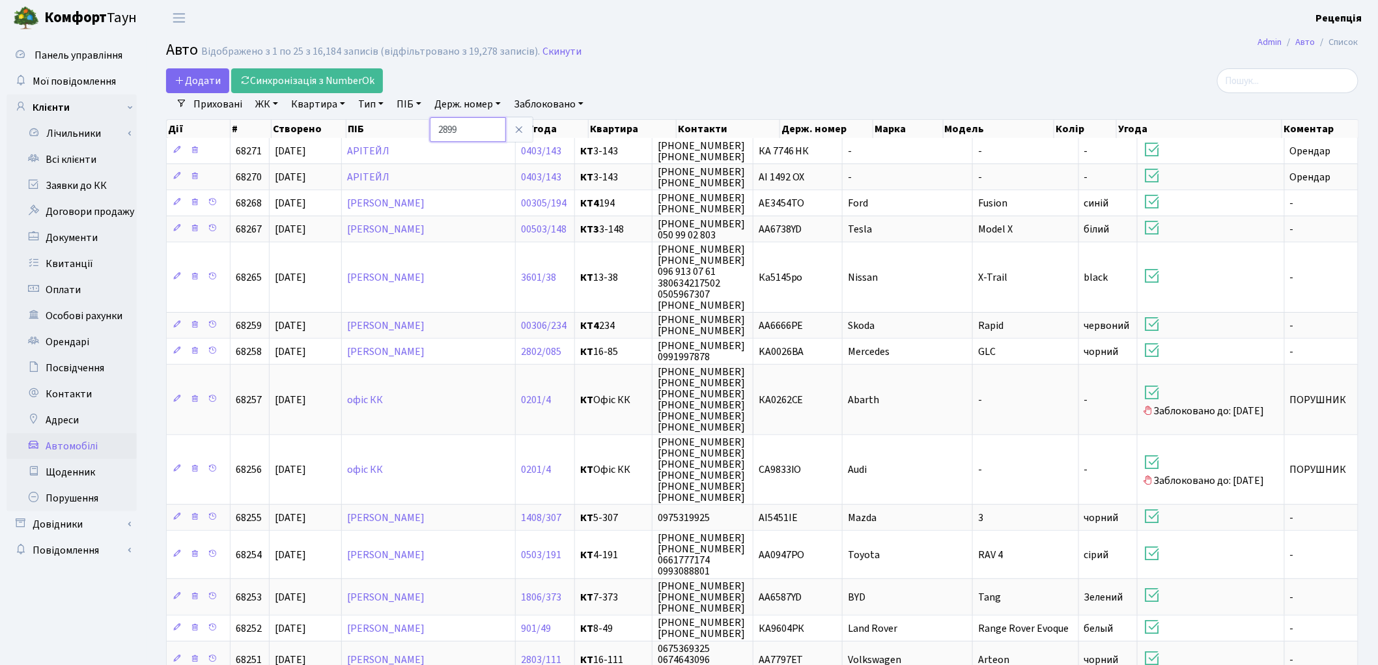
type input "2899"
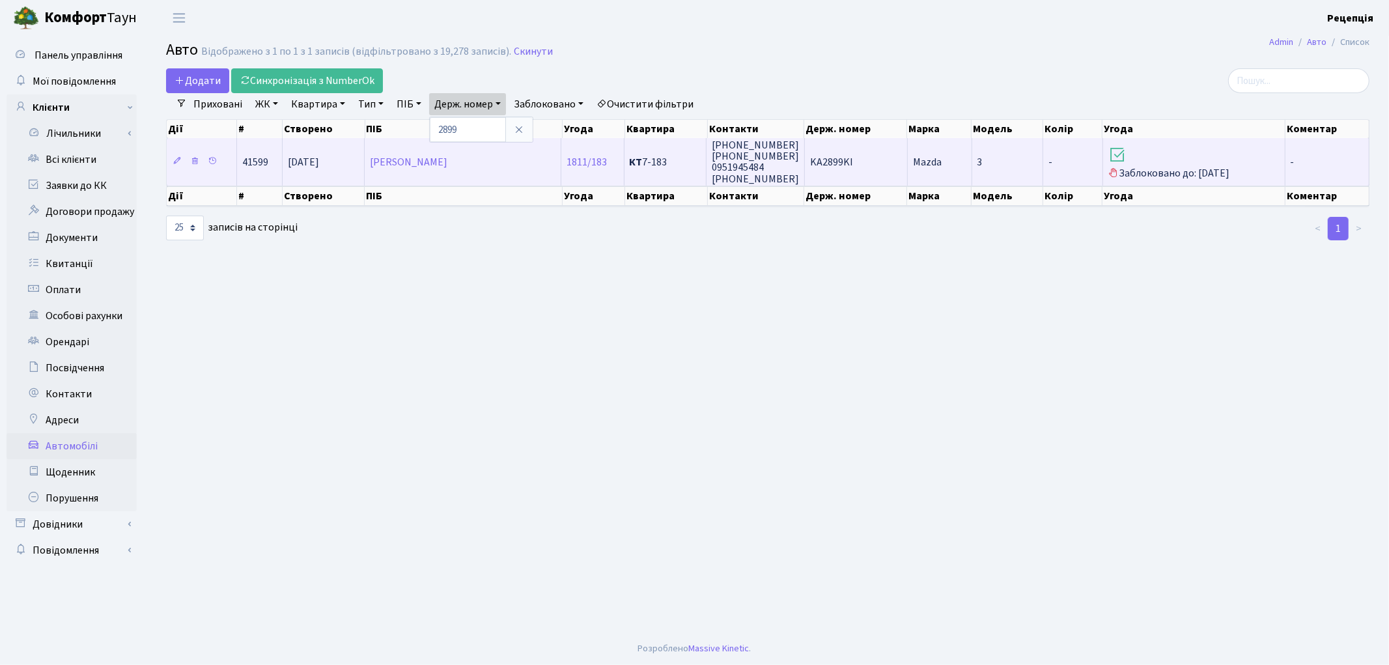
click at [869, 159] on td "KA2899KI" at bounding box center [856, 161] width 103 height 47
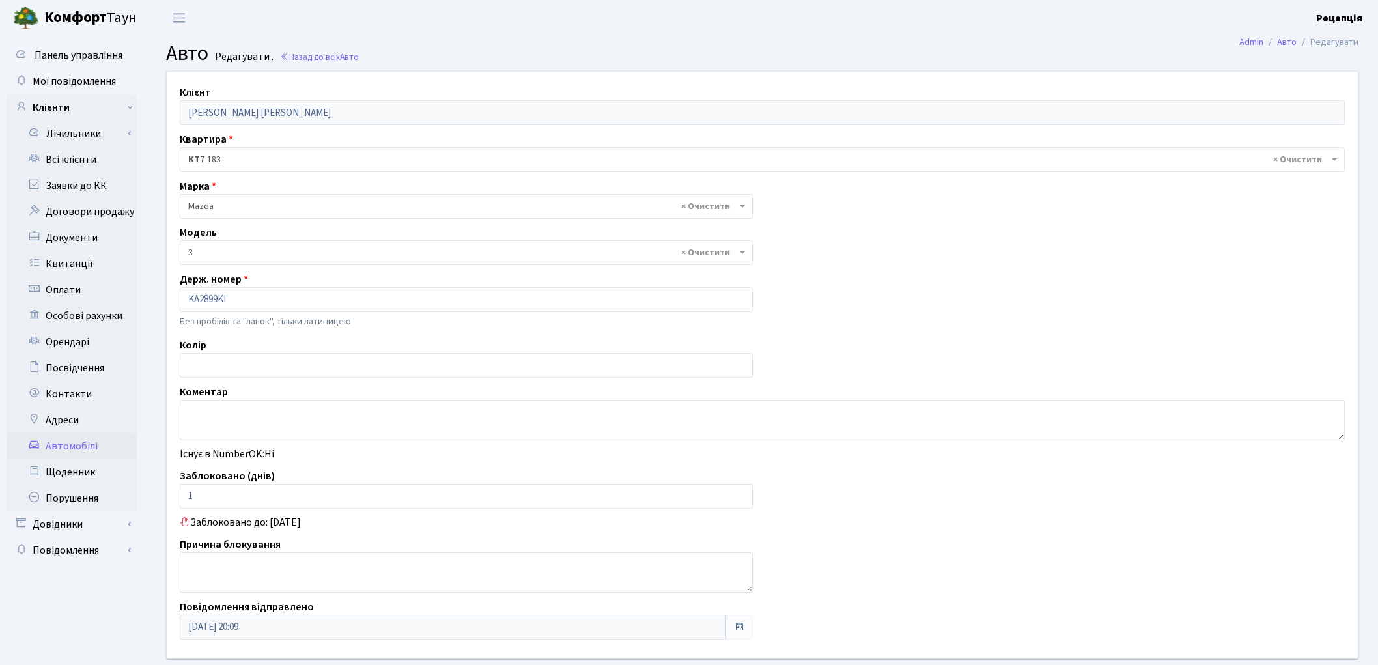
select select "219"
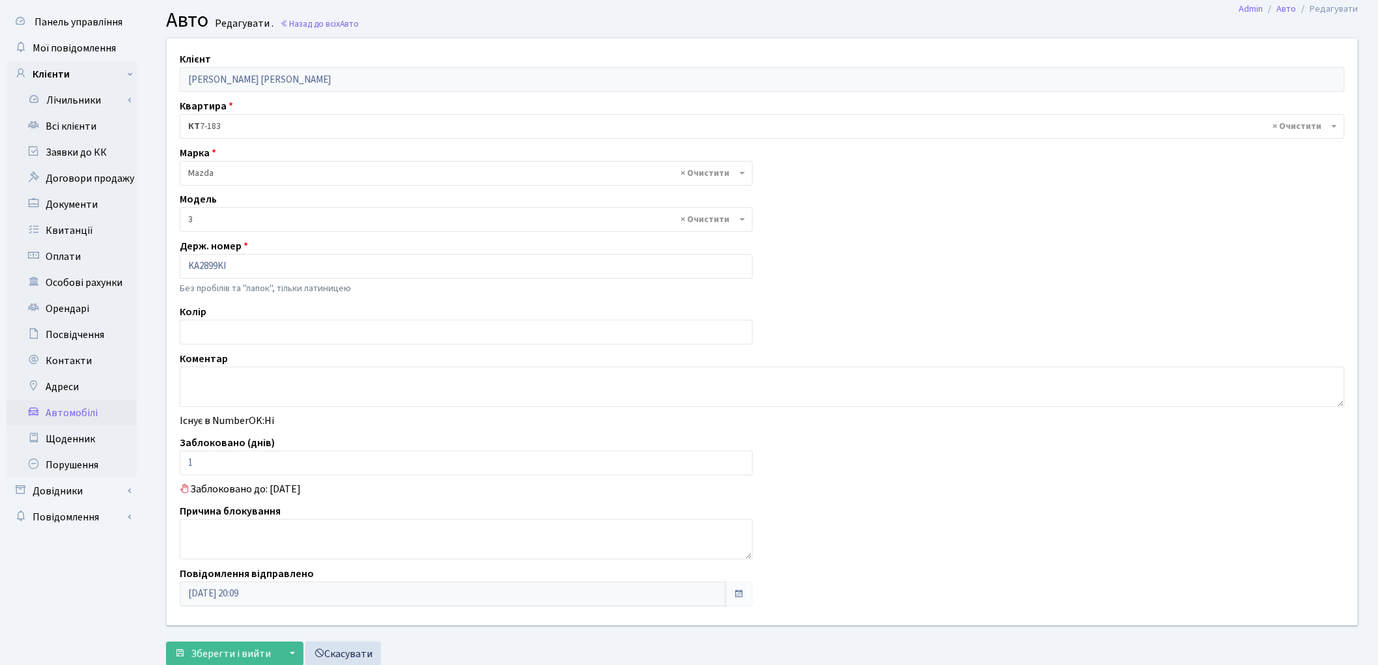
scroll to position [74, 0]
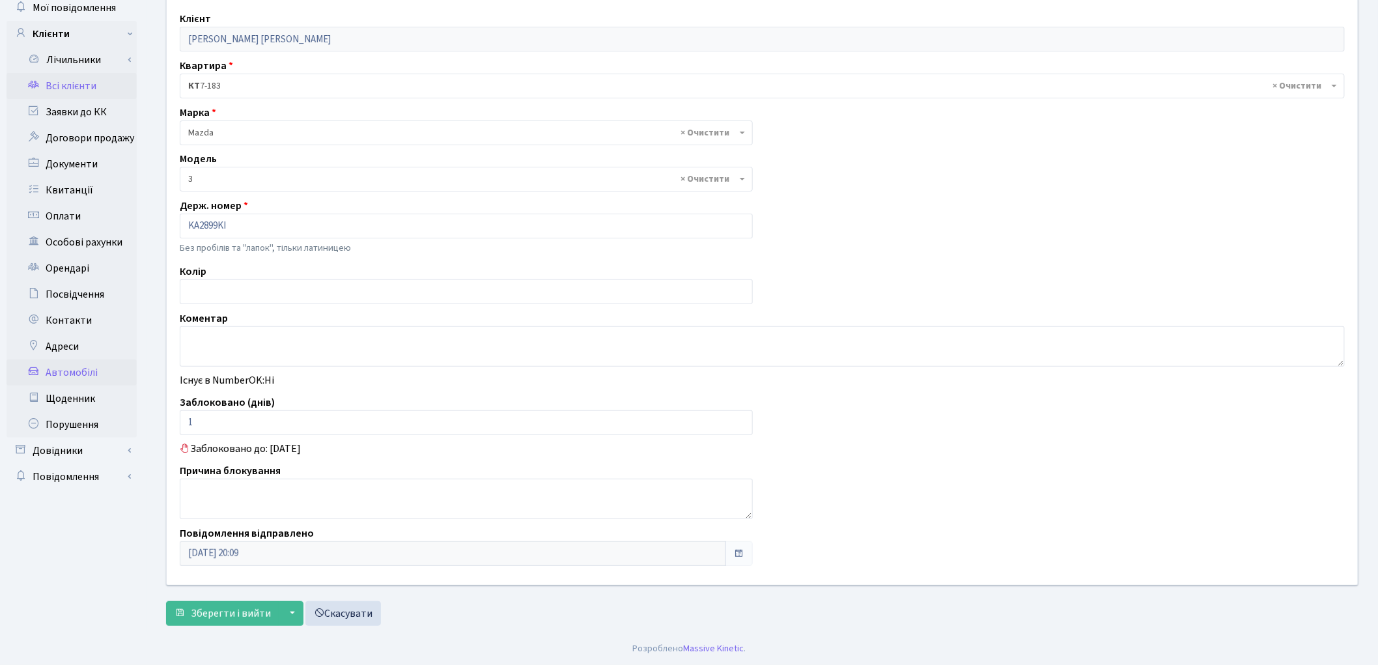
click at [96, 82] on link "Всі клієнти" at bounding box center [72, 86] width 130 height 26
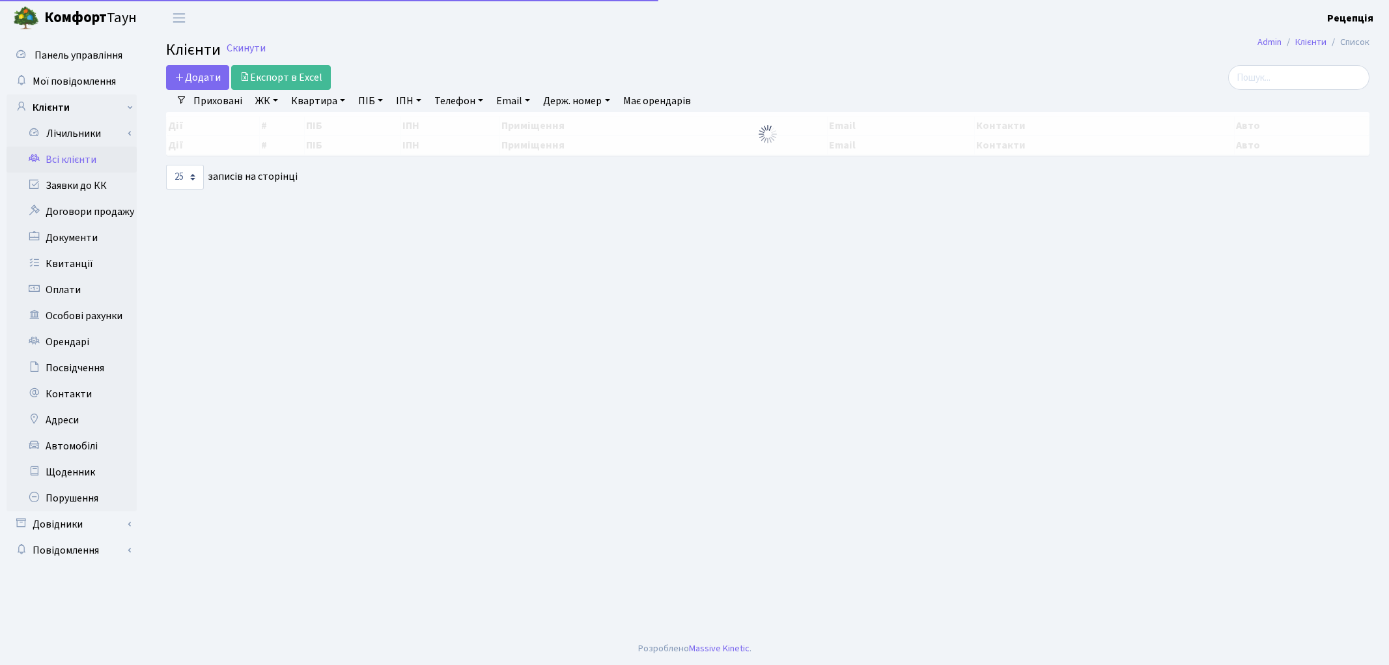
select select "25"
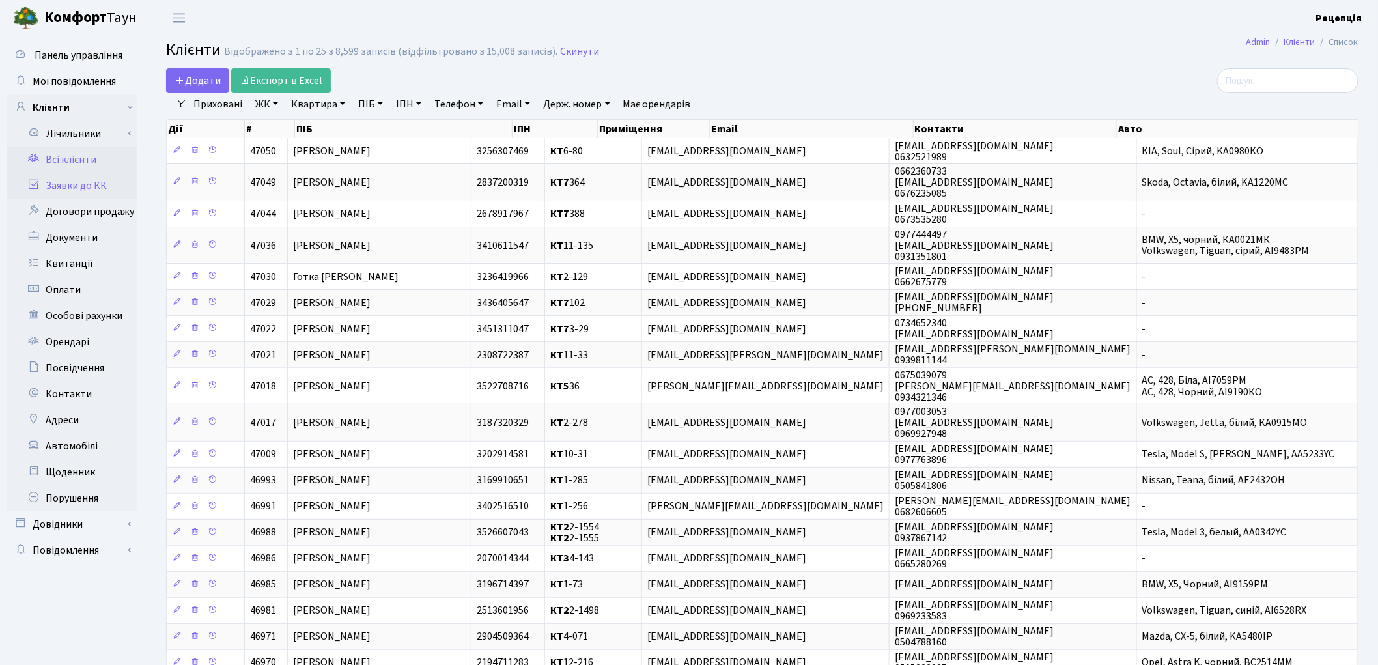
click at [98, 189] on link "Заявки до КК" at bounding box center [72, 186] width 130 height 26
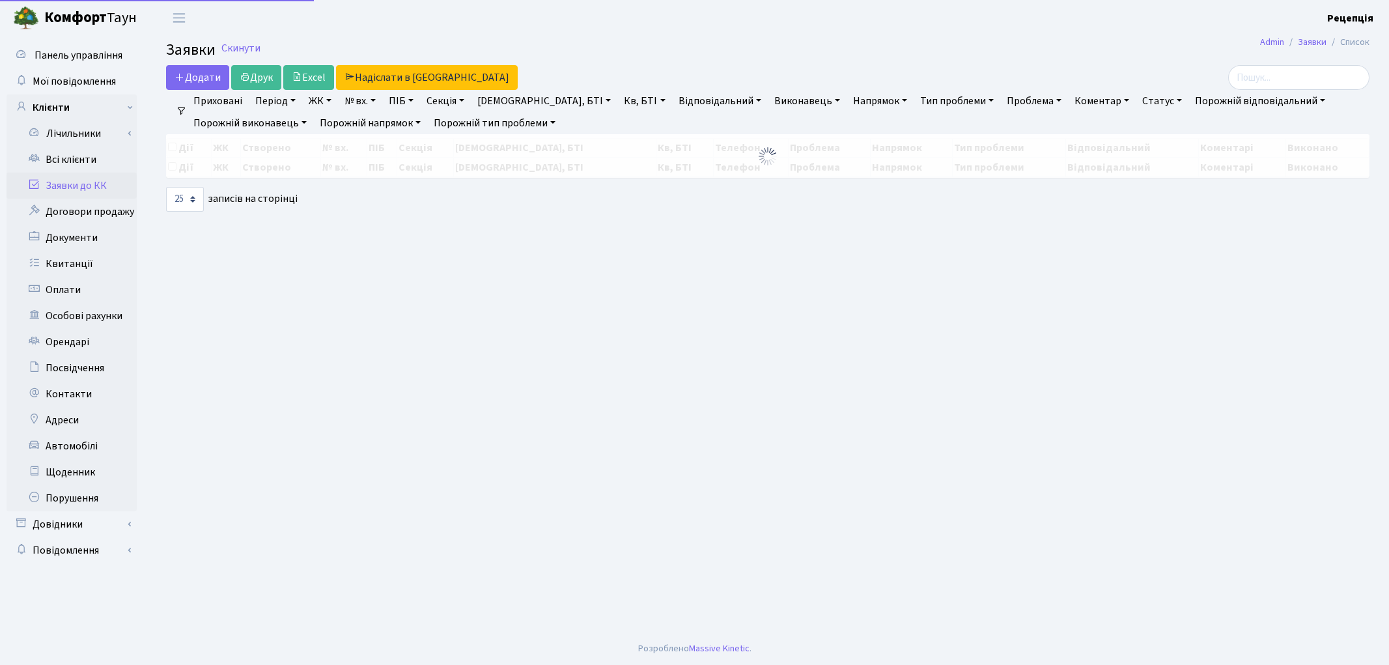
select select "25"
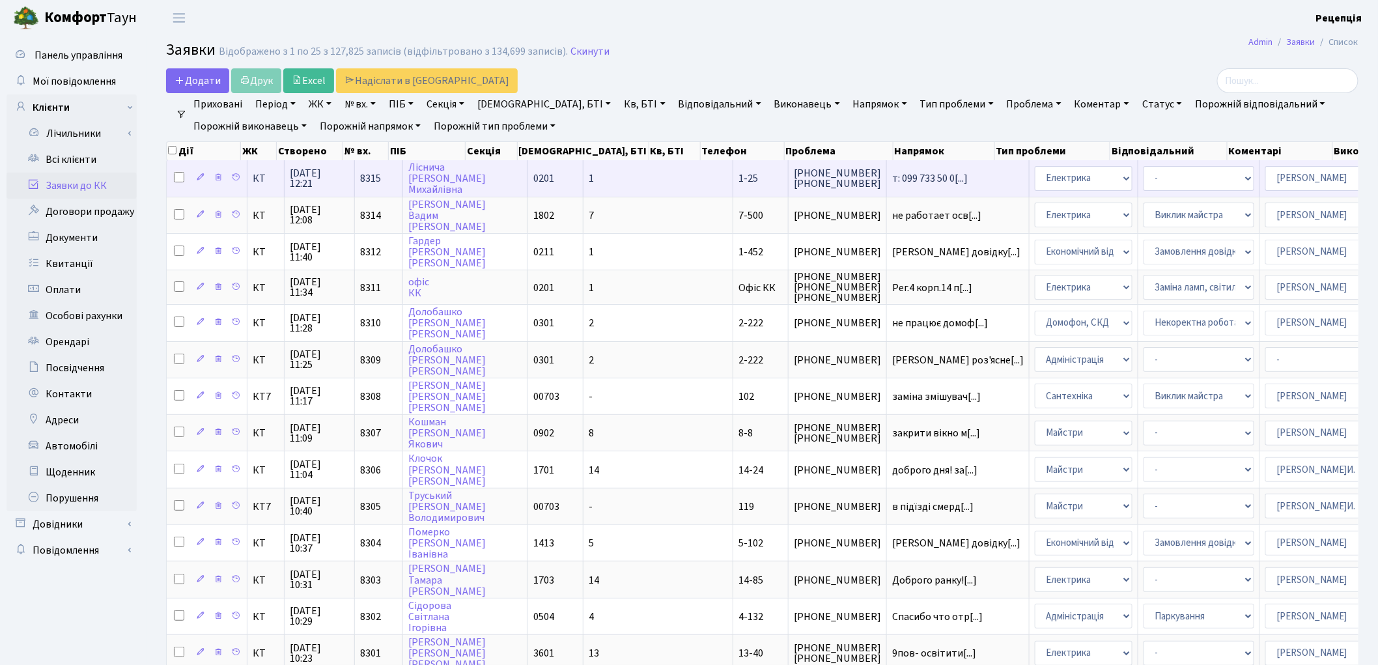
click at [738, 176] on span "1-25" at bounding box center [748, 178] width 20 height 14
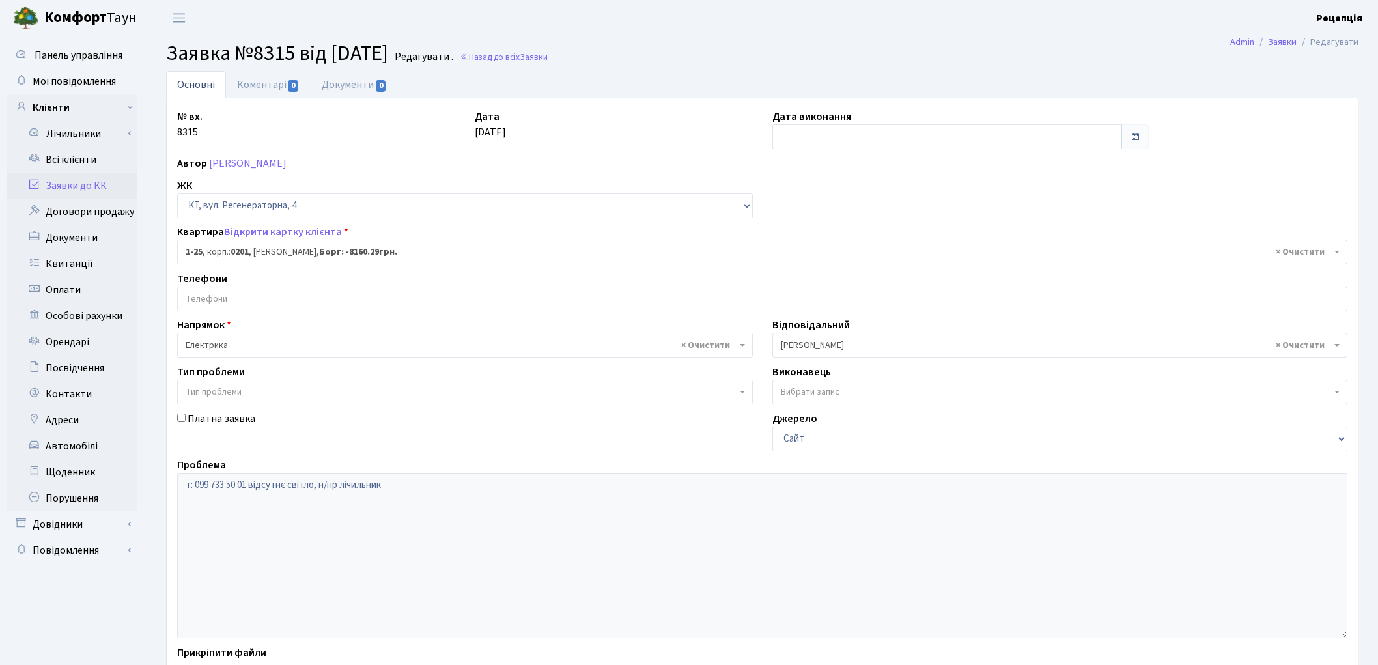
select select "25"
click at [179, 419] on input "Платна заявка" at bounding box center [181, 417] width 8 height 8
checkbox input "true"
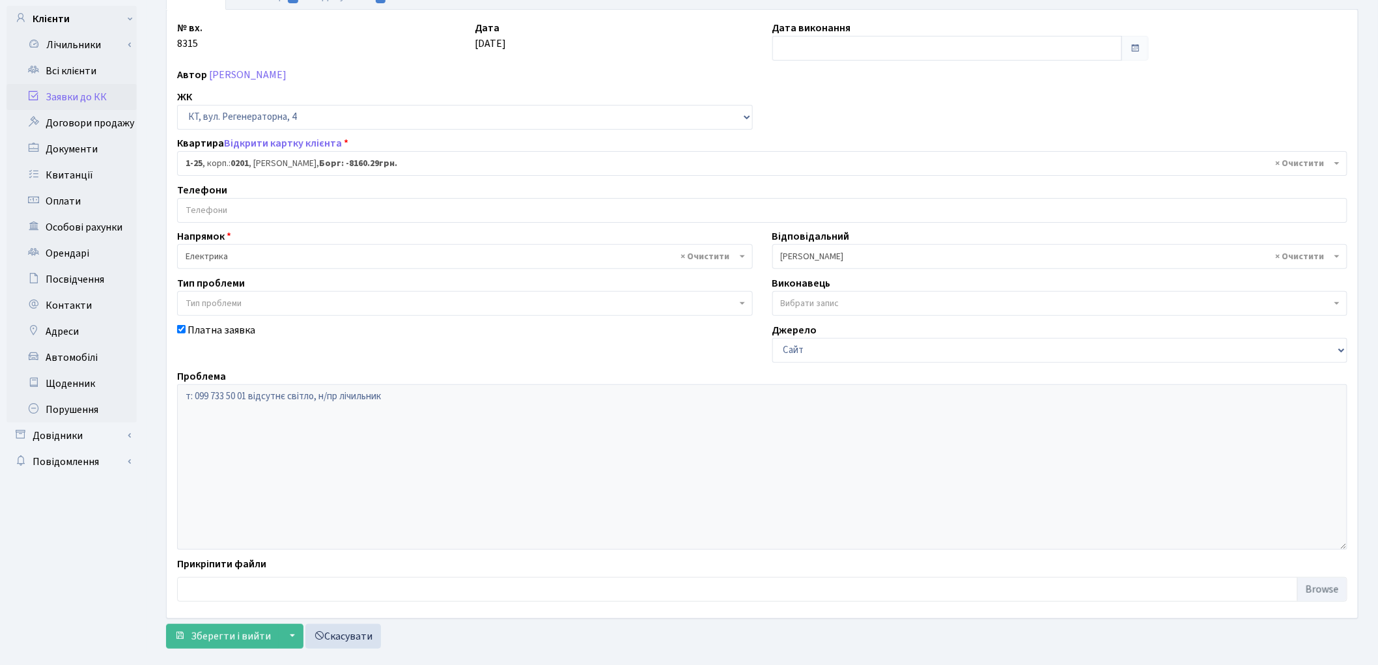
scroll to position [109, 0]
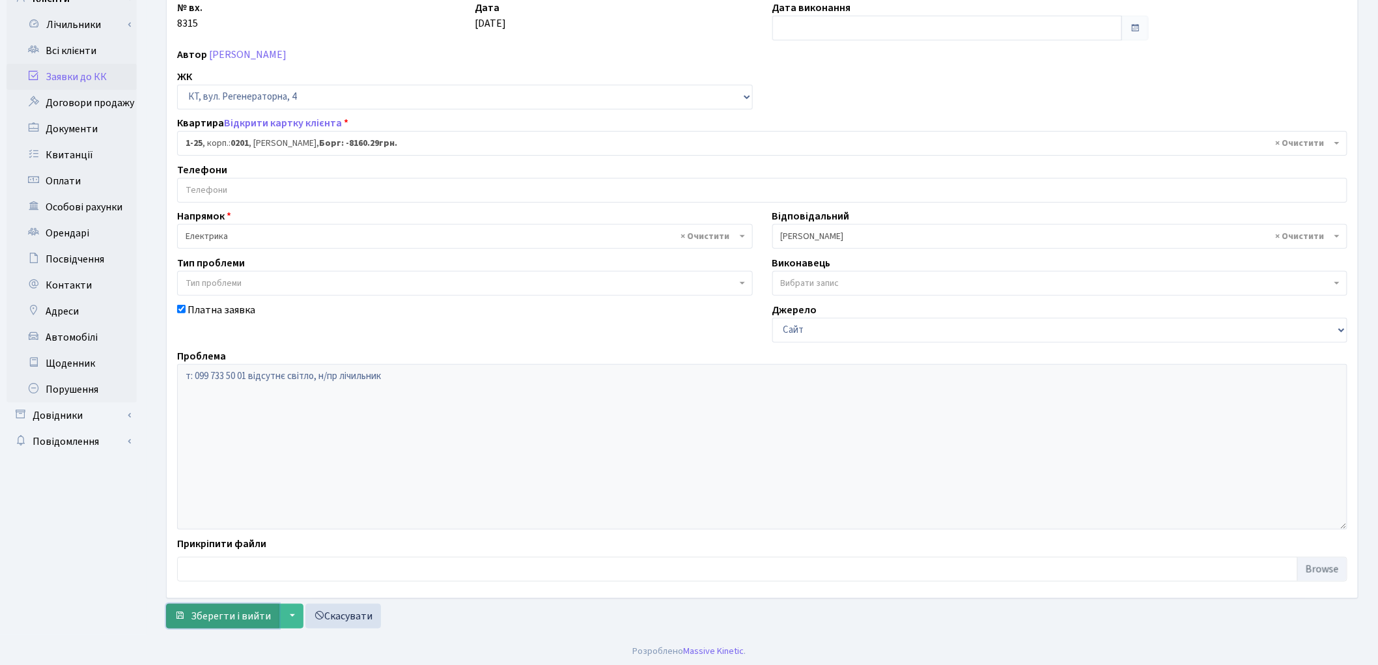
click at [206, 613] on span "Зберегти і вийти" at bounding box center [231, 616] width 80 height 14
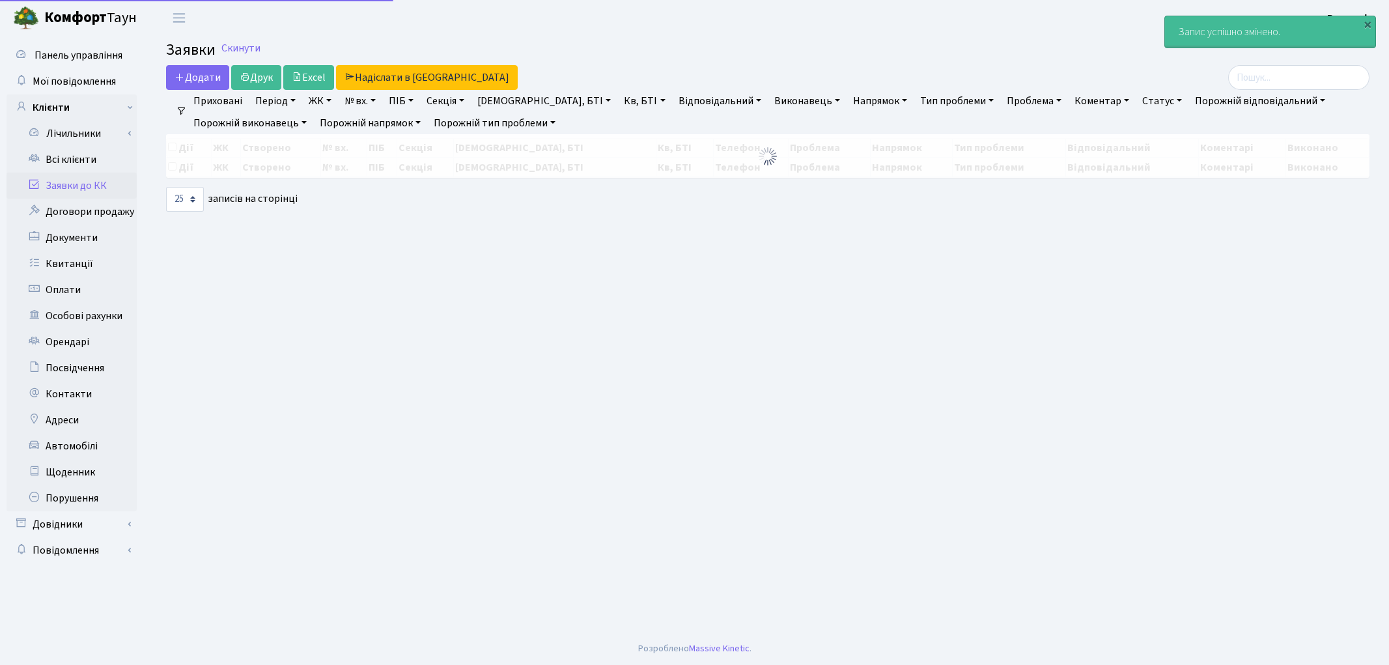
select select "25"
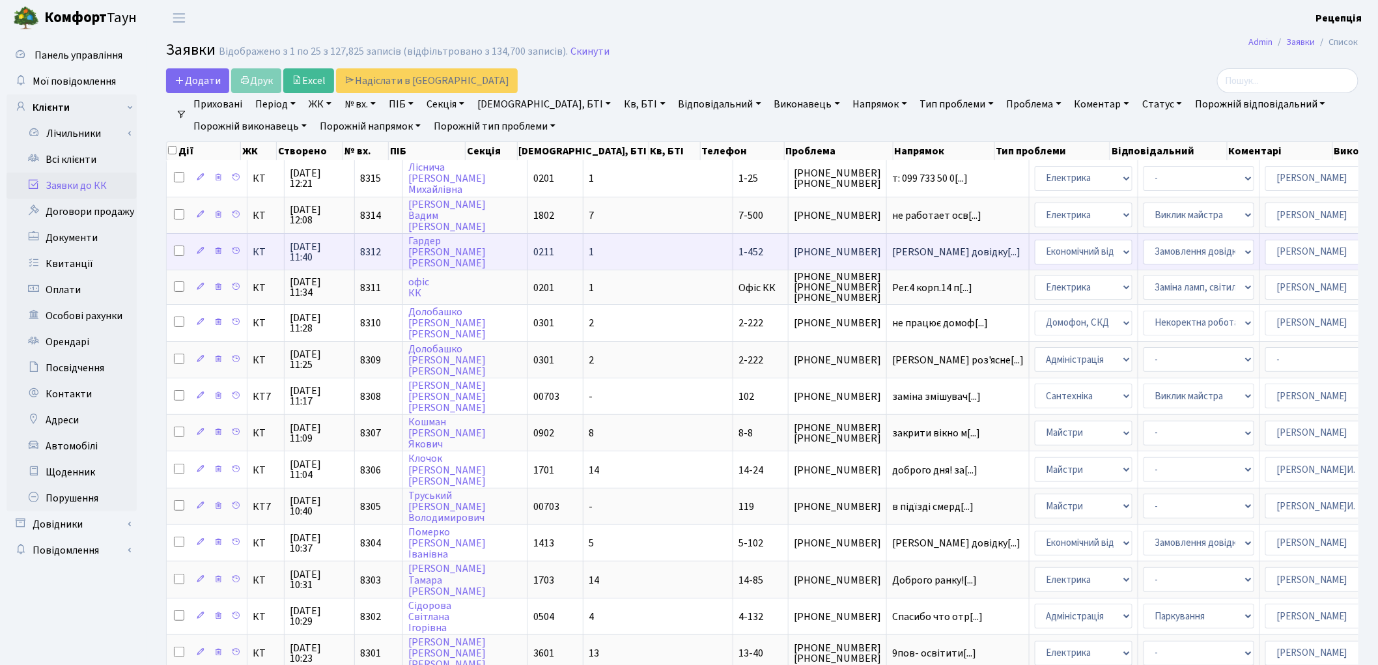
click at [733, 236] on td "1-452" at bounding box center [760, 251] width 55 height 36
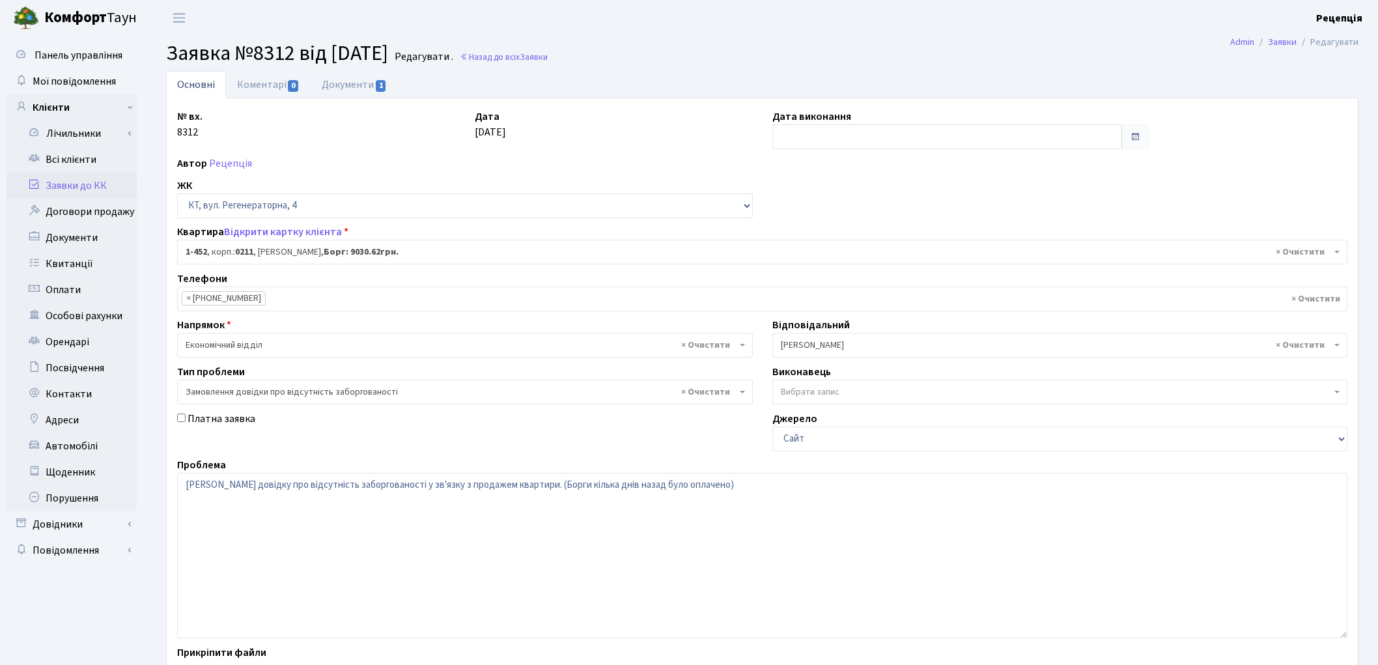
select select "423"
select select "35"
click at [83, 178] on link "Заявки до КК" at bounding box center [72, 186] width 130 height 26
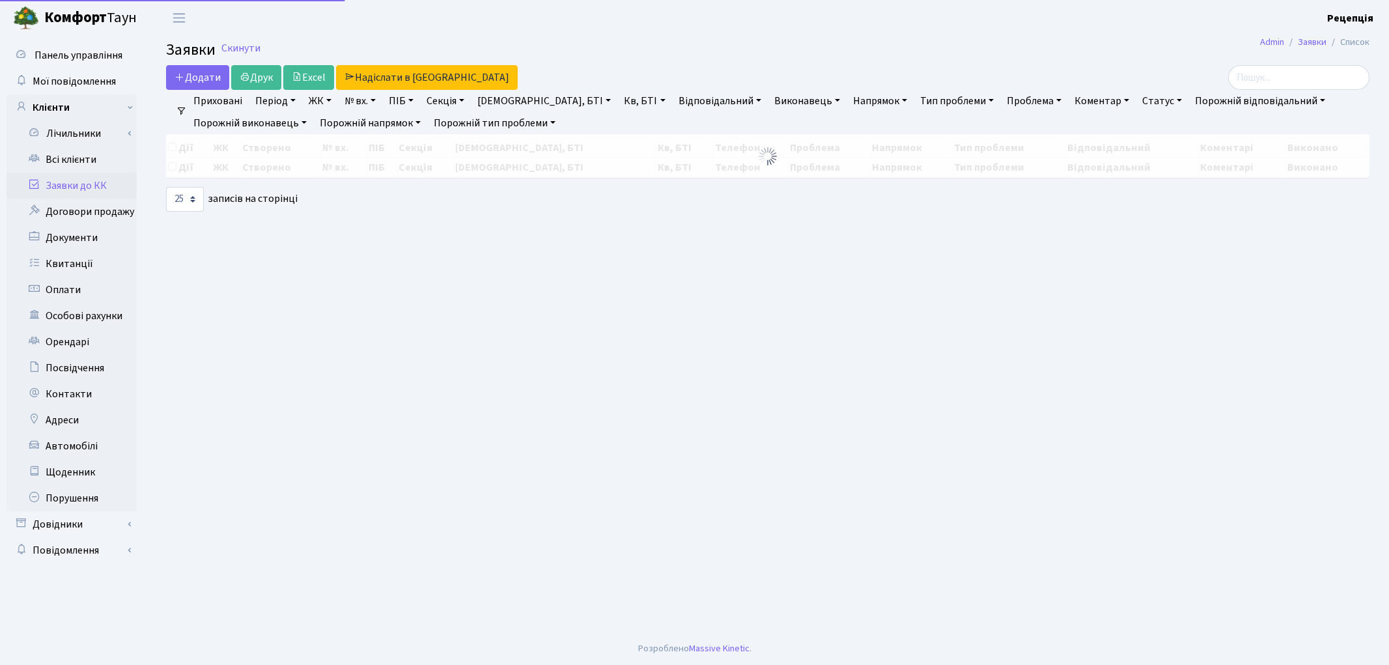
select select "25"
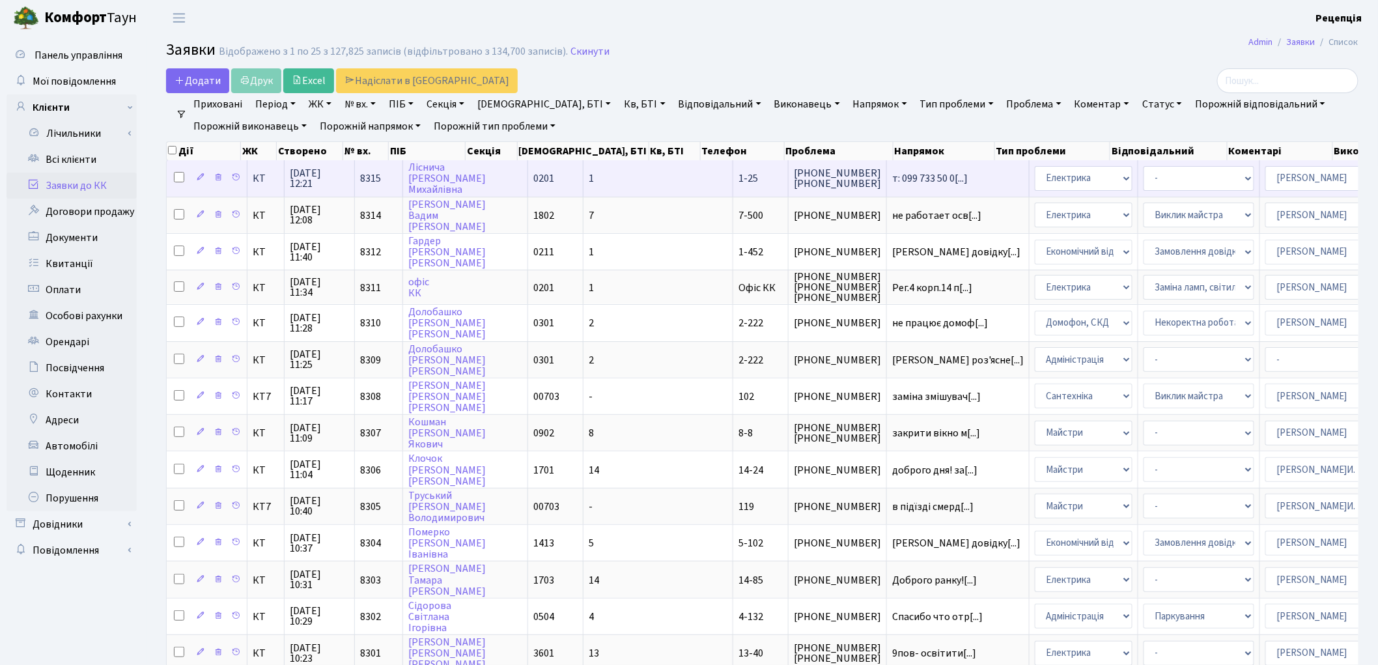
click at [738, 178] on span "1-25" at bounding box center [748, 178] width 20 height 14
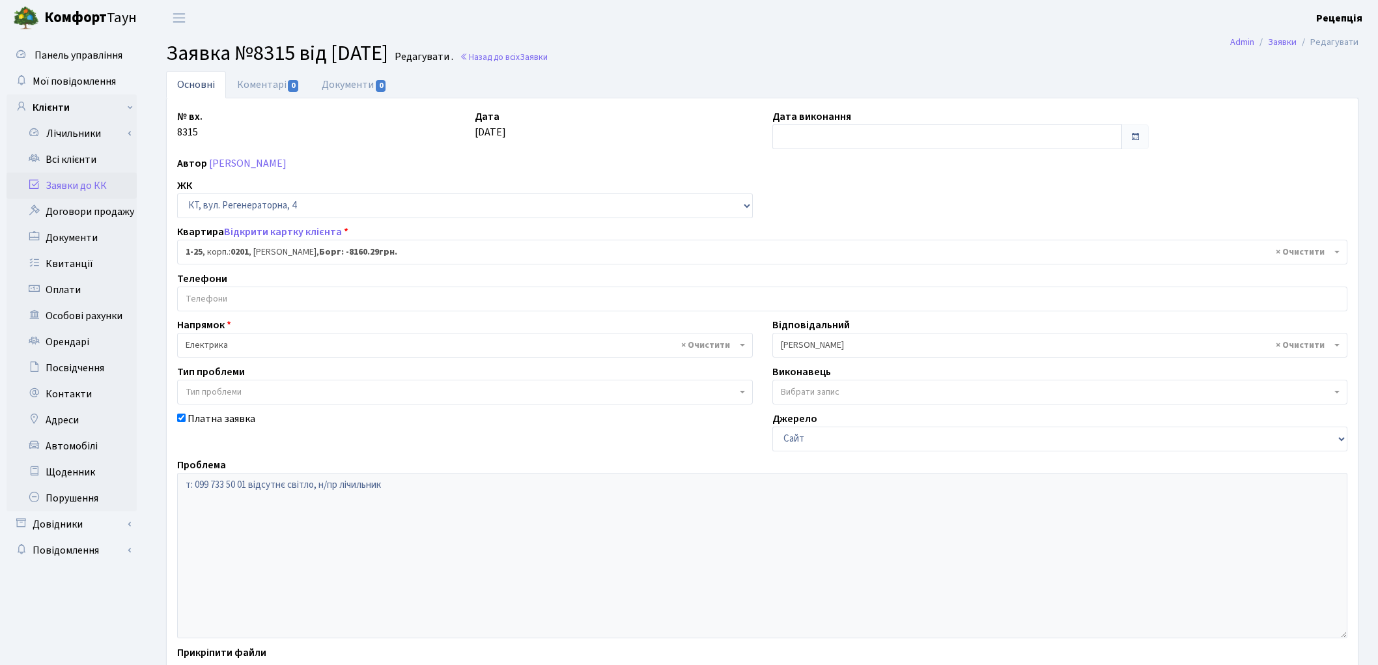
select select "25"
click at [247, 76] on link "Коментарі 0" at bounding box center [268, 84] width 85 height 27
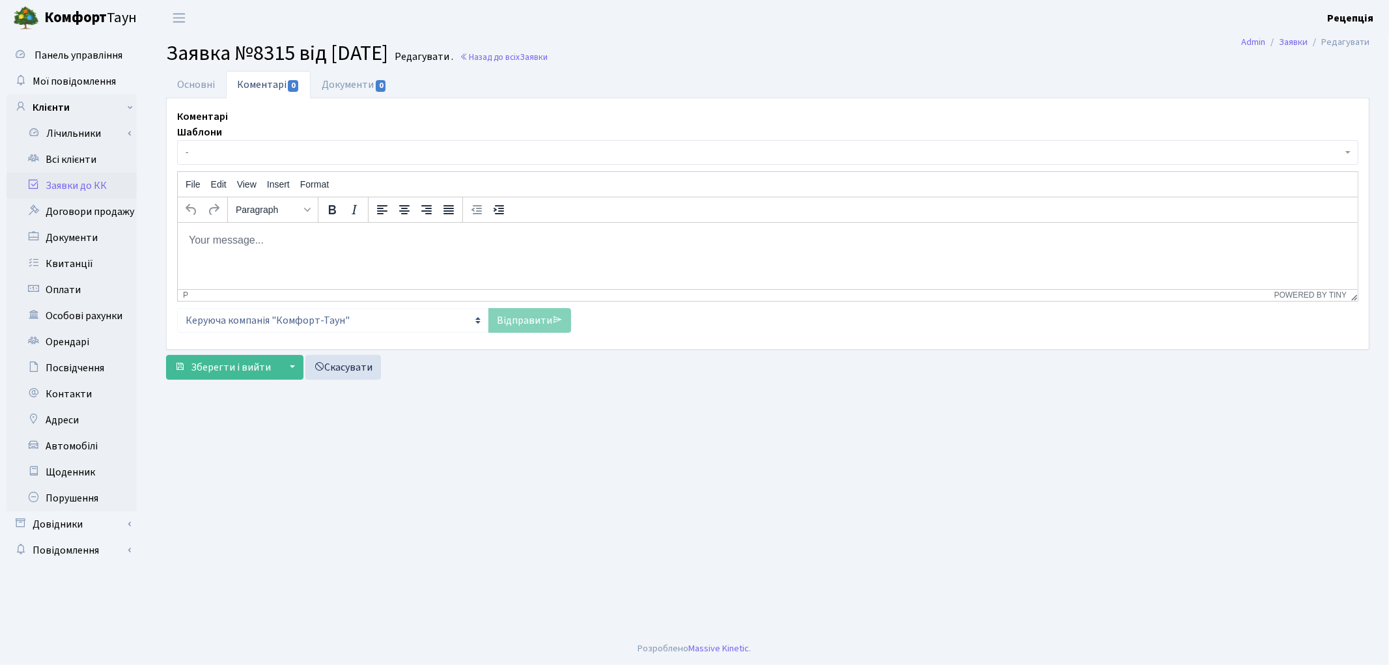
click at [264, 249] on html at bounding box center [767, 239] width 1180 height 35
click at [535, 322] on link "Відправити" at bounding box center [529, 320] width 83 height 25
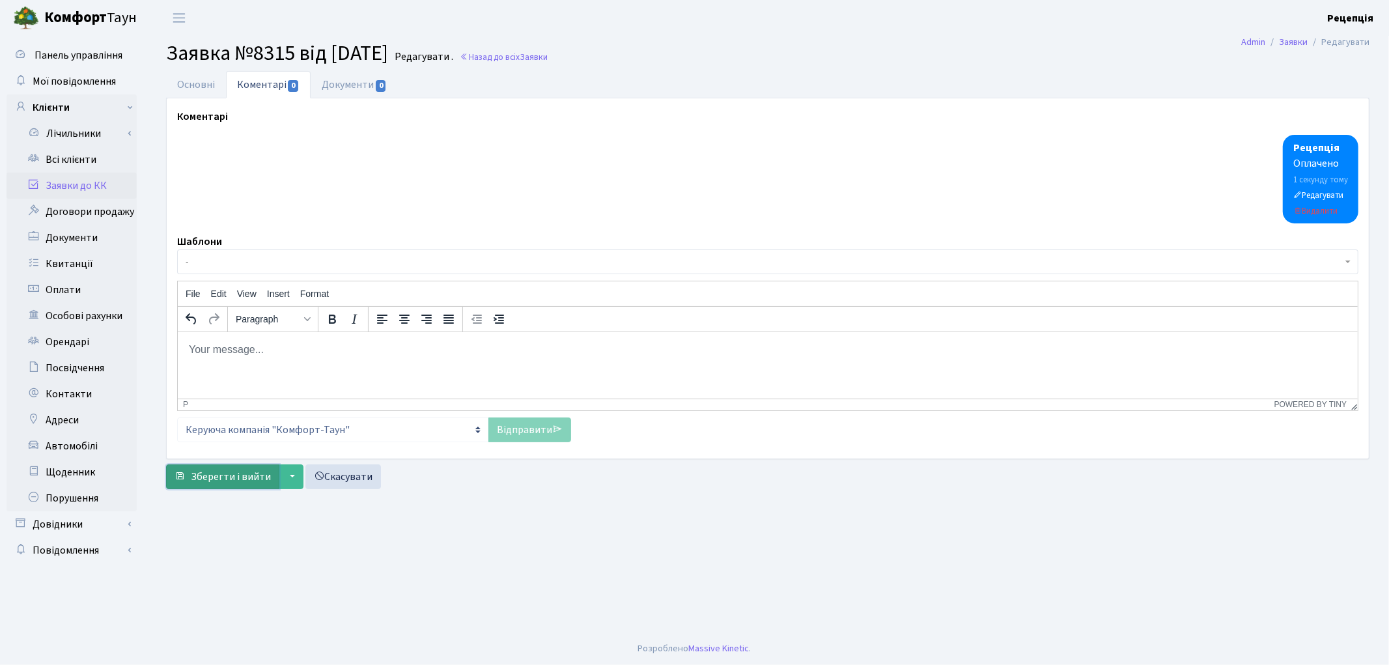
click at [220, 476] on span "Зберегти і вийти" at bounding box center [231, 476] width 80 height 14
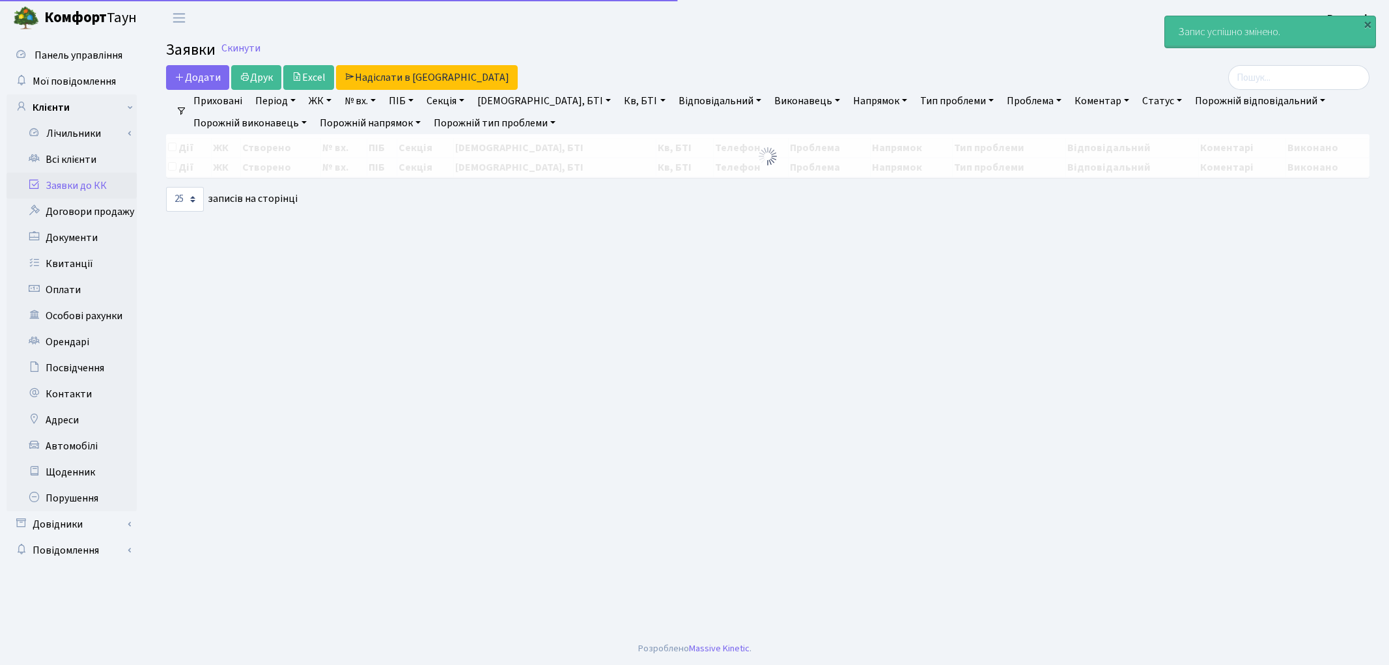
select select "25"
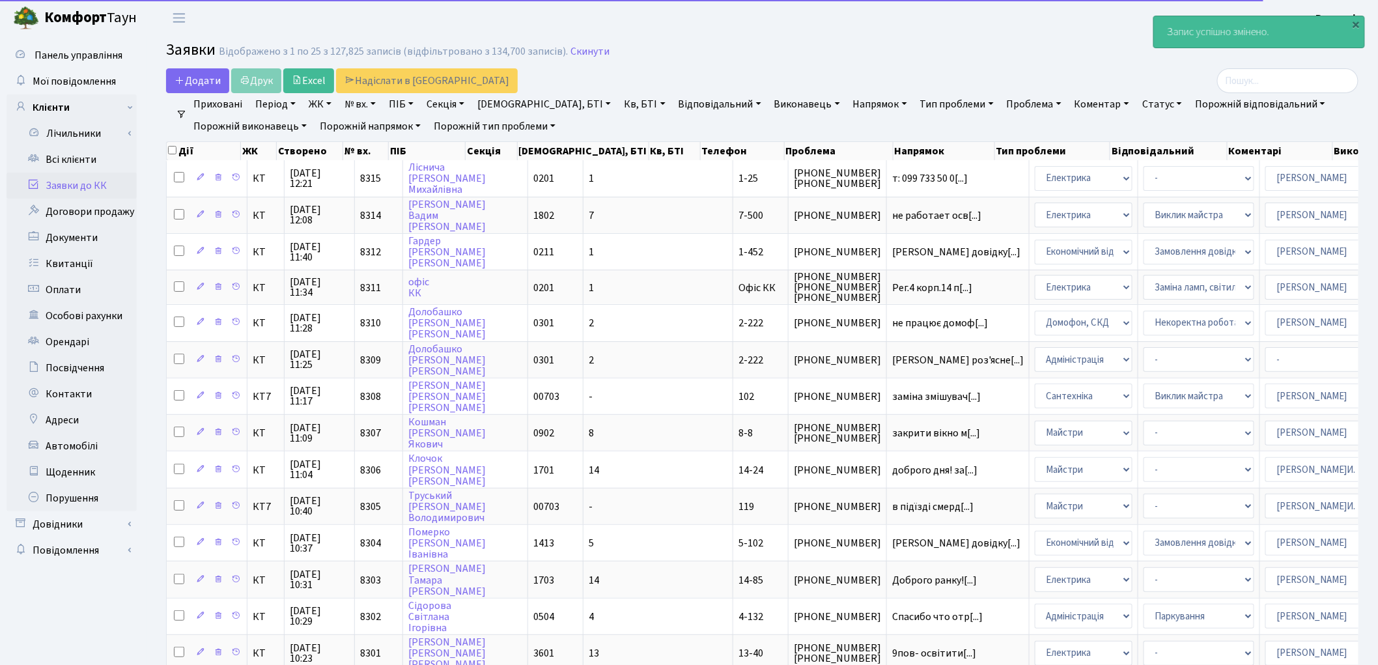
click at [92, 186] on link "Заявки до КК" at bounding box center [72, 186] width 130 height 26
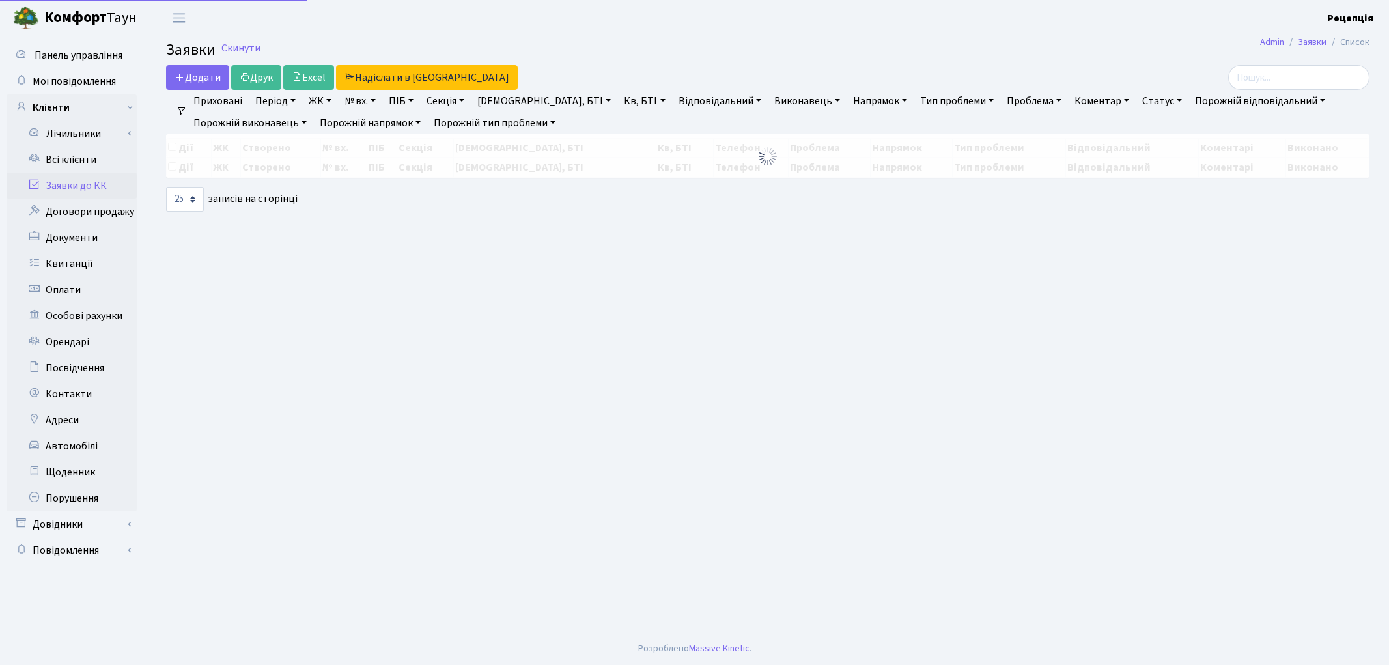
select select "25"
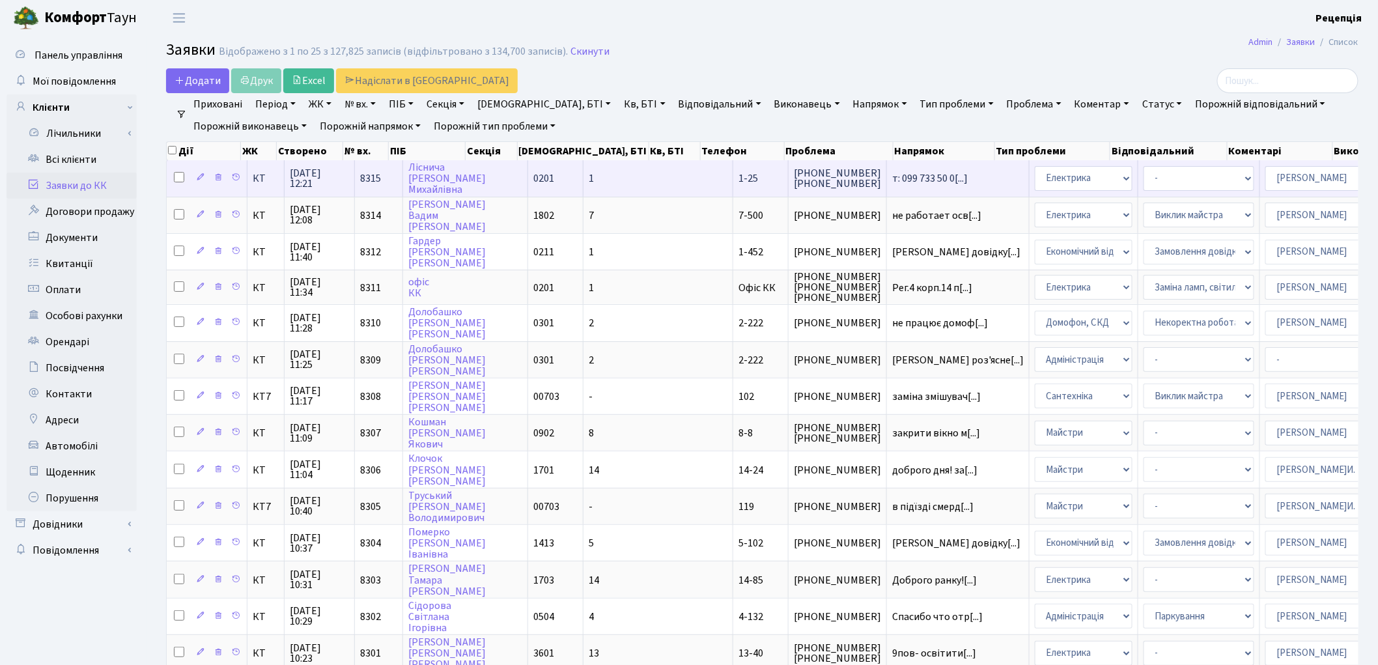
click at [733, 180] on td "1-25" at bounding box center [760, 178] width 55 height 36
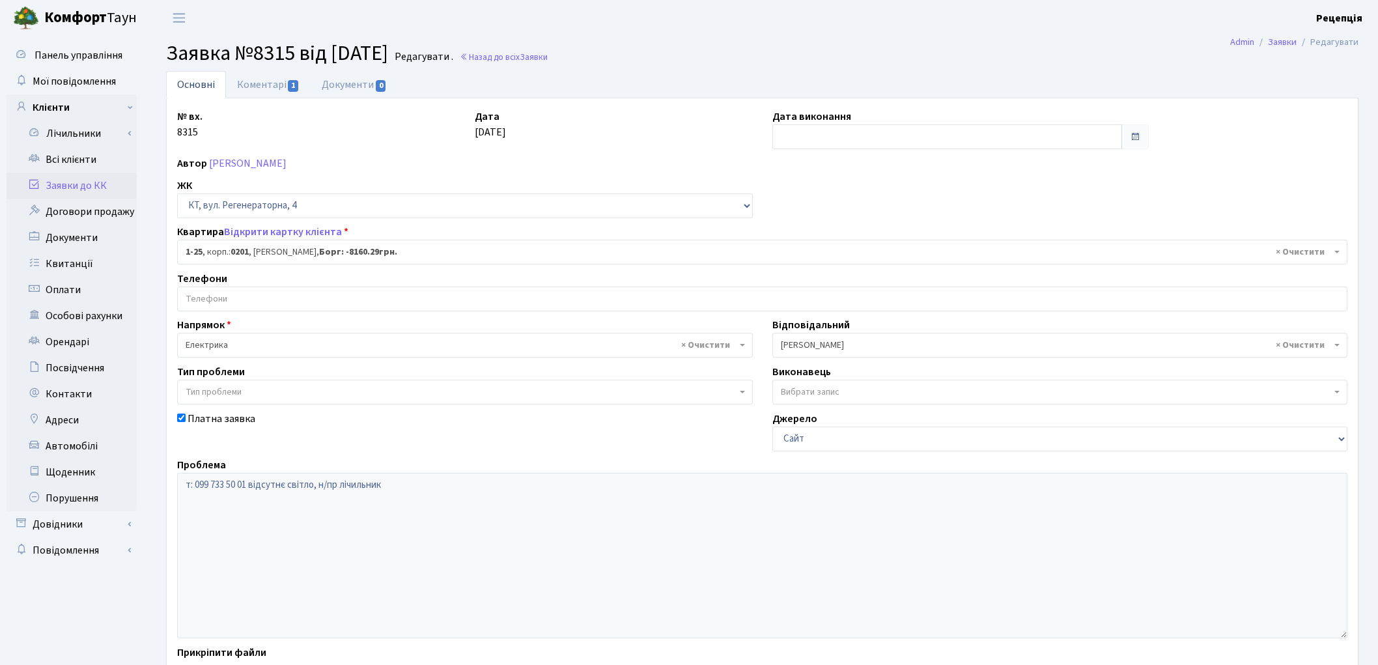
select select "25"
click at [258, 80] on link "Коментарі 1" at bounding box center [268, 84] width 85 height 27
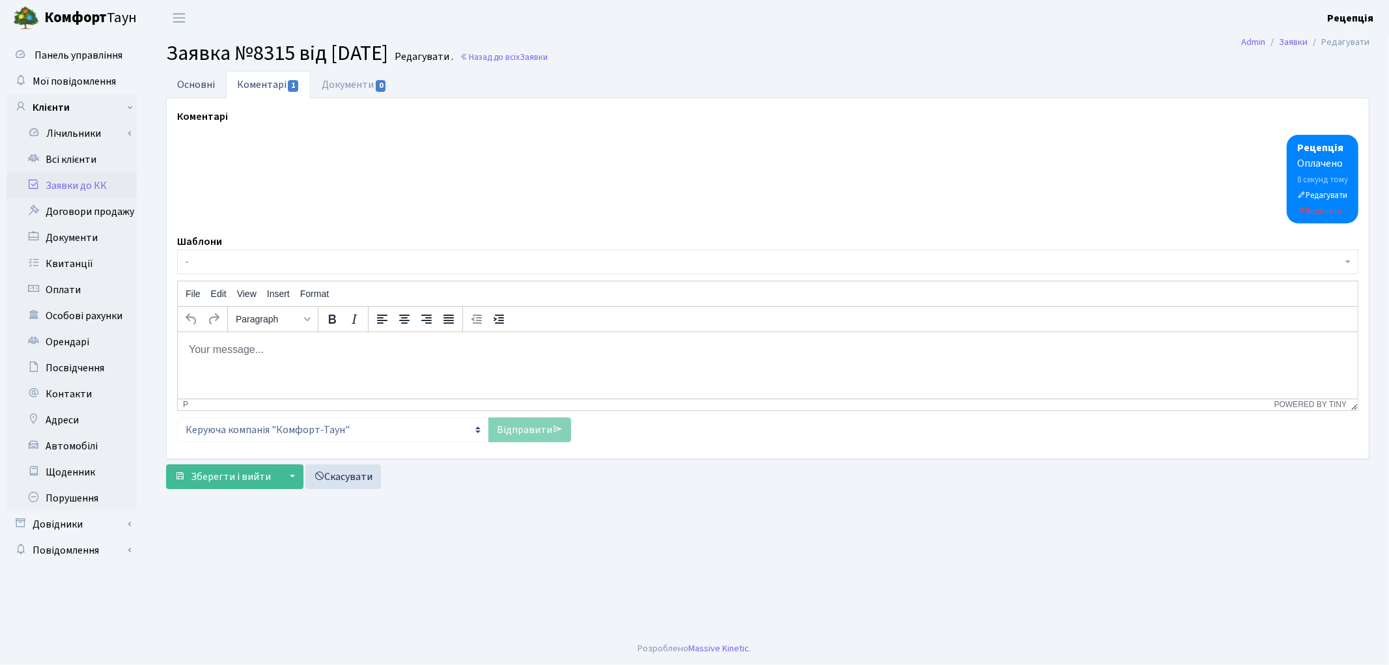
click at [215, 81] on link "Основні" at bounding box center [196, 84] width 60 height 27
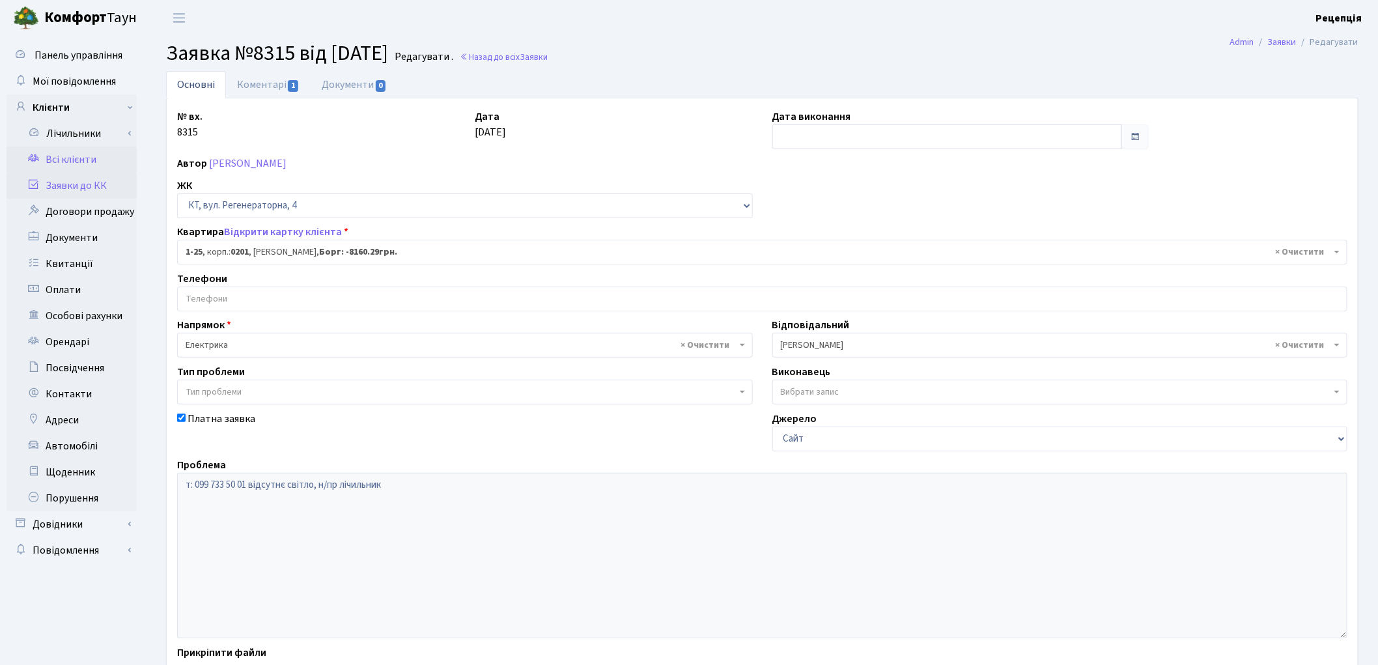
click at [79, 163] on link "Всі клієнти" at bounding box center [72, 160] width 130 height 26
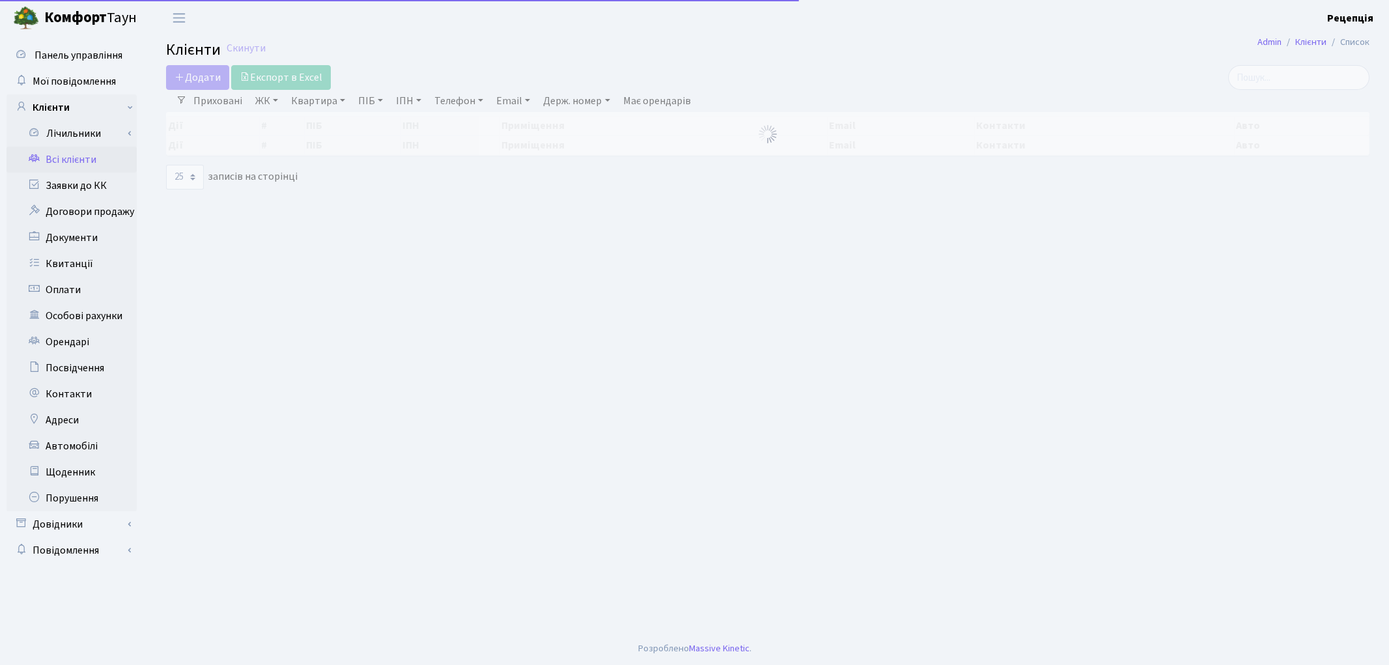
select select "25"
